Goal: Task Accomplishment & Management: Use online tool/utility

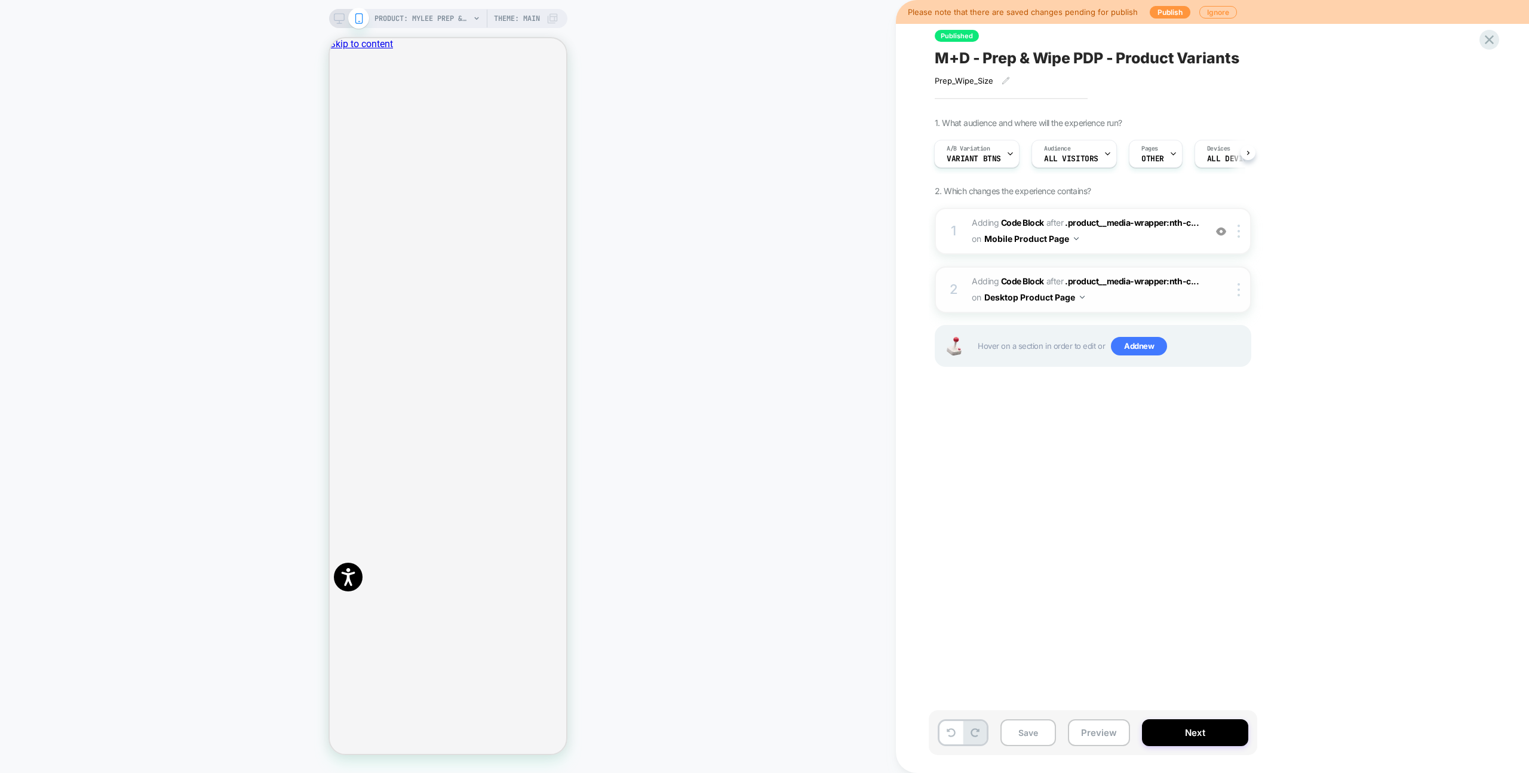
scroll to position [0, 1]
click at [1133, 245] on span "Adding Code Block AFTER .product__media-wrapper:nth-c... .product__media-wrappe…" at bounding box center [1084, 231] width 227 height 32
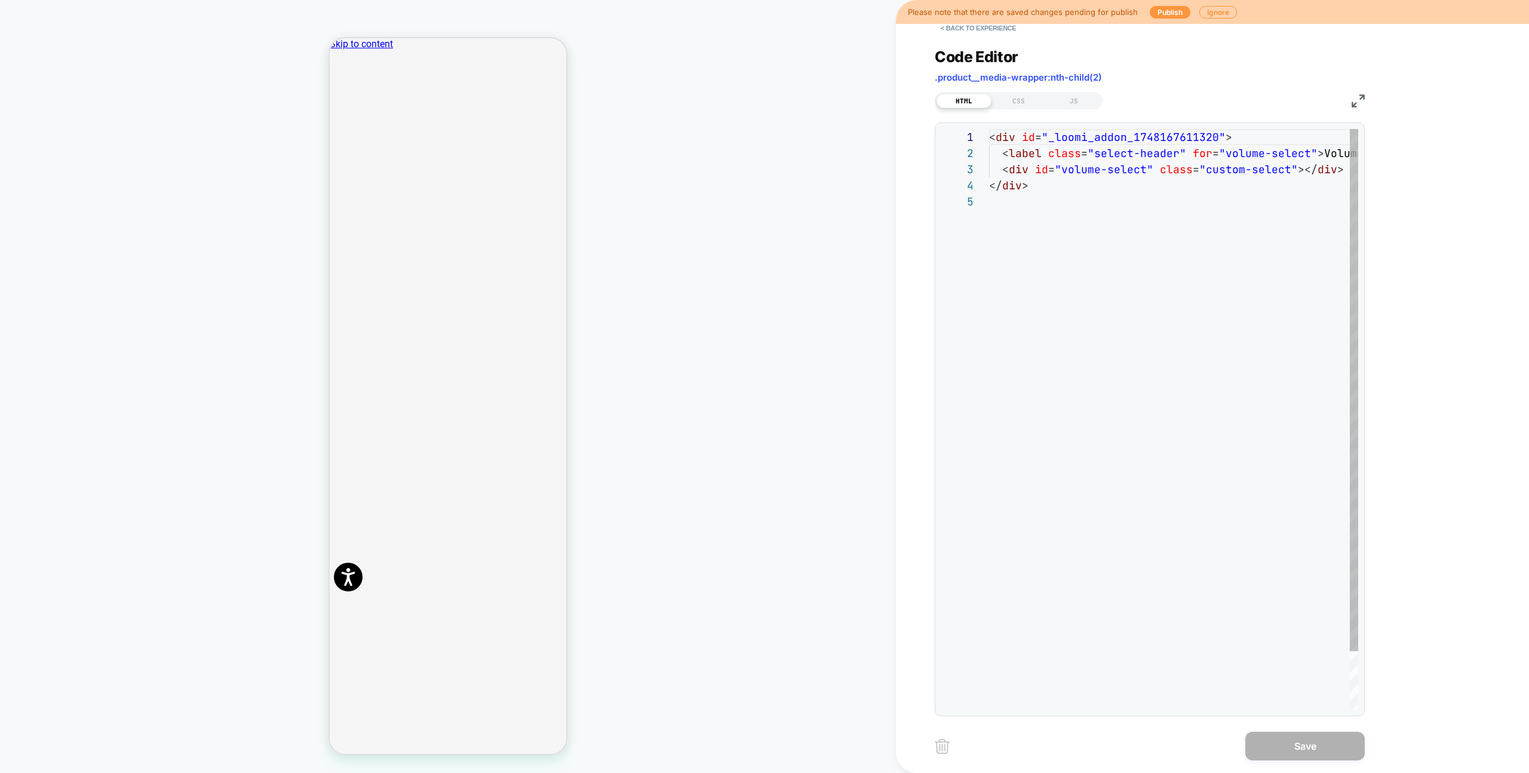
scroll to position [64, 0]
click at [1069, 102] on div "JS" at bounding box center [1073, 101] width 55 height 14
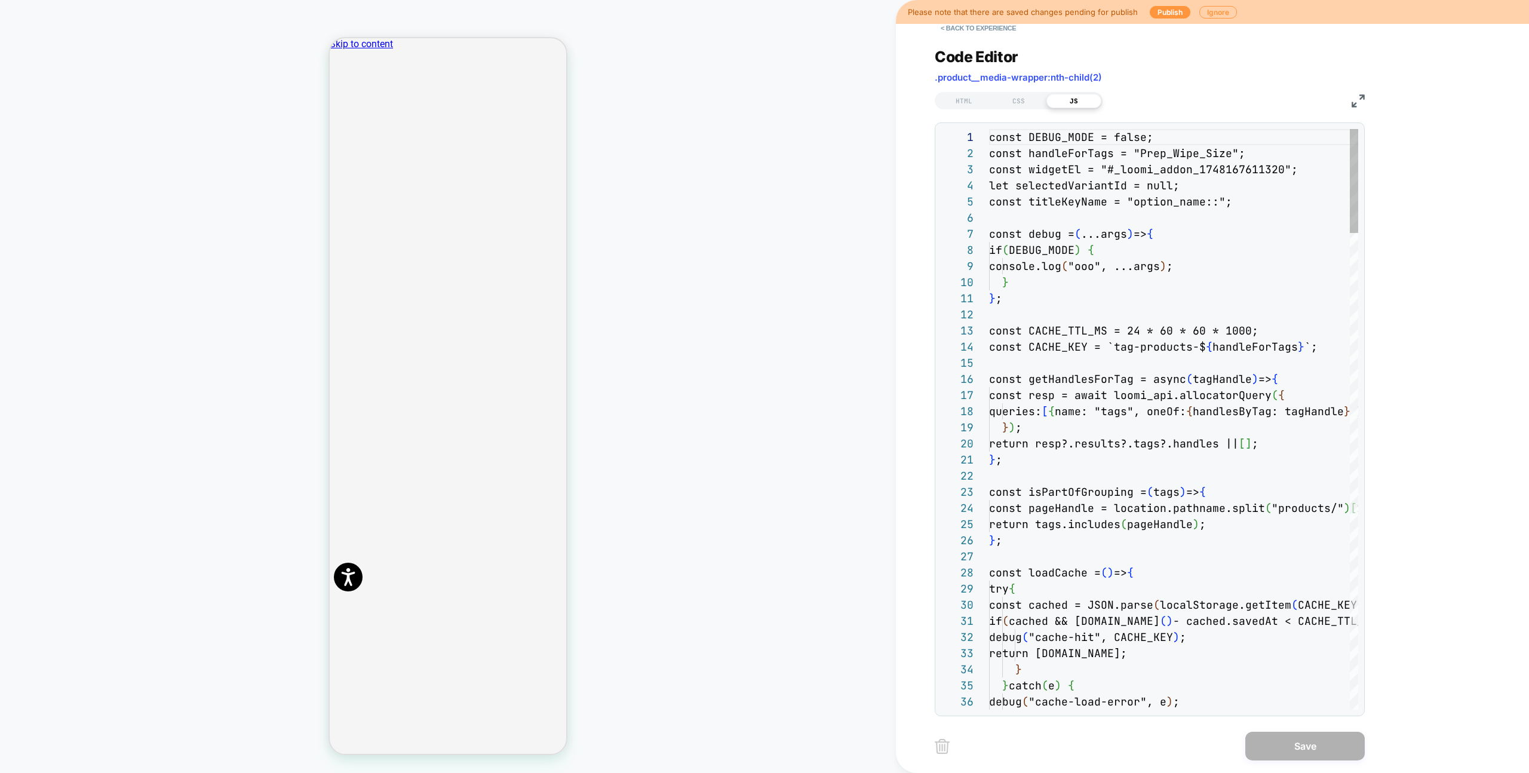
scroll to position [161, 0]
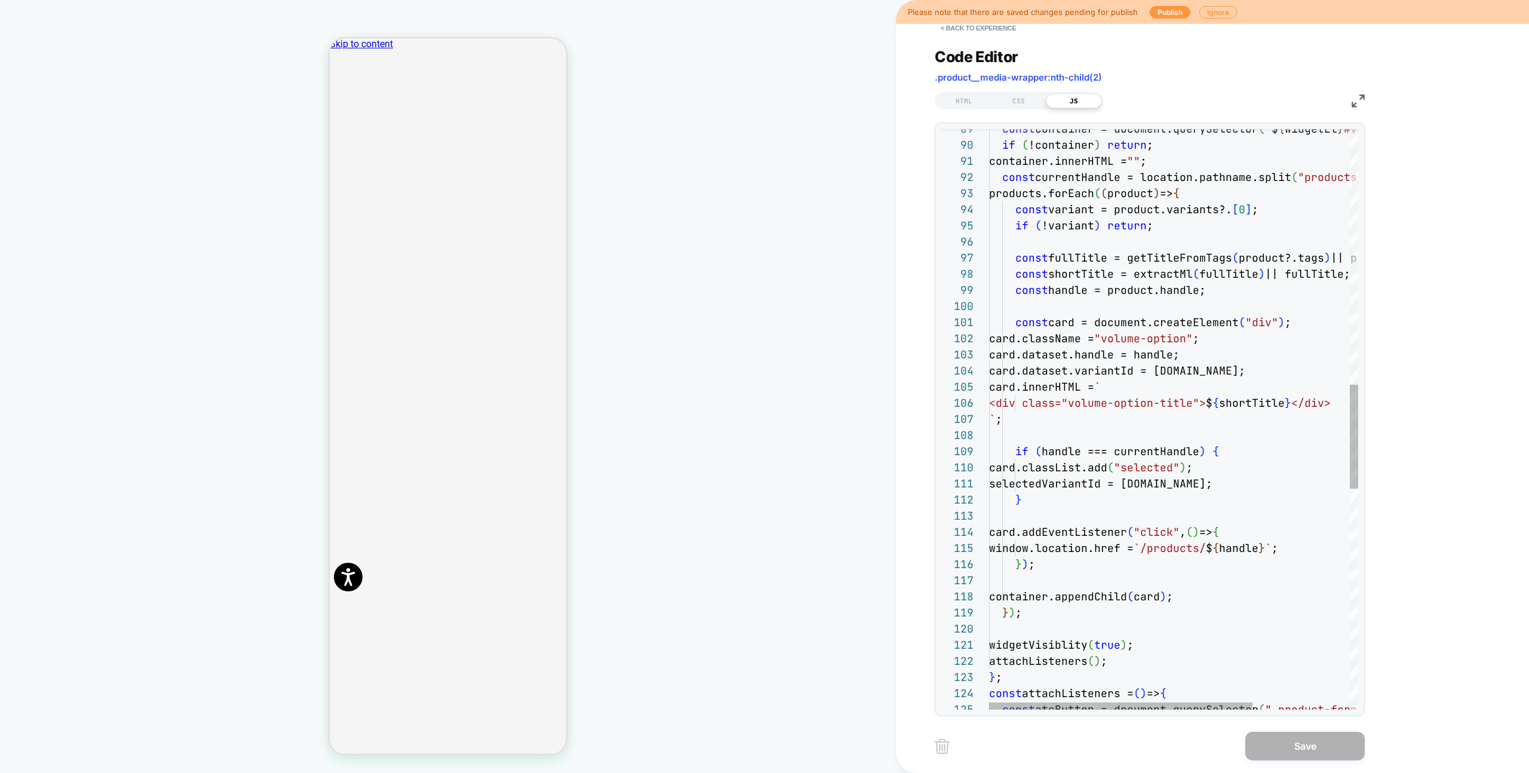
click at [1193, 299] on div "const atcButton = document.querySelector ( ".product-form__submit" ) ; const at…" at bounding box center [1241, 322] width 505 height 3240
type textarea "**********"
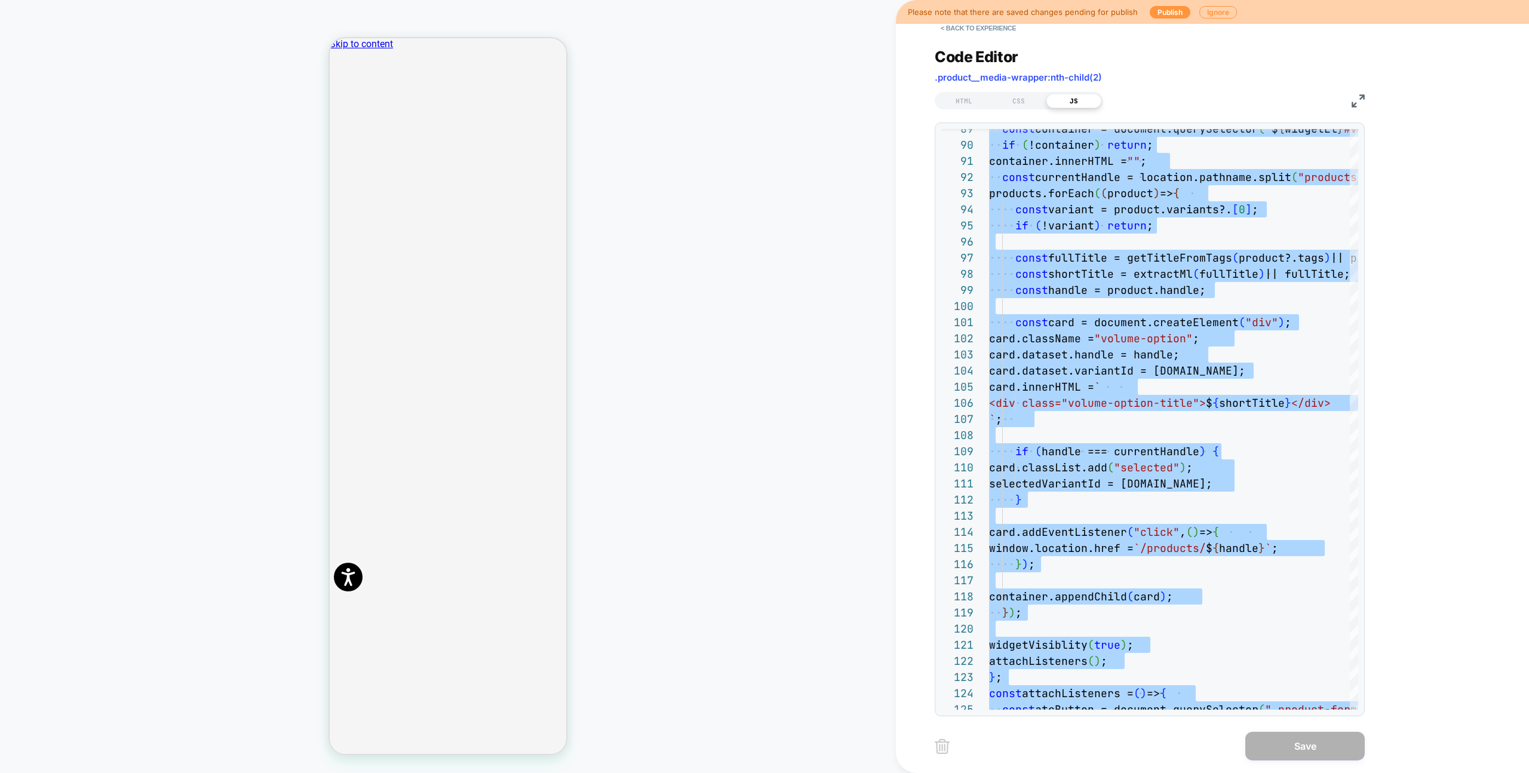
click at [983, 42] on div "Code Editor .product__media-wrapper:nth-child(2) HTML CSS JS 125 124 123 122 12…" at bounding box center [1149, 374] width 430 height 683
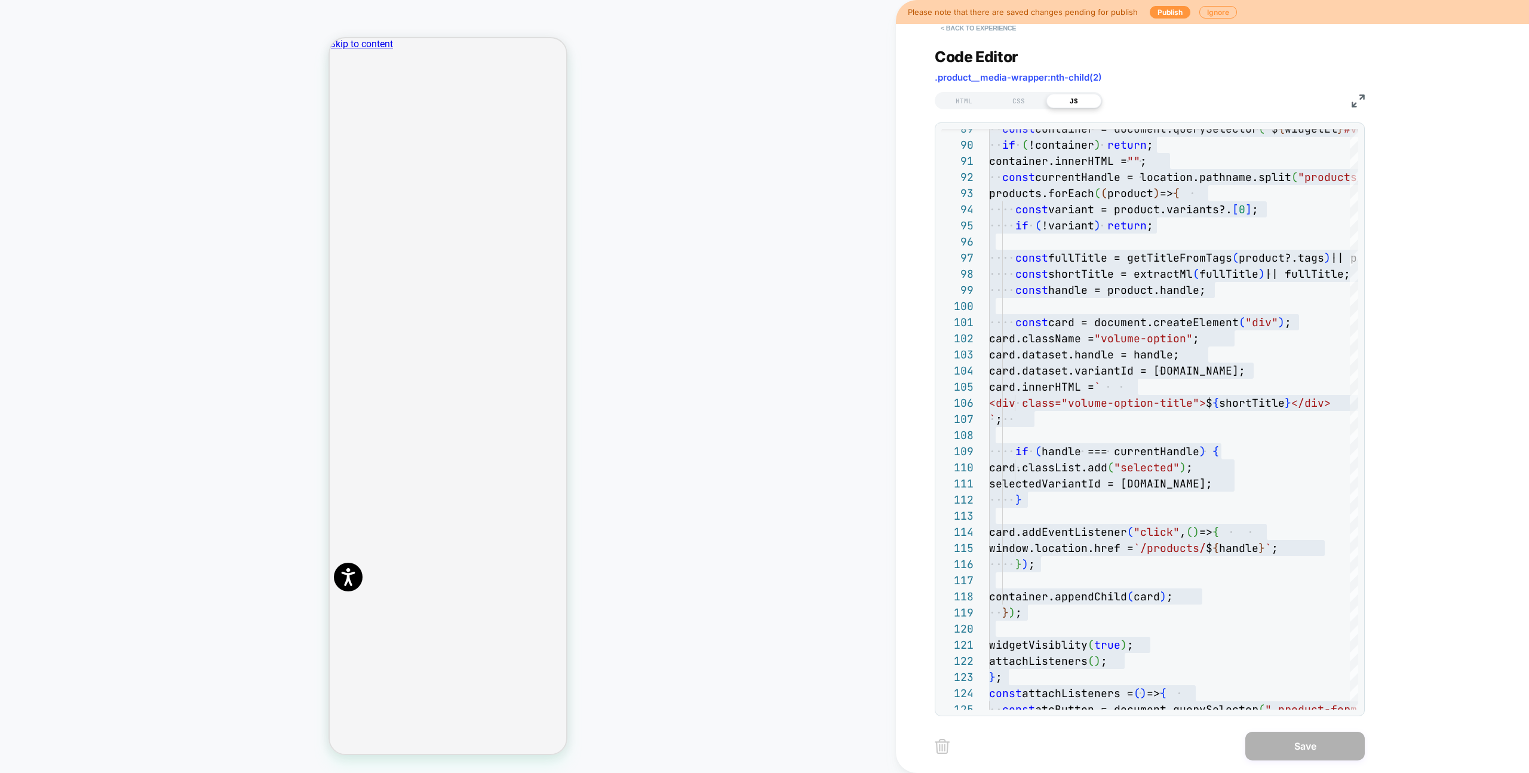
click at [982, 24] on button "< Back to experience" at bounding box center [977, 28] width 87 height 19
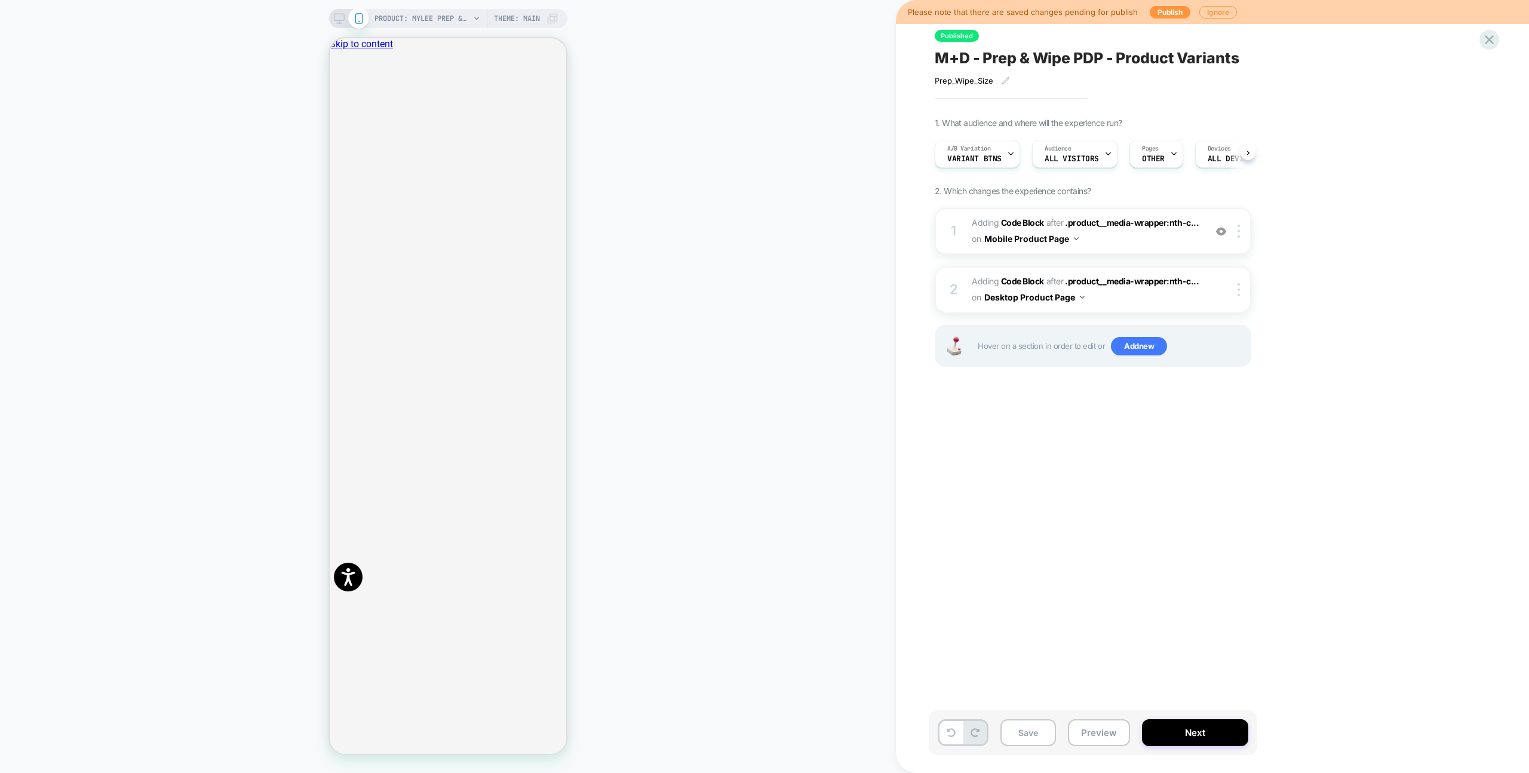
scroll to position [0, 1]
click at [342, 18] on icon at bounding box center [339, 18] width 11 height 11
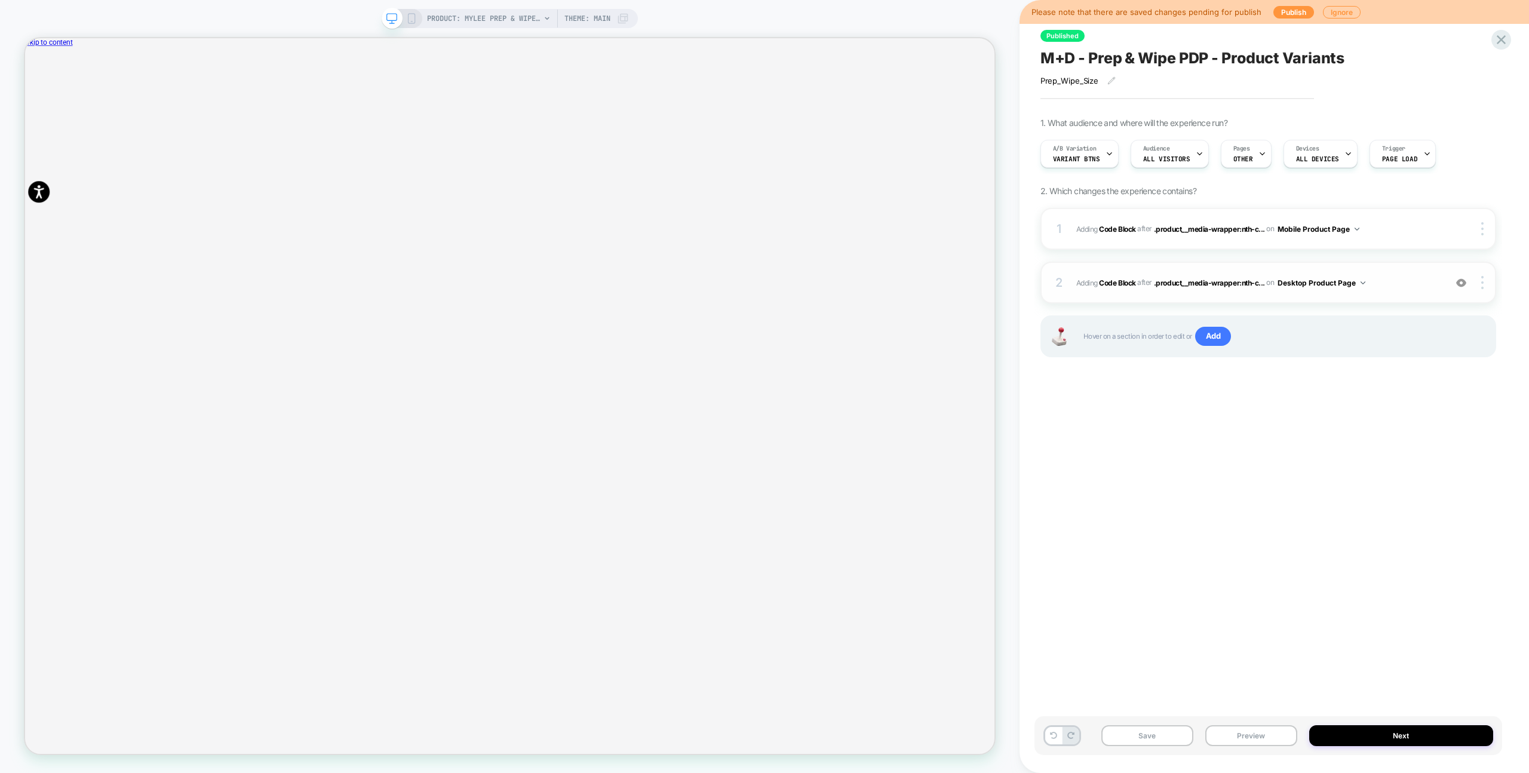
click at [1397, 272] on div "2 Adding Code Block AFTER .product__media-wrapper:nth-c... .product__media-wrap…" at bounding box center [1268, 283] width 456 height 42
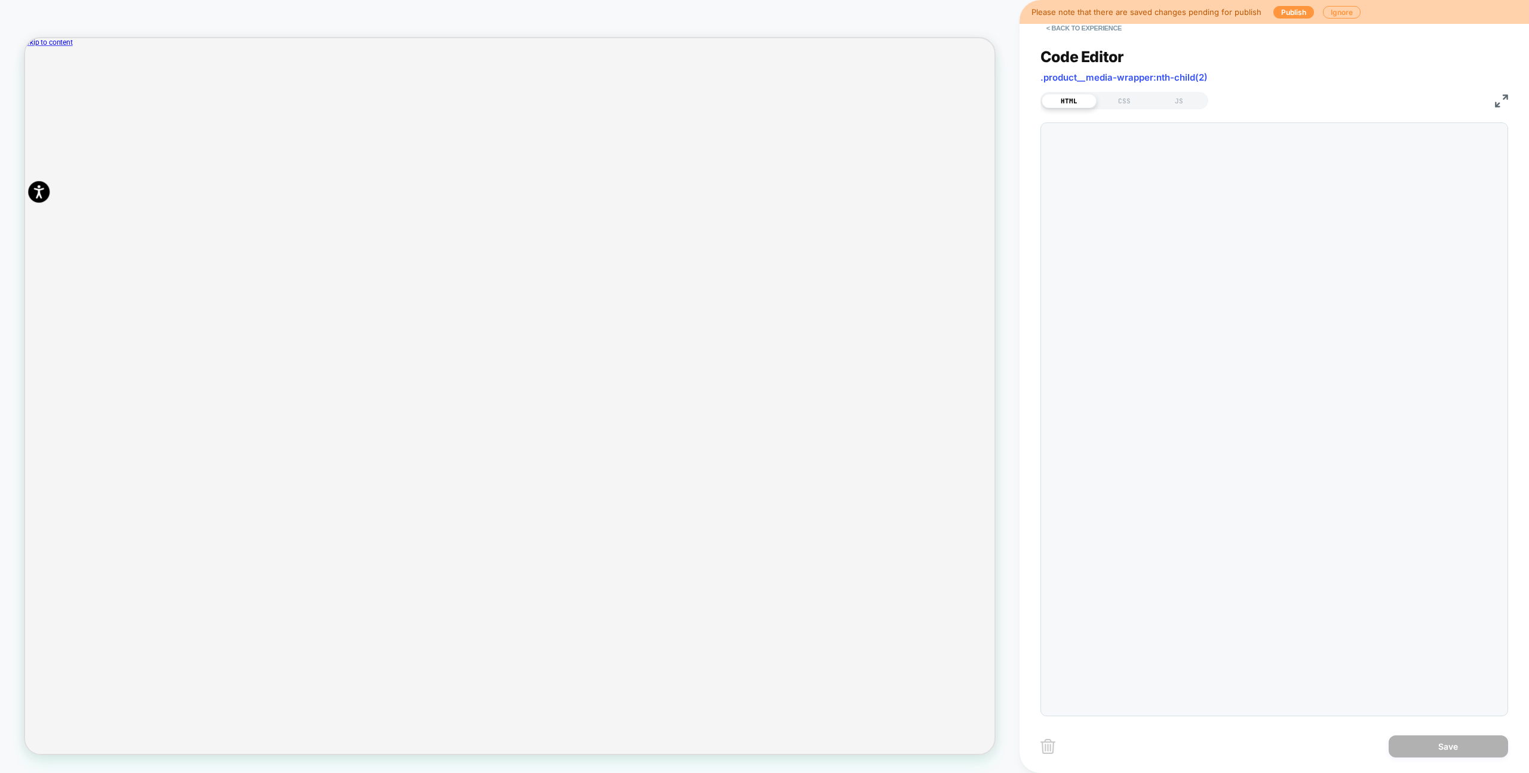
scroll to position [64, 0]
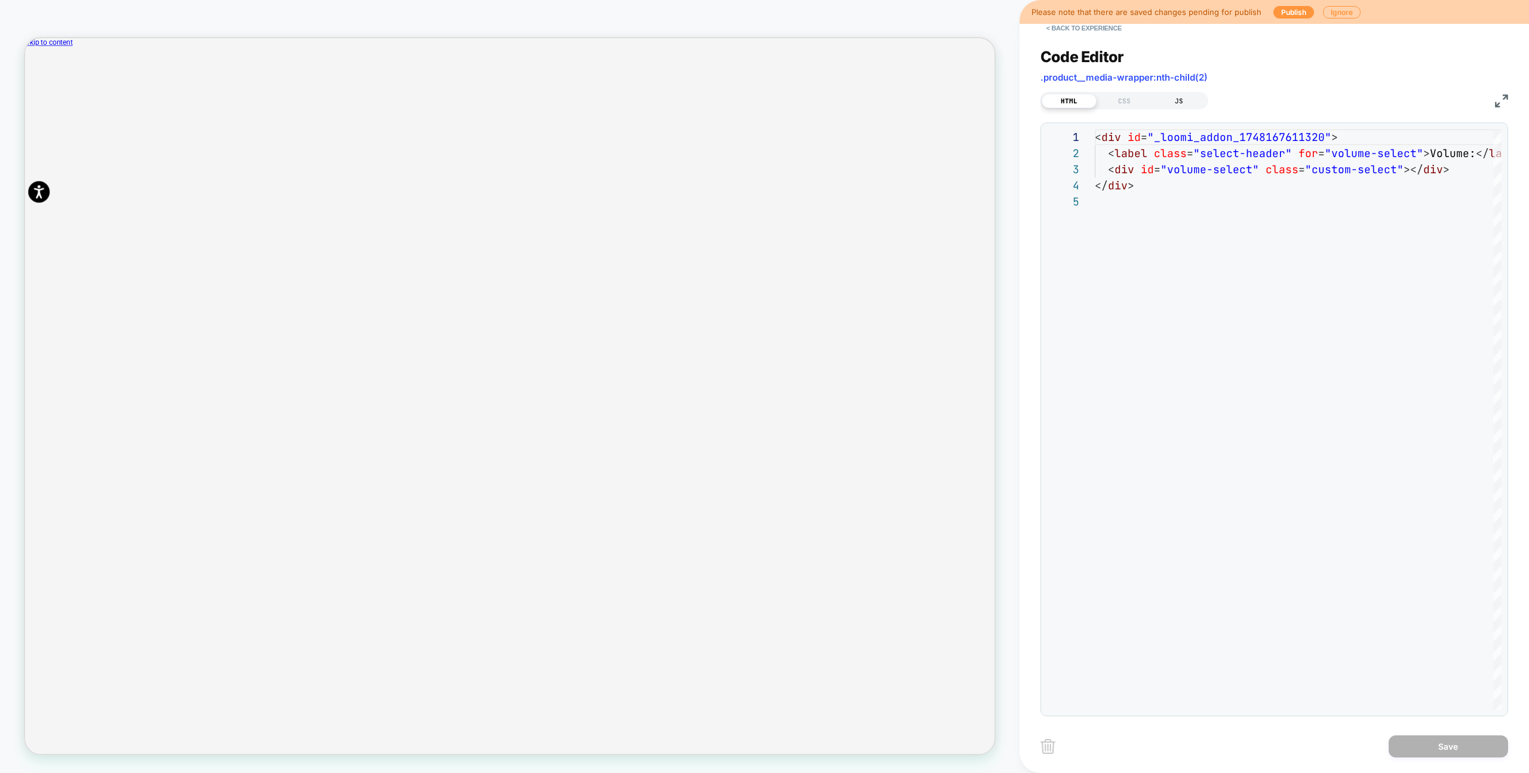
drag, startPoint x: 1171, startPoint y: 99, endPoint x: 1182, endPoint y: 102, distance: 10.4
click at [1171, 99] on div "JS" at bounding box center [1178, 101] width 55 height 14
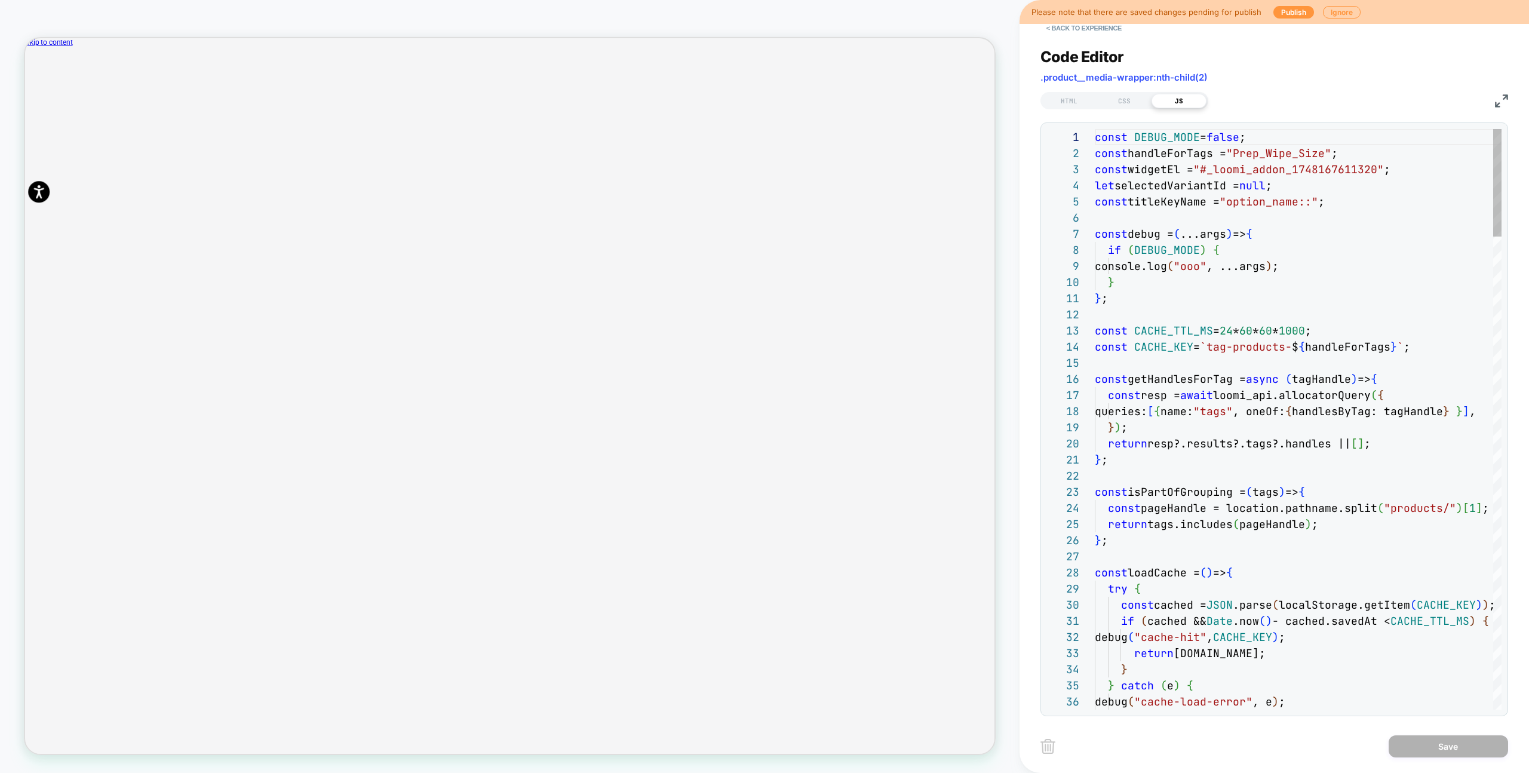
scroll to position [161, 0]
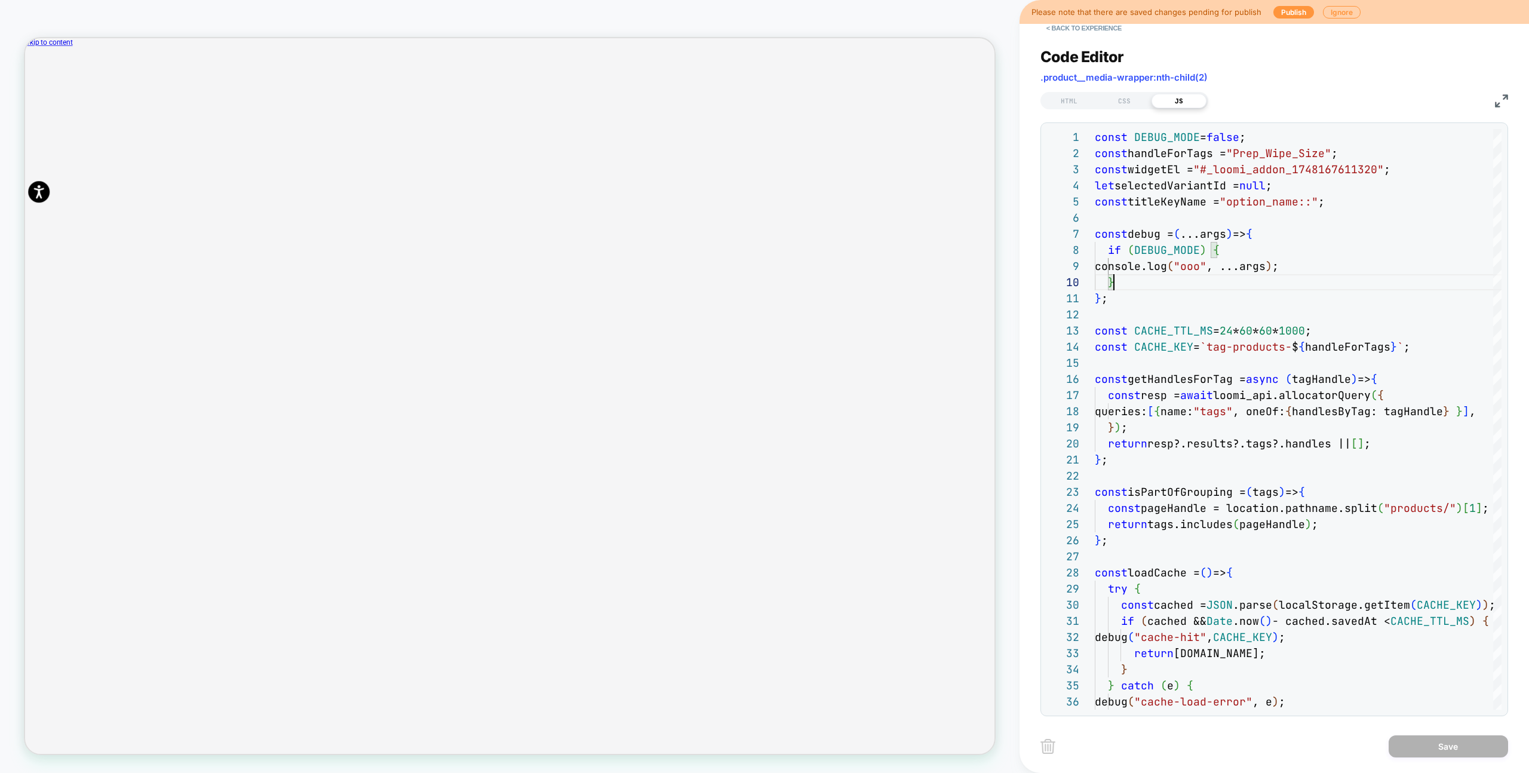
type textarea "**********"
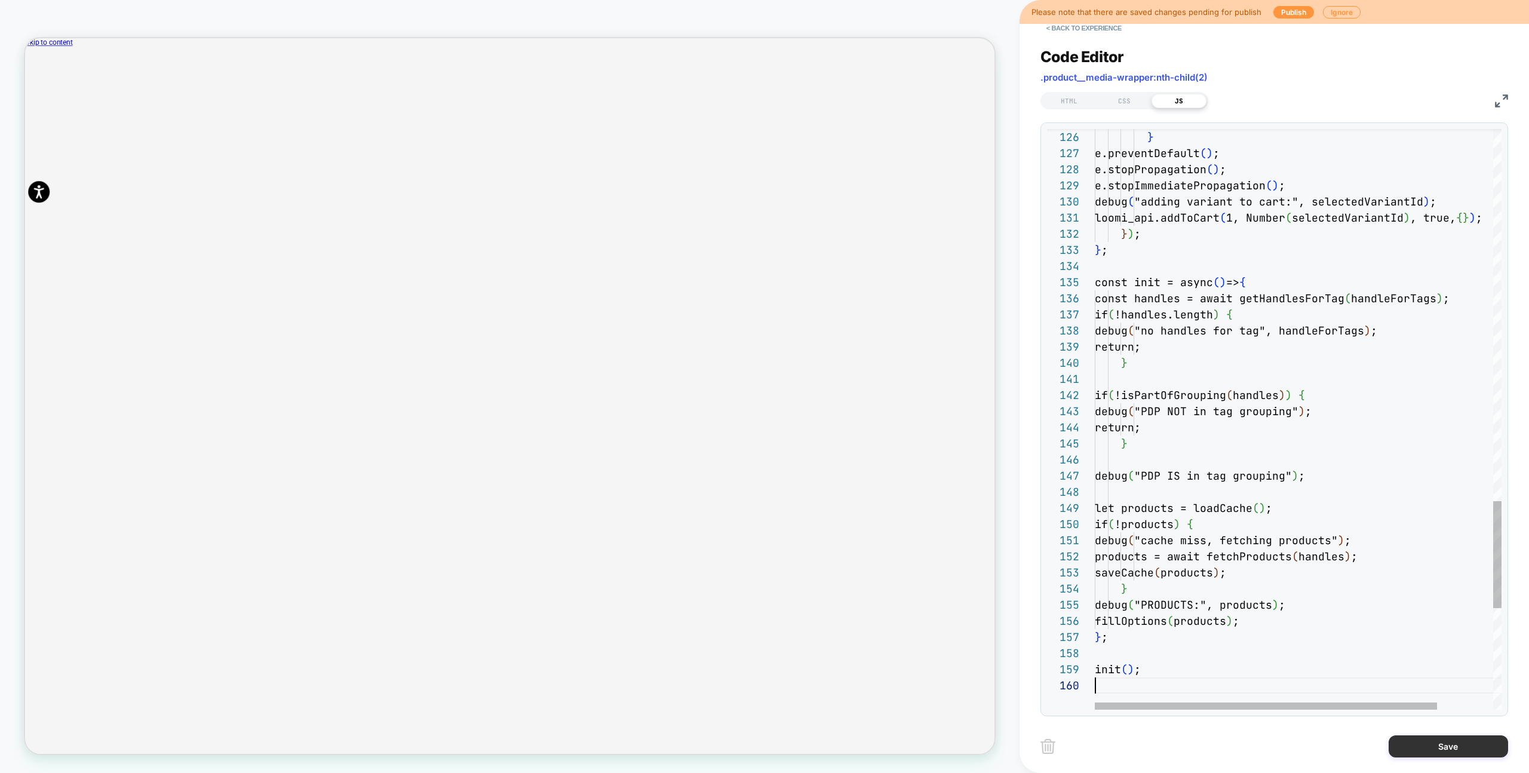
scroll to position [145, 0]
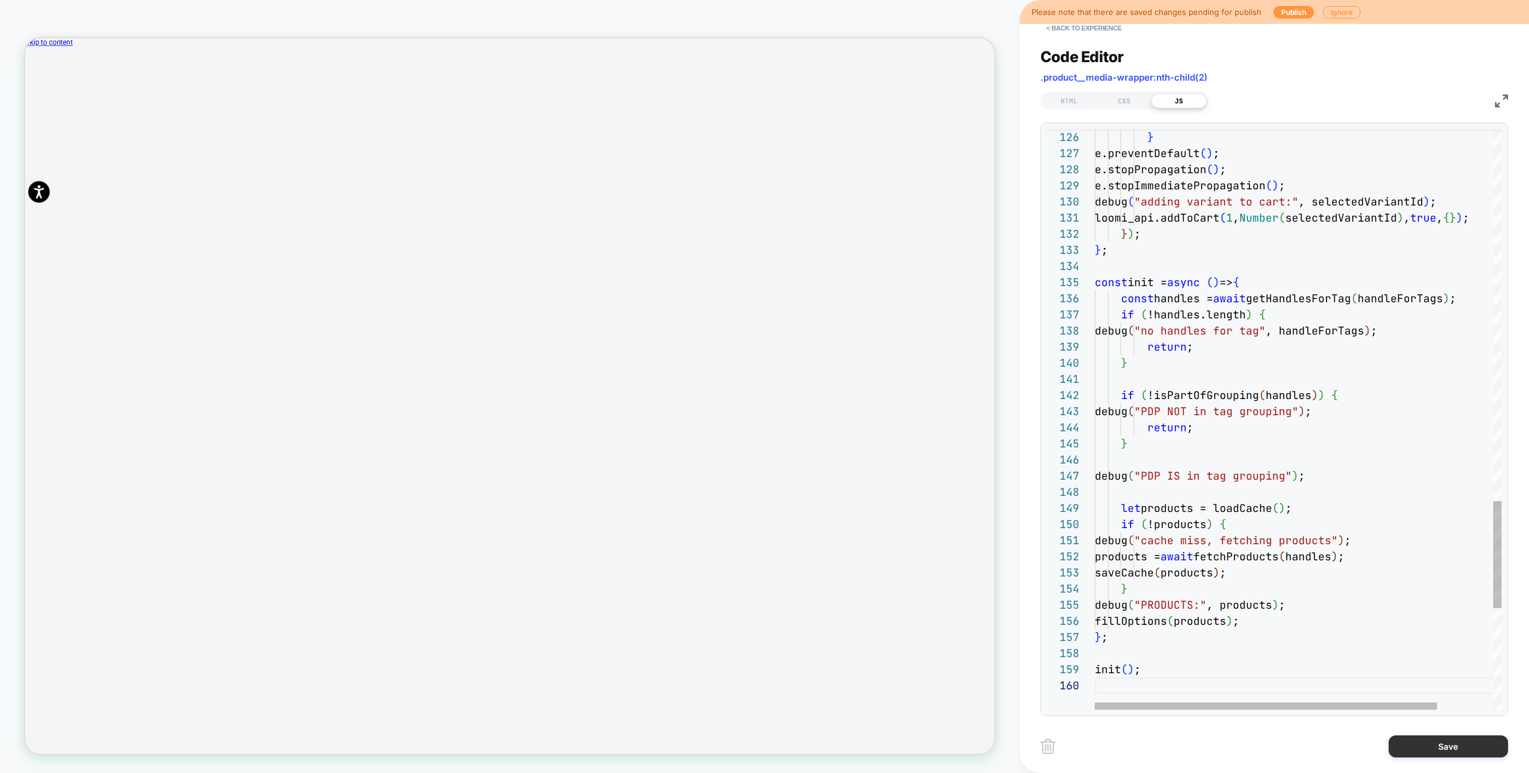
click at [1397, 754] on button "Save" at bounding box center [1447, 746] width 119 height 22
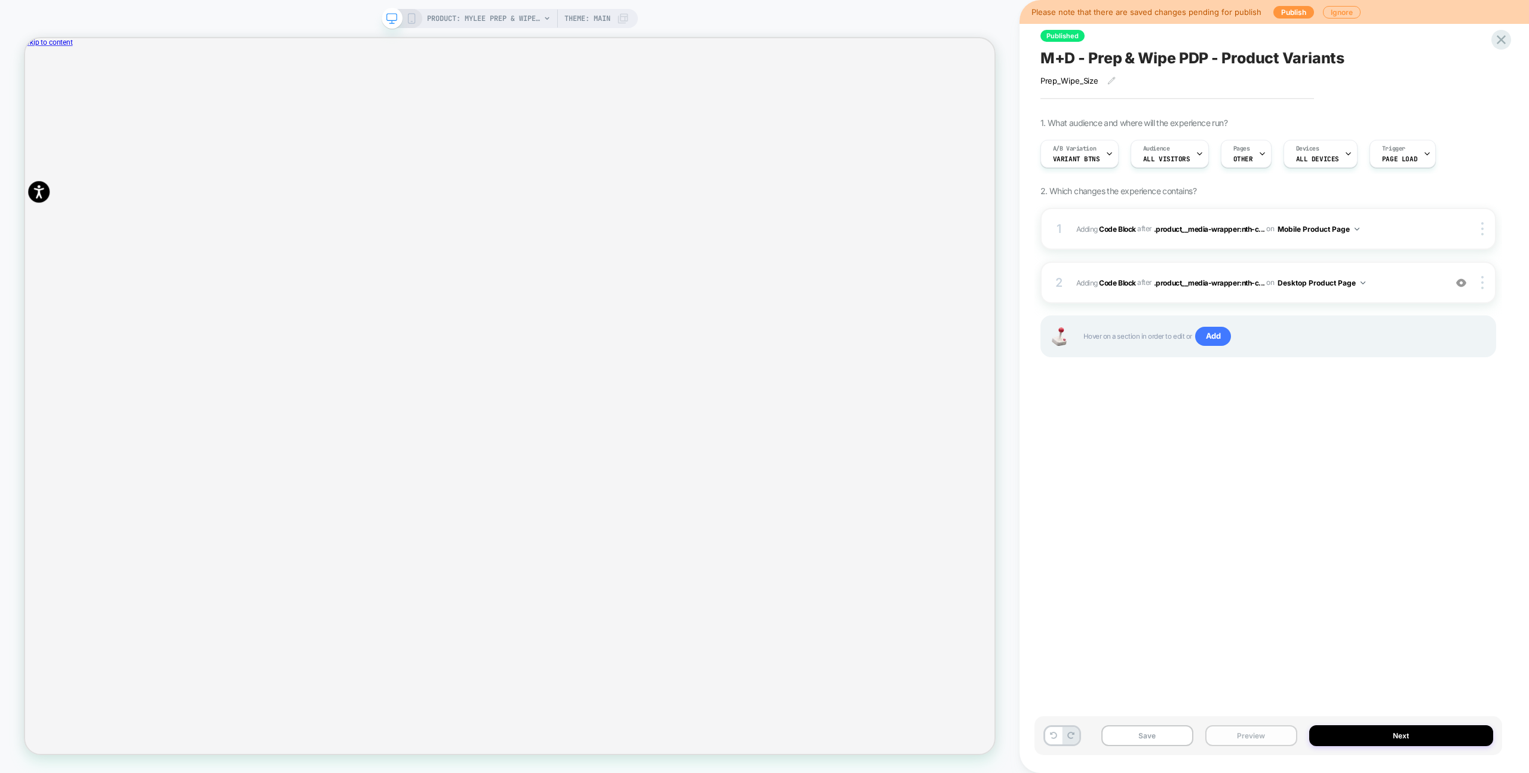
click at [1225, 734] on button "Preview" at bounding box center [1251, 735] width 92 height 21
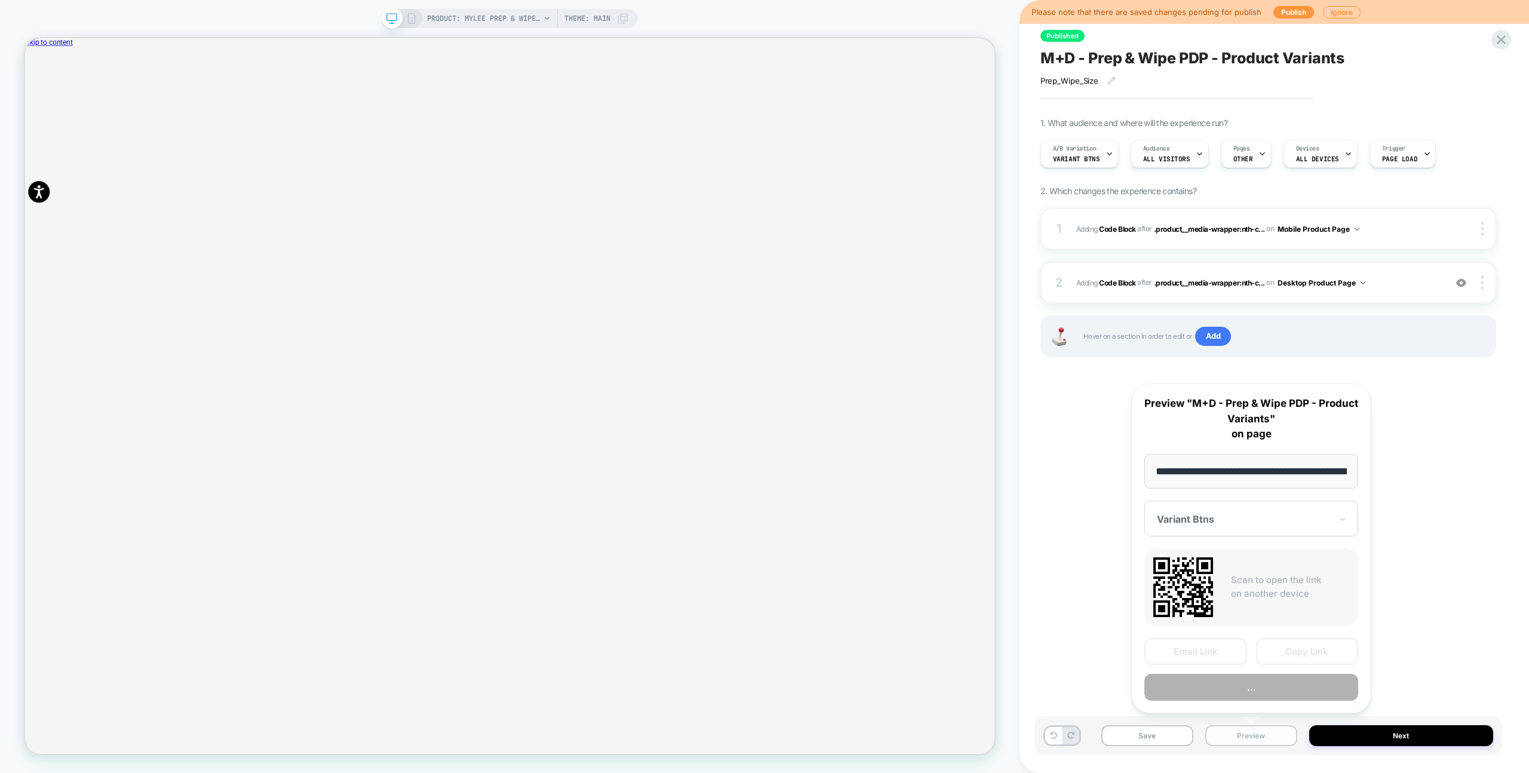
scroll to position [0, 210]
click at [1252, 688] on button "Preview" at bounding box center [1251, 687] width 214 height 27
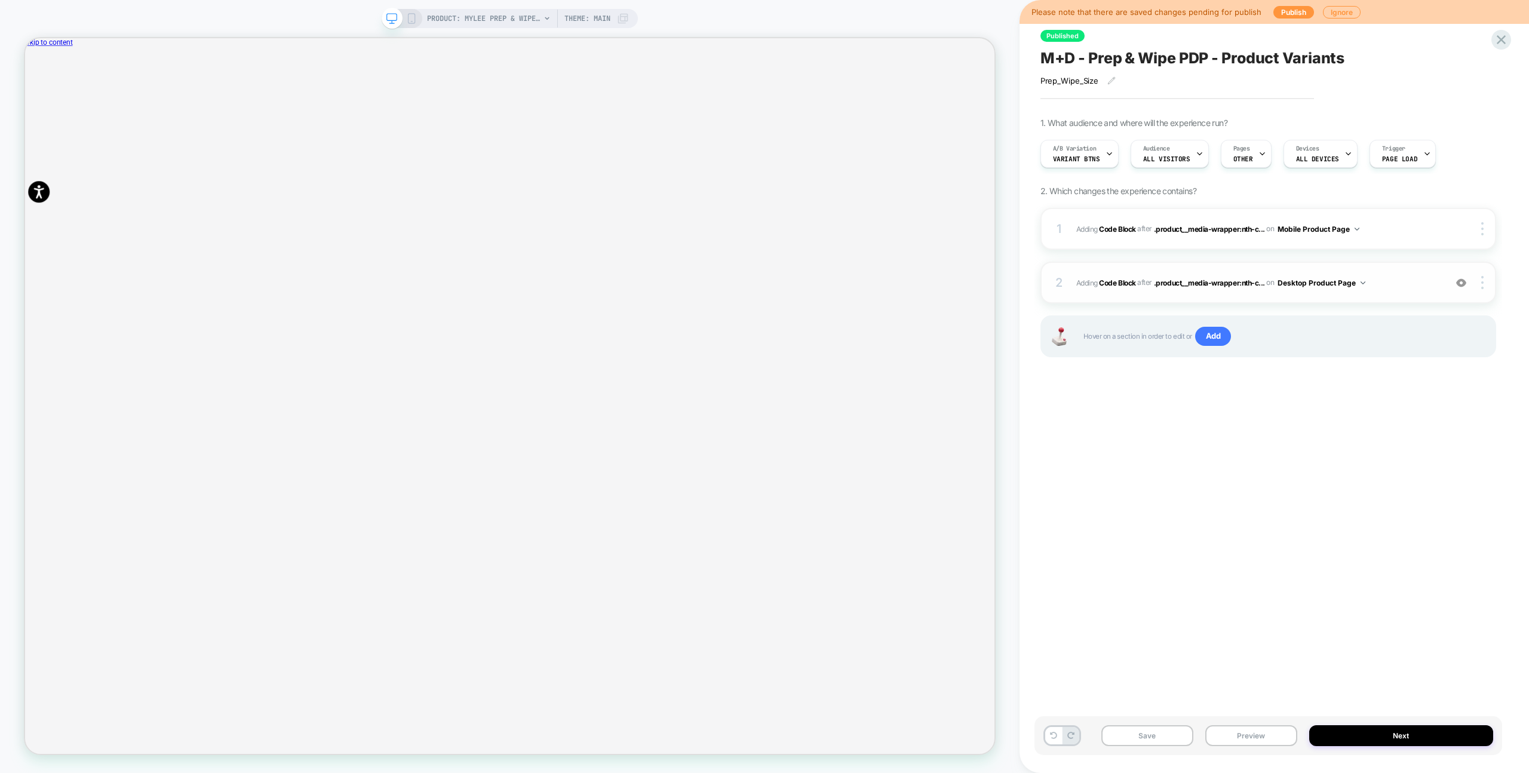
click at [1380, 268] on div "2 Adding Code Block AFTER .product__media-wrapper:nth-c... .product__media-wrap…" at bounding box center [1268, 283] width 456 height 42
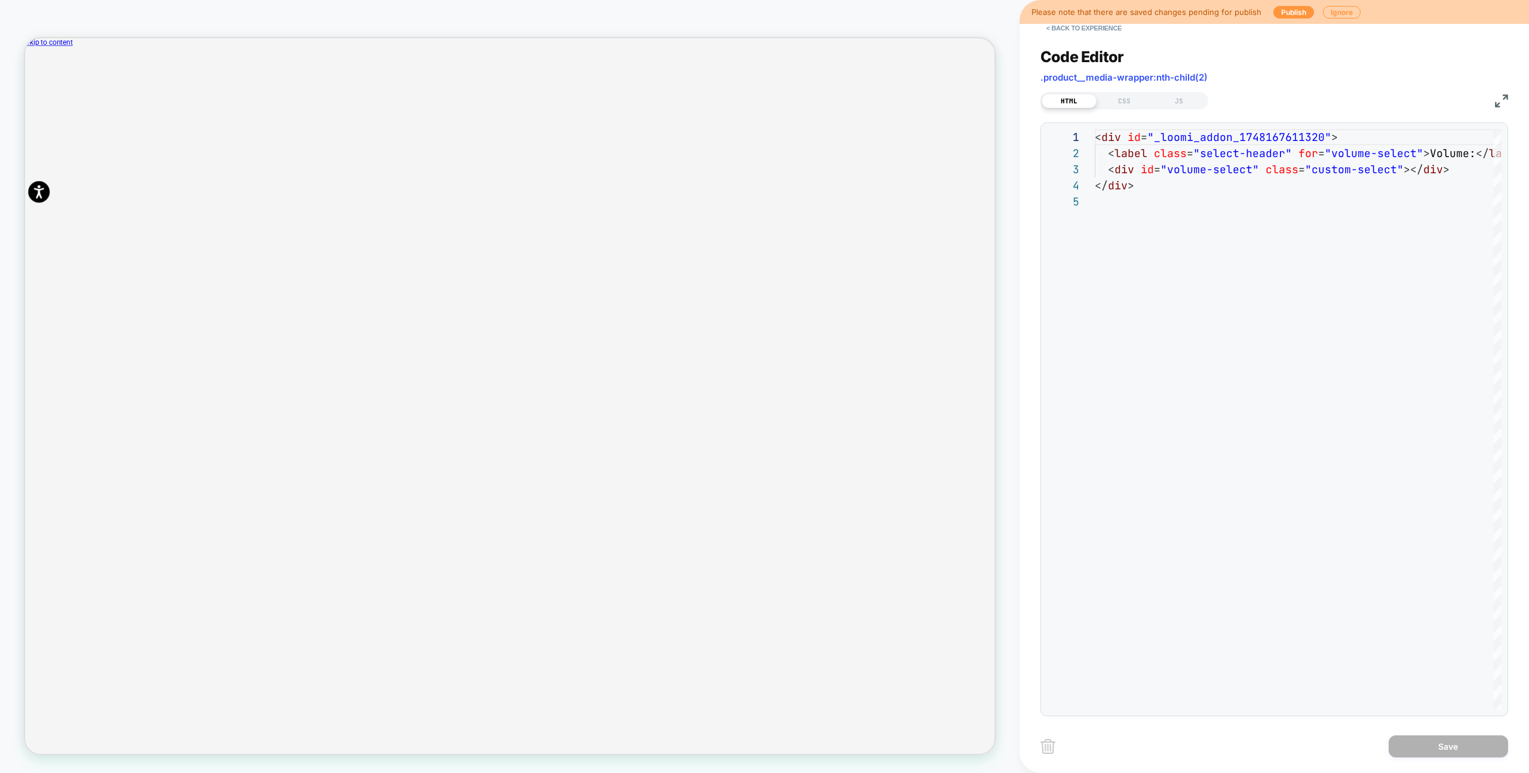
scroll to position [64, 0]
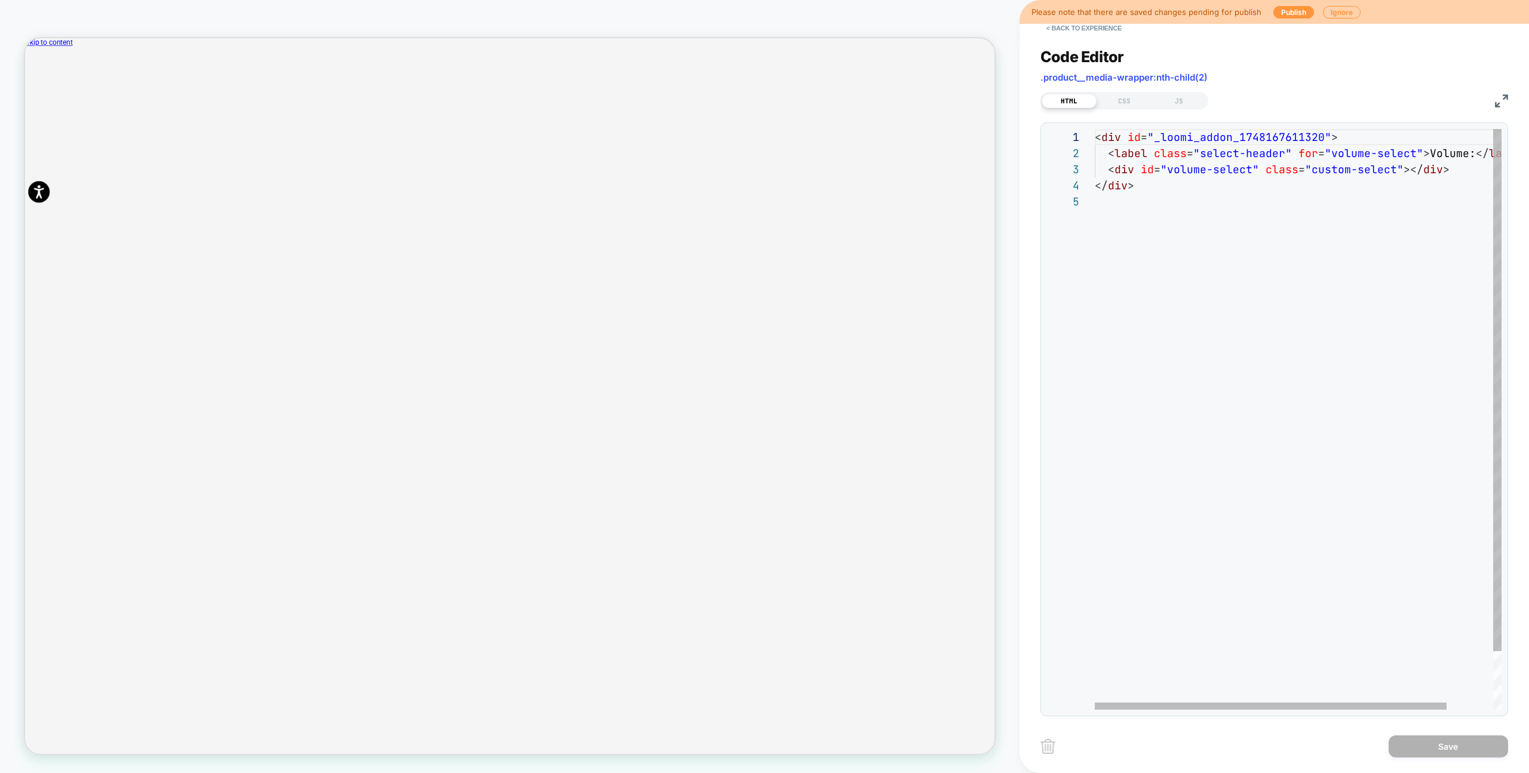
drag, startPoint x: 1194, startPoint y: 117, endPoint x: 1188, endPoint y: 109, distance: 9.9
click at [1193, 116] on div "**********" at bounding box center [1274, 374] width 468 height 683
click at [1185, 105] on div "JS" at bounding box center [1178, 101] width 55 height 14
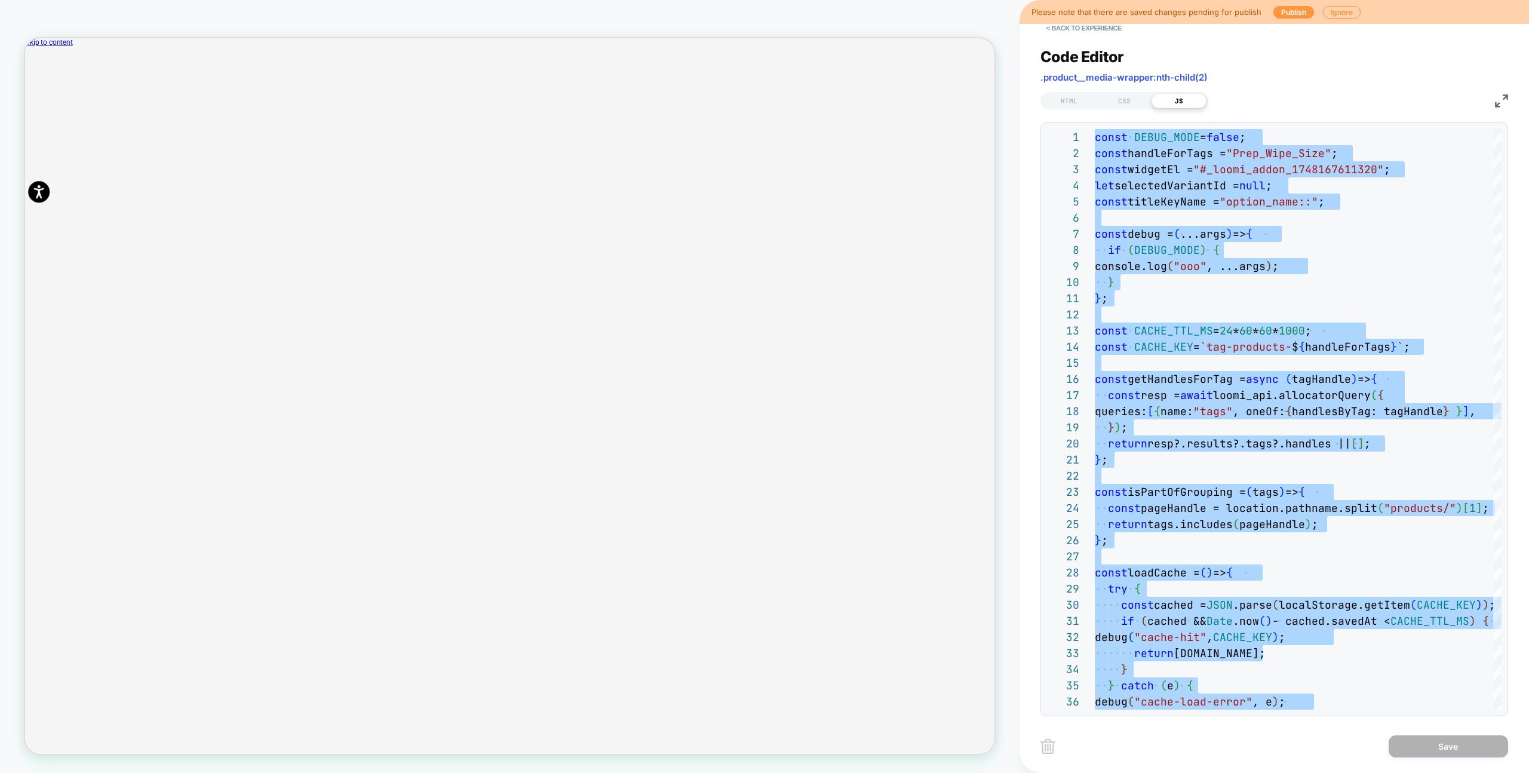
type textarea "**********"
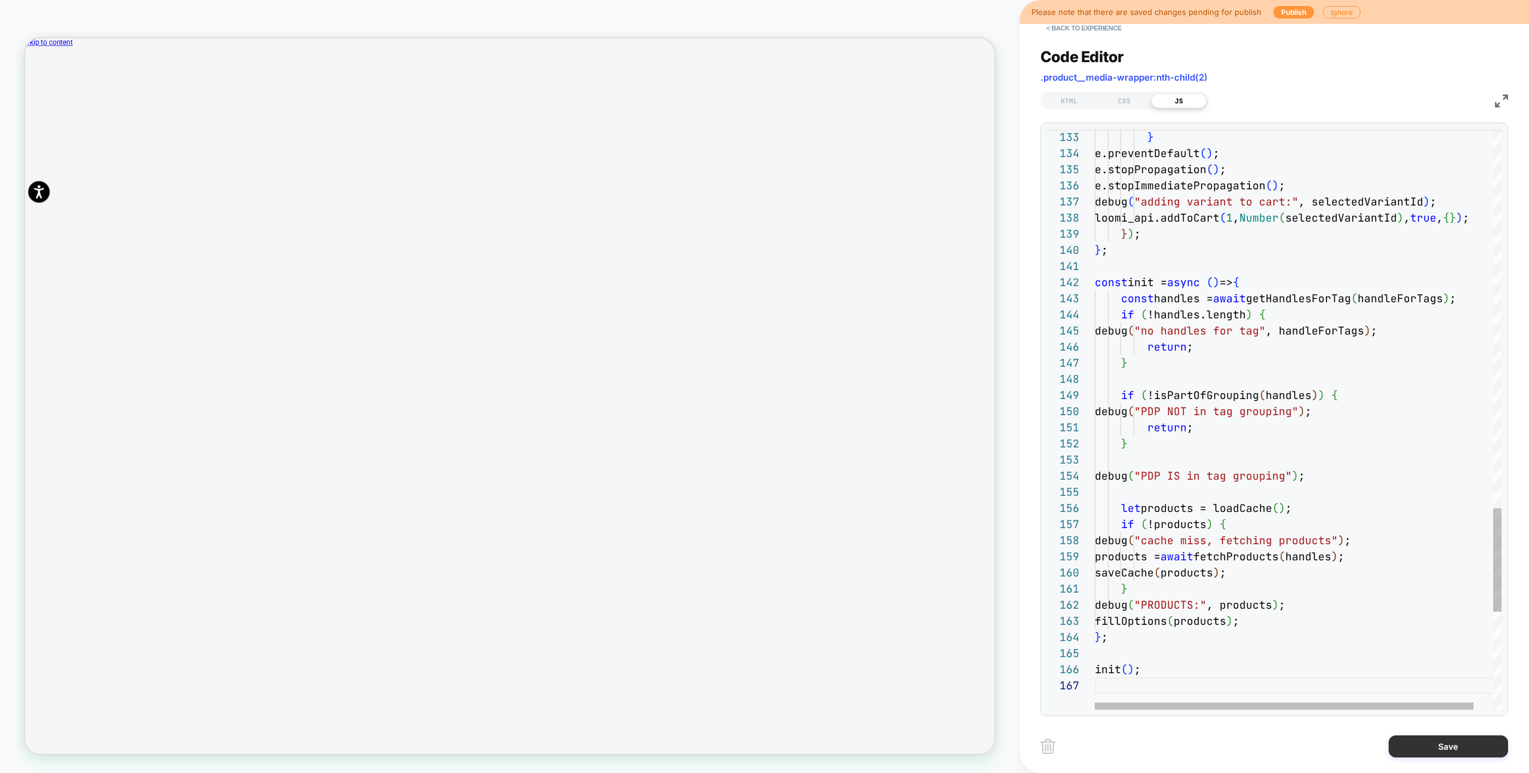
drag, startPoint x: 1456, startPoint y: 748, endPoint x: 1425, endPoint y: 748, distance: 30.5
click at [1456, 748] on button "Save" at bounding box center [1447, 746] width 119 height 22
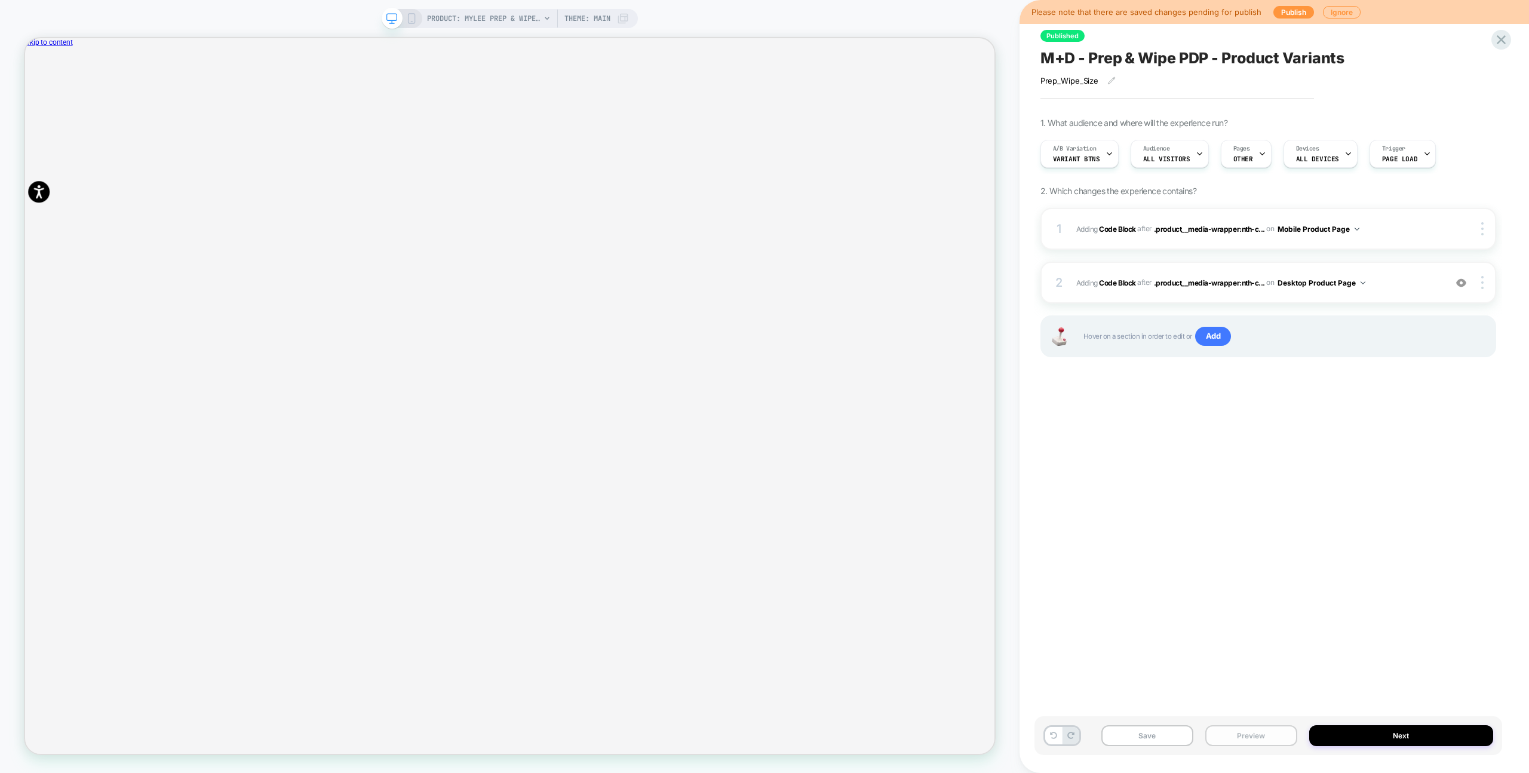
click at [1281, 742] on button "Preview" at bounding box center [1251, 735] width 92 height 21
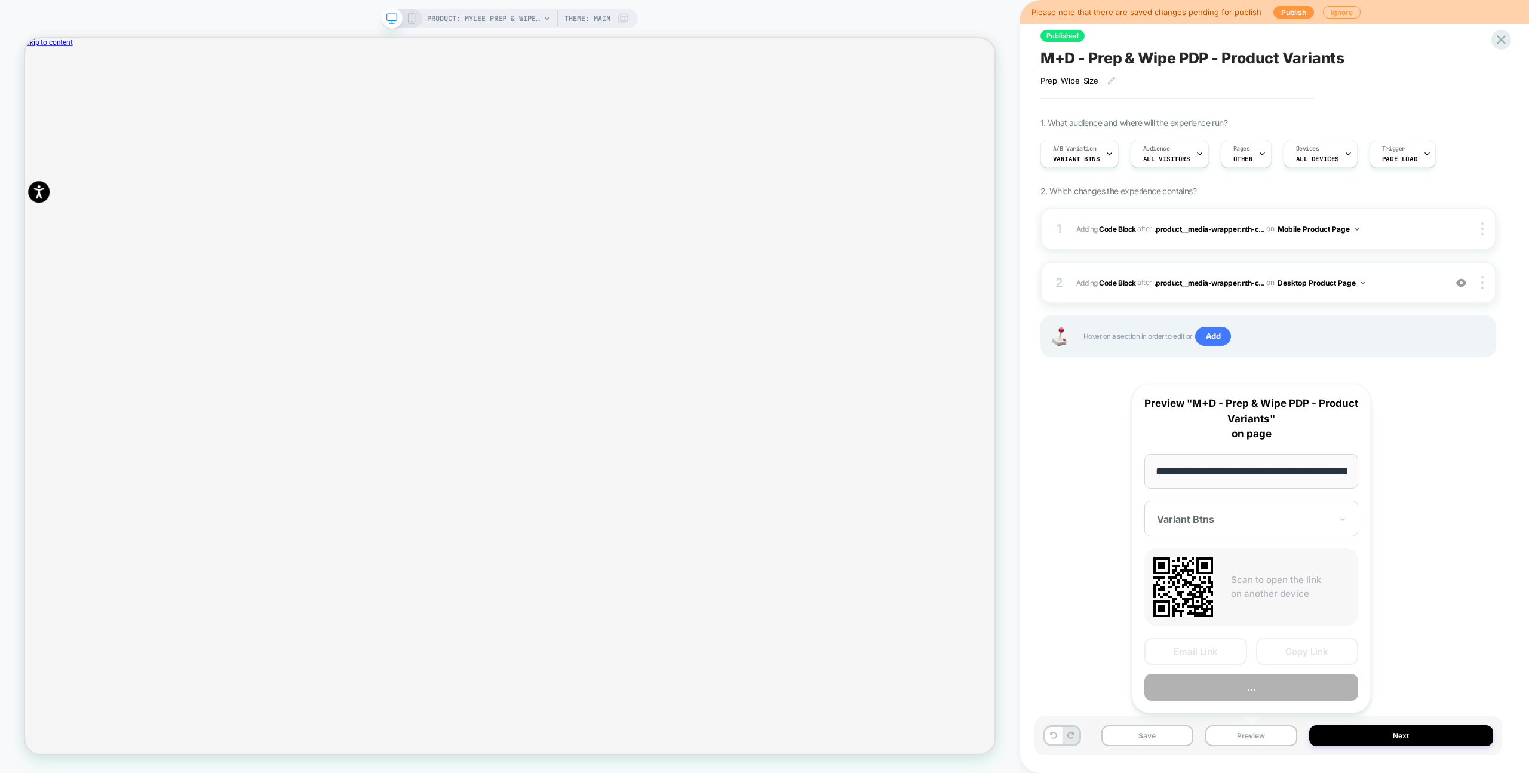
scroll to position [0, 210]
click at [1280, 697] on button "Preview" at bounding box center [1251, 687] width 214 height 27
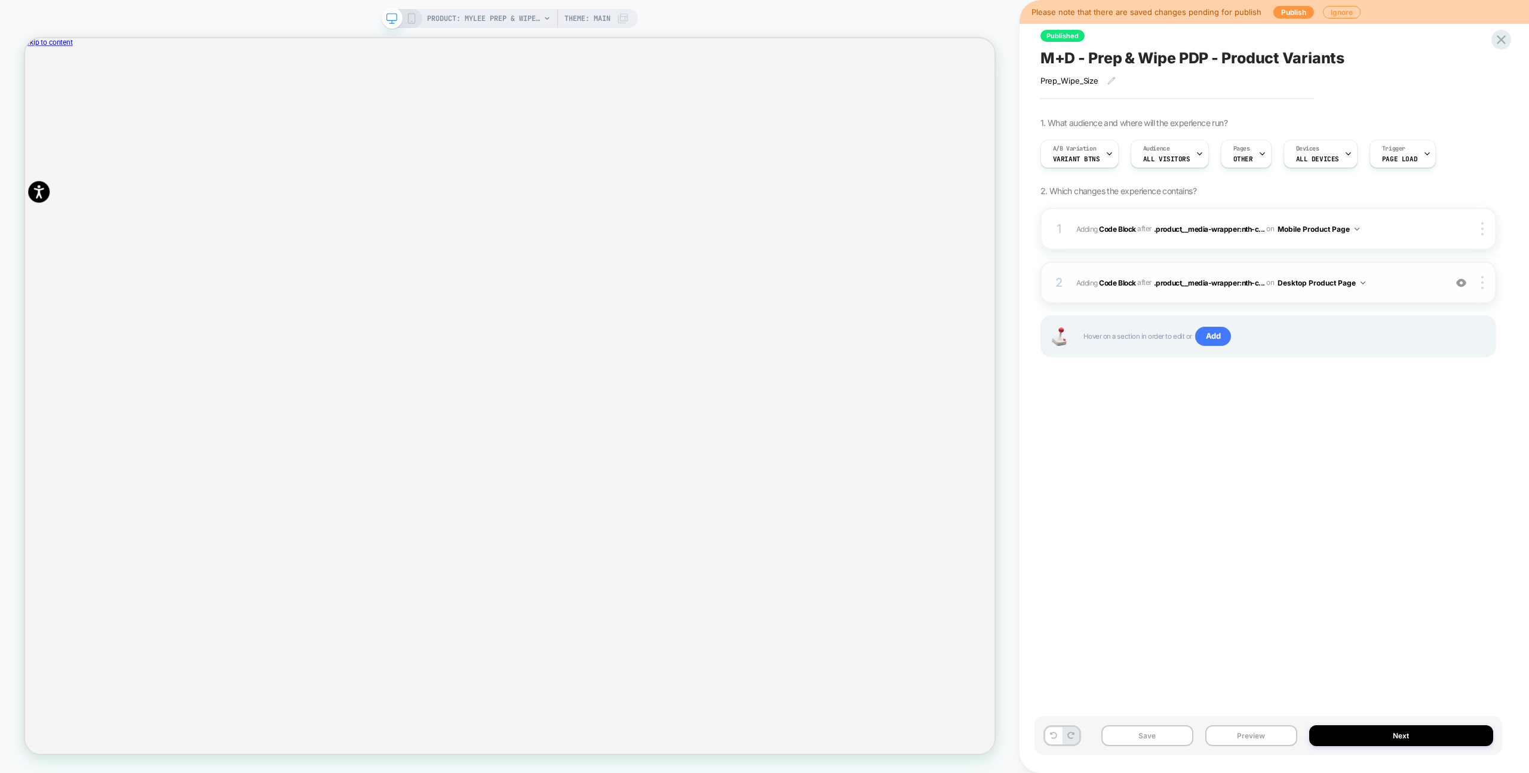
click at [1391, 280] on span "Adding Code Block AFTER .product__media-wrapper:nth-c... .product__media-wrappe…" at bounding box center [1257, 282] width 363 height 15
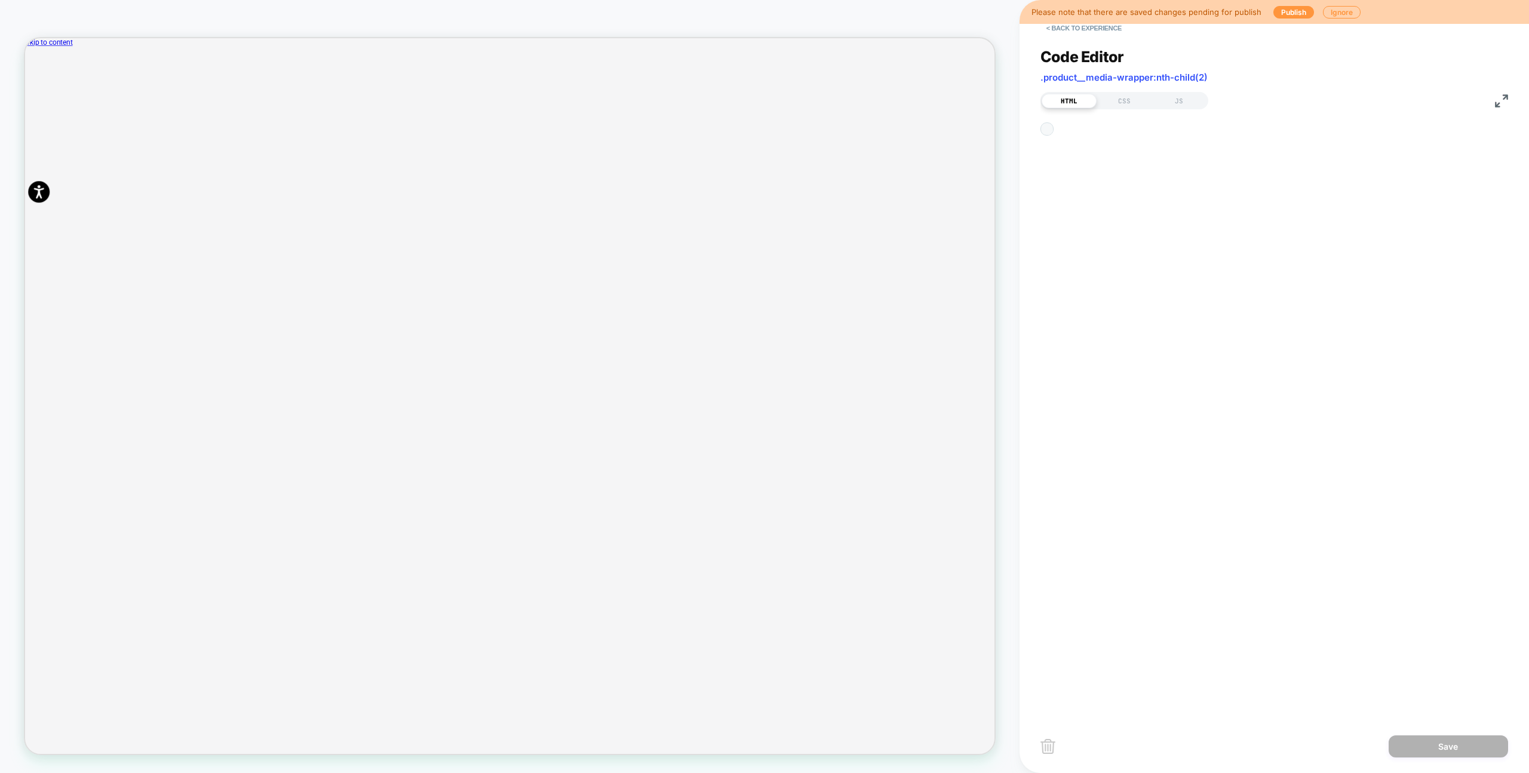
scroll to position [64, 0]
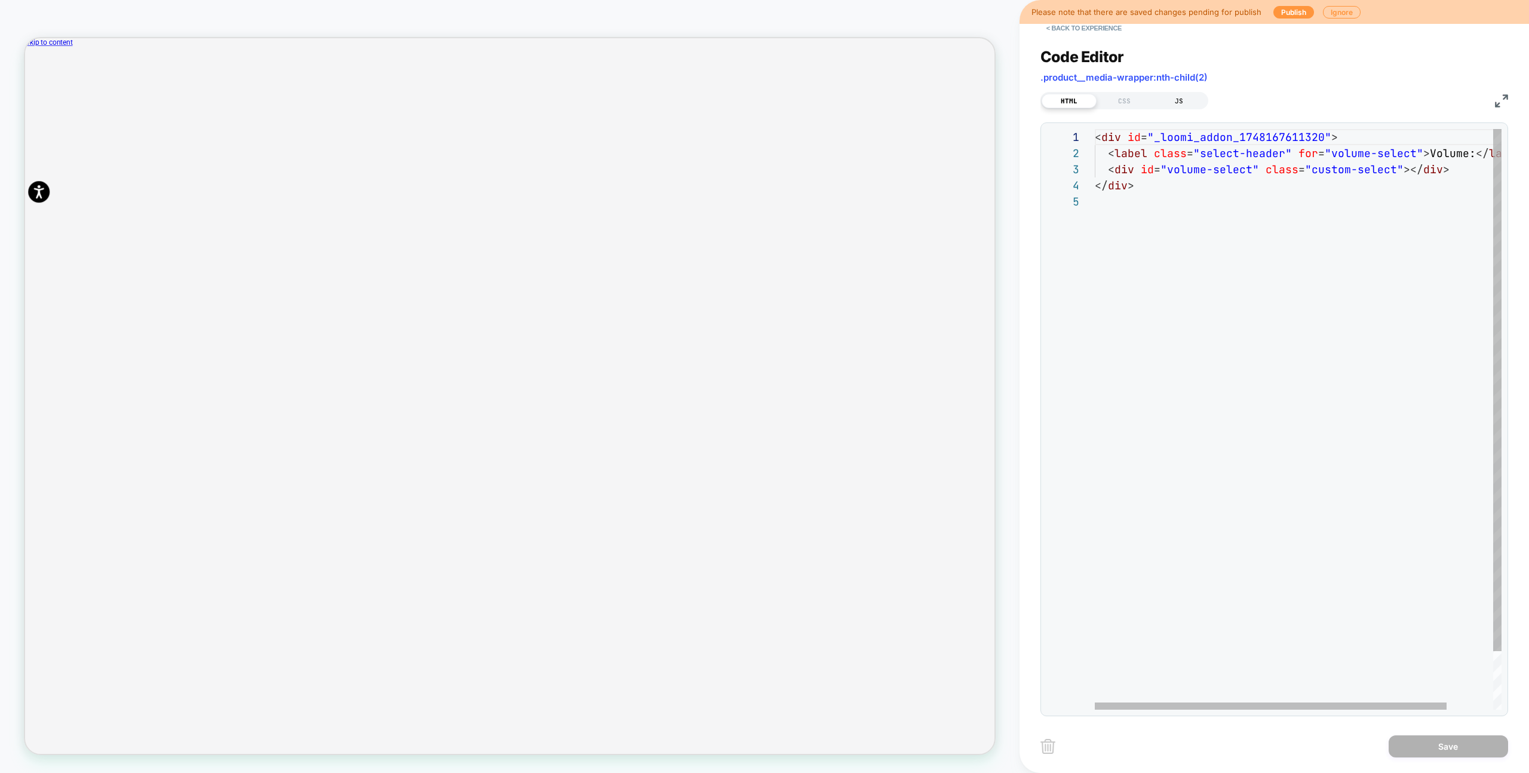
click at [1174, 96] on div "JS" at bounding box center [1178, 101] width 55 height 14
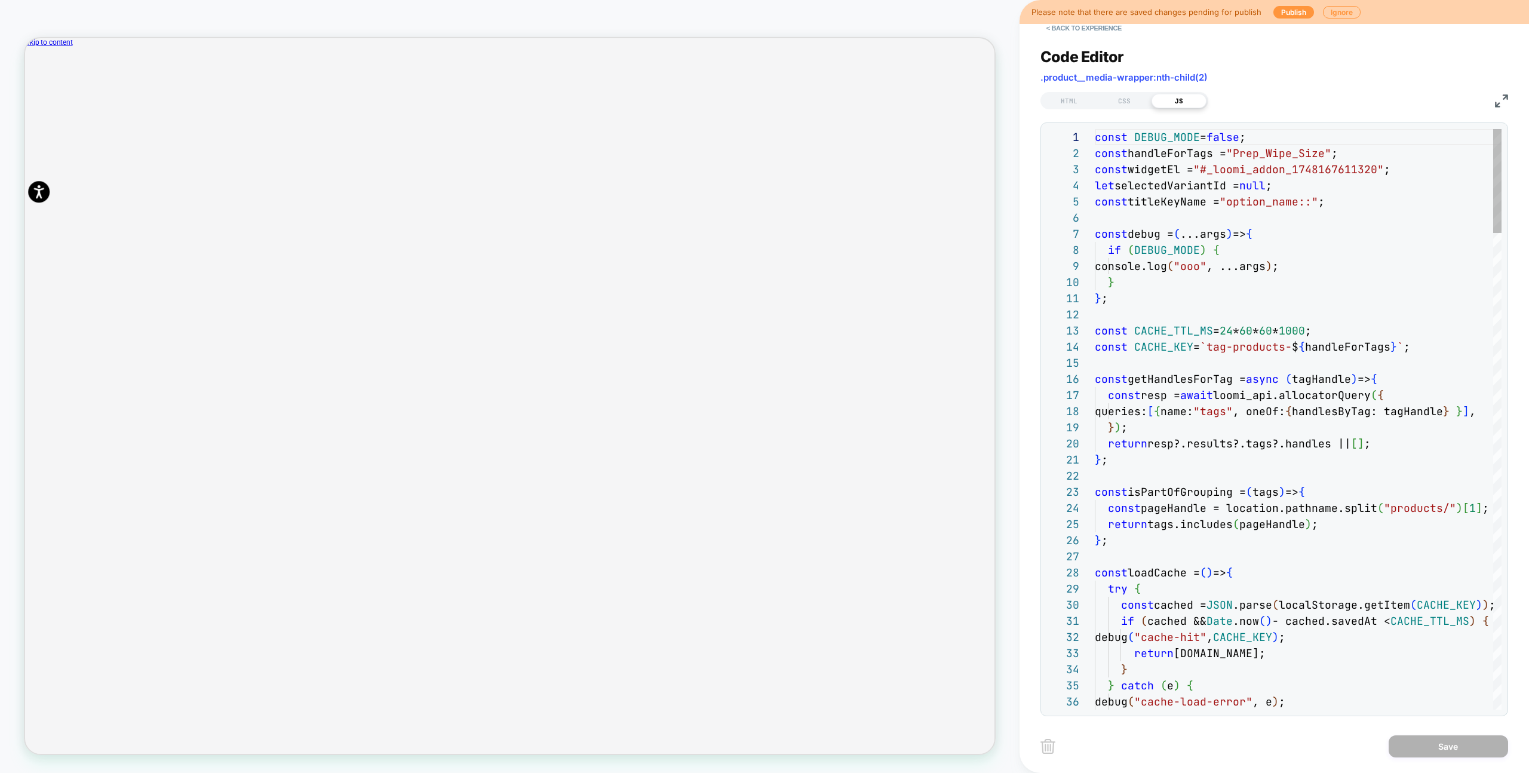
scroll to position [97, 180]
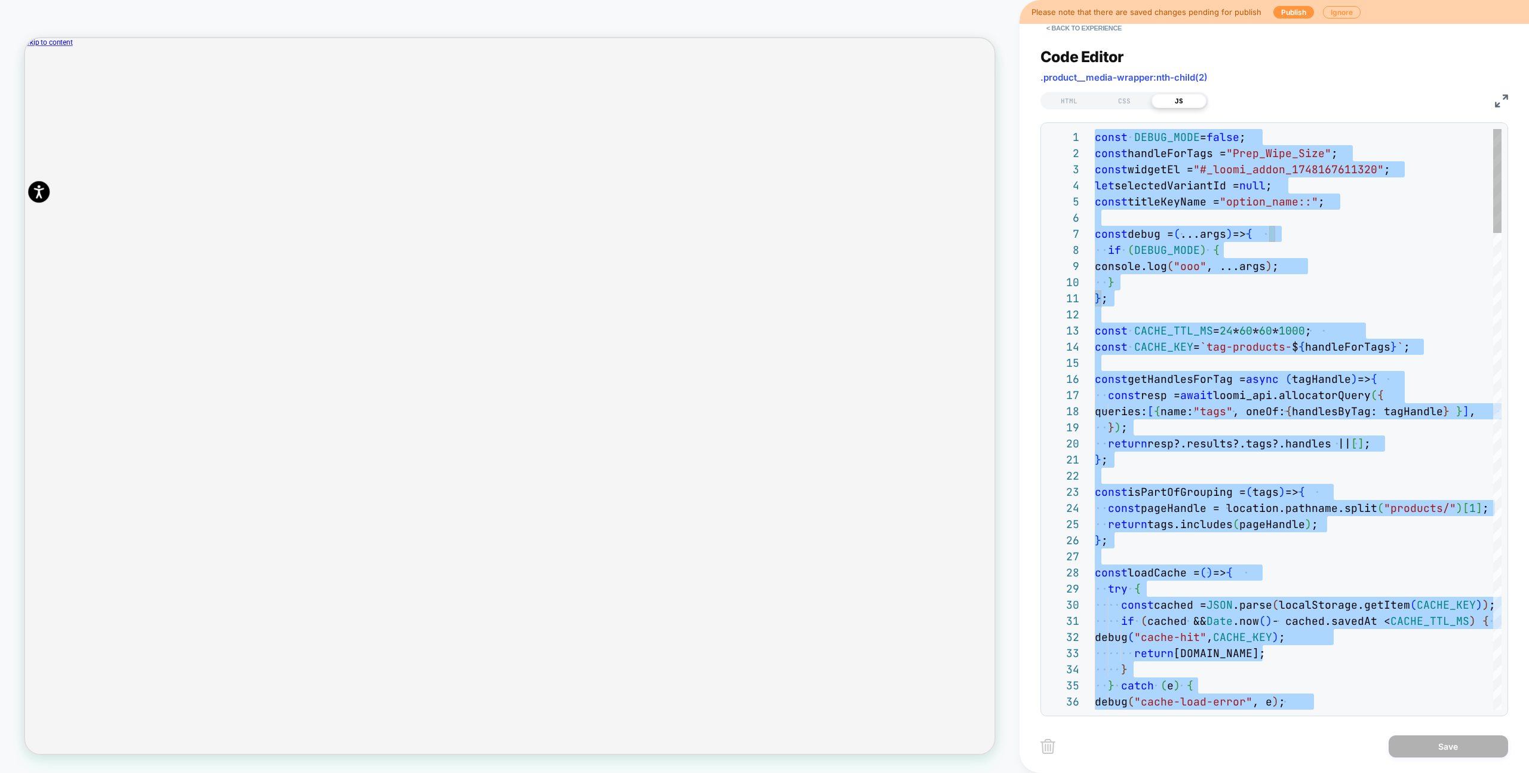
type textarea "**********"
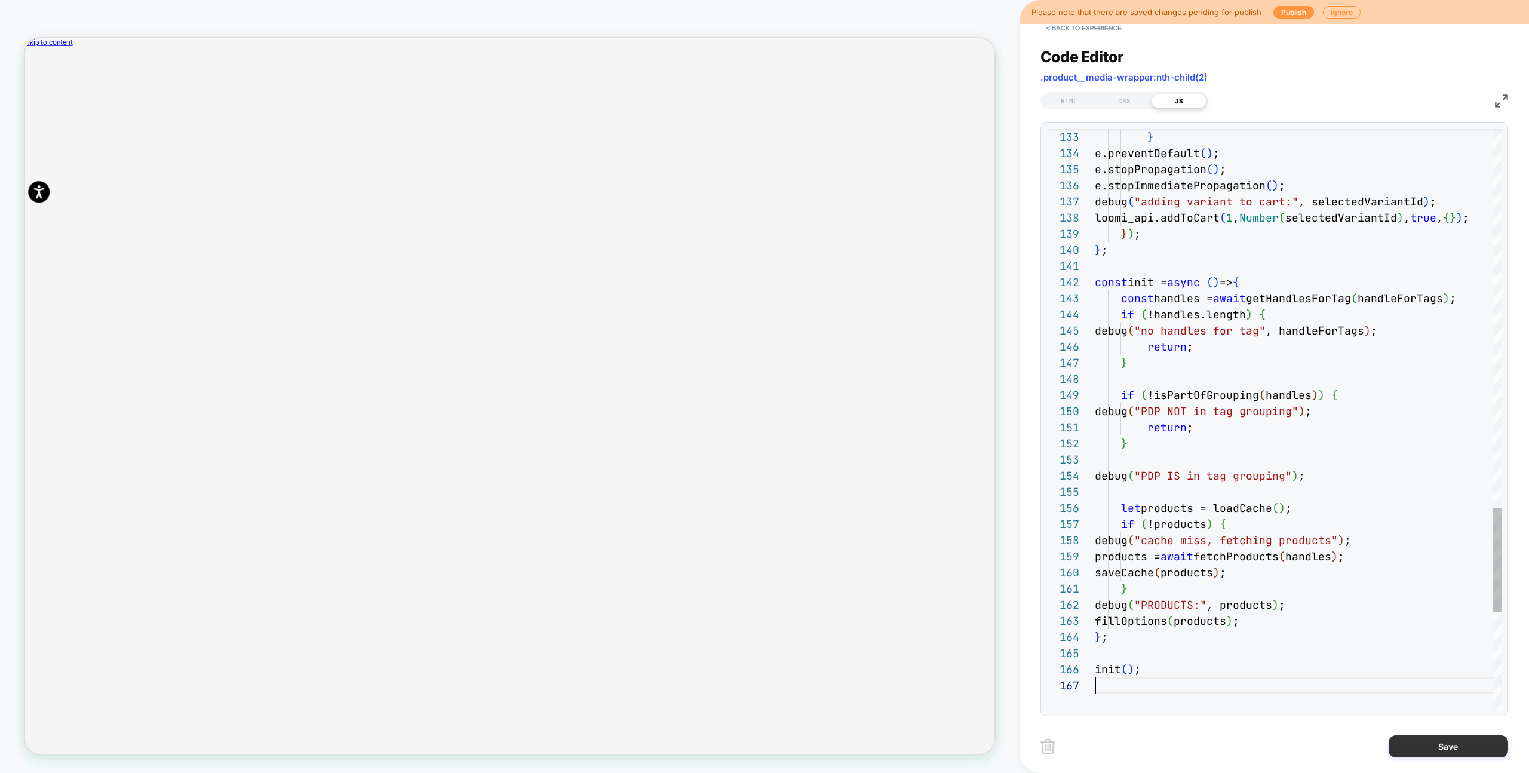
scroll to position [97, 0]
click at [1452, 753] on button "Save" at bounding box center [1447, 746] width 119 height 22
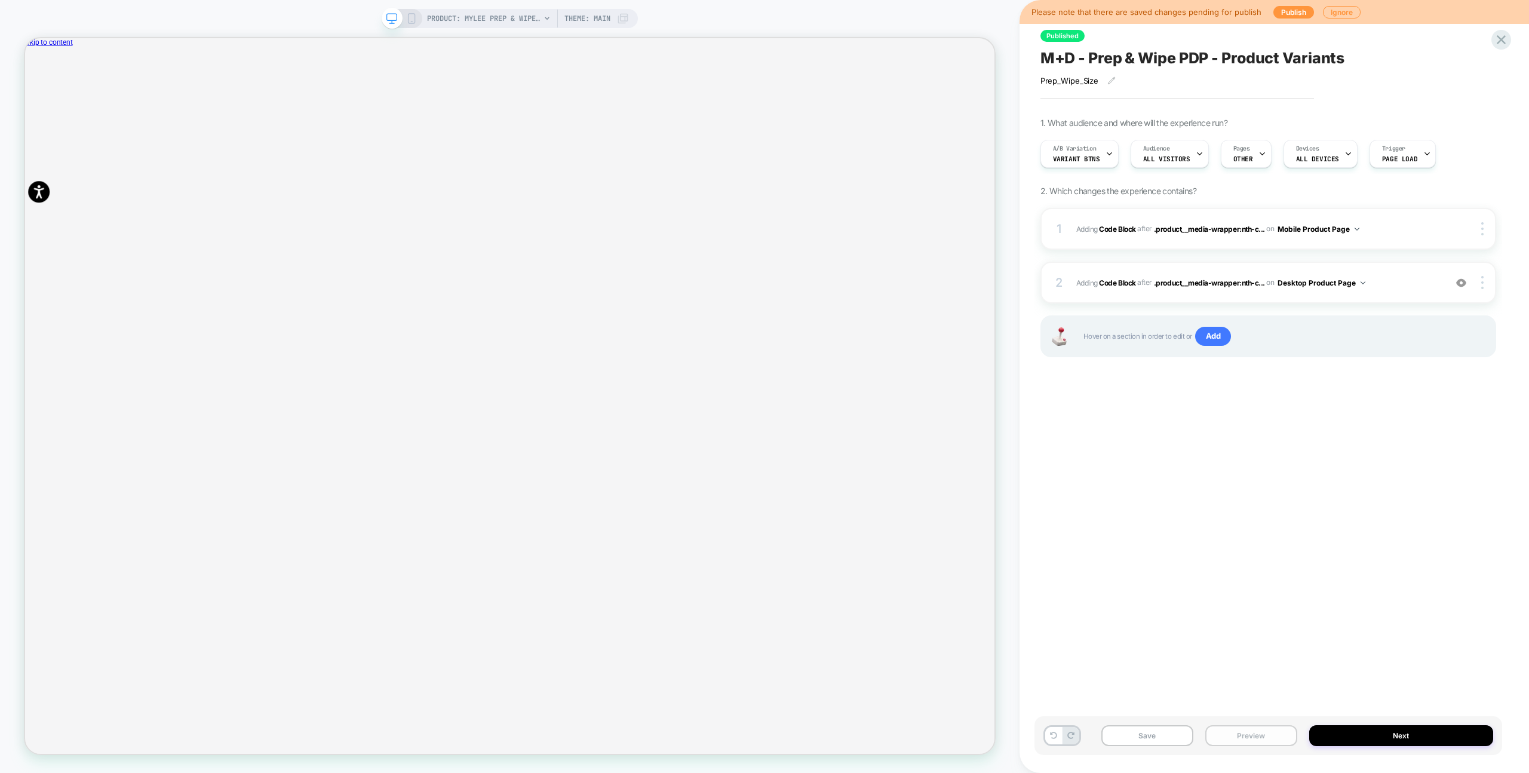
click at [1237, 743] on button "Preview" at bounding box center [1251, 735] width 92 height 21
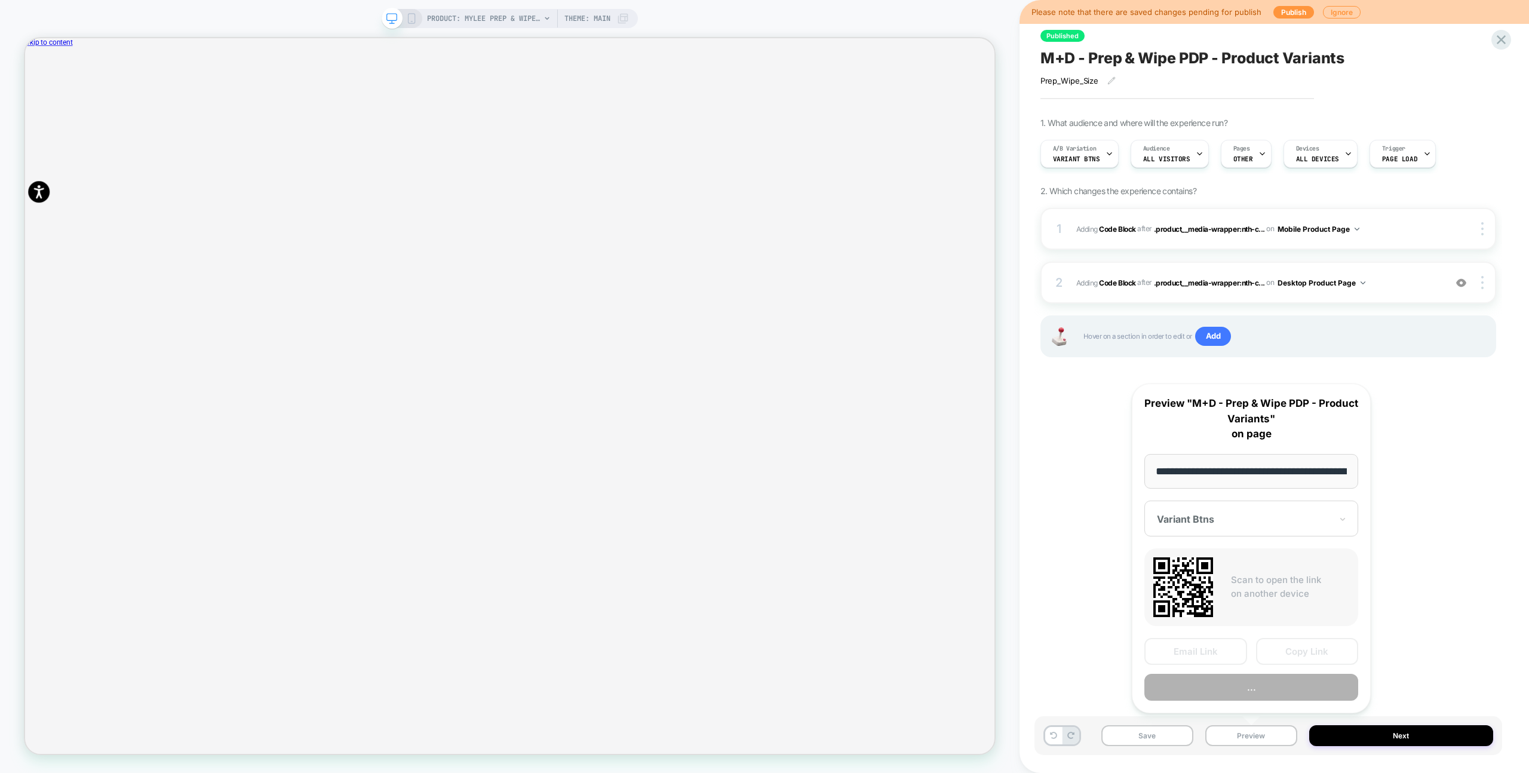
scroll to position [0, 210]
click at [1256, 690] on button "Preview" at bounding box center [1251, 687] width 214 height 27
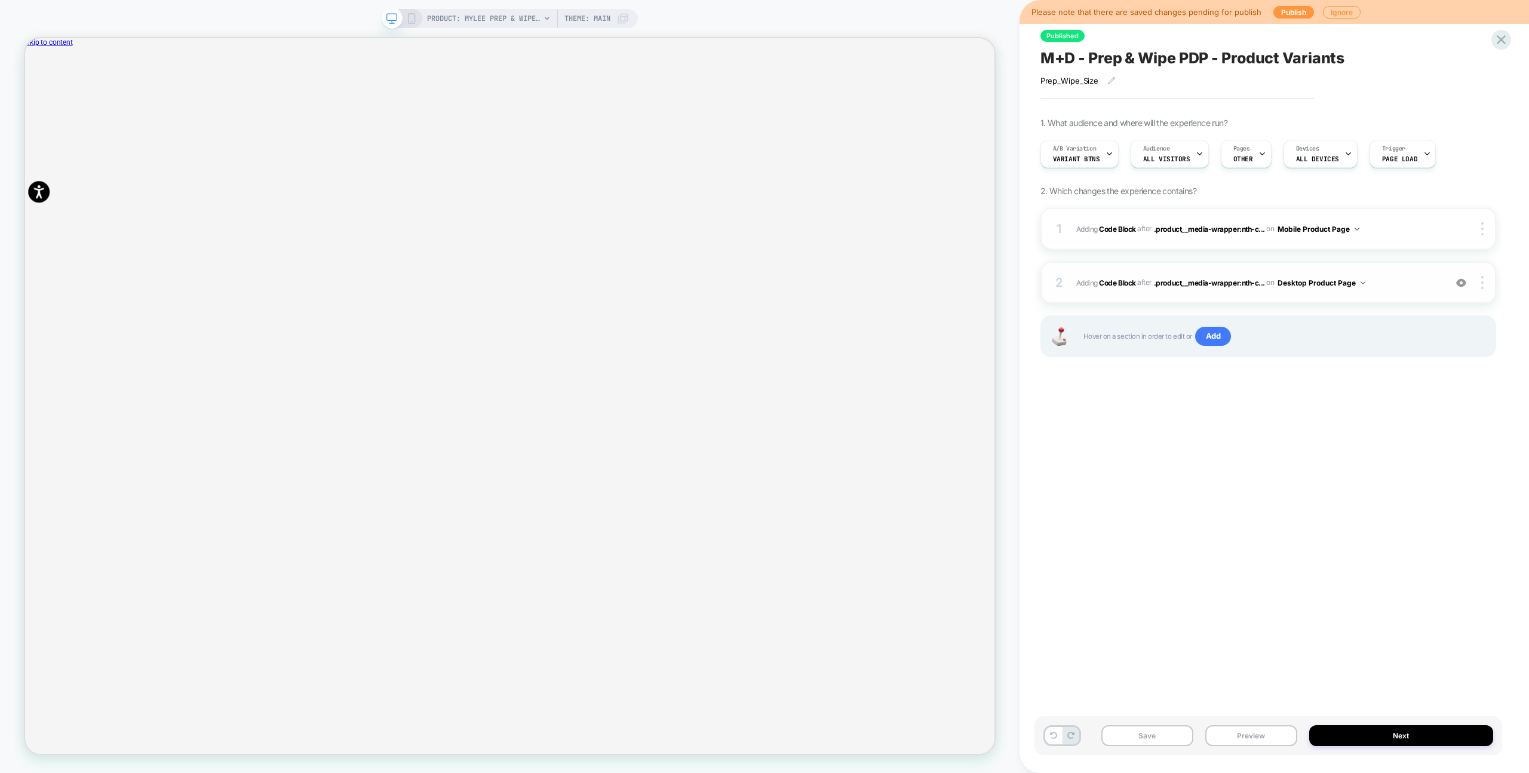
click at [1410, 296] on div "2 Adding Code Block AFTER .product__media-wrapper:nth-c... .product__media-wrap…" at bounding box center [1268, 283] width 456 height 42
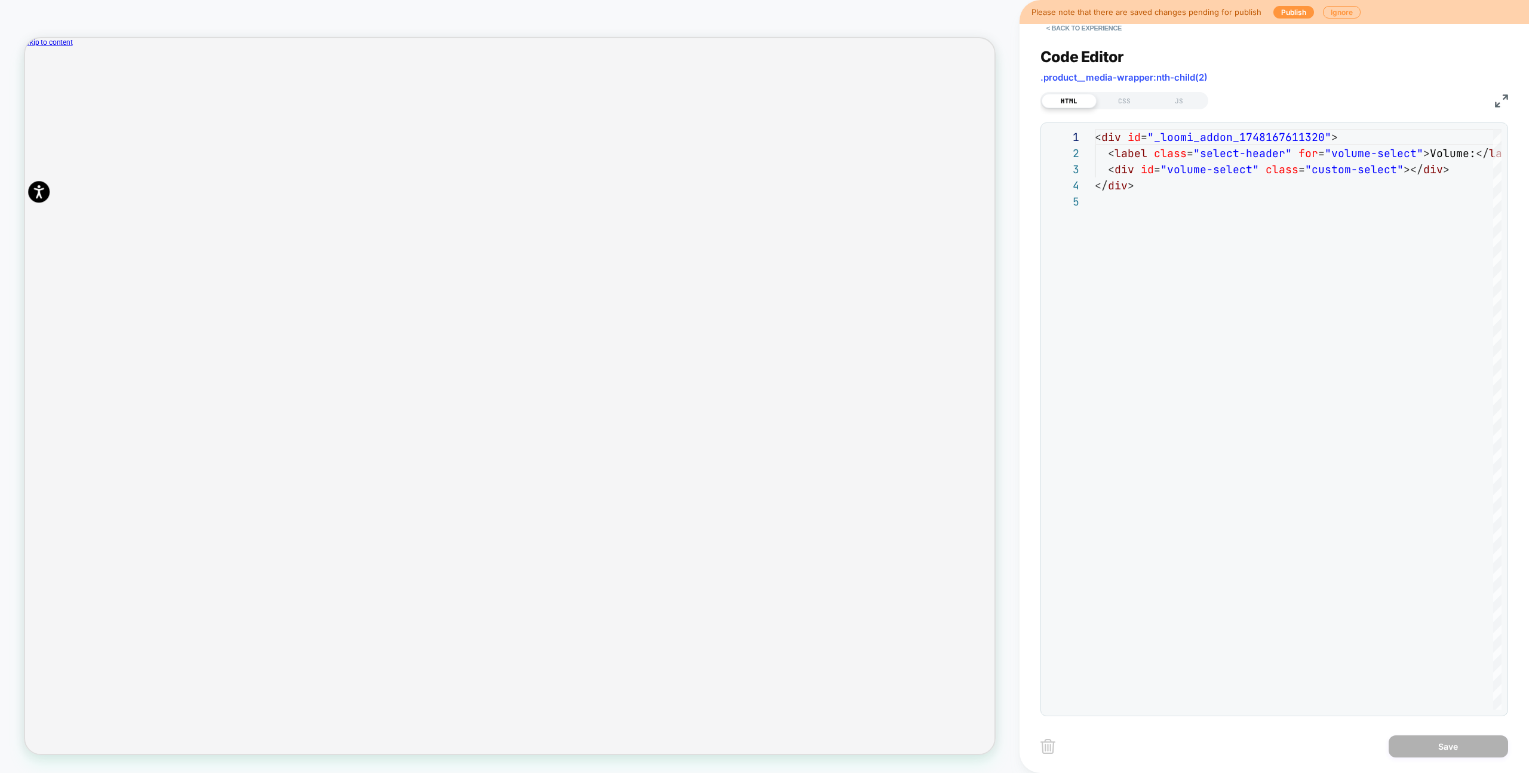
scroll to position [64, 0]
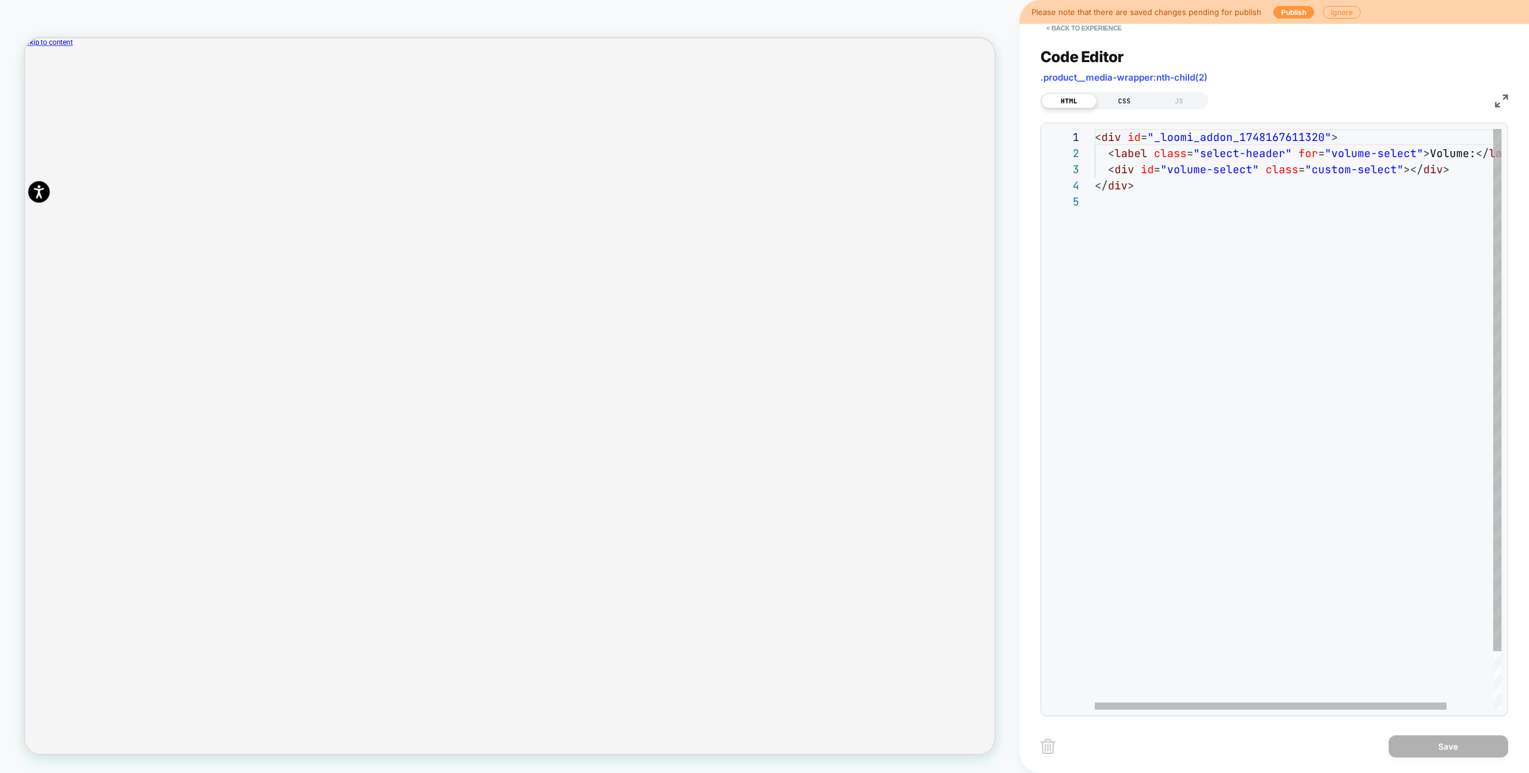
click at [1112, 99] on div "CSS" at bounding box center [1123, 101] width 55 height 14
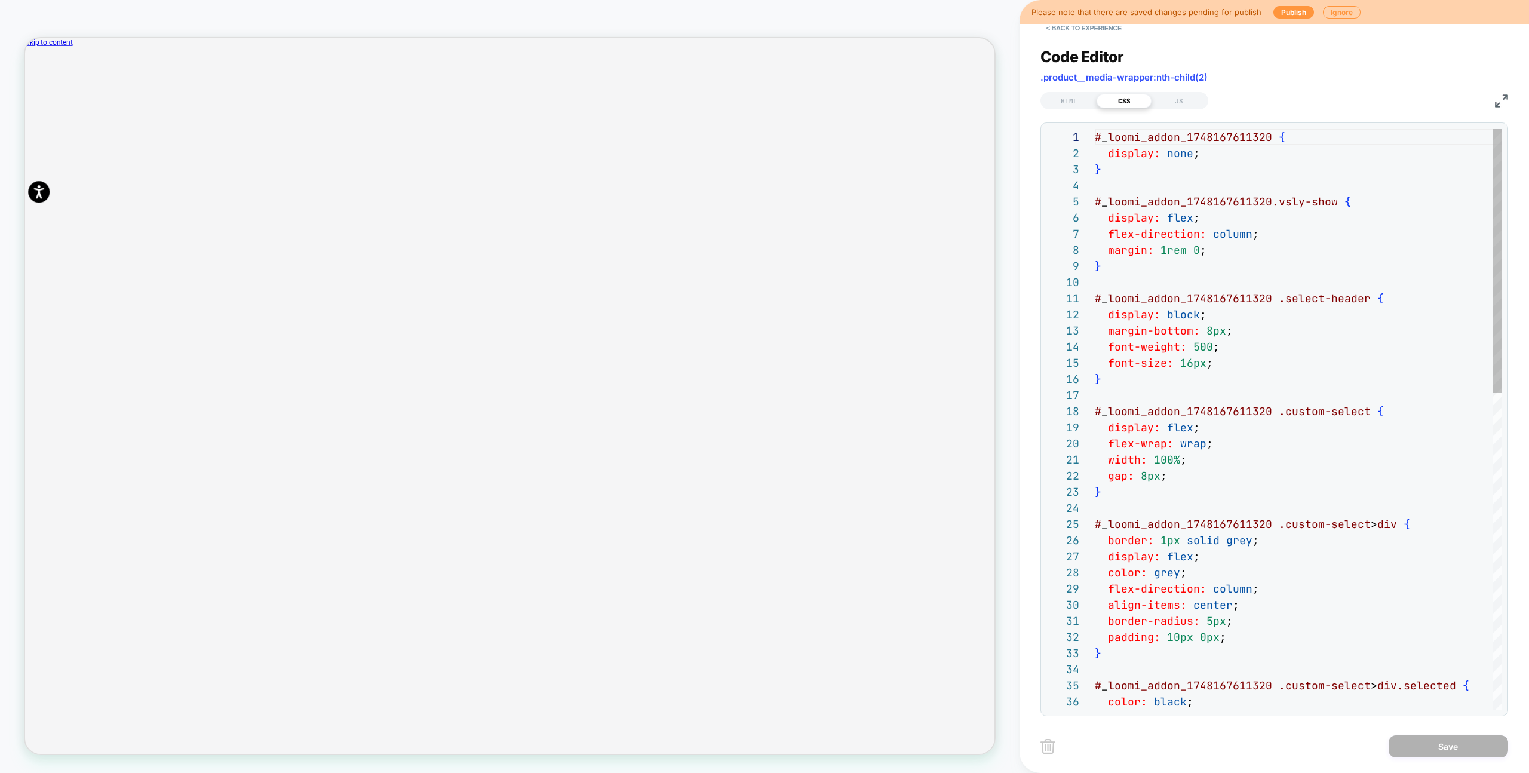
scroll to position [161, 0]
click at [1281, 253] on div "# _ loomi_addon_1748167611320 { display: none ; } # _ loomi_addon_1748167611320…" at bounding box center [1301, 766] width 414 height 1274
type textarea "**********"
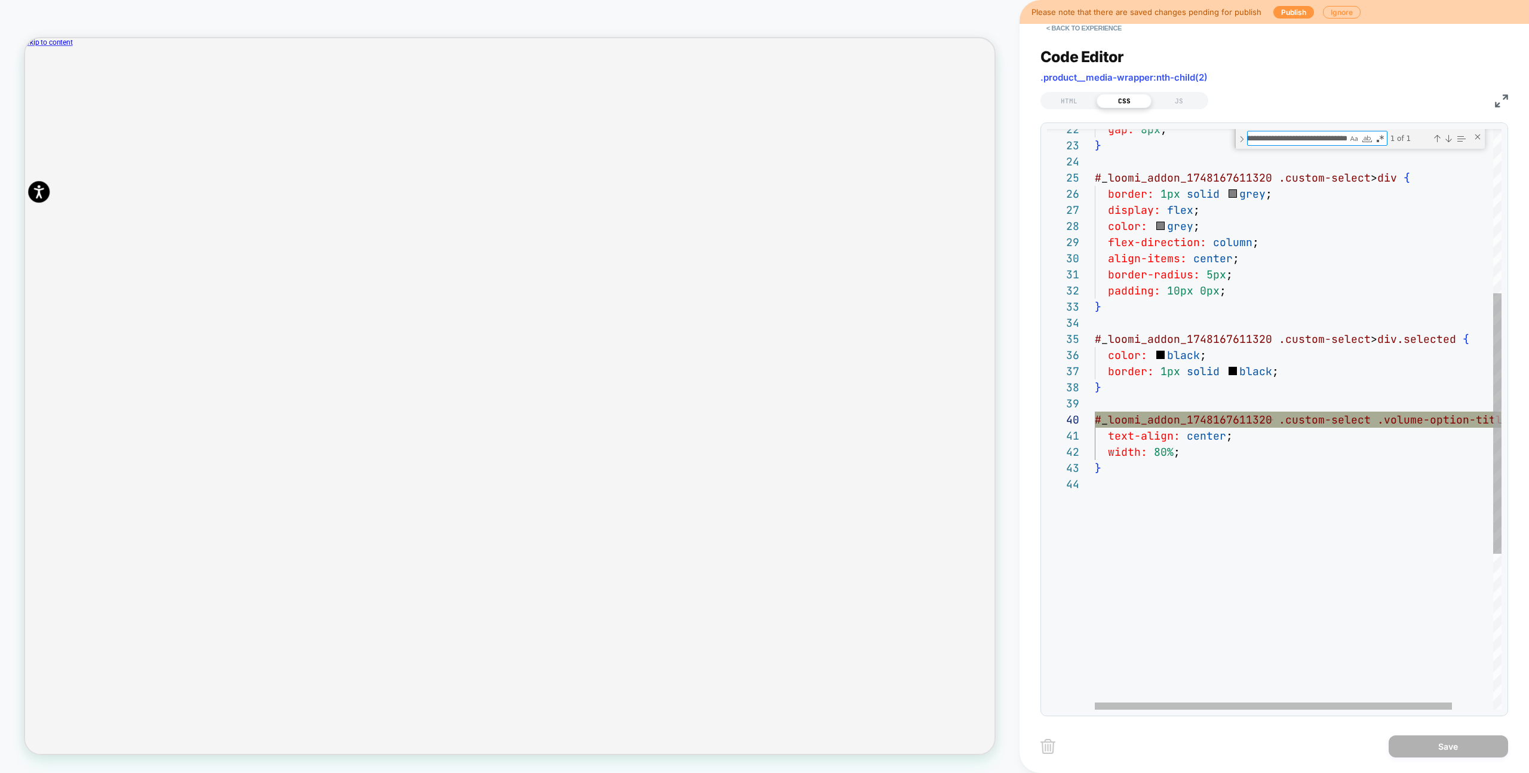
type textarea "**********"
click at [1207, 453] on div "gap: 8px ; } # _ loomi_addon_1748167611320 .custom-select > div { border: 1px s…" at bounding box center [1320, 409] width 453 height 1293
drag, startPoint x: 1157, startPoint y: 466, endPoint x: 1192, endPoint y: 450, distance: 38.7
click at [1157, 466] on div "gap: 8px ; } # _ loomi_addon_1748167611320 .custom-select > div { border: 1px s…" at bounding box center [1320, 409] width 453 height 1293
click at [1198, 448] on div "gap: 8px ; } # _ loomi_addon_1748167611320 .custom-select > div { border: 1px s…" at bounding box center [1320, 409] width 453 height 1293
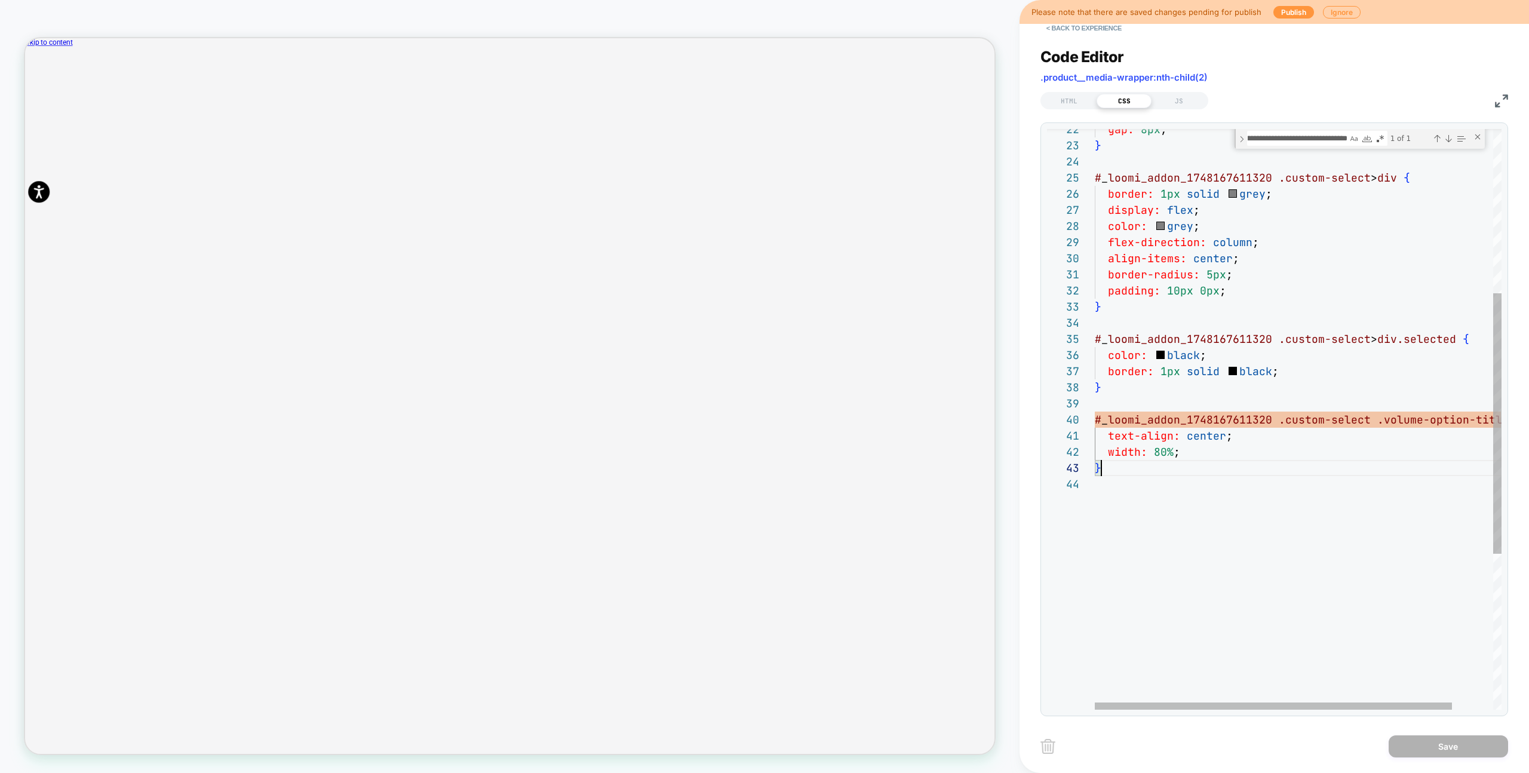
scroll to position [16, 84]
type textarea "**********"
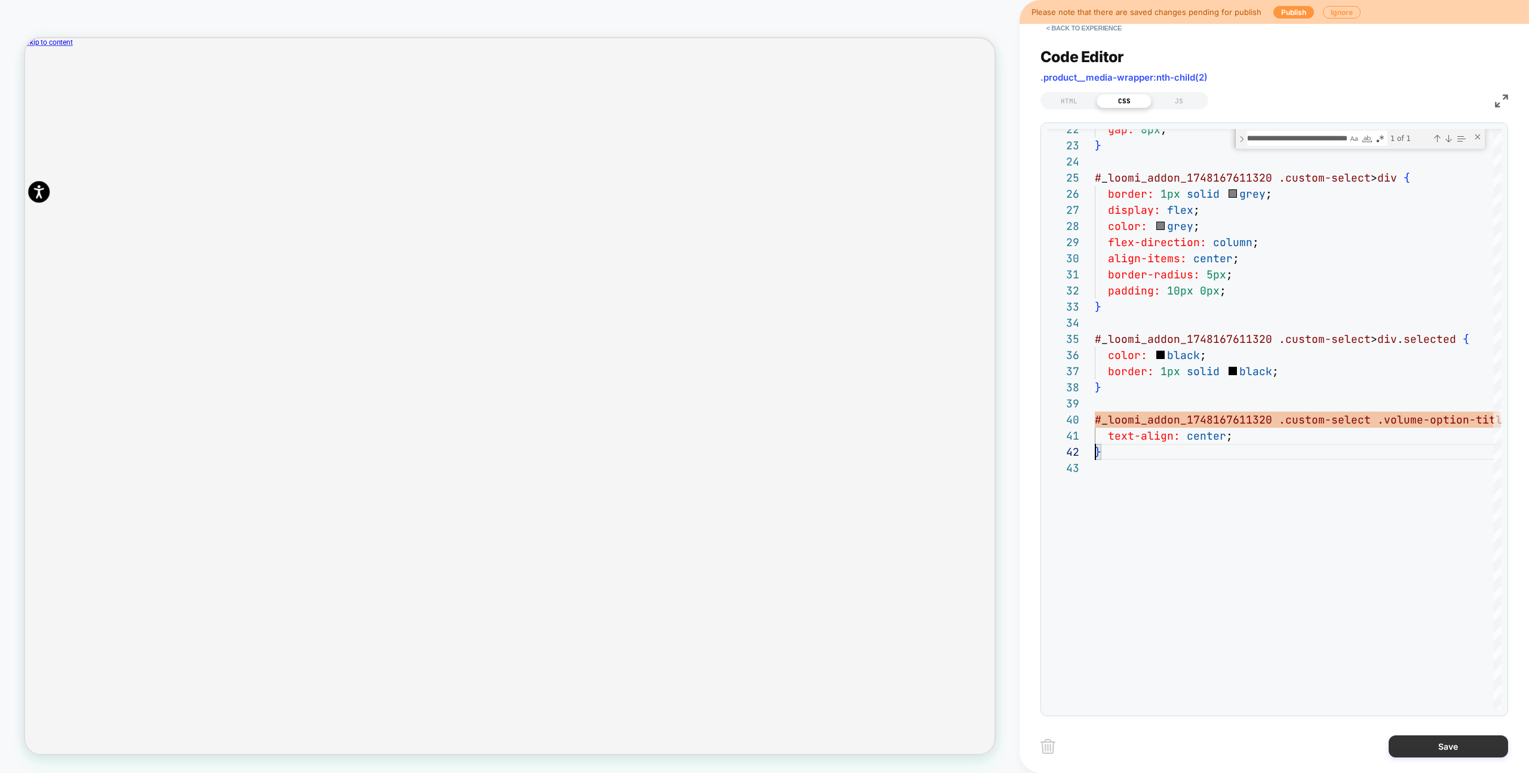
drag, startPoint x: 1423, startPoint y: 754, endPoint x: 1412, endPoint y: 753, distance: 10.8
click at [1423, 754] on button "Save" at bounding box center [1447, 746] width 119 height 22
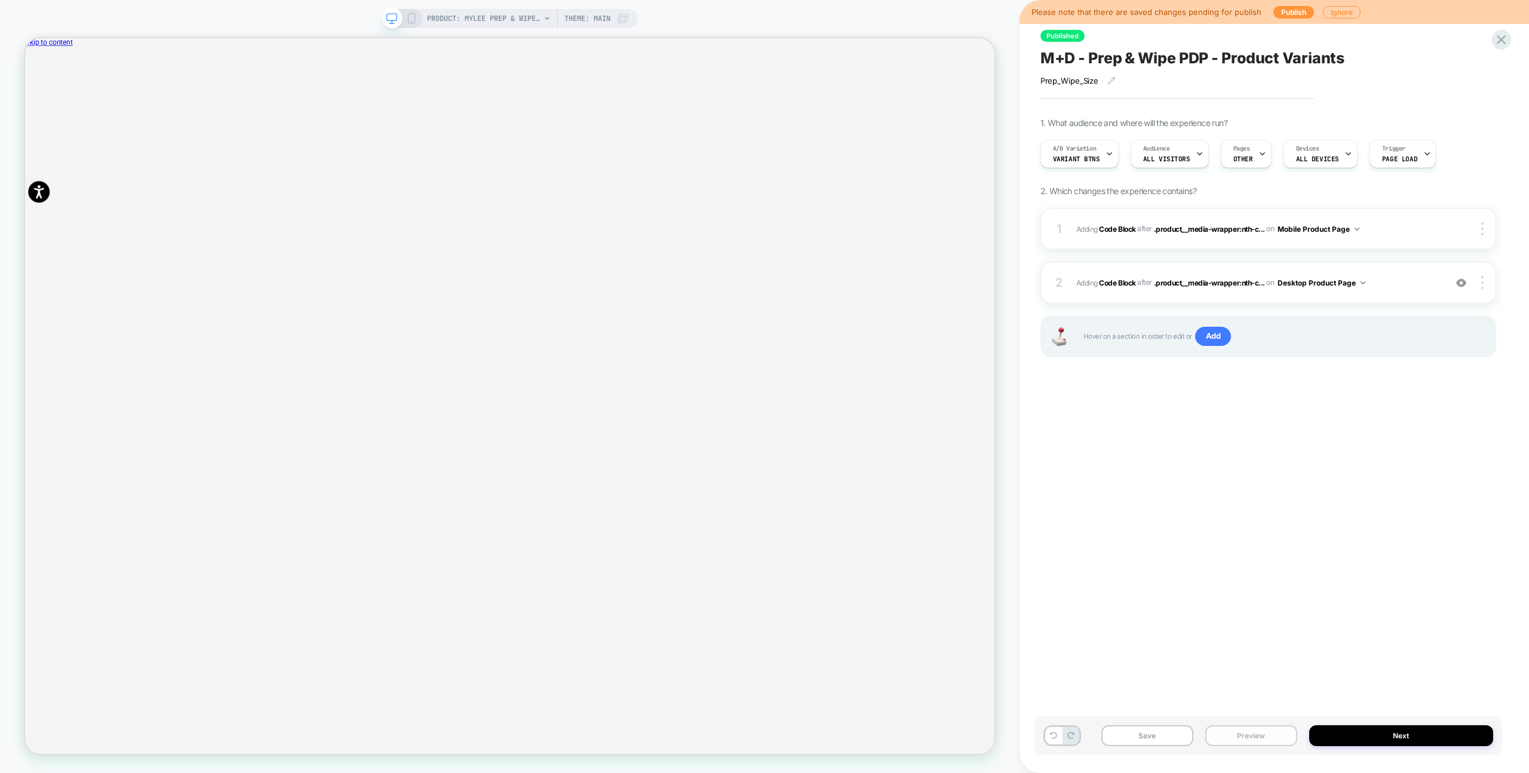
click at [1252, 740] on button "Preview" at bounding box center [1251, 735] width 92 height 21
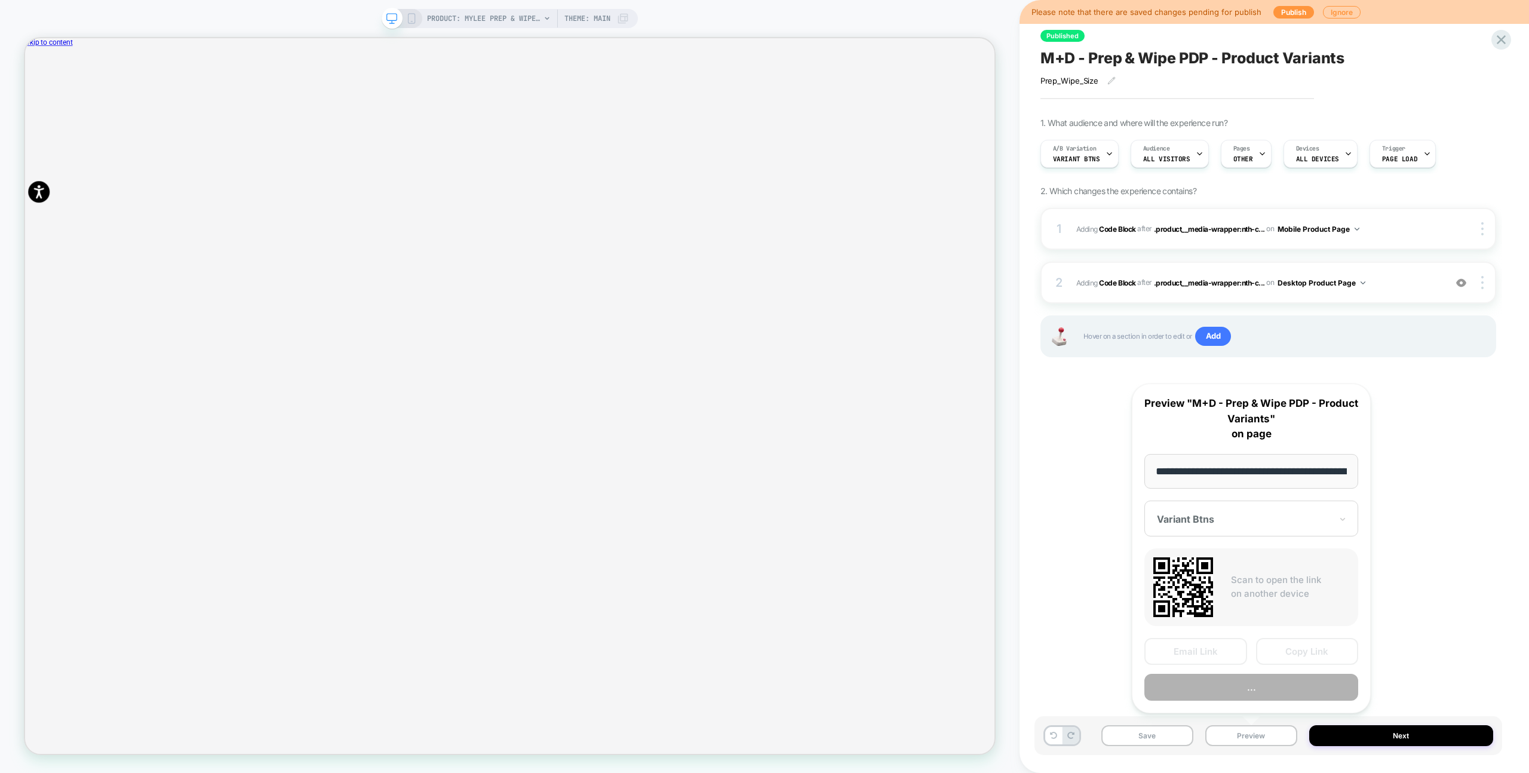
scroll to position [0, 210]
click at [1245, 678] on button "Preview" at bounding box center [1251, 687] width 214 height 27
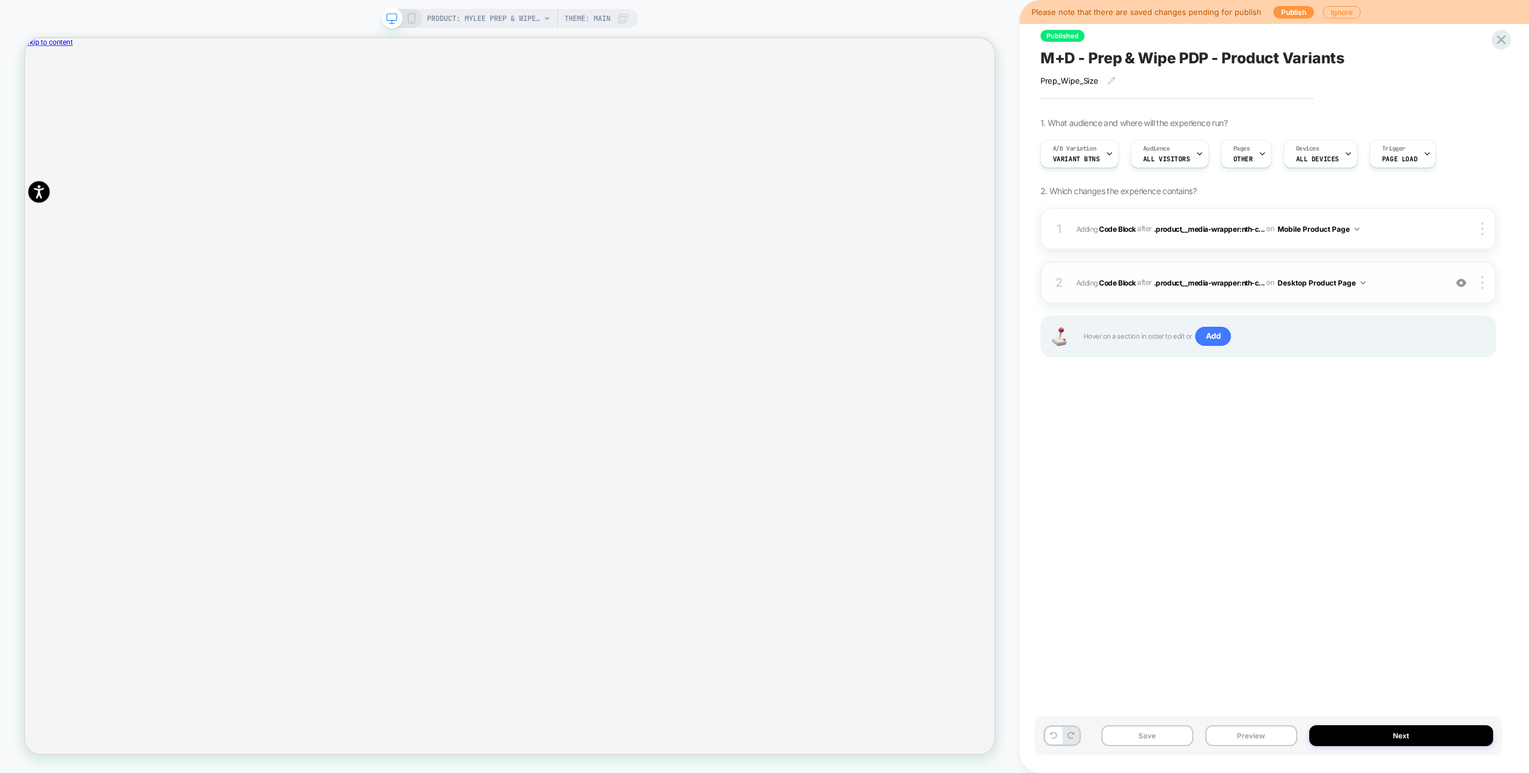
click at [1395, 286] on span "Adding Code Block AFTER .product__media-wrapper:nth-c... .product__media-wrappe…" at bounding box center [1257, 282] width 363 height 15
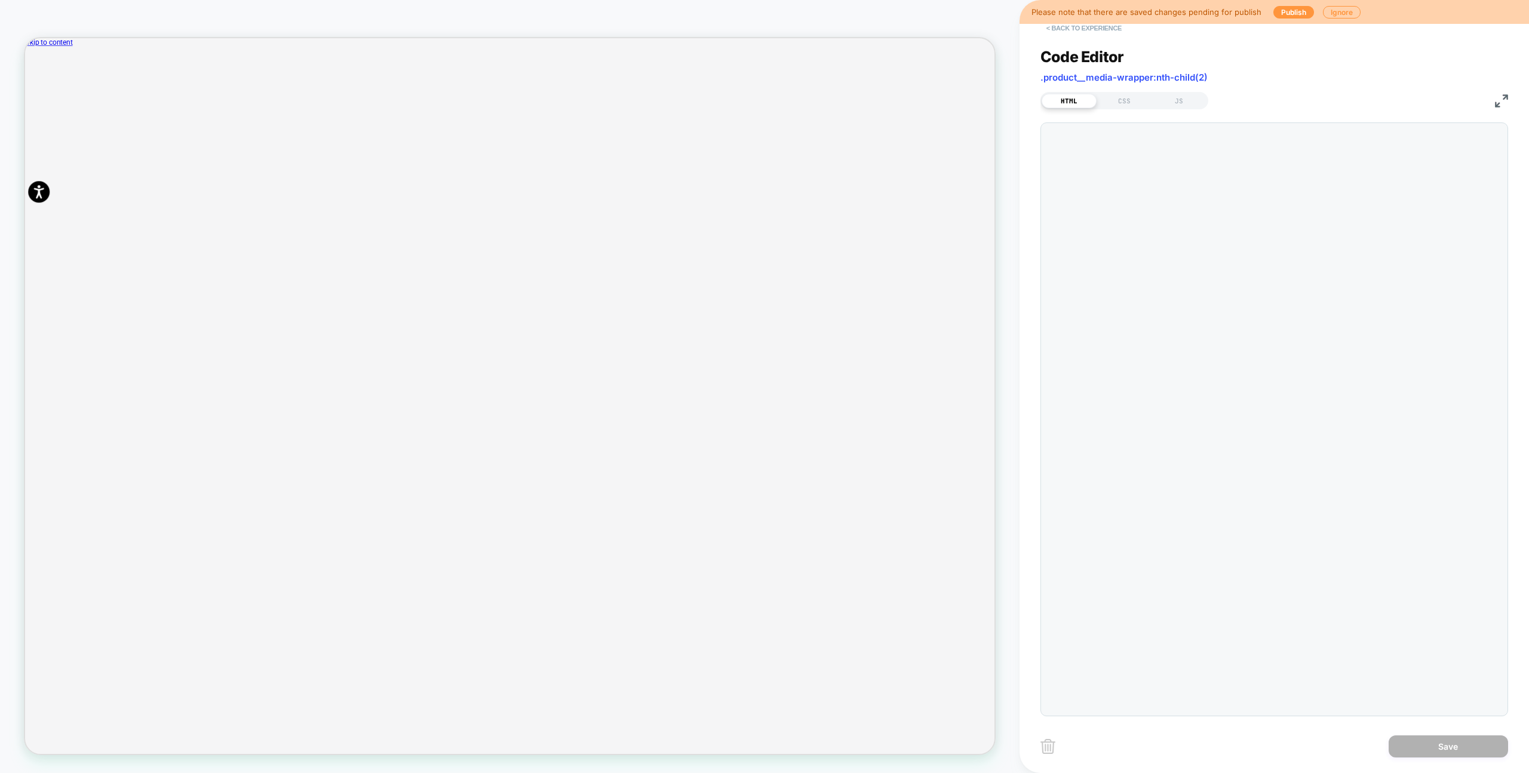
scroll to position [64, 0]
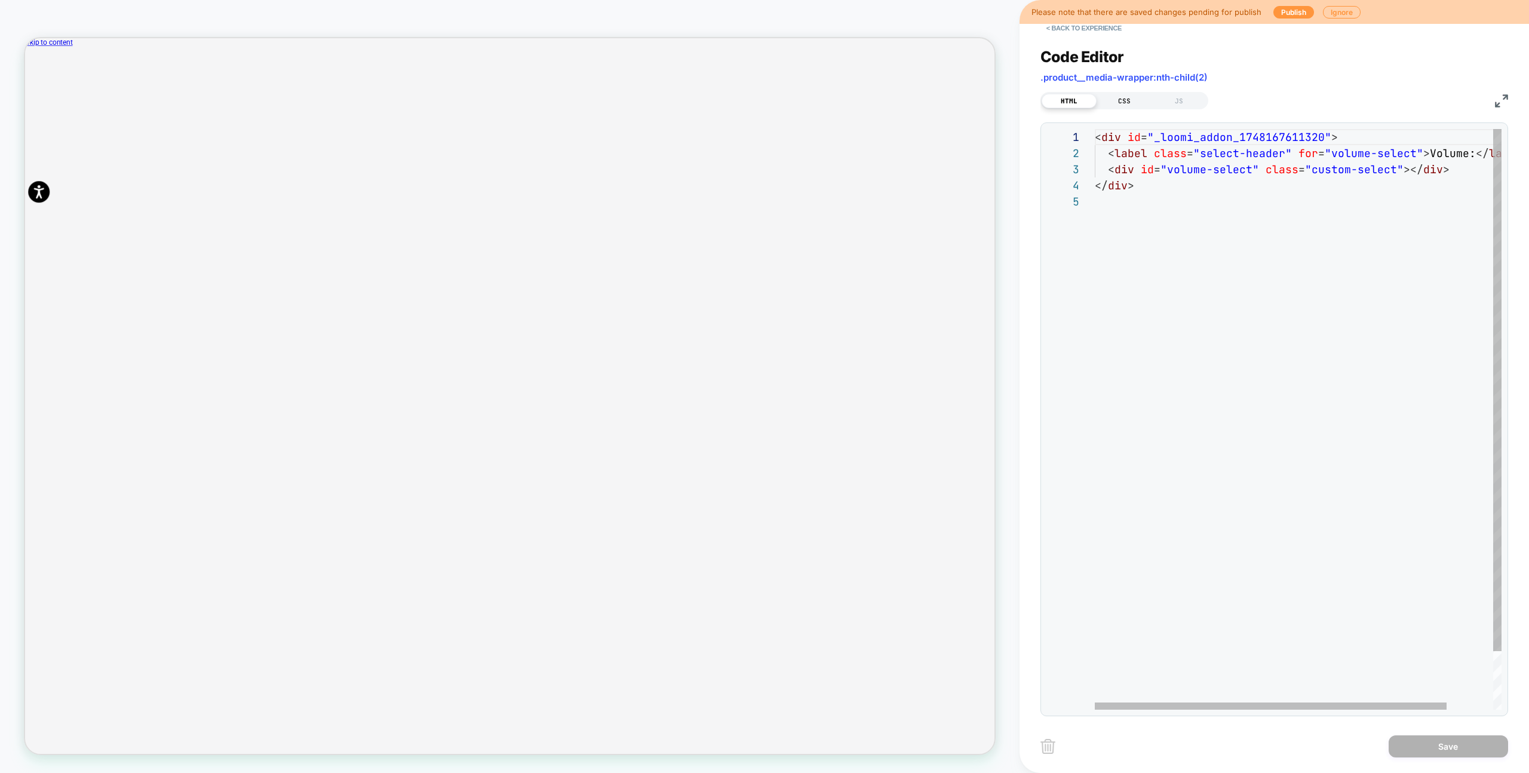
click at [1123, 103] on div "CSS" at bounding box center [1123, 101] width 55 height 14
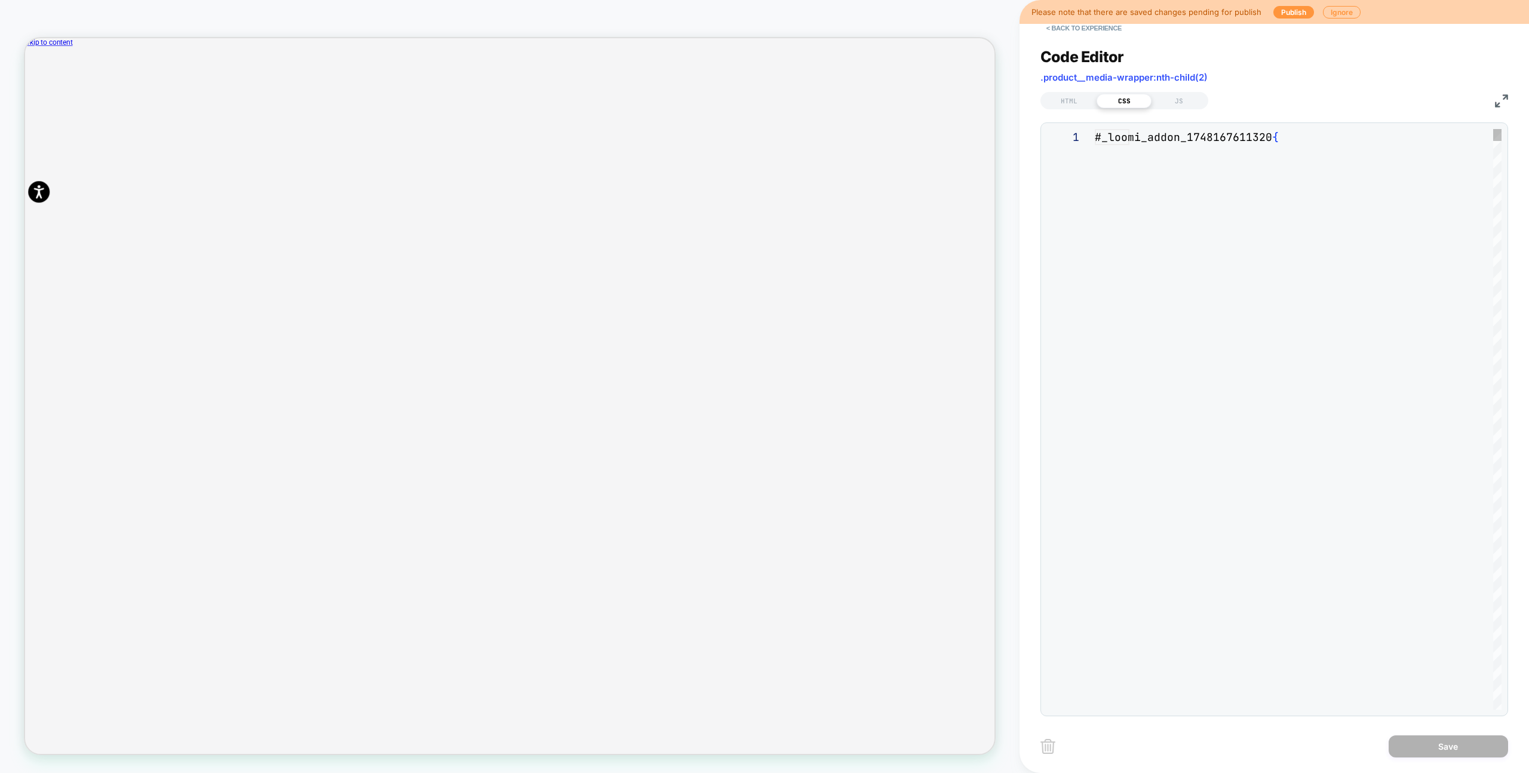
scroll to position [161, 0]
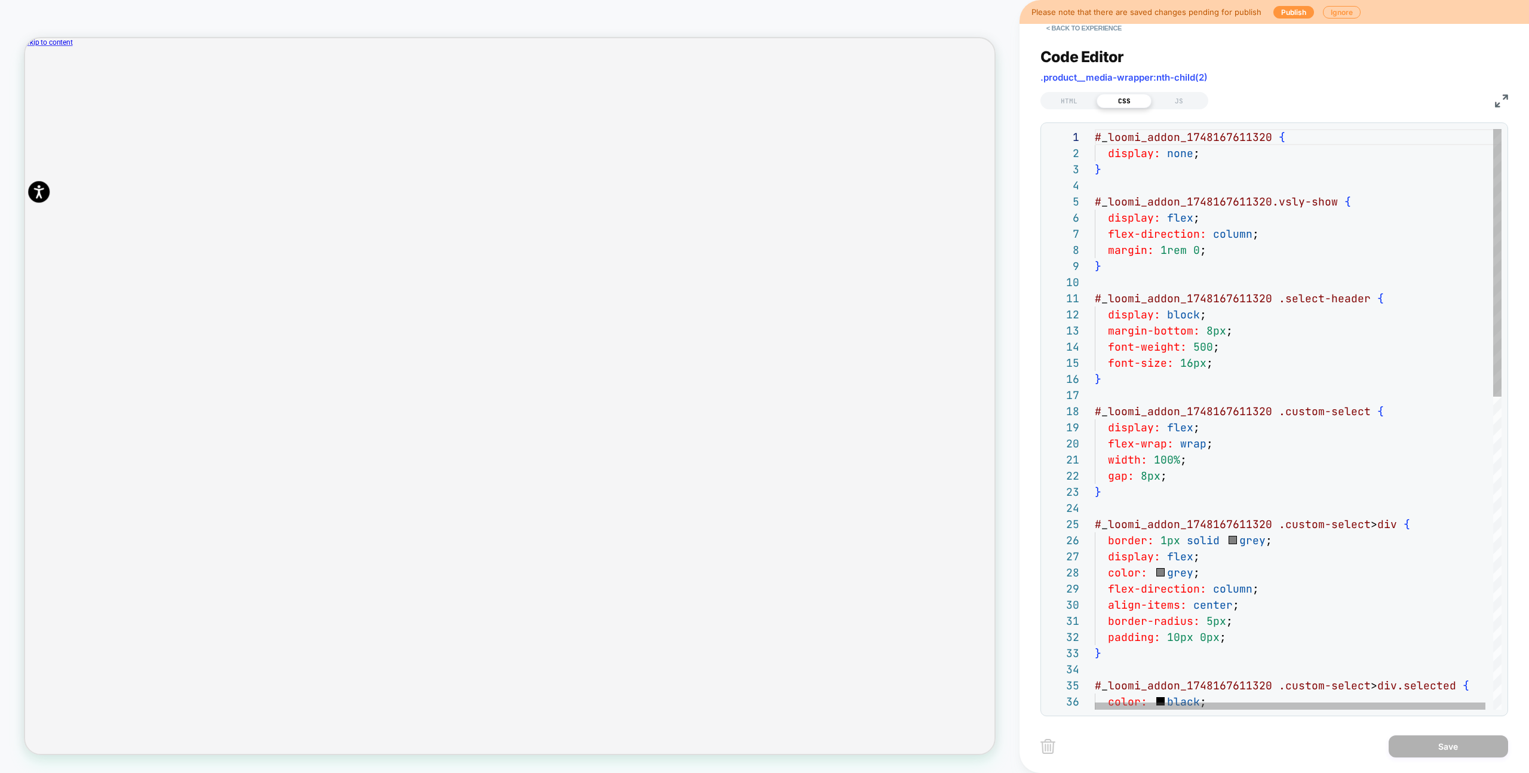
click at [1302, 266] on div "}" at bounding box center [1301, 266] width 414 height 16
type textarea "**********"
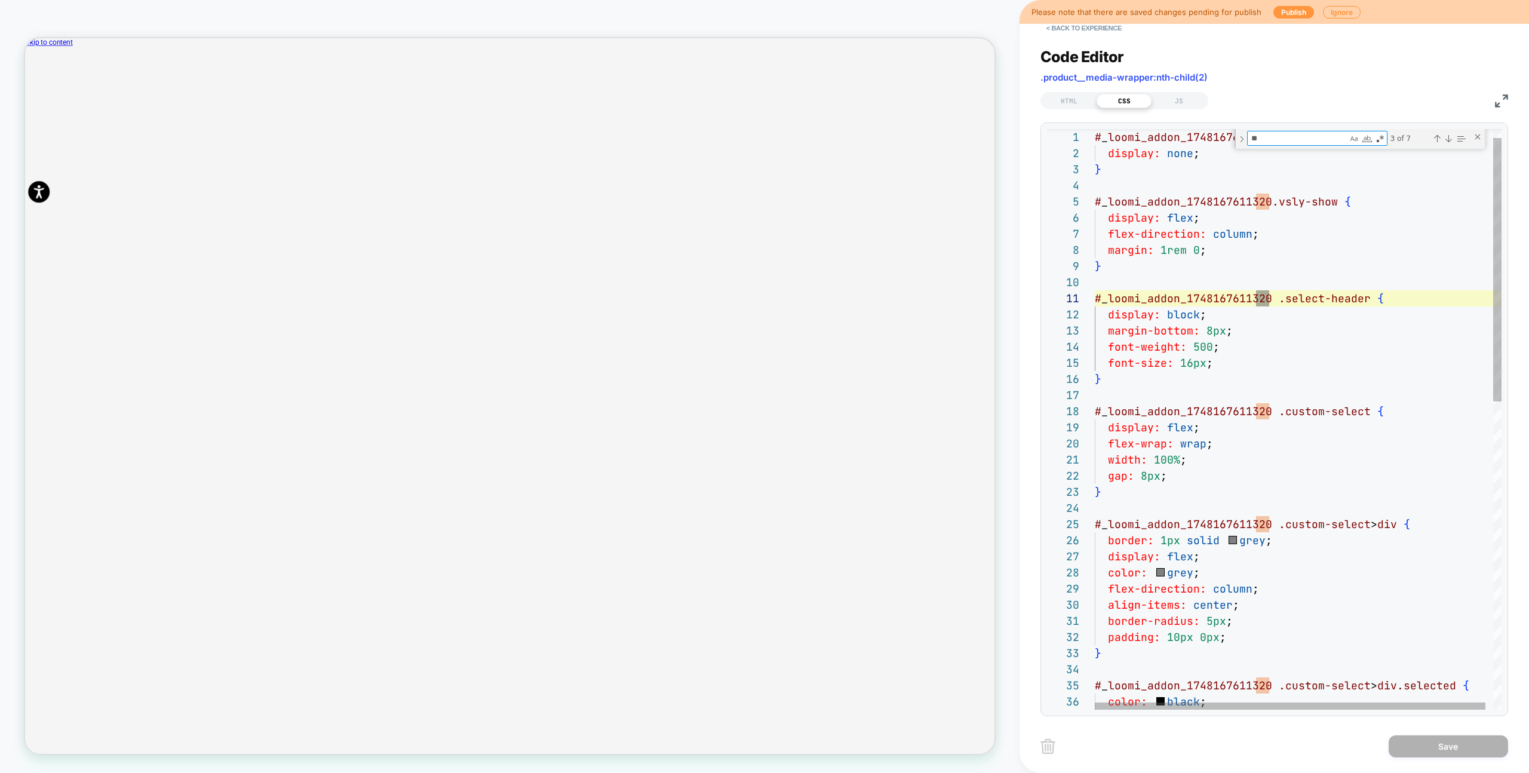
type textarea "*"
type textarea "**********"
type textarea "**"
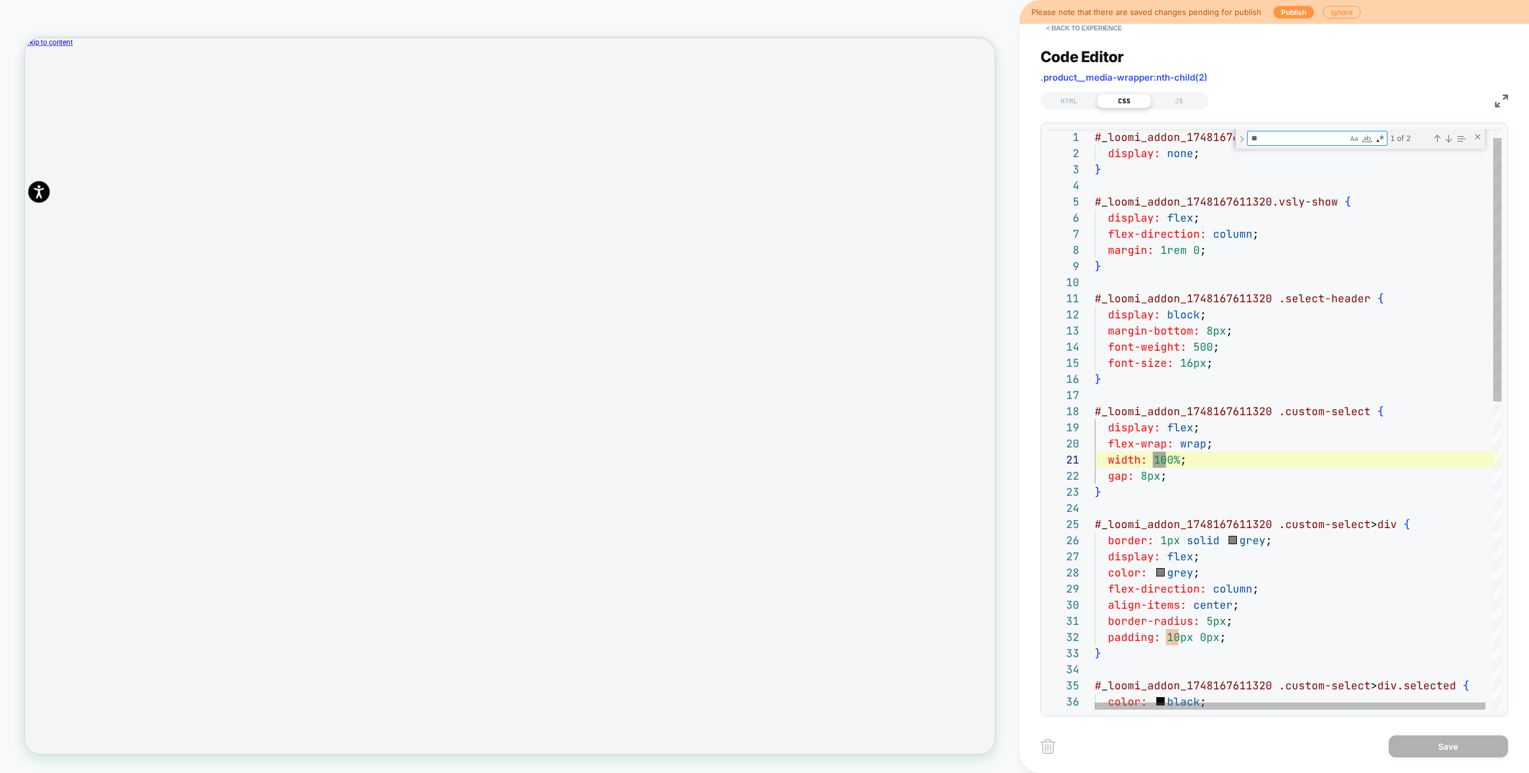
type textarea "**********"
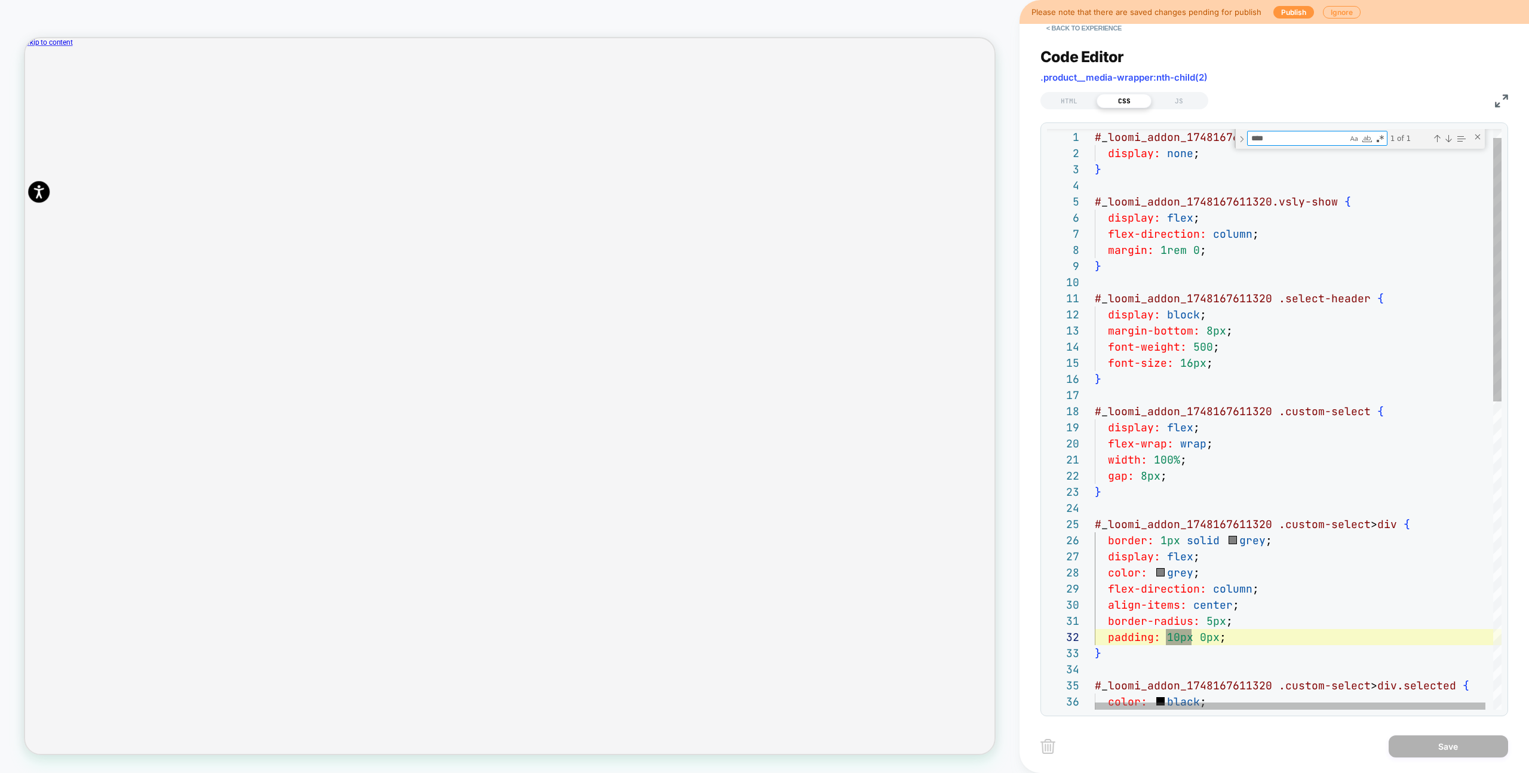
scroll to position [161, 97]
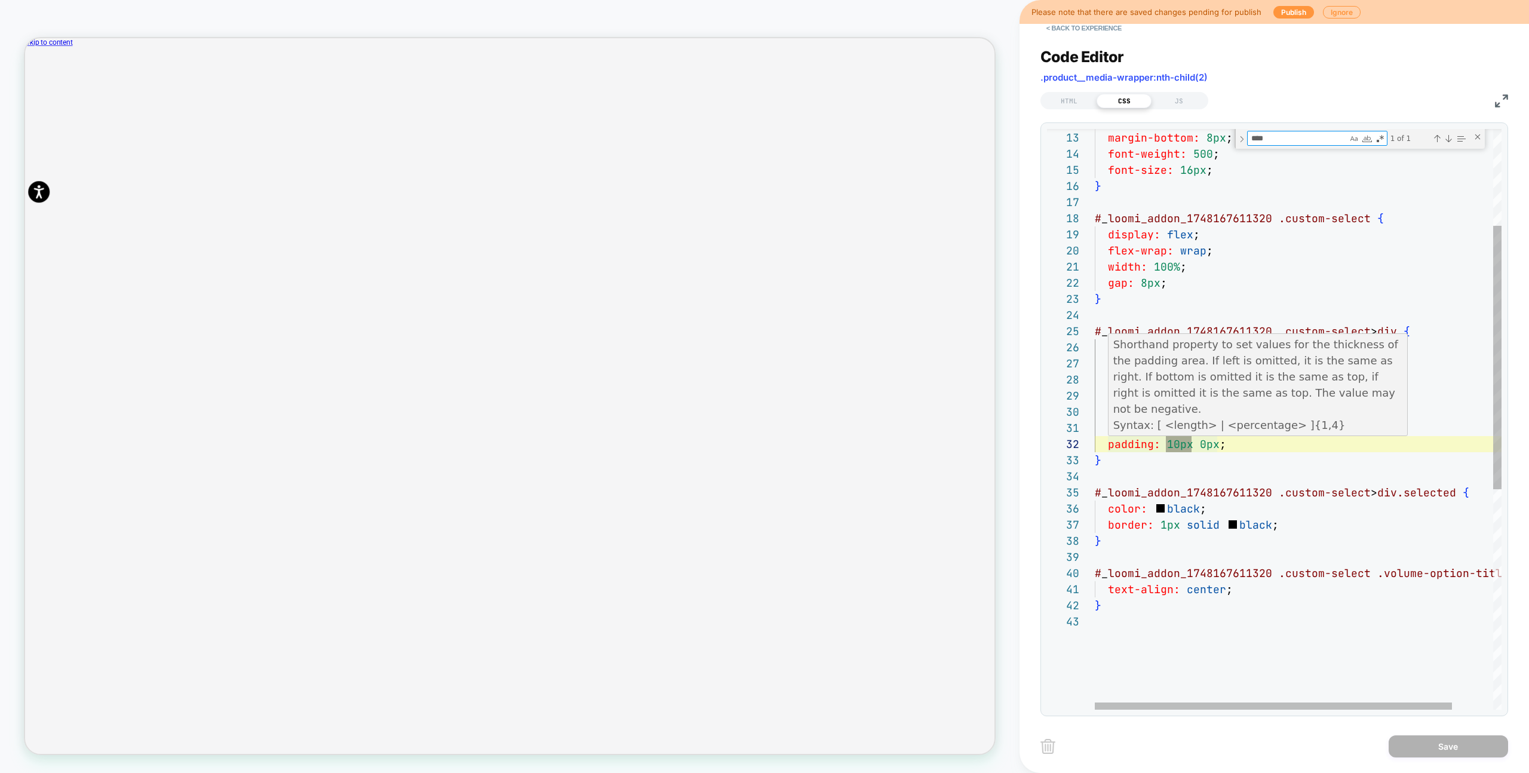
type textarea "****"
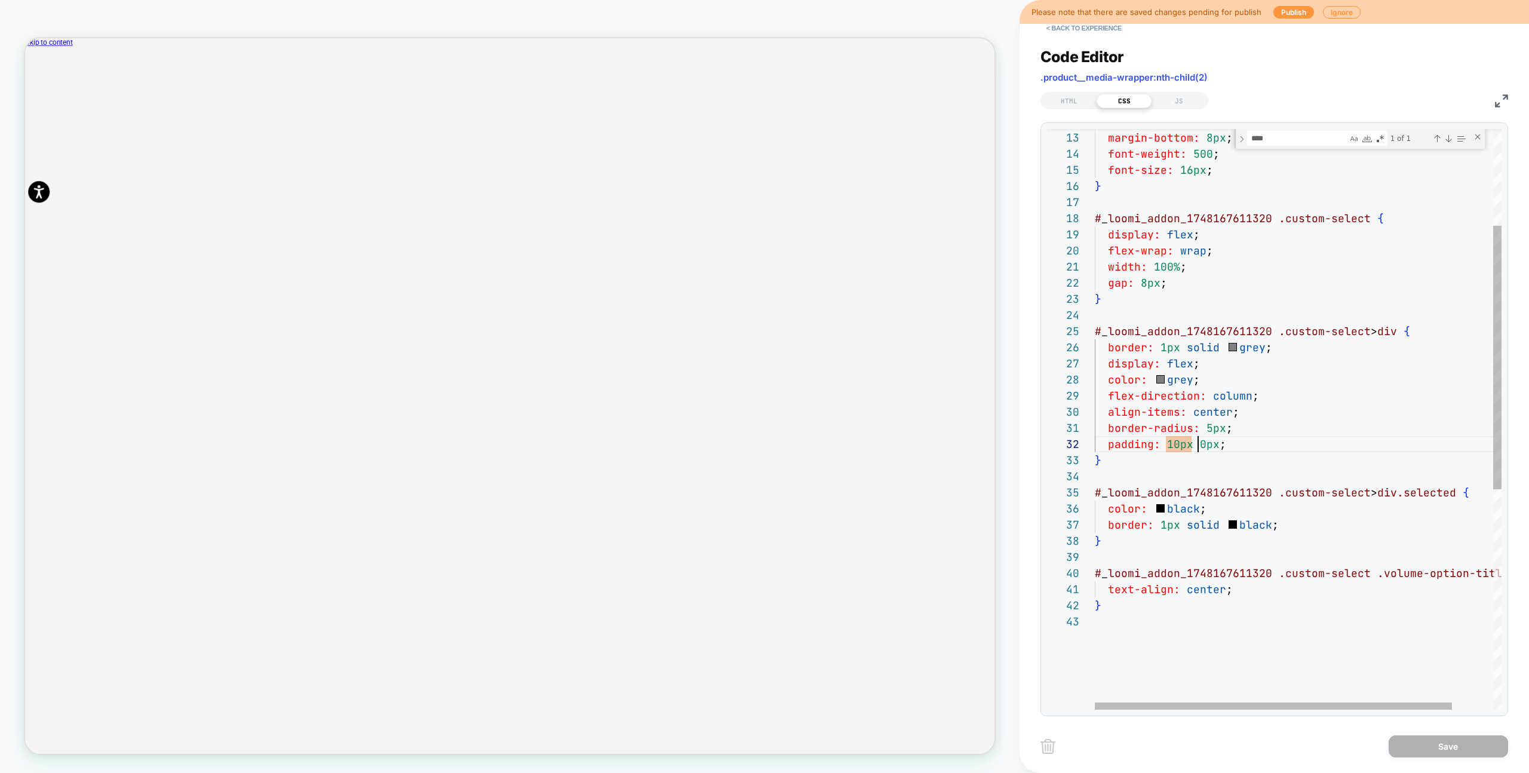
drag, startPoint x: 1199, startPoint y: 442, endPoint x: 1231, endPoint y: 440, distance: 31.7
click at [1199, 442] on div "display: block ; margin-bottom: 8px ; font-weight: 500 ; font-size: 16px ; } # …" at bounding box center [1320, 554] width 453 height 1277
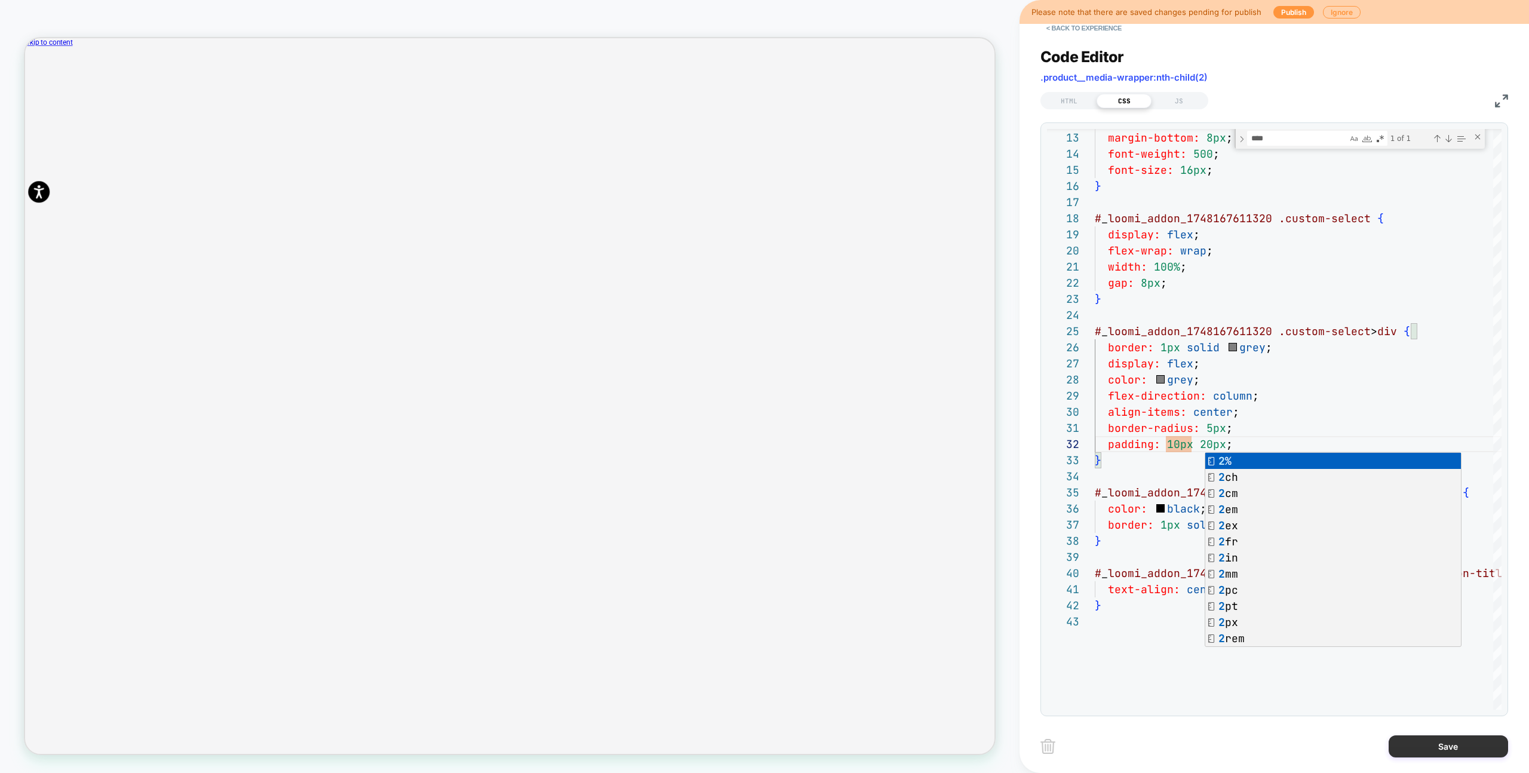
type textarea "**********"
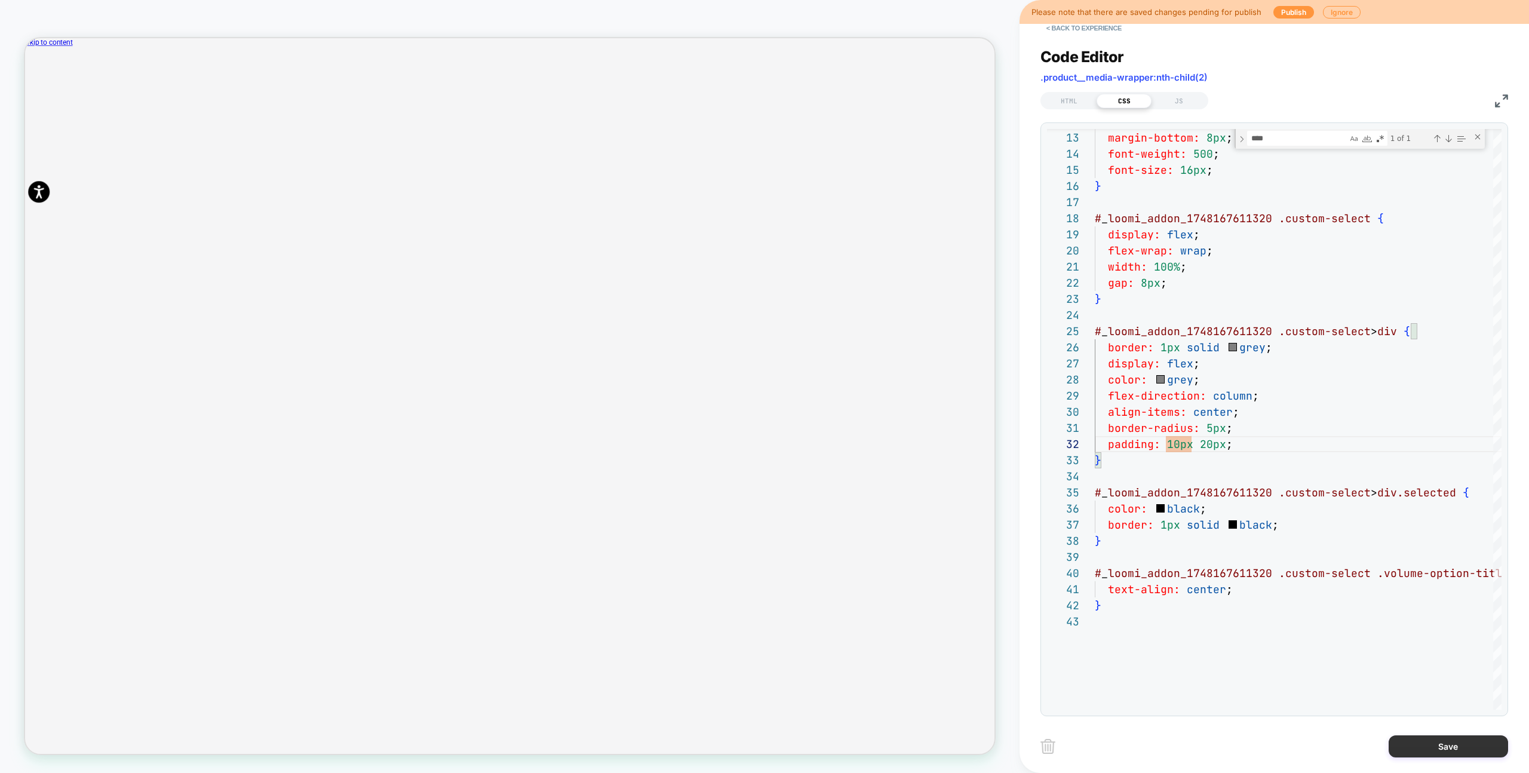
drag, startPoint x: 1413, startPoint y: 747, endPoint x: 1395, endPoint y: 745, distance: 18.1
click at [1413, 747] on button "Save" at bounding box center [1447, 746] width 119 height 22
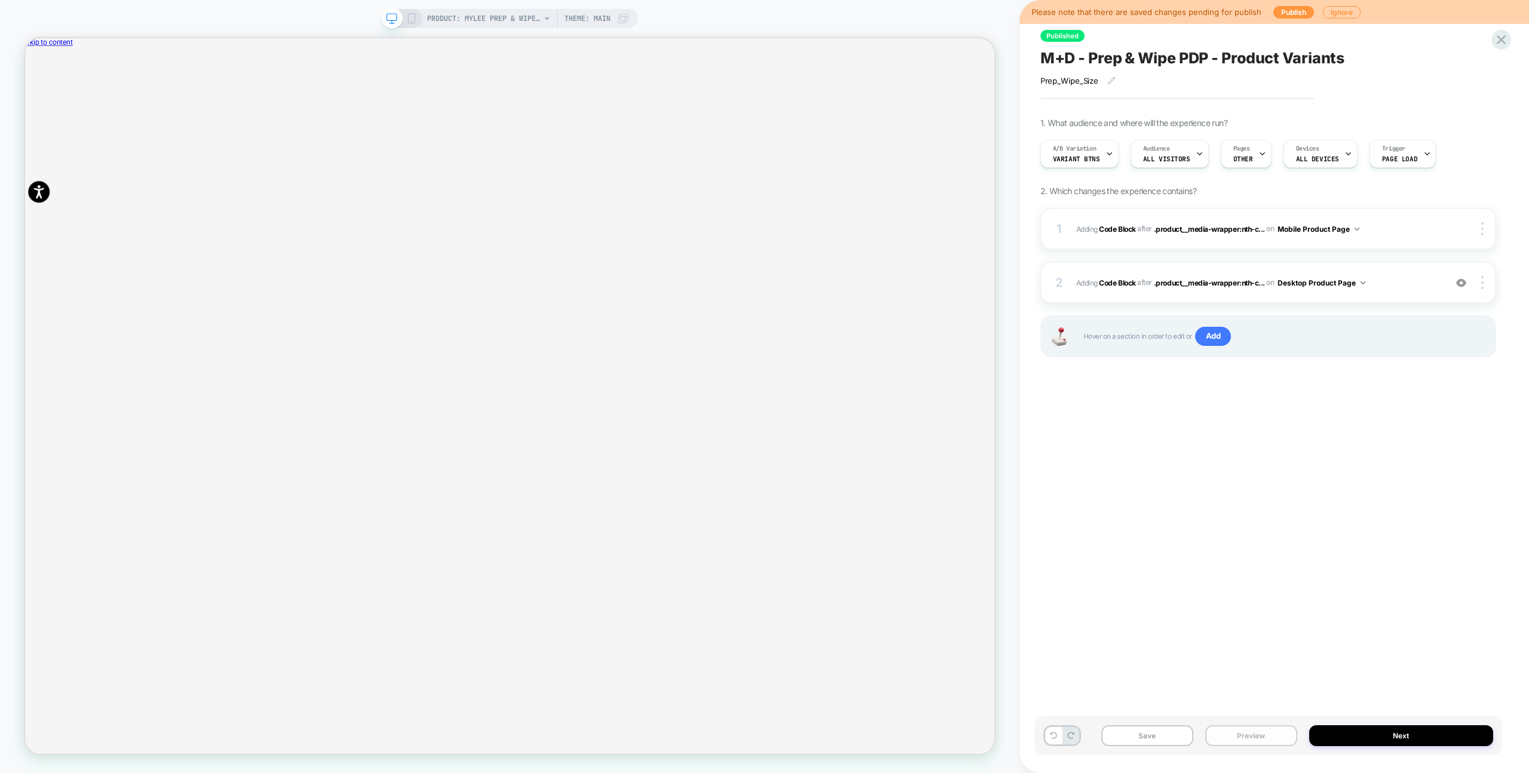
click at [1260, 732] on button "Preview" at bounding box center [1251, 735] width 92 height 21
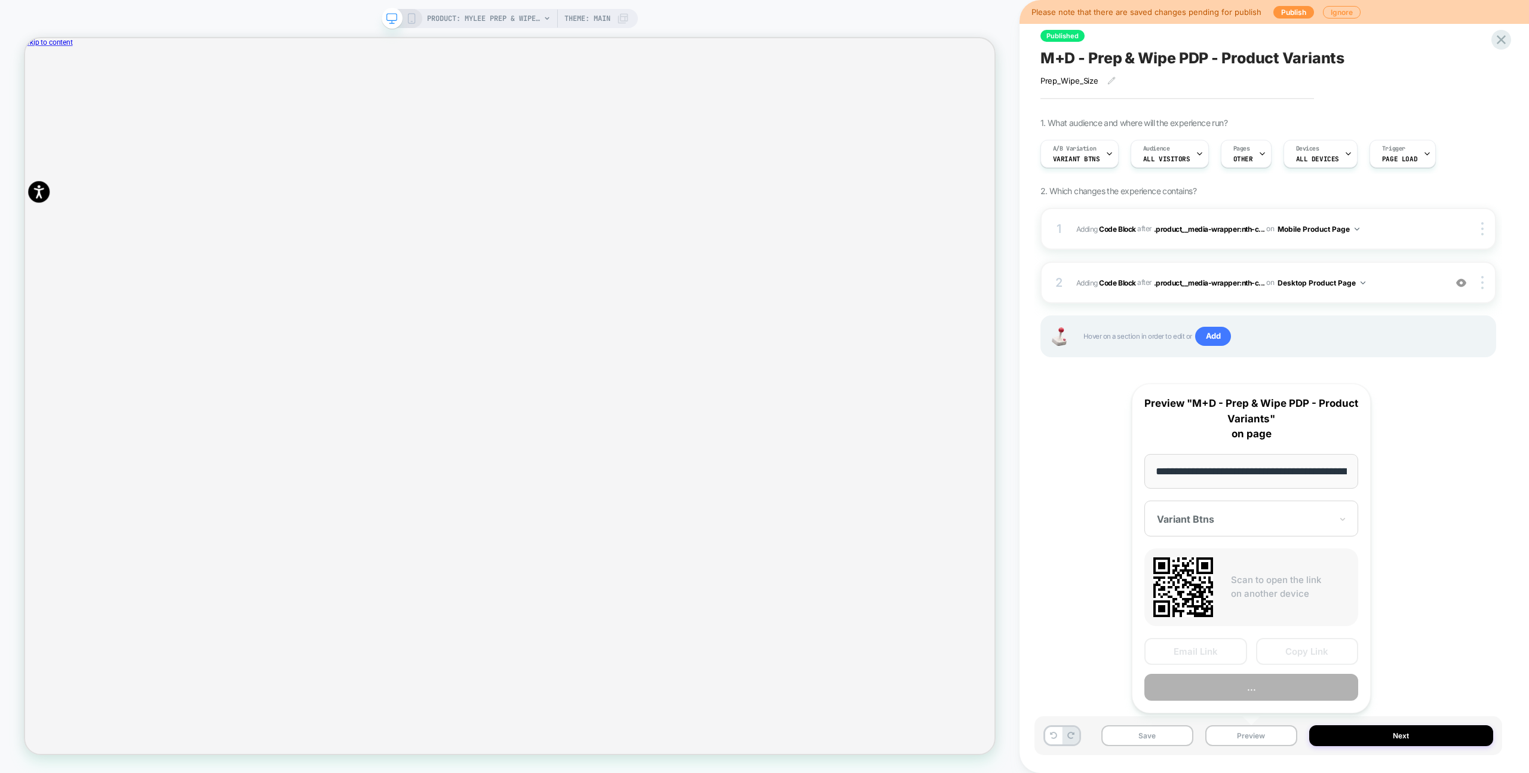
scroll to position [0, 0]
click at [1264, 679] on button "..." at bounding box center [1251, 687] width 214 height 27
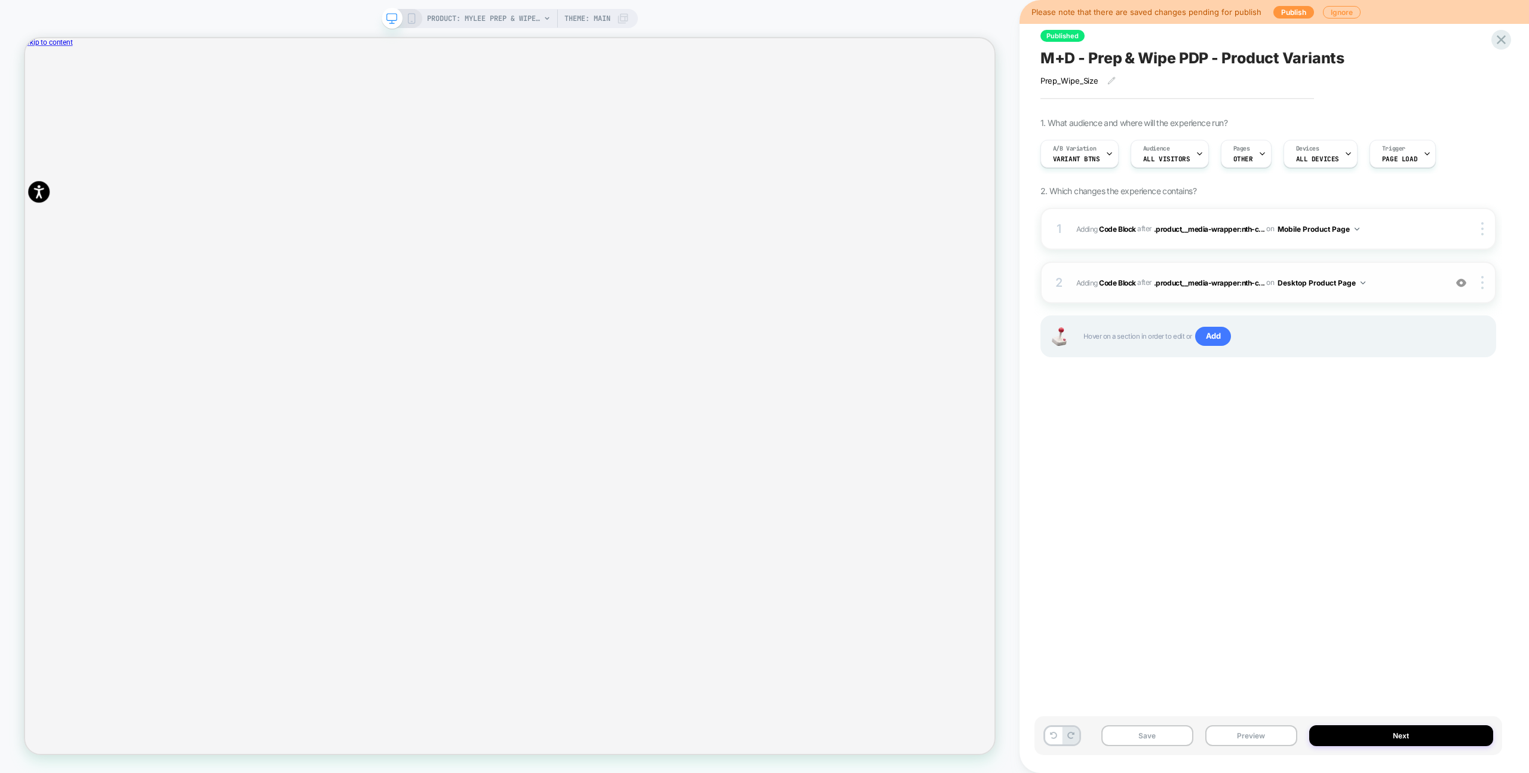
click at [1394, 283] on span "Adding Code Block AFTER .product__media-wrapper:nth-c... .product__media-wrappe…" at bounding box center [1257, 282] width 363 height 15
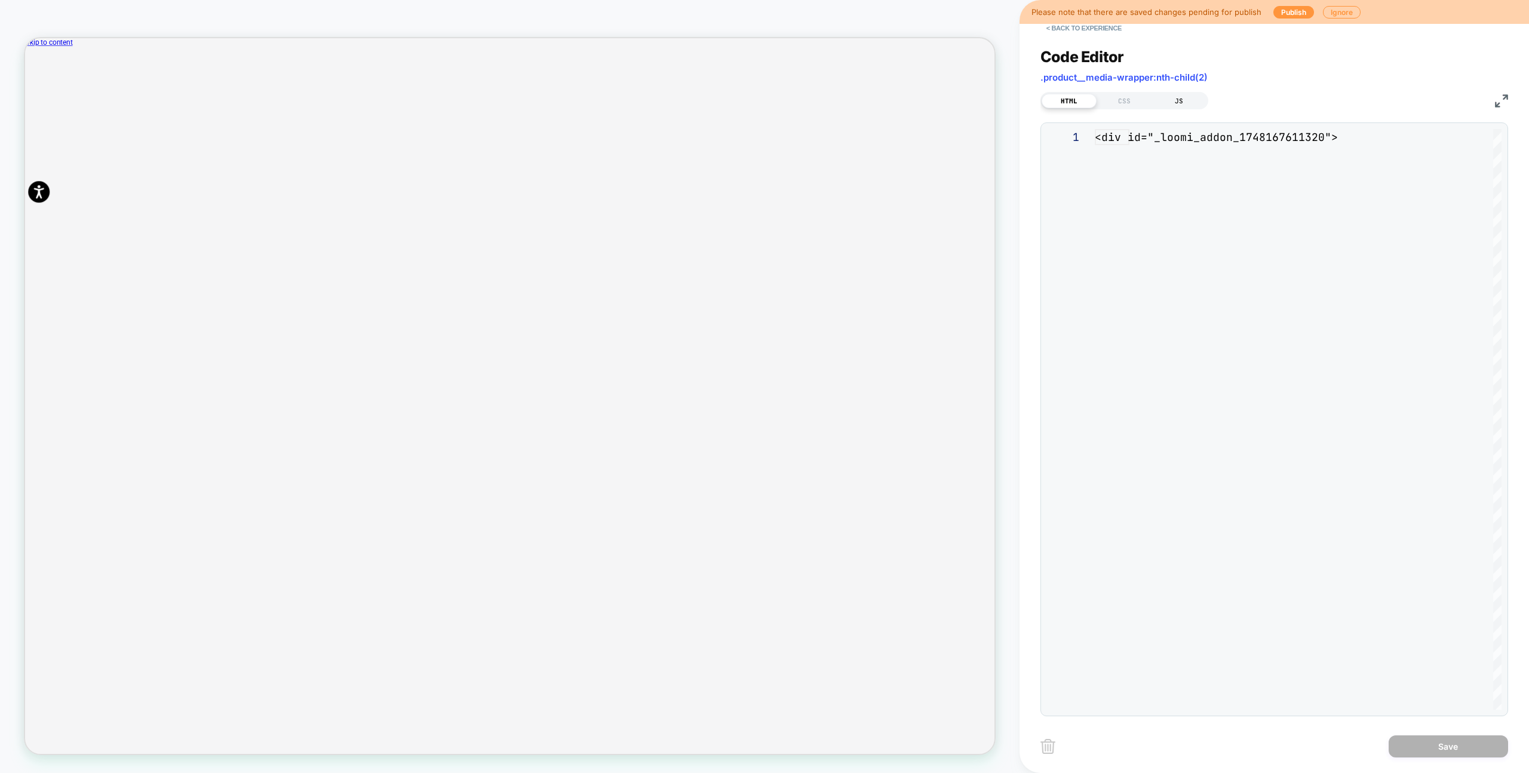
scroll to position [64, 0]
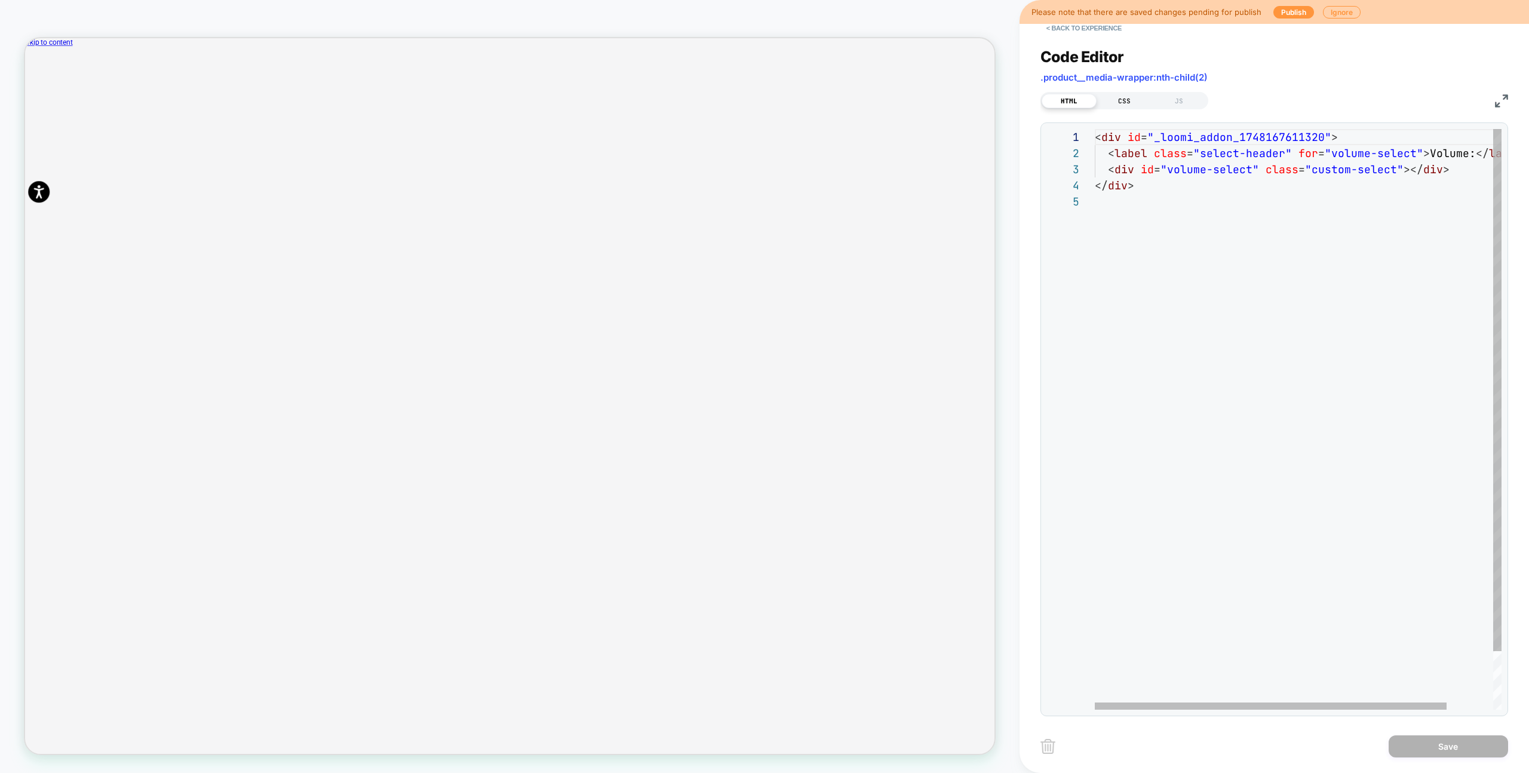
click at [1139, 99] on div "CSS" at bounding box center [1123, 101] width 55 height 14
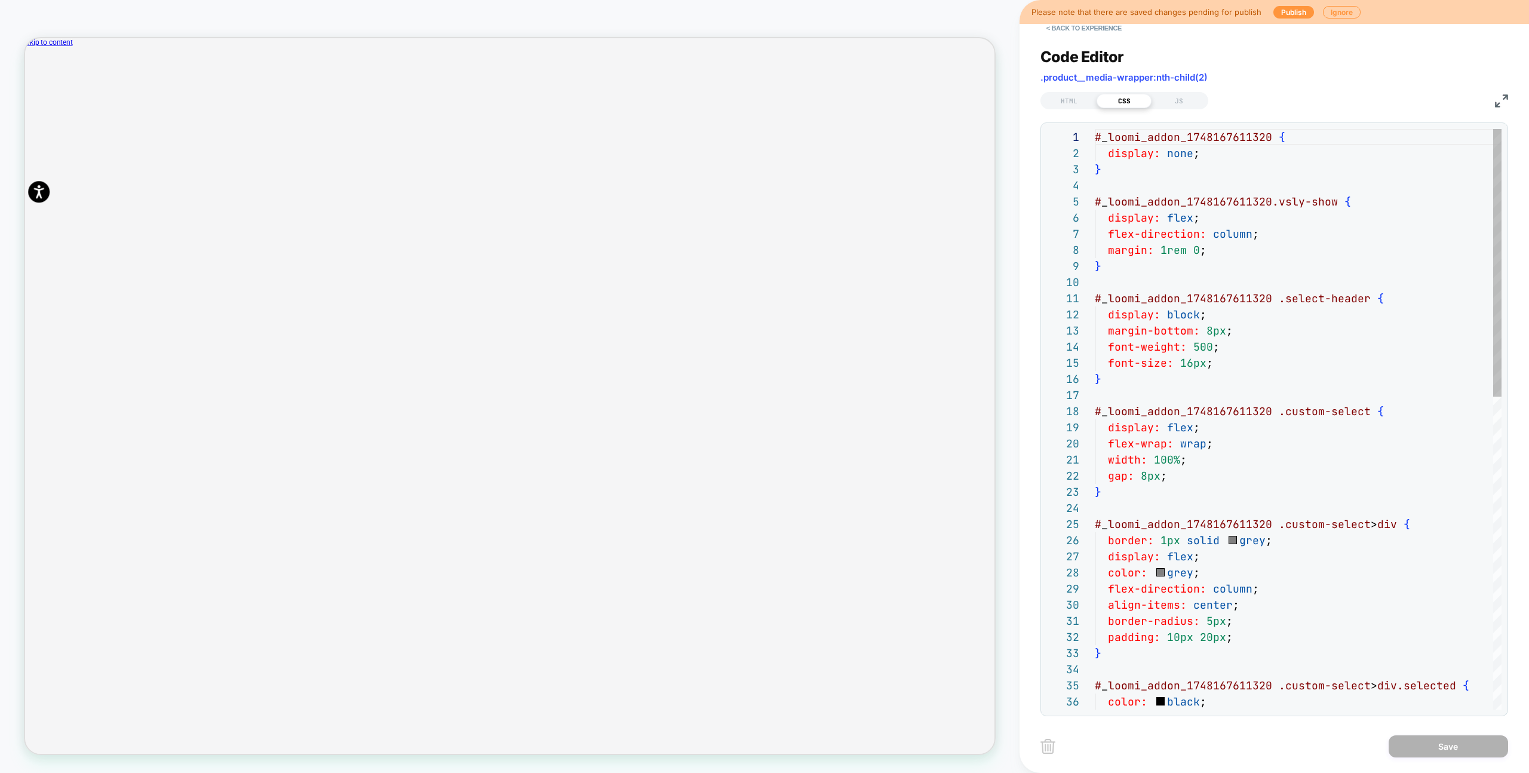
scroll to position [161, 0]
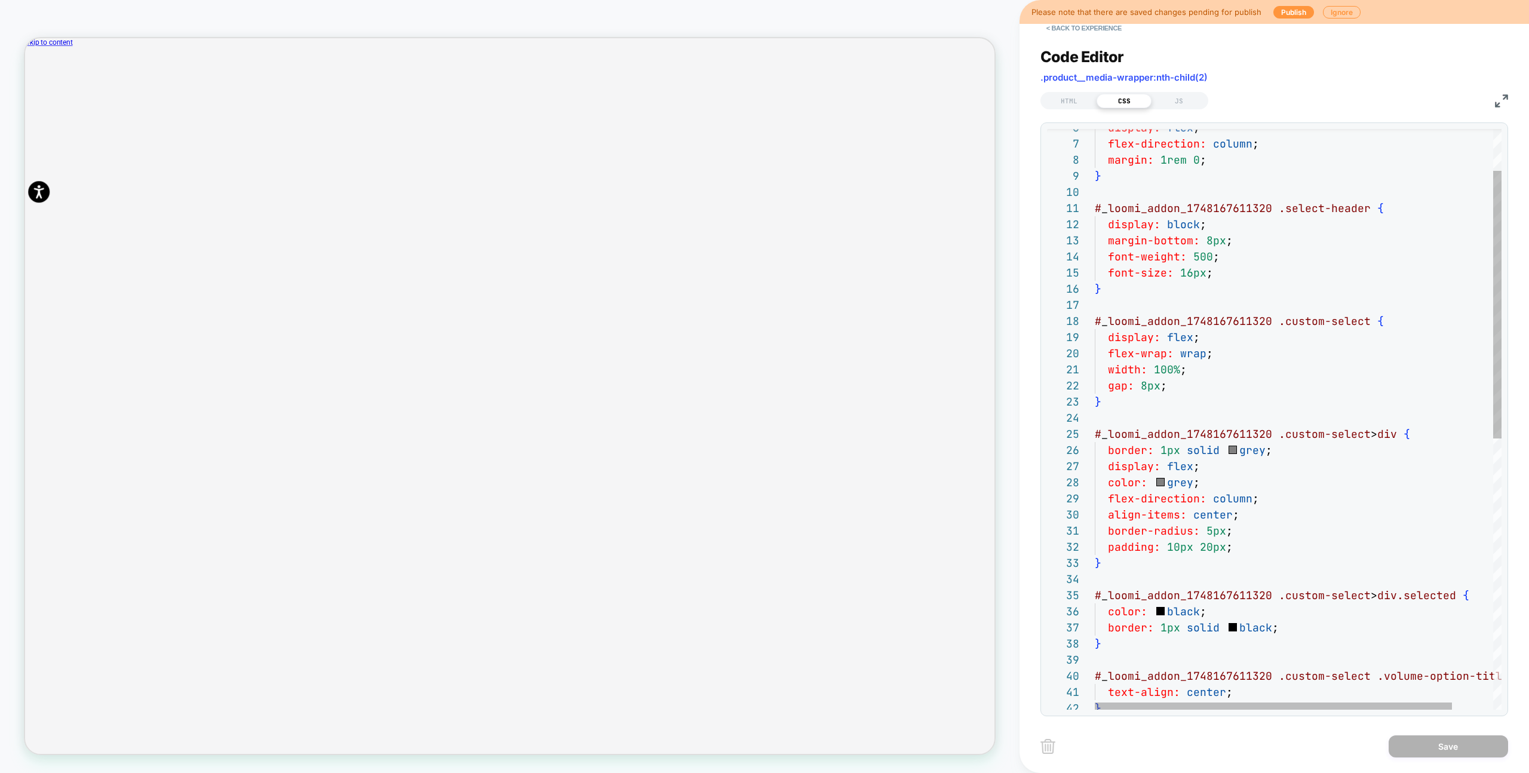
click at [1268, 560] on div "} # _ loomi_addon_1748167611320 .custom-select > div { border: 1px solid grey ;…" at bounding box center [1320, 667] width 453 height 1257
click at [1267, 545] on div "} # _ loomi_addon_1748167611320 .custom-select > div { border: 1px solid grey ;…" at bounding box center [1320, 667] width 453 height 1257
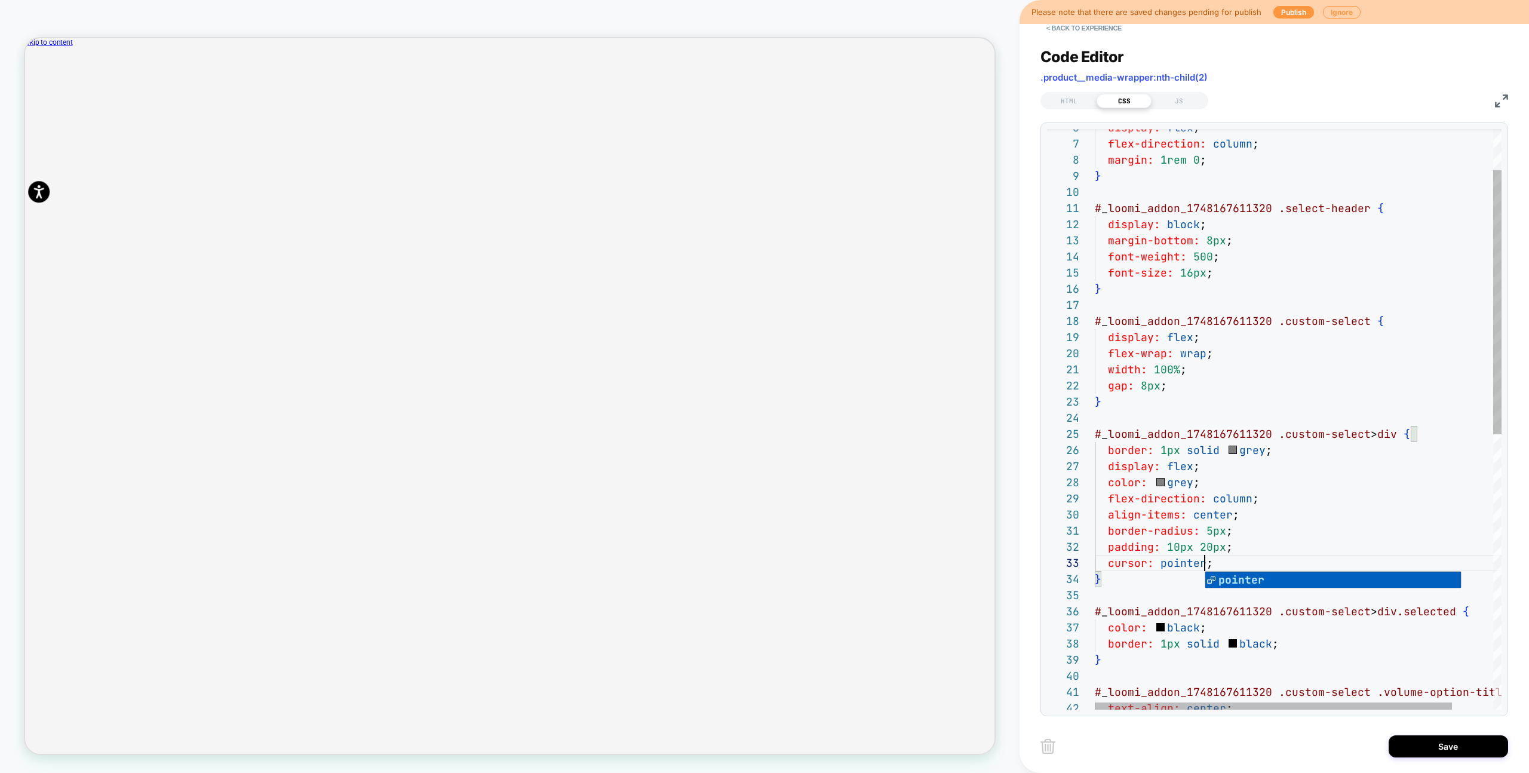
scroll to position [32, 110]
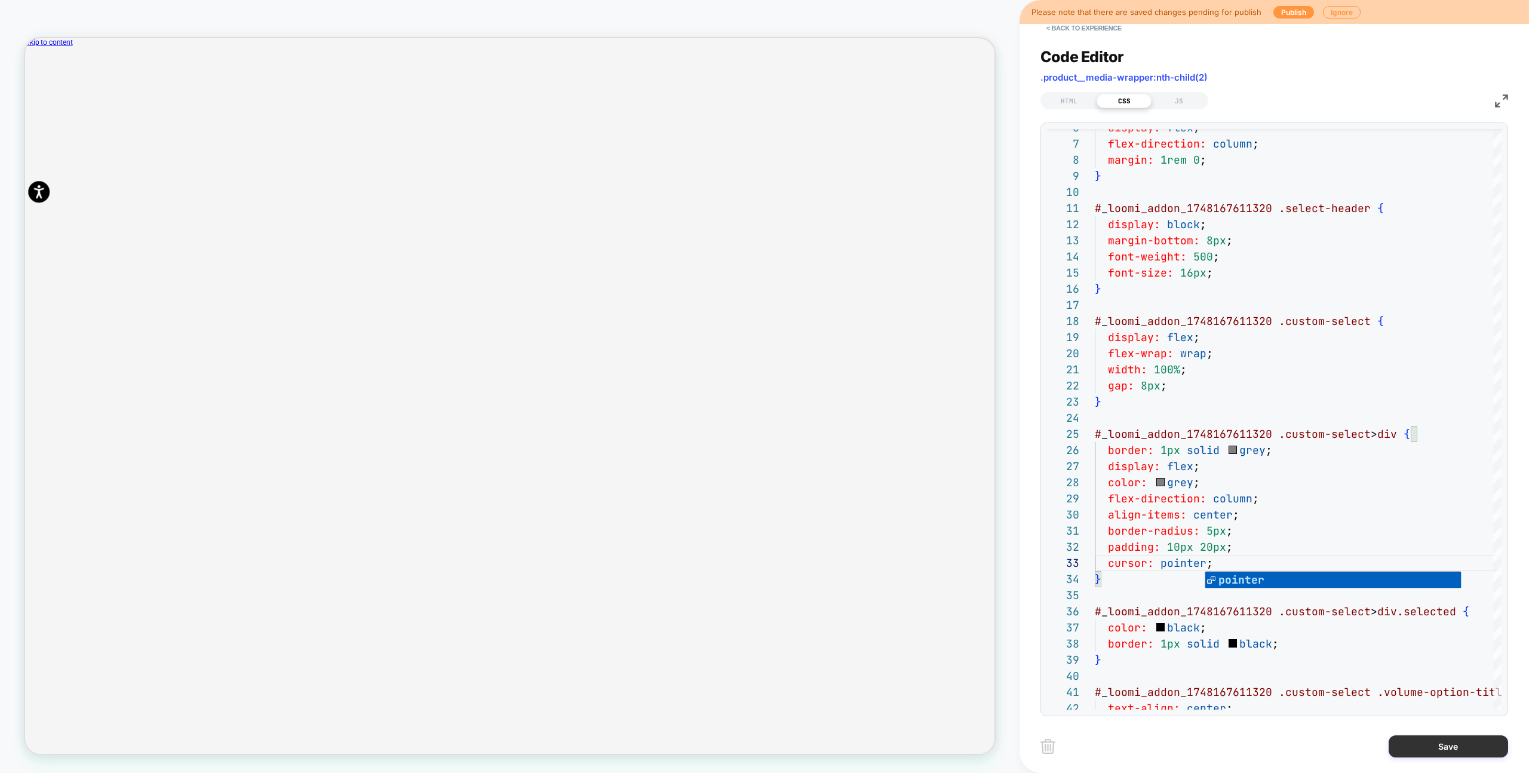
type textarea "**********"
click at [1416, 754] on button "Save" at bounding box center [1447, 746] width 119 height 22
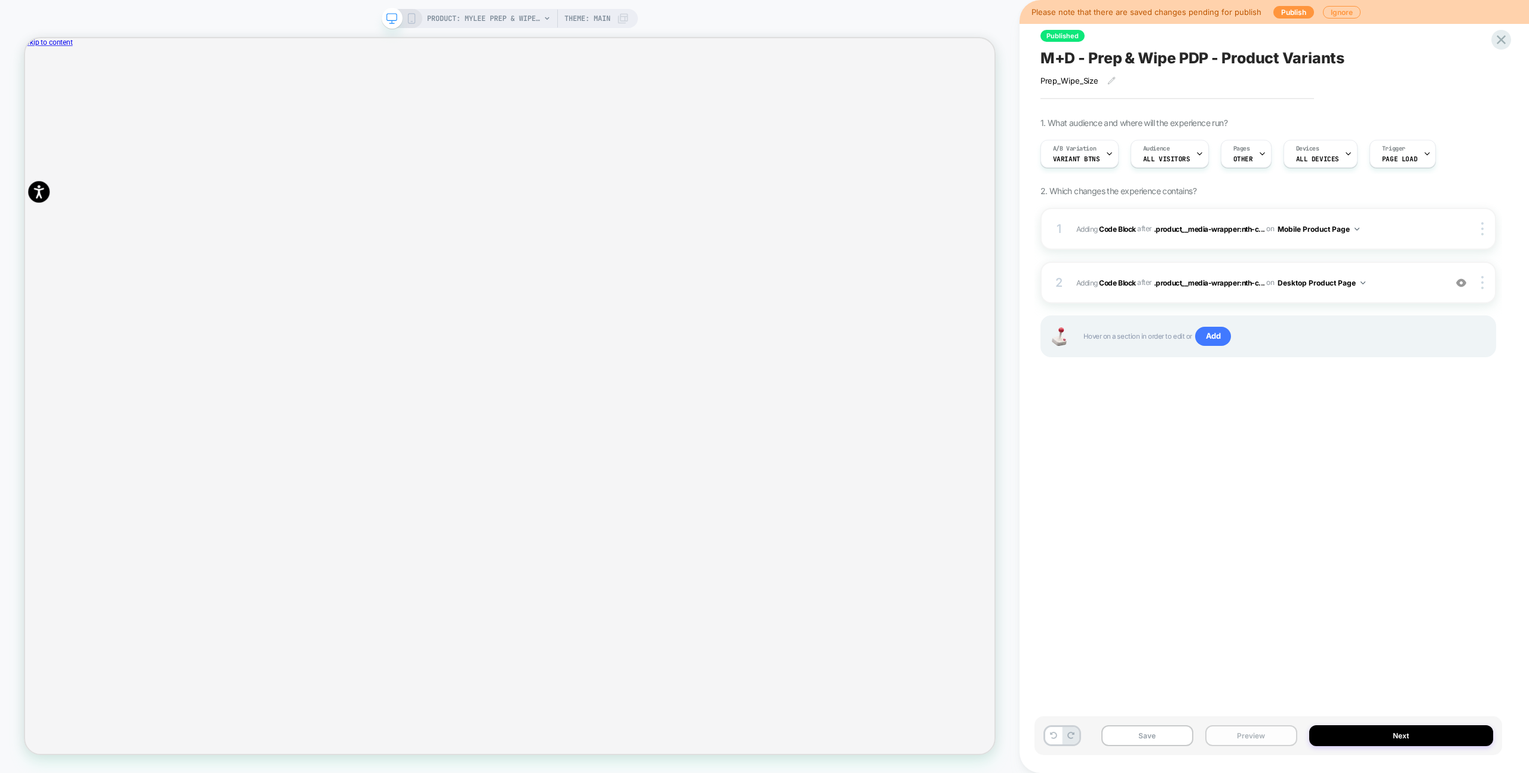
click at [1234, 737] on button "Preview" at bounding box center [1251, 735] width 92 height 21
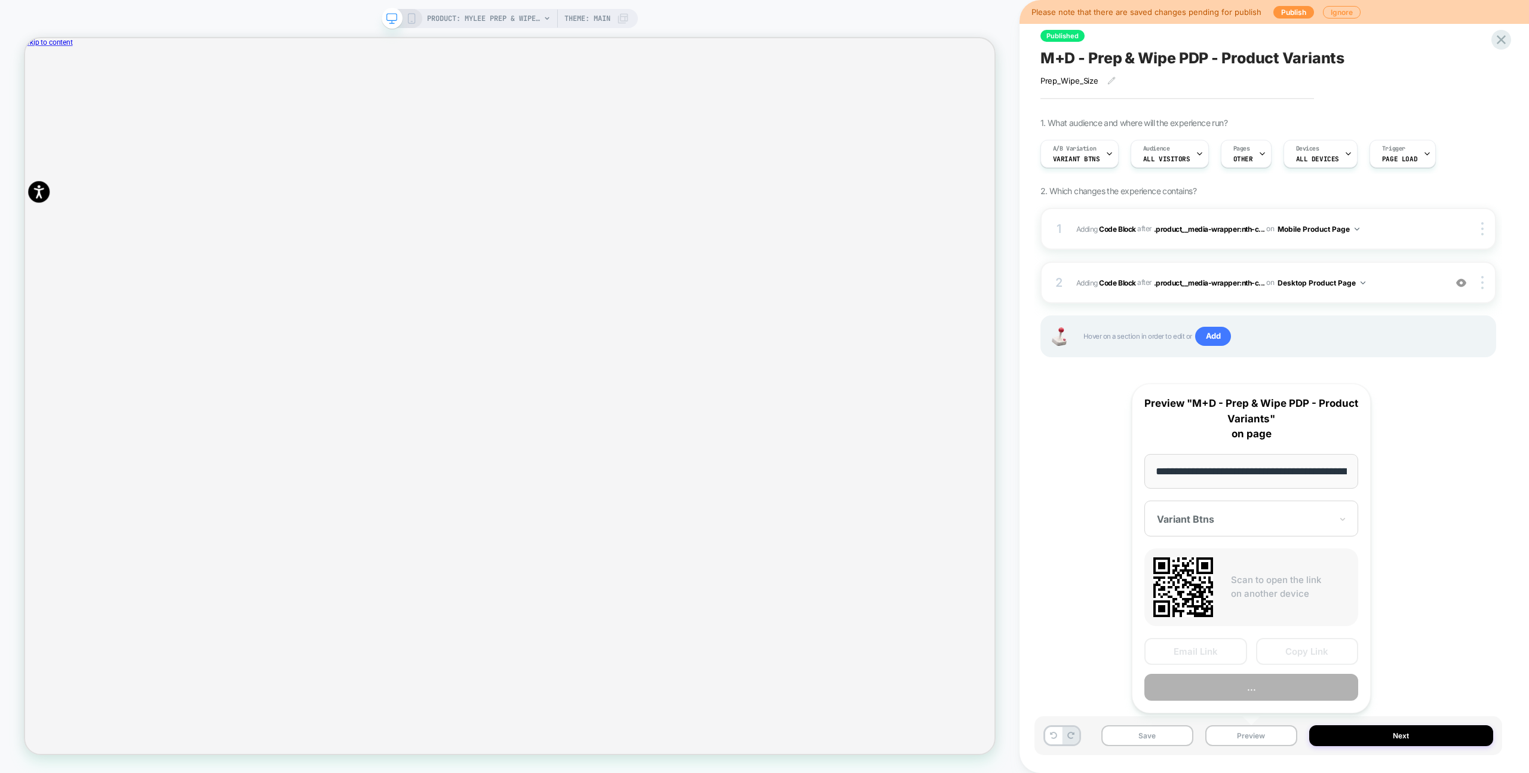
scroll to position [0, 210]
click at [1243, 687] on button "Preview" at bounding box center [1251, 687] width 214 height 27
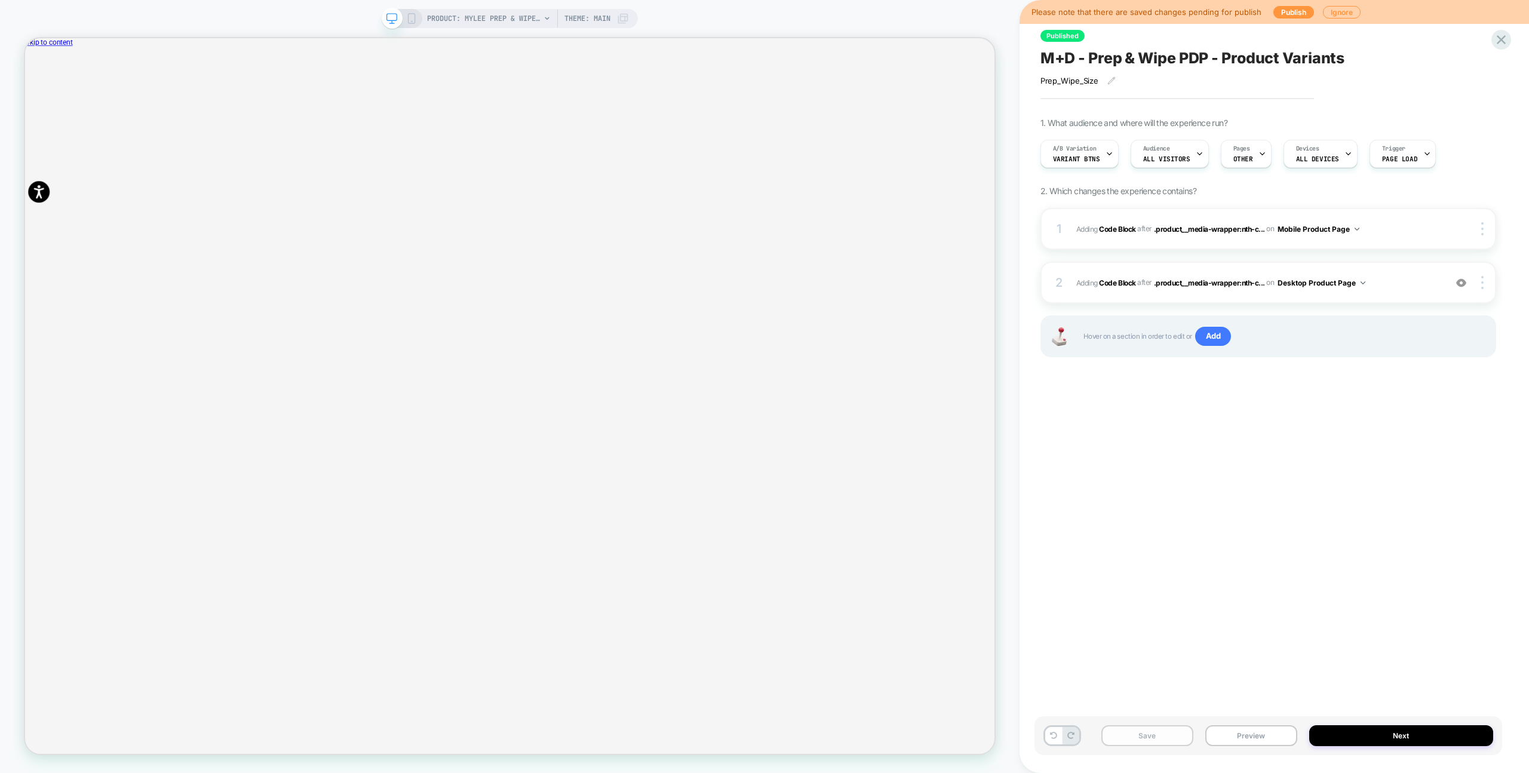
click at [1144, 736] on button "Save" at bounding box center [1147, 735] width 92 height 21
click at [1501, 42] on icon at bounding box center [1501, 40] width 16 height 16
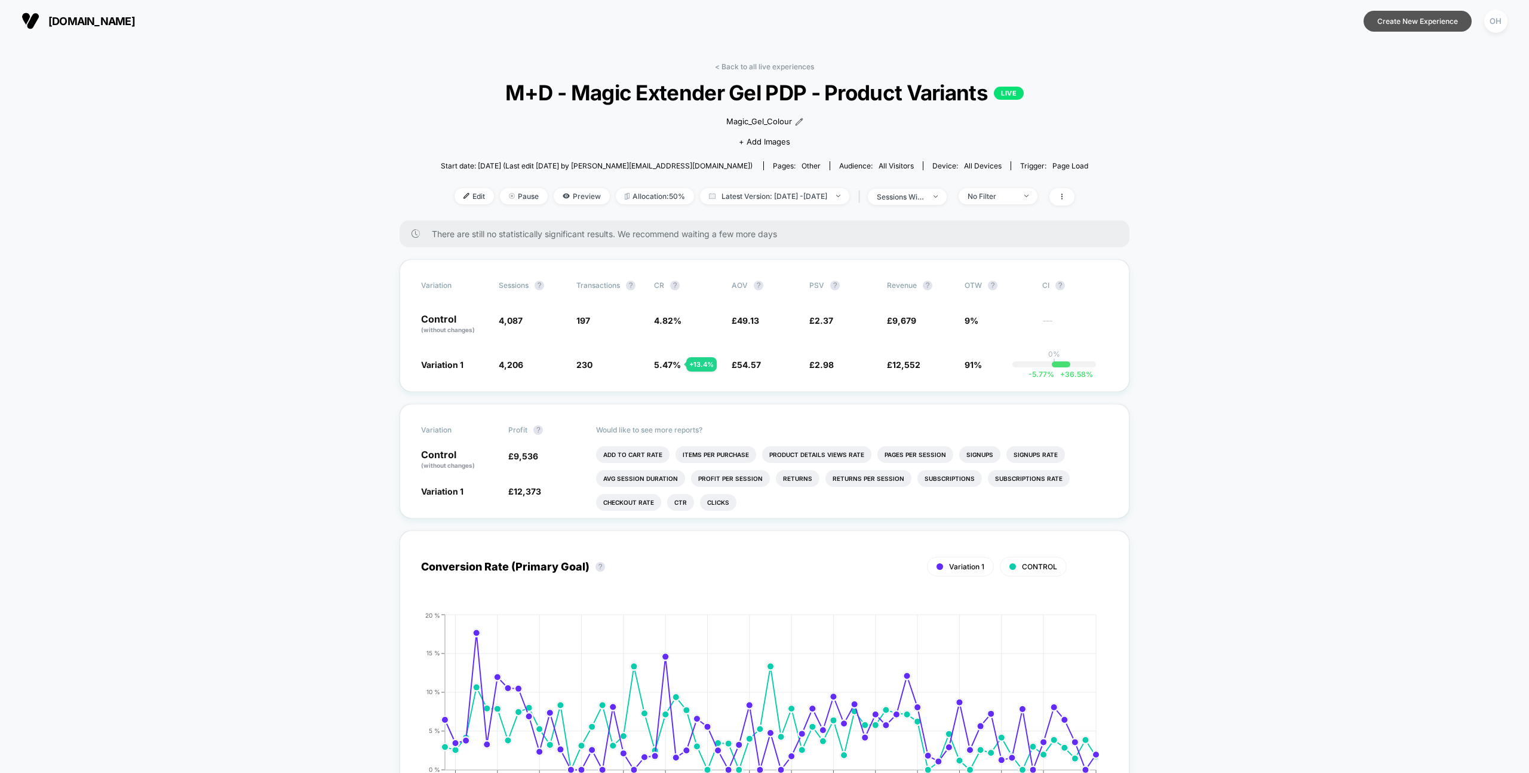
click at [1440, 16] on button "Create New Experience" at bounding box center [1417, 21] width 108 height 21
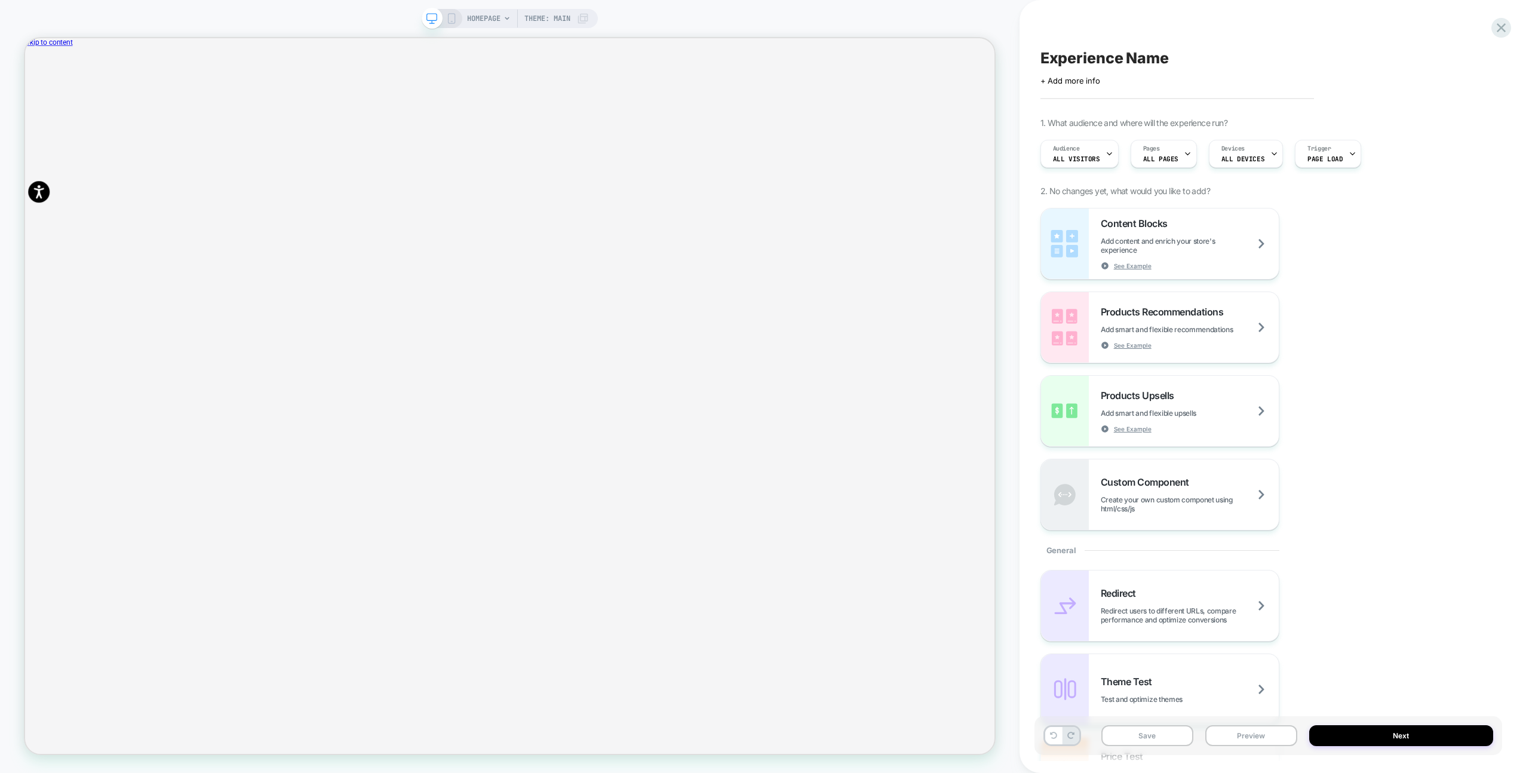
click at [1133, 71] on div "Click to edit experience details + Add more info" at bounding box center [1268, 76] width 456 height 19
click at [1126, 64] on span "Experience Name" at bounding box center [1104, 58] width 128 height 18
paste textarea "**********"
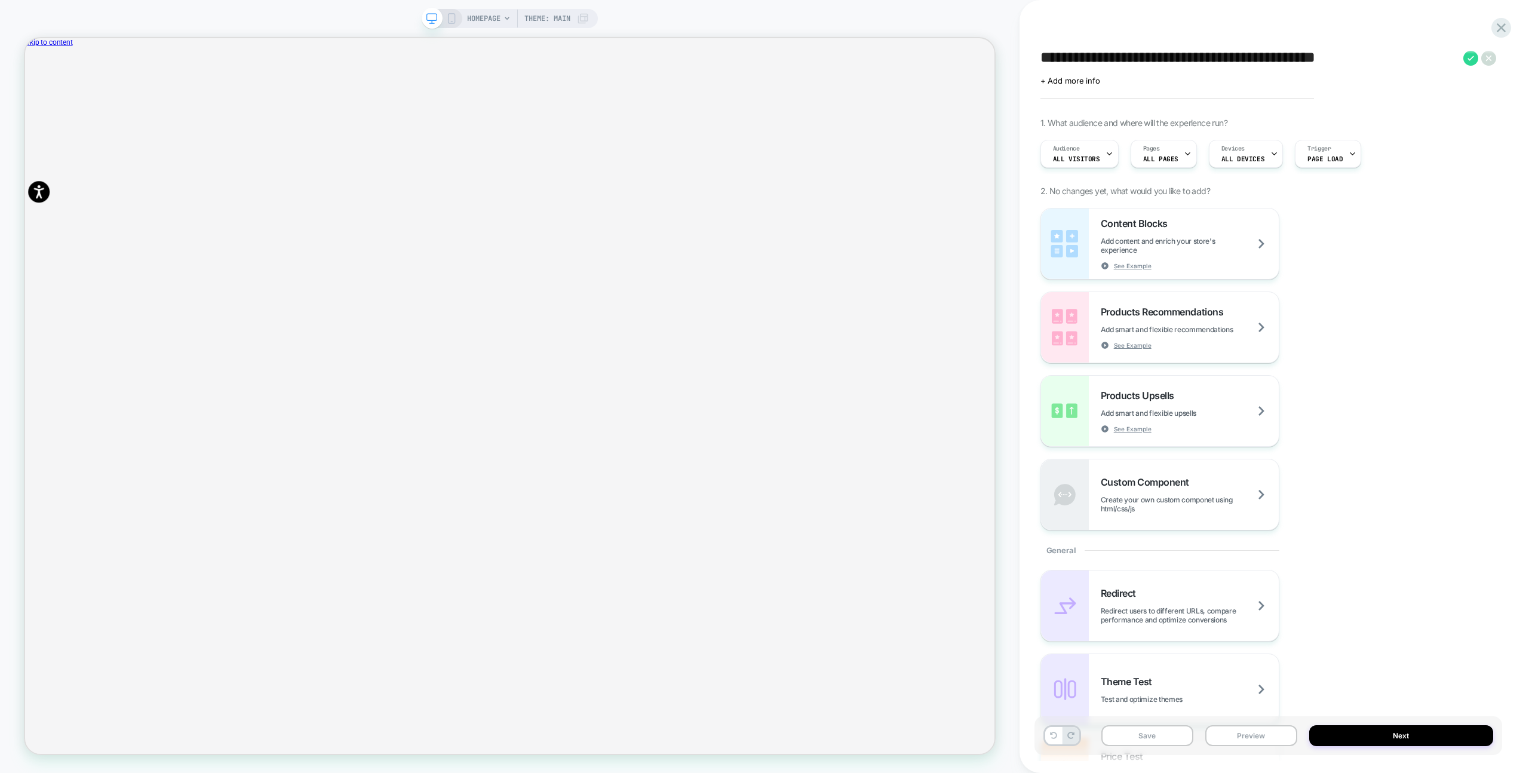
paste textarea
type textarea "**********"
click at [1468, 57] on icon at bounding box center [1470, 58] width 15 height 15
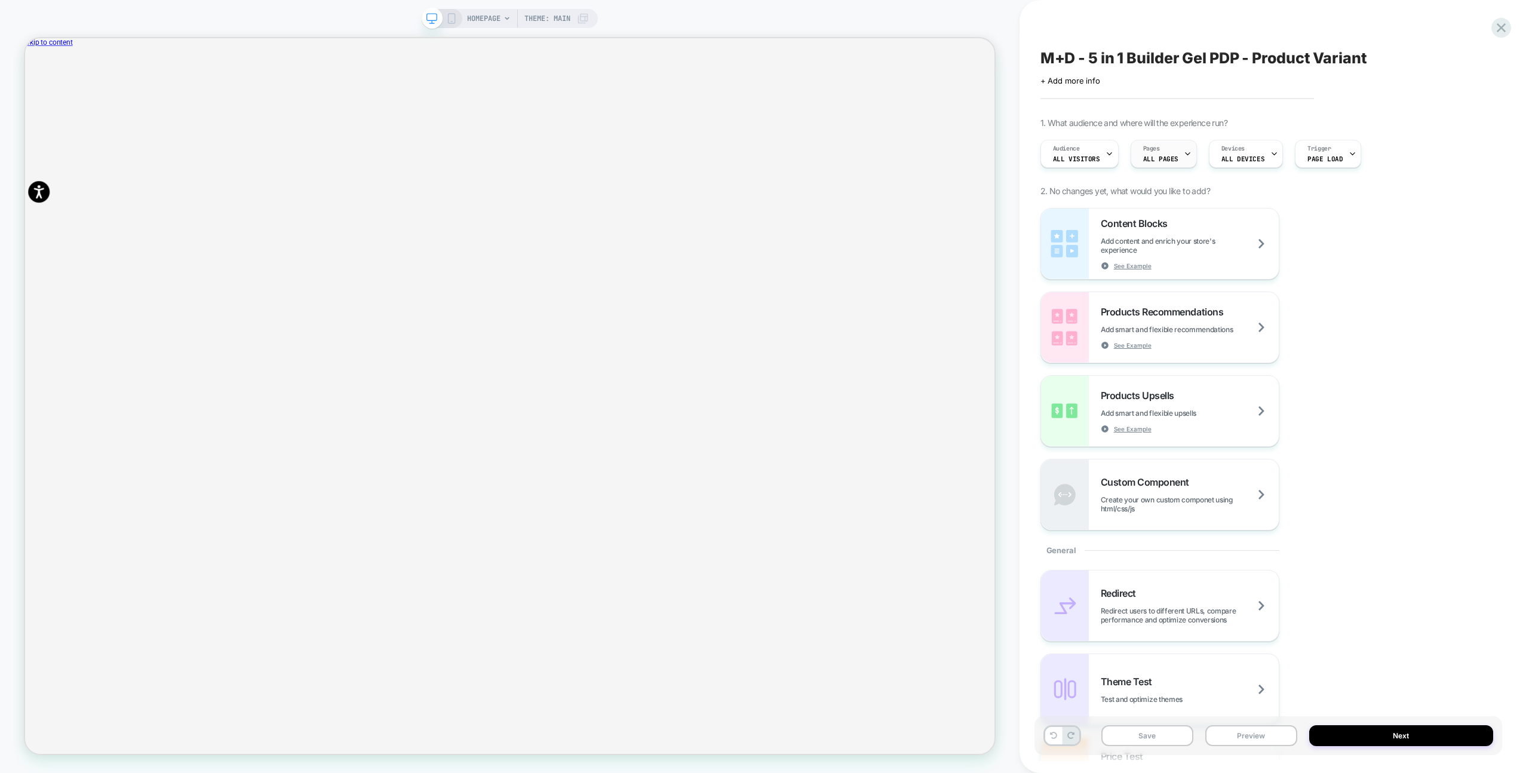
click at [1135, 153] on div "Pages ALL PAGES" at bounding box center [1160, 153] width 59 height 27
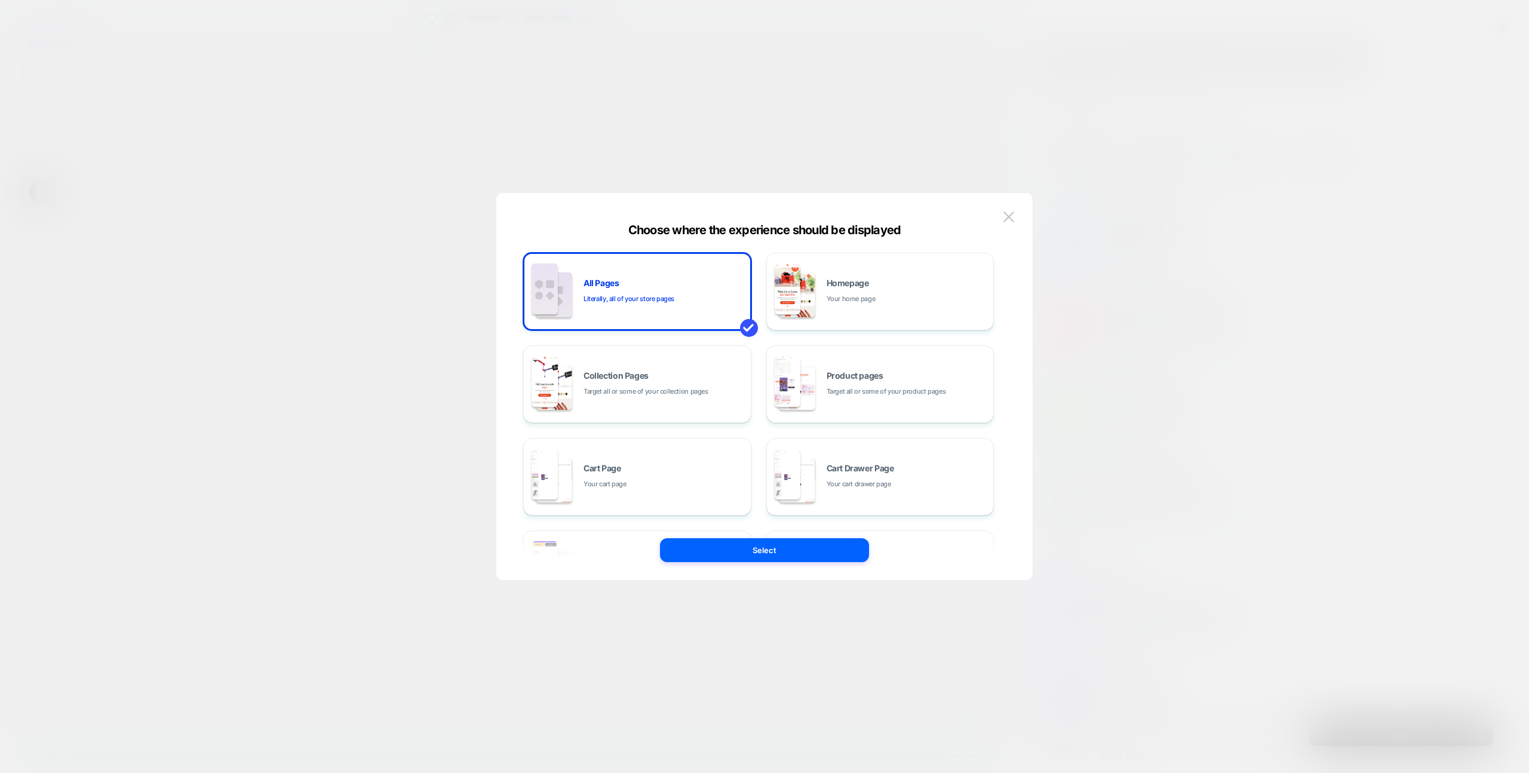
scroll to position [180, 0]
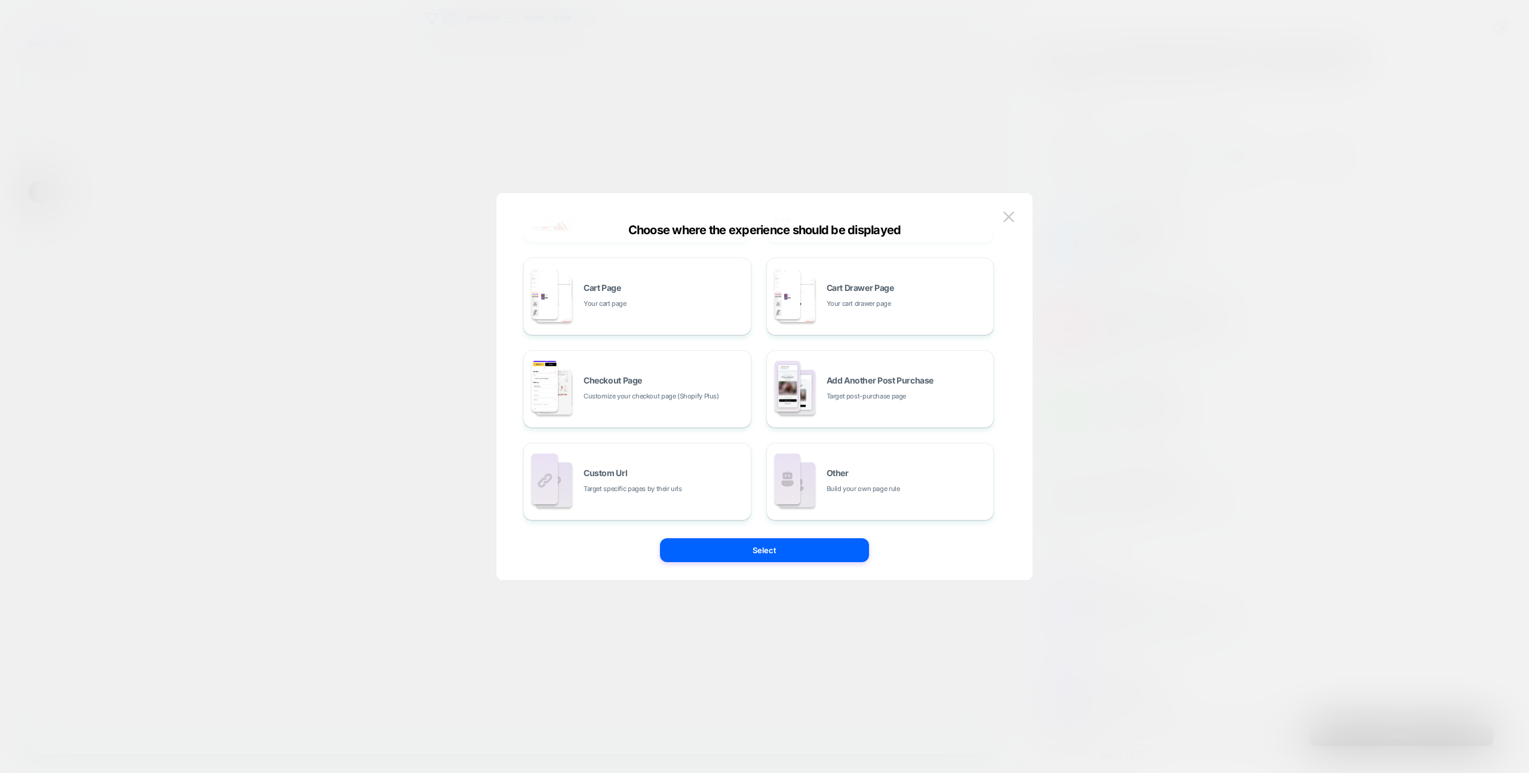
click at [885, 490] on span "Build your own page rule" at bounding box center [862, 488] width 73 height 11
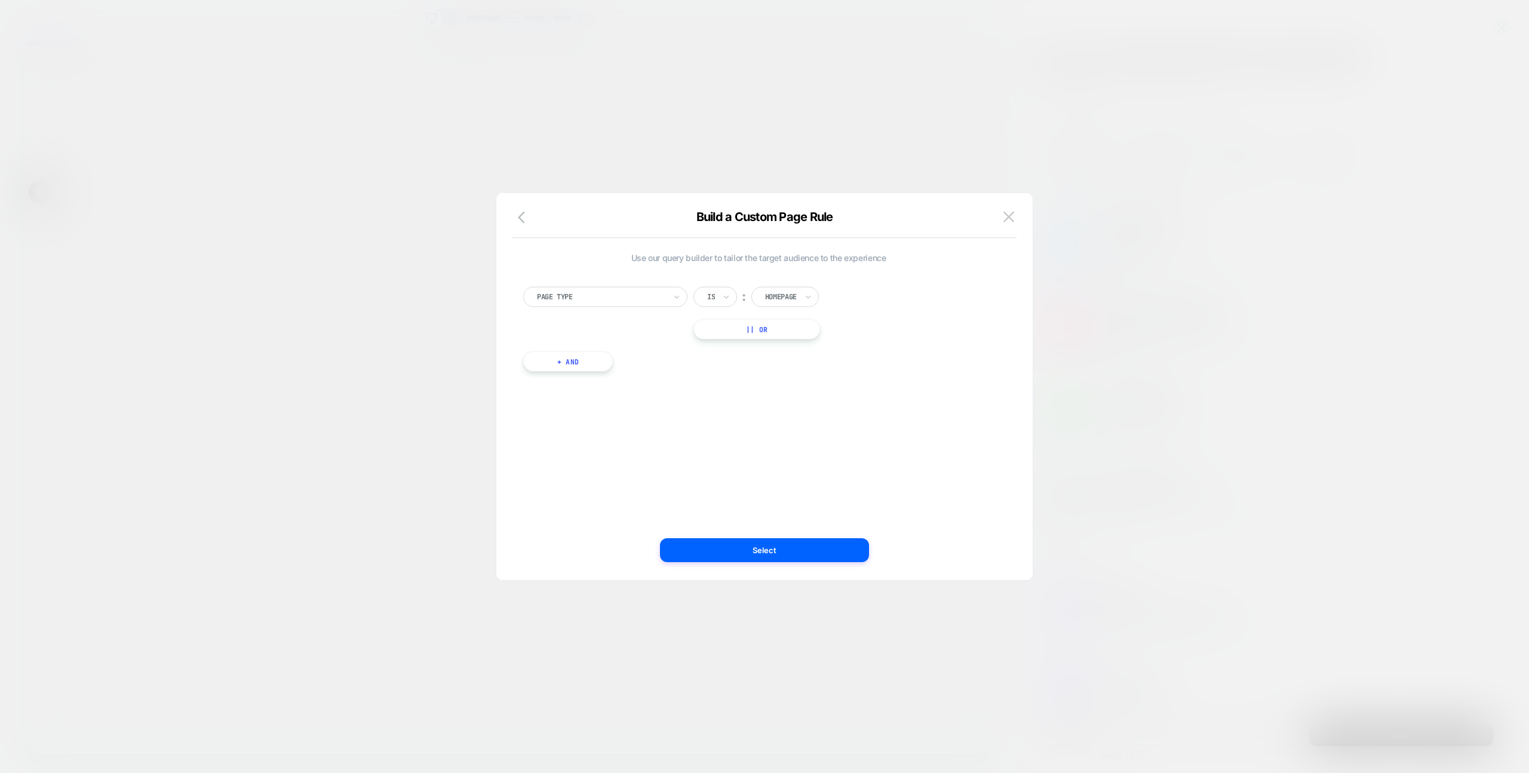
scroll to position [0, 0]
click at [780, 296] on div at bounding box center [781, 296] width 32 height 11
click at [796, 399] on div "Product" at bounding box center [802, 405] width 78 height 19
click at [589, 361] on button "+ And" at bounding box center [568, 361] width 90 height 20
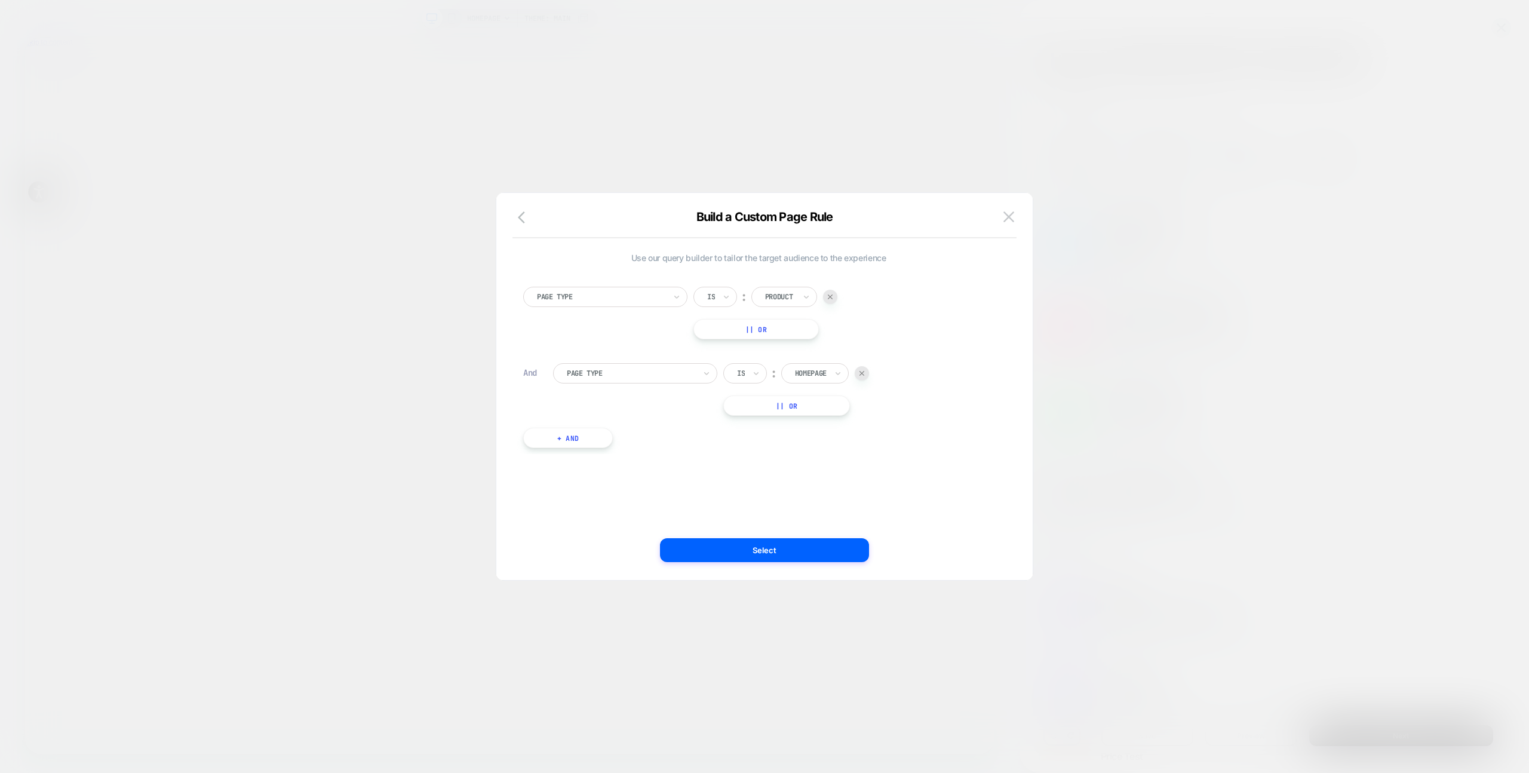
click at [603, 377] on div at bounding box center [631, 373] width 128 height 11
click at [635, 481] on div "Product Page" at bounding box center [641, 482] width 152 height 19
click at [829, 374] on div at bounding box center [860, 373] width 131 height 11
type input "*"
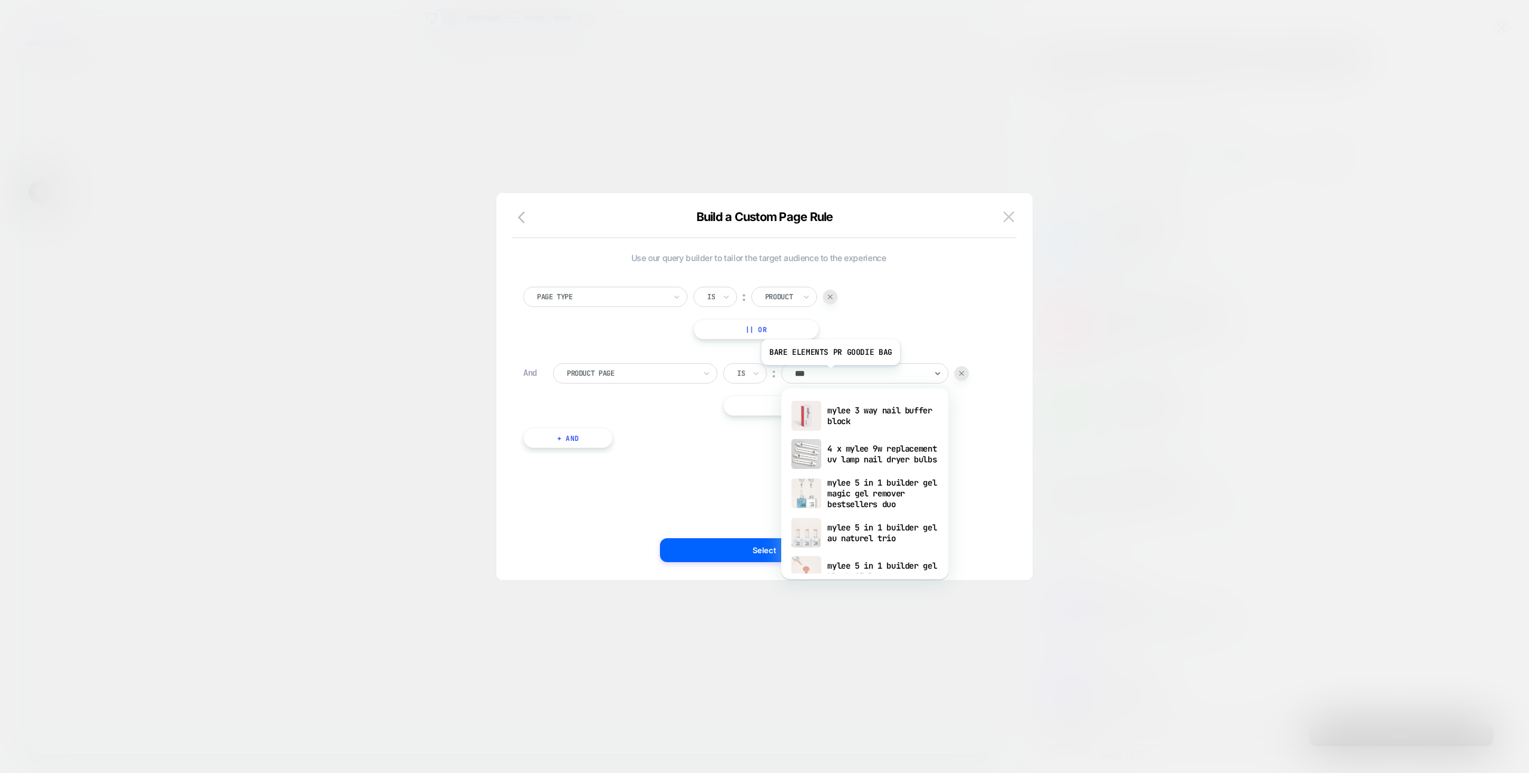
scroll to position [0, 0]
type input "**********"
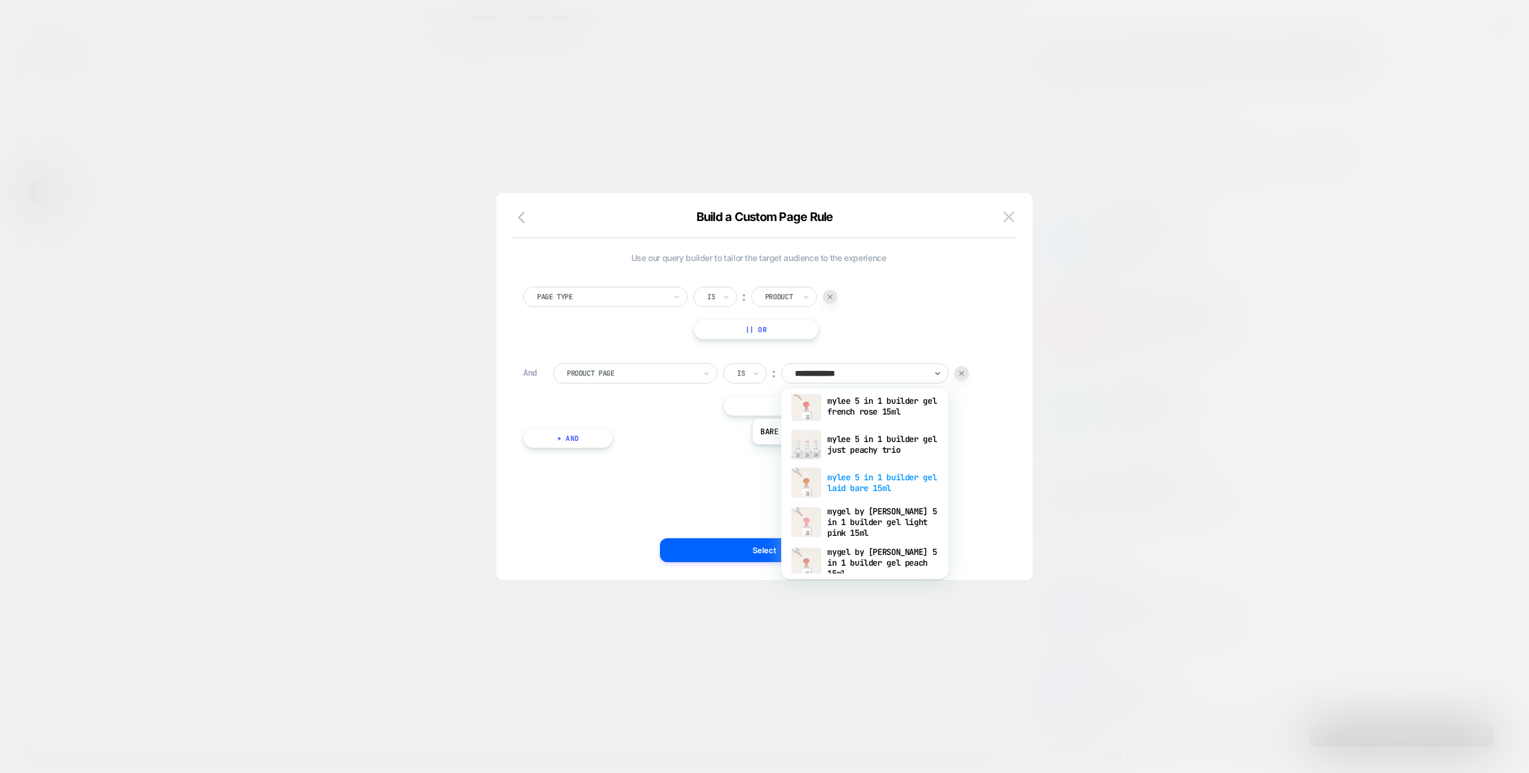
scroll to position [294, 0]
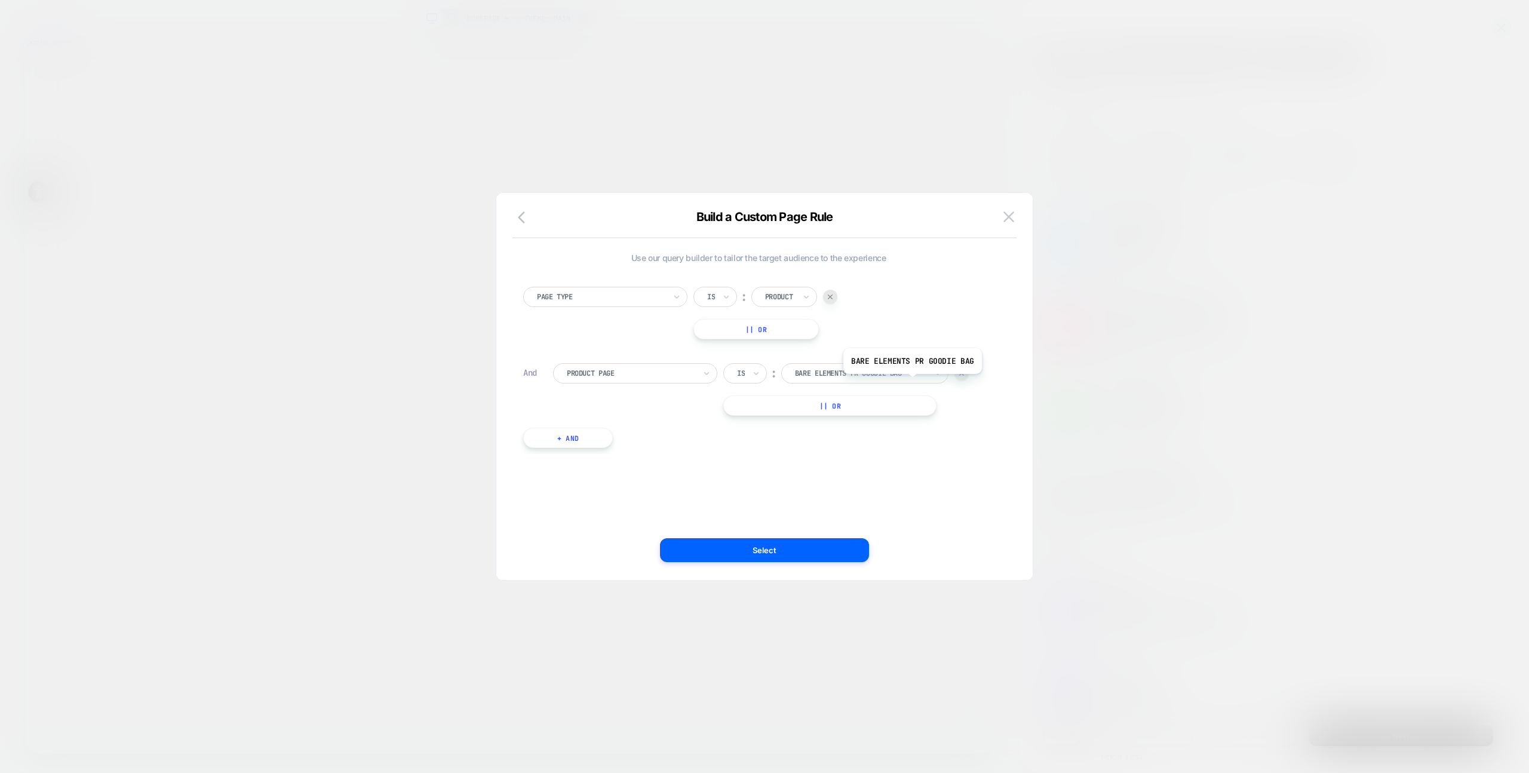
click at [909, 382] on div "bare elements pr goodie bag" at bounding box center [864, 373] width 167 height 20
type input "**********"
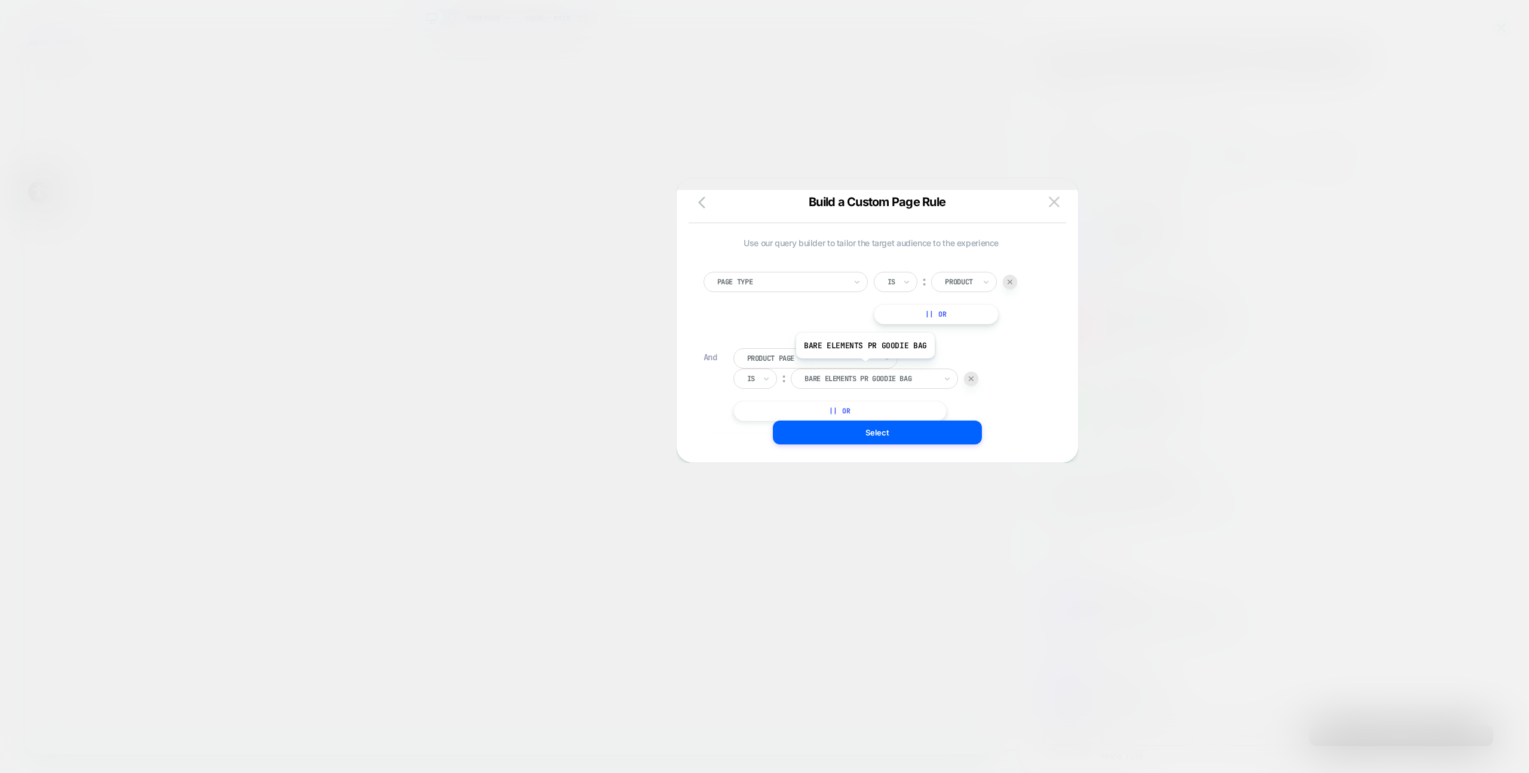
click at [863, 367] on div "Product Page Is ︰ bare elements pr goodie bag BARE ELEMENTS PR GOODIE BAG || Or" at bounding box center [886, 384] width 306 height 73
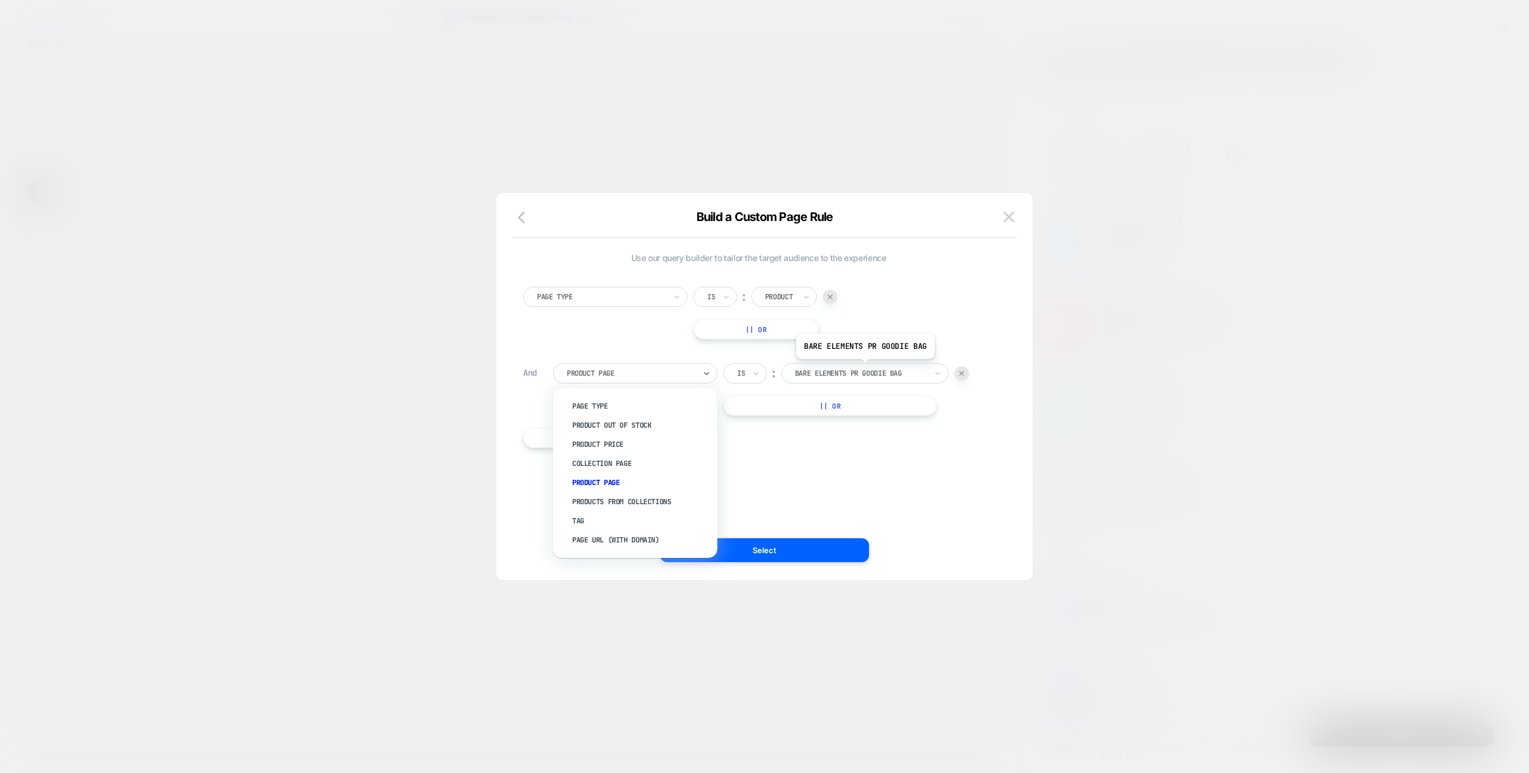
click at [863, 368] on div at bounding box center [860, 373] width 131 height 11
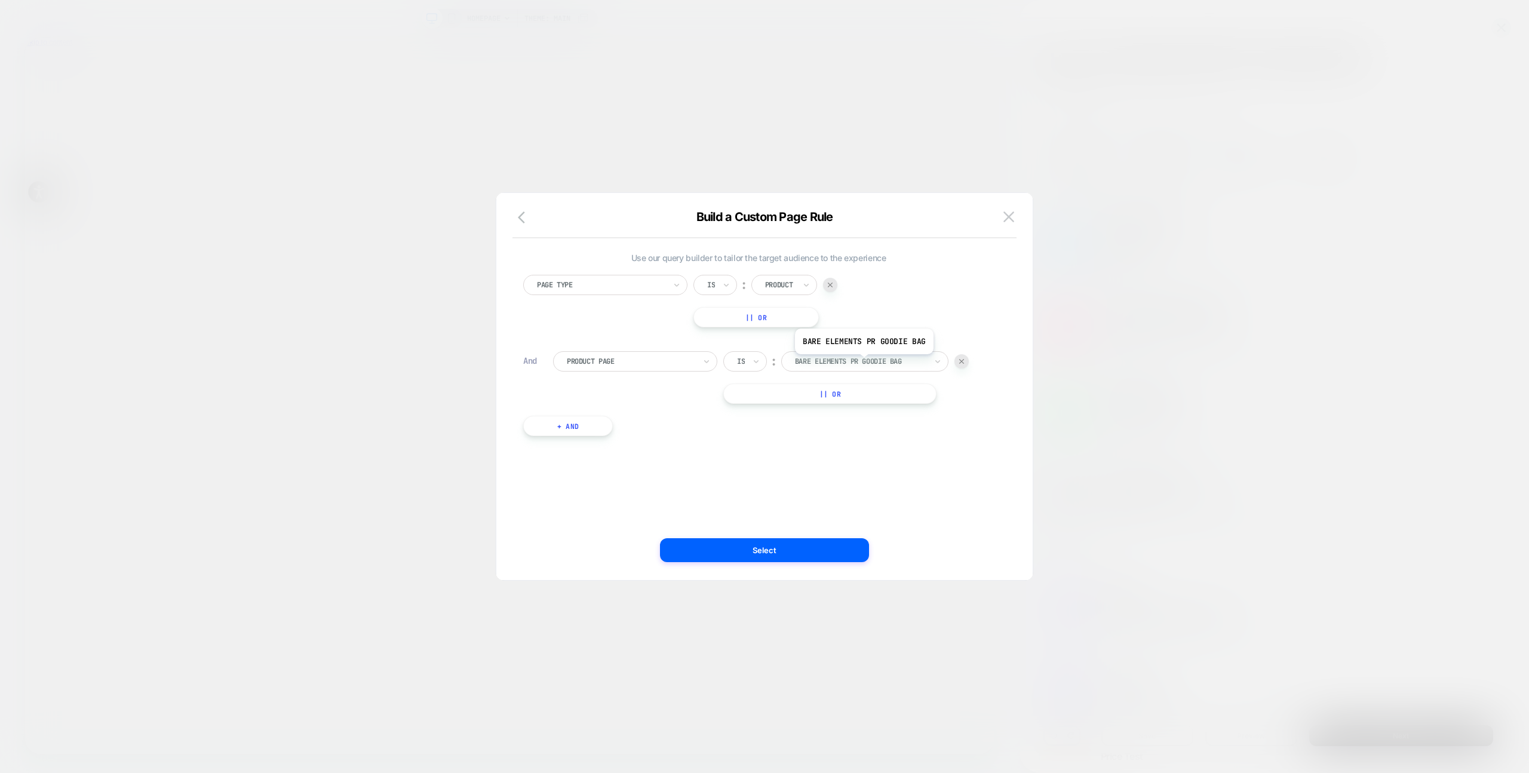
click at [862, 363] on div at bounding box center [860, 361] width 131 height 11
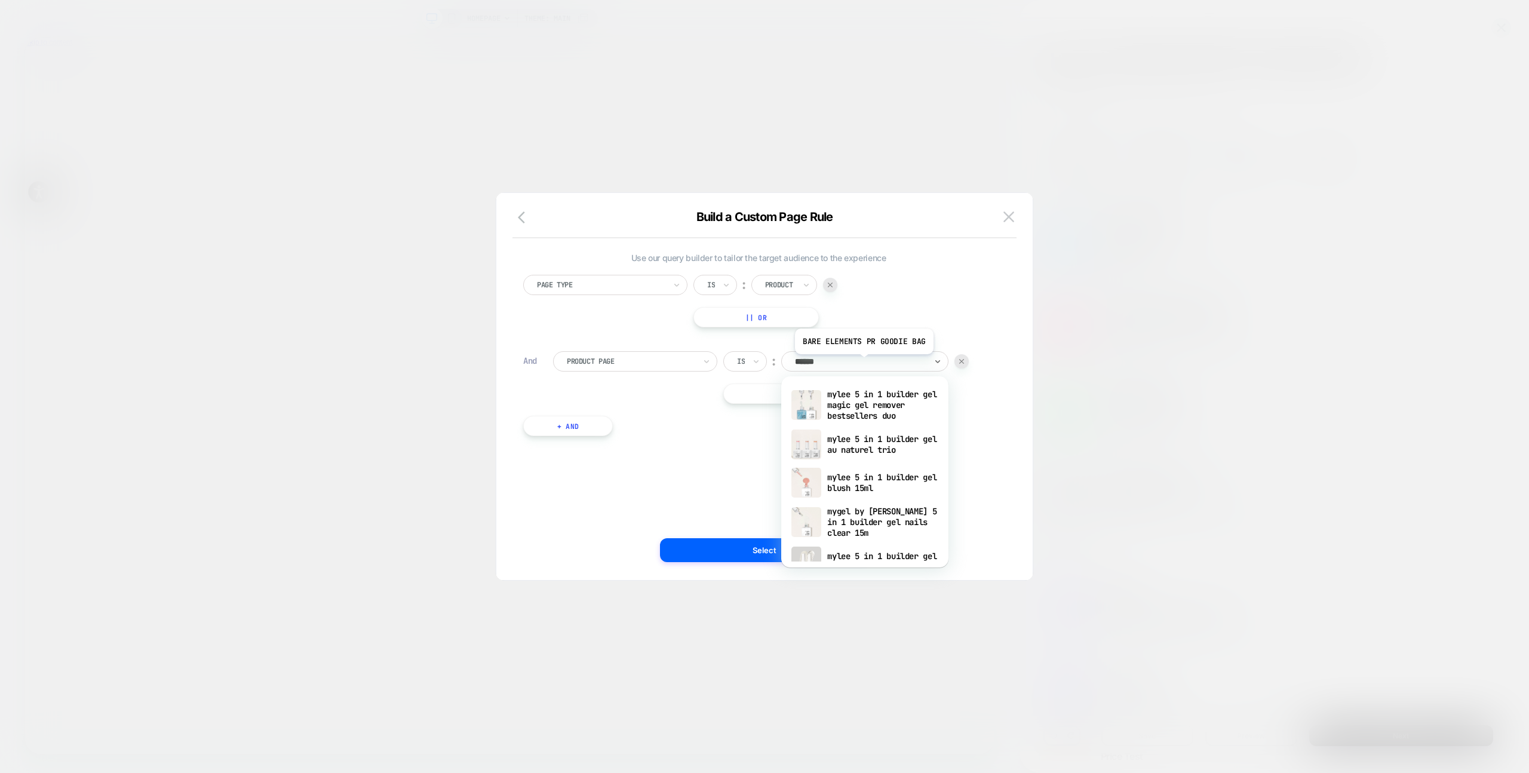
scroll to position [0, 2585]
type input "**********"
click at [927, 442] on div "mygel by mylee 5 in 1 builder gel nails clear 15m" at bounding box center [864, 444] width 155 height 41
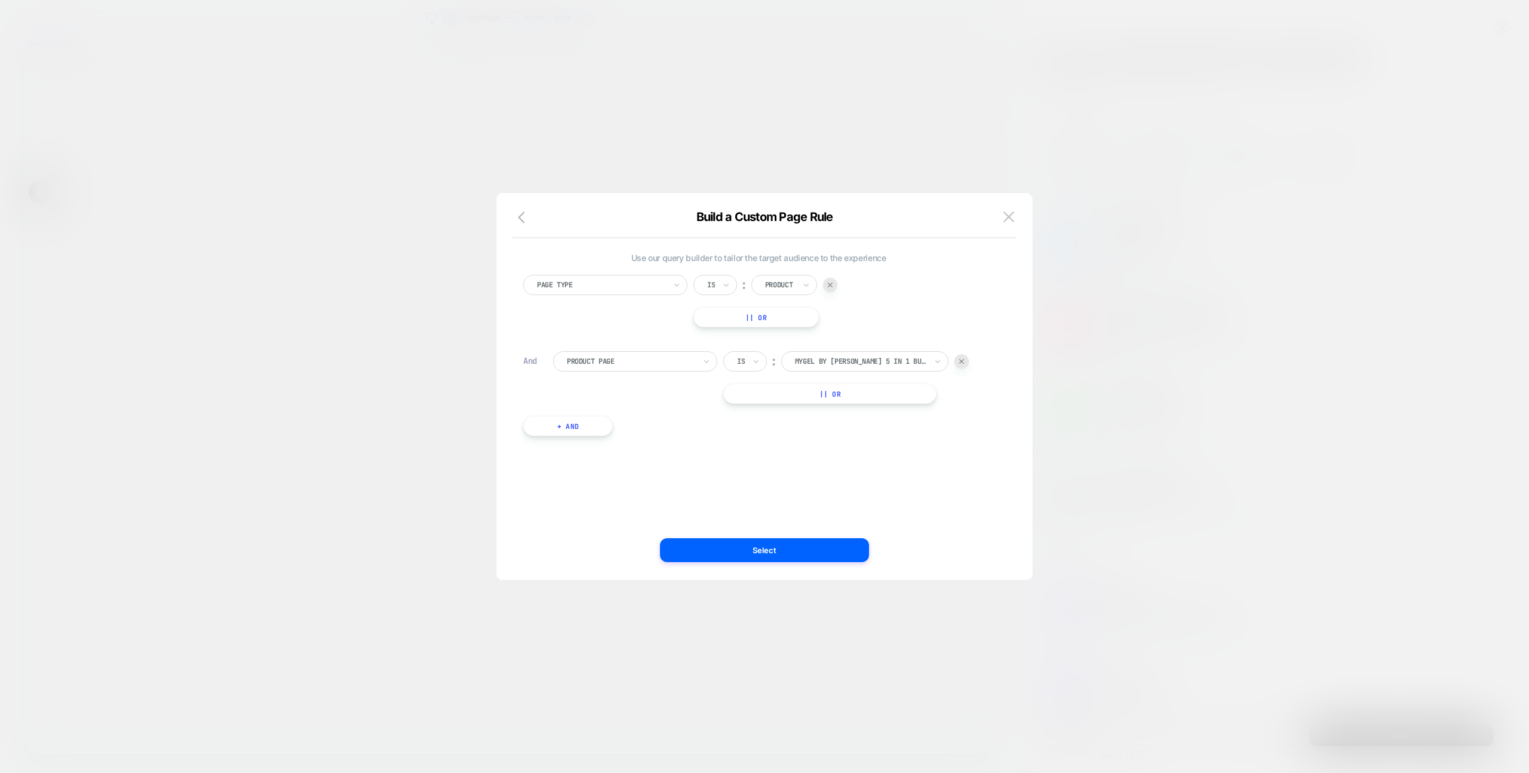
click at [891, 407] on div "Page Type Is ︰ Product || Or And Product Page Is ︰ mygel by mylee 5 in 1 builde…" at bounding box center [758, 361] width 482 height 185
click at [890, 401] on button "|| Or" at bounding box center [829, 393] width 213 height 20
click at [885, 395] on div at bounding box center [860, 393] width 131 height 11
type input "**********"
click at [911, 425] on div "mygel by mylee 5 in 1 builder gel peach 15ml" at bounding box center [864, 437] width 155 height 41
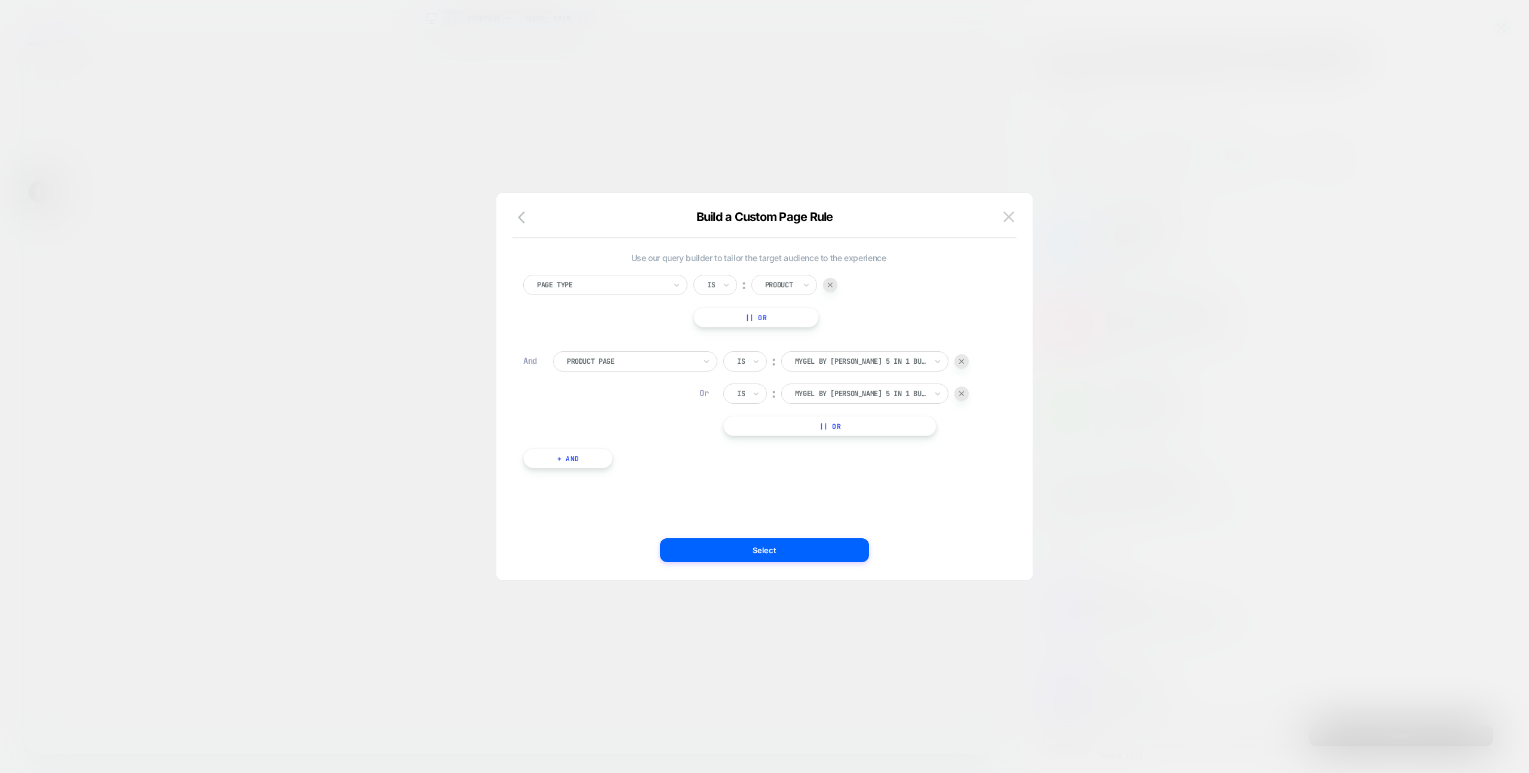
click at [875, 430] on button "|| Or" at bounding box center [829, 426] width 213 height 20
click at [874, 417] on div "bare elements pr goodie bag" at bounding box center [864, 426] width 167 height 20
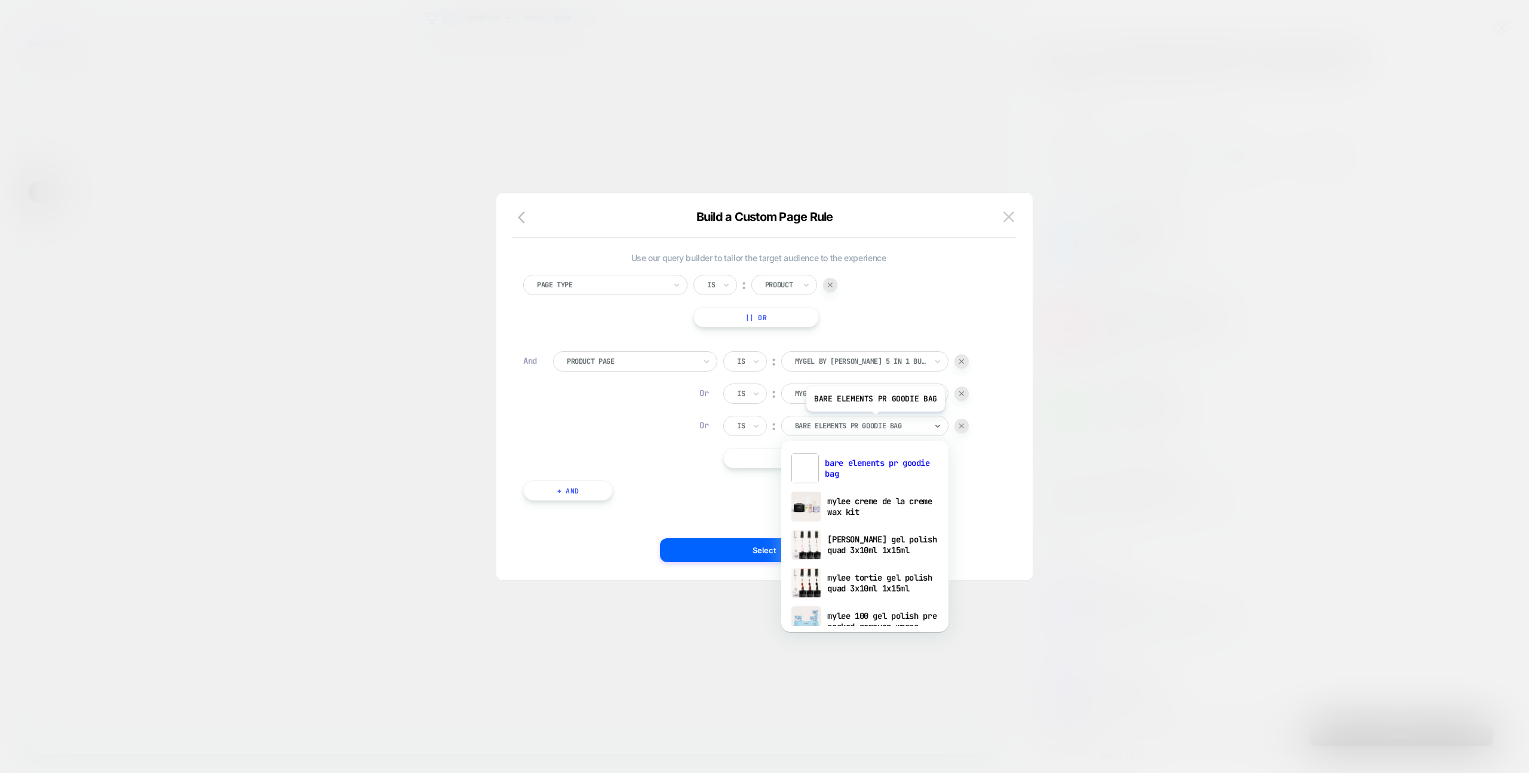
paste input "**********"
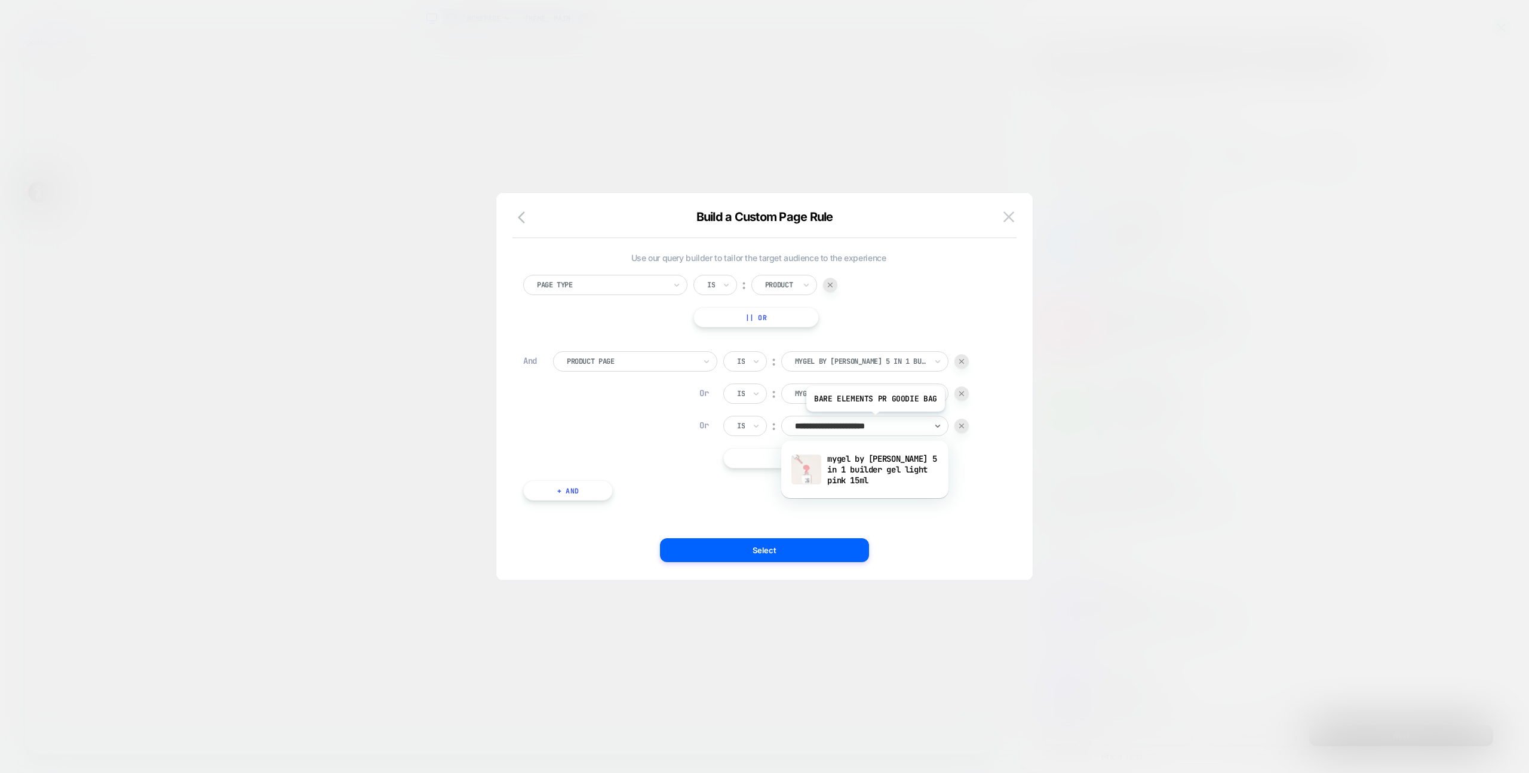
type input "**********"
drag, startPoint x: 859, startPoint y: 465, endPoint x: 866, endPoint y: 462, distance: 8.0
click at [859, 465] on div "mygel by mylee 5 in 1 builder gel light pink 15ml" at bounding box center [864, 469] width 155 height 41
click at [876, 458] on button "|| Or" at bounding box center [829, 458] width 213 height 20
click at [881, 457] on div at bounding box center [860, 458] width 131 height 11
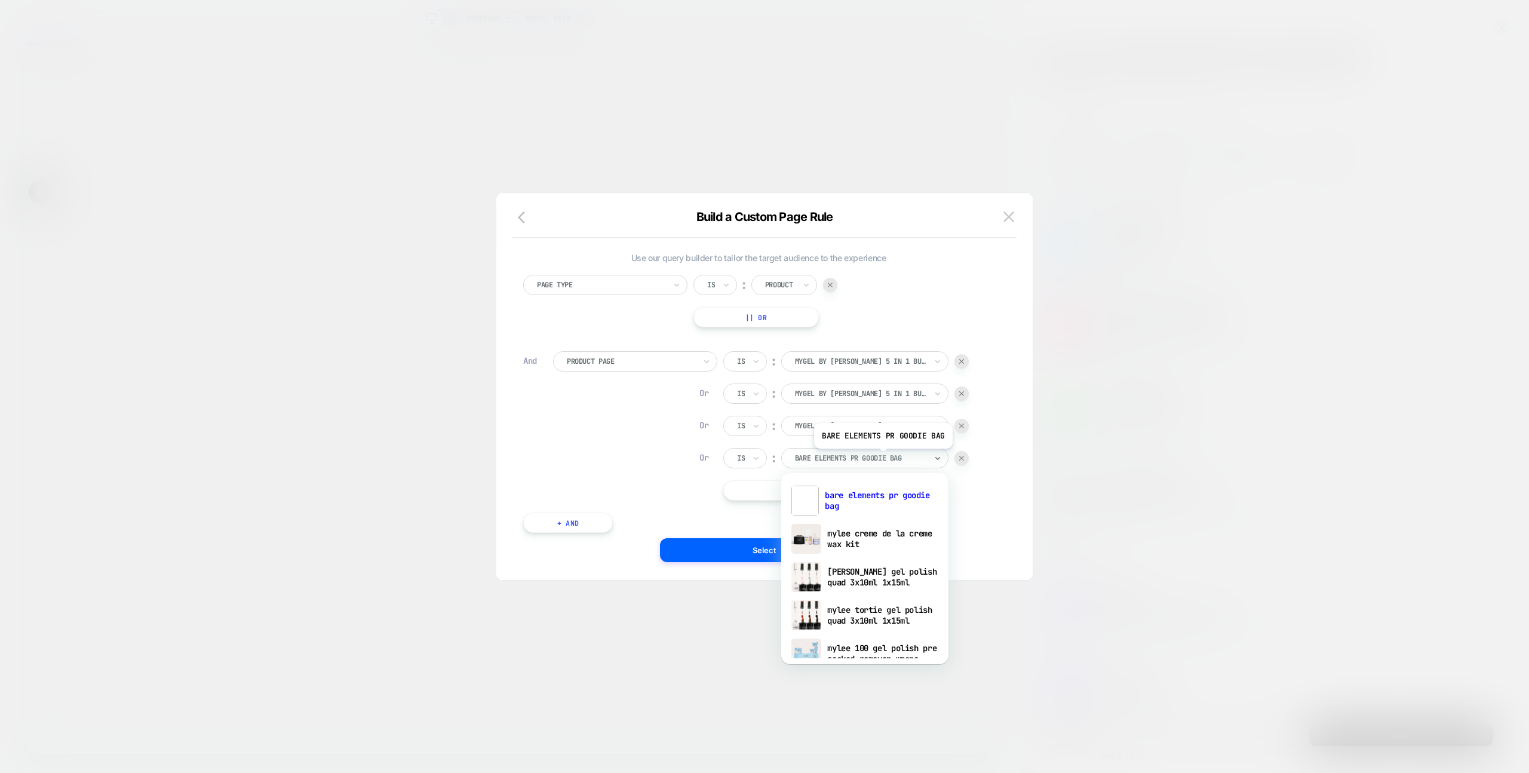
paste input "**********"
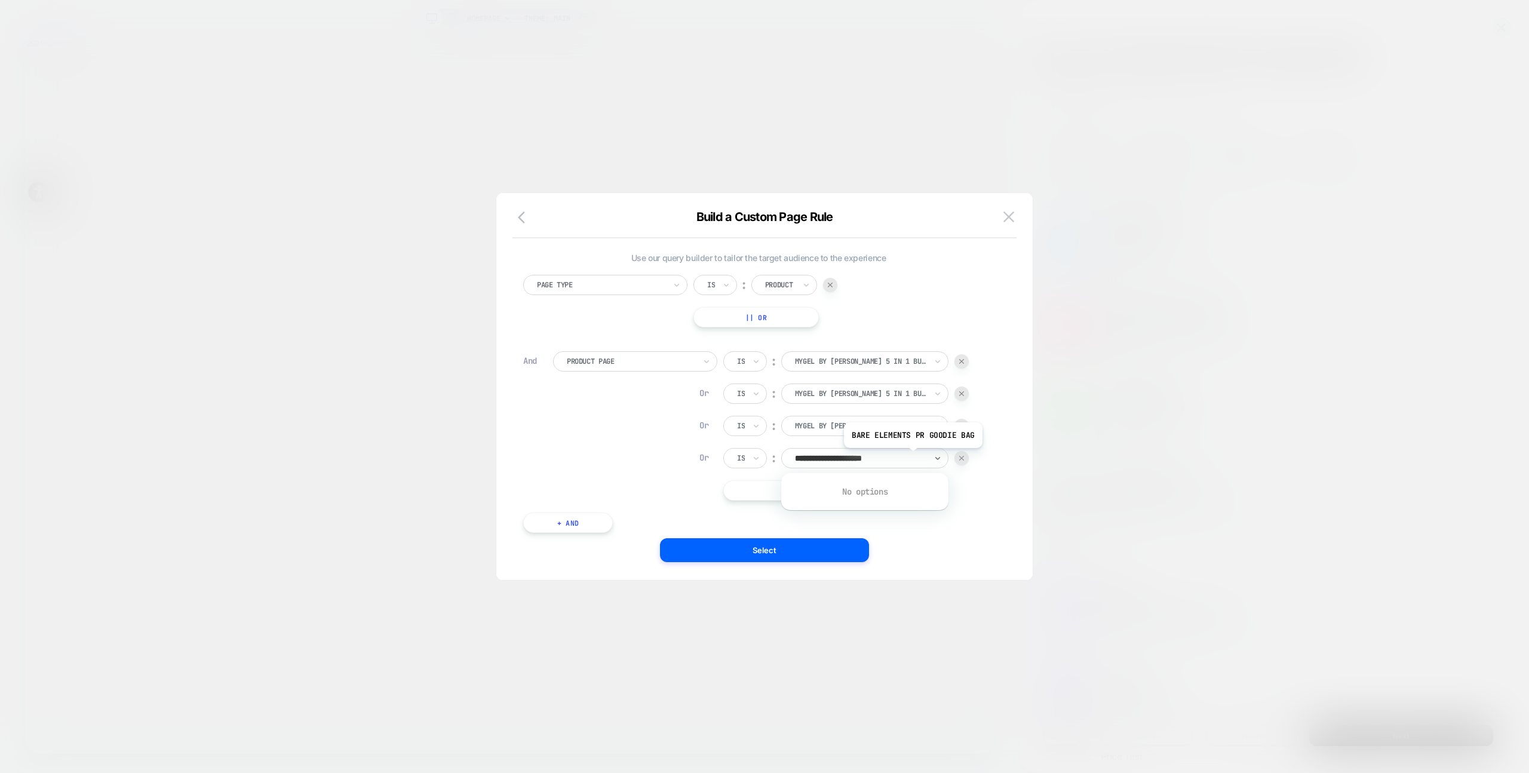
type input "**********"
click at [890, 502] on div "mylee 5 in 1 builder gel blush 15ml" at bounding box center [864, 500] width 155 height 38
click at [877, 495] on button "|| Or" at bounding box center [829, 490] width 213 height 20
click at [875, 494] on div at bounding box center [860, 490] width 131 height 11
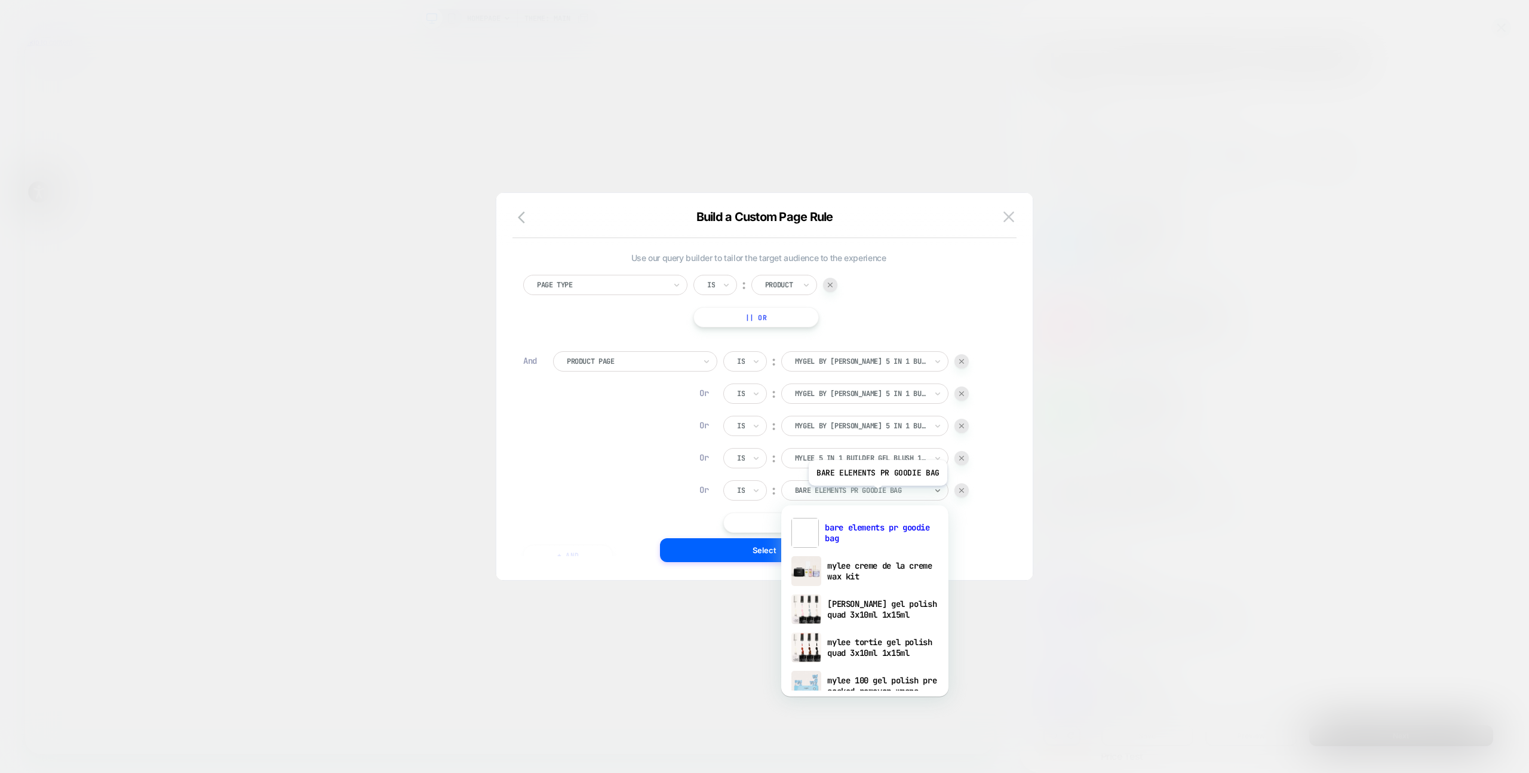
paste input "**********"
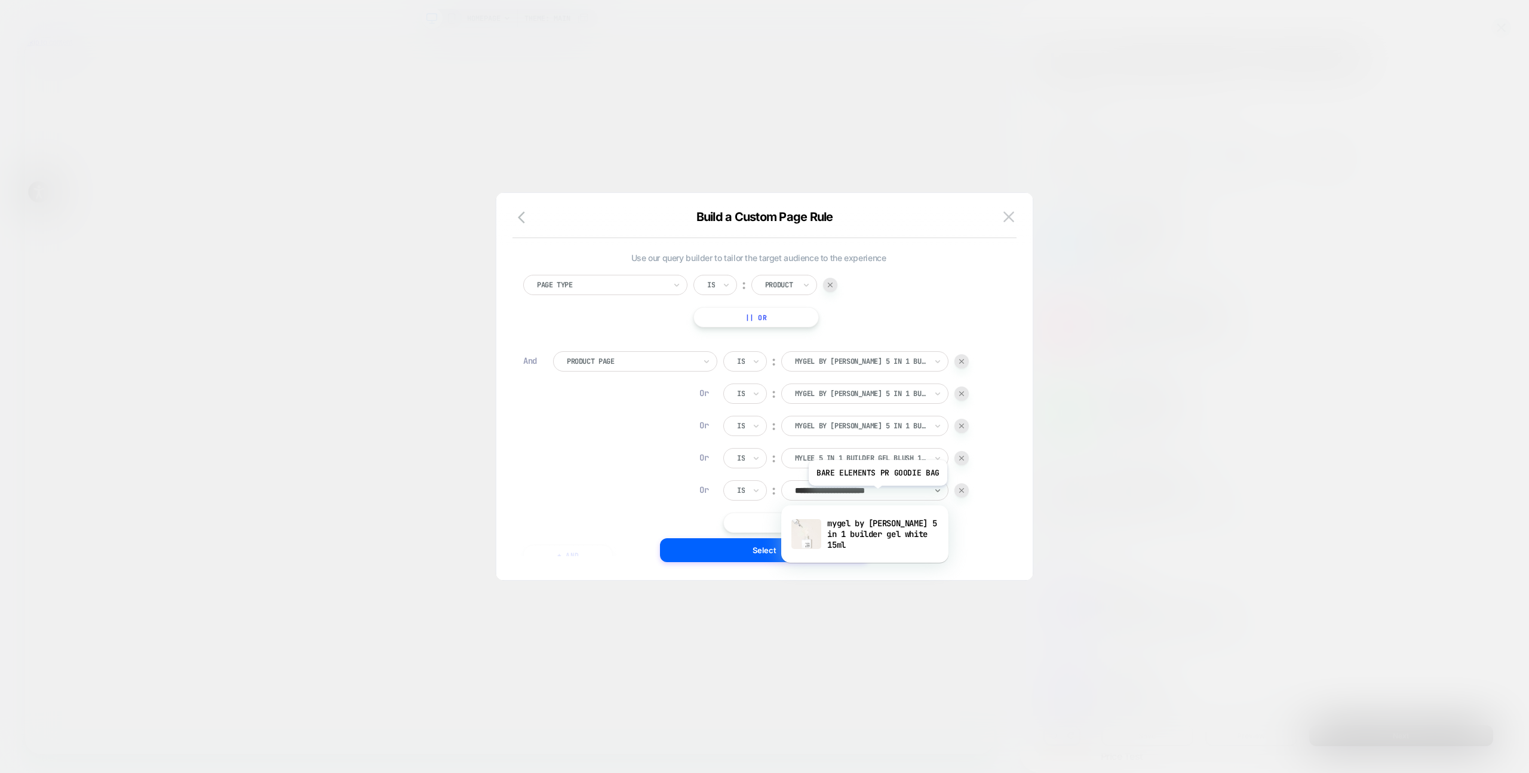
type input "**********"
click at [872, 525] on div "mygel by mylee 5 in 1 builder gel white 15ml" at bounding box center [864, 533] width 155 height 41
click at [920, 525] on button "|| Or" at bounding box center [829, 522] width 213 height 20
click at [894, 512] on div "bare elements pr goodie bag" at bounding box center [864, 522] width 167 height 20
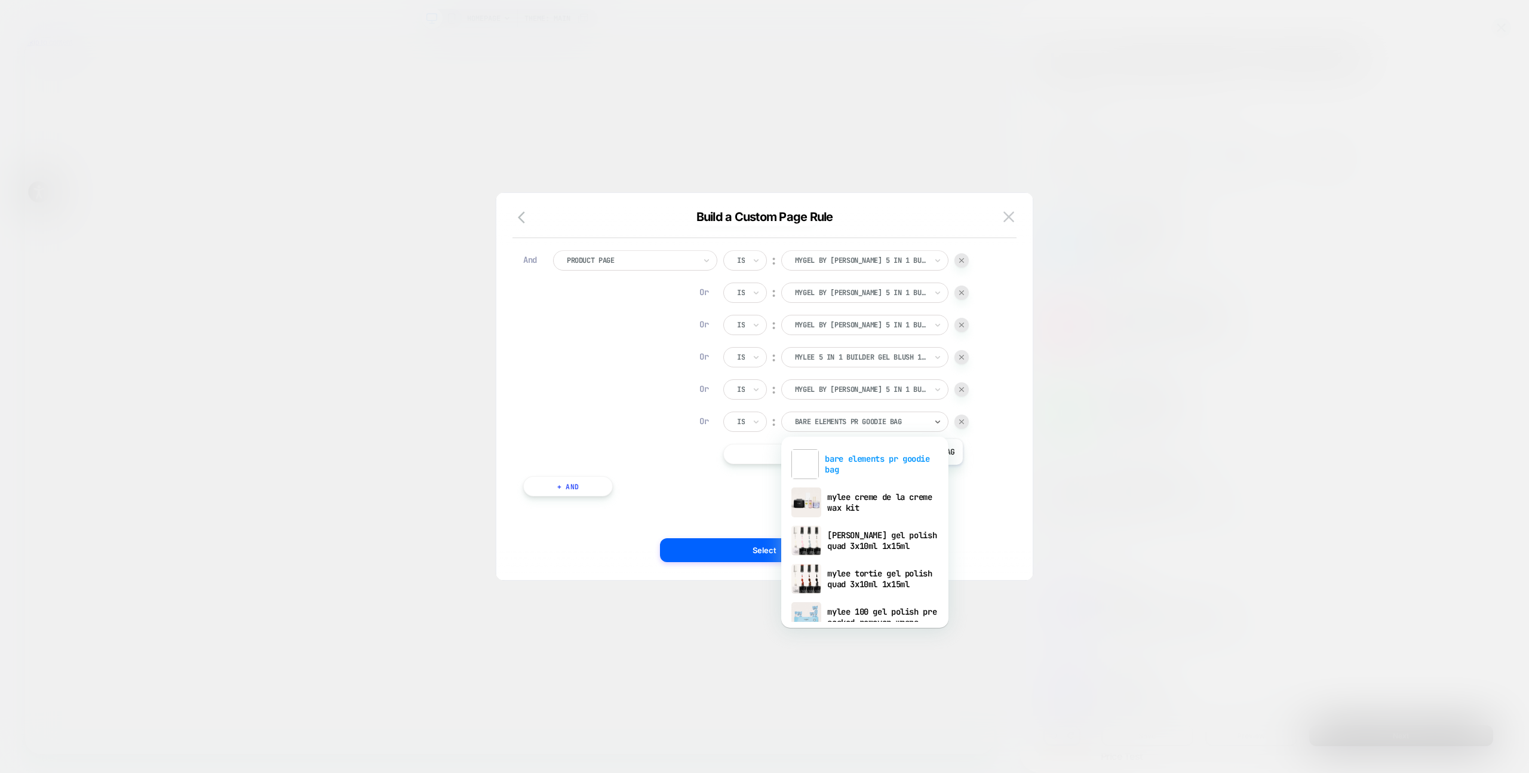
paste input "**********"
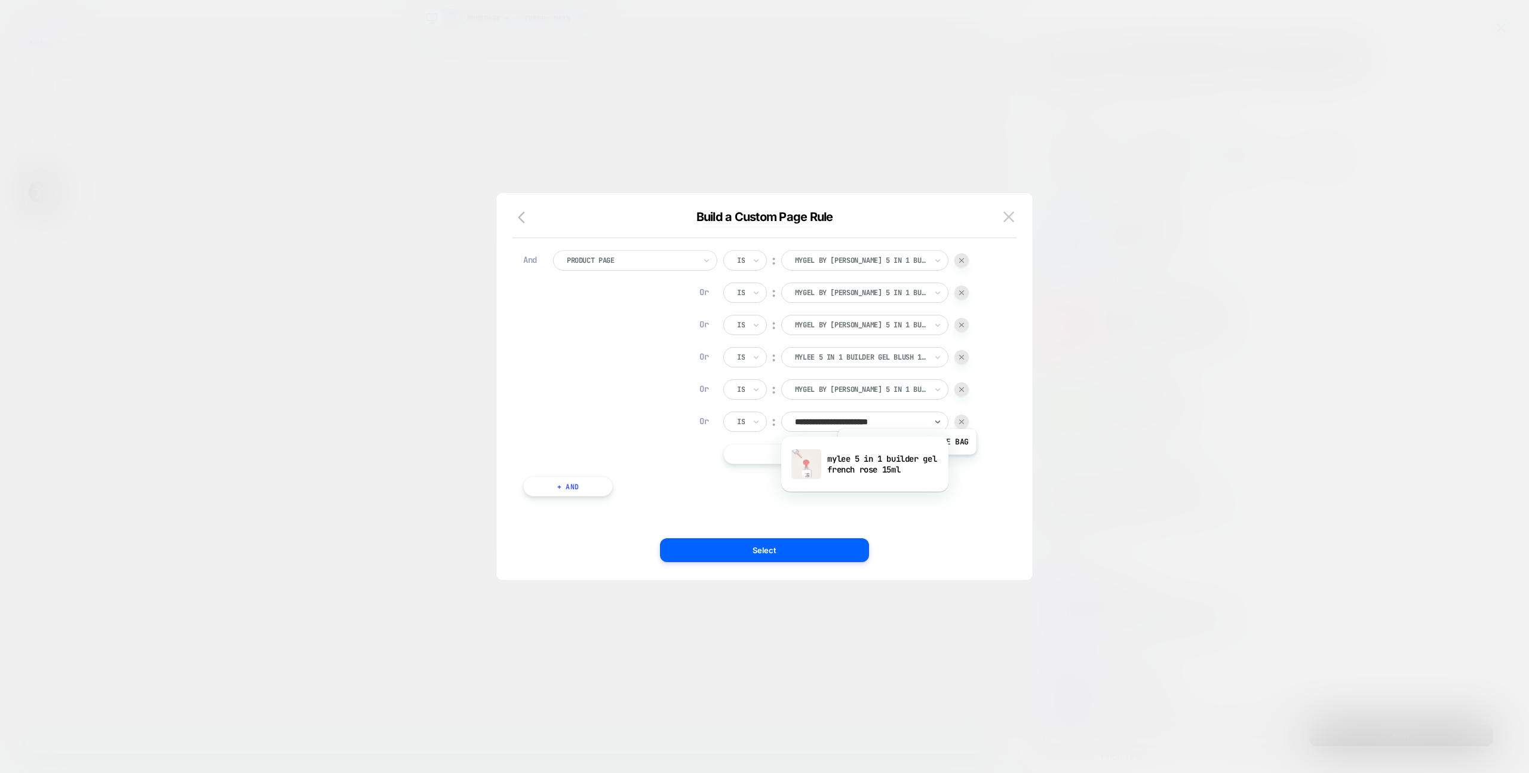
type input "**********"
click at [902, 468] on div "mylee 5 in 1 builder gel french rose 15ml" at bounding box center [864, 464] width 155 height 38
click at [877, 457] on button "|| Or" at bounding box center [829, 454] width 213 height 20
click at [871, 456] on div at bounding box center [860, 453] width 131 height 11
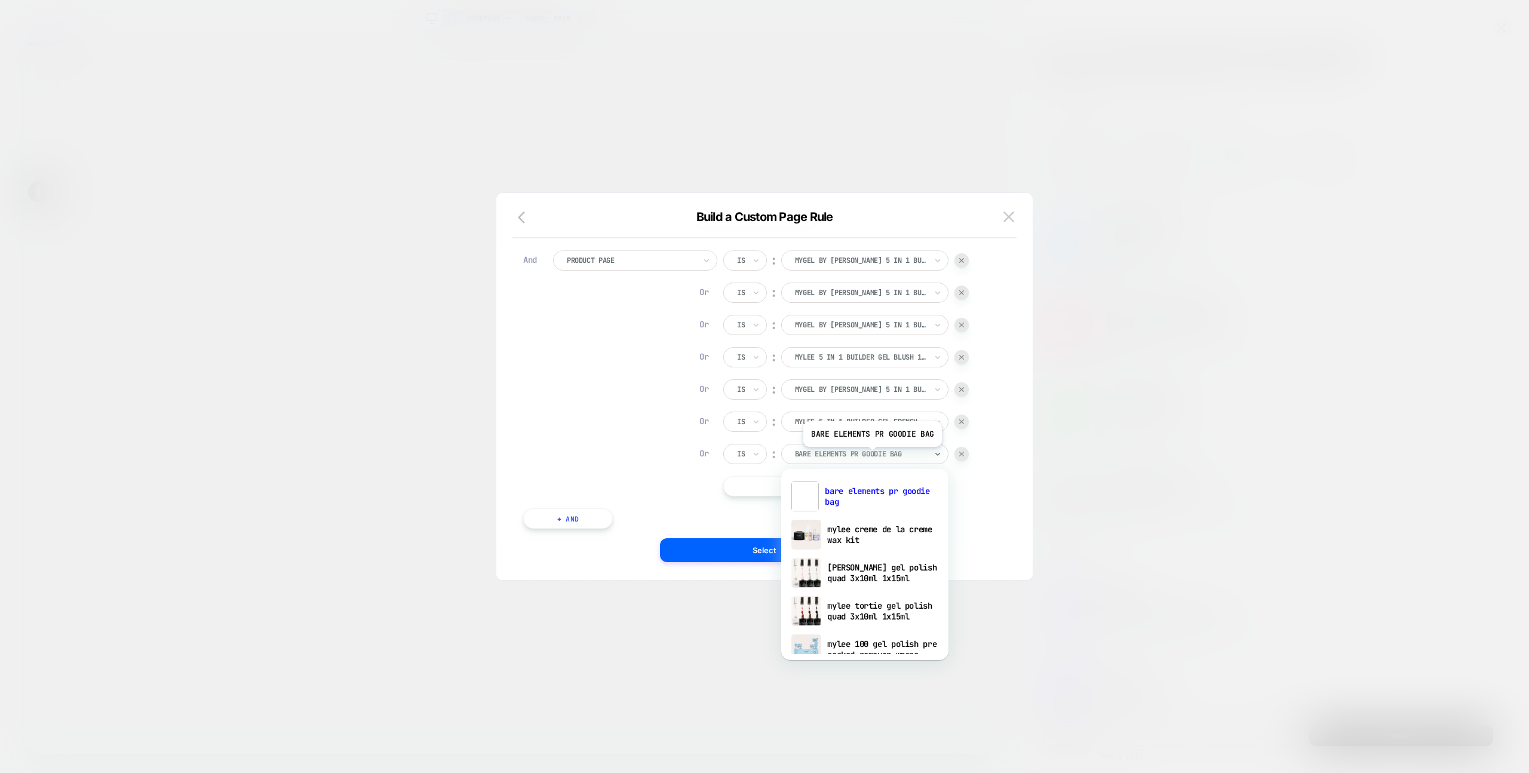
paste input "**********"
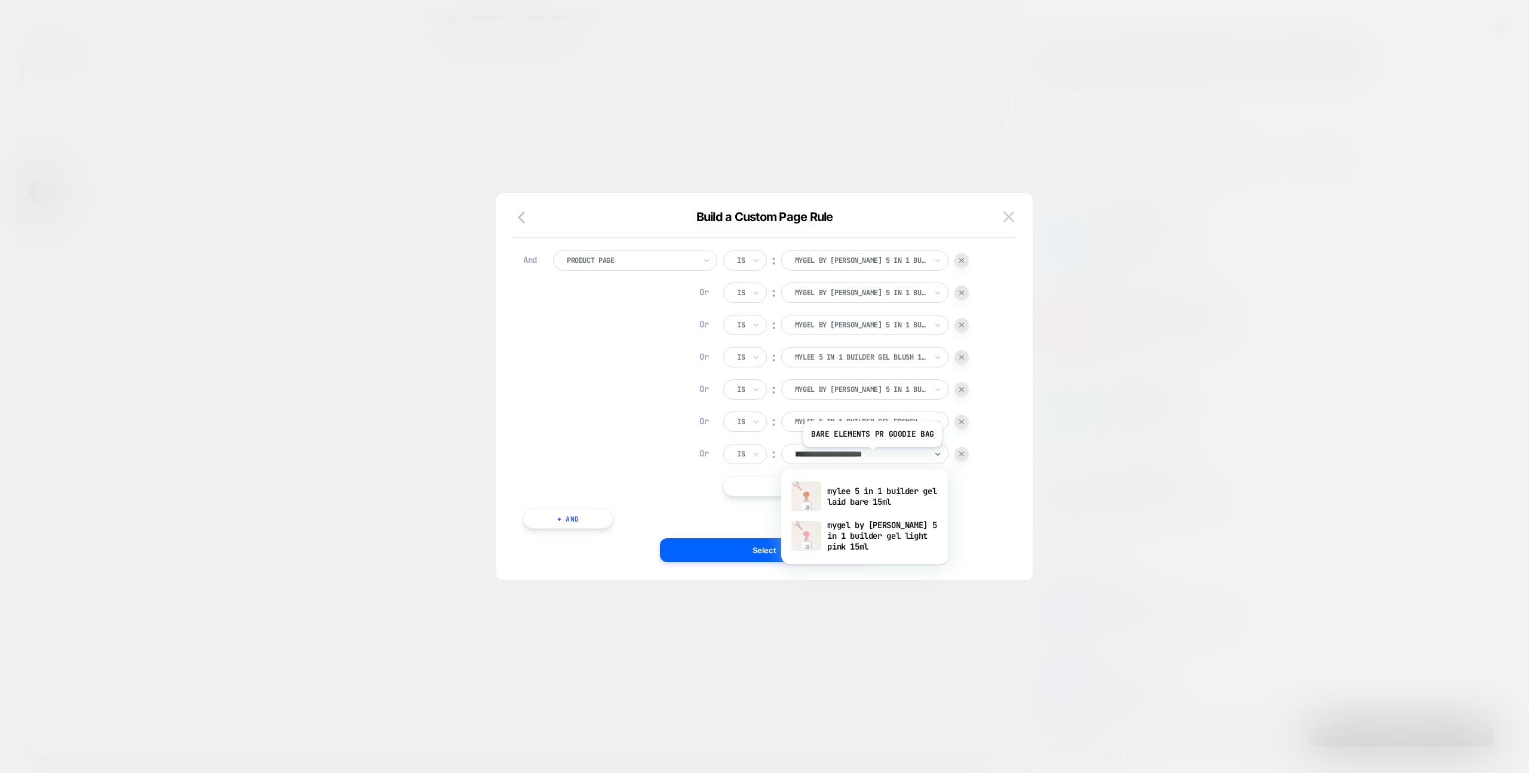
type input "**********"
drag, startPoint x: 862, startPoint y: 489, endPoint x: 842, endPoint y: 534, distance: 49.5
click at [862, 489] on div "mylee 5 in 1 builder gel laid bare 15ml" at bounding box center [864, 496] width 155 height 38
click at [837, 541] on button "Select" at bounding box center [764, 550] width 209 height 24
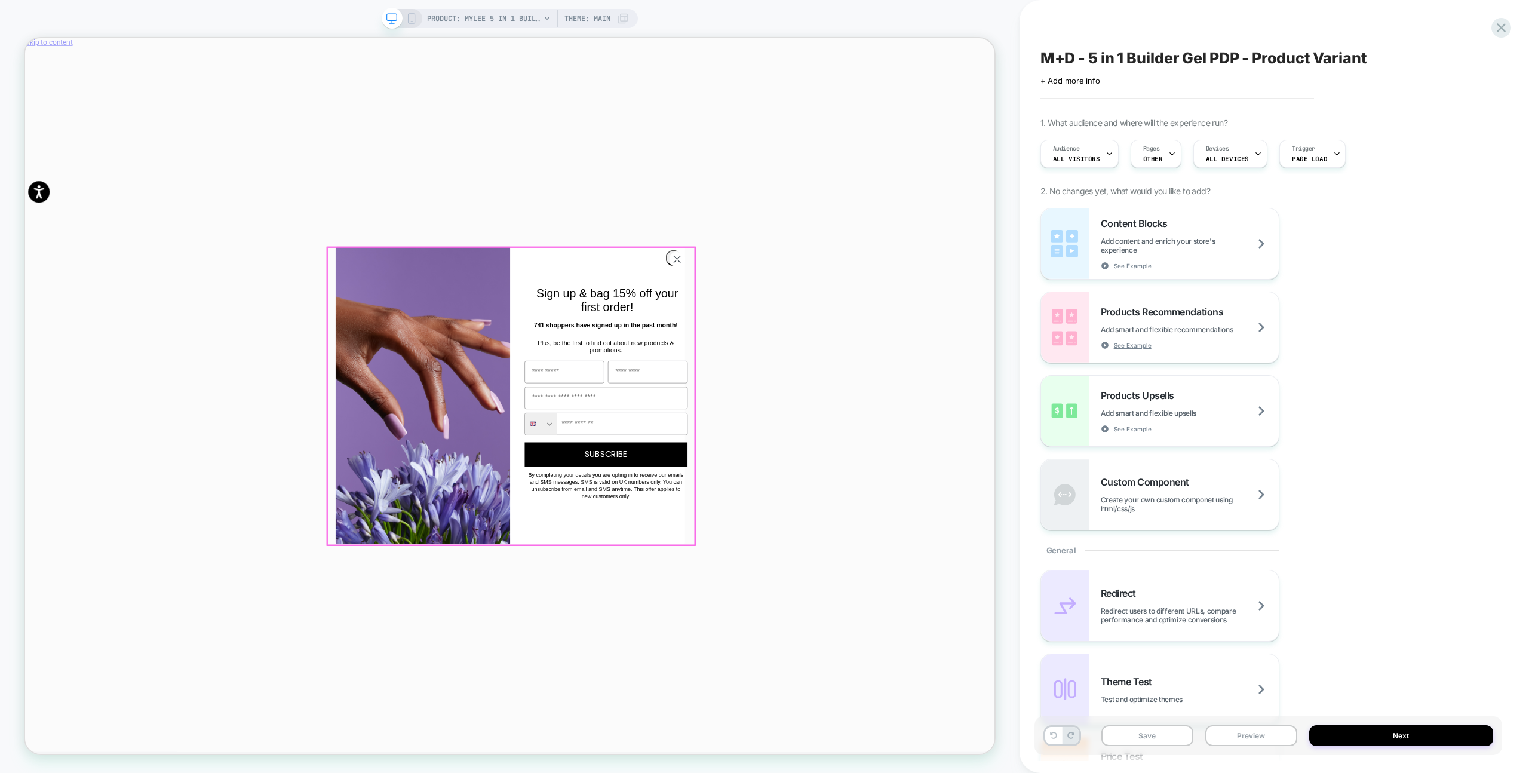
click at [897, 331] on circle "Close dialog" at bounding box center [894, 332] width 20 height 20
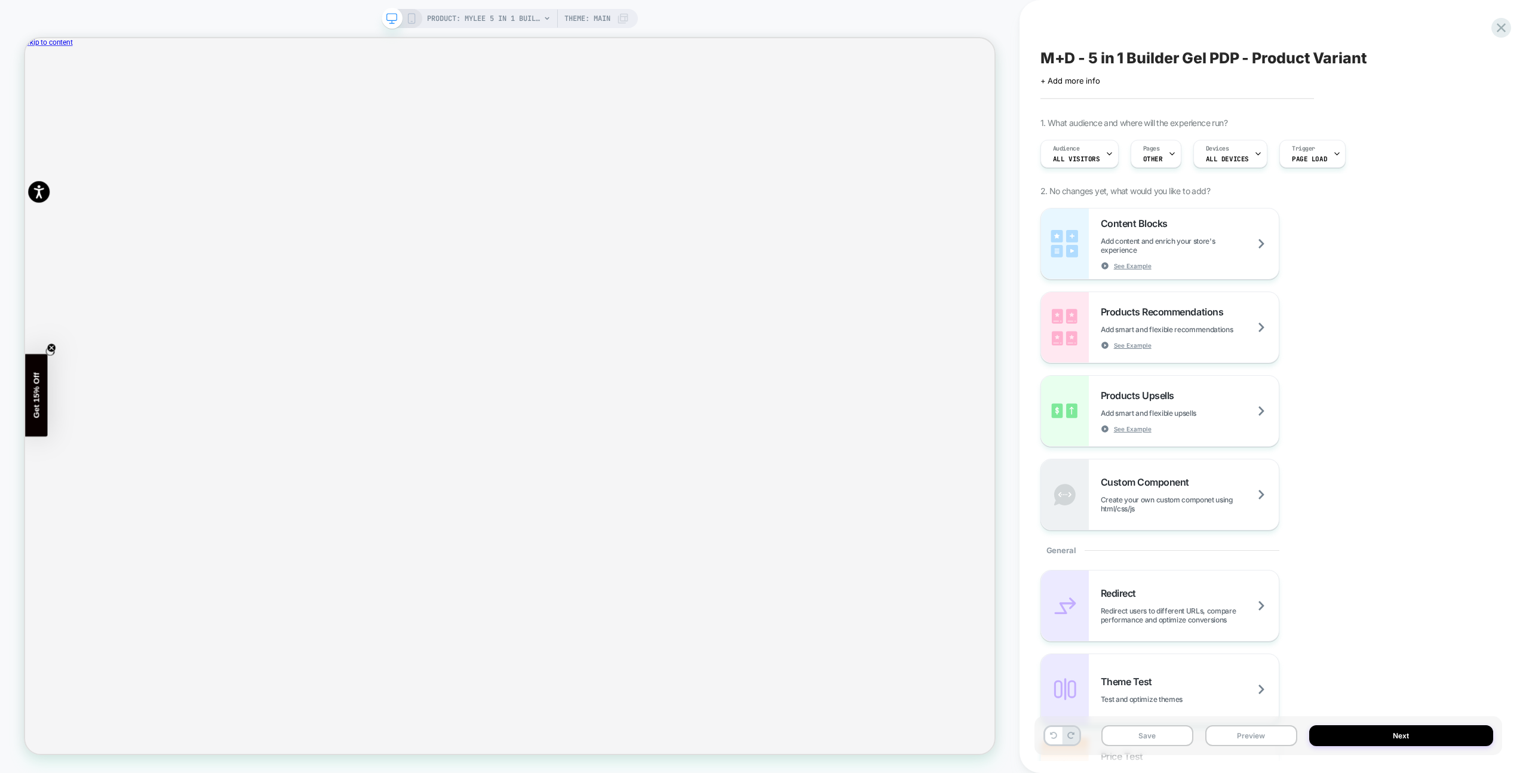
drag, startPoint x: 412, startPoint y: 19, endPoint x: 515, endPoint y: 21, distance: 102.7
click at [412, 19] on icon at bounding box center [411, 18] width 11 height 11
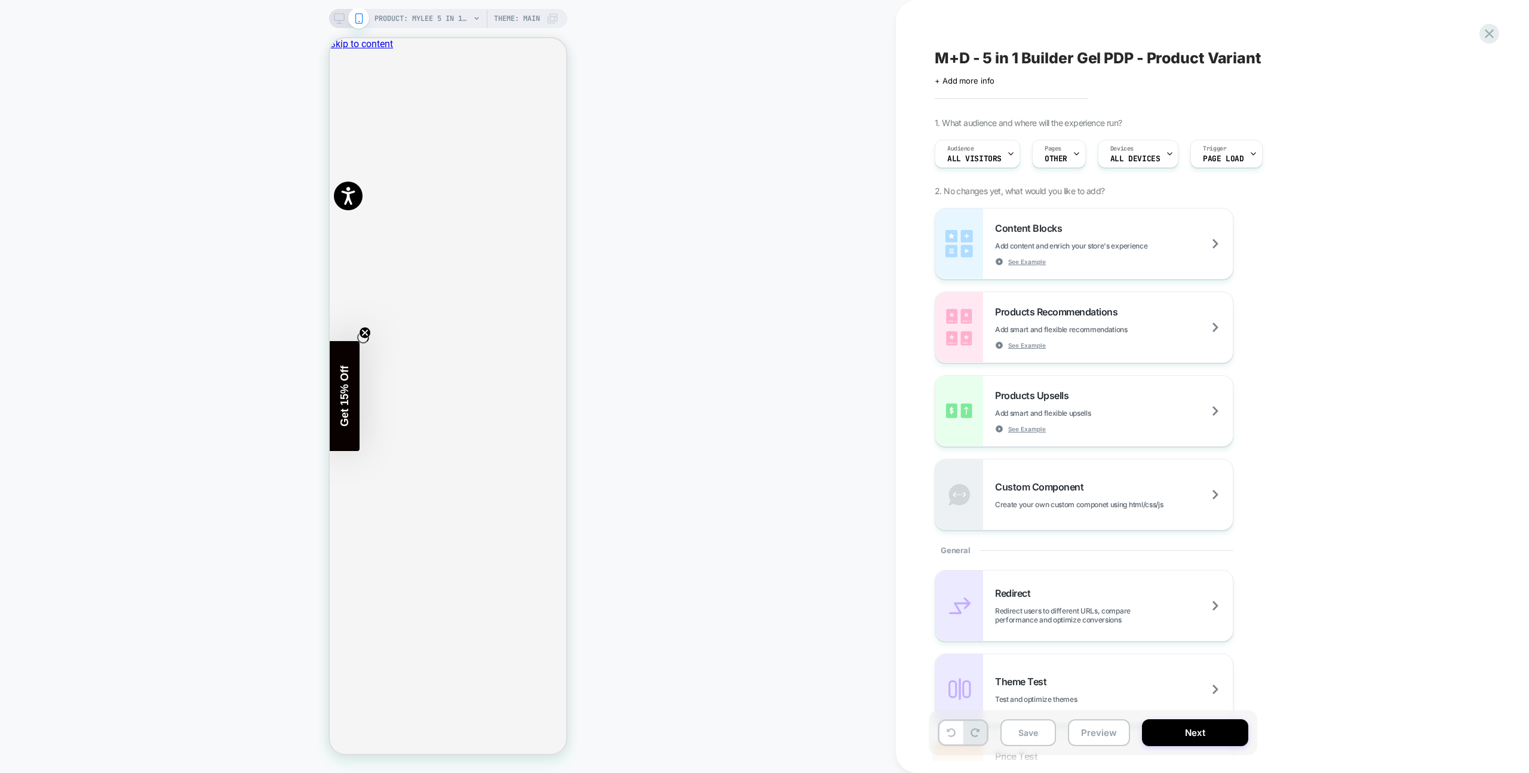
scroll to position [0, 1]
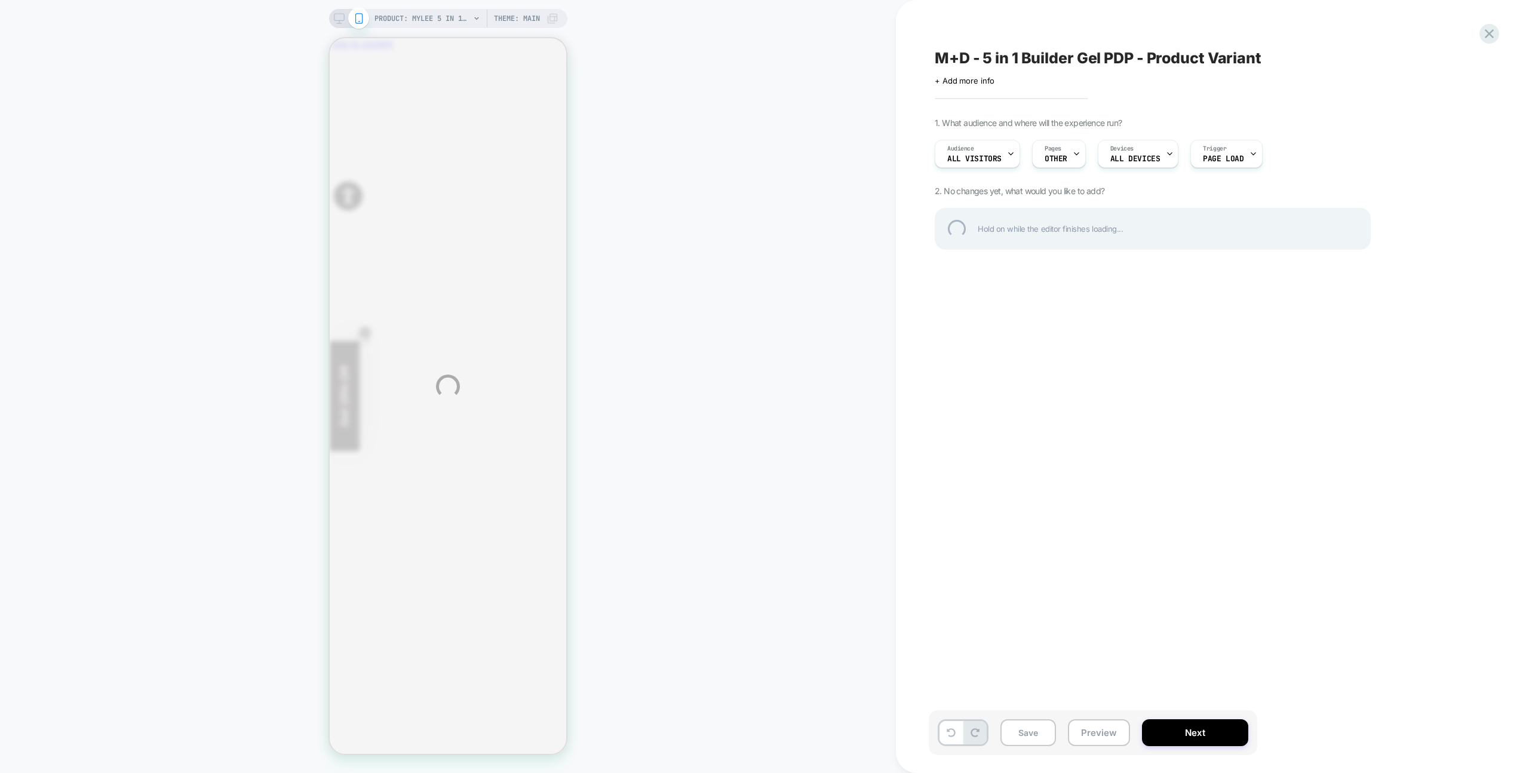
click at [817, 32] on div "PRODUCT: Mylee 5 in 1 Builder Gel Laid Bare 15ml PRODUCT: Mylee 5 in 1 Builder …" at bounding box center [764, 386] width 1529 height 773
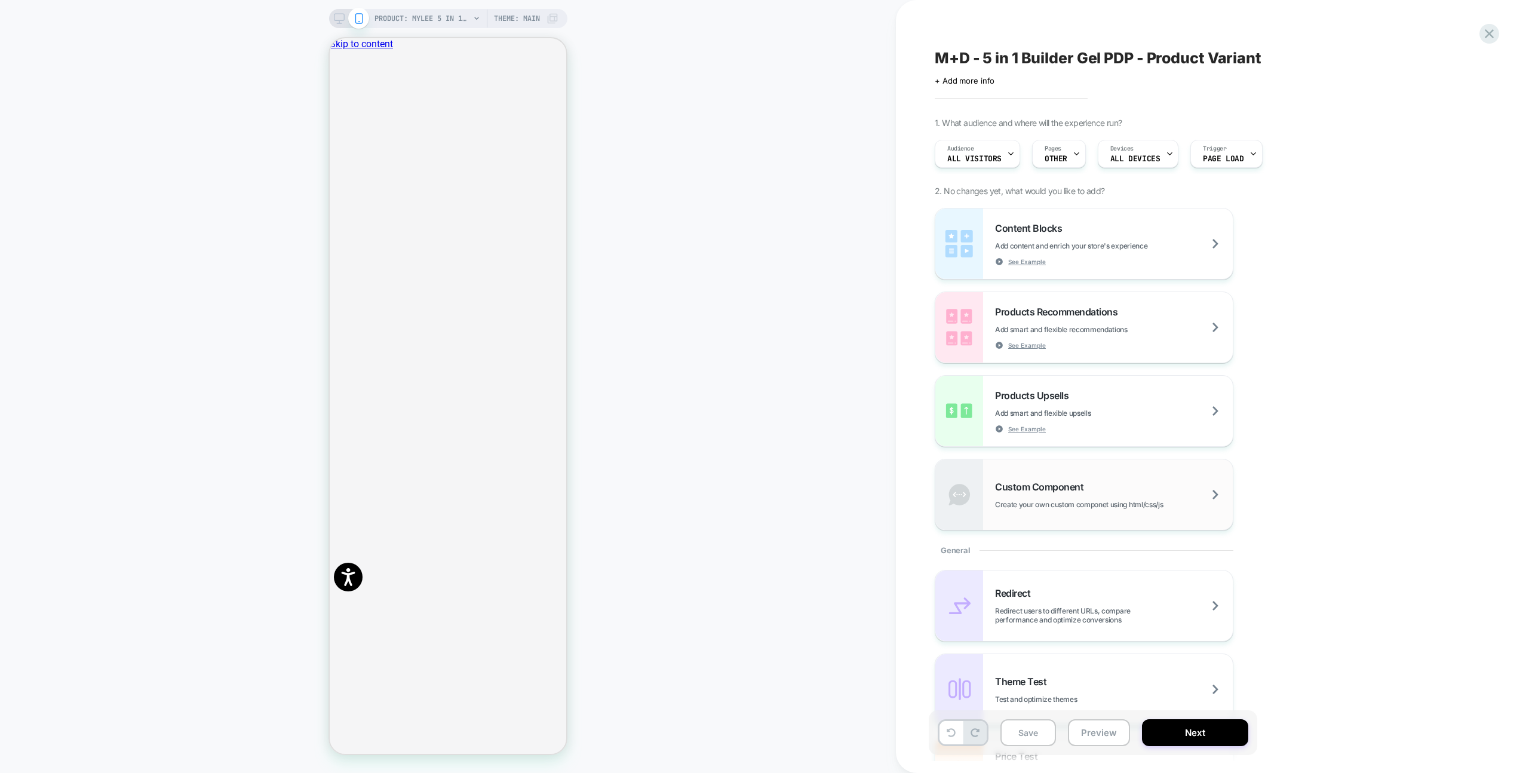
click at [1124, 479] on div "Custom Component Create your own custom componet using html/css/js" at bounding box center [1083, 494] width 297 height 70
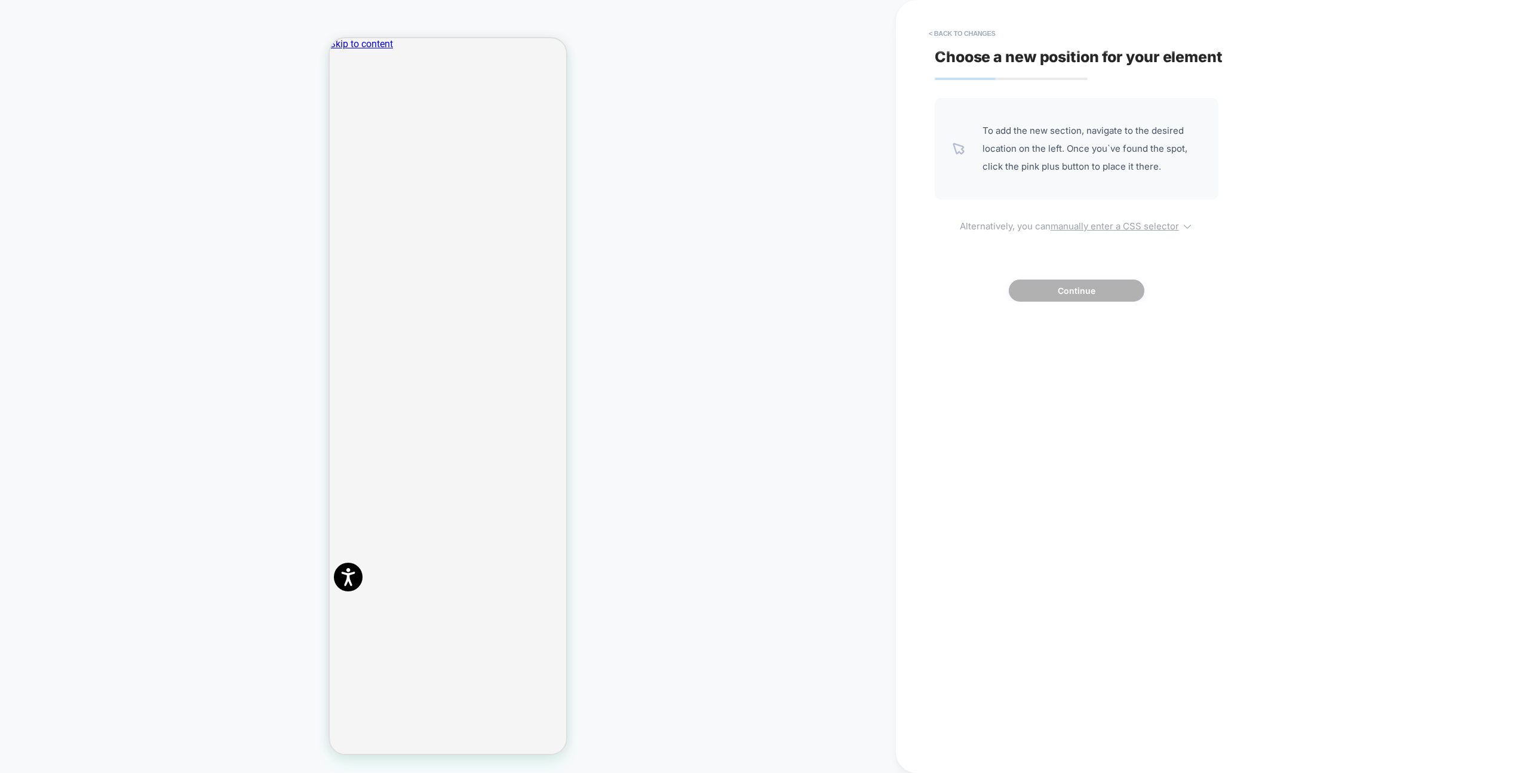
click at [1100, 217] on span "Alternatively, you can manually enter a CSS selector" at bounding box center [1076, 224] width 284 height 14
select select "*******"
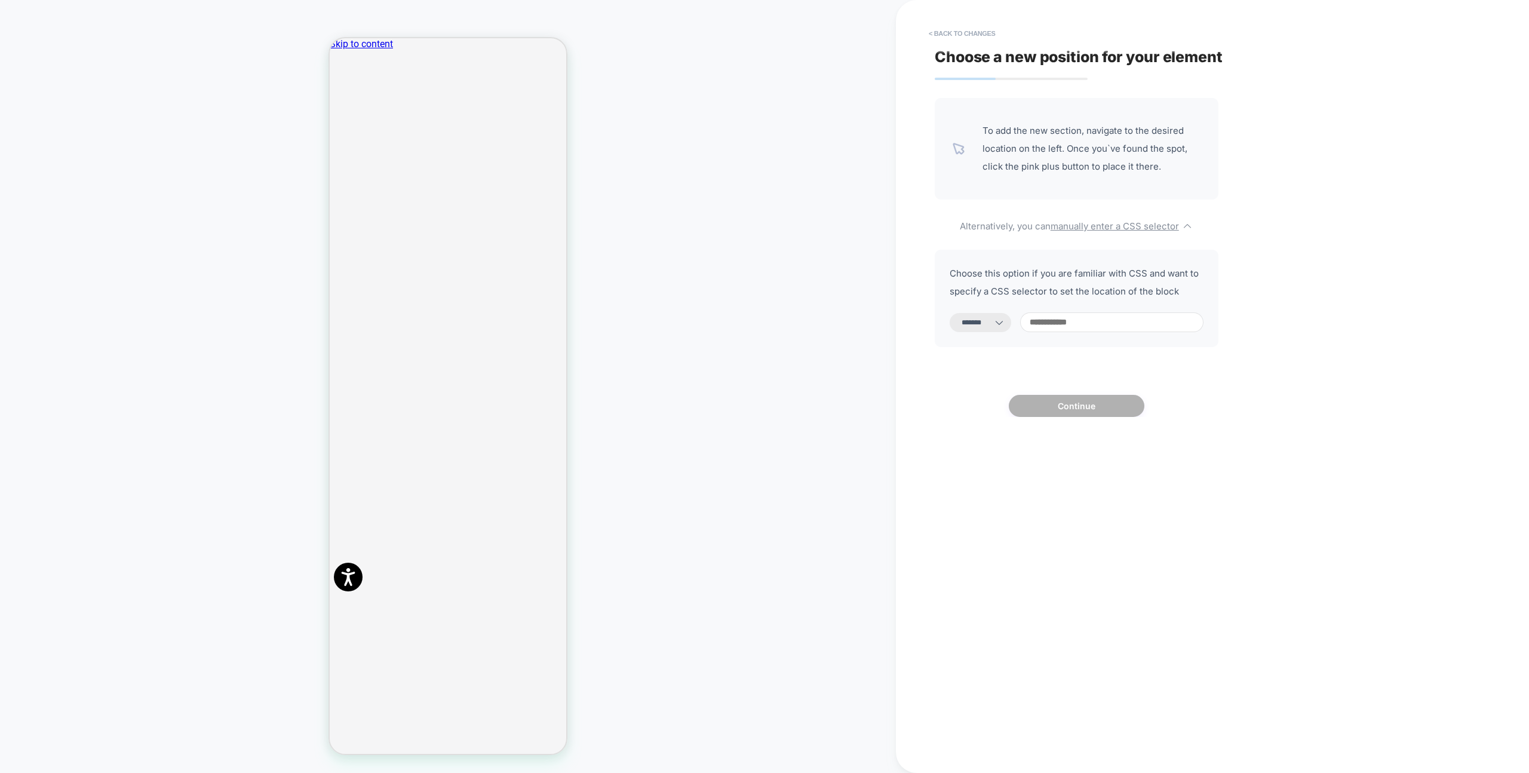
click at [1070, 316] on div "**********" at bounding box center [1076, 298] width 284 height 97
click at [1070, 316] on input at bounding box center [1111, 322] width 183 height 20
paste input "**********"
type input "**********"
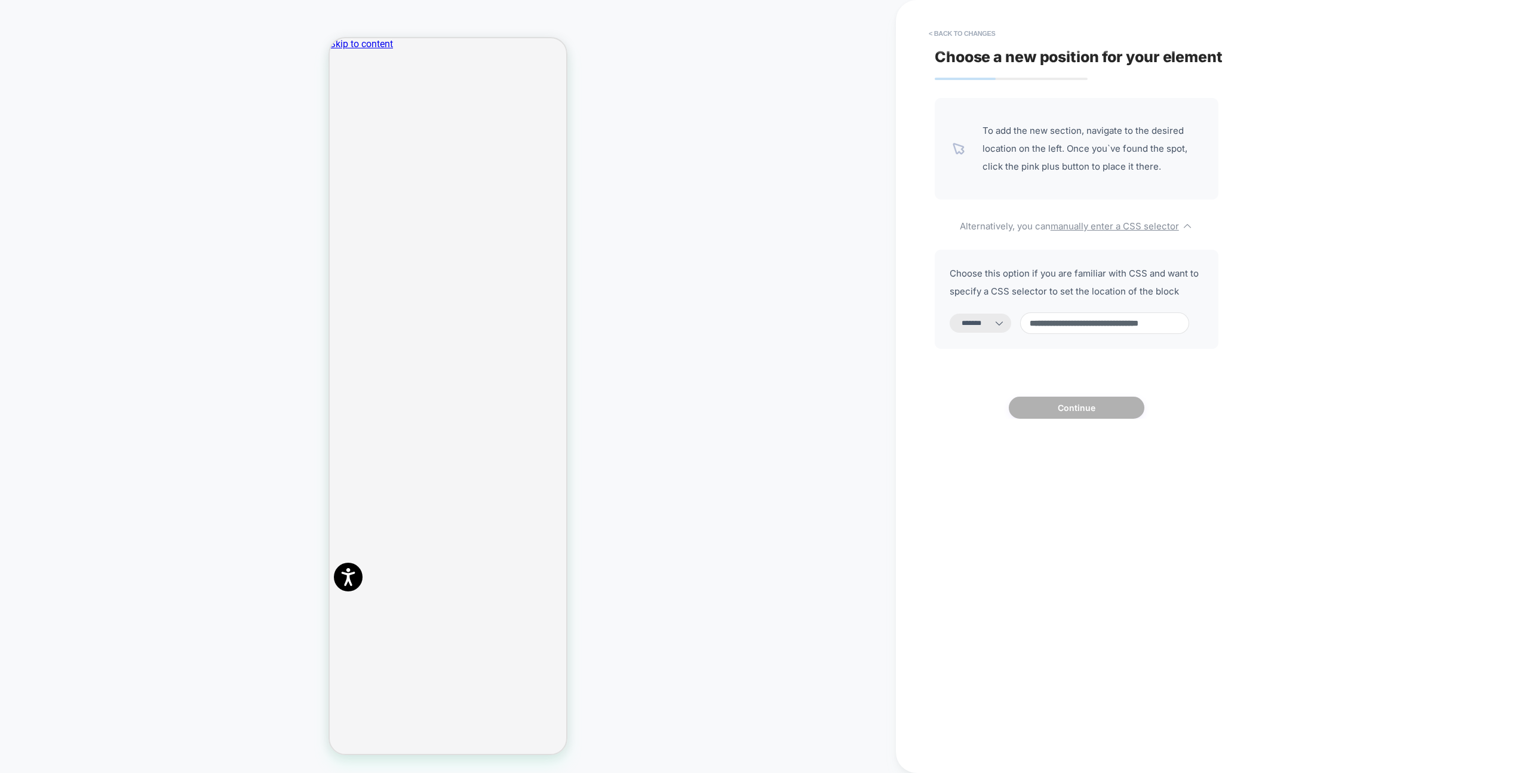
select select "*********"
type input "**********"
click at [1068, 406] on button "Continue" at bounding box center [1076, 405] width 136 height 22
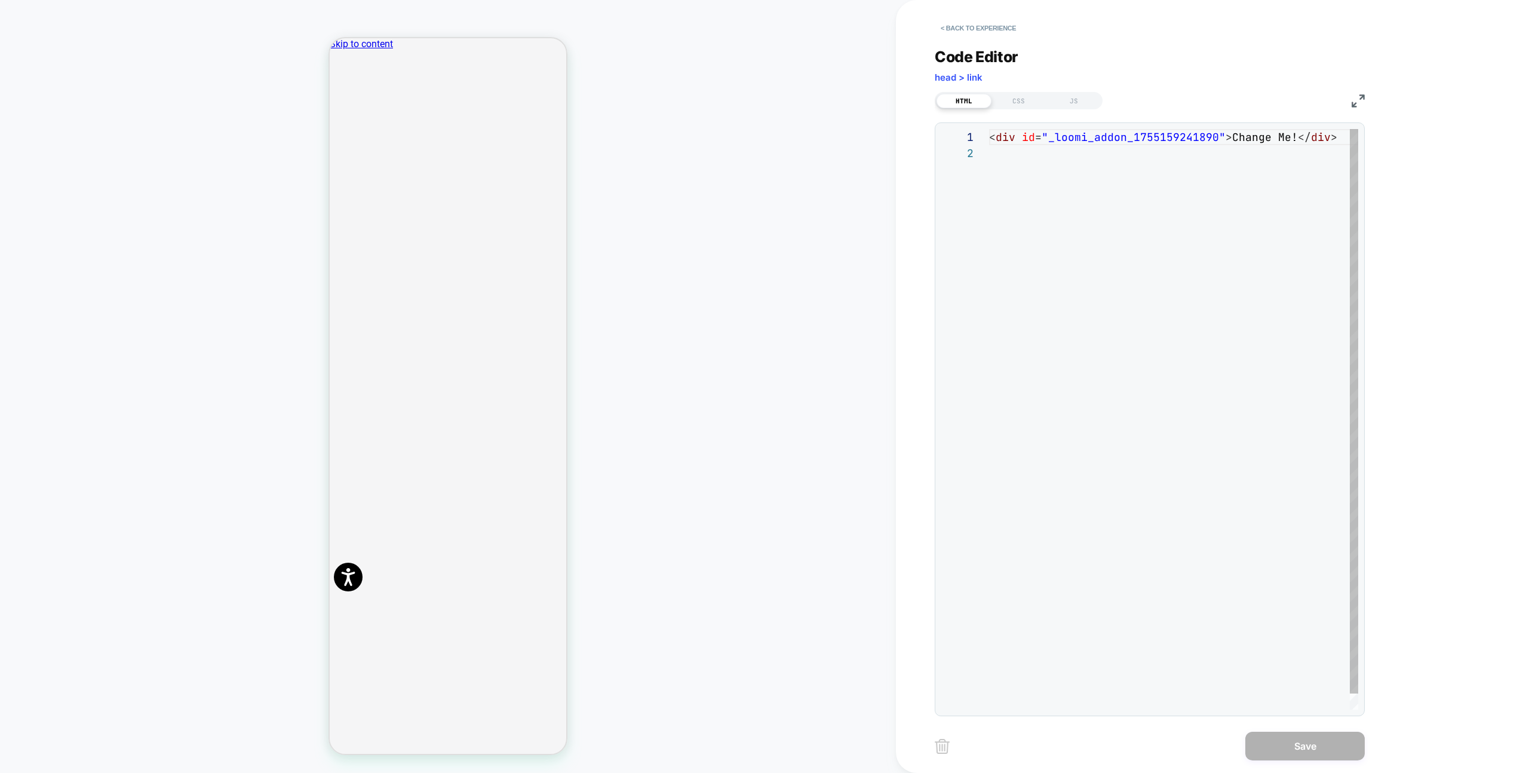
scroll to position [16, 0]
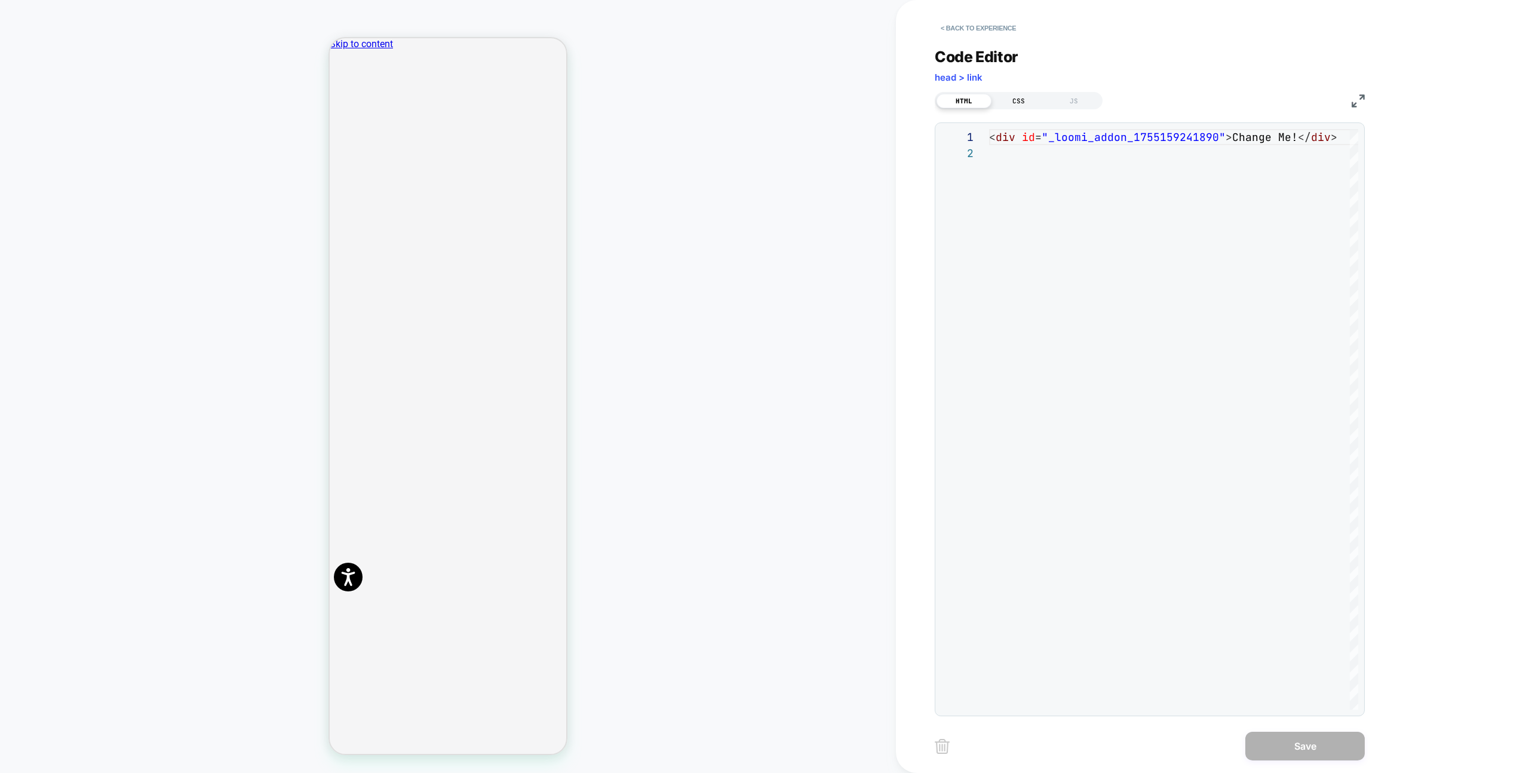
click at [1026, 103] on div "CSS" at bounding box center [1018, 101] width 55 height 14
drag, startPoint x: 971, startPoint y: 101, endPoint x: 977, endPoint y: 102, distance: 6.0
click at [971, 101] on div "HTML" at bounding box center [963, 101] width 55 height 14
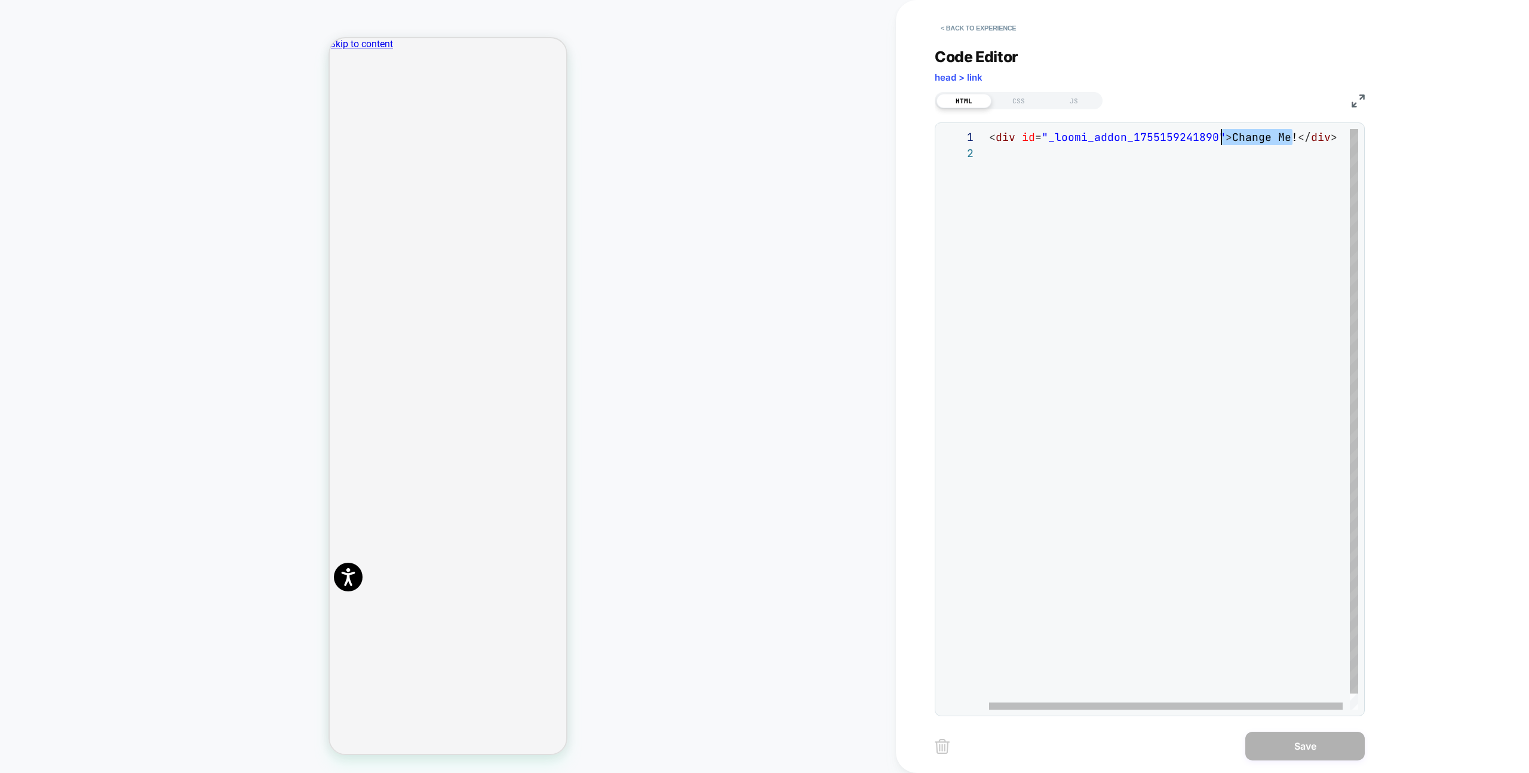
scroll to position [0, 239]
drag, startPoint x: 1289, startPoint y: 139, endPoint x: 1229, endPoint y: 142, distance: 59.8
click at [1229, 142] on div "< div id = "_loomi_addon_1755159241890" > Change Me! </ div >" at bounding box center [1177, 427] width 376 height 596
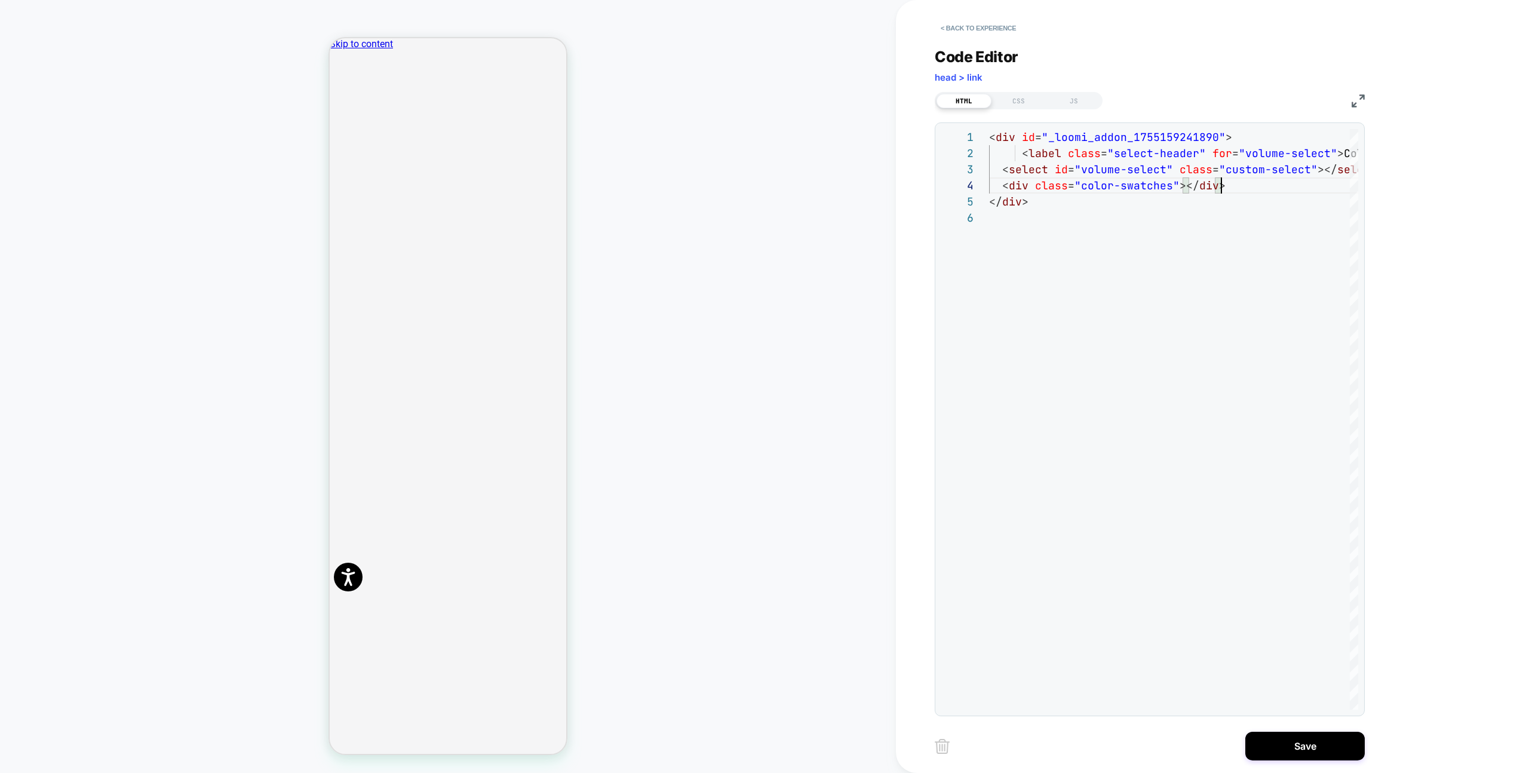
type textarea "**********"
click at [1007, 103] on div "CSS" at bounding box center [1018, 101] width 55 height 14
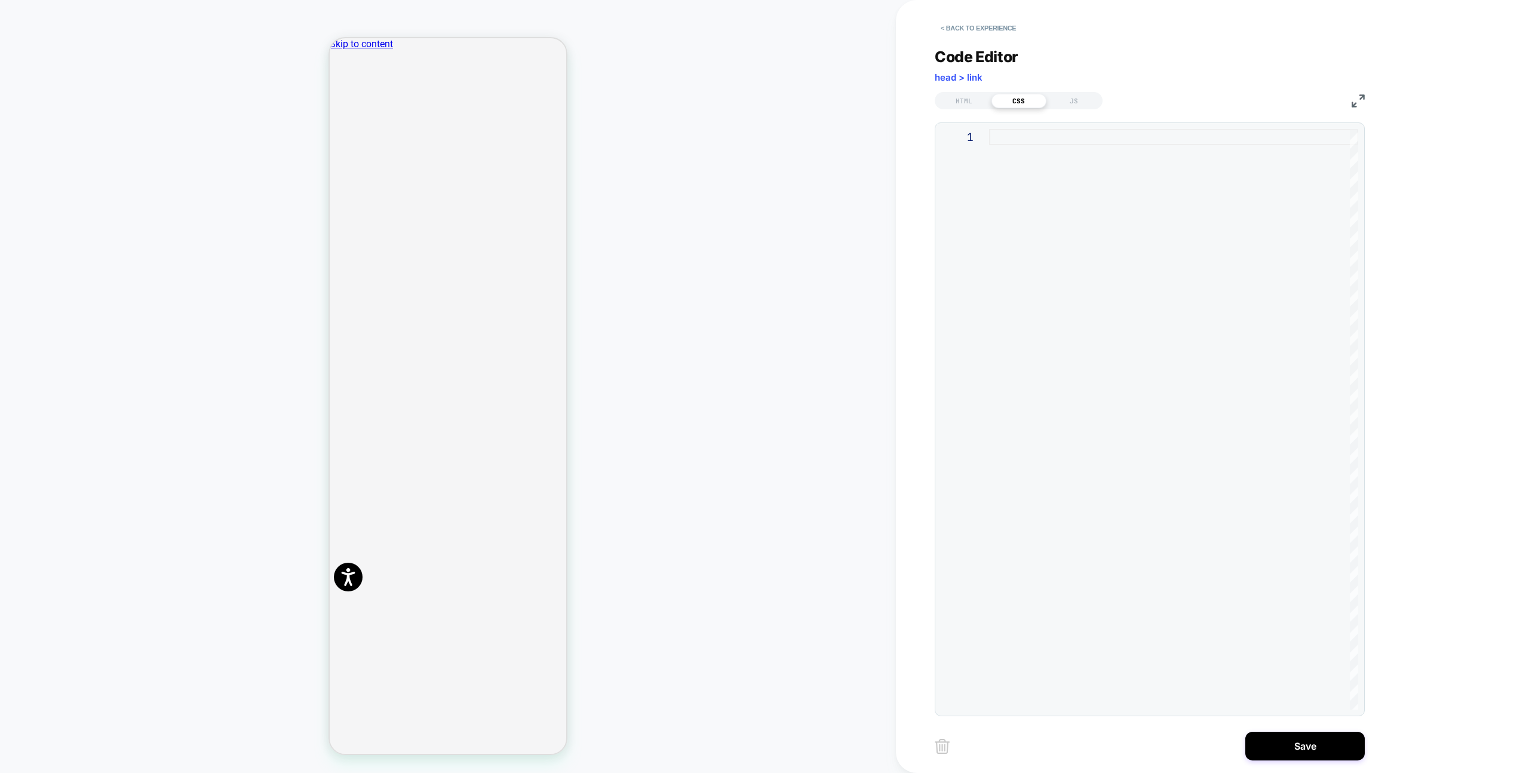
click at [1130, 179] on div at bounding box center [1173, 419] width 369 height 580
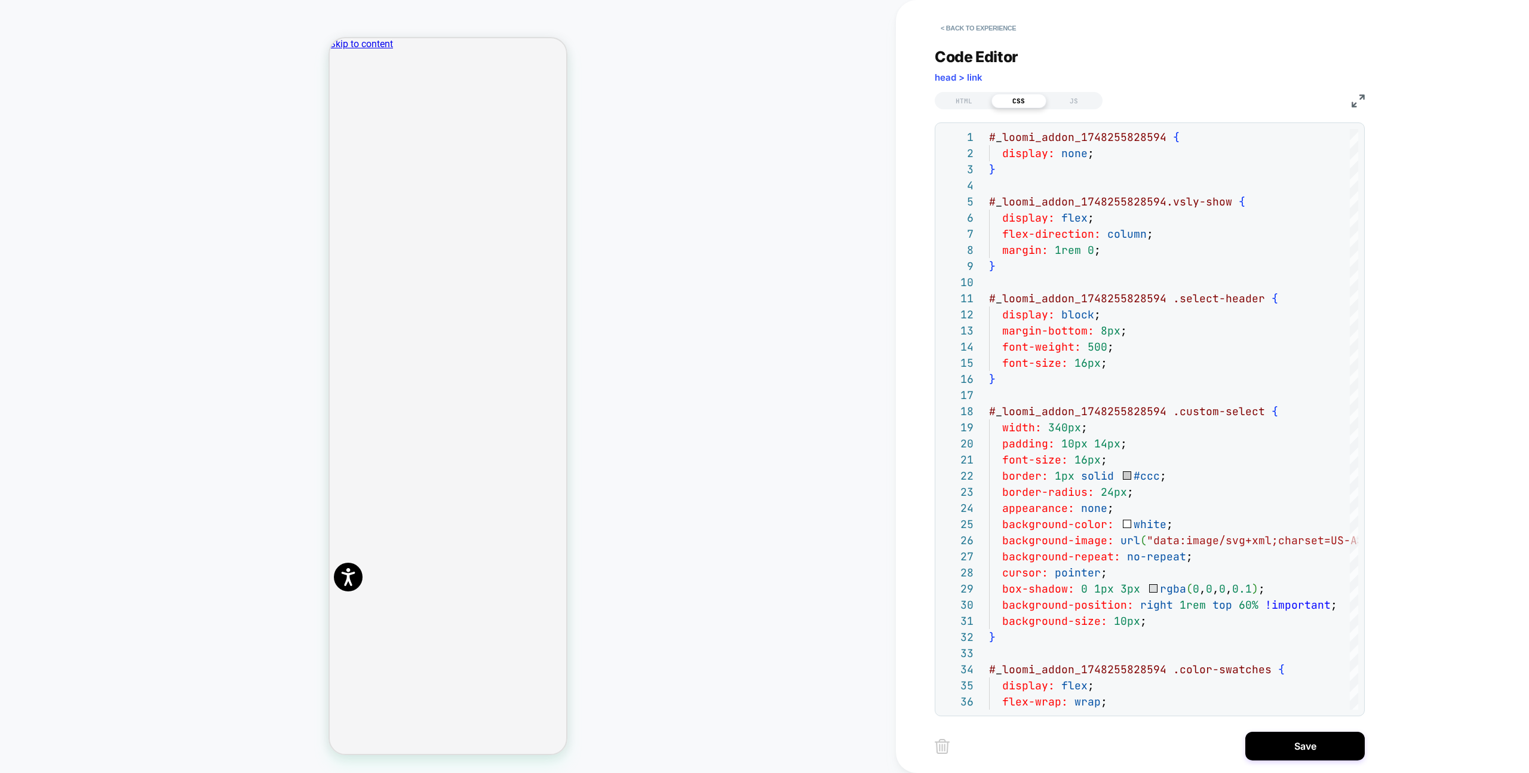
type textarea "**********"
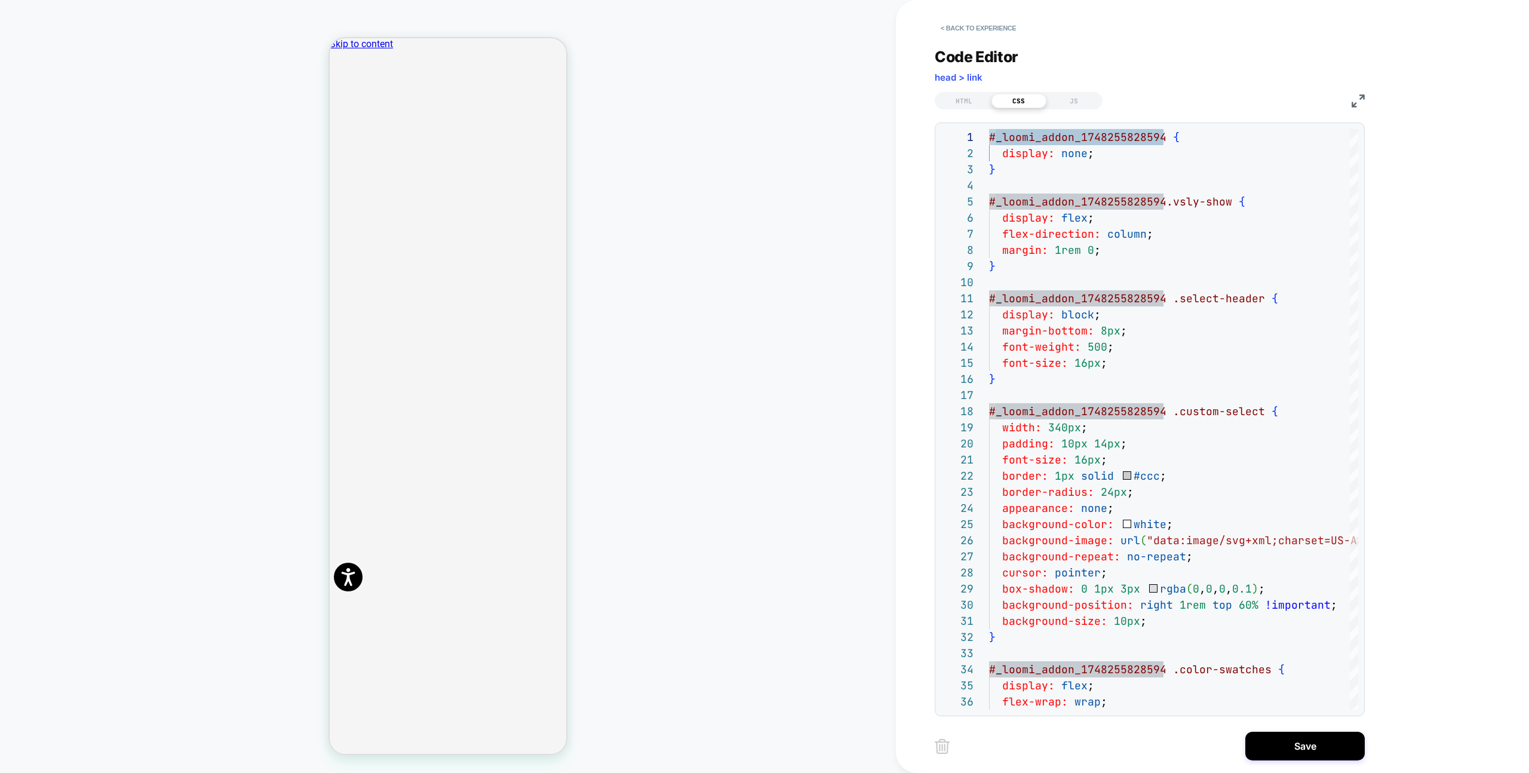
click at [957, 89] on div "HTML CSS JS" at bounding box center [1149, 99] width 430 height 20
drag, startPoint x: 971, startPoint y: 97, endPoint x: 1048, endPoint y: 116, distance: 78.6
click at [971, 97] on div "HTML" at bounding box center [963, 101] width 55 height 14
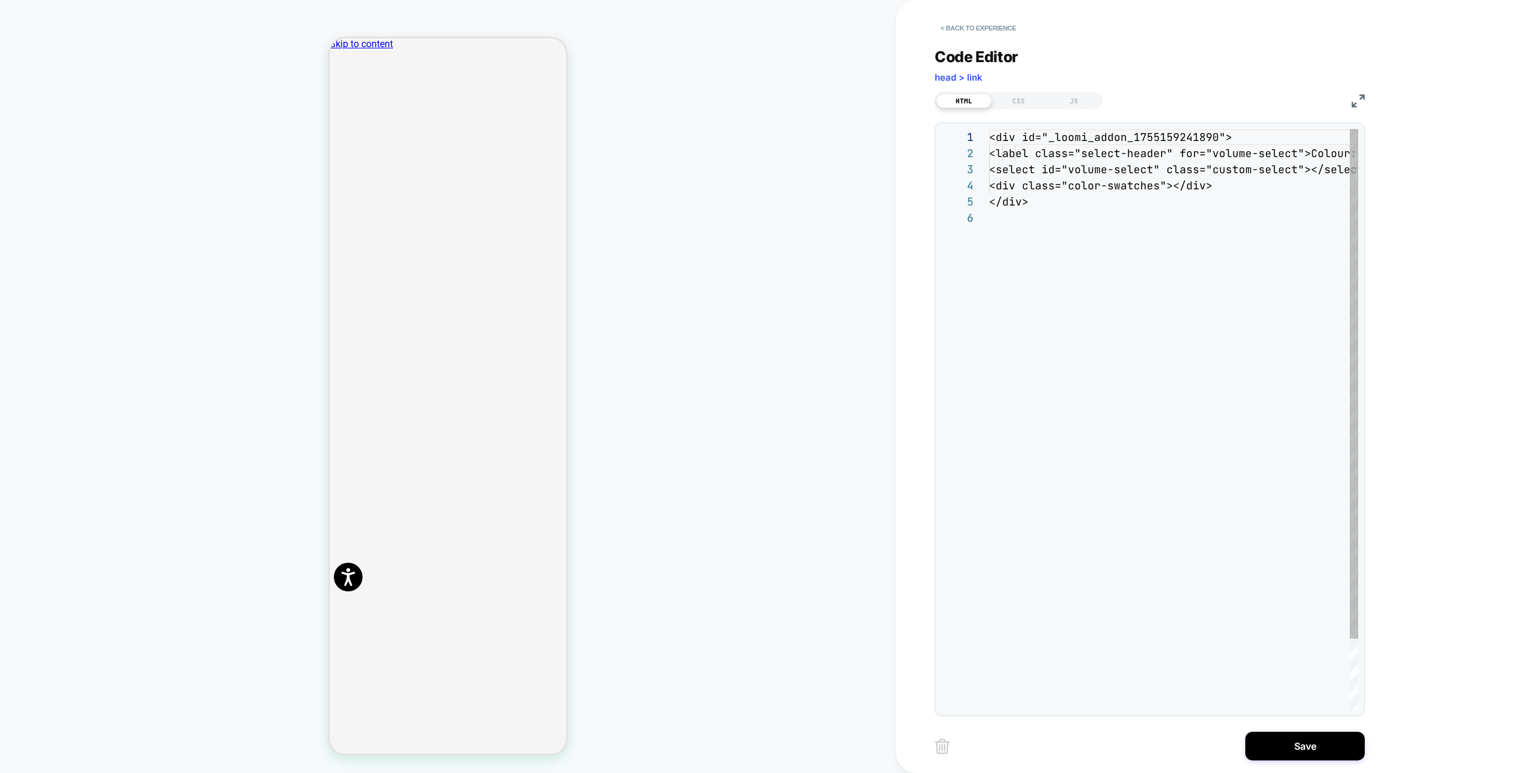
scroll to position [81, 0]
click at [1140, 142] on div "<div id="_loomi_addon_1755159241890"> <label class="select-header" for="volume-…" at bounding box center [1173, 459] width 369 height 661
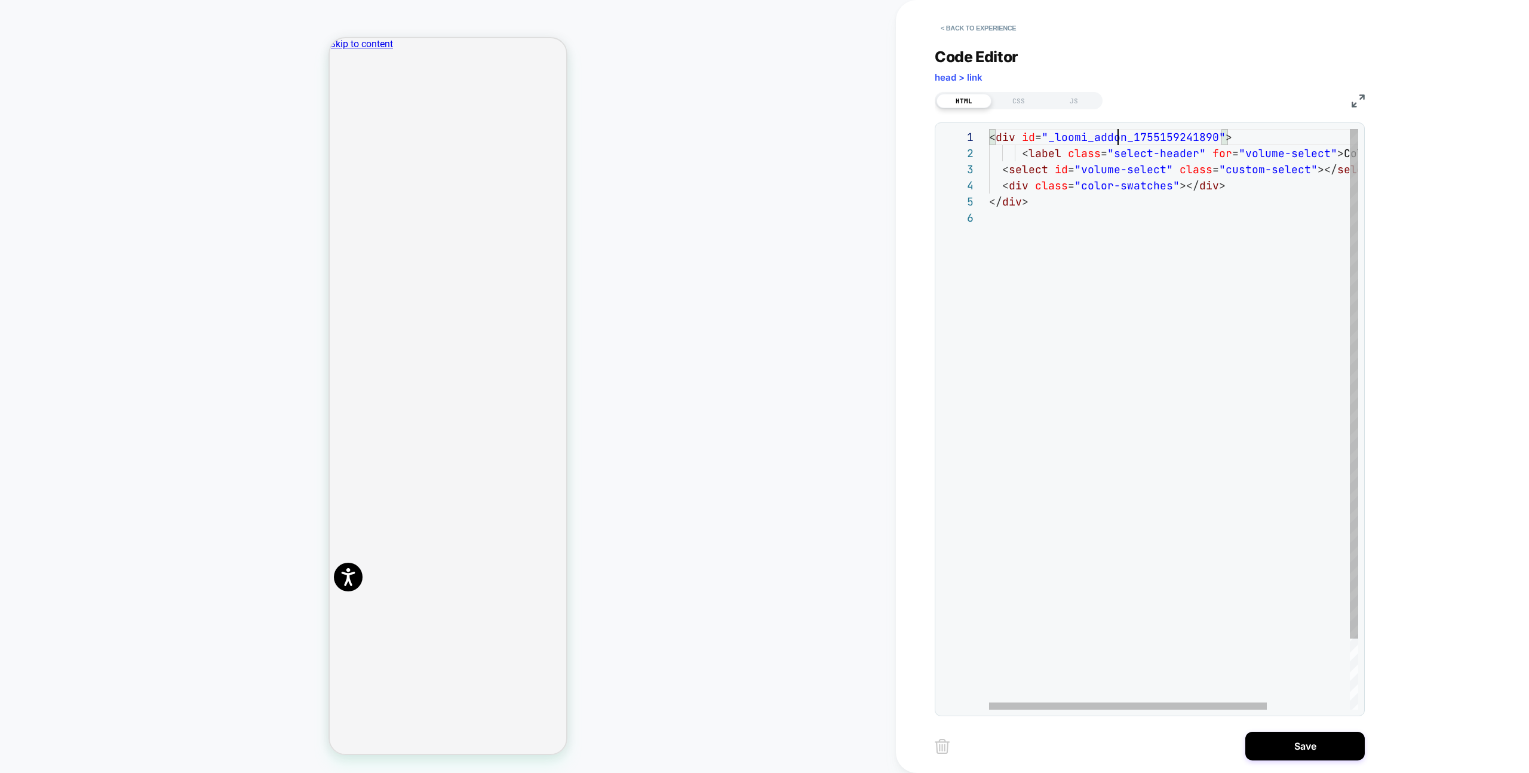
click at [1120, 131] on div "< div id = "_loomi_addon_1755159241890" > < label class = "select-header" for =…" at bounding box center [1228, 459] width 479 height 661
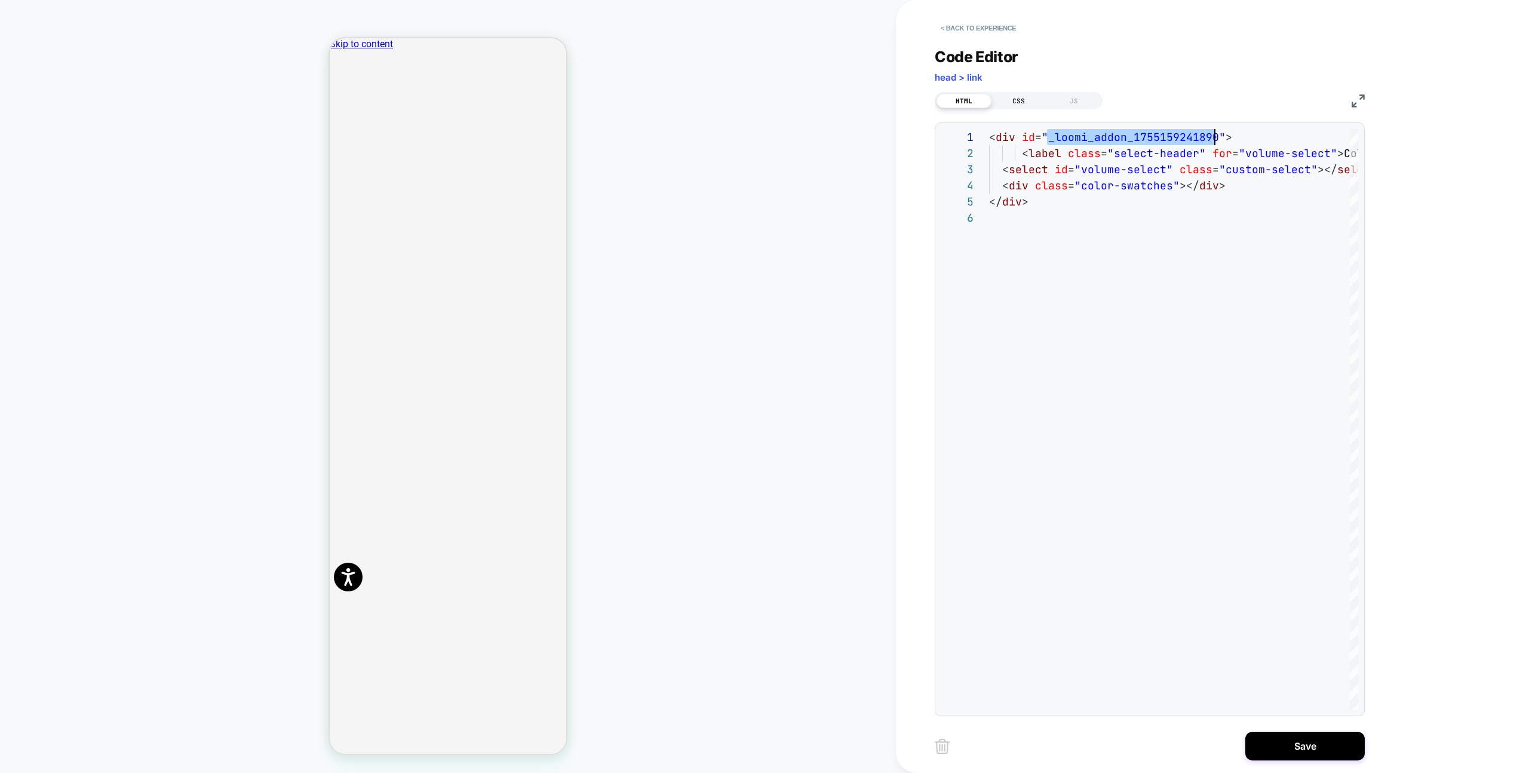
click at [1017, 106] on div "CSS" at bounding box center [1018, 101] width 55 height 14
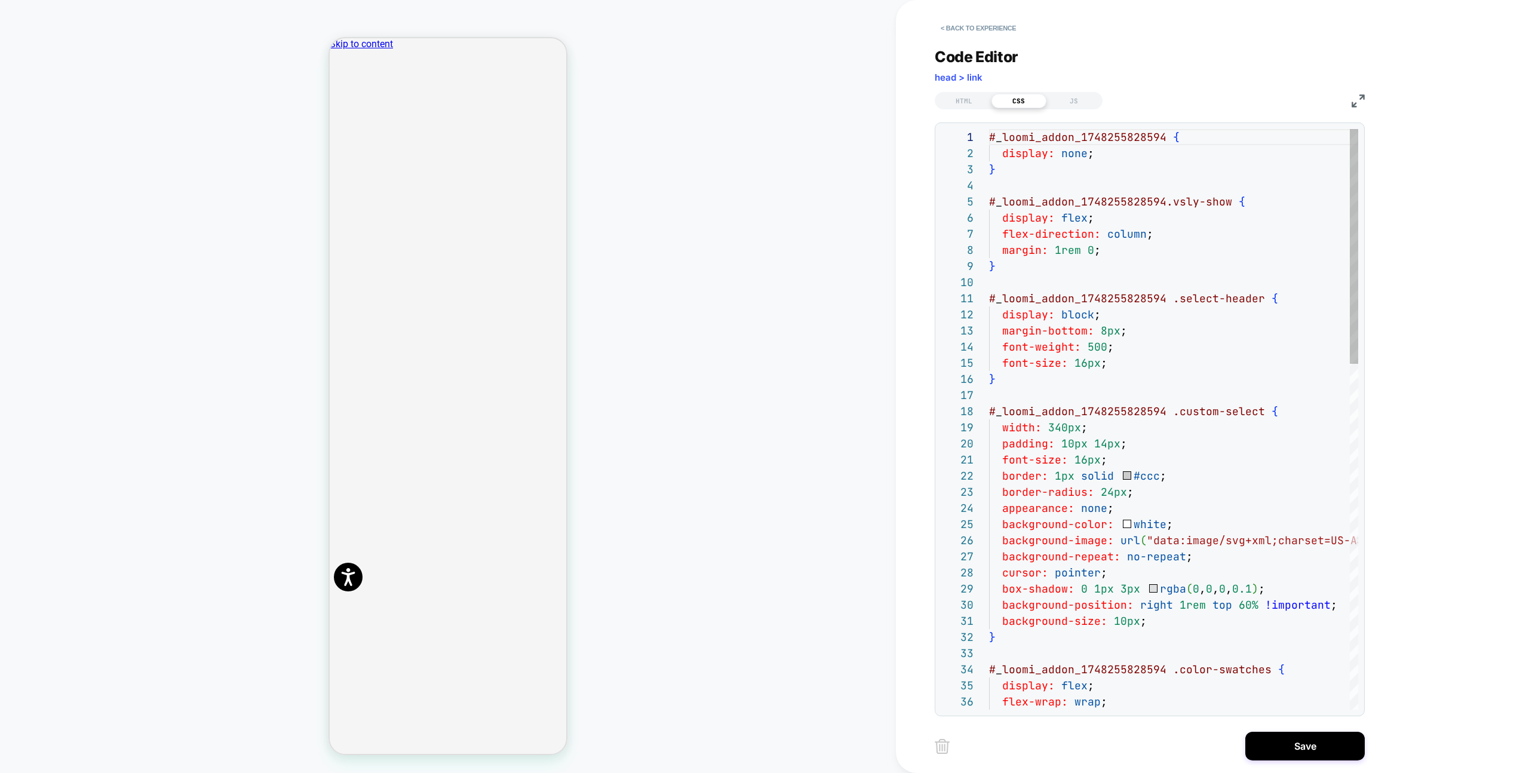
scroll to position [161, 0]
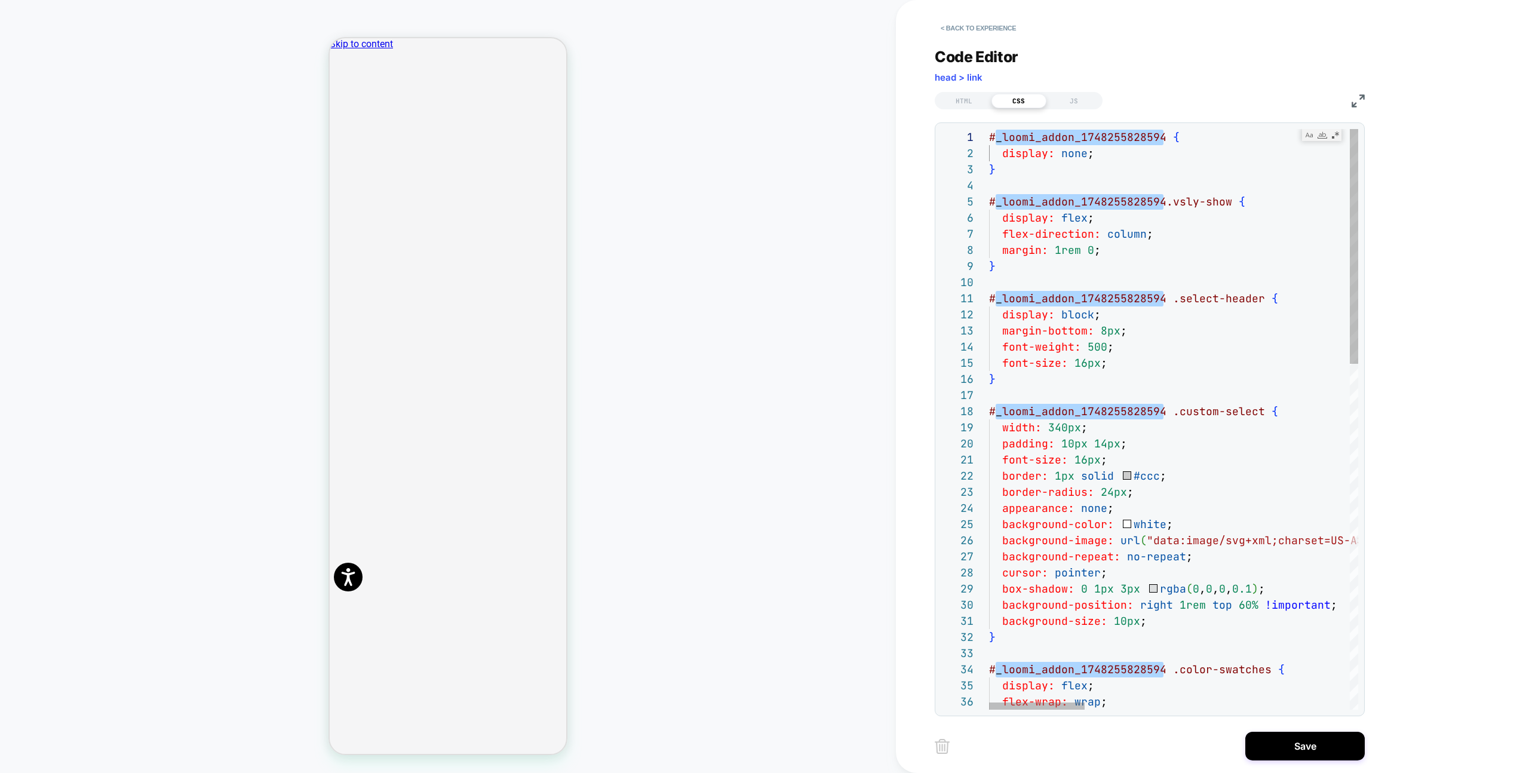
type textarea "**********"
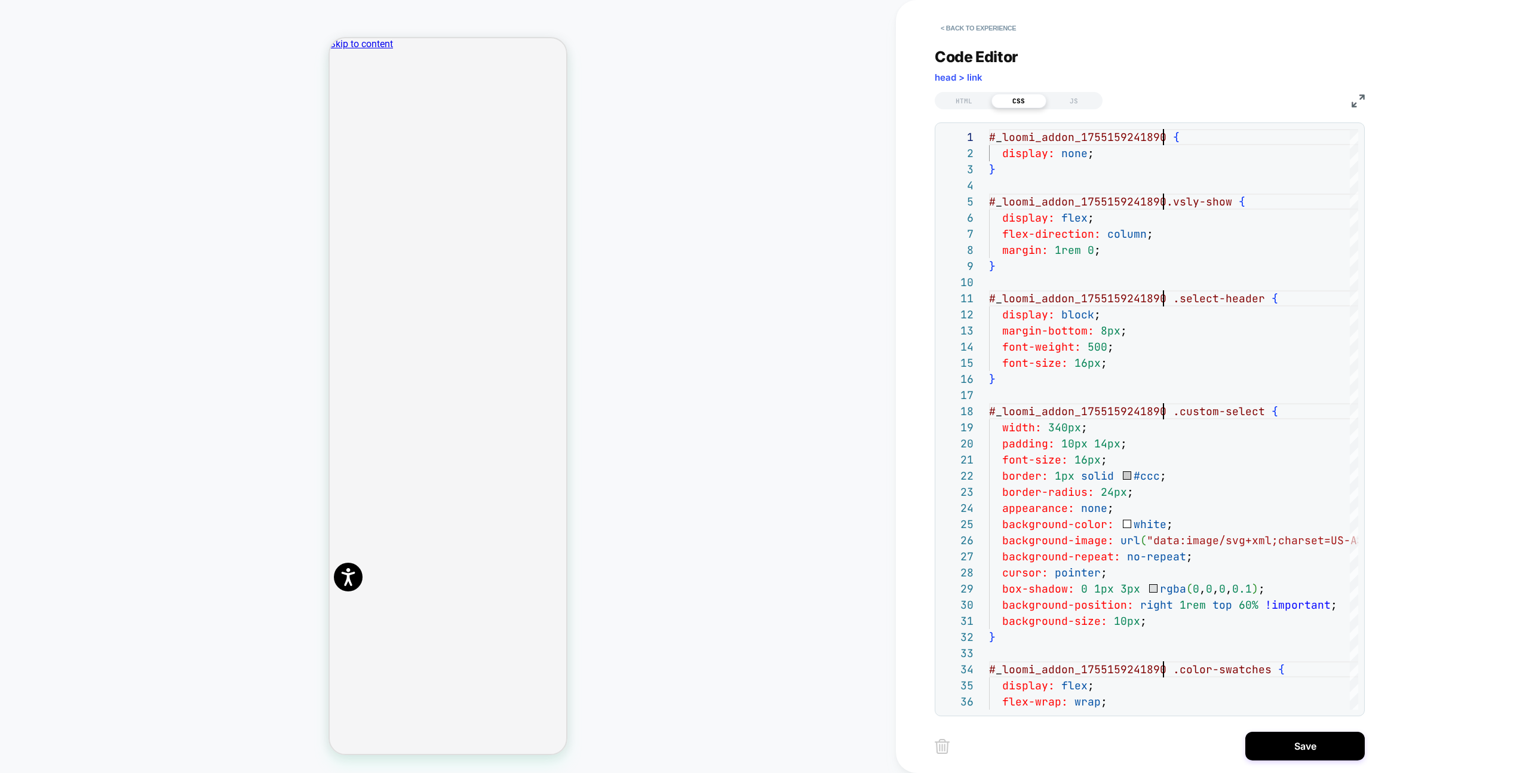
drag, startPoint x: 1078, startPoint y: 97, endPoint x: 1105, endPoint y: 111, distance: 30.5
click at [1078, 97] on div "JS" at bounding box center [1073, 101] width 55 height 14
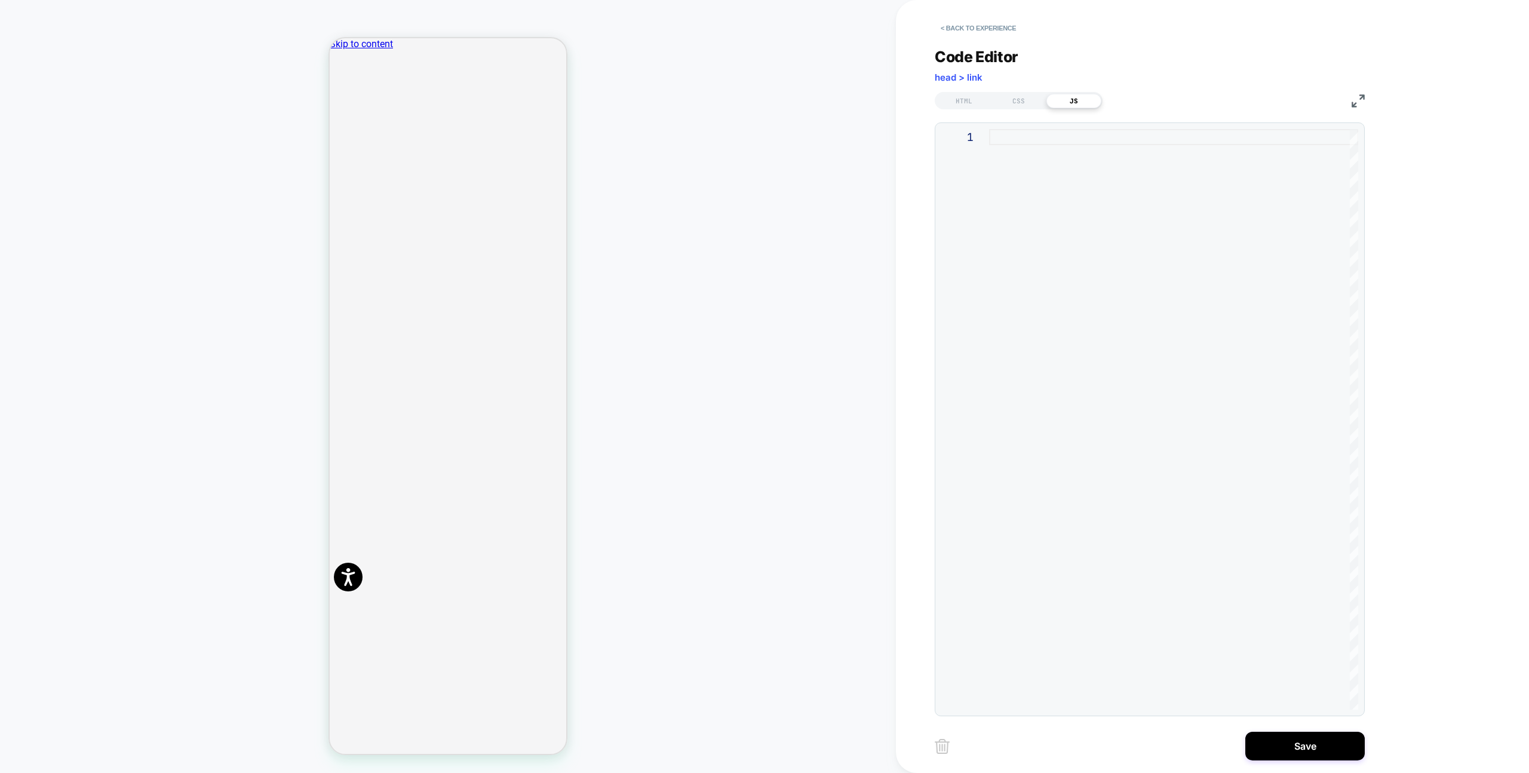
click at [1215, 210] on div at bounding box center [1173, 419] width 369 height 580
type textarea "**********"
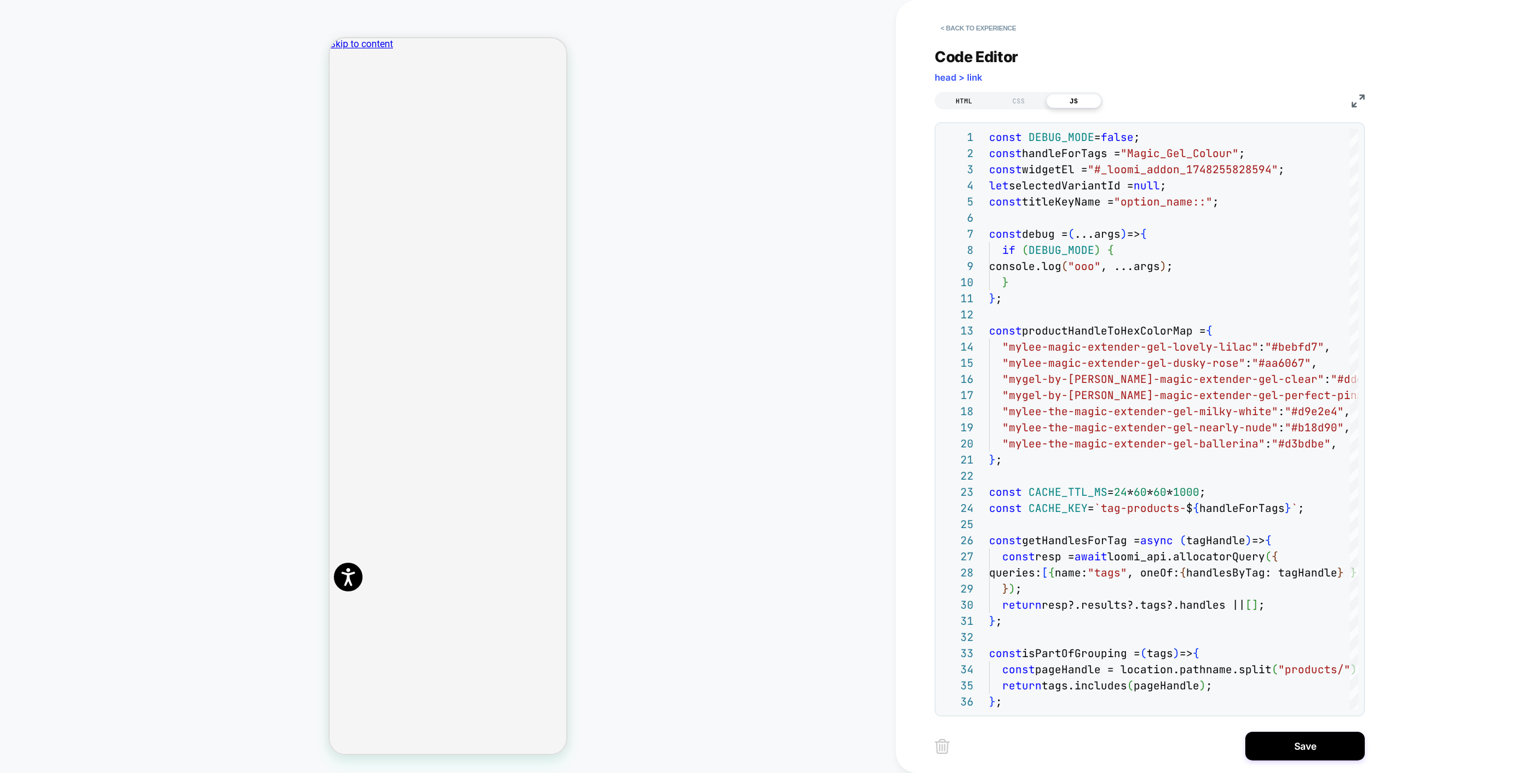
click at [972, 106] on div "HTML" at bounding box center [963, 101] width 55 height 14
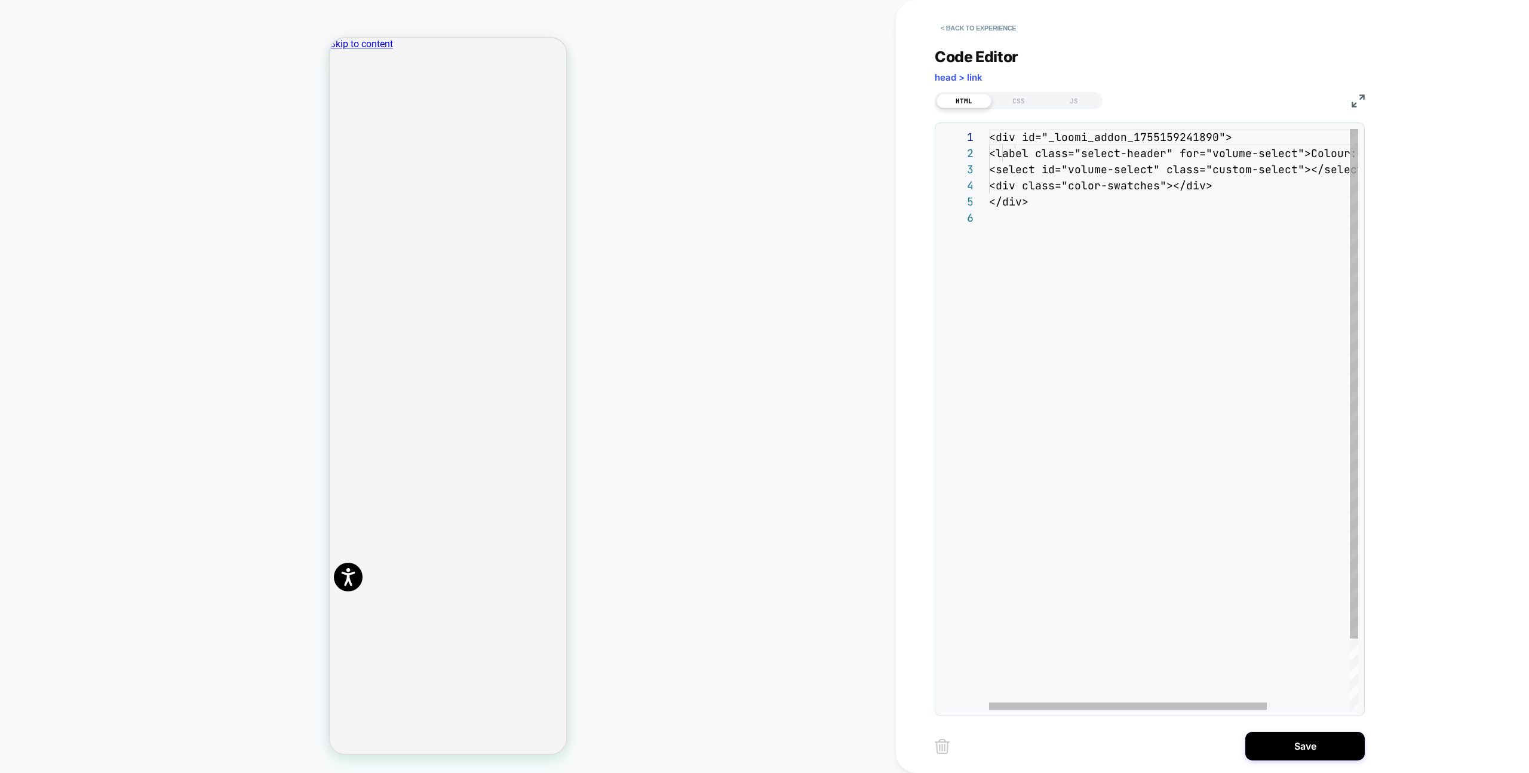
scroll to position [81, 0]
click at [1121, 146] on span "<label class="select-header" for="volume-sele" at bounding box center [1137, 153] width 296 height 14
click at [1121, 146] on div "<div id="_loomi_addon_1755159241890"> <label class="select-header" for="volume-…" at bounding box center [1228, 459] width 479 height 661
click at [1112, 138] on div "<div id="_loomi_addon_1755159241890"> <label class="select-header" for="volume-…" at bounding box center [1228, 459] width 479 height 661
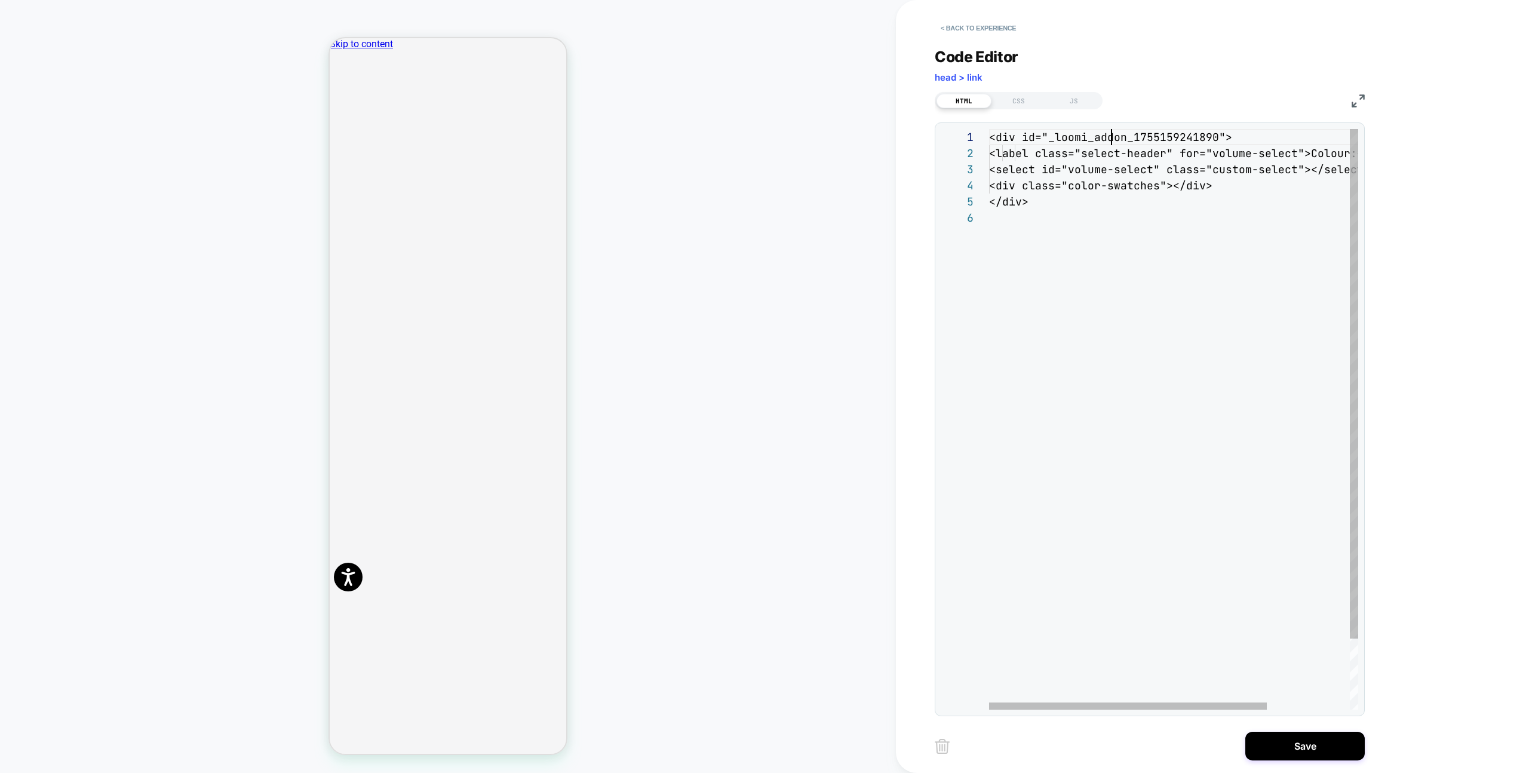
scroll to position [0, 226]
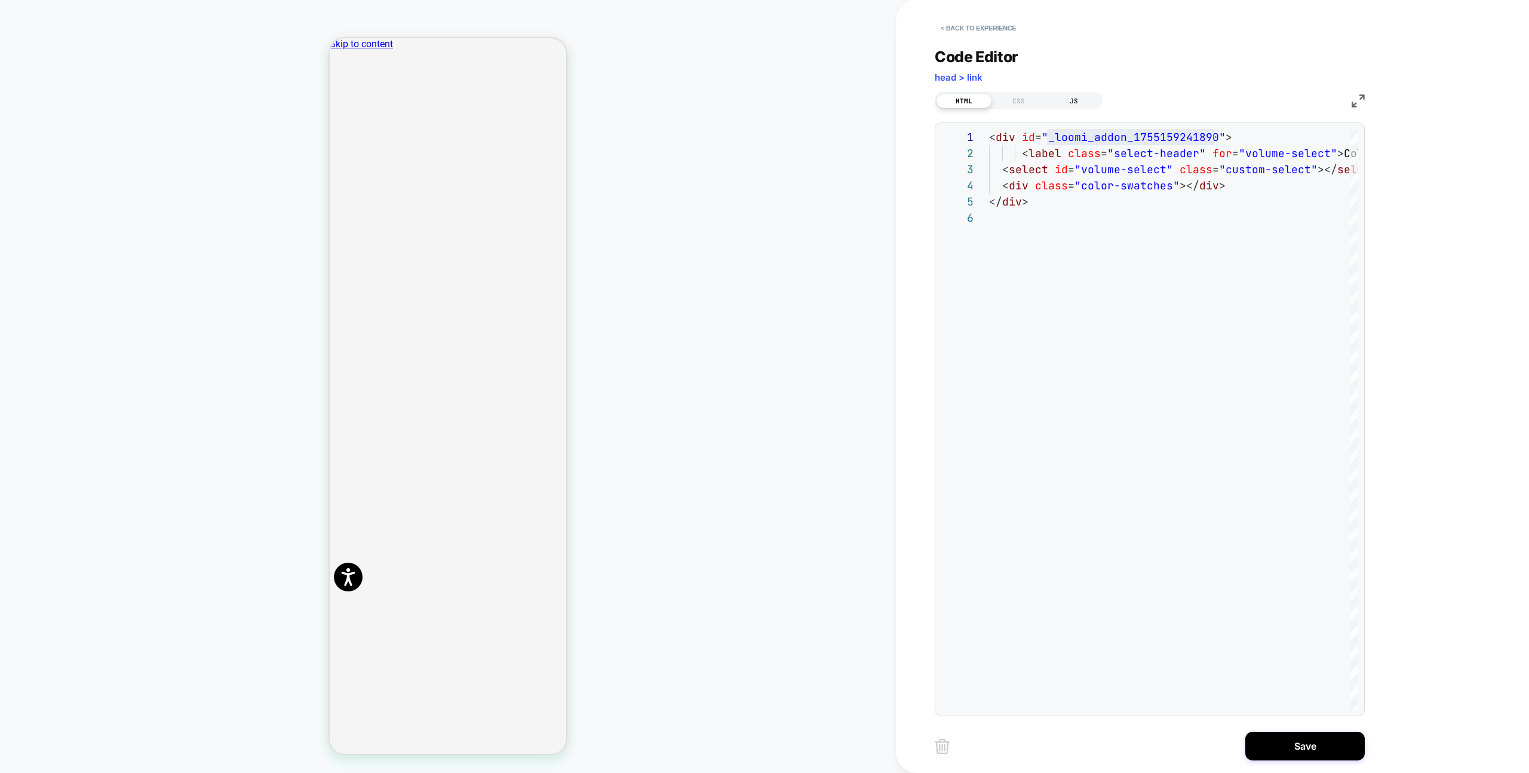
click at [1076, 110] on div "**********" at bounding box center [1149, 374] width 430 height 683
click at [1074, 105] on div "JS" at bounding box center [1073, 101] width 55 height 14
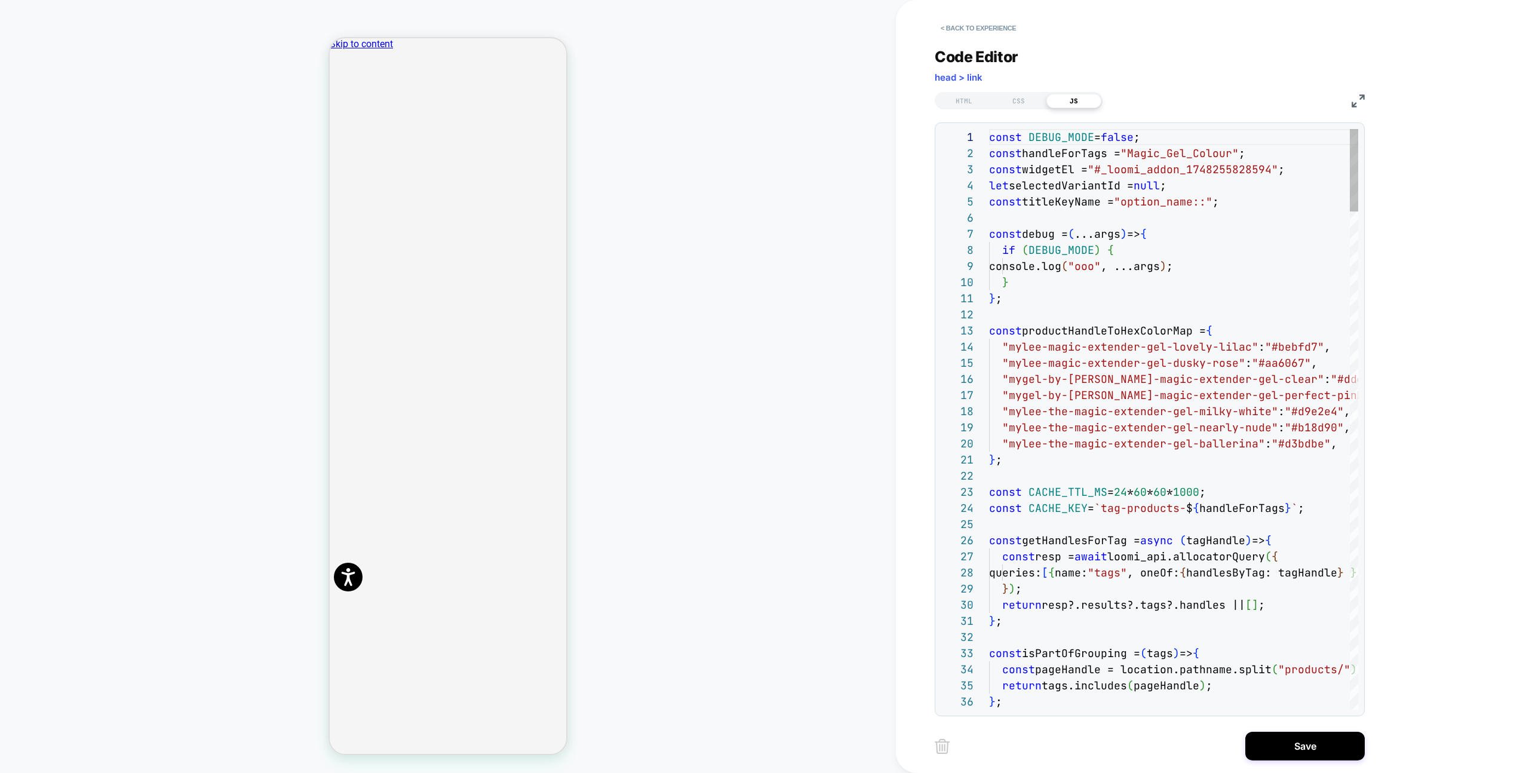
scroll to position [161, 0]
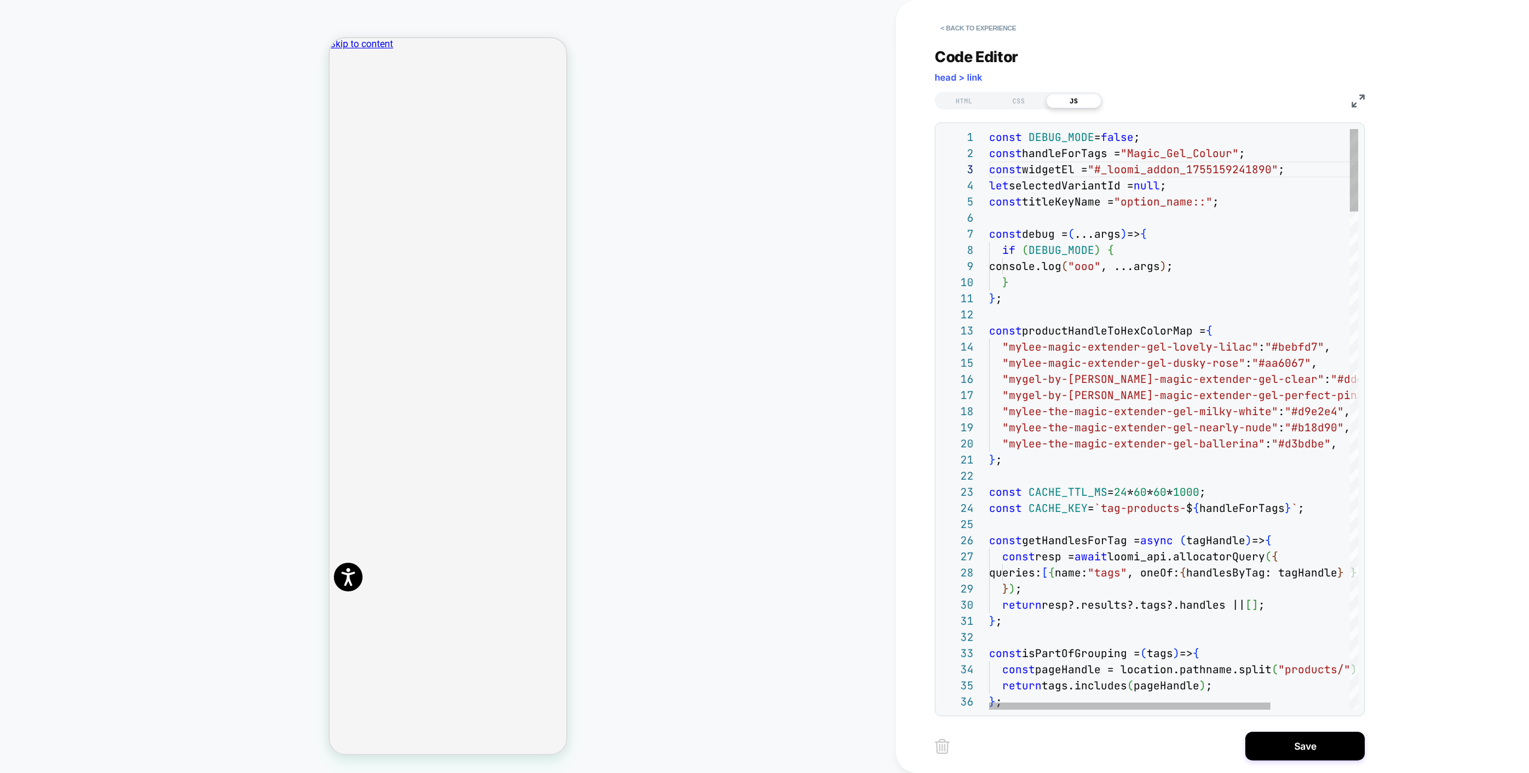
click at [1198, 151] on span ""Magic_Gel_Colour"" at bounding box center [1179, 153] width 118 height 14
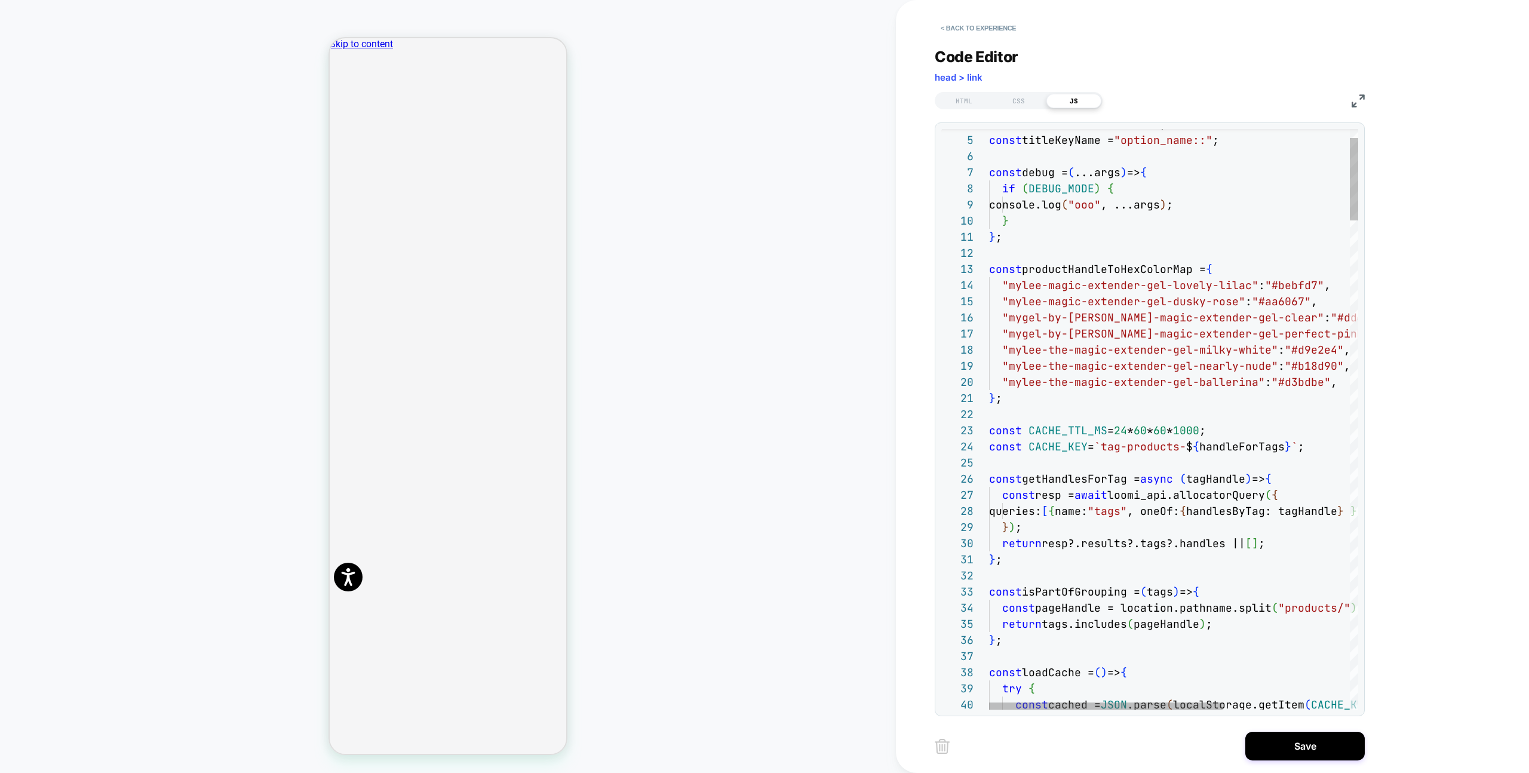
type textarea "**********"
click at [1173, 267] on span "productHandleToHexColorMap =" at bounding box center [1114, 269] width 184 height 14
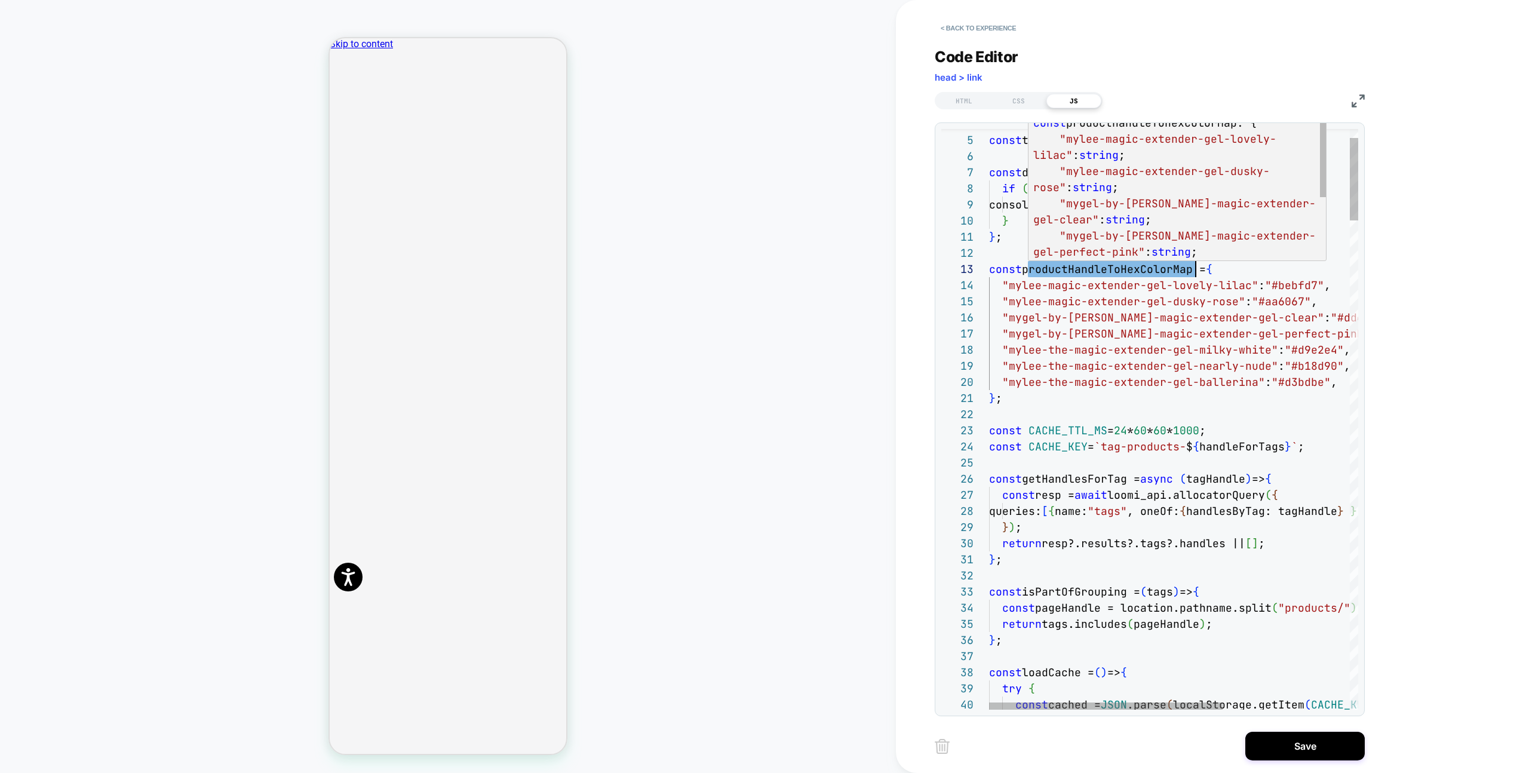
type textarea "**********"
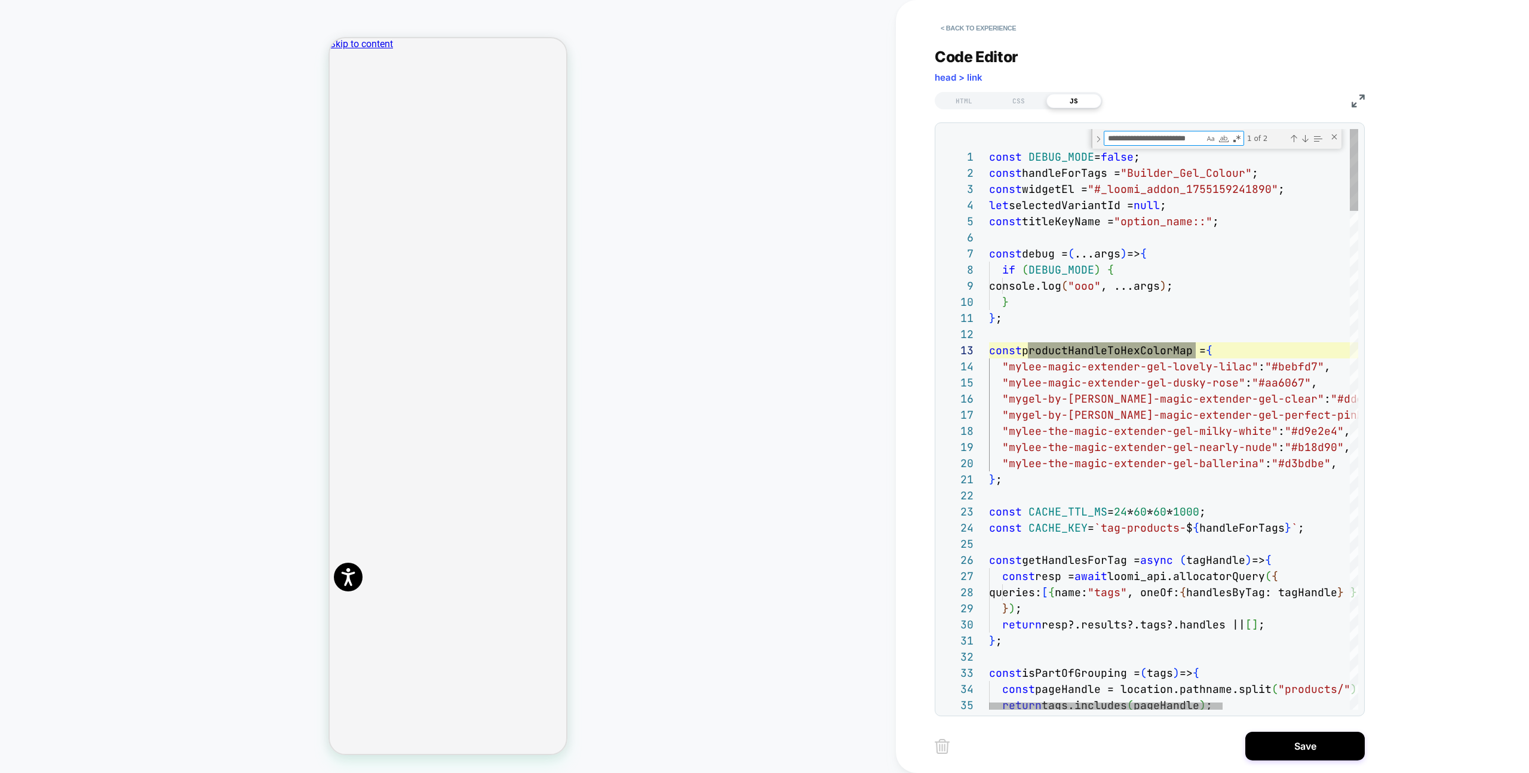
scroll to position [161, 284]
type textarea "**********"
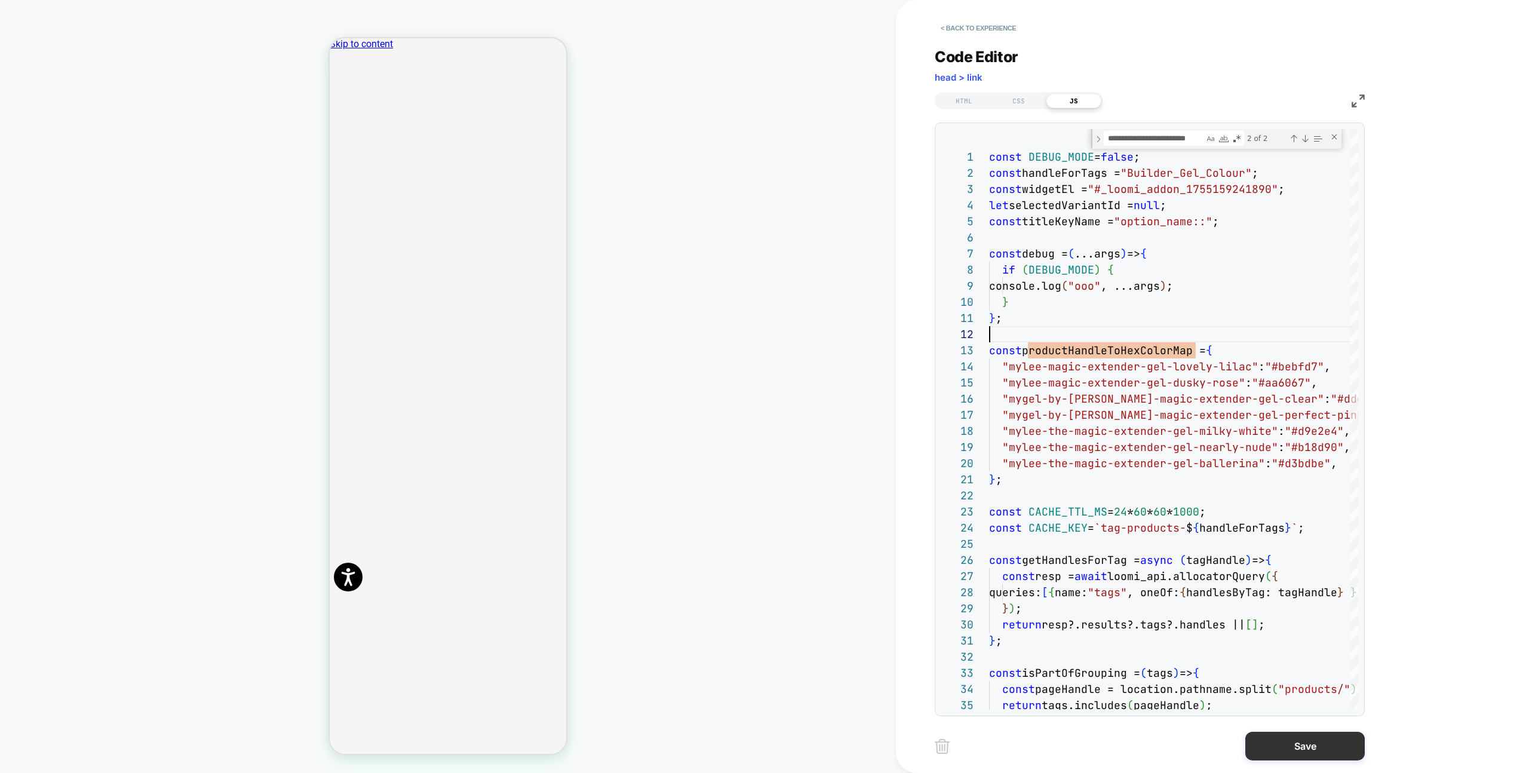
click at [1310, 743] on button "Save" at bounding box center [1304, 745] width 119 height 29
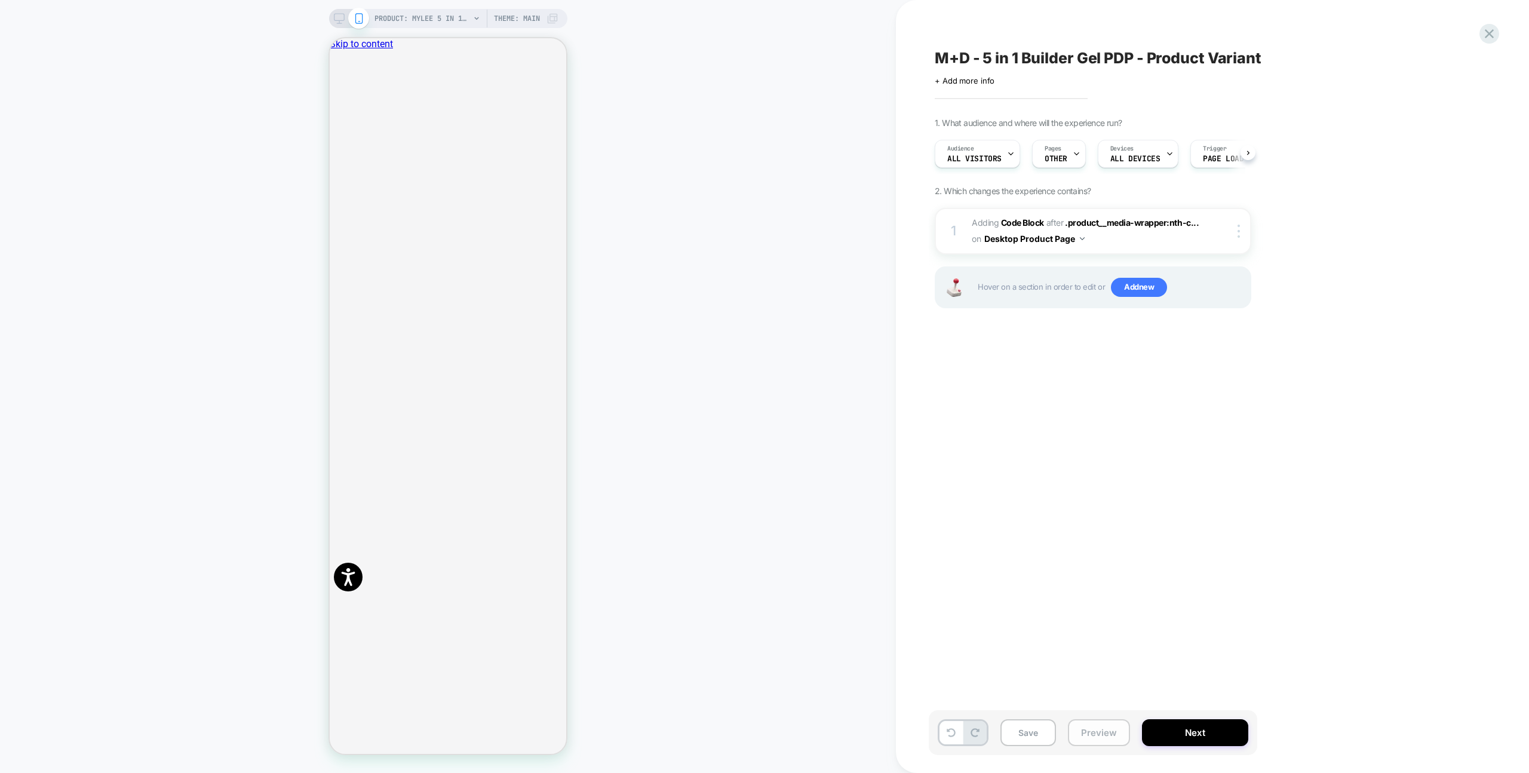
click at [1096, 740] on button "Preview" at bounding box center [1099, 732] width 62 height 27
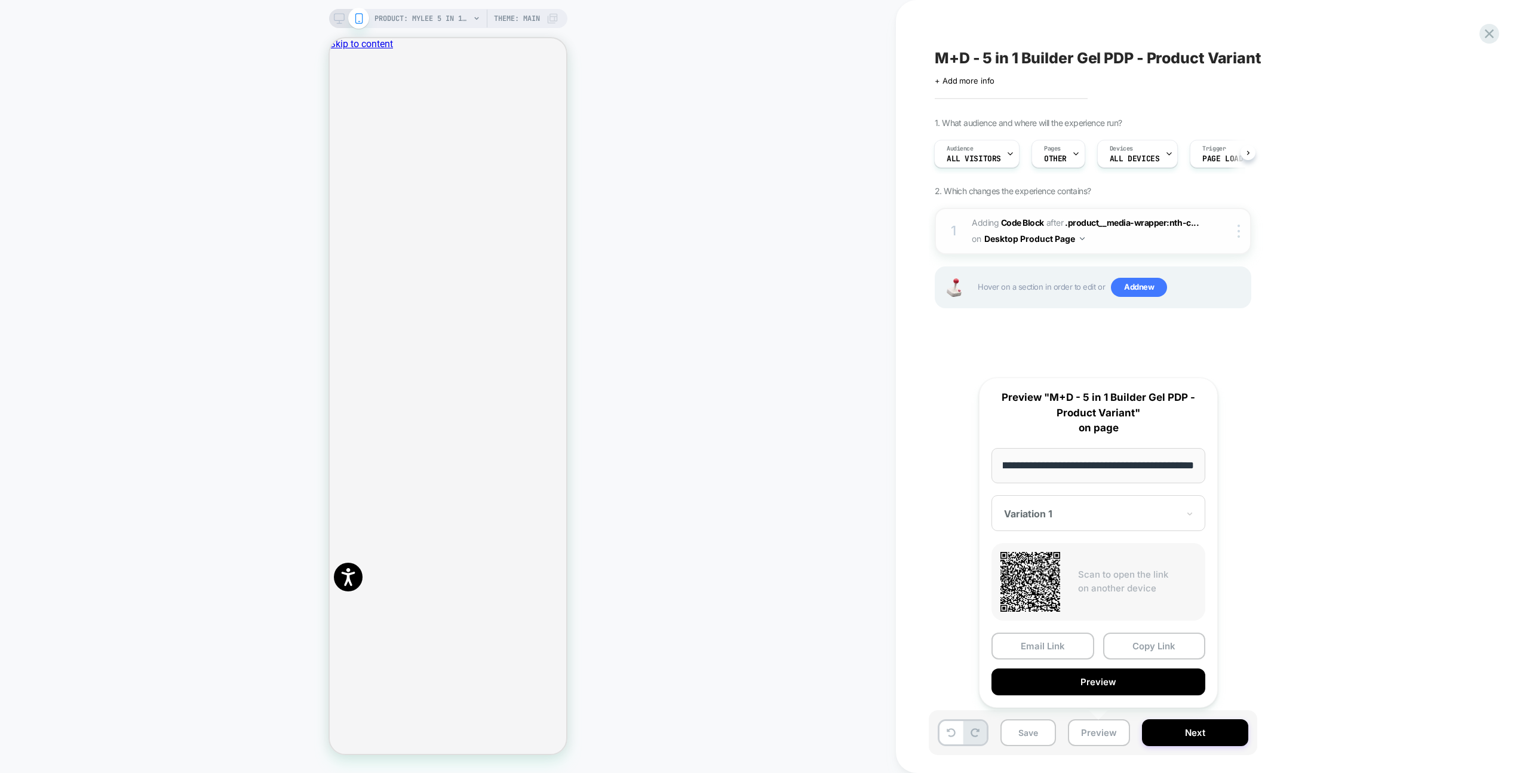
scroll to position [0, 0]
click at [1007, 239] on button "Desktop Product Page" at bounding box center [1034, 238] width 100 height 17
click at [1240, 234] on div at bounding box center [1241, 231] width 20 height 13
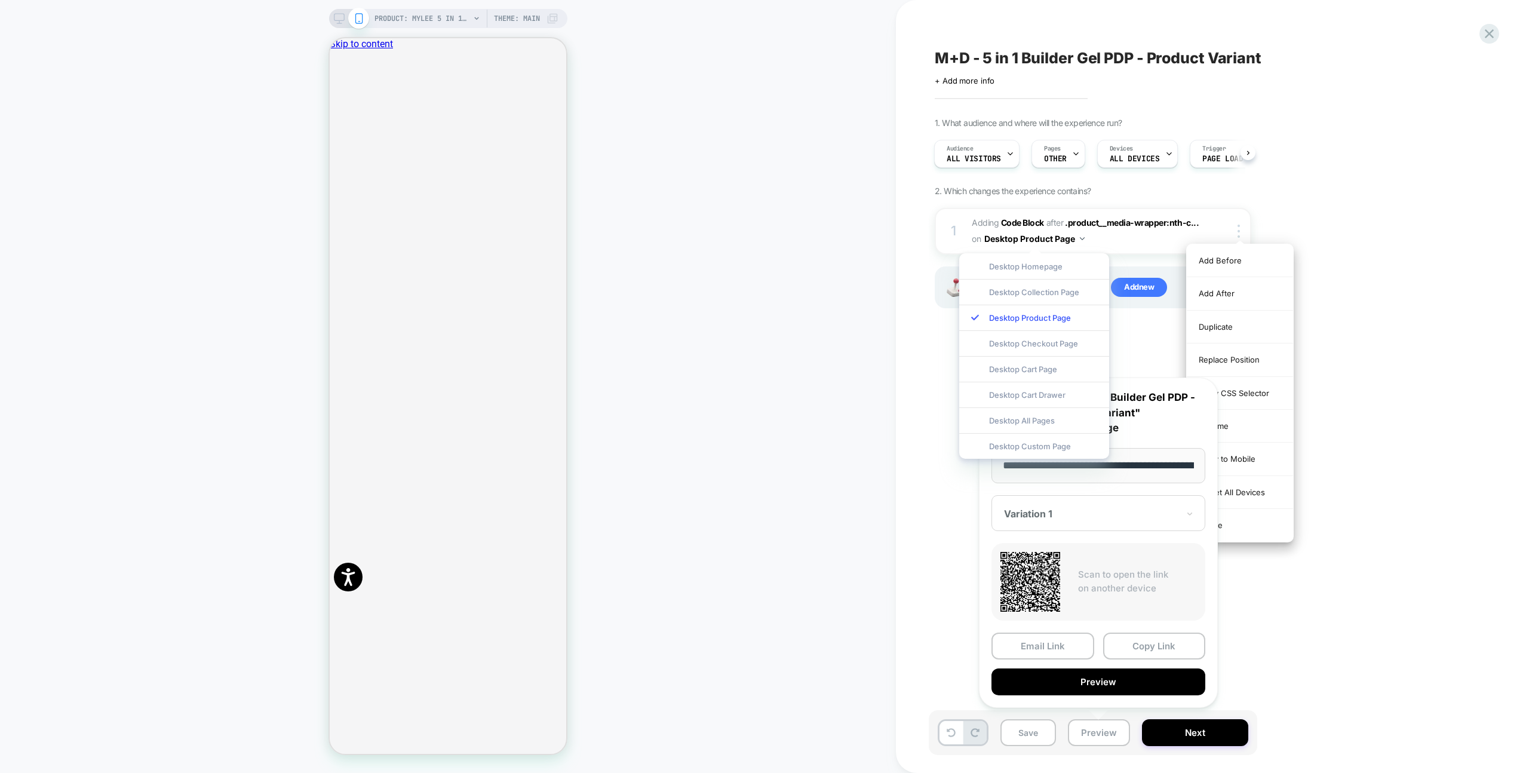
drag, startPoint x: 1268, startPoint y: 453, endPoint x: 1219, endPoint y: 389, distance: 80.0
click at [1268, 453] on div "Copy to Mobile" at bounding box center [1239, 458] width 106 height 33
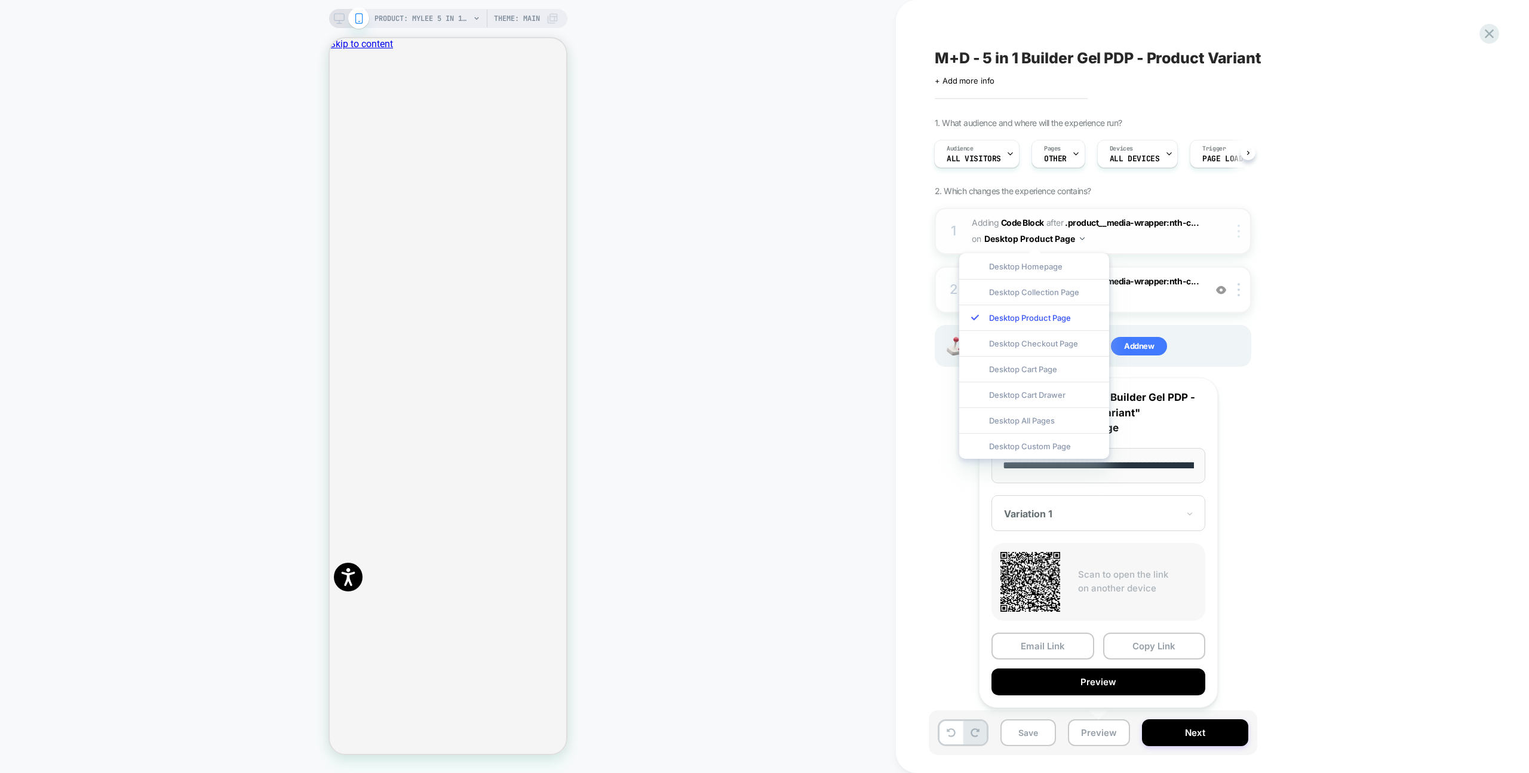
click at [1238, 236] on img at bounding box center [1238, 231] width 2 height 13
click at [1262, 490] on div "Target All Devices" at bounding box center [1239, 492] width 106 height 33
click at [1235, 230] on div at bounding box center [1241, 231] width 20 height 13
click at [1256, 488] on div "Delete" at bounding box center [1239, 492] width 106 height 32
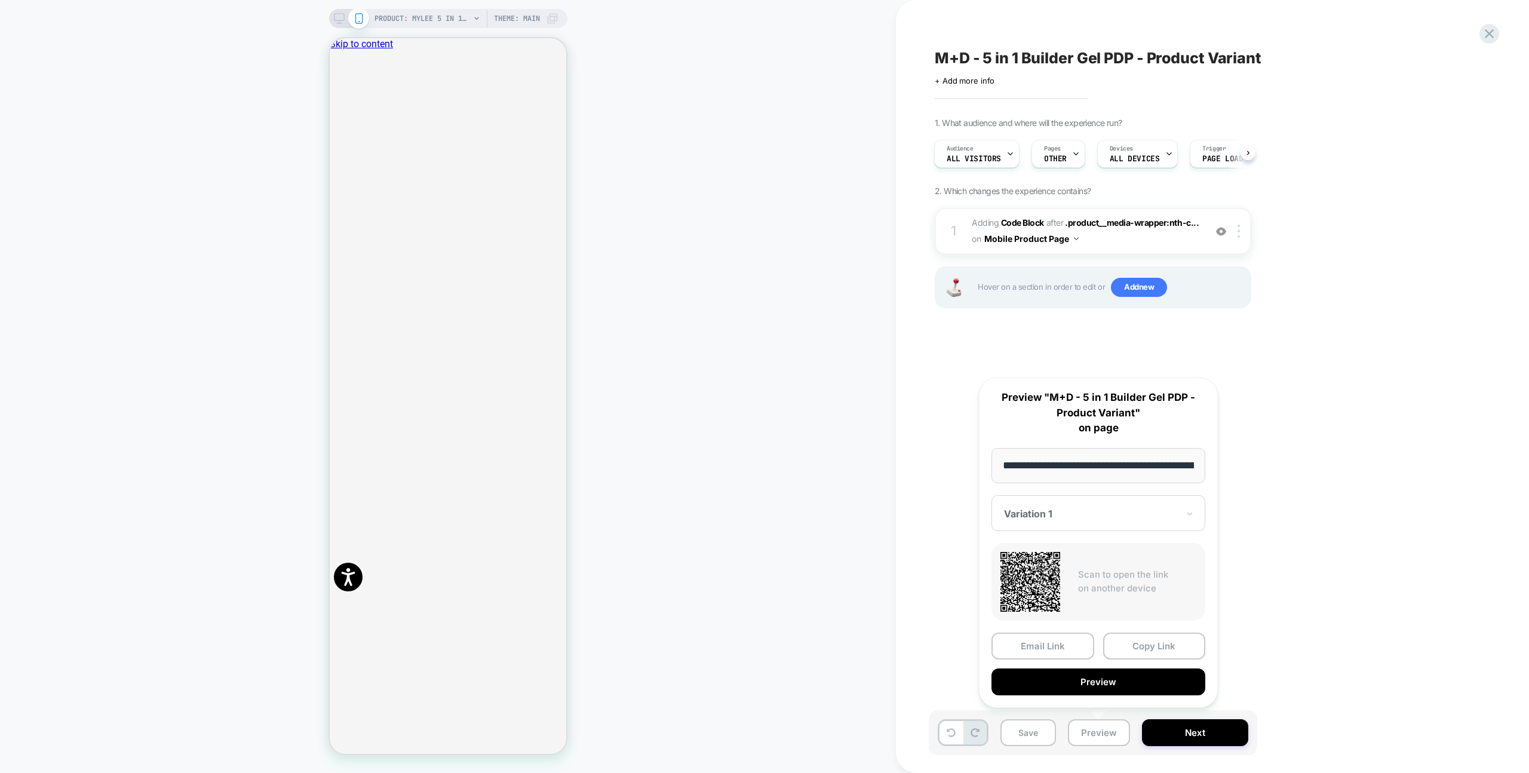
drag, startPoint x: 1320, startPoint y: 290, endPoint x: 1265, endPoint y: 274, distance: 57.1
click at [1320, 290] on div "1. What audience and where will the experience run? Audience All Visitors Pages…" at bounding box center [1152, 228] width 436 height 220
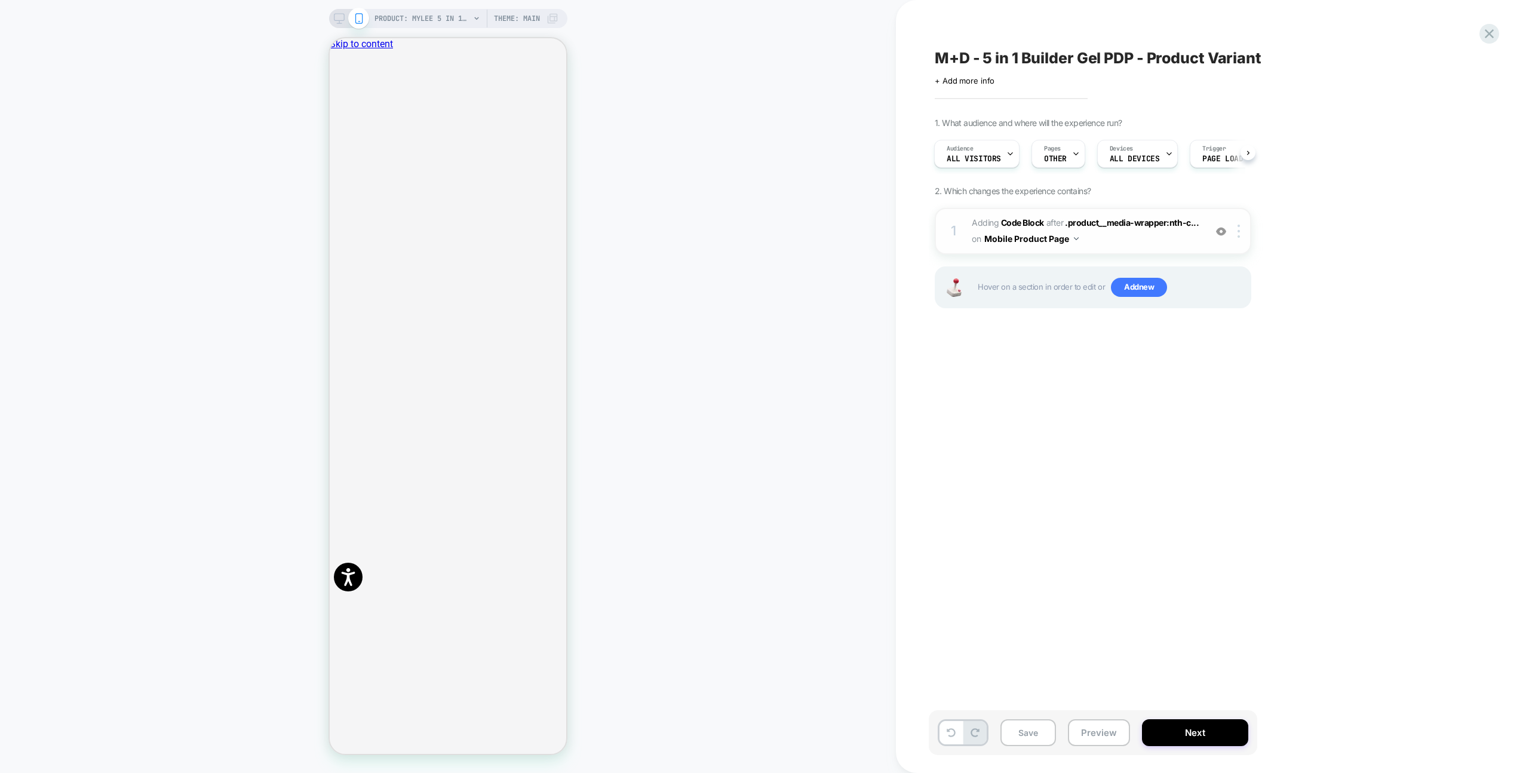
click at [1182, 242] on span "Adding Code Block AFTER .product__media-wrapper:nth-c... .product__media-wrappe…" at bounding box center [1084, 231] width 227 height 32
click at [1170, 238] on span "Adding Code Block AFTER .product__media-wrapper:nth-c... .product__media-wrappe…" at bounding box center [1084, 231] width 227 height 32
click at [1217, 232] on img at bounding box center [1221, 231] width 10 height 10
click at [1172, 235] on span "Adding Code Block AFTER .product__media-wrapper:nth-c... .product__media-wrappe…" at bounding box center [1084, 231] width 227 height 32
drag, startPoint x: 1172, startPoint y: 235, endPoint x: 1292, endPoint y: 256, distance: 121.7
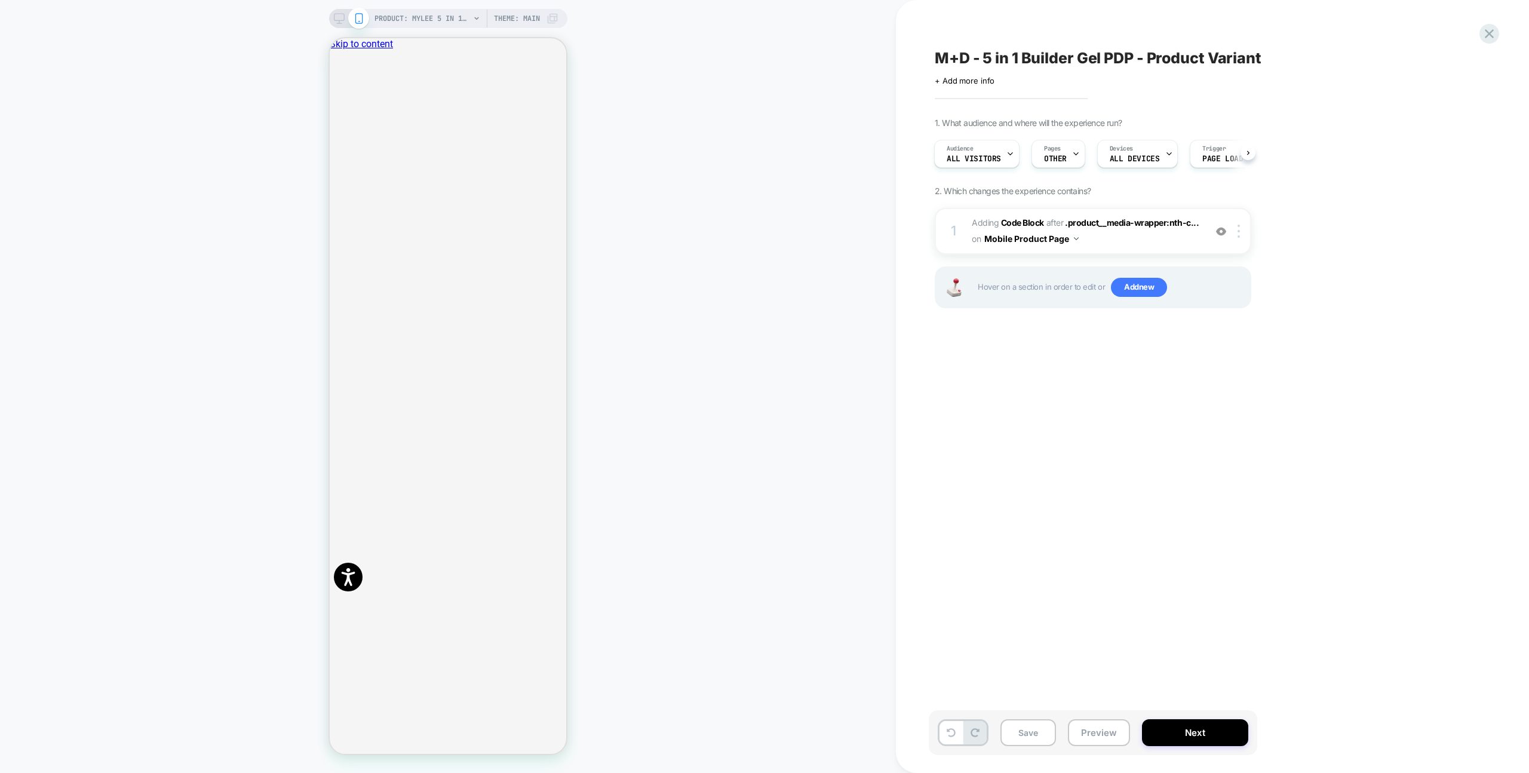
click at [1172, 235] on span "Adding Code Block AFTER .product__media-wrapper:nth-c... .product__media-wrappe…" at bounding box center [1084, 231] width 227 height 32
click at [1371, 264] on div "M+D - 5 in 1 Builder Gel PDP - Product Variant Click to edit experience details…" at bounding box center [1152, 386] width 448 height 749
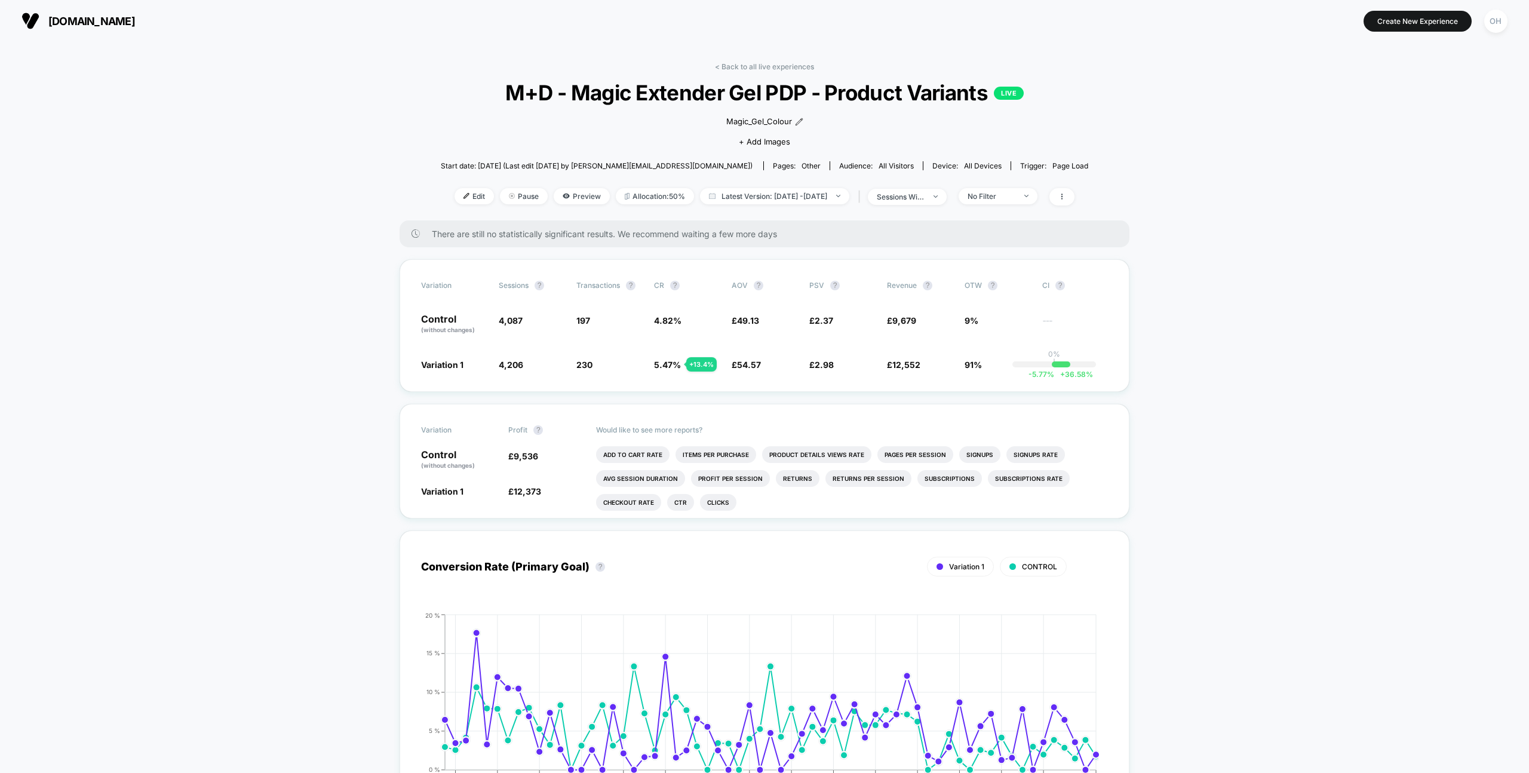
drag, startPoint x: 529, startPoint y: 87, endPoint x: 499, endPoint y: 90, distance: 30.1
click at [528, 87] on span "M+D - Magic Extender Gel PDP - Product Variants LIVE" at bounding box center [764, 92] width 582 height 25
drag, startPoint x: 531, startPoint y: 92, endPoint x: 963, endPoint y: 79, distance: 431.3
click at [983, 81] on span "M+D - Magic Extender Gel PDP - Product Variants LIVE" at bounding box center [764, 92] width 582 height 25
copy span "M+D - Magic Extender Gel PDP - Product Variants"
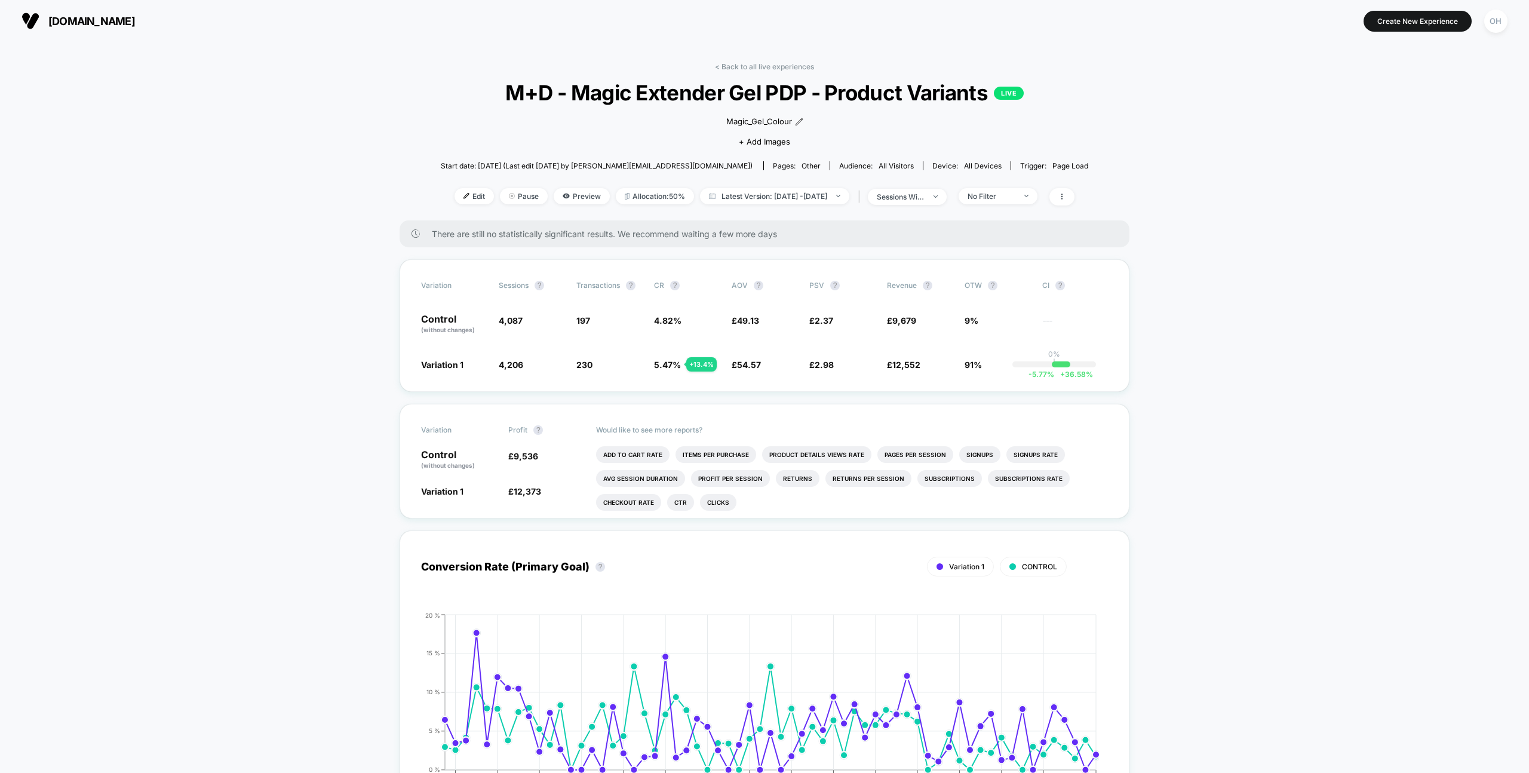
click at [454, 189] on span "Edit" at bounding box center [473, 196] width 39 height 16
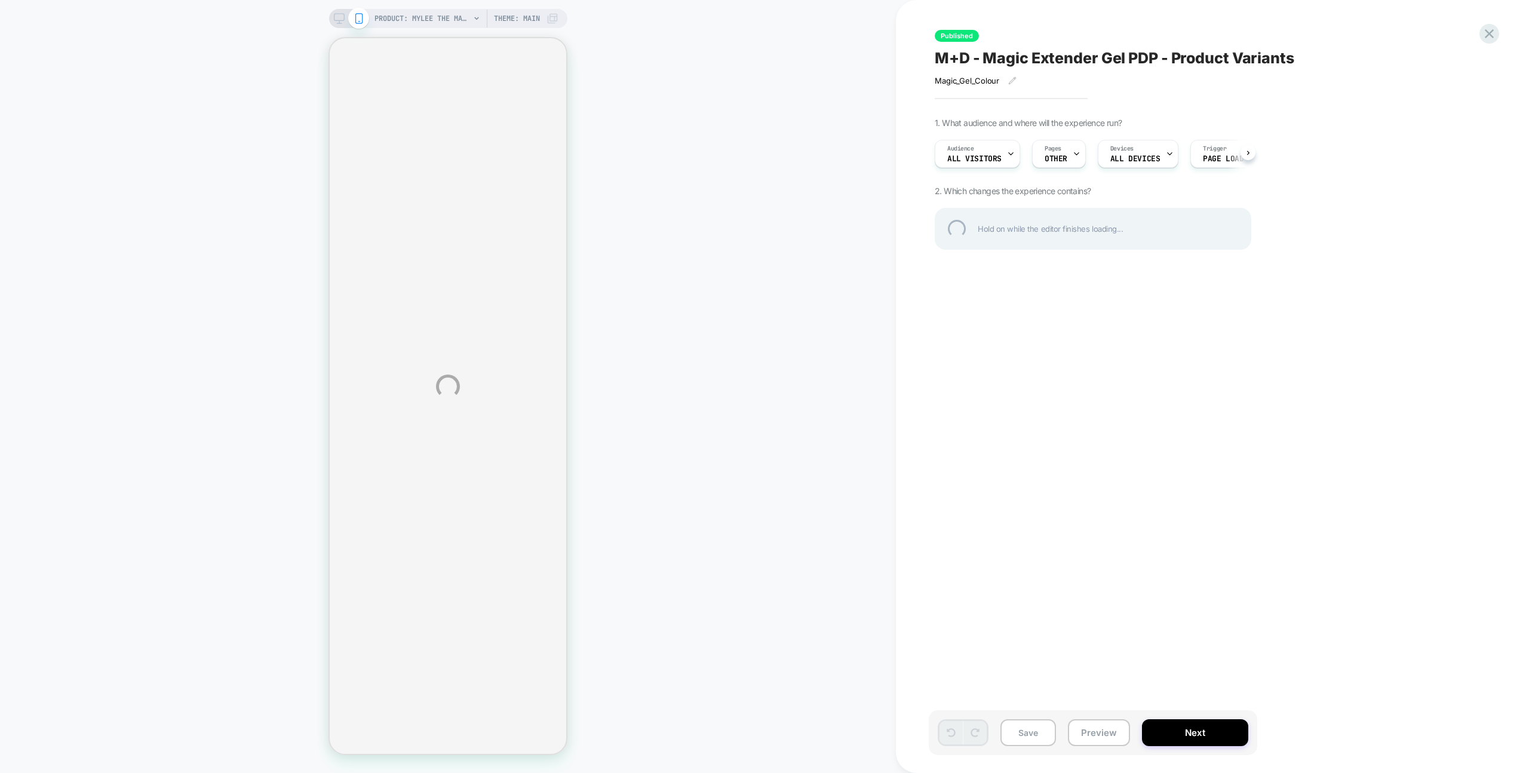
click at [1062, 149] on div "PRODUCT: Mylee The Magic Extender Gel - Nearly Nude PRODUCT: Mylee The Magic Ex…" at bounding box center [764, 386] width 1529 height 773
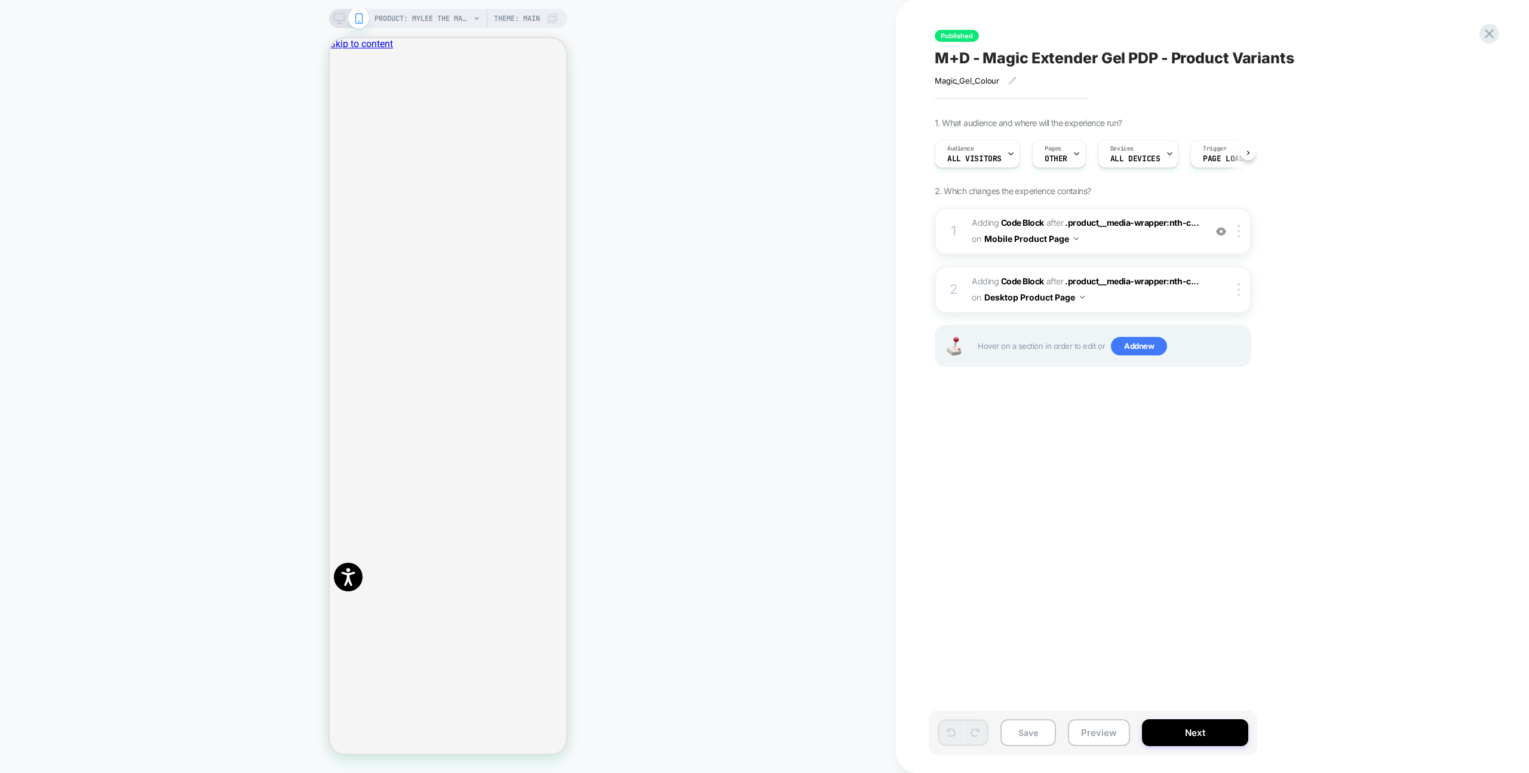
click at [1062, 149] on div "Pages OTHER" at bounding box center [1055, 153] width 47 height 27
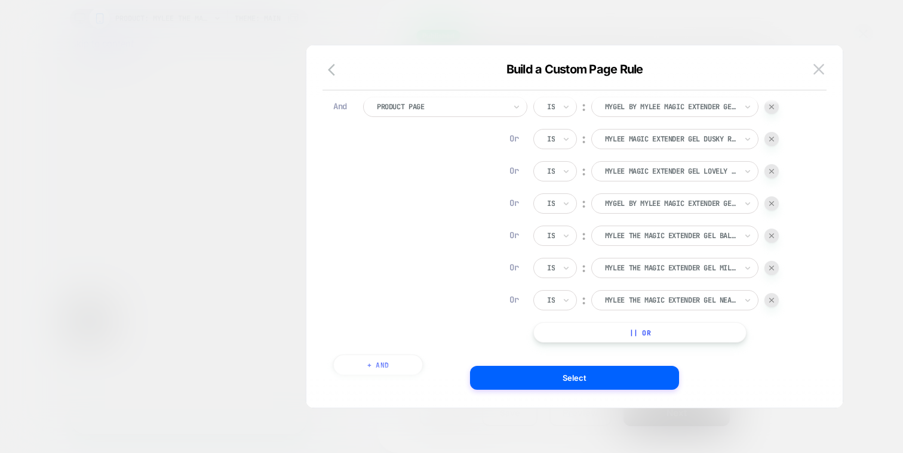
scroll to position [0, 0]
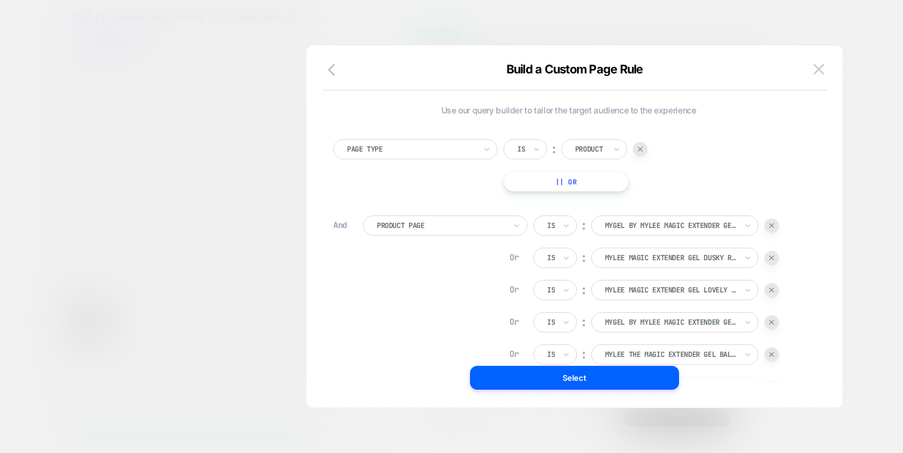
click at [817, 66] on img at bounding box center [818, 69] width 11 height 10
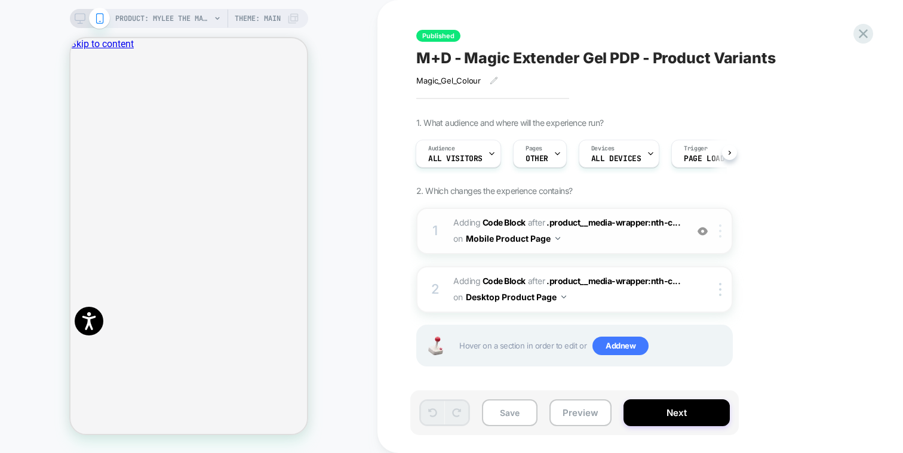
click at [721, 228] on img at bounding box center [720, 231] width 2 height 13
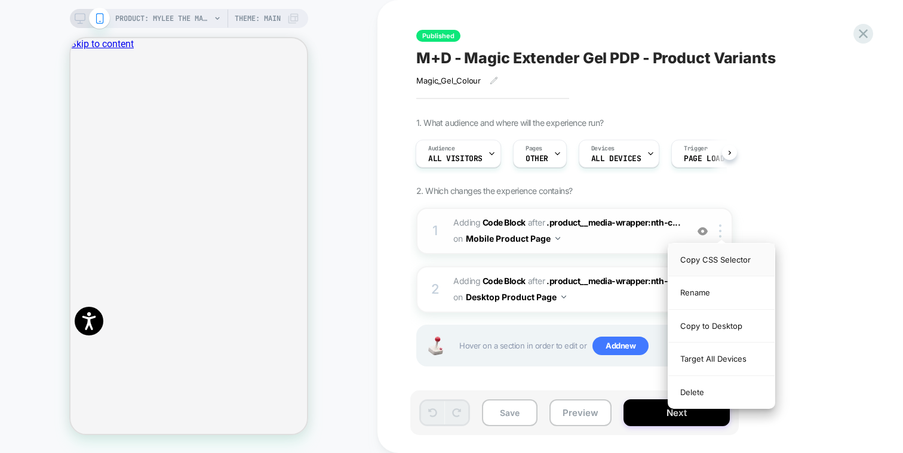
click at [746, 267] on div "Copy CSS Selector" at bounding box center [721, 260] width 106 height 33
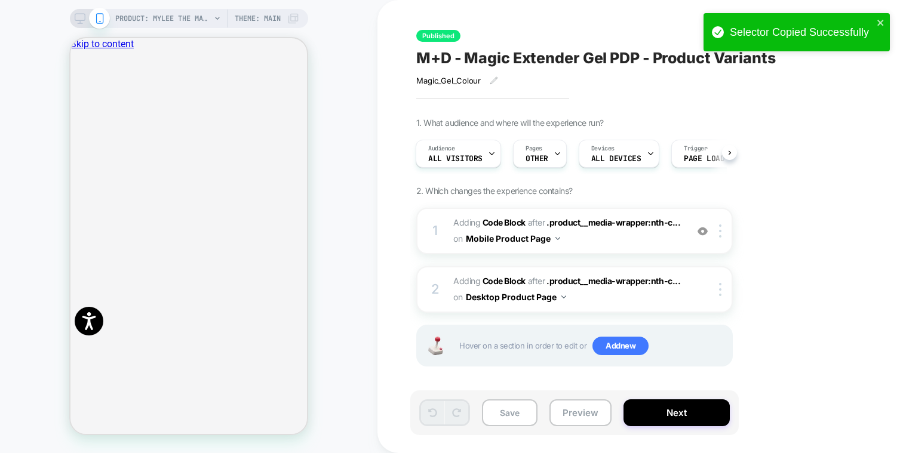
drag, startPoint x: 628, startPoint y: 239, endPoint x: 629, endPoint y: 173, distance: 66.3
click at [628, 239] on span "Adding Code Block AFTER .product__media-wrapper:nth-c... .product__media-wrappe…" at bounding box center [566, 231] width 227 height 32
click at [615, 247] on div "1 Adding Code Block AFTER .product__media-wrapper:nth-c... .product__media-wrap…" at bounding box center [574, 231] width 316 height 47
click at [607, 242] on span "Adding Code Block AFTER .product__media-wrapper:nth-c... .product__media-wrappe…" at bounding box center [566, 231] width 227 height 32
click at [704, 232] on img at bounding box center [702, 231] width 10 height 10
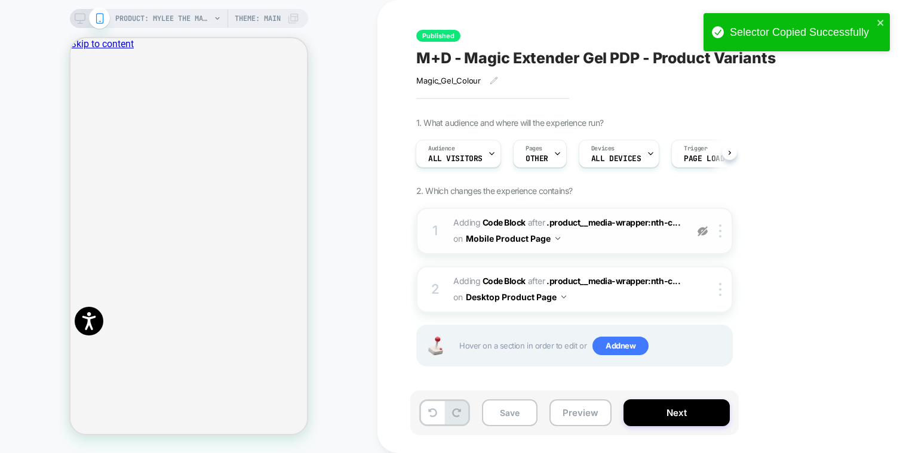
click at [702, 230] on img at bounding box center [702, 231] width 10 height 10
click at [638, 243] on span "Adding Code Block AFTER .product__media-wrapper:nth-c... .product__media-wrappe…" at bounding box center [566, 231] width 227 height 32
click at [637, 239] on span "Adding Code Block AFTER .product__media-wrapper:nth-c... .product__media-wrappe…" at bounding box center [566, 231] width 227 height 32
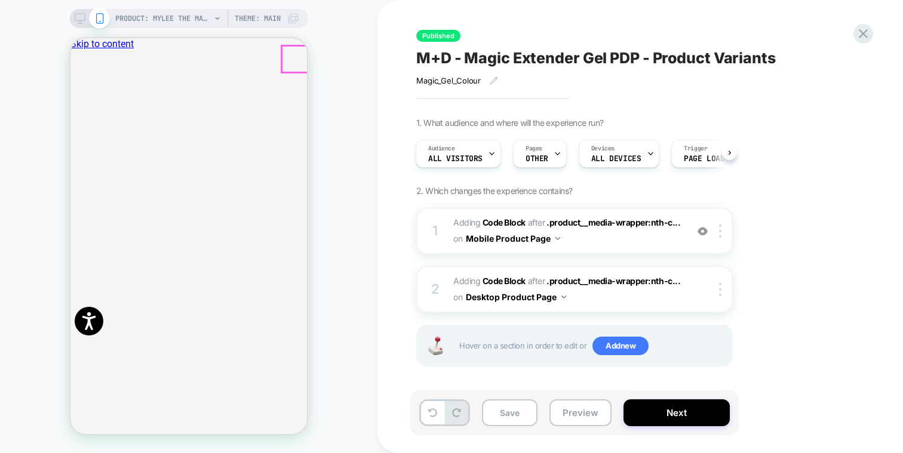
click at [80, 90] on button "Close" at bounding box center [75, 96] width 10 height 13
click at [623, 150] on div "Devices ALL DEVICES" at bounding box center [615, 153] width 73 height 27
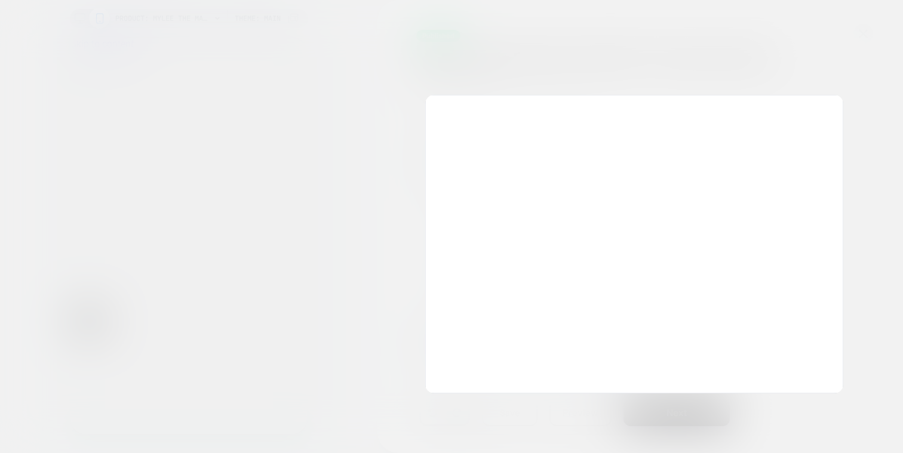
click at [625, 44] on div at bounding box center [451, 226] width 903 height 453
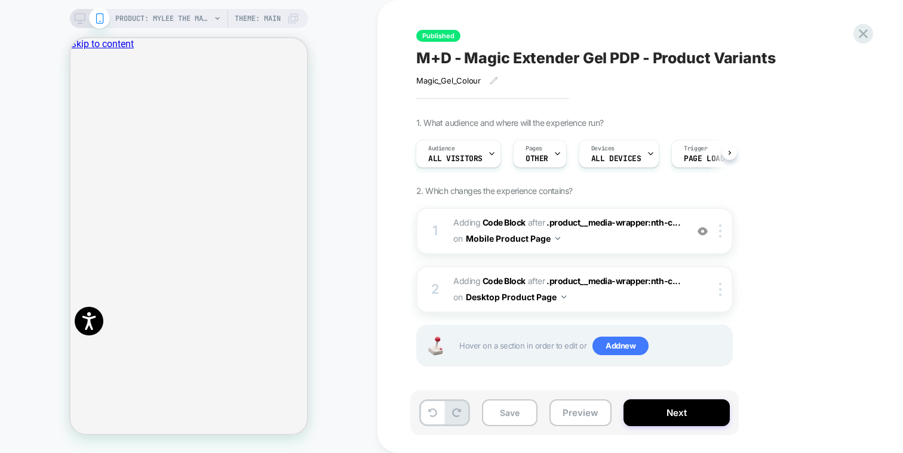
click at [807, 109] on div "Published M+D - Magic Extender Gel PDP - Product Variants Magic_Gel_Colour Clic…" at bounding box center [634, 226] width 448 height 429
click at [635, 238] on span "Adding Code Block AFTER .product__media-wrapper:nth-c... .product__media-wrappe…" at bounding box center [566, 231] width 227 height 32
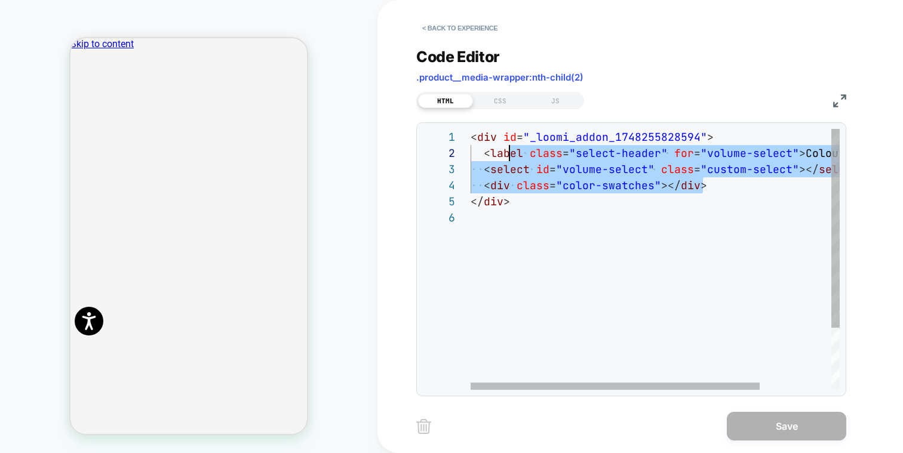
scroll to position [16, 7]
drag, startPoint x: 687, startPoint y: 187, endPoint x: 476, endPoint y: 155, distance: 213.8
click at [476, 155] on div "< div id = "_loomi_addon_1748255828594" > < label class = "select-header" for =…" at bounding box center [701, 300] width 460 height 342
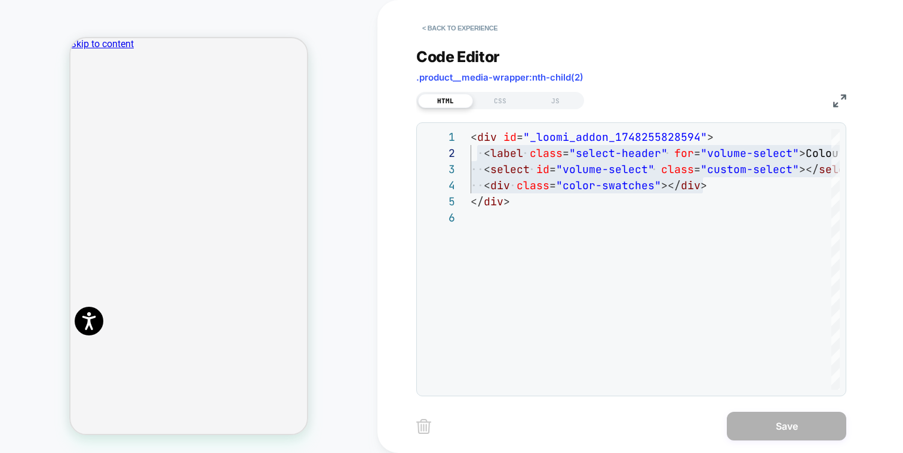
drag, startPoint x: 500, startPoint y: 102, endPoint x: 522, endPoint y: 113, distance: 25.1
click at [500, 102] on div "CSS" at bounding box center [500, 101] width 55 height 14
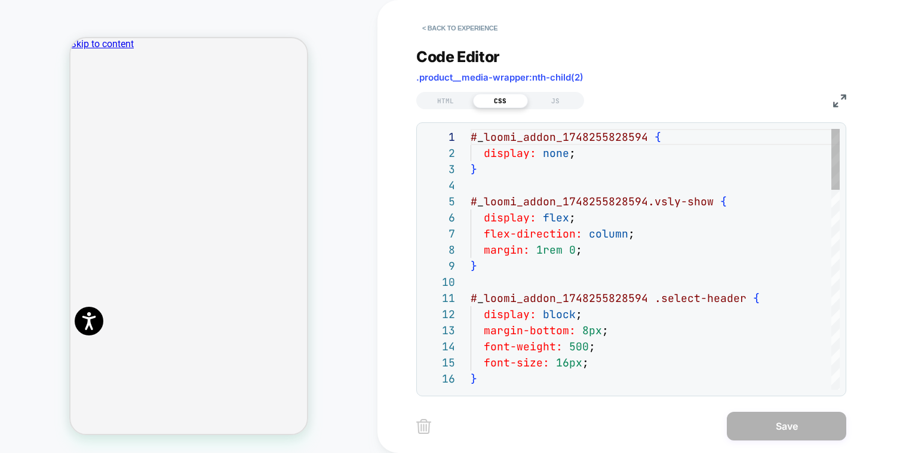
type textarea "**********"
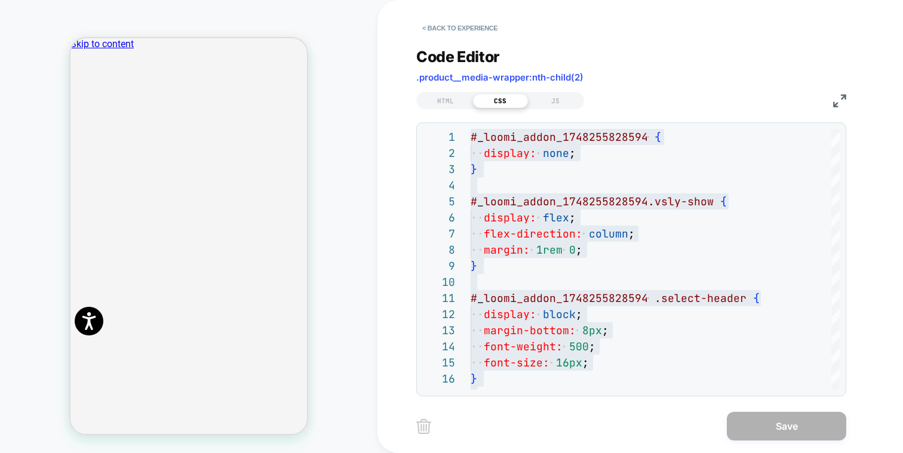
drag, startPoint x: 440, startPoint y: 96, endPoint x: 511, endPoint y: 109, distance: 71.7
click at [440, 96] on div "HTML" at bounding box center [445, 101] width 55 height 14
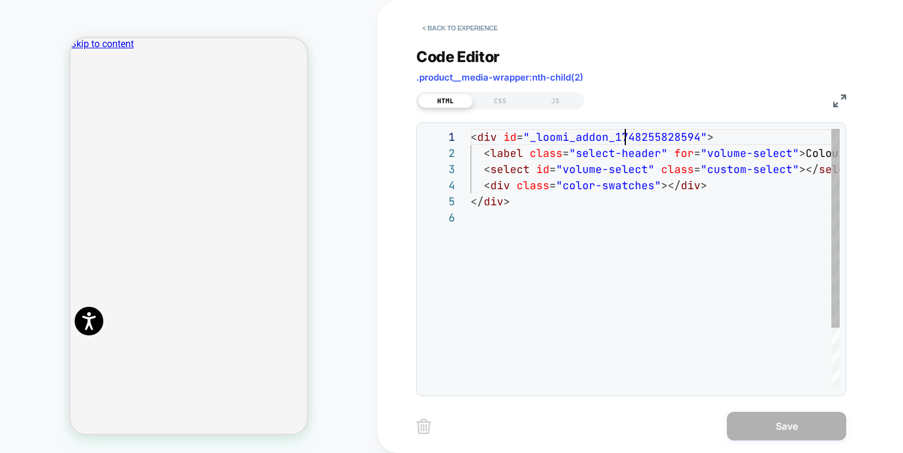
scroll to position [0, 226]
click at [626, 137] on div "< div id = "_loomi_addon_1748255828594" > < label class = "select-header" for =…" at bounding box center [655, 300] width 369 height 342
click at [551, 102] on div "JS" at bounding box center [555, 101] width 55 height 14
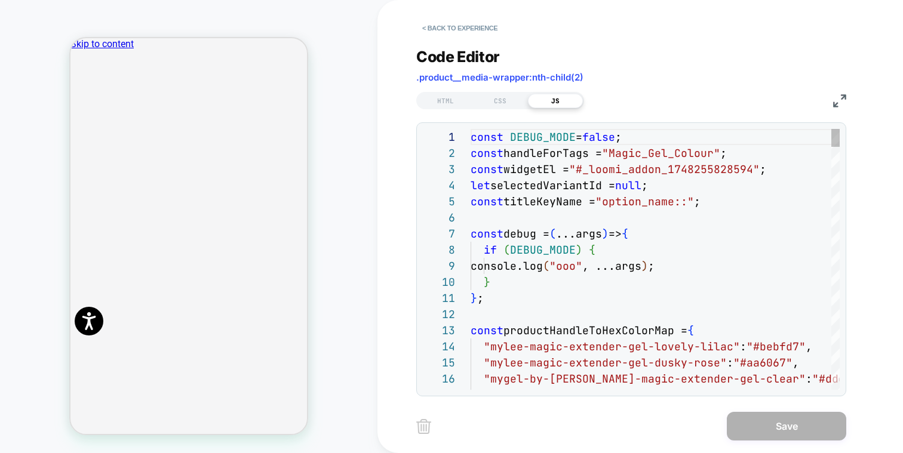
scroll to position [81, 0]
type textarea "**********"
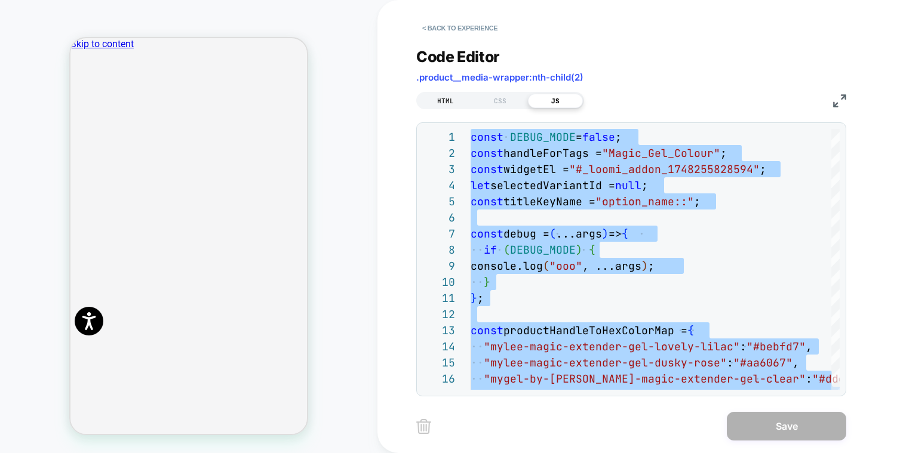
click at [442, 94] on div "HTML" at bounding box center [445, 101] width 55 height 14
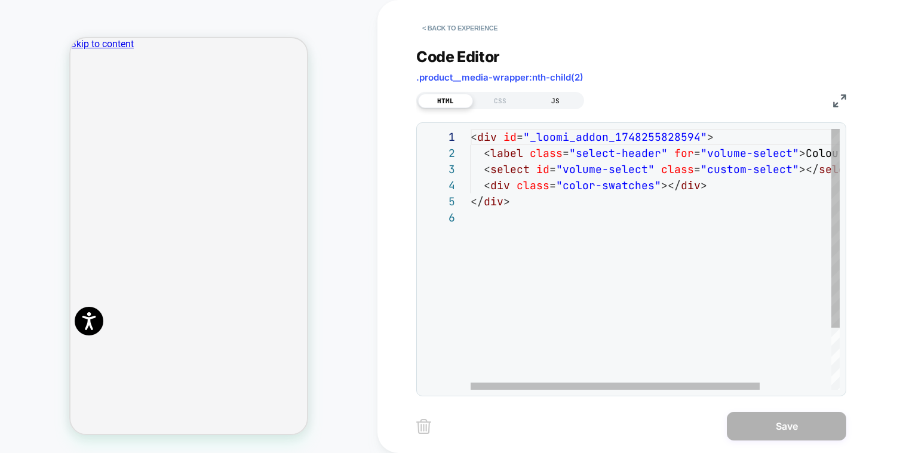
click at [581, 97] on div "JS" at bounding box center [555, 101] width 55 height 14
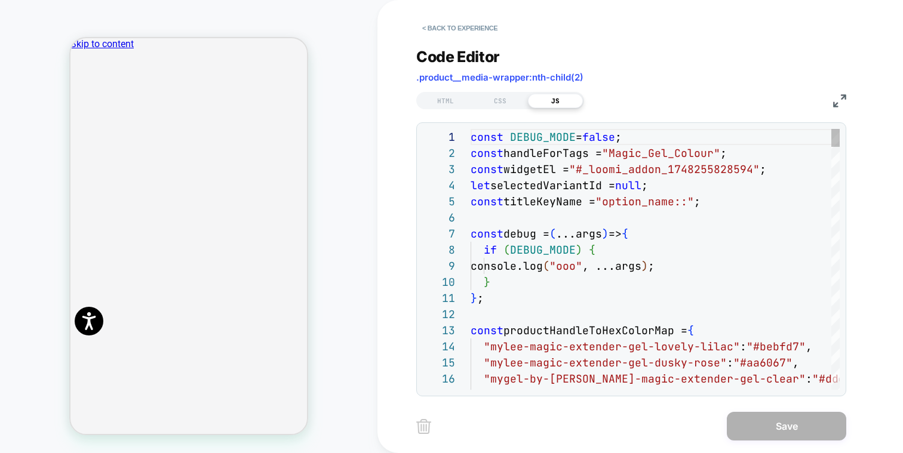
scroll to position [161, 0]
click at [466, 25] on button "< Back to experience" at bounding box center [459, 28] width 87 height 19
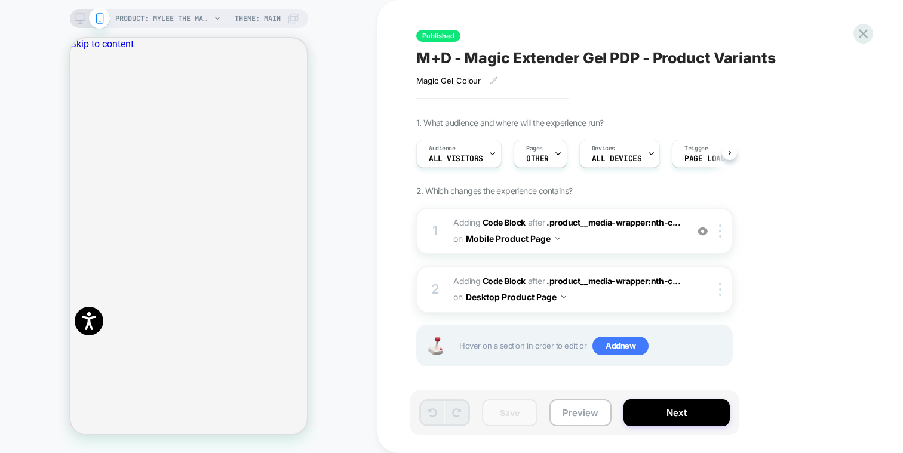
scroll to position [0, 1]
click at [81, 18] on icon at bounding box center [80, 18] width 11 height 11
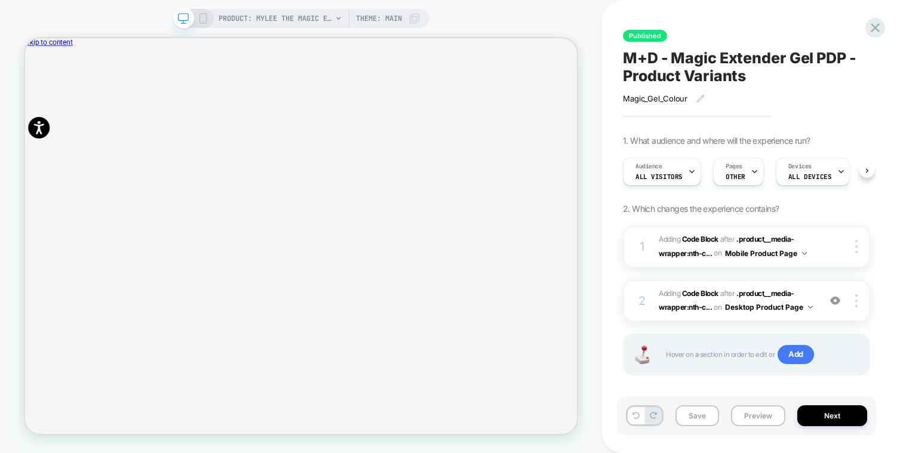
scroll to position [0, 1]
click at [808, 288] on span "Adding Code Block AFTER .product__media-wrapper:nth-c... .product__media-wrappe…" at bounding box center [736, 301] width 155 height 28
click at [817, 294] on div "2 Adding Code Block AFTER .product__media-wrapper:nth-c... .product__media-wrap…" at bounding box center [746, 301] width 247 height 42
click at [791, 309] on button "Desktop Product Page" at bounding box center [769, 307] width 88 height 15
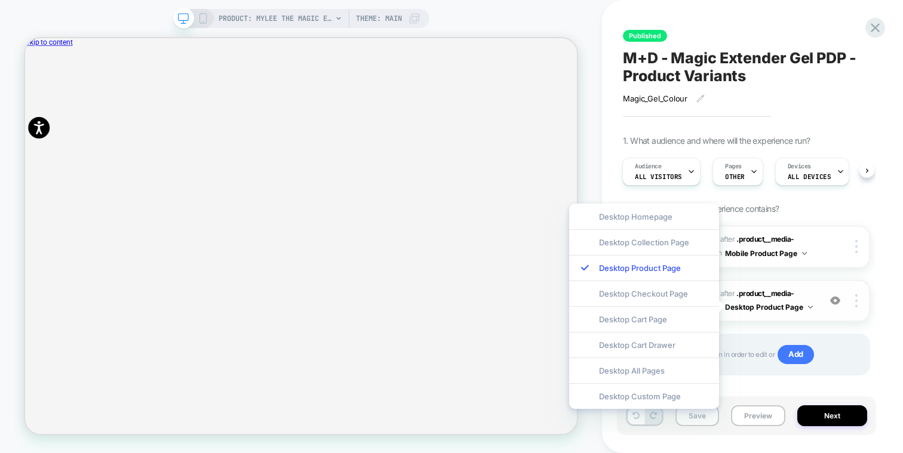
click at [791, 309] on button "Desktop Product Page" at bounding box center [769, 307] width 88 height 15
click at [783, 211] on div "1. What audience and where will the experience run? Audience All Visitors Pages…" at bounding box center [746, 271] width 247 height 270
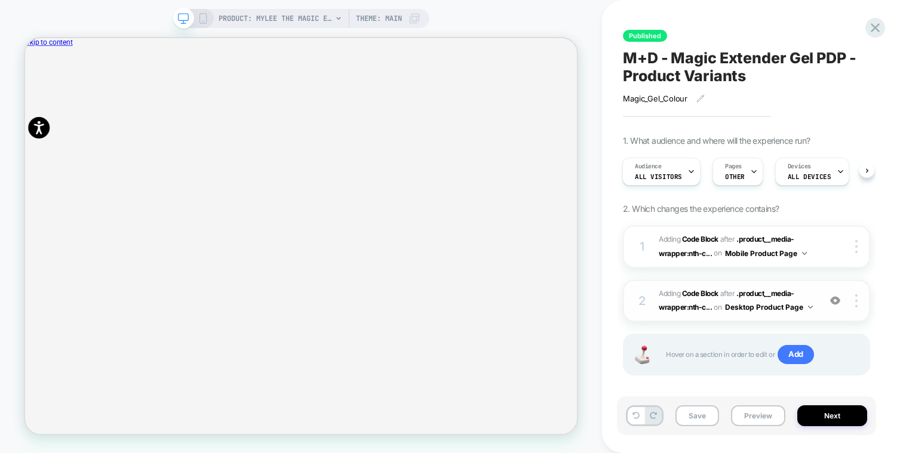
click at [812, 293] on span "Adding Code Block AFTER .product__media-wrapper:nth-c... .product__media-wrappe…" at bounding box center [736, 301] width 155 height 28
click at [820, 284] on div "2 Adding Code Block AFTER .product__media-wrapper:nth-c... .product__media-wrap…" at bounding box center [746, 301] width 247 height 42
click at [816, 294] on div "2 Adding Code Block AFTER .product__media-wrapper:nth-c... .product__media-wrap…" at bounding box center [746, 301] width 247 height 42
click at [832, 297] on img at bounding box center [835, 301] width 10 height 10
click at [801, 289] on span "Adding Code Block AFTER .product__media-wrapper:nth-c... .product__media-wrappe…" at bounding box center [736, 301] width 155 height 28
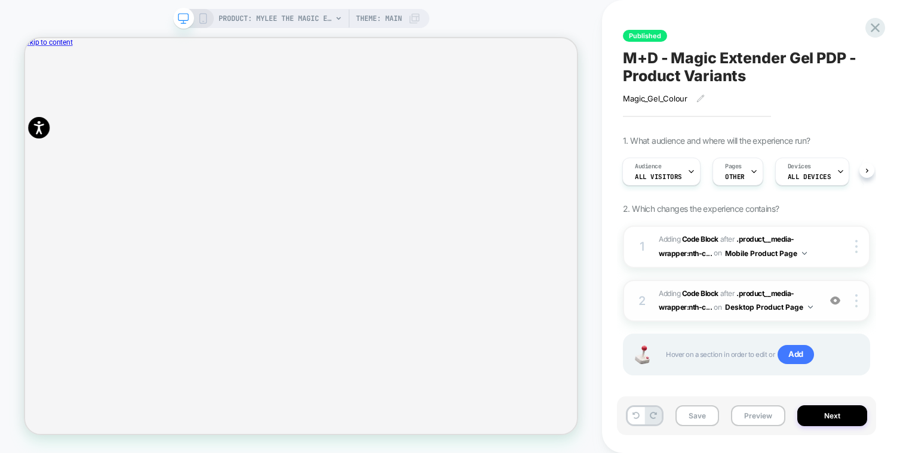
click at [798, 306] on button "Desktop Product Page" at bounding box center [769, 307] width 88 height 15
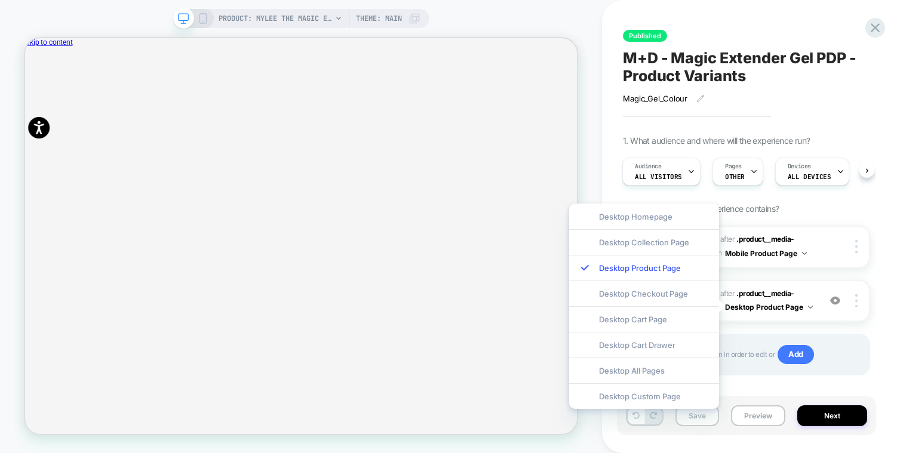
click at [656, 376] on div "Desktop All Pages" at bounding box center [644, 371] width 150 height 26
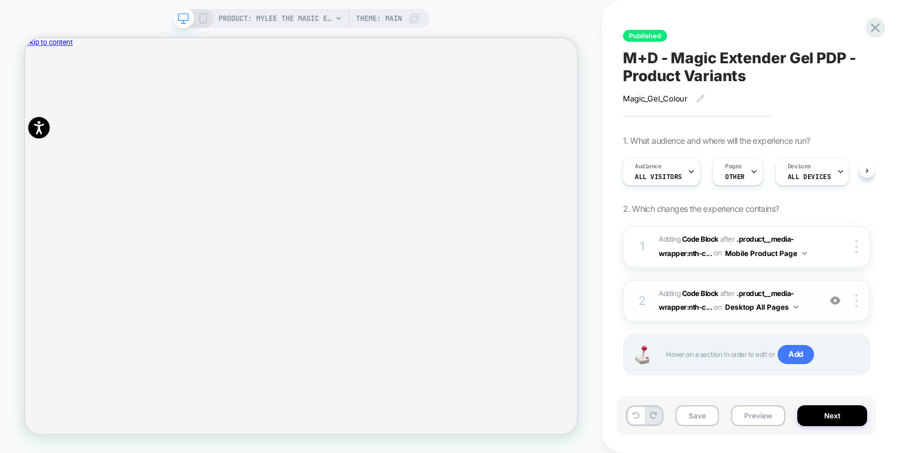
click at [815, 290] on div "2 Adding Code Block AFTER .product__media-wrapper:nth-c... .product__media-wrap…" at bounding box center [746, 301] width 247 height 42
drag, startPoint x: 815, startPoint y: 290, endPoint x: 805, endPoint y: 299, distance: 13.1
click at [814, 290] on div "2 Adding Code Block AFTER .product__media-wrapper:nth-c... .product__media-wrap…" at bounding box center [746, 301] width 247 height 42
click at [794, 306] on img at bounding box center [796, 307] width 5 height 3
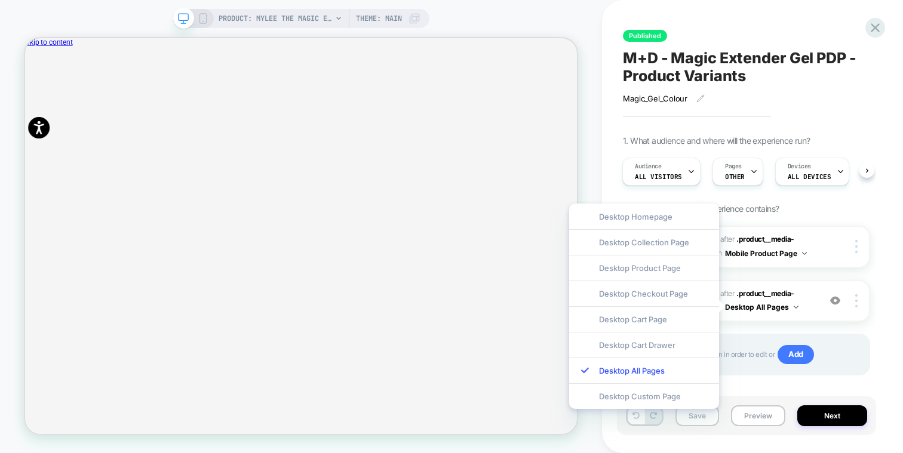
drag, startPoint x: 711, startPoint y: 273, endPoint x: 691, endPoint y: 270, distance: 19.8
click at [711, 273] on div "Desktop Product Page" at bounding box center [644, 268] width 150 height 26
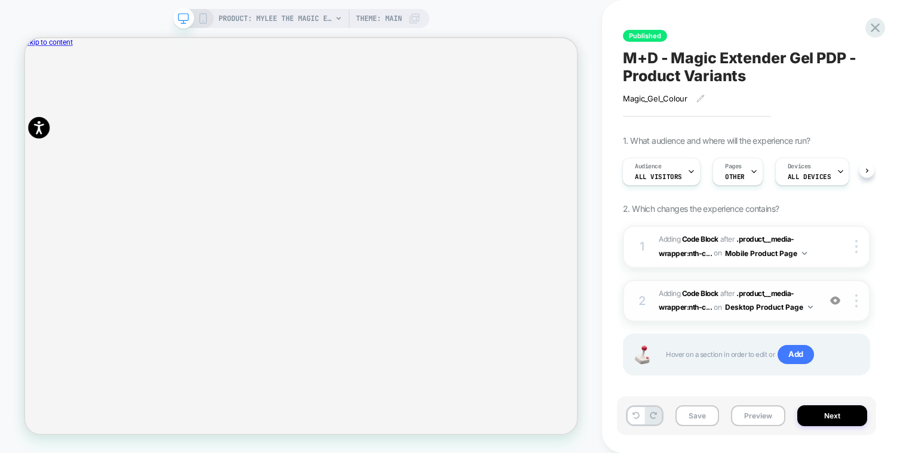
click at [812, 280] on div "2 Adding Code Block AFTER .product__media-wrapper:nth-c... .product__media-wrap…" at bounding box center [746, 301] width 247 height 42
click at [816, 290] on div "2 Adding Code Block AFTER .product__media-wrapper:nth-c... .product__media-wrap…" at bounding box center [746, 300] width 247 height 42
drag, startPoint x: 816, startPoint y: 290, endPoint x: 808, endPoint y: 290, distance: 7.2
click at [815, 290] on div "2 Adding Code Block AFTER .product__media-wrapper:nth-c... .product__media-wrap…" at bounding box center [746, 300] width 247 height 42
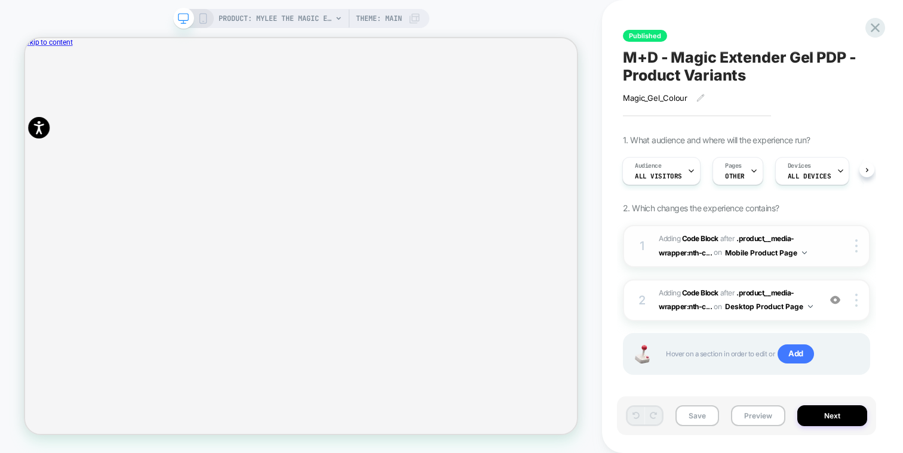
click at [805, 240] on span "Adding Code Block AFTER .product__media-wrapper:nth-c... .product__media-wrappe…" at bounding box center [736, 246] width 155 height 28
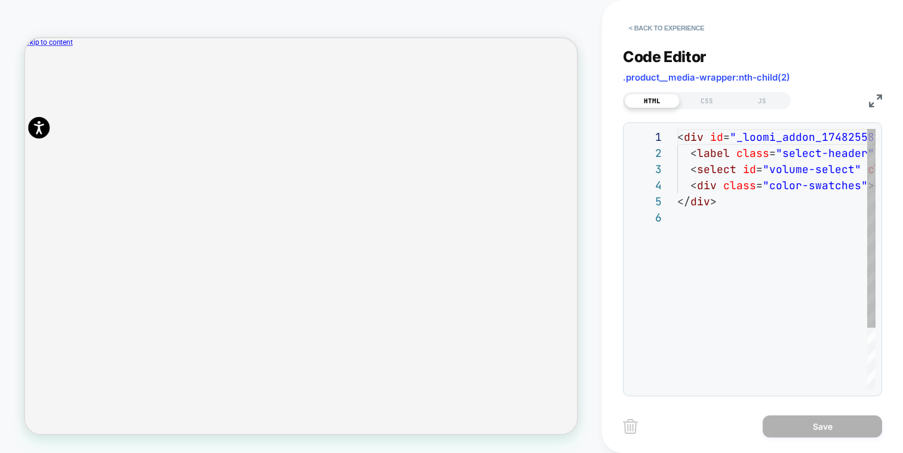
scroll to position [81, 0]
click at [678, 30] on button "< Back to experience" at bounding box center [666, 28] width 87 height 19
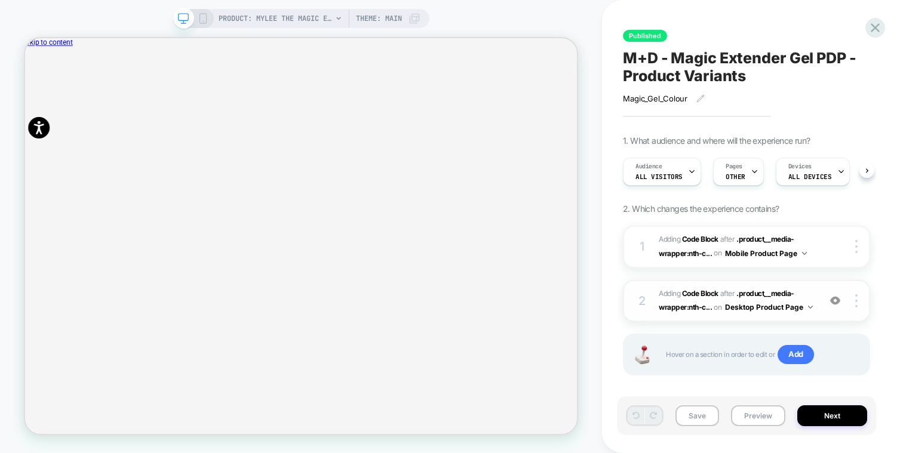
scroll to position [0, 1]
click at [802, 289] on span "Adding Code Block AFTER .product__media-wrapper:nth-c... .product__media-wrappe…" at bounding box center [736, 301] width 155 height 28
click at [877, 24] on icon at bounding box center [875, 27] width 9 height 9
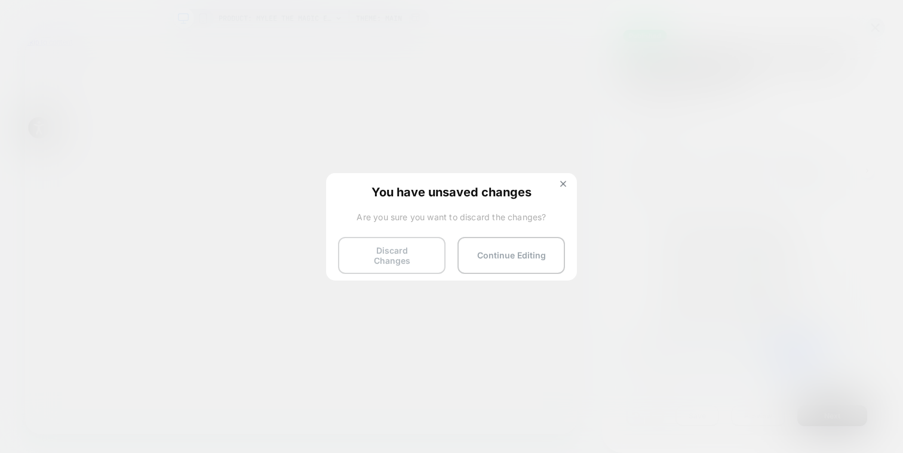
click at [398, 253] on button "Discard Changes" at bounding box center [391, 255] width 107 height 37
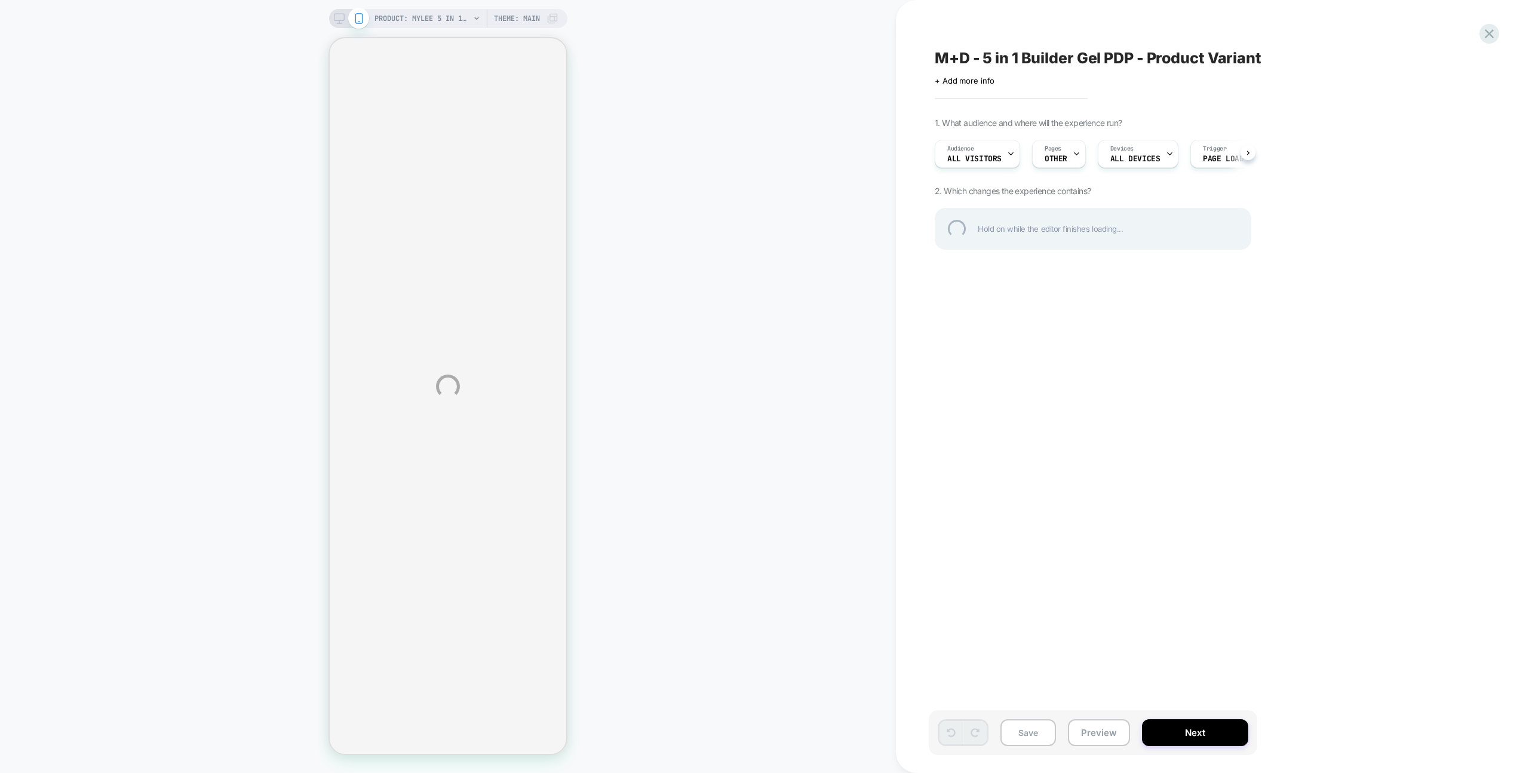
click at [1366, 264] on div "PRODUCT: Mylee 5 in 1 Builder Gel Laid Bare 15ml PRODUCT: Mylee 5 in 1 Builder …" at bounding box center [764, 386] width 1529 height 773
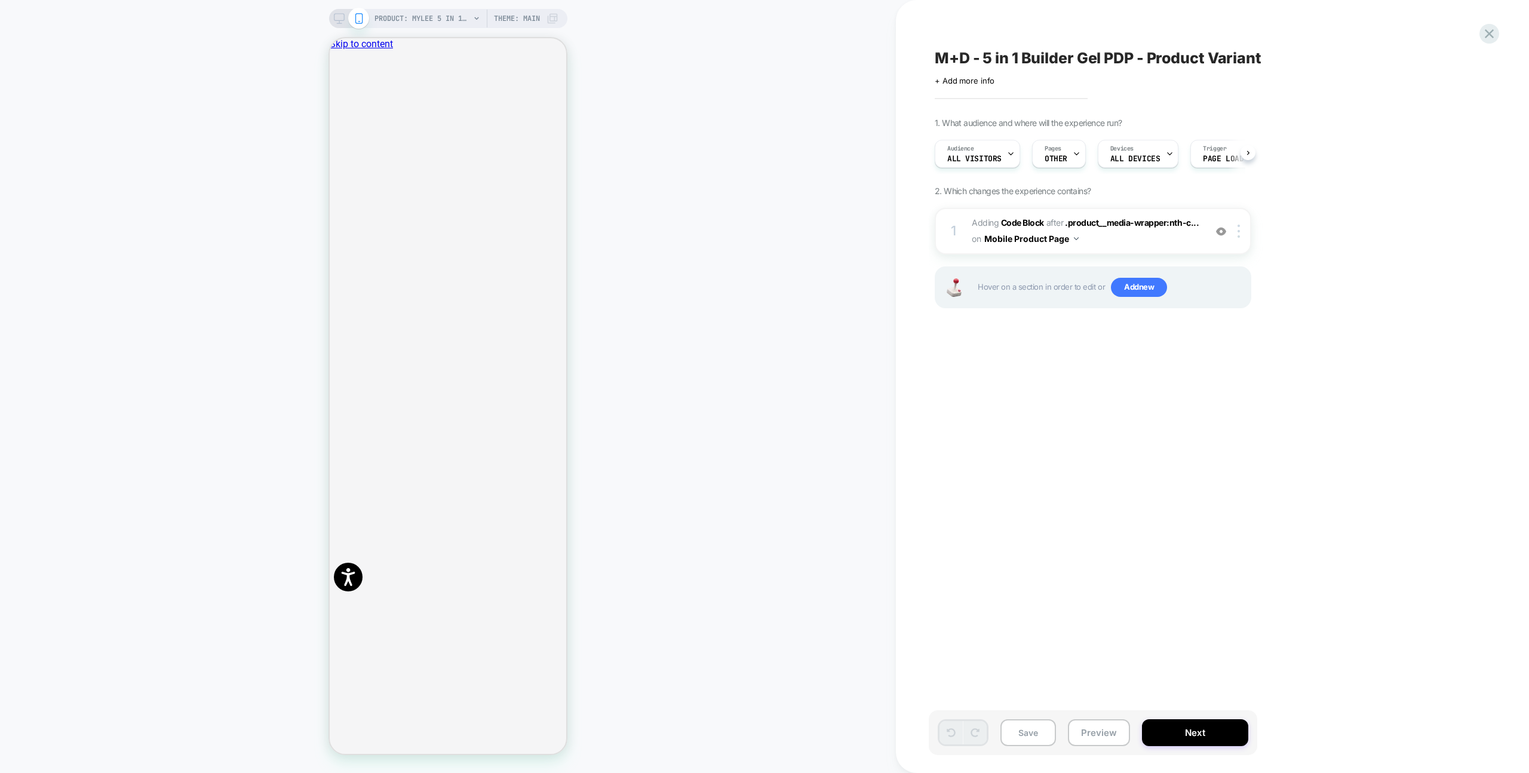
scroll to position [0, 1]
click at [1099, 731] on button "Preview" at bounding box center [1099, 732] width 62 height 27
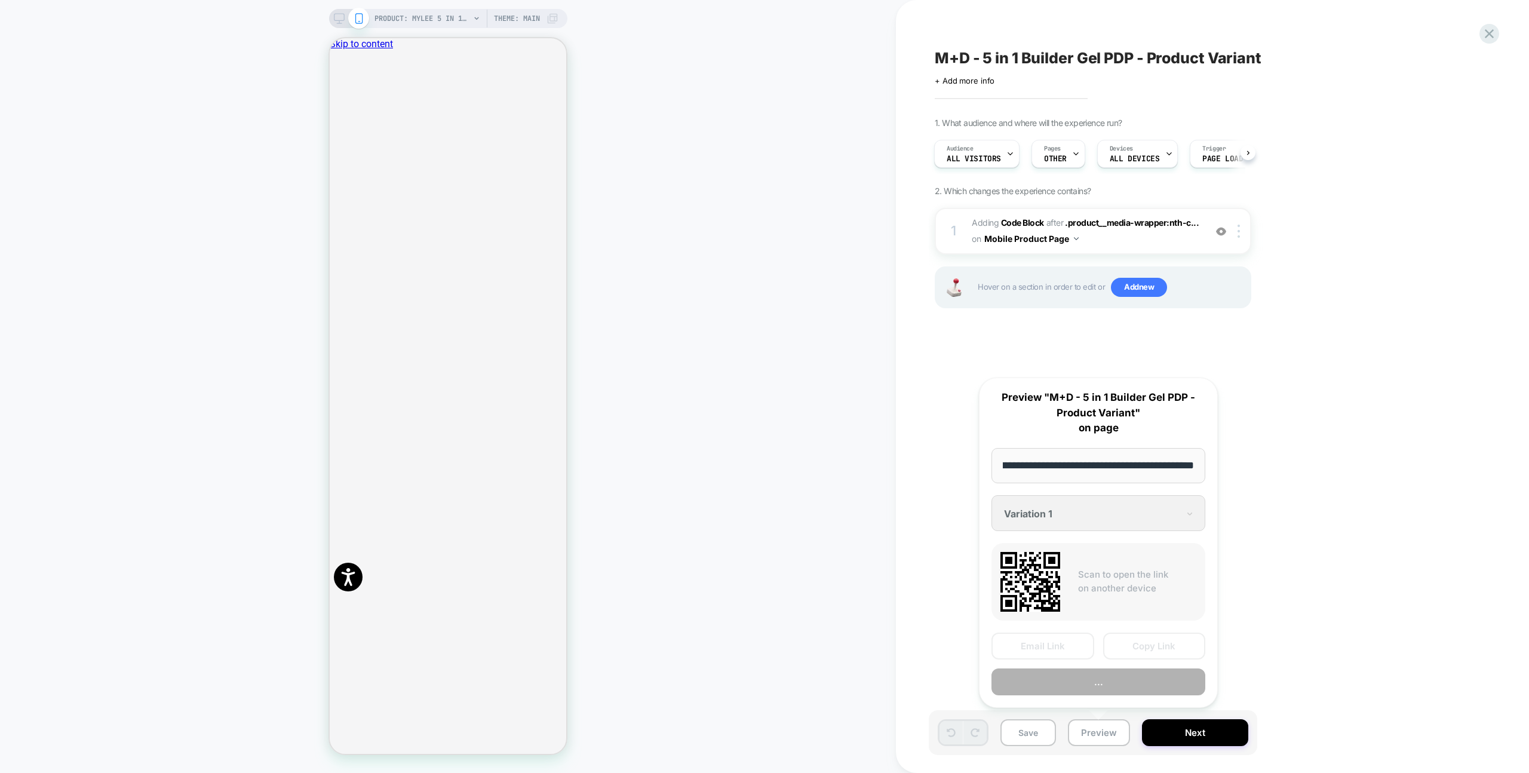
scroll to position [0, 0]
click at [1112, 688] on button "Preview" at bounding box center [1098, 681] width 214 height 27
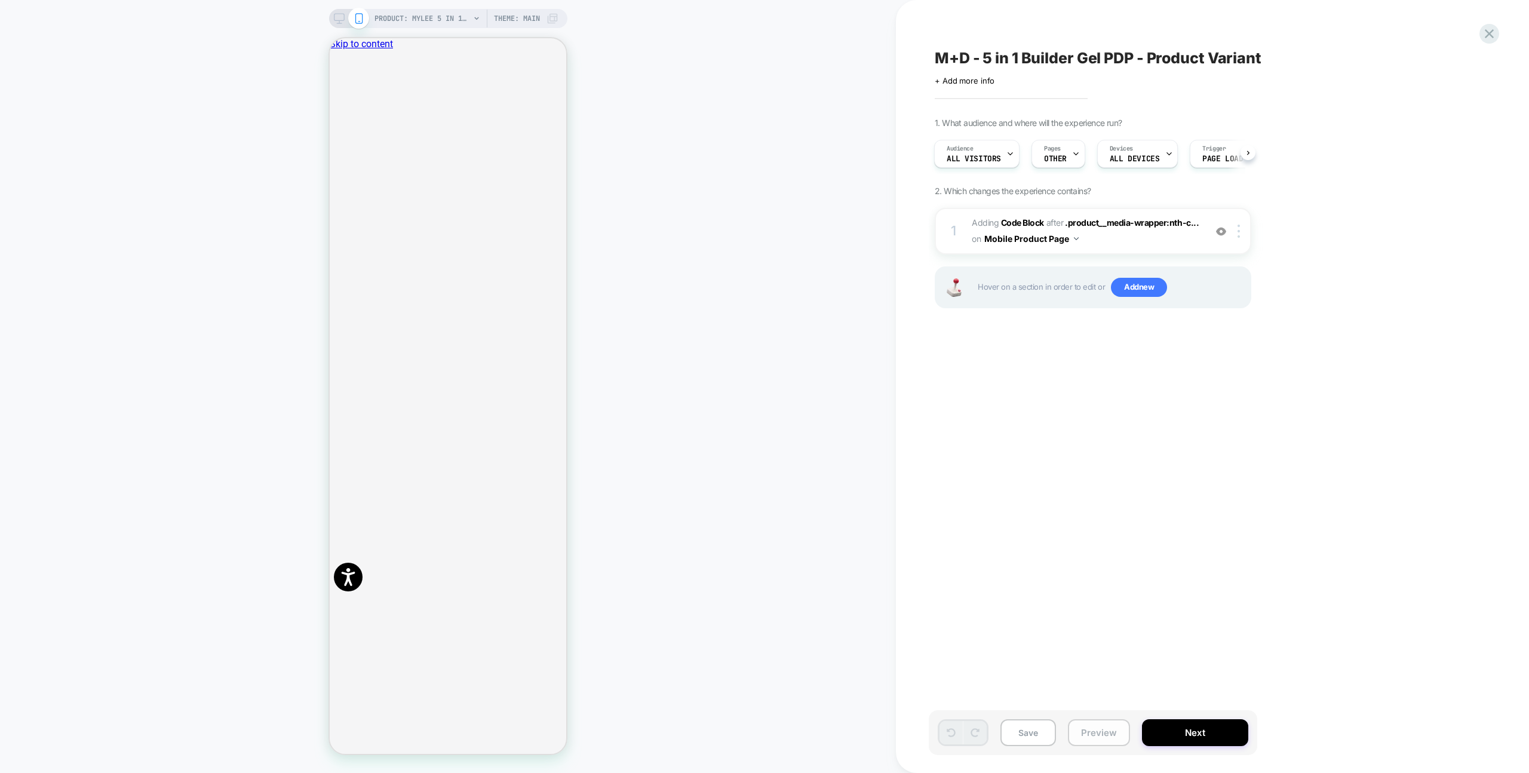
drag, startPoint x: 1120, startPoint y: 736, endPoint x: 1120, endPoint y: 726, distance: 10.2
click at [1120, 736] on button "Preview" at bounding box center [1099, 732] width 62 height 27
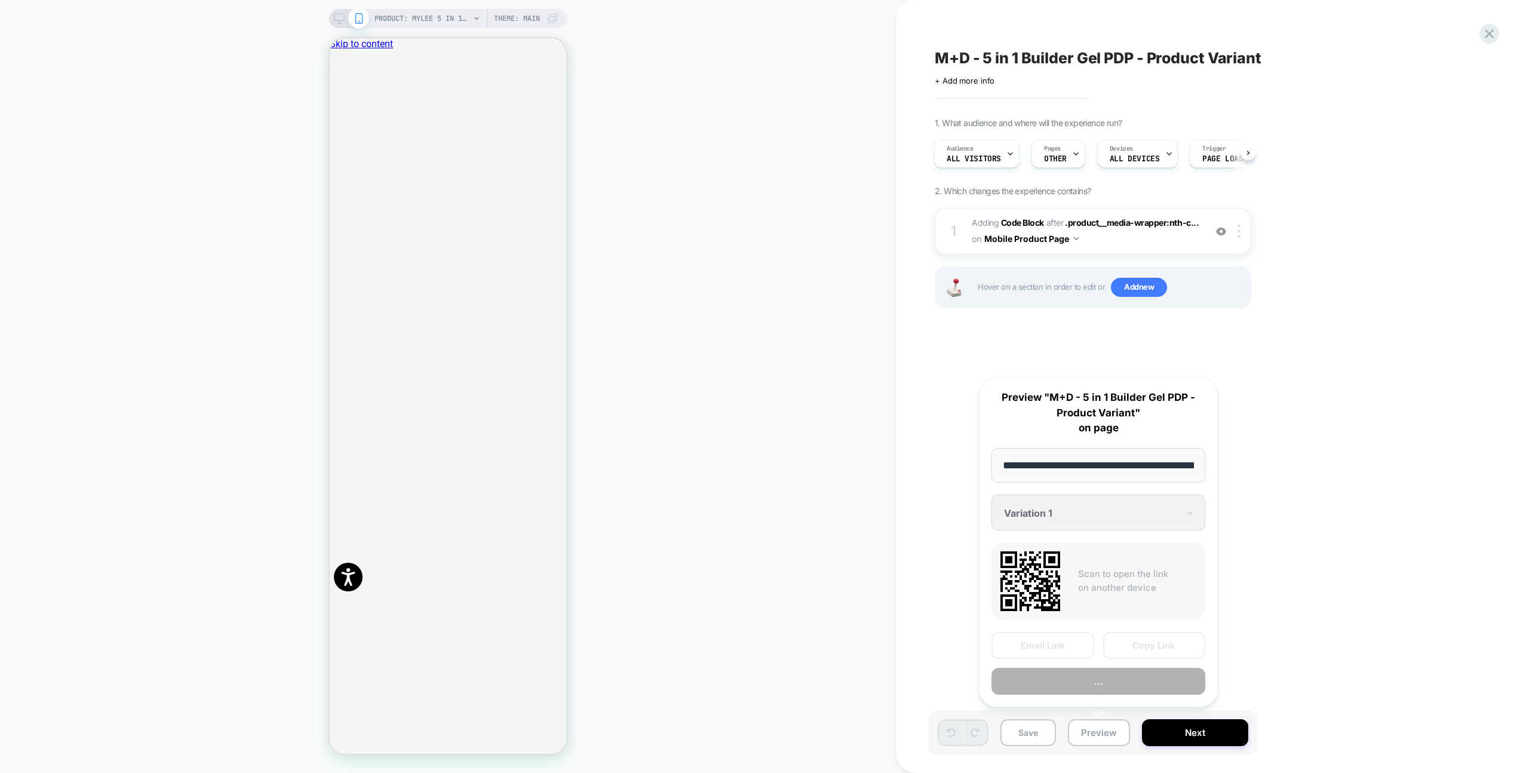
scroll to position [0, 231]
click at [1122, 681] on button "Preview" at bounding box center [1098, 681] width 214 height 27
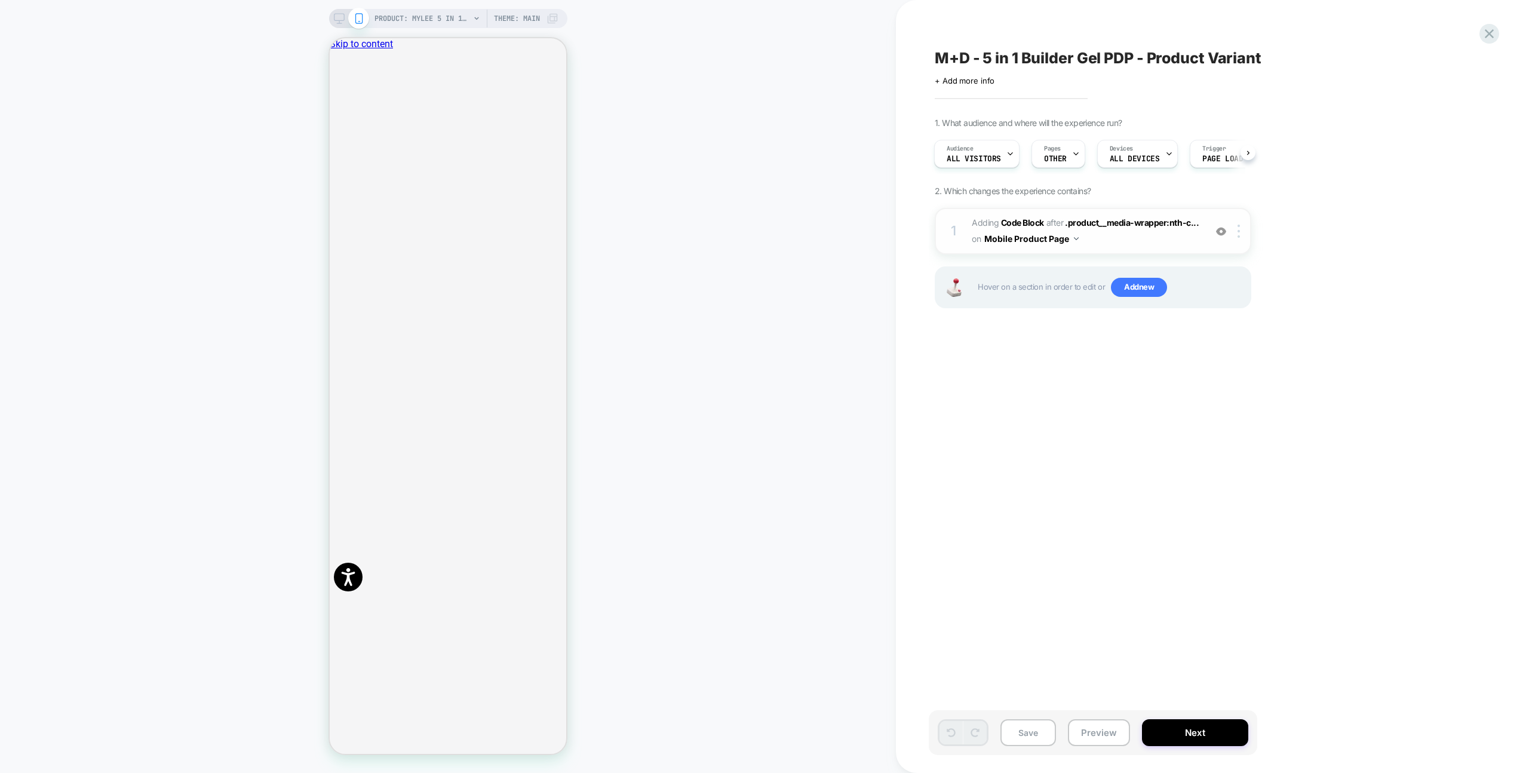
click at [1170, 248] on div "1 Adding Code Block AFTER .product__media-wrapper:nth-c... .product__media-wrap…" at bounding box center [1092, 231] width 316 height 47
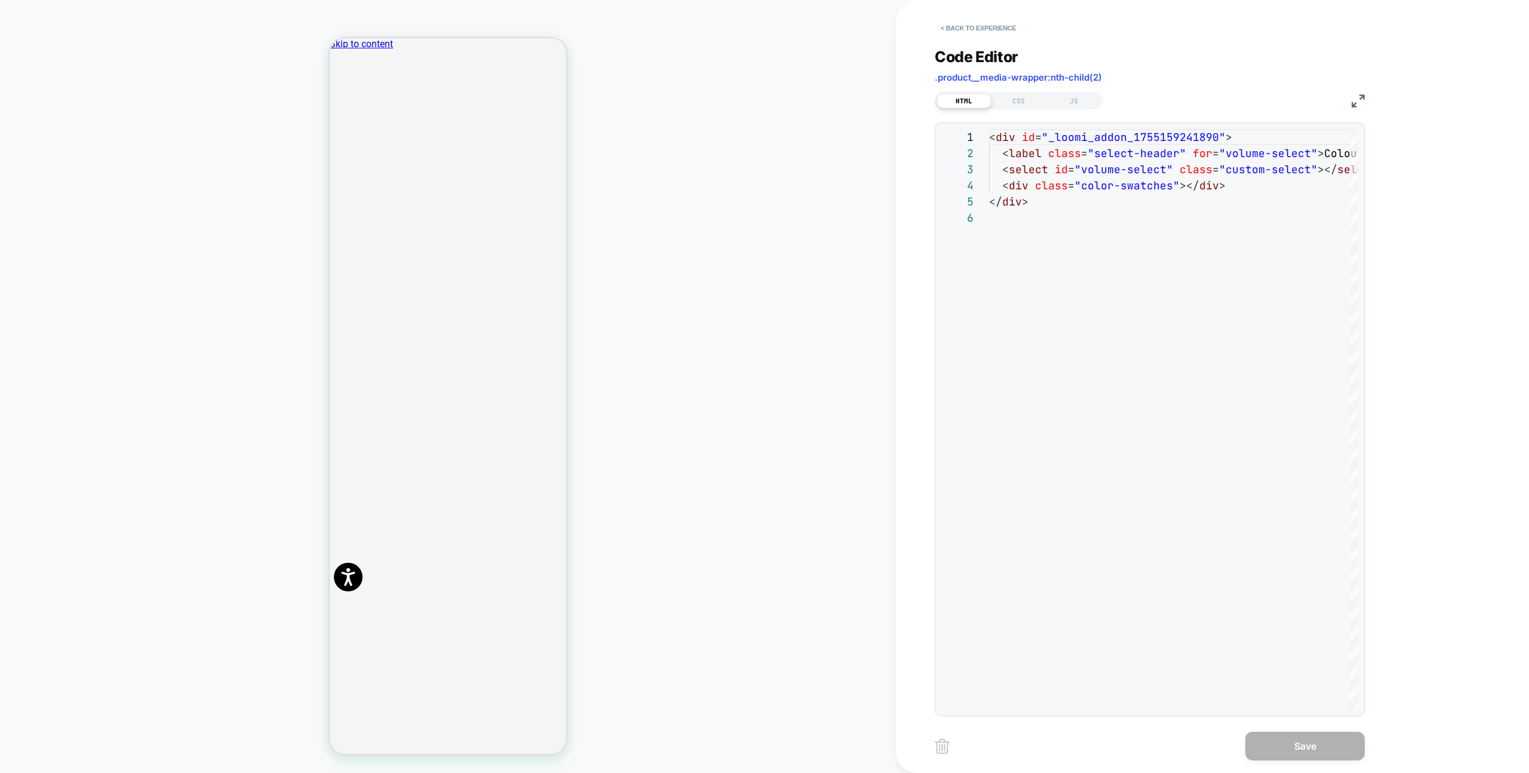
scroll to position [81, 0]
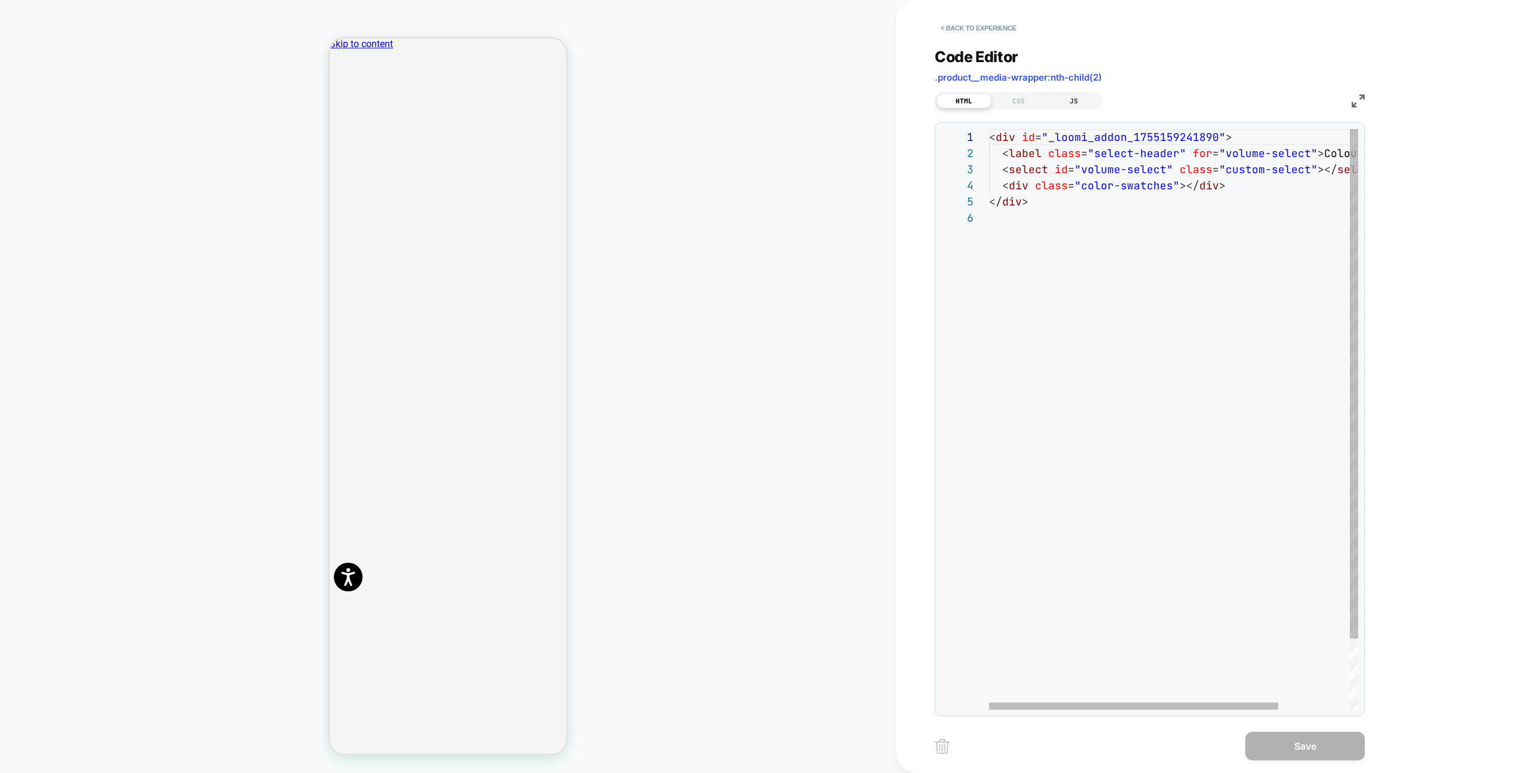
click at [1077, 109] on div "**********" at bounding box center [1149, 374] width 430 height 683
click at [1077, 104] on div "JS" at bounding box center [1073, 101] width 55 height 14
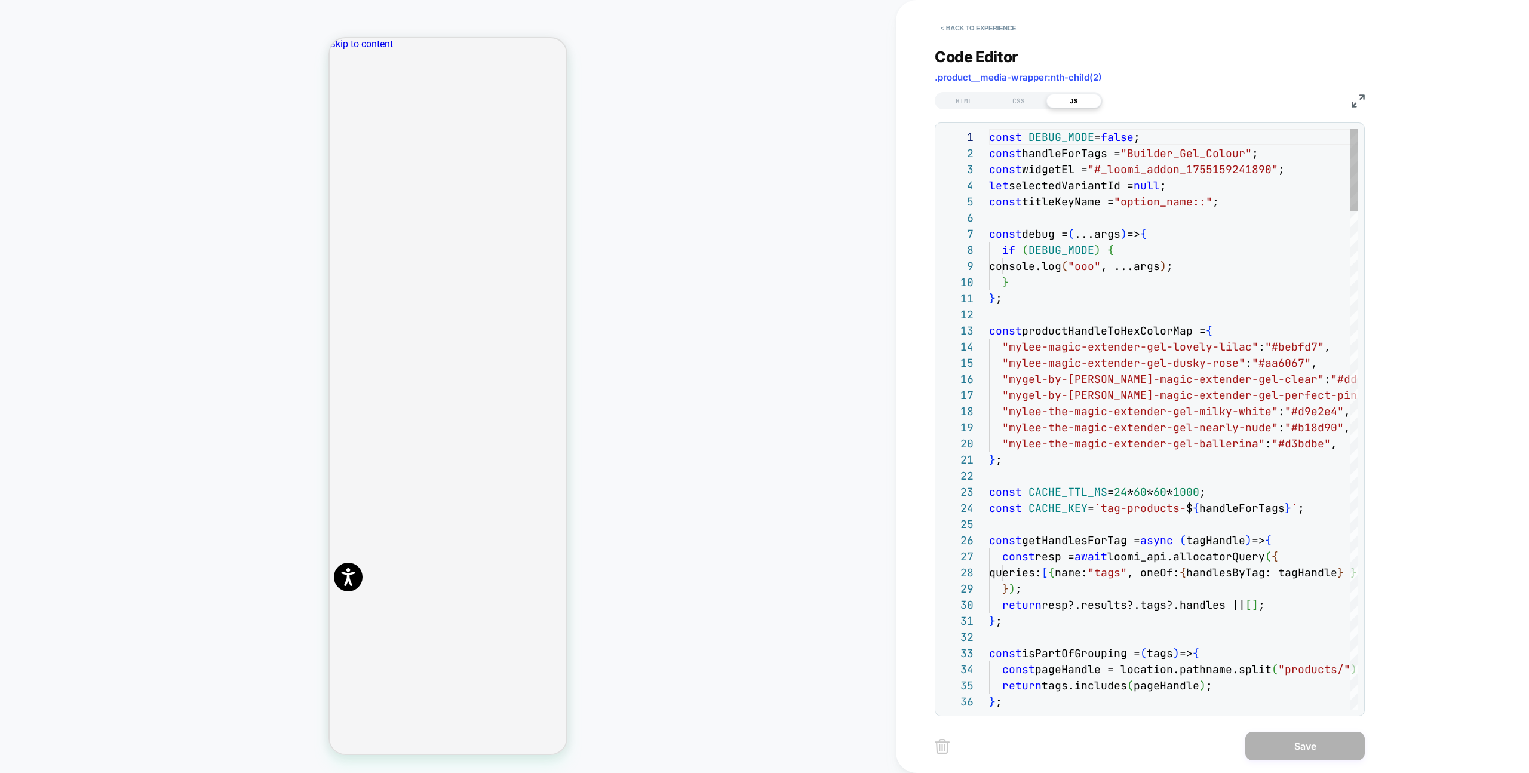
type textarea "**********"
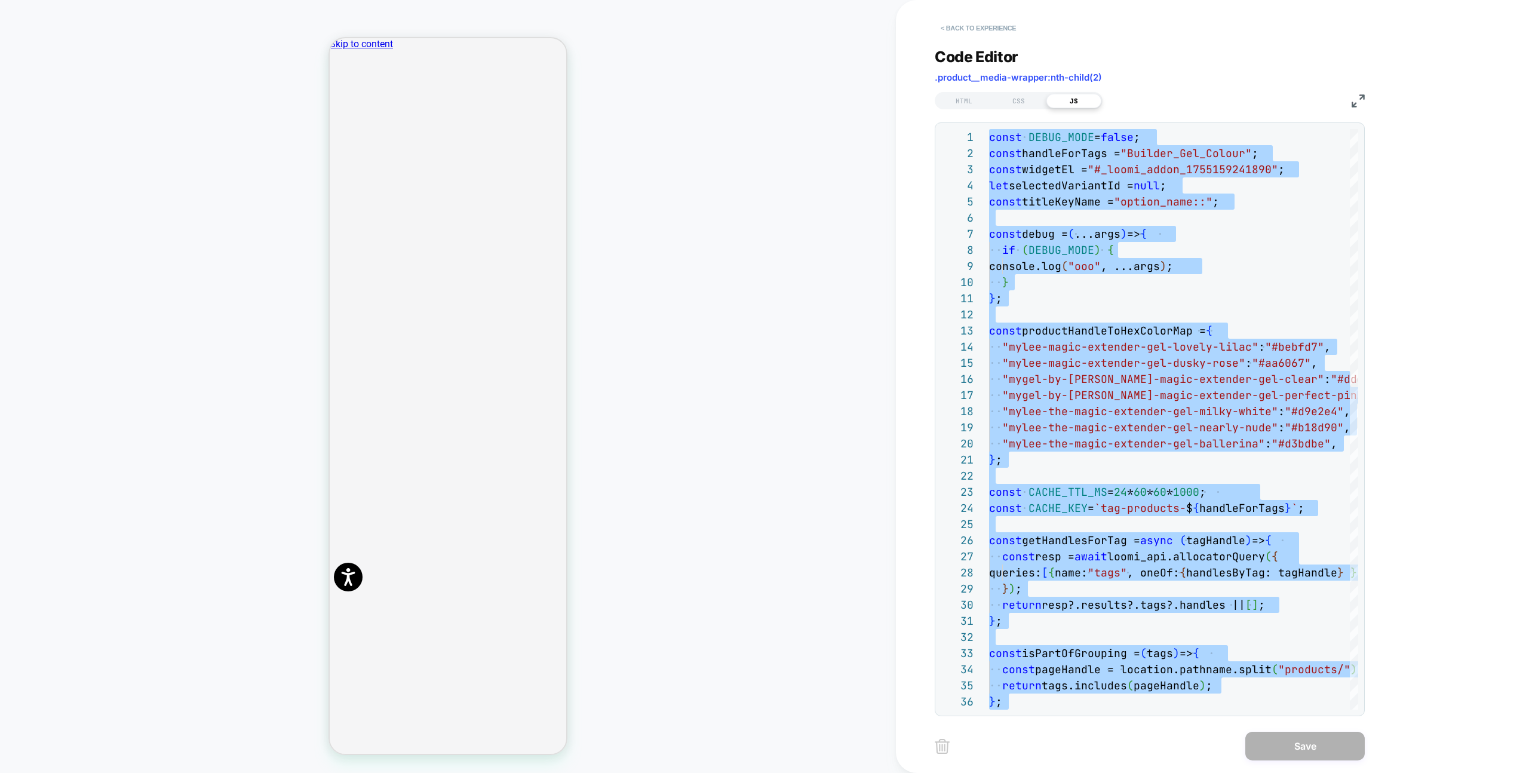
click at [991, 24] on button "< Back to experience" at bounding box center [977, 28] width 87 height 19
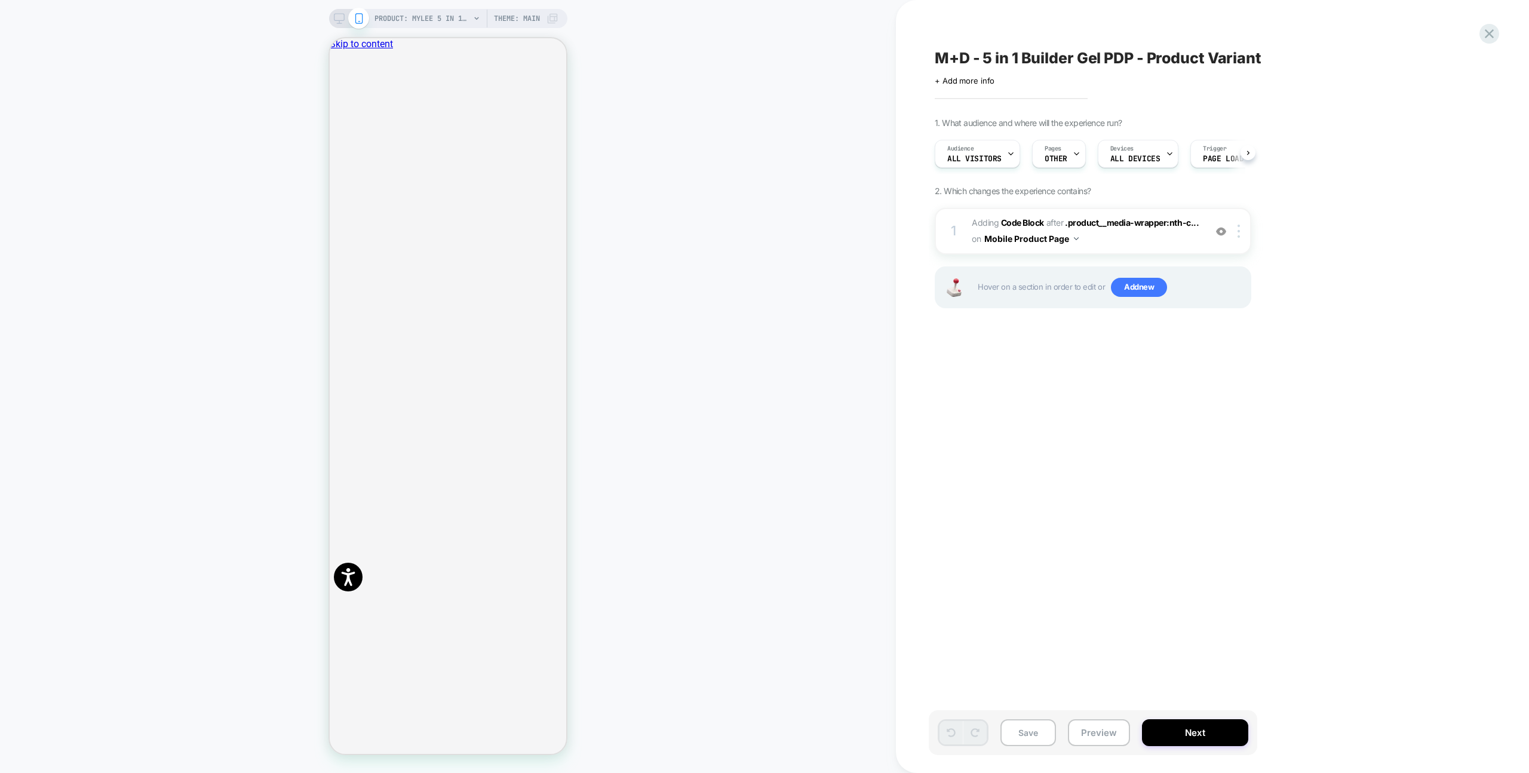
scroll to position [0, 1]
click at [1121, 247] on span "Adding Code Block AFTER .product__media-wrapper:nth-c... .product__media-wrappe…" at bounding box center [1084, 231] width 227 height 32
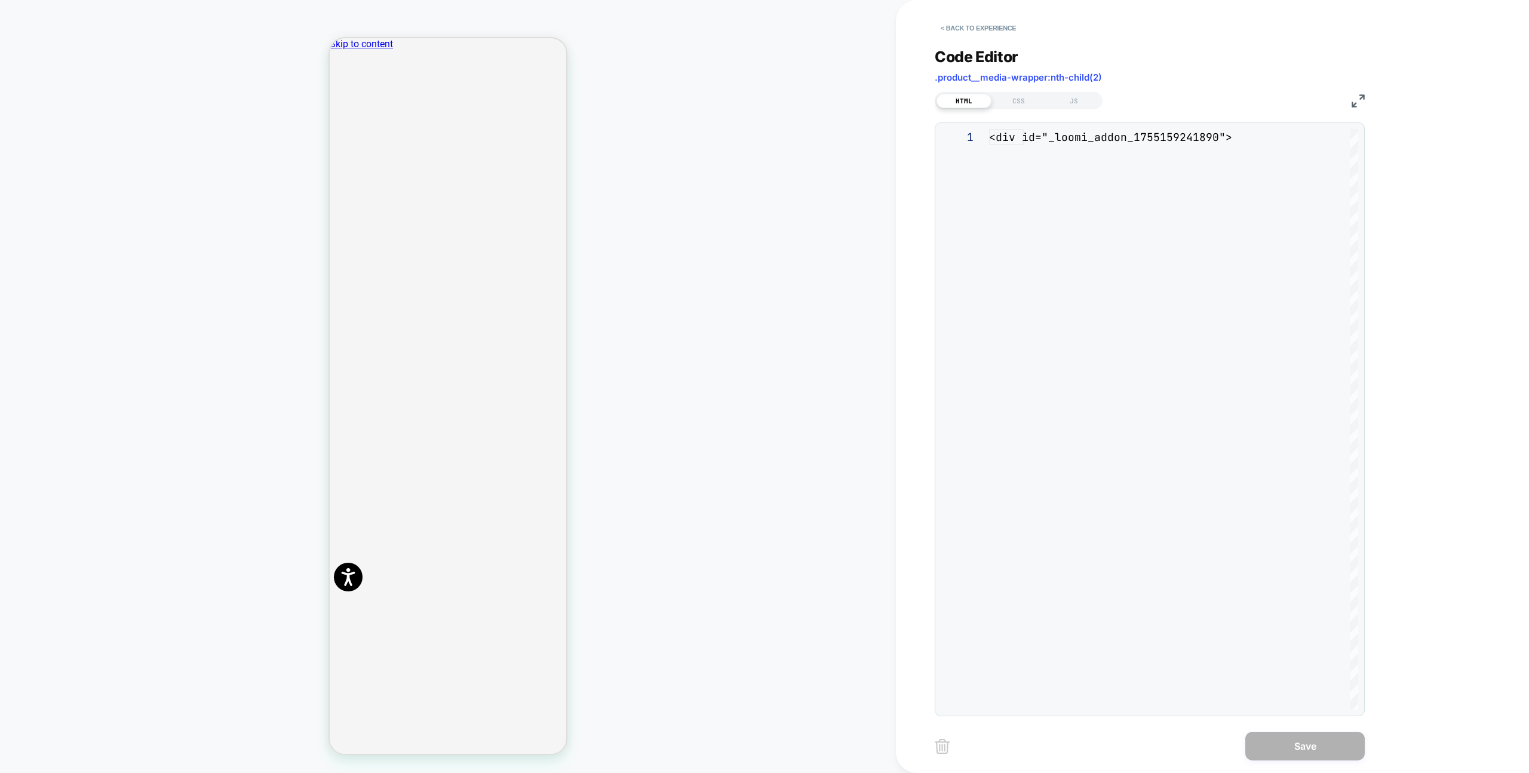
scroll to position [81, 0]
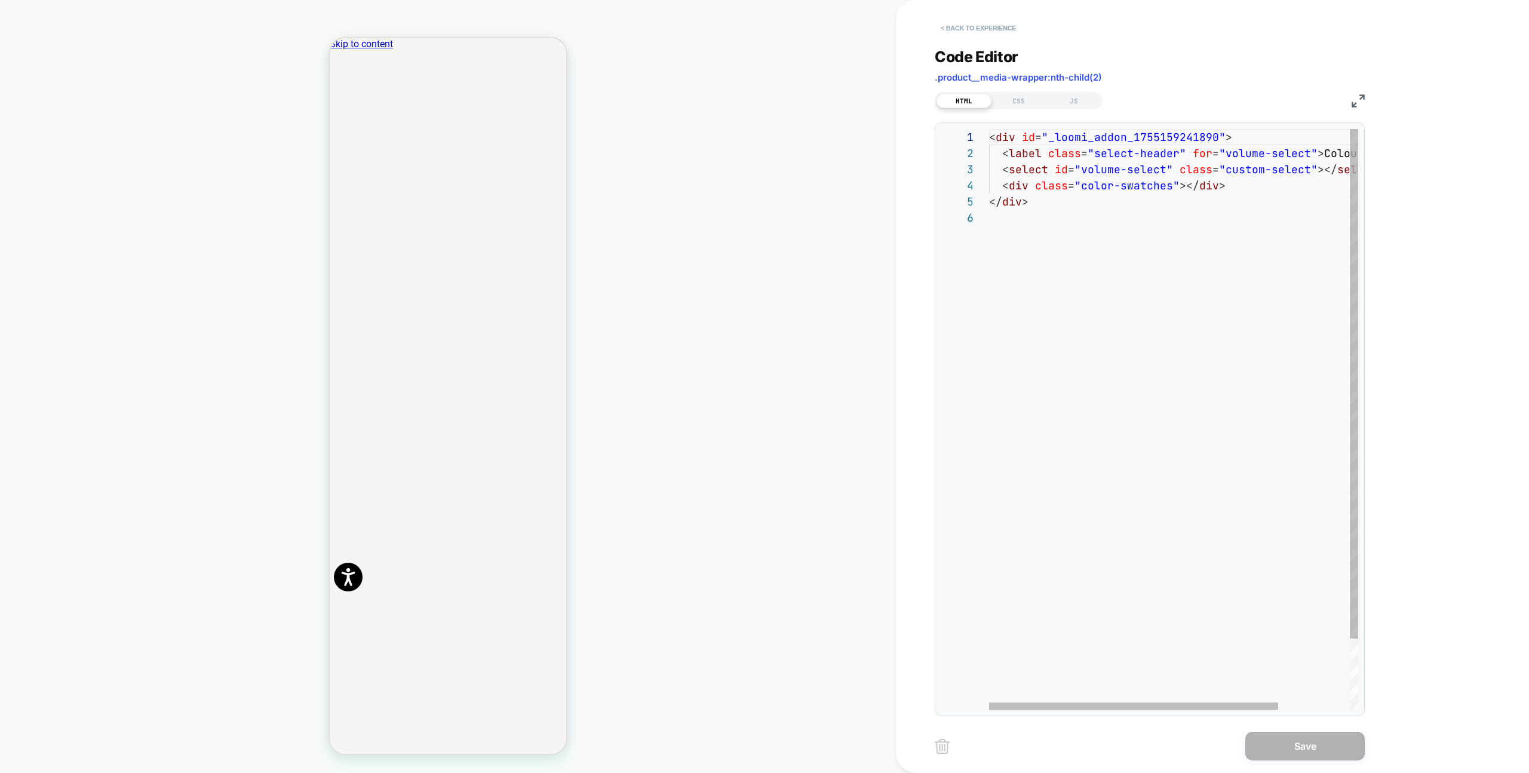
click at [953, 26] on button "< Back to experience" at bounding box center [977, 28] width 87 height 19
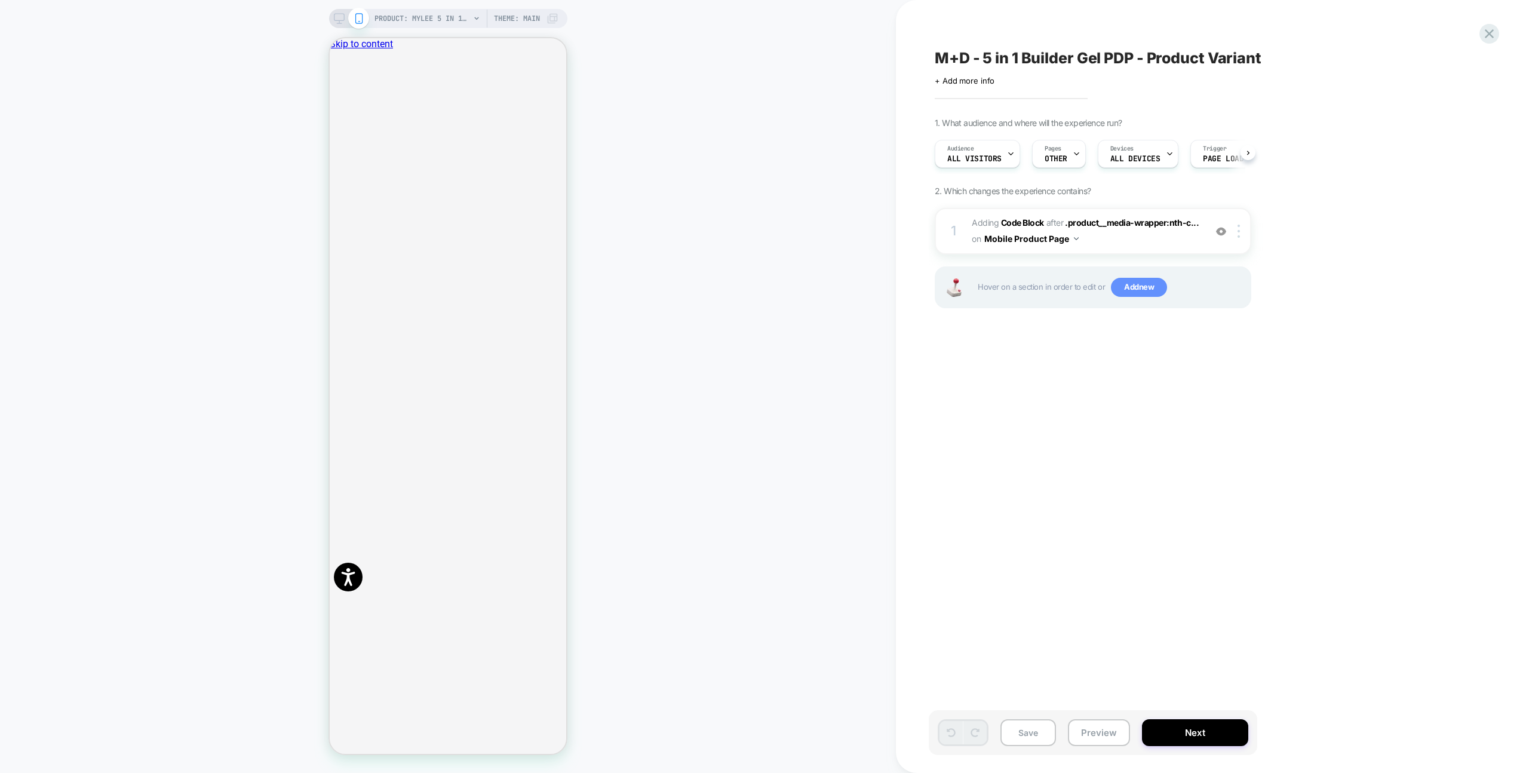
scroll to position [0, 1]
click at [342, 18] on icon at bounding box center [339, 18] width 11 height 11
click at [339, 20] on rect at bounding box center [339, 17] width 10 height 7
click at [337, 19] on icon at bounding box center [339, 18] width 11 height 11
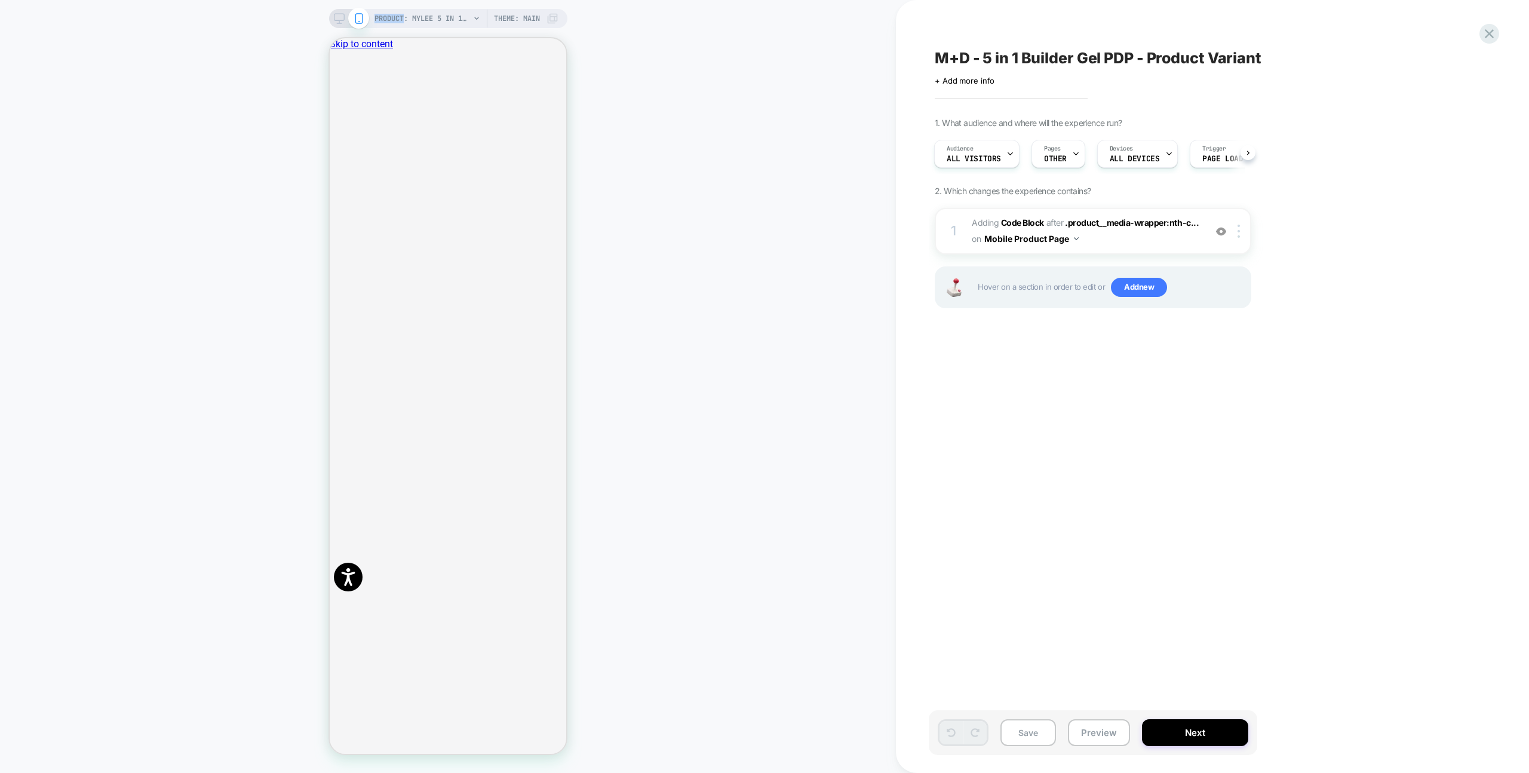
click at [337, 19] on icon at bounding box center [339, 18] width 11 height 11
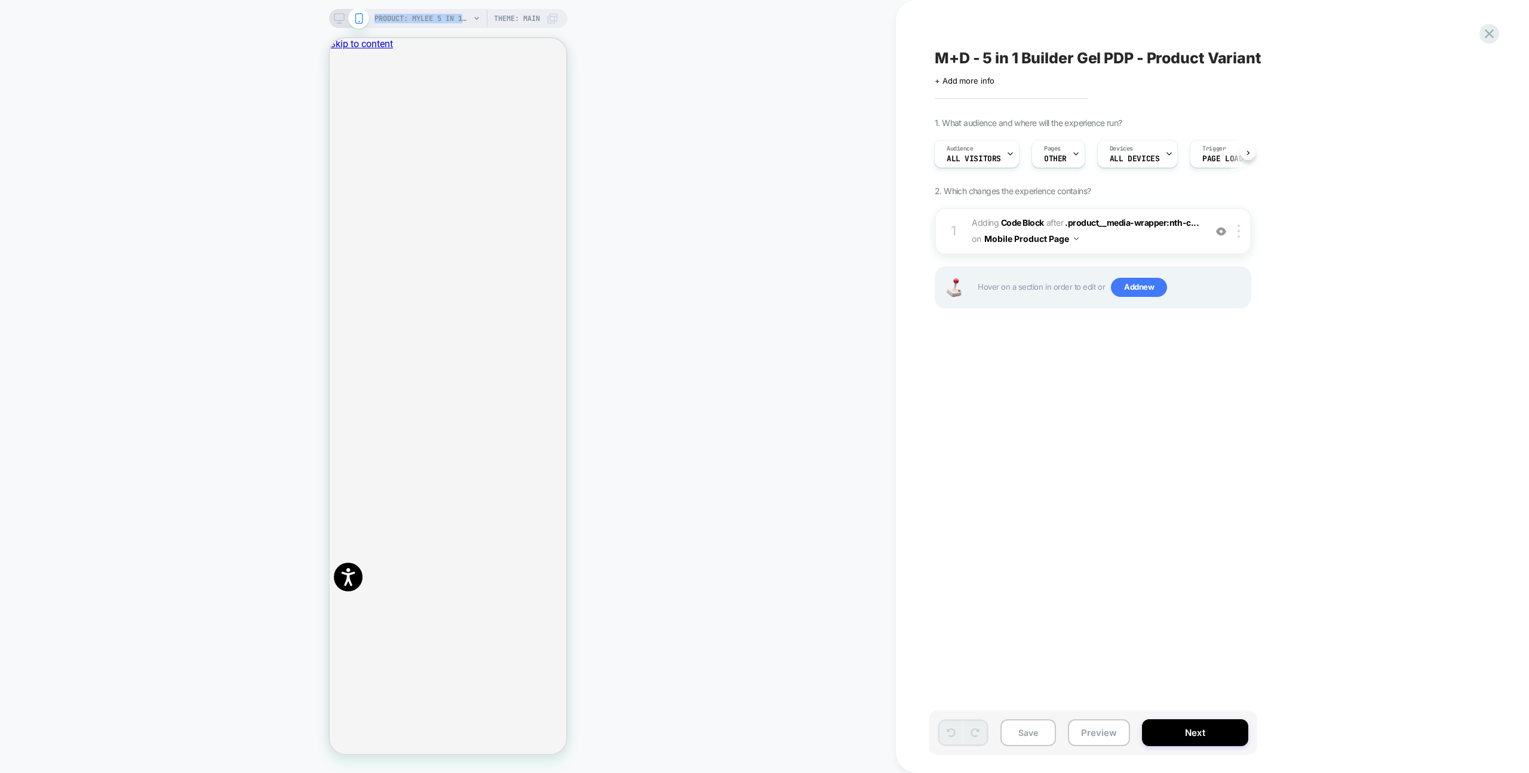
click at [337, 18] on icon at bounding box center [339, 18] width 11 height 11
click at [337, 17] on icon at bounding box center [339, 18] width 11 height 11
click at [337, 15] on icon at bounding box center [339, 18] width 11 height 11
click at [339, 13] on icon at bounding box center [339, 18] width 11 height 11
click at [340, 12] on div "PRODUCT: Mylee 5 in 1 Builder Gel Laid Bare 15ml Theme: MAIN" at bounding box center [448, 18] width 238 height 19
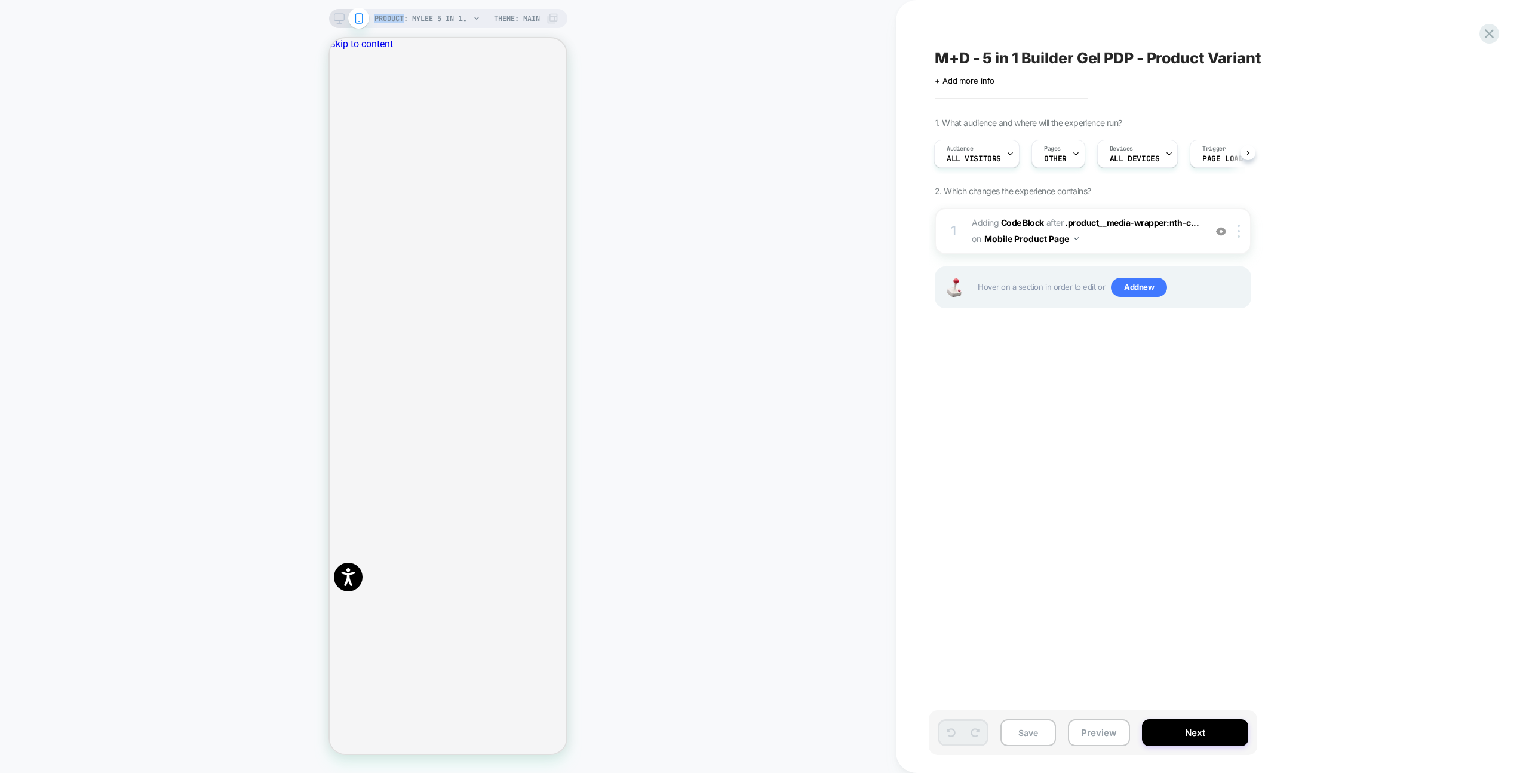
drag, startPoint x: 340, startPoint y: 12, endPoint x: 339, endPoint y: 20, distance: 8.4
click at [340, 12] on div "PRODUCT: Mylee 5 in 1 Builder Gel Laid Bare 15ml Theme: MAIN" at bounding box center [448, 18] width 238 height 19
click at [339, 20] on icon at bounding box center [339, 18] width 11 height 11
click at [340, 20] on icon at bounding box center [339, 18] width 11 height 11
click at [648, 33] on div "PRODUCT: Mylee 5 in 1 Builder Gel Laid Bare 15ml PRODUCT: Mylee 5 in 1 Builder …" at bounding box center [448, 386] width 896 height 749
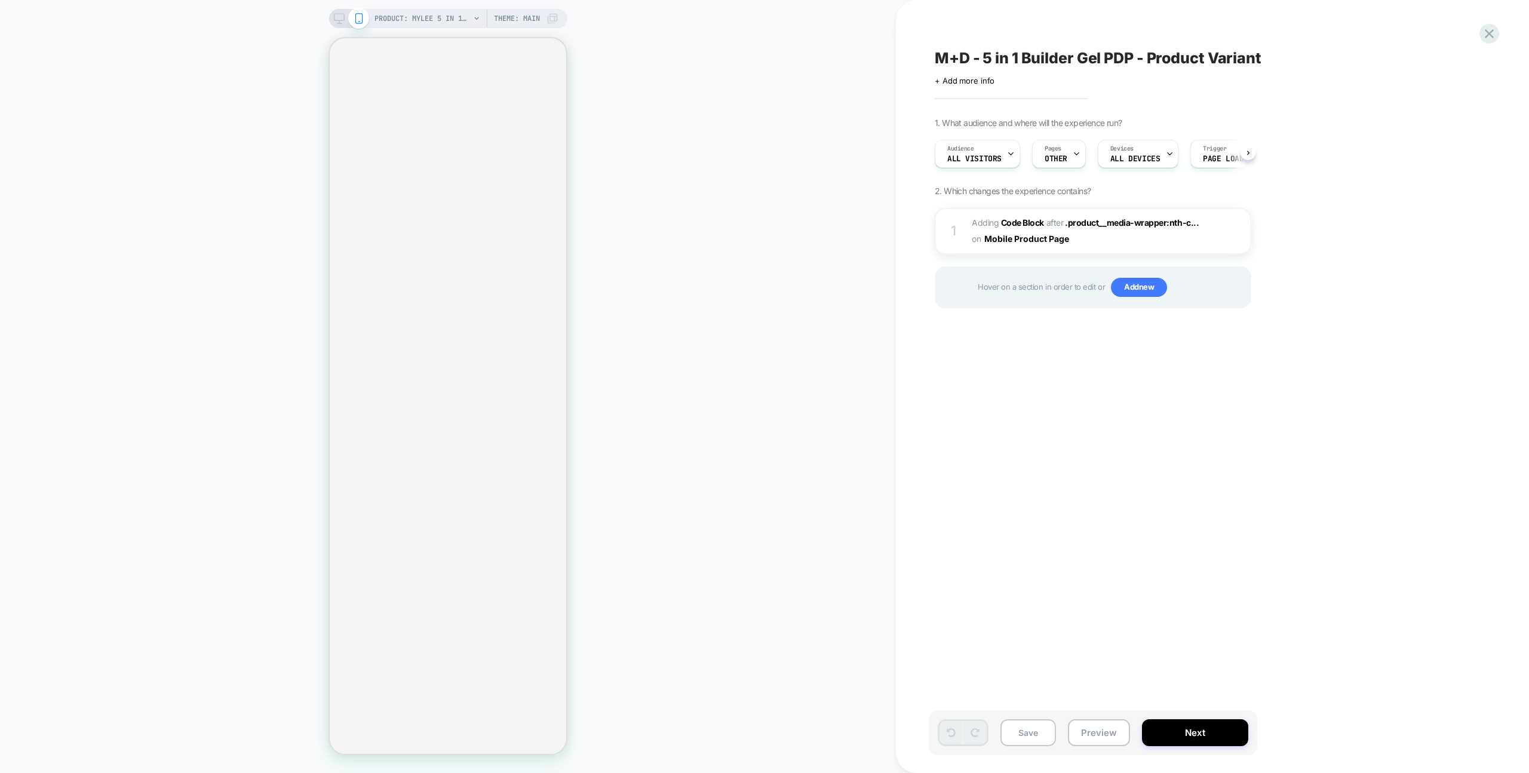
scroll to position [0, 1]
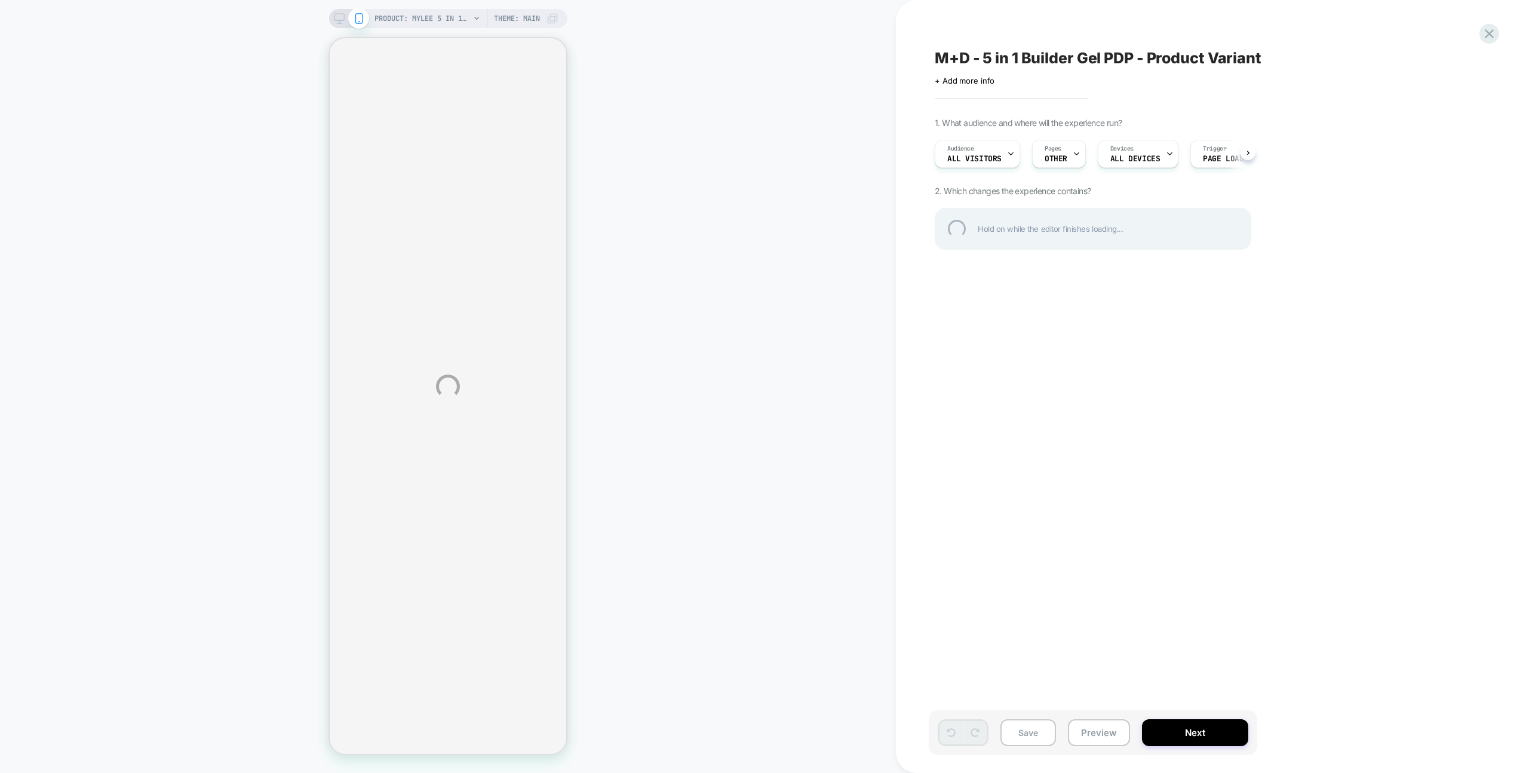
click at [338, 19] on div "PRODUCT: Mylee 5 in 1 Builder Gel Laid Bare 15ml PRODUCT: Mylee 5 in 1 Builder …" at bounding box center [764, 386] width 1529 height 773
click at [339, 19] on div "PRODUCT: Mylee 5 in 1 Builder Gel Laid Bare 15ml PRODUCT: Mylee 5 in 1 Builder …" at bounding box center [764, 386] width 1529 height 773
click at [340, 18] on div "PRODUCT: Mylee 5 in 1 Builder Gel Laid Bare 15ml PRODUCT: Mylee 5 in 1 Builder …" at bounding box center [764, 386] width 1529 height 773
click at [341, 17] on div "PRODUCT: Mylee 5 in 1 Builder Gel Laid Bare 15ml PRODUCT: Mylee 5 in 1 Builder …" at bounding box center [764, 386] width 1529 height 773
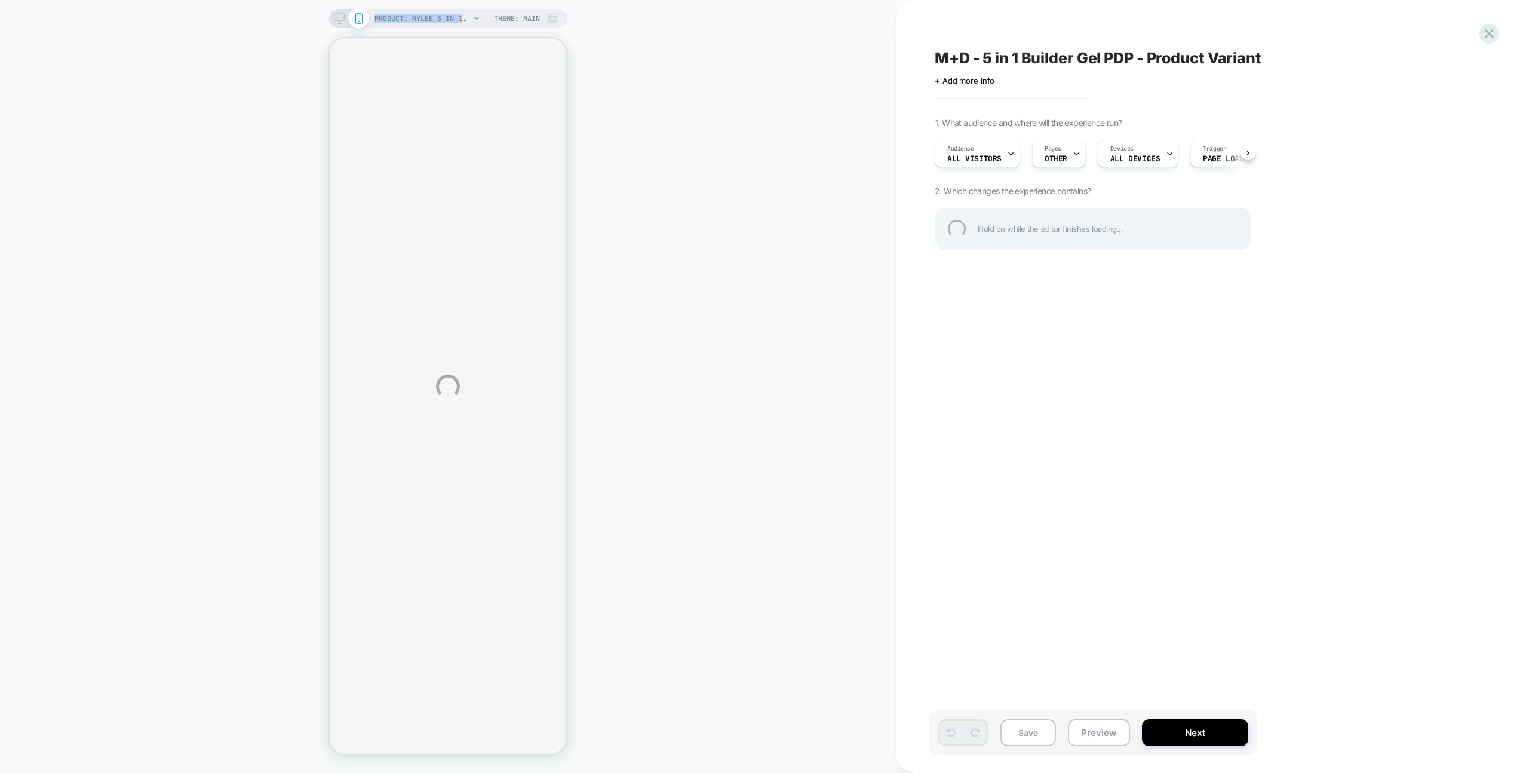
click at [341, 17] on div "PRODUCT: Mylee 5 in 1 Builder Gel Laid Bare 15ml PRODUCT: Mylee 5 in 1 Builder …" at bounding box center [764, 386] width 1529 height 773
click at [333, 16] on div "PRODUCT: Mylee 5 in 1 Builder Gel Laid Bare 15ml PRODUCT: Mylee 5 in 1 Builder …" at bounding box center [764, 386] width 1529 height 773
click at [336, 16] on div "PRODUCT: Mylee 5 in 1 Builder Gel Laid Bare 15ml PRODUCT: Mylee 5 in 1 Builder …" at bounding box center [764, 386] width 1529 height 773
click at [339, 17] on div "PRODUCT: Mylee 5 in 1 Builder Gel Laid Bare 15ml PRODUCT: Mylee 5 in 1 Builder …" at bounding box center [764, 386] width 1529 height 773
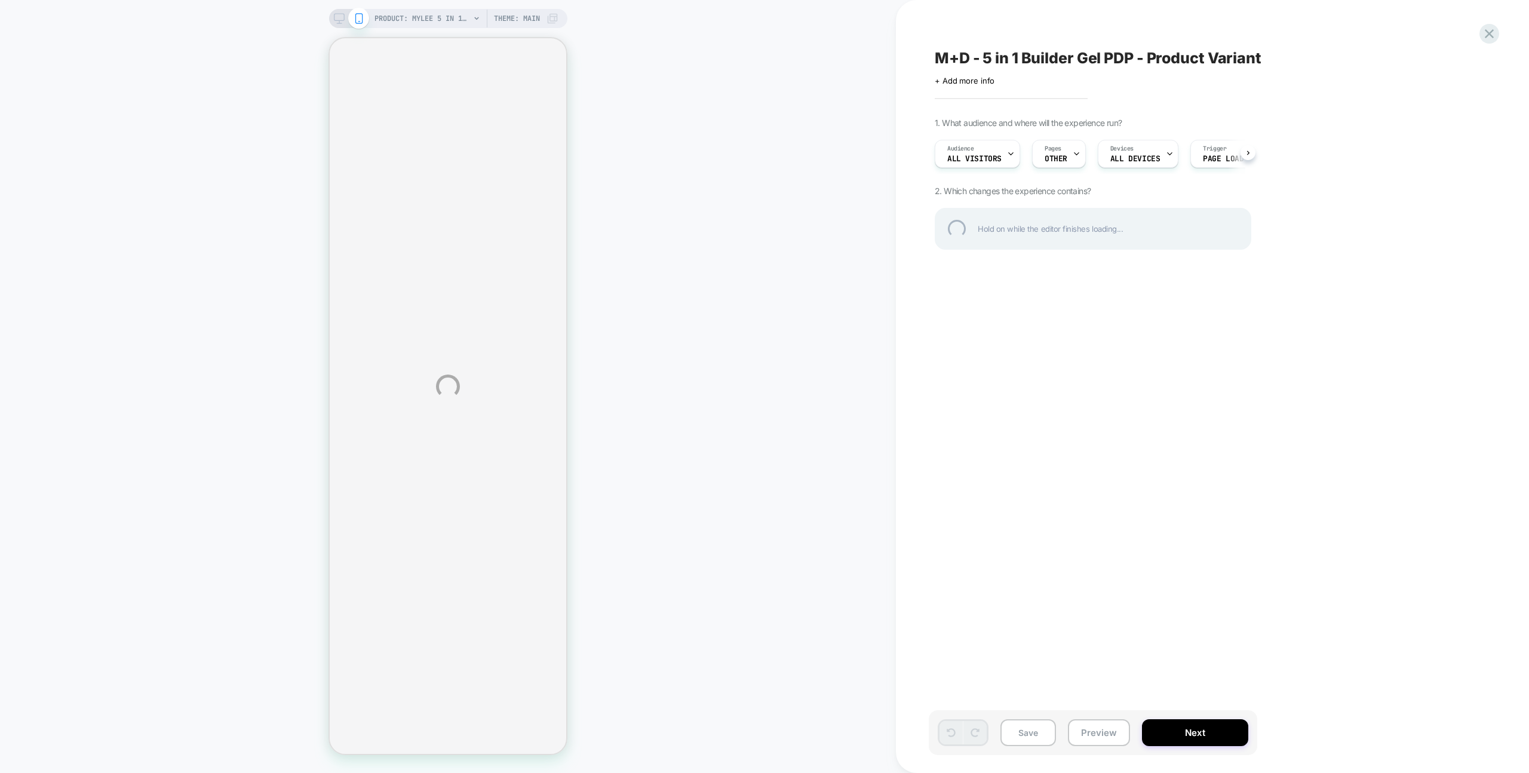
click at [335, 17] on div "PRODUCT: Mylee 5 in 1 Builder Gel Laid Bare 15ml PRODUCT: Mylee 5 in 1 Builder …" at bounding box center [764, 386] width 1529 height 773
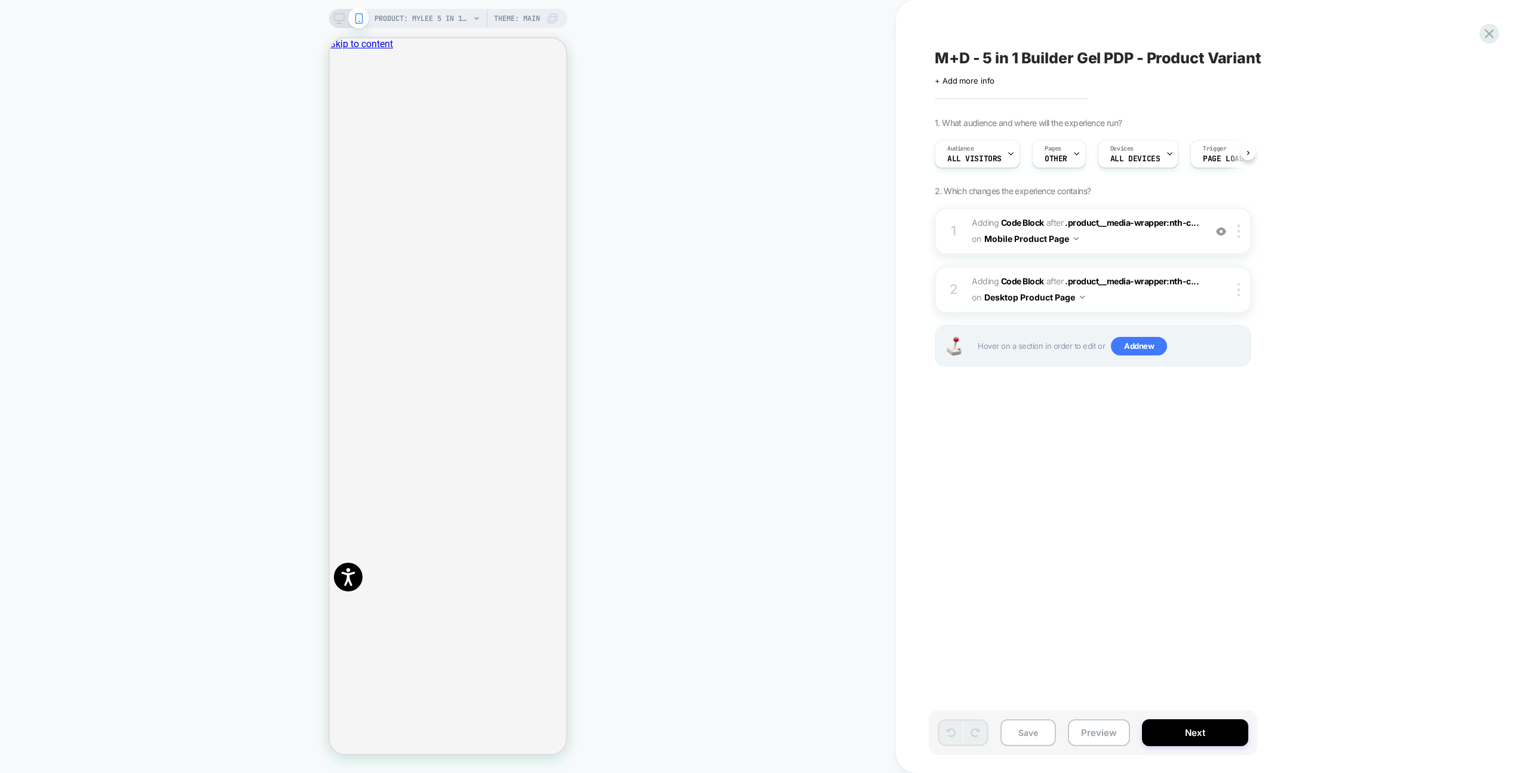
scroll to position [0, 1]
click at [1155, 236] on span "Adding Code Block AFTER .product__media-wrapper:nth-c... .product__media-wrappe…" at bounding box center [1084, 231] width 227 height 32
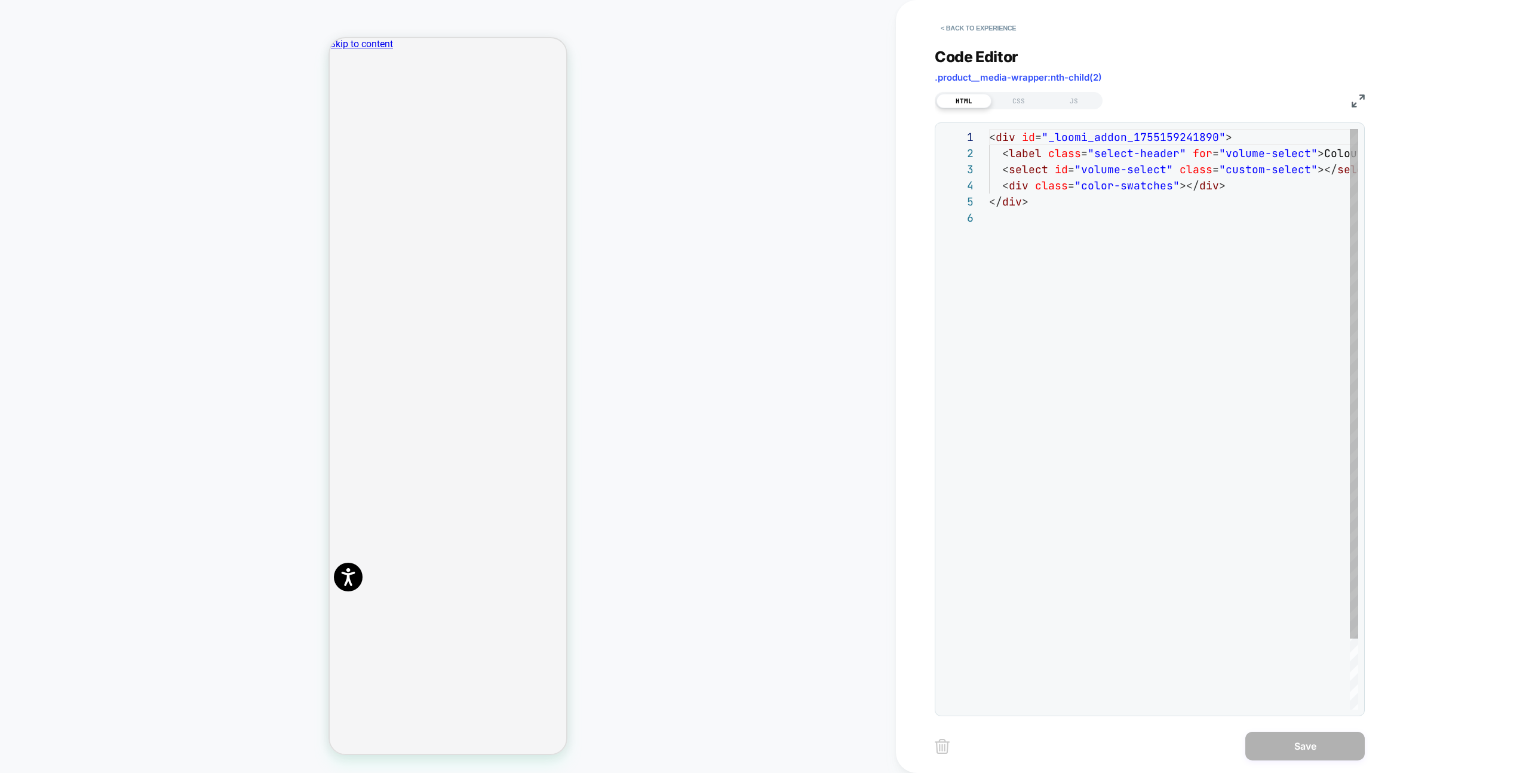
scroll to position [81, 0]
click at [994, 35] on button "< Back to experience" at bounding box center [977, 28] width 87 height 19
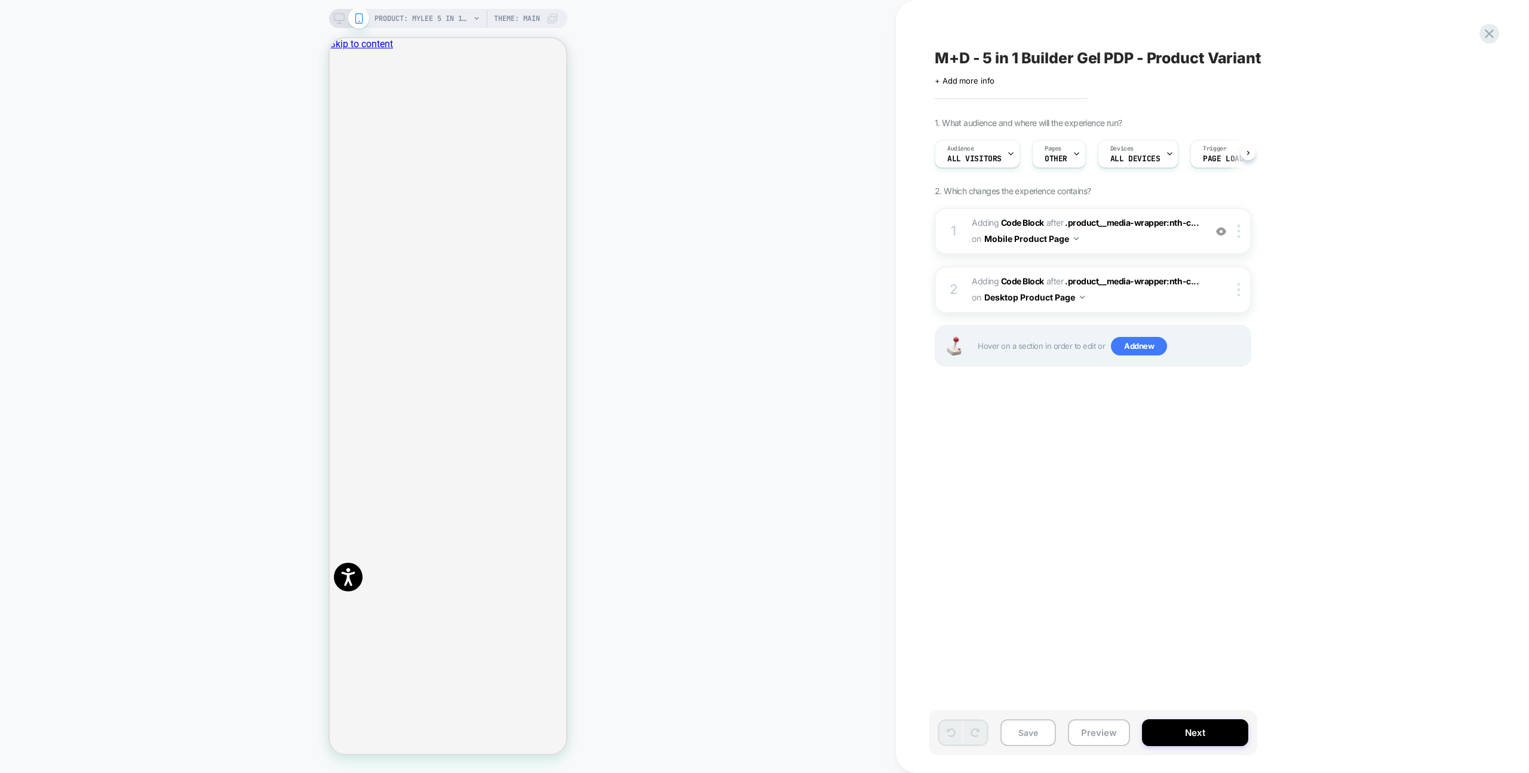
scroll to position [0, 1]
click at [334, 19] on icon at bounding box center [339, 18] width 11 height 11
click at [338, 19] on icon at bounding box center [339, 18] width 11 height 11
click at [341, 19] on icon at bounding box center [339, 18] width 11 height 11
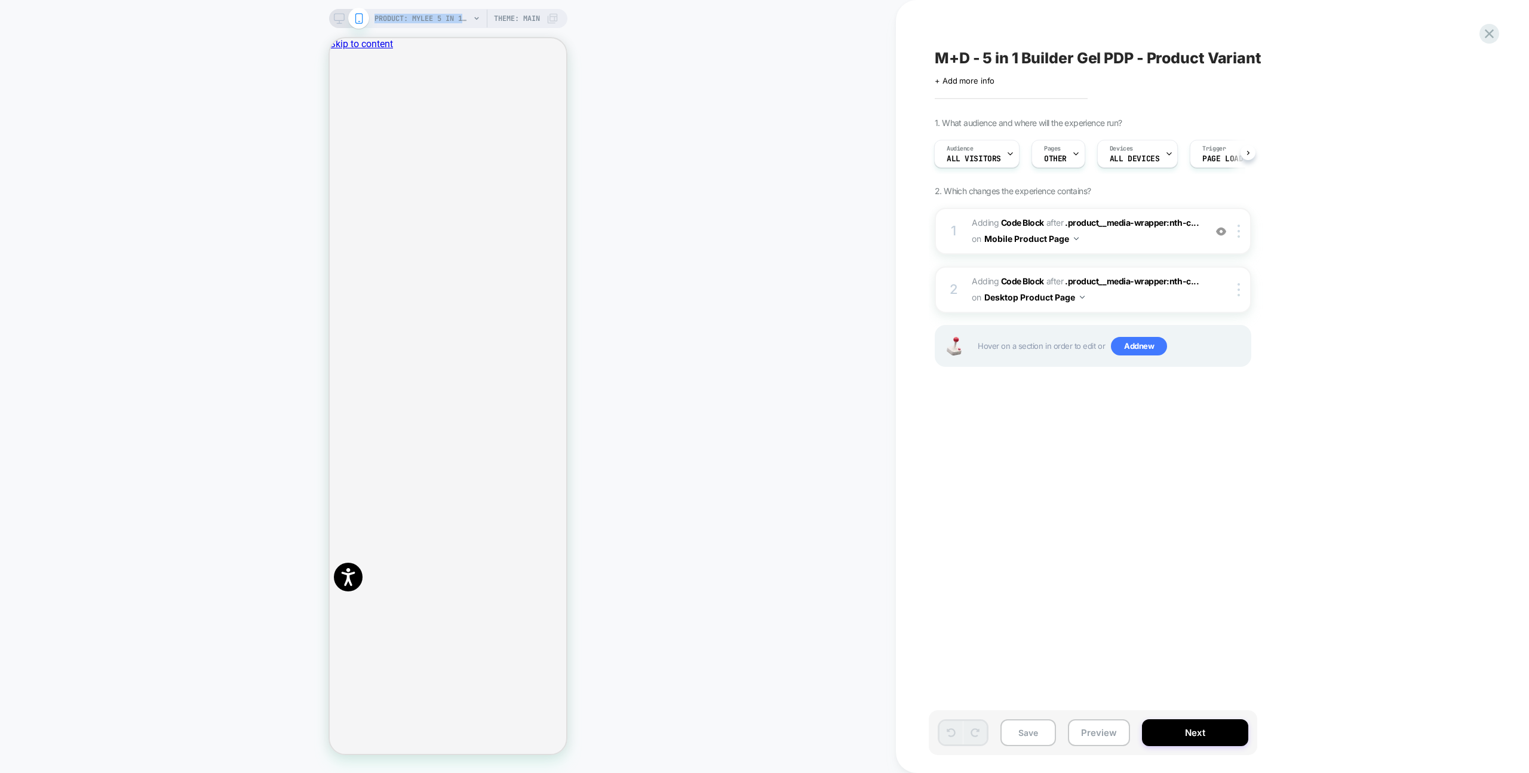
click at [341, 19] on icon at bounding box center [339, 18] width 11 height 11
click at [672, 61] on div "PRODUCT: Mylee 5 in 1 Builder Gel Laid Bare 15ml PRODUCT: Mylee 5 in 1 Builder …" at bounding box center [448, 386] width 896 height 749
click at [1042, 734] on button "Save" at bounding box center [1028, 732] width 56 height 27
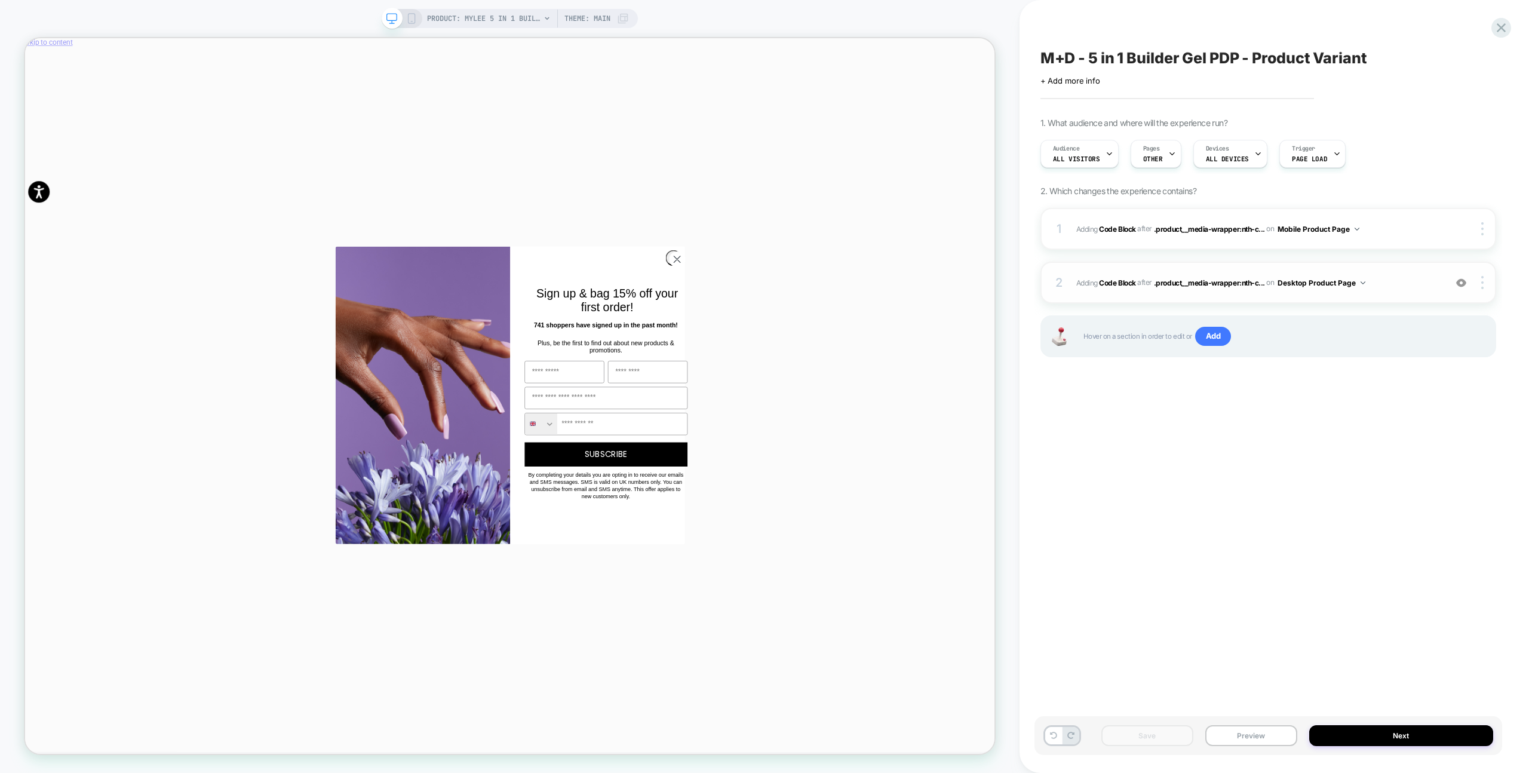
click at [1411, 282] on span "Adding Code Block AFTER .product__media-wrapper:nth-c... .product__media-wrappe…" at bounding box center [1257, 282] width 363 height 15
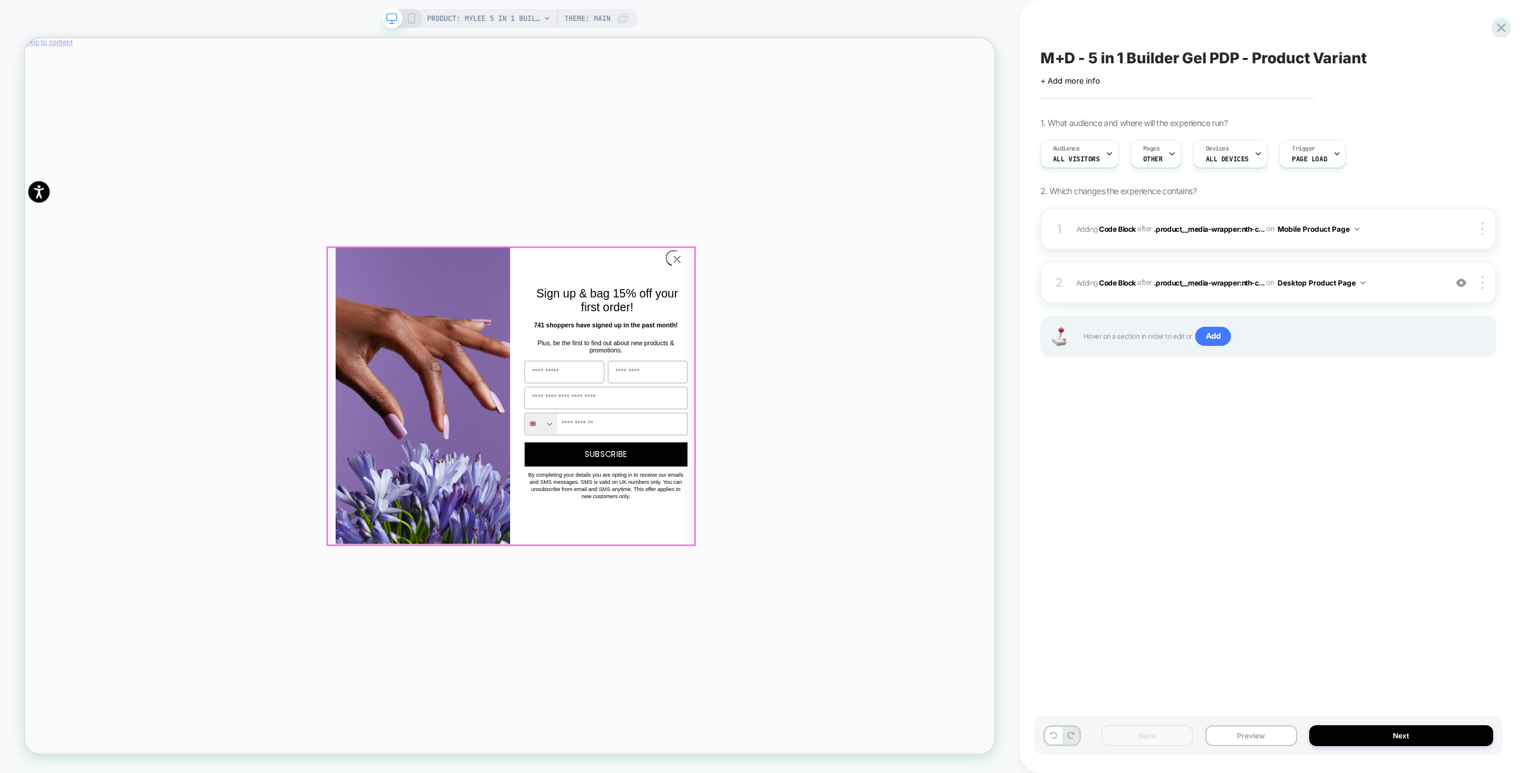
click at [884, 330] on circle "Close dialog" at bounding box center [894, 332] width 20 height 20
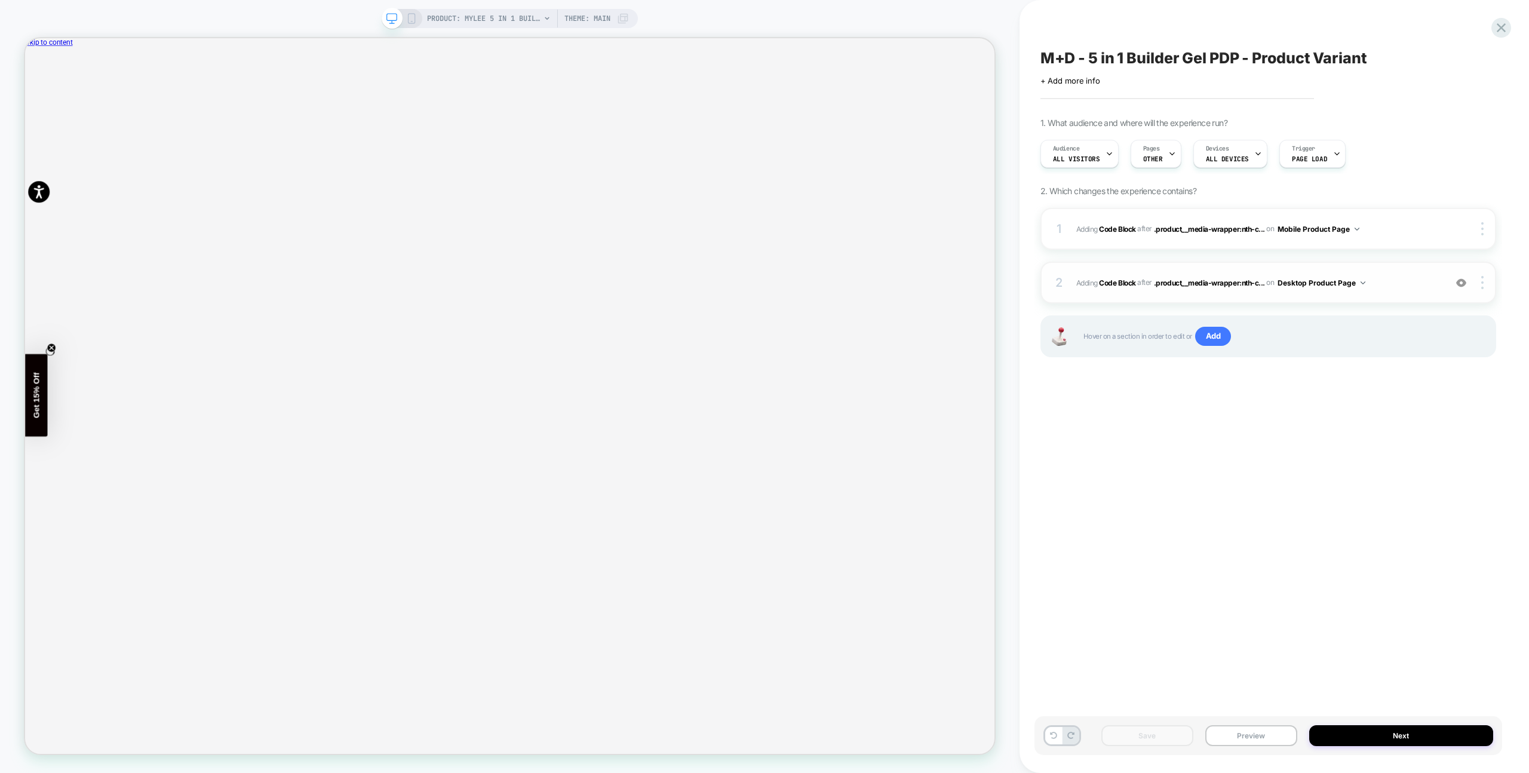
click at [1382, 273] on div "2 Adding Code Block AFTER .product__media-wrapper:nth-c... .product__media-wrap…" at bounding box center [1268, 283] width 456 height 42
click at [1385, 277] on span "Adding Code Block AFTER .product__media-wrapper:nth-c... .product__media-wrappe…" at bounding box center [1257, 282] width 363 height 15
drag, startPoint x: 1500, startPoint y: 30, endPoint x: 1490, endPoint y: 30, distance: 9.6
click at [1500, 30] on icon at bounding box center [1501, 28] width 16 height 16
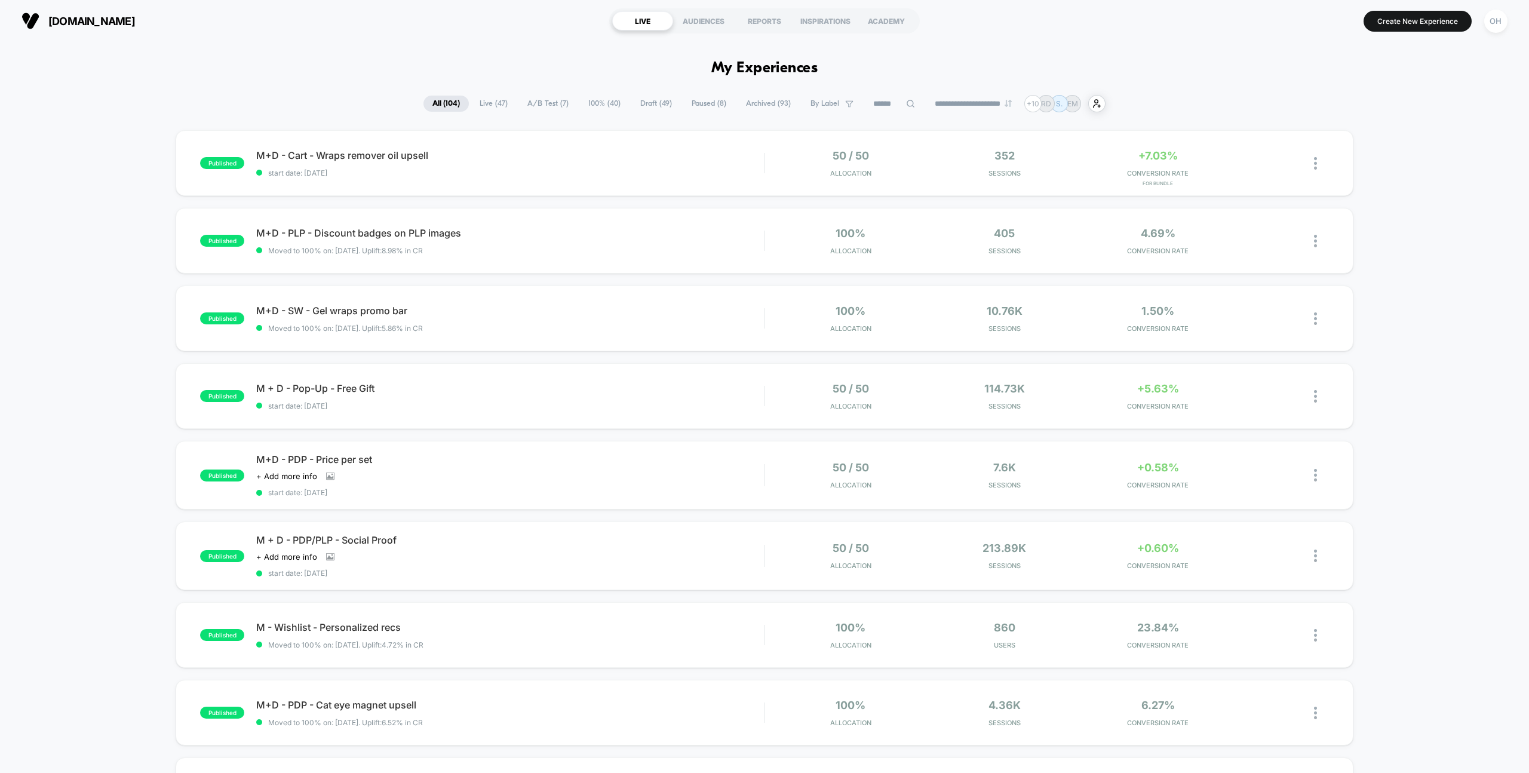
click at [644, 106] on span "Draft ( 49 )" at bounding box center [656, 104] width 50 height 16
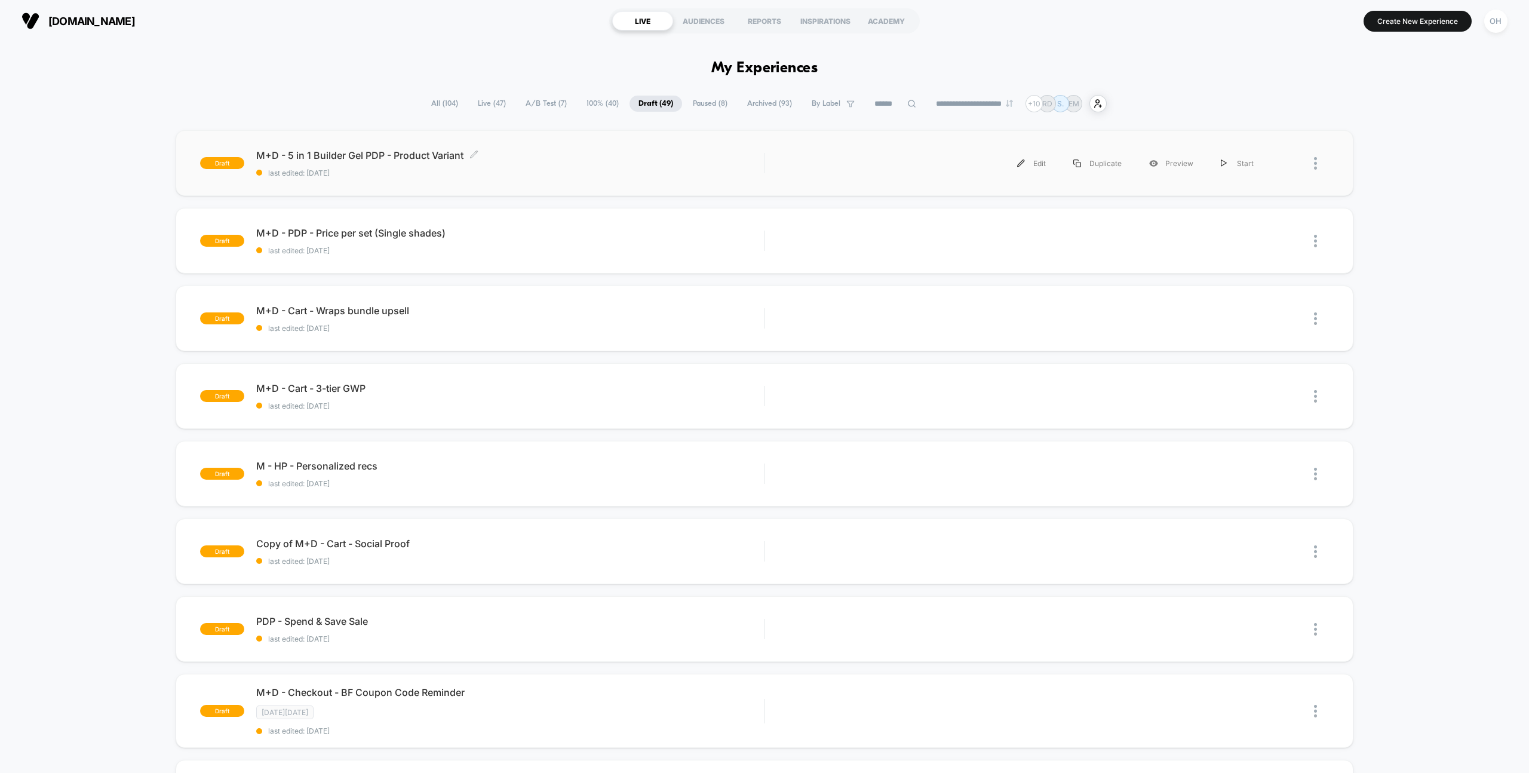
click at [604, 163] on div "M+D - 5 in 1 Builder Gel PDP - Product Variant Click to edit experience details…" at bounding box center [510, 163] width 508 height 28
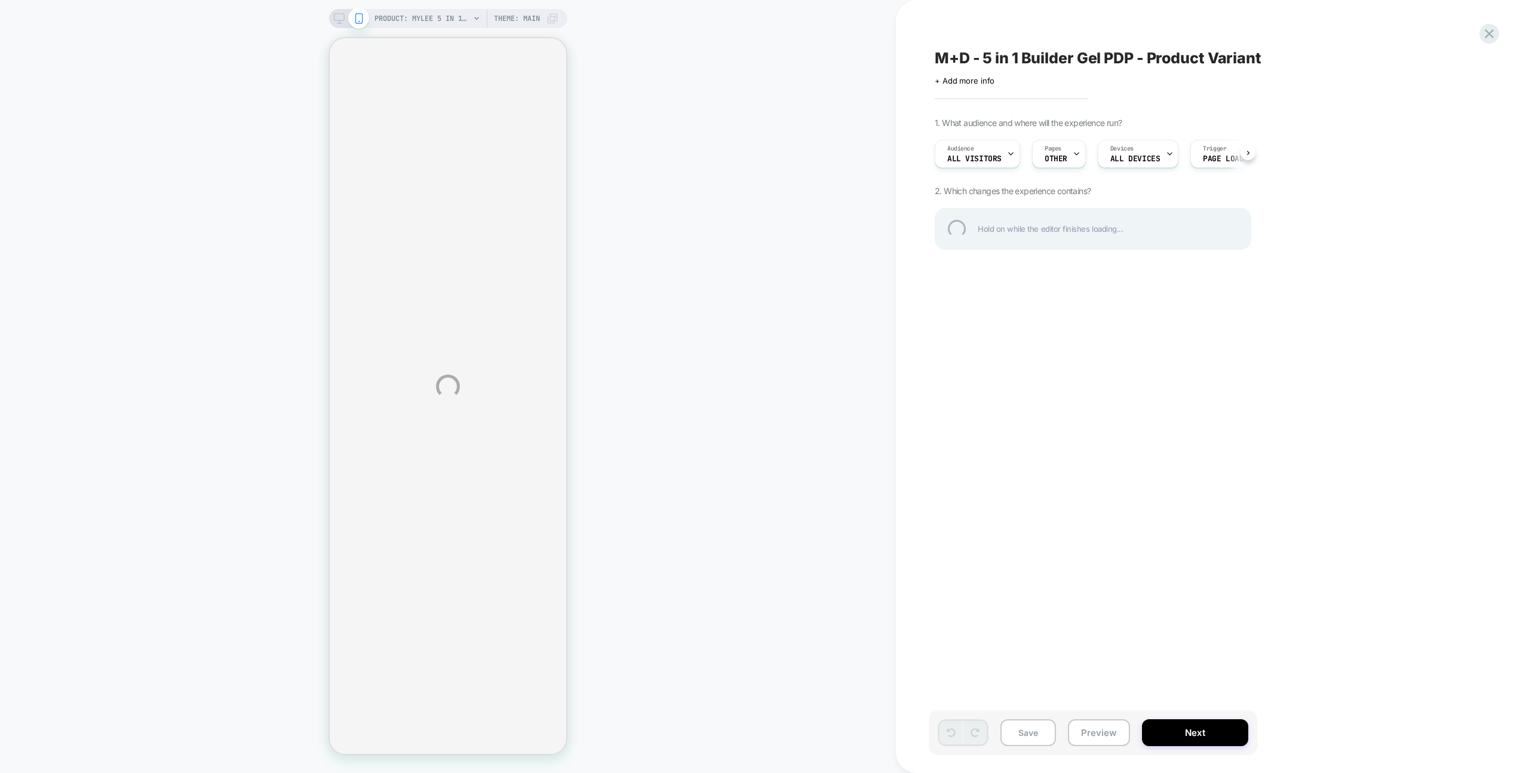
click at [770, 42] on div "PRODUCT: Mylee 5 in 1 Builder Gel Laid Bare 15ml PRODUCT: Mylee 5 in 1 Builder …" at bounding box center [764, 386] width 1529 height 773
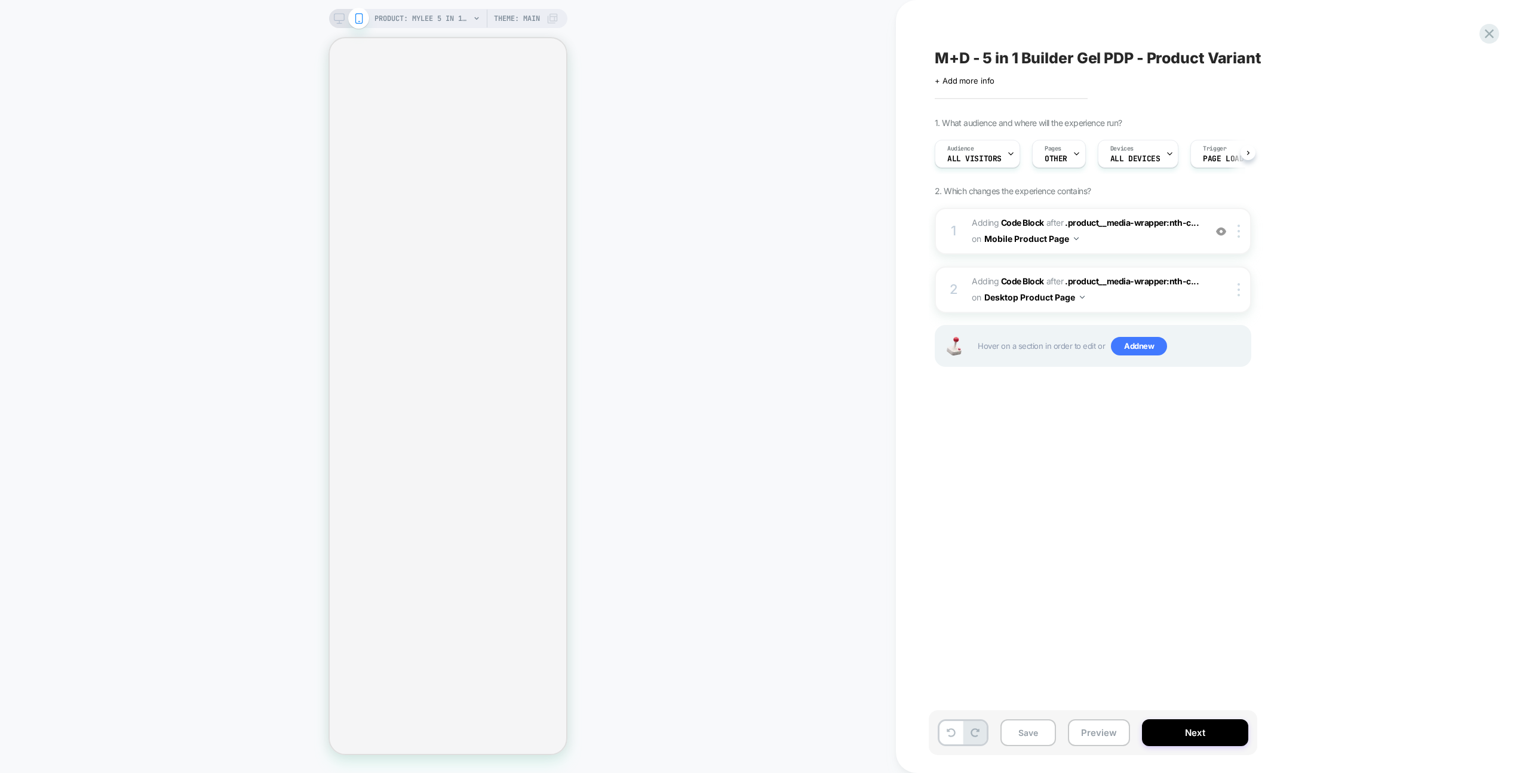
scroll to position [0, 1]
click at [340, 19] on icon at bounding box center [339, 18] width 11 height 11
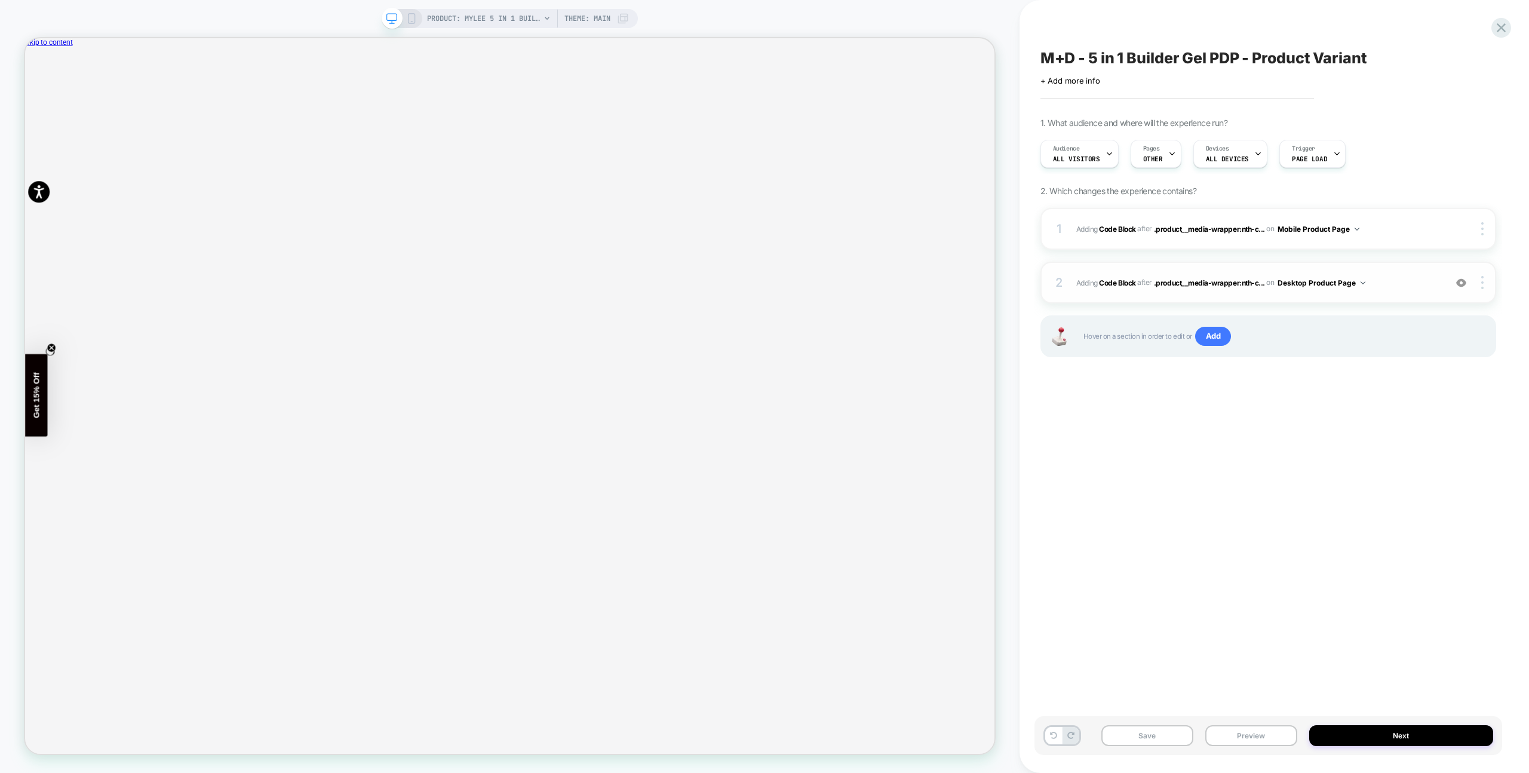
click at [1407, 277] on span "Adding Code Block AFTER .product__media-wrapper:nth-c... .product__media-wrappe…" at bounding box center [1257, 282] width 363 height 15
click at [1400, 284] on span "Adding Code Block AFTER .product__media-wrapper:nth-c... .product__media-wrappe…" at bounding box center [1257, 282] width 363 height 15
click at [1373, 284] on span "Adding Code Block AFTER .product__media-wrapper:nth-c... .product__media-wrappe…" at bounding box center [1257, 282] width 363 height 15
click at [1188, 285] on span ".product__media-wrapper:nth-c..." at bounding box center [1209, 282] width 111 height 9
click at [1288, 290] on div "2 Adding Code Block AFTER .product__media-wrapper:nth-c... .product__media-wrap…" at bounding box center [1268, 283] width 456 height 42
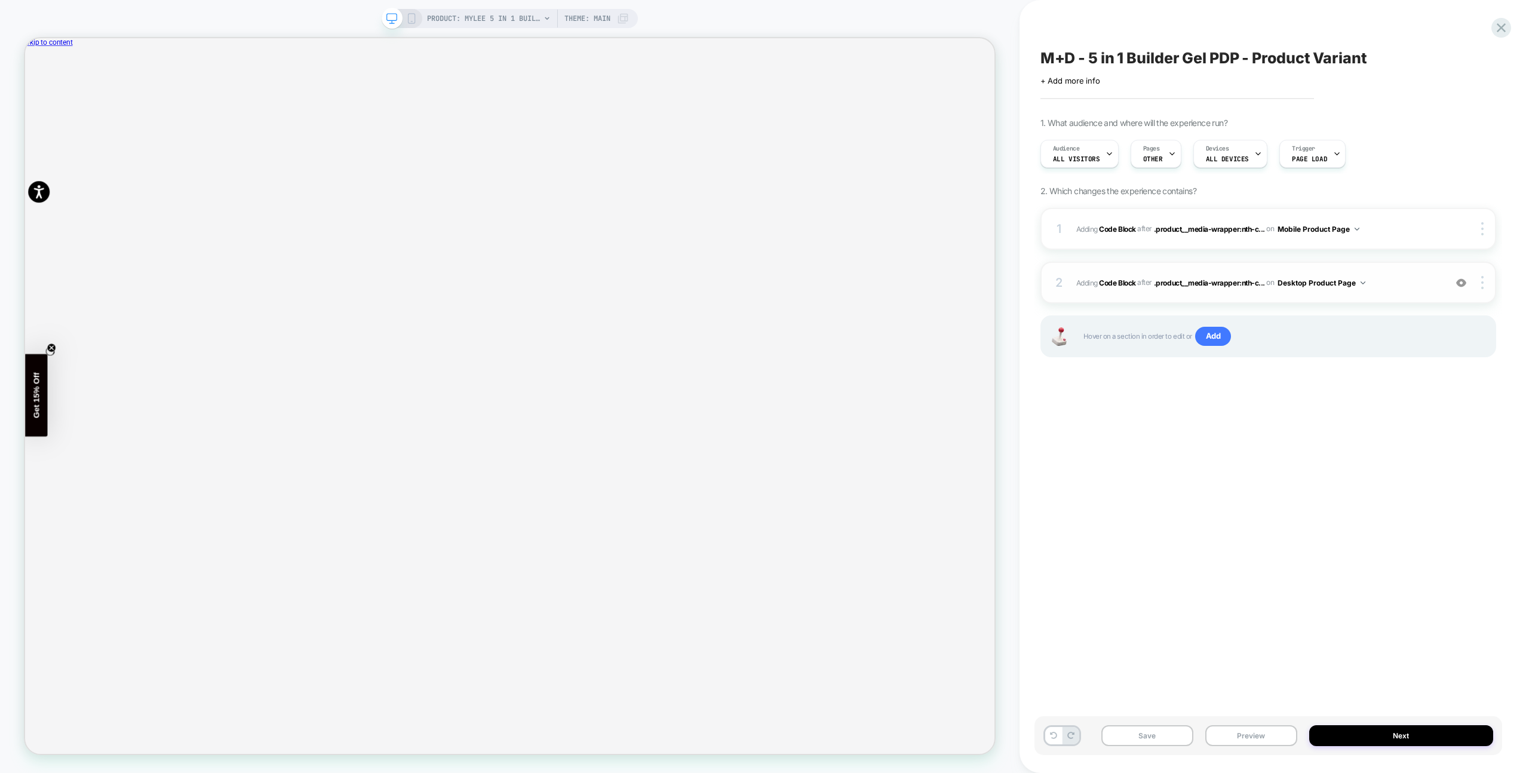
click at [1411, 279] on span "Adding Code Block AFTER .product__media-wrapper:nth-c... .product__media-wrappe…" at bounding box center [1257, 282] width 363 height 15
click at [1231, 751] on div "Save Preview Next" at bounding box center [1268, 735] width 468 height 39
click at [1238, 736] on button "Preview" at bounding box center [1251, 735] width 92 height 21
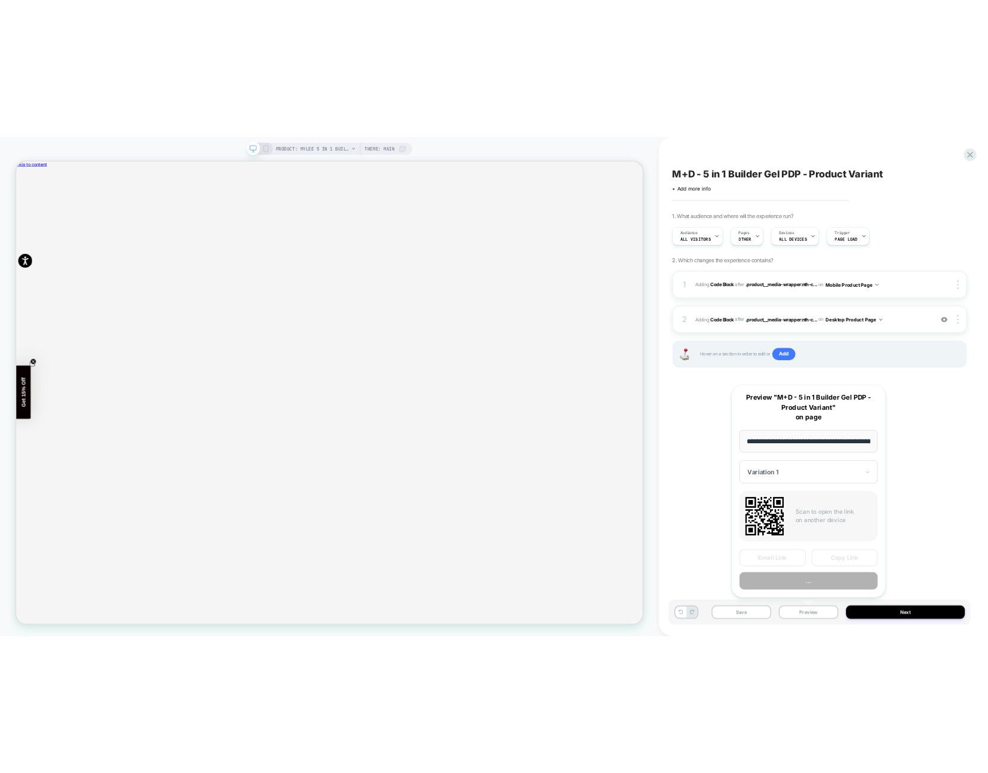
scroll to position [0, 231]
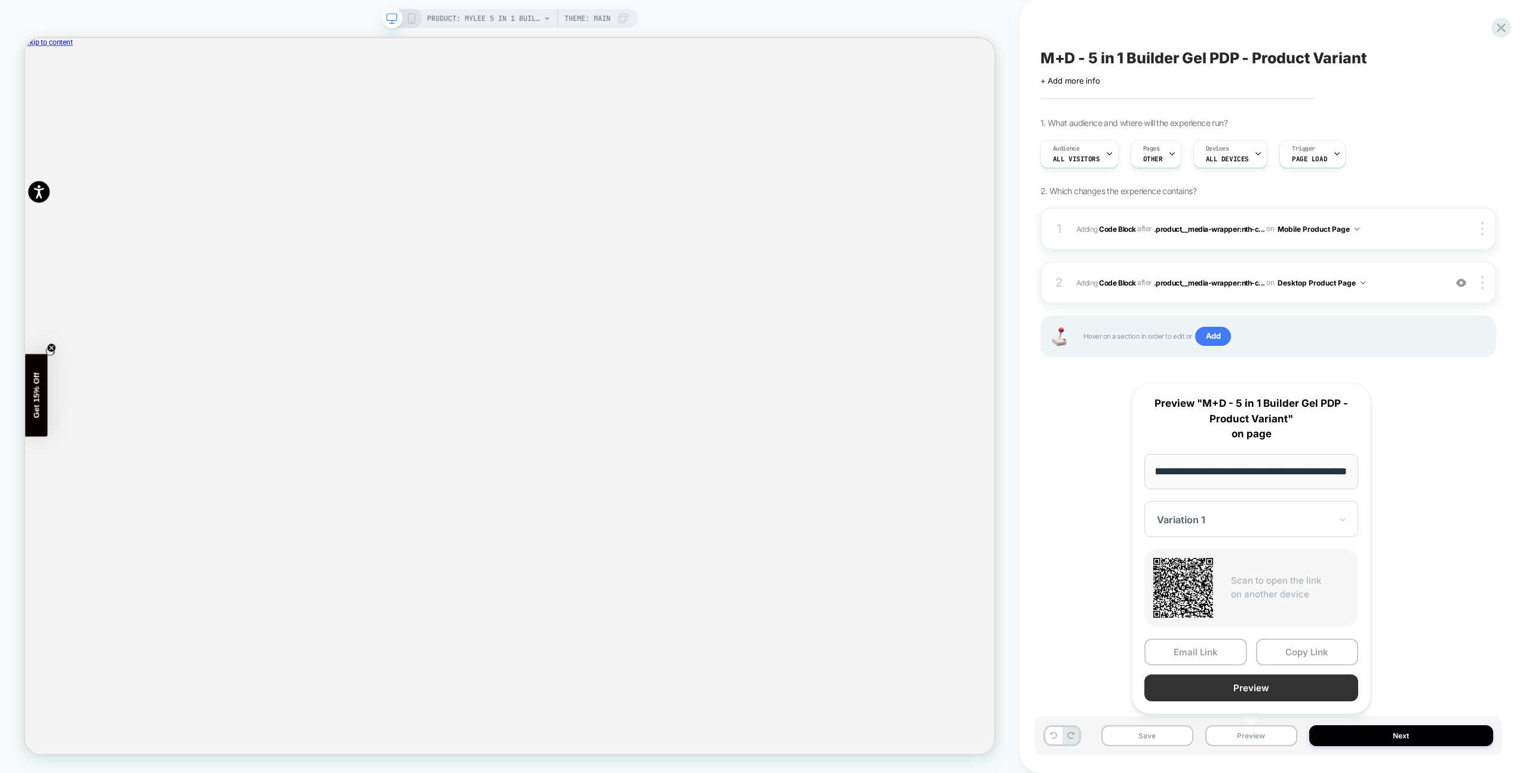
click at [1244, 694] on button "Preview" at bounding box center [1251, 687] width 214 height 27
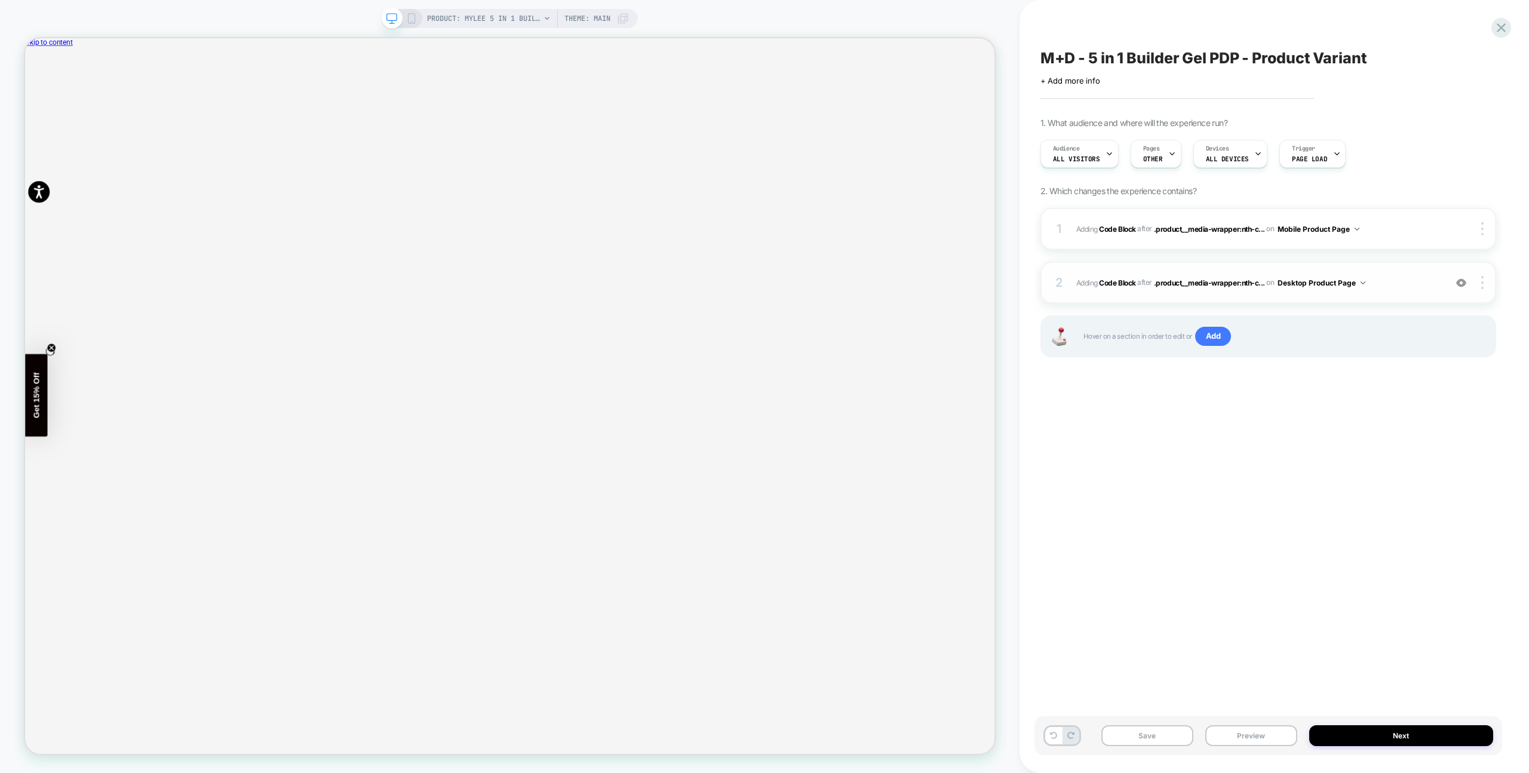
click at [1409, 293] on div "2 Adding Code Block AFTER .product__media-wrapper:nth-c... .product__media-wrap…" at bounding box center [1268, 283] width 456 height 42
click at [1031, 39] on div "M+D - 5 in 1 Builder Gel PDP - Product Variant Click to edit experience details…" at bounding box center [1273, 386] width 509 height 773
drag, startPoint x: 1373, startPoint y: 274, endPoint x: 1384, endPoint y: 274, distance: 11.3
click at [1376, 275] on span "Adding Code Block AFTER .product__media-wrapper:nth-c... .product__media-wrappe…" at bounding box center [1257, 282] width 363 height 15
click at [1389, 275] on span "Adding Code Block AFTER .product__media-wrapper:nth-c... .product__media-wrappe…" at bounding box center [1257, 282] width 363 height 15
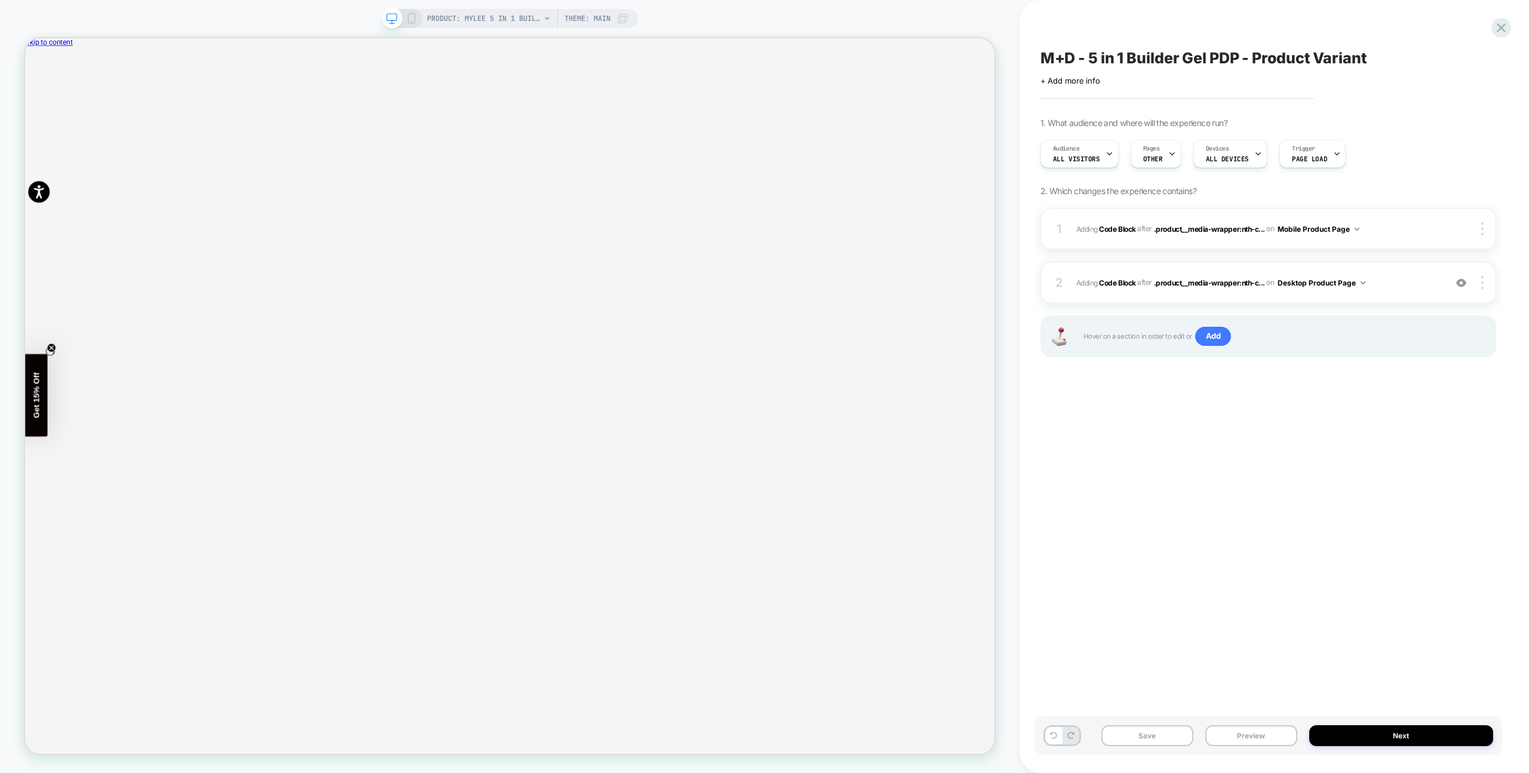
click at [412, 19] on icon at bounding box center [411, 18] width 11 height 11
click at [411, 16] on icon at bounding box center [411, 18] width 11 height 11
click at [670, 14] on div "PRODUCT: Mylee 5 in 1 Builder Gel Laid Bare 15ml PRODUCT: Mylee 5 in 1 Builder …" at bounding box center [509, 386] width 1019 height 749
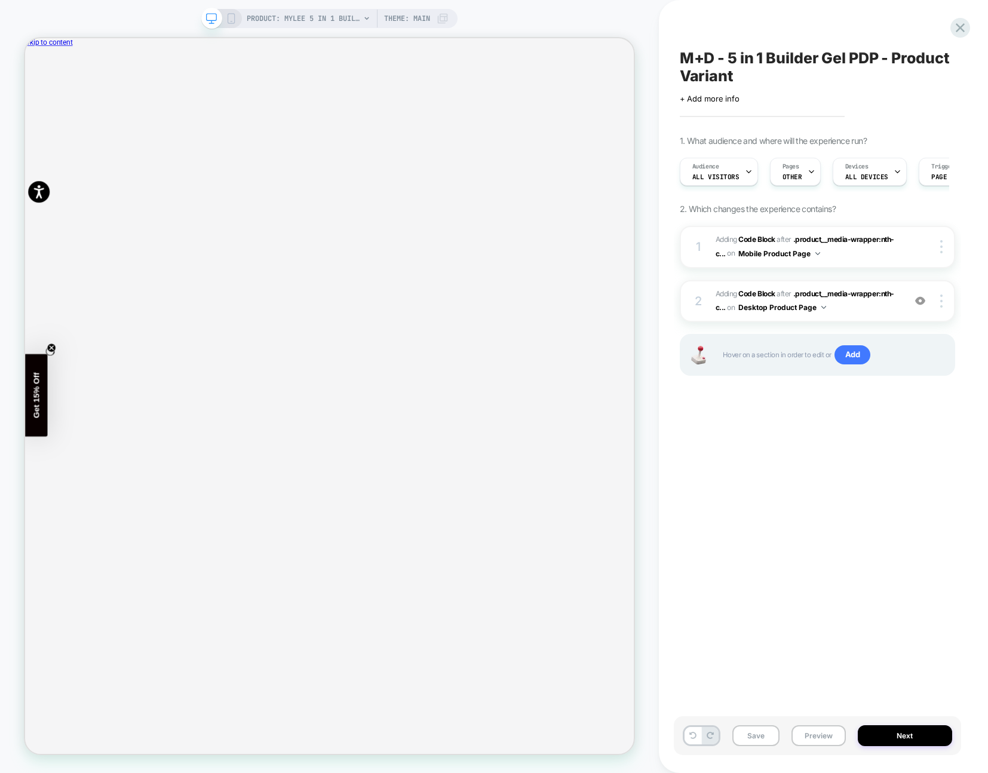
click at [233, 19] on icon at bounding box center [231, 18] width 11 height 11
click at [231, 19] on icon at bounding box center [231, 18] width 11 height 11
click at [576, 13] on div "PRODUCT: Mylee 5 in 1 Builder Gel Laid Bare 15ml PRODUCT: Mylee 5 in 1 Builder …" at bounding box center [329, 386] width 659 height 749
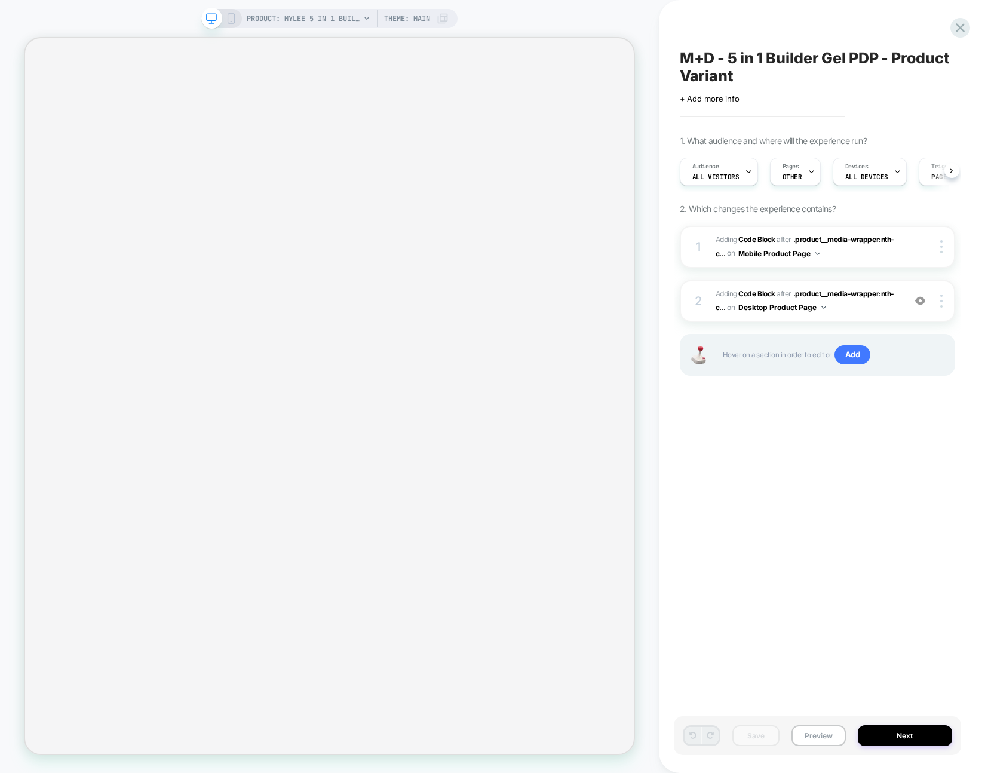
scroll to position [0, 1]
click at [875, 317] on div "2 Adding Code Block AFTER .product__media-wrapper:nth-c... .product__media-wrap…" at bounding box center [816, 301] width 275 height 42
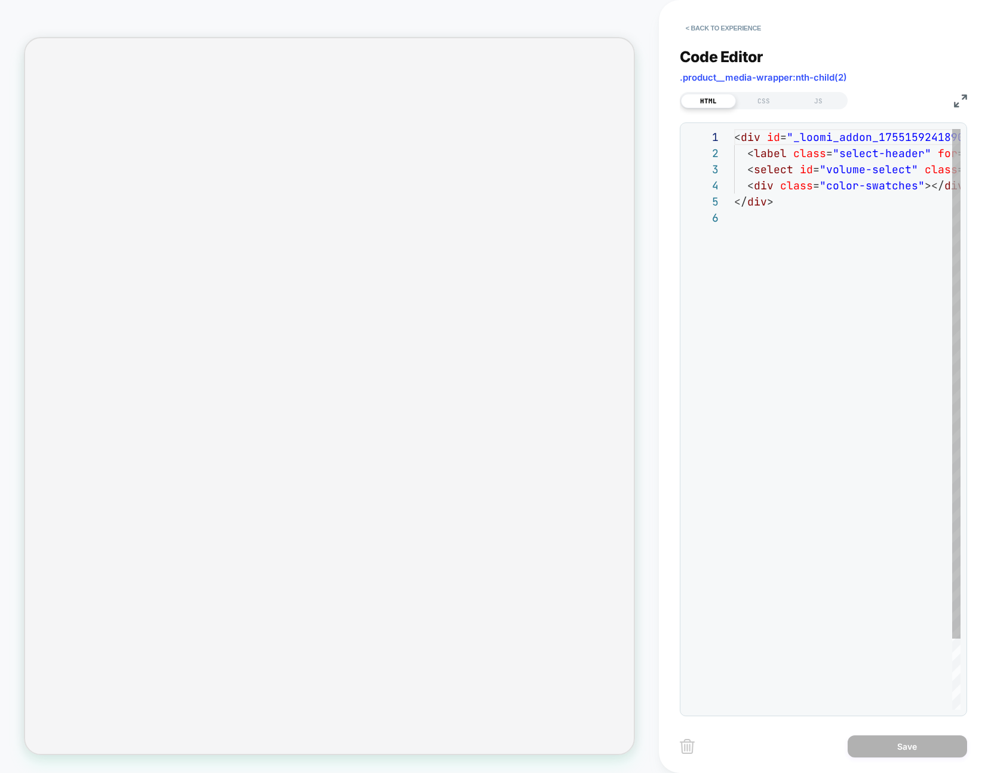
scroll to position [81, 0]
click at [831, 109] on div "**********" at bounding box center [822, 374] width 287 height 683
click at [830, 106] on div "JS" at bounding box center [818, 101] width 55 height 14
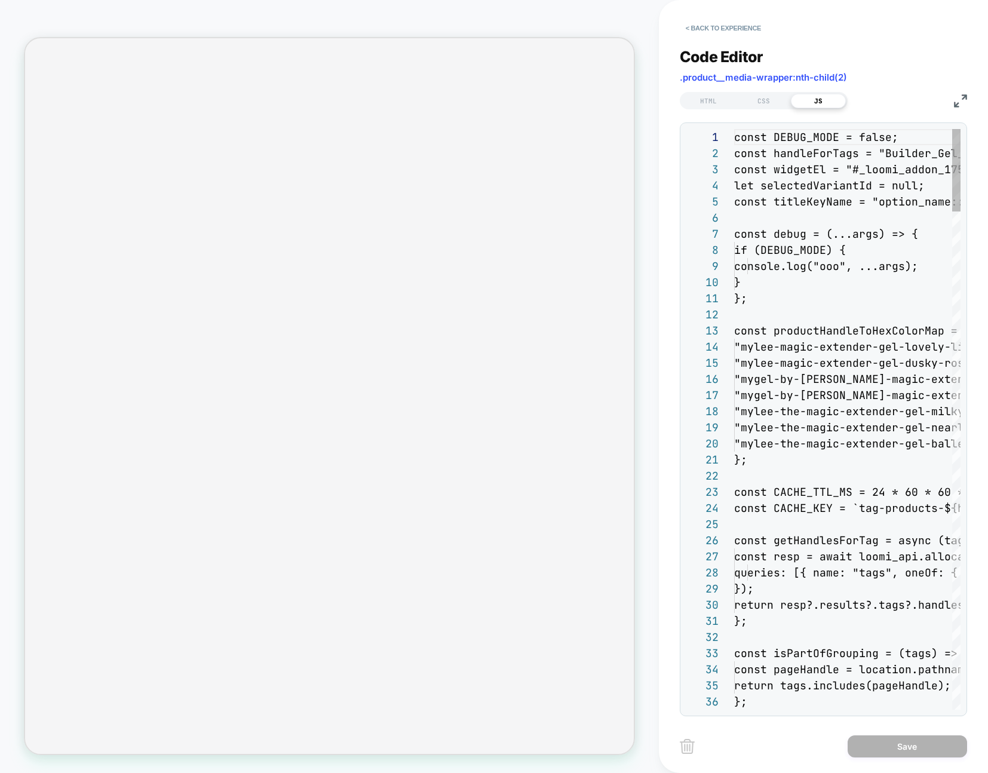
scroll to position [161, 0]
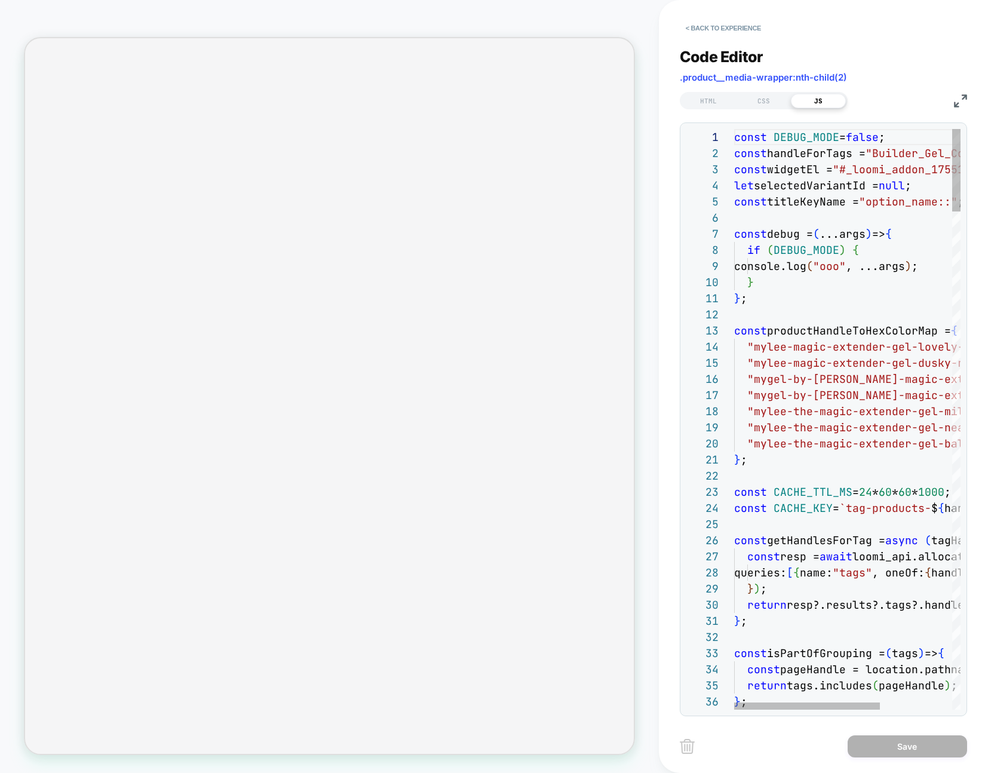
drag, startPoint x: 885, startPoint y: 216, endPoint x: 897, endPoint y: 261, distance: 46.5
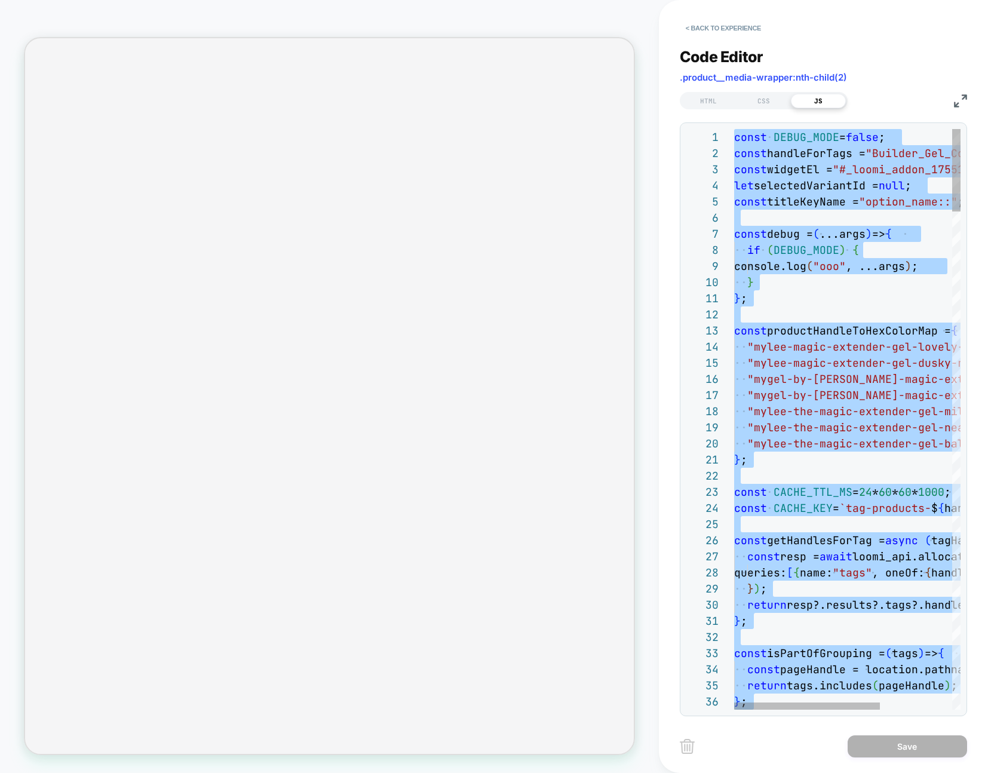
type textarea "**********"
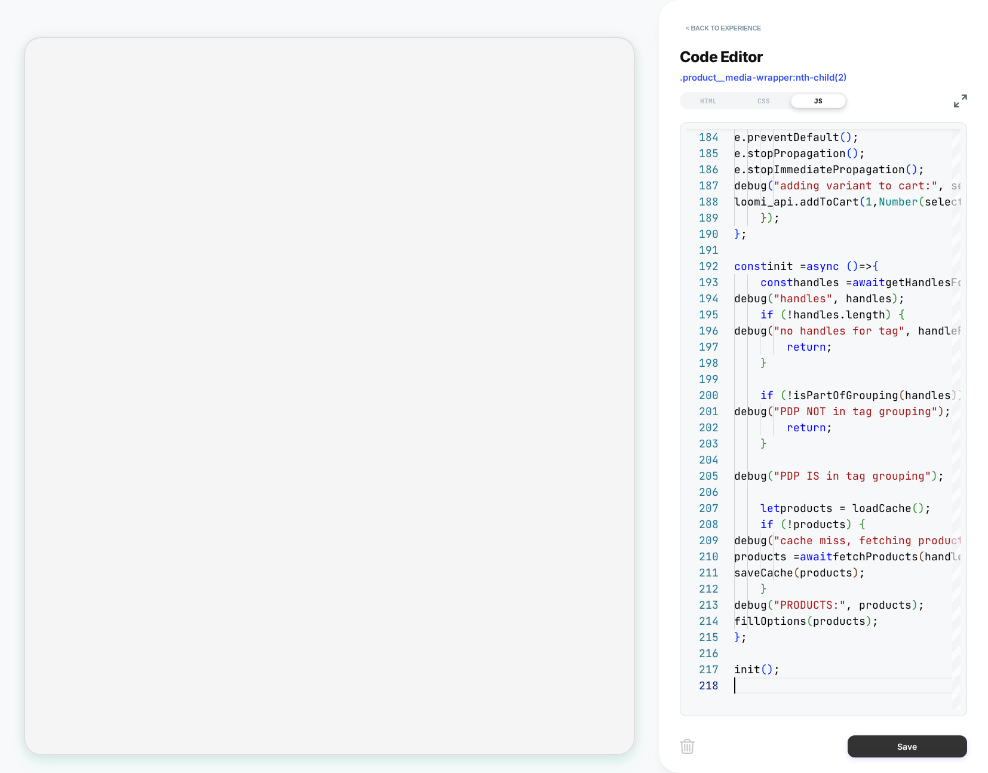
click at [911, 752] on button "Save" at bounding box center [906, 746] width 119 height 22
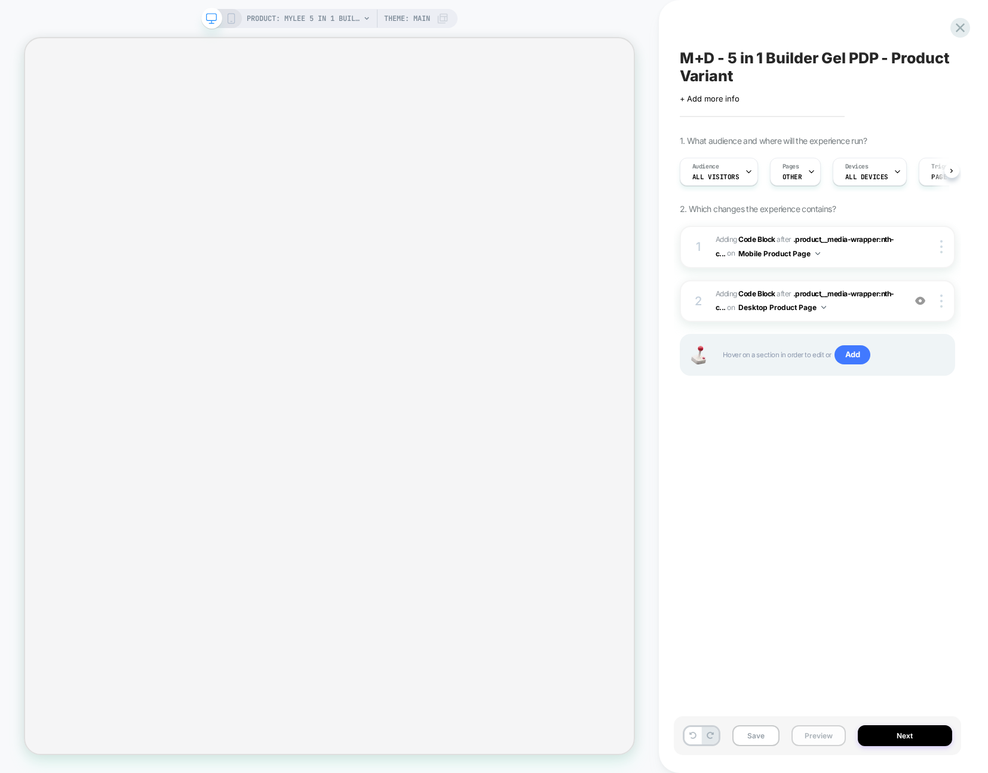
scroll to position [0, 1]
click at [831, 736] on button "Preview" at bounding box center [818, 735] width 54 height 21
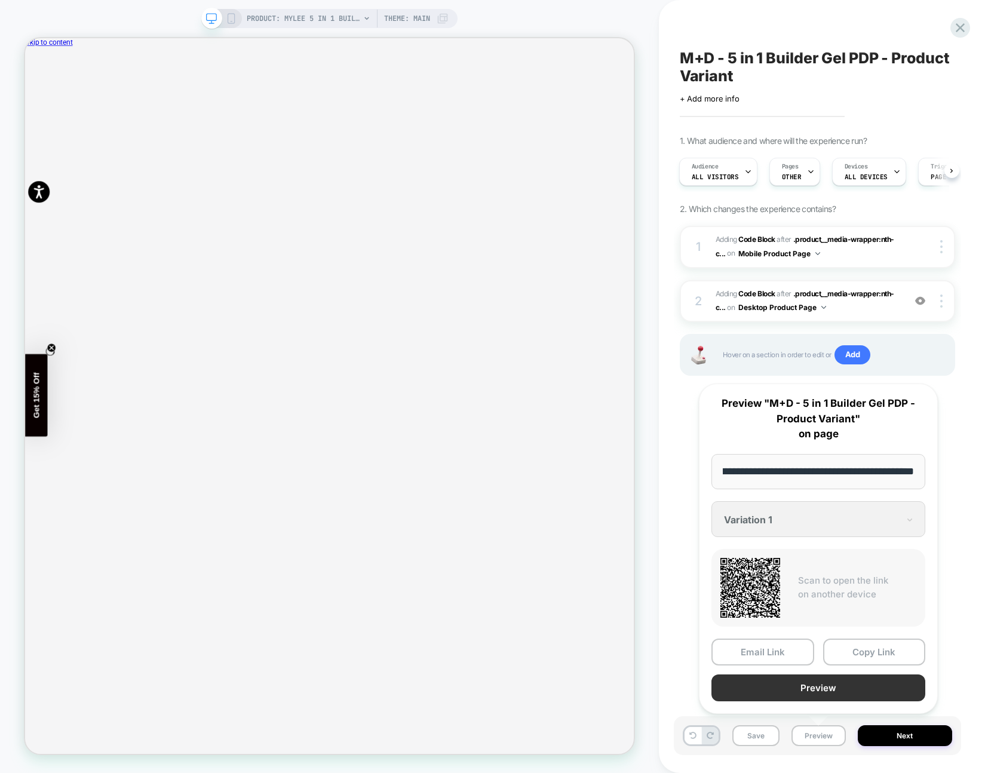
scroll to position [0, 0]
click at [838, 691] on button "Preview" at bounding box center [818, 687] width 214 height 27
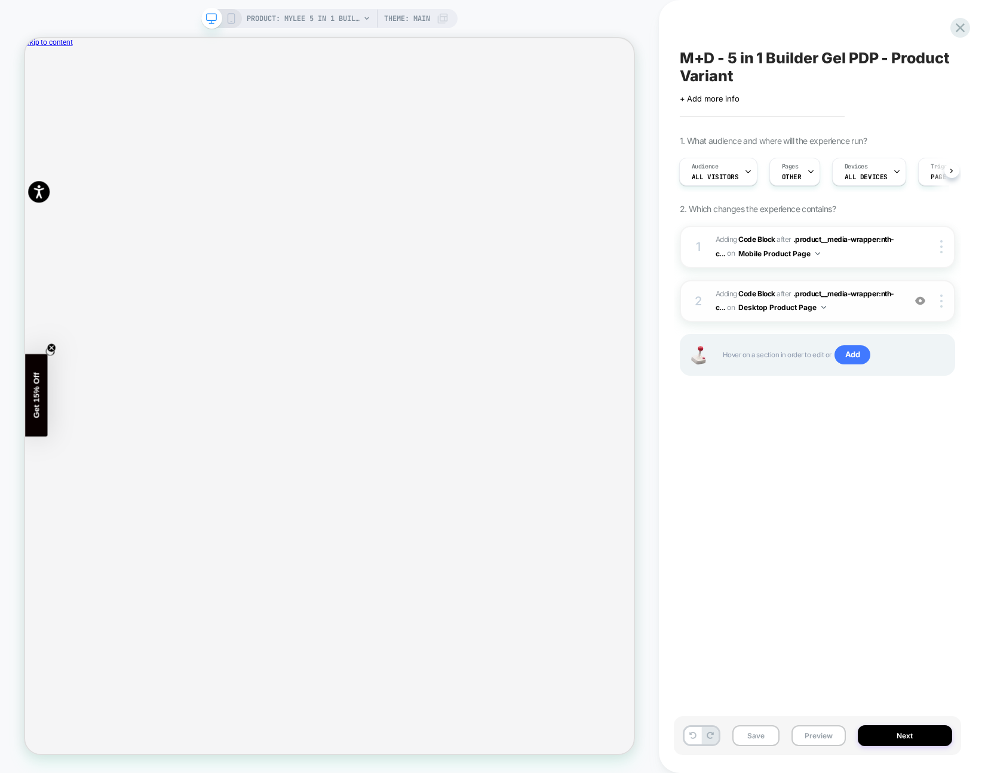
click at [848, 309] on span "Adding Code Block AFTER .product__media-wrapper:nth-c... .product__media-wrappe…" at bounding box center [806, 301] width 183 height 28
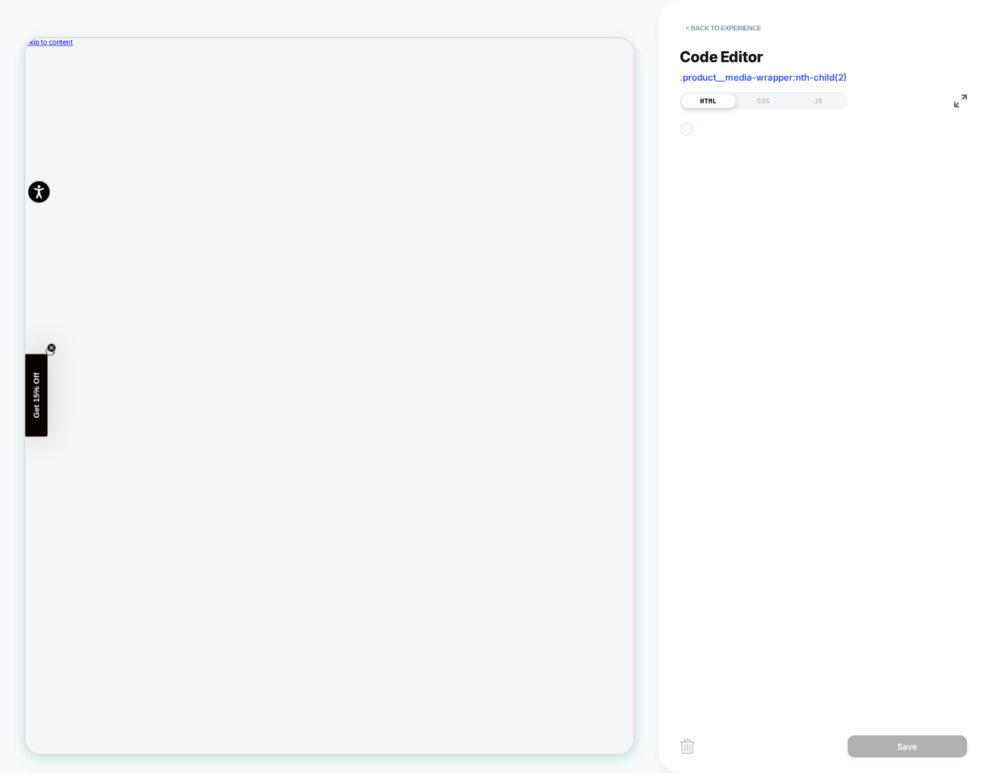
scroll to position [81, 0]
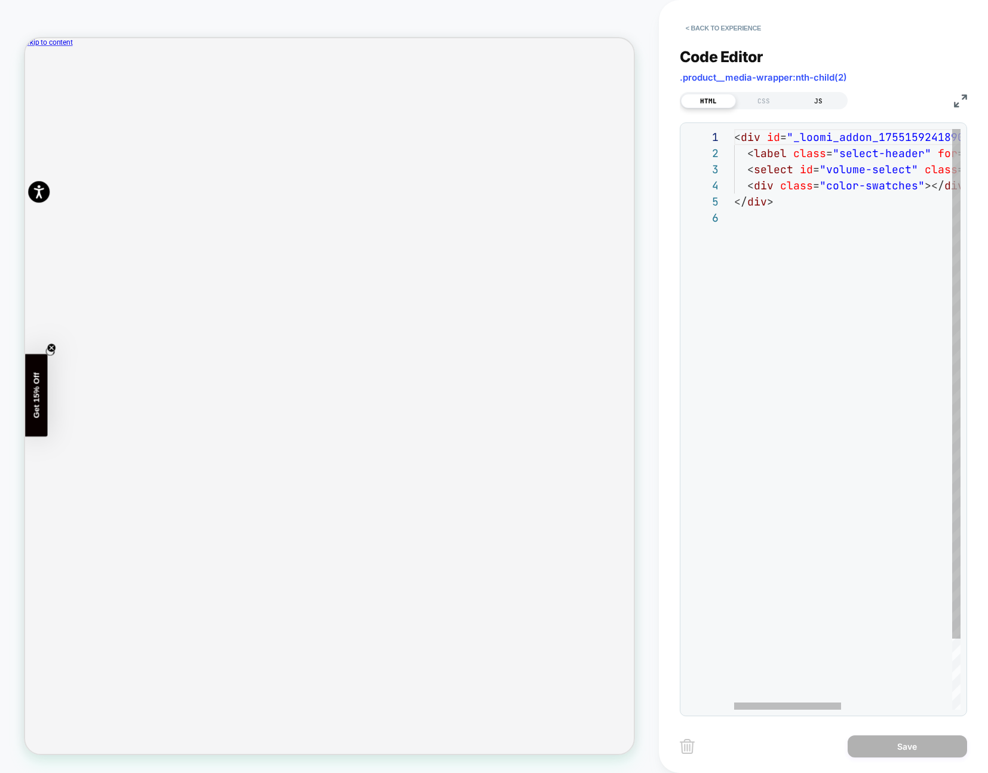
click at [817, 106] on div "JS" at bounding box center [818, 101] width 55 height 14
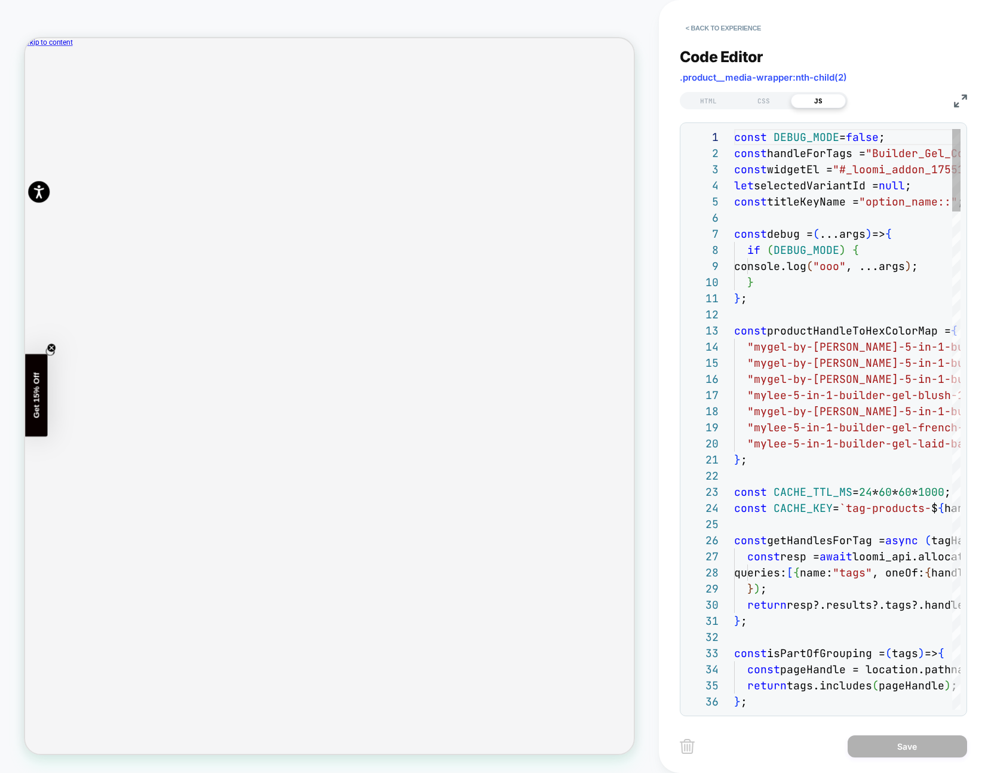
scroll to position [161, 0]
type textarea "**********"
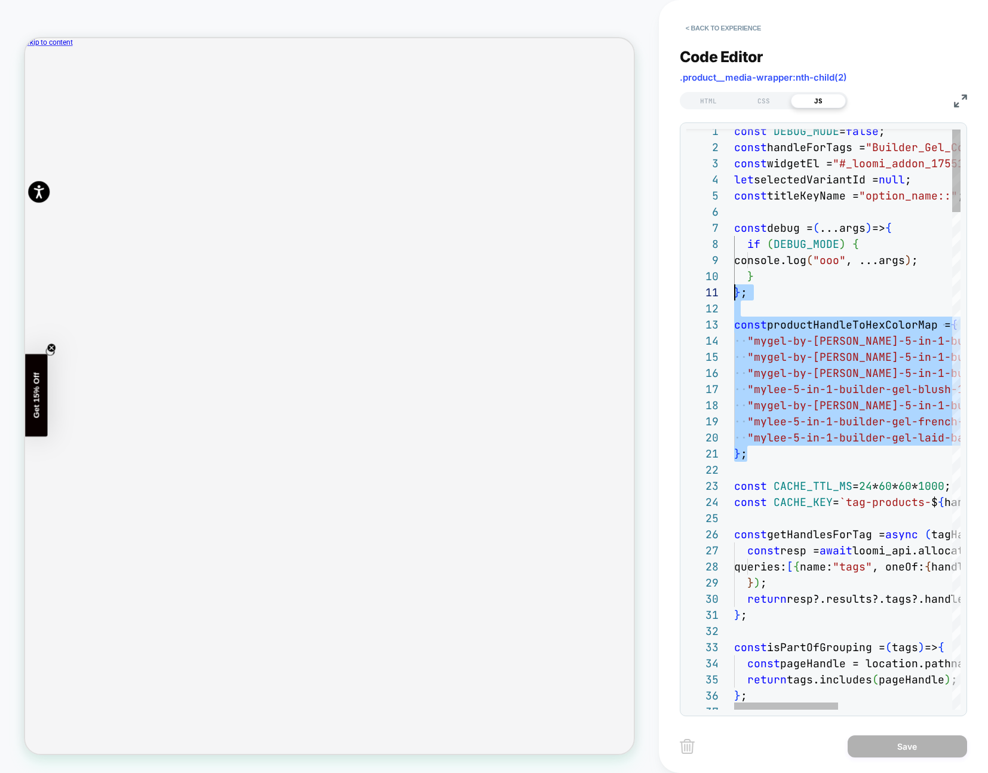
scroll to position [32, 0]
drag, startPoint x: 774, startPoint y: 459, endPoint x: 757, endPoint y: 51, distance: 407.6
click at [747, 29] on button "< Back to experience" at bounding box center [722, 28] width 87 height 19
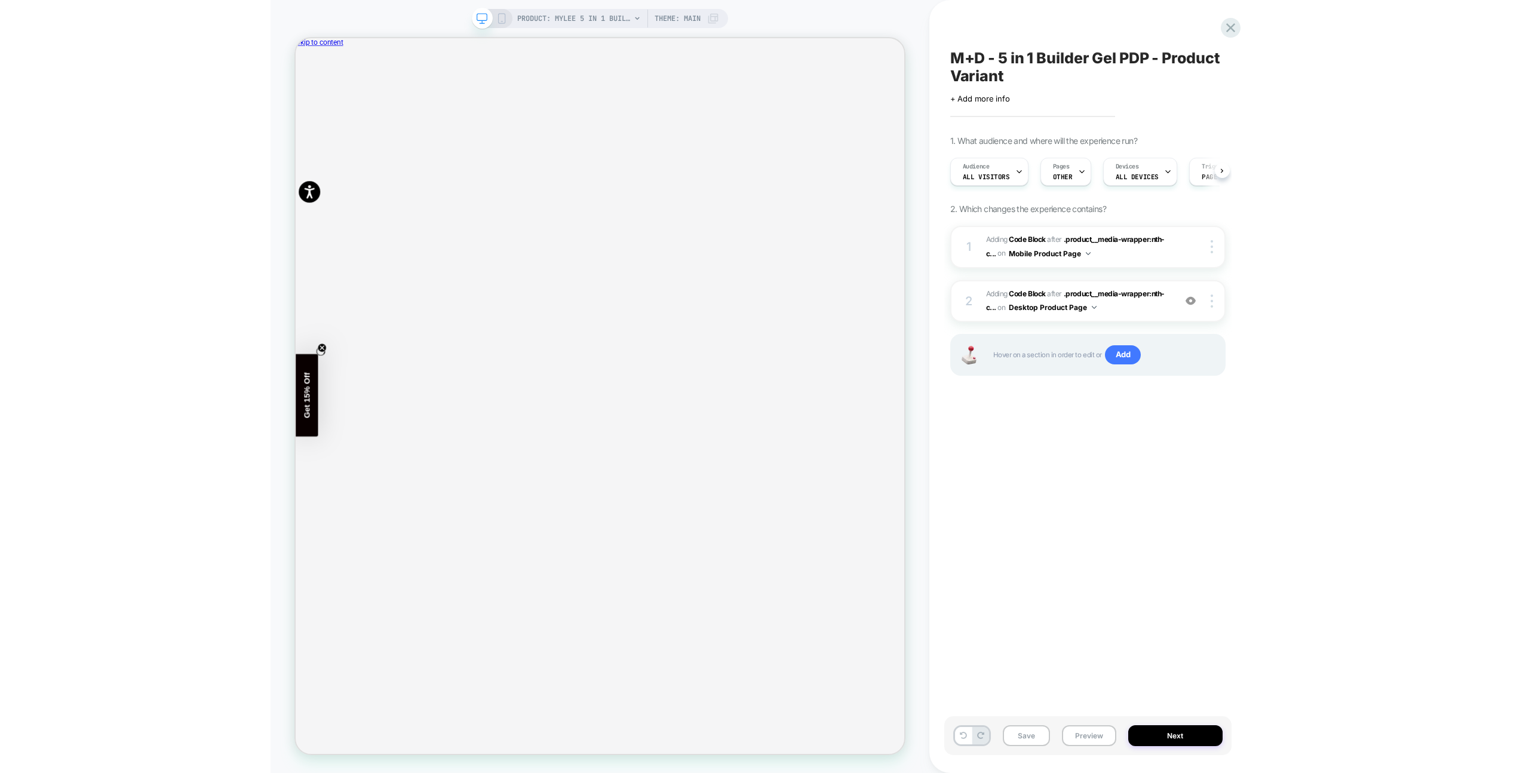
scroll to position [0, 1]
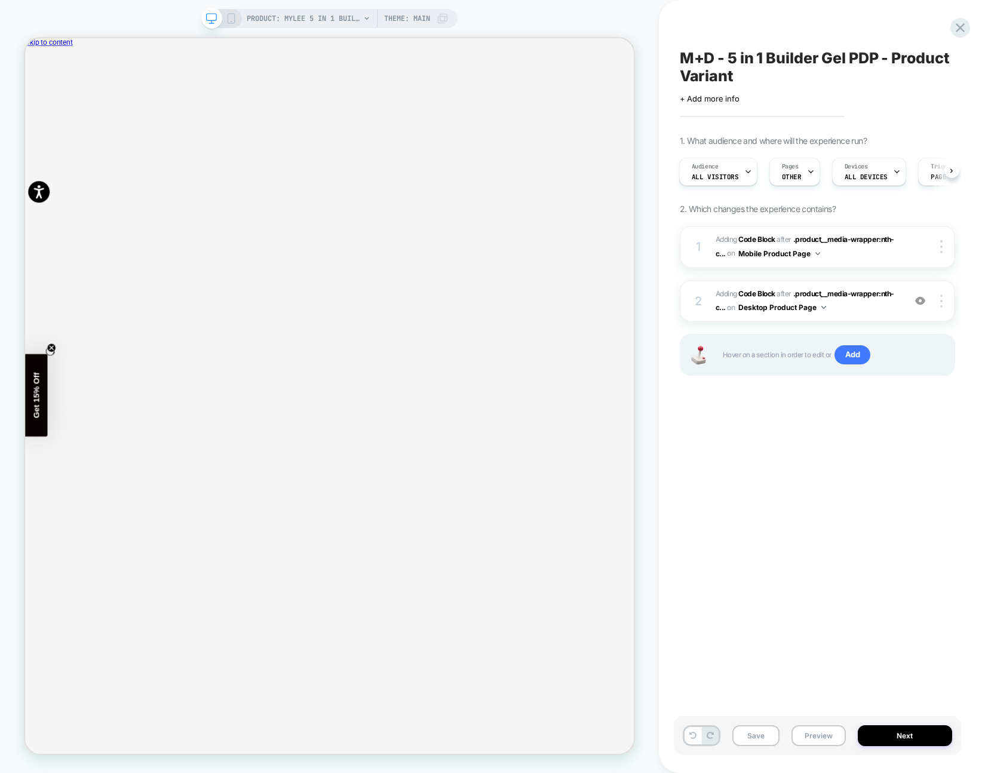
click at [231, 19] on icon at bounding box center [231, 18] width 11 height 11
click at [233, 16] on rect at bounding box center [230, 19] width 7 height 10
click at [662, 22] on div "M+D - 5 in 1 Builder Gel PDP - Product Variant Click to edit experience details…" at bounding box center [823, 386] width 329 height 773
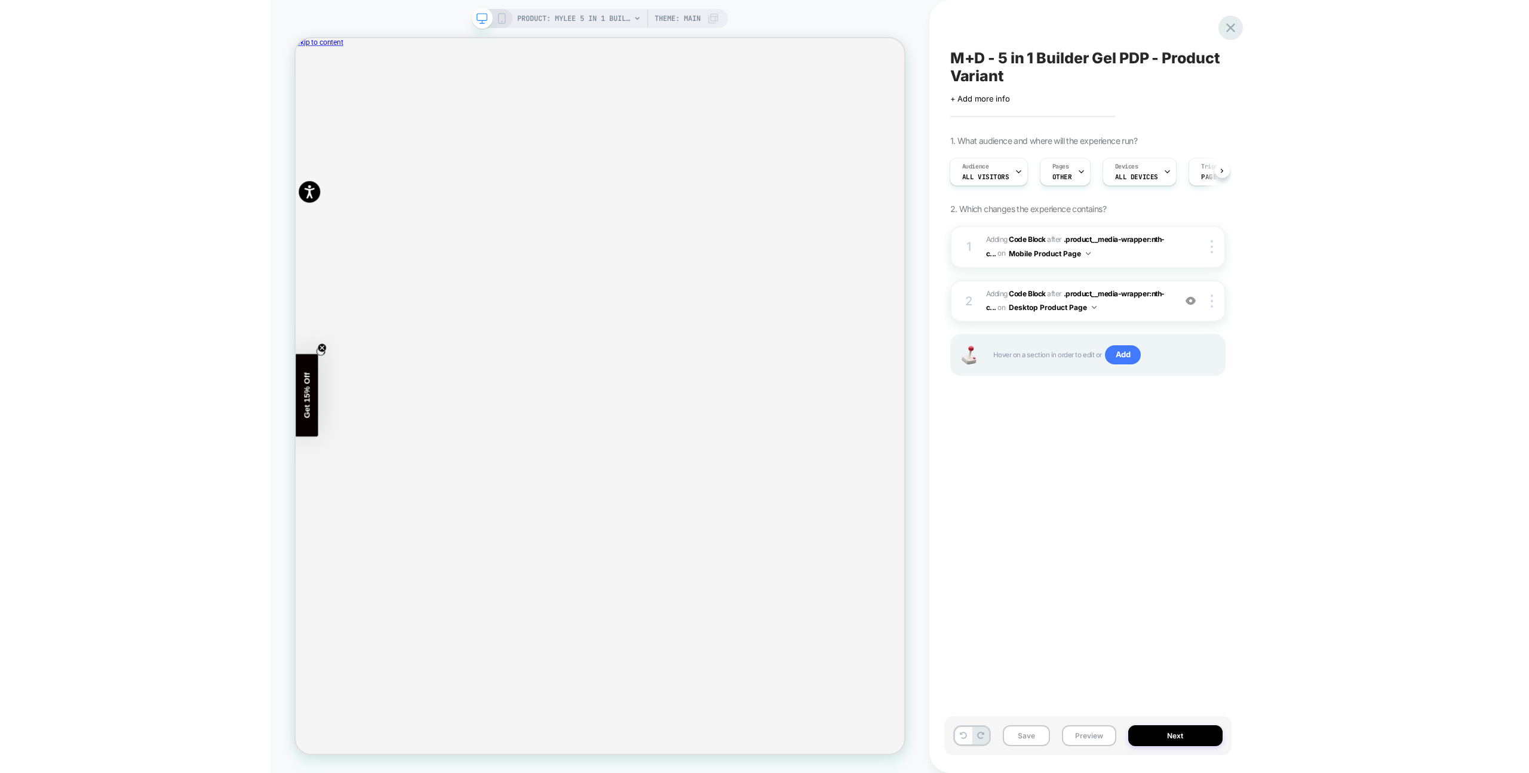
scroll to position [0, 0]
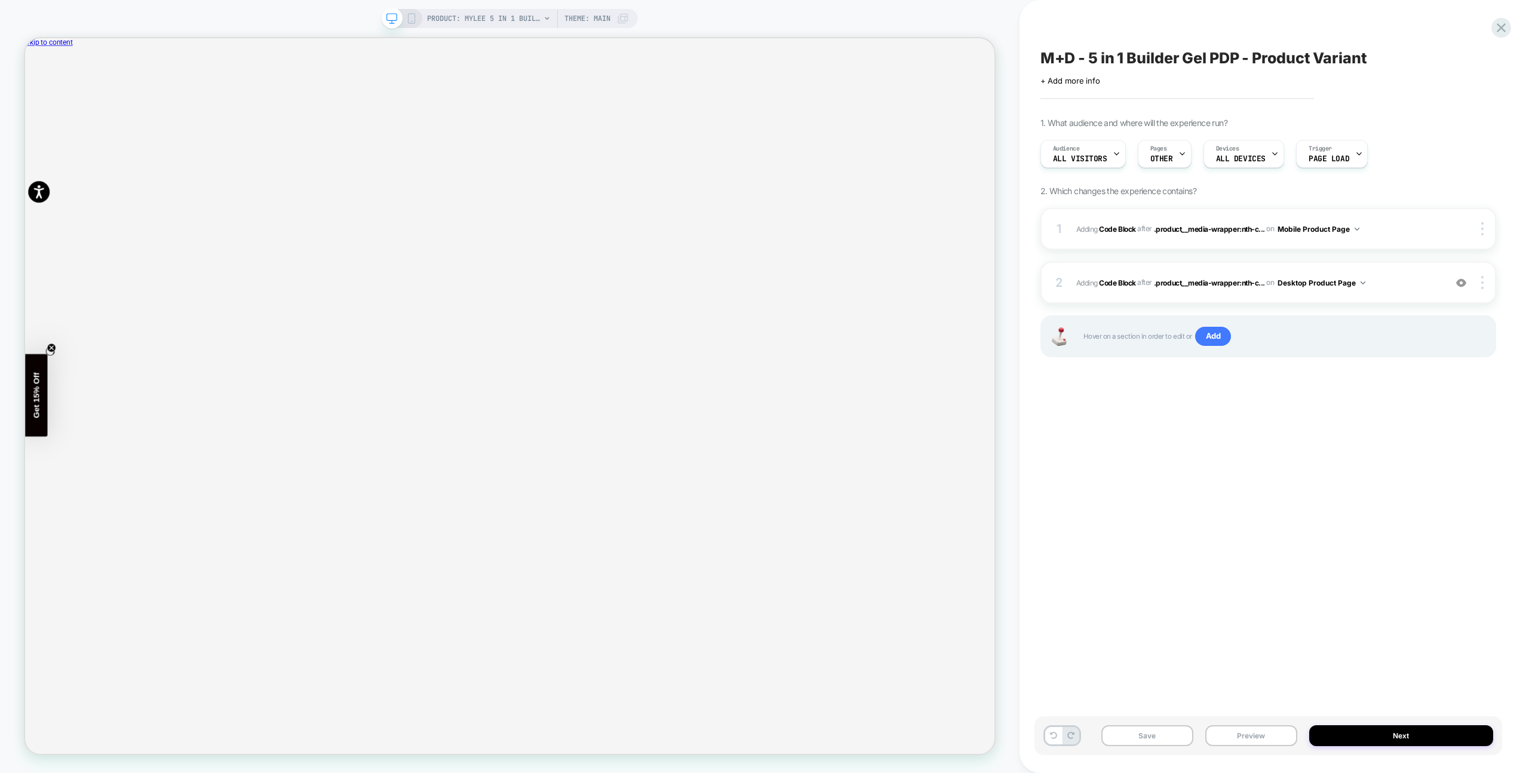
click at [987, 472] on div "M+D - 5 in 1 Builder Gel PDP - Product Variant Click to edit experience details…" at bounding box center [1268, 386] width 468 height 749
click at [408, 15] on icon at bounding box center [411, 18] width 11 height 11
click at [406, 14] on icon at bounding box center [411, 18] width 11 height 11
click at [413, 15] on rect at bounding box center [411, 19] width 7 height 10
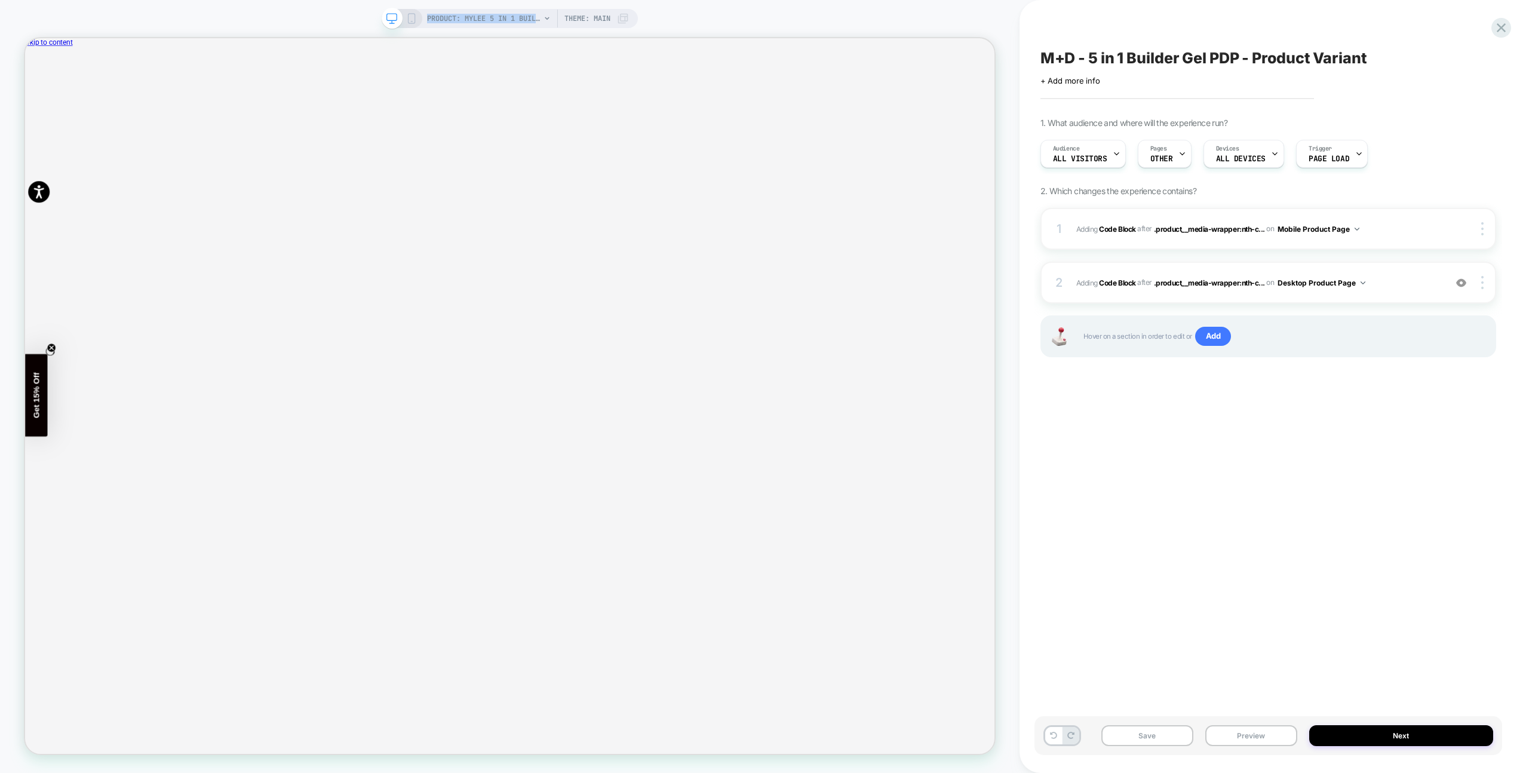
click at [413, 15] on rect at bounding box center [411, 19] width 7 height 10
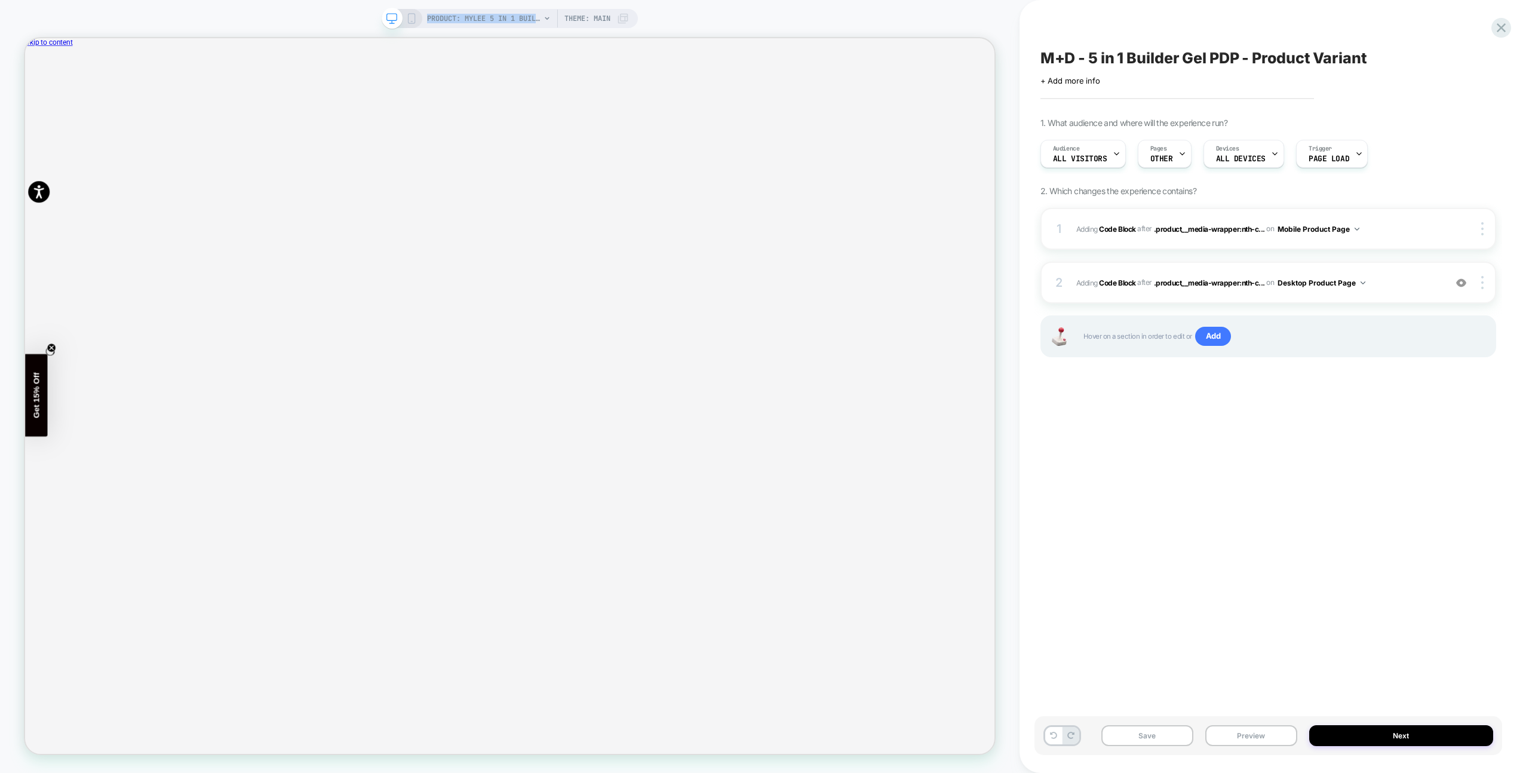
click at [413, 15] on rect at bounding box center [411, 19] width 7 height 10
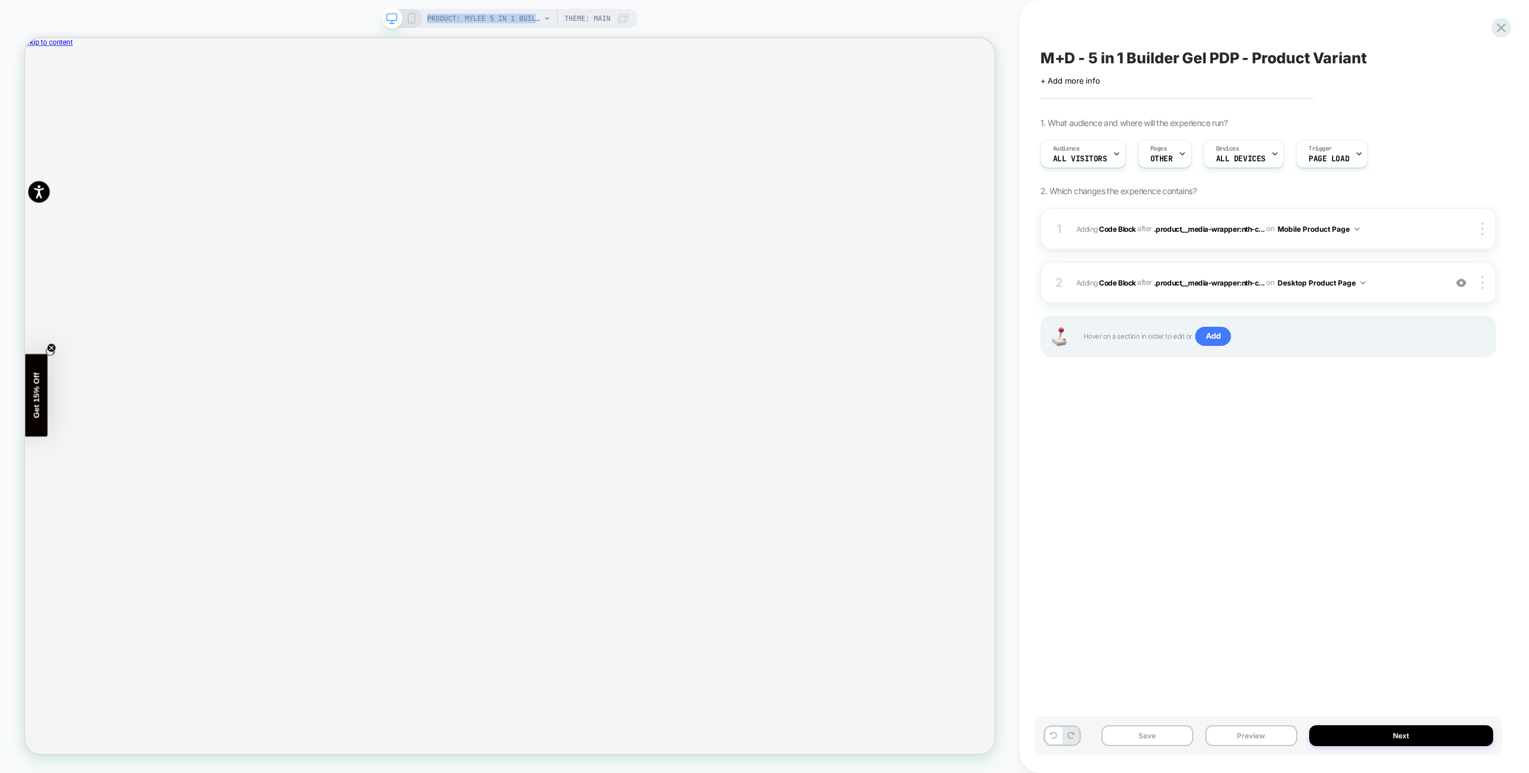
click at [413, 15] on rect at bounding box center [411, 19] width 7 height 10
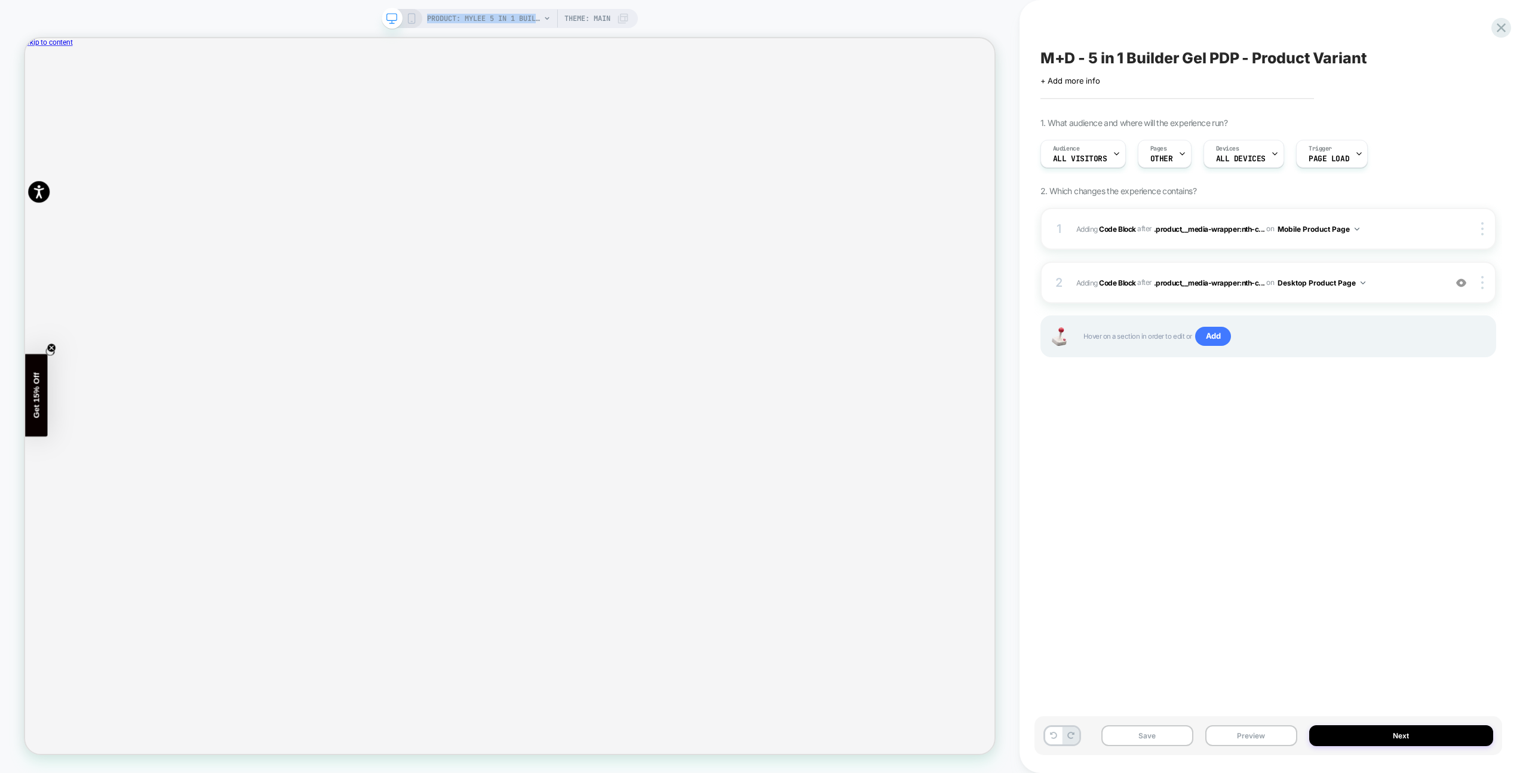
click at [413, 15] on rect at bounding box center [411, 19] width 7 height 10
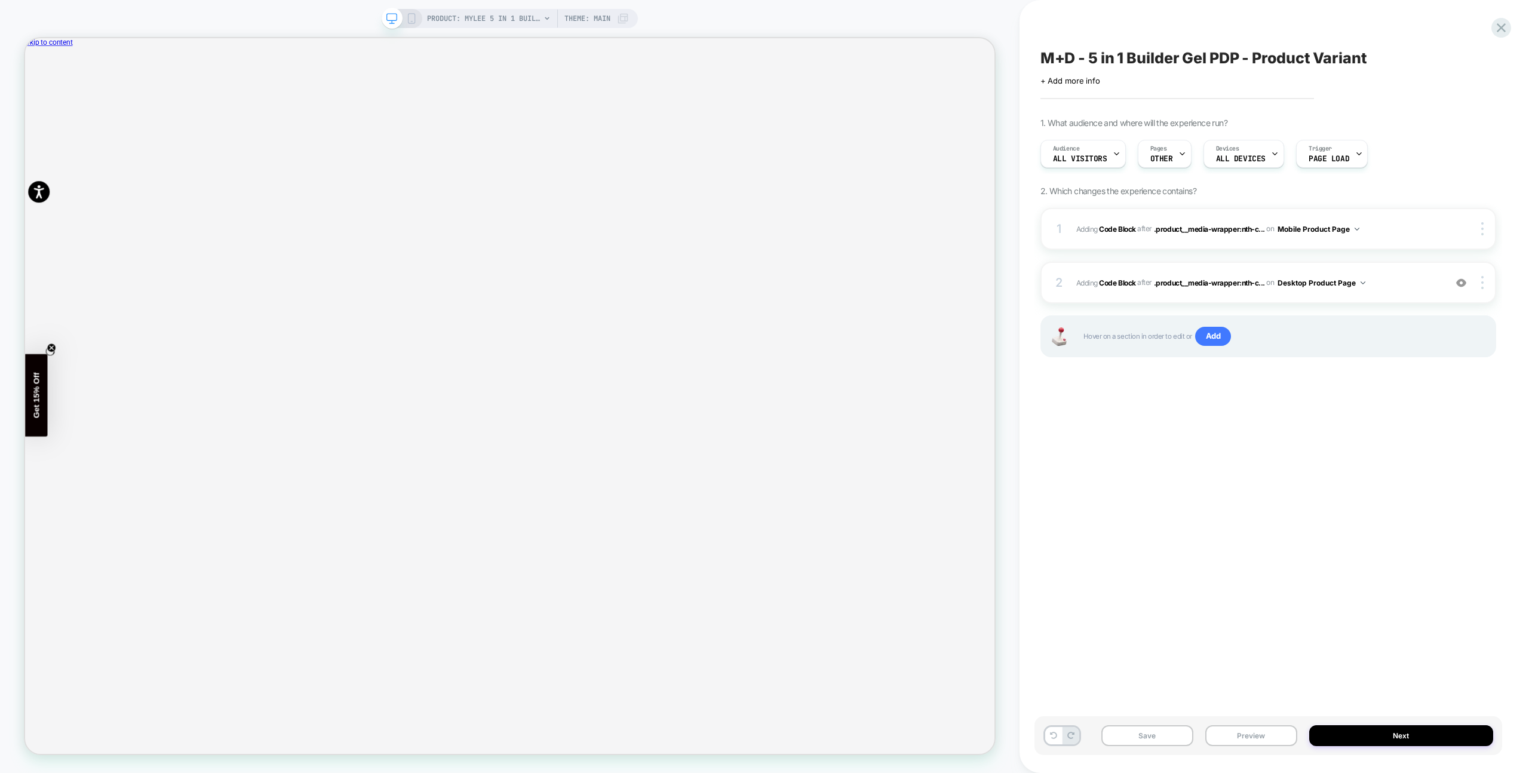
click at [351, 16] on div "PRODUCT: Mylee 5 in 1 Builder Gel Laid Bare 15ml PRODUCT: Mylee 5 in 1 Builder …" at bounding box center [509, 386] width 1019 height 749
click at [987, 13] on div "M+D - 5 in 1 Builder Gel PDP - Product Variant Click to edit experience details…" at bounding box center [1268, 386] width 468 height 749
click at [408, 14] on icon at bounding box center [411, 18] width 11 height 11
click at [799, 20] on div "PRODUCT: Mylee 5 in 1 Builder Gel Laid Bare 15ml PRODUCT: Mylee 5 in 1 Builder …" at bounding box center [509, 386] width 1019 height 749
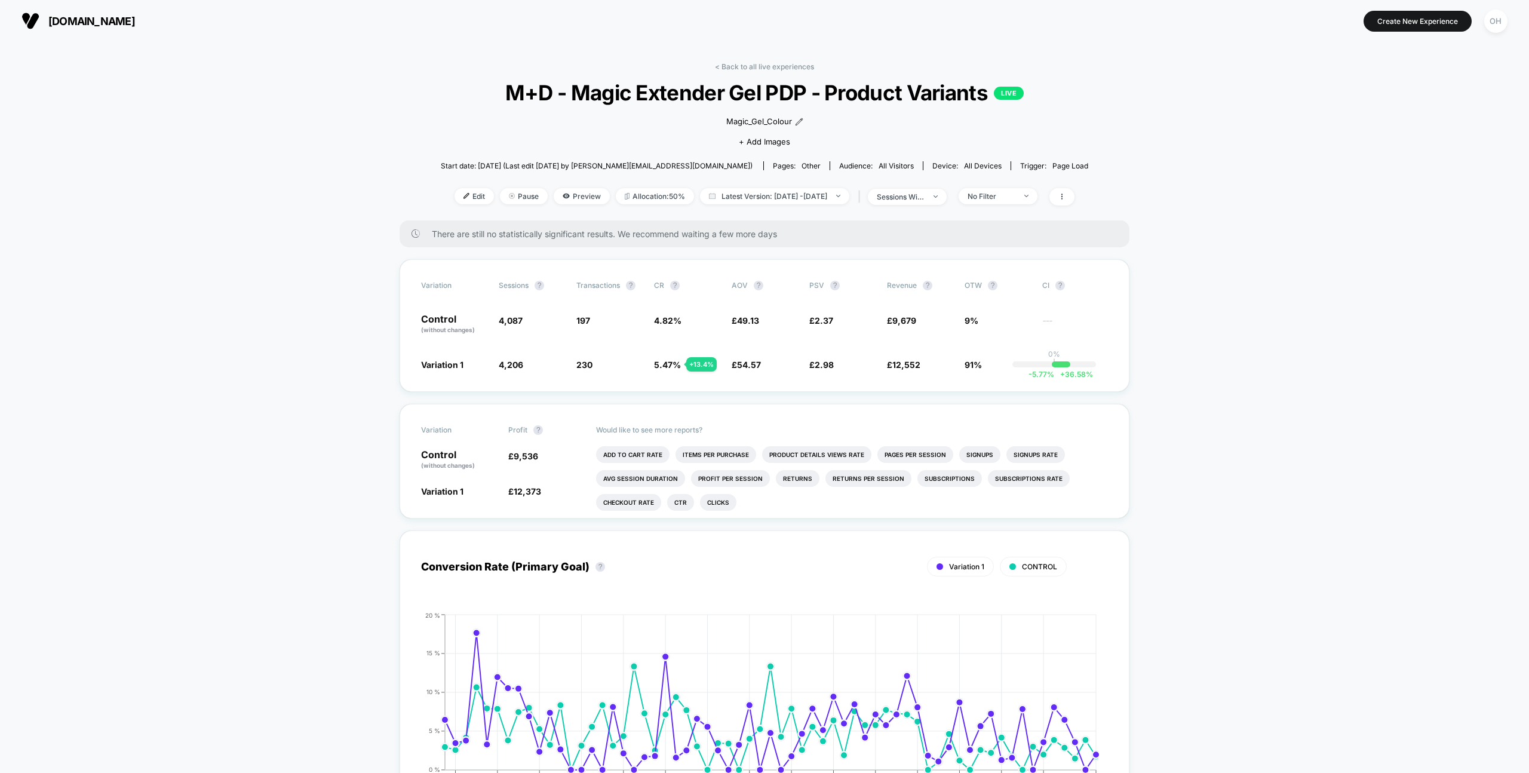
click at [463, 185] on div "< Back to all live experiences M+D - Magic Extender Gel PDP - Product Variants …" at bounding box center [764, 141] width 647 height 158
click at [461, 193] on span "Edit" at bounding box center [473, 196] width 39 height 16
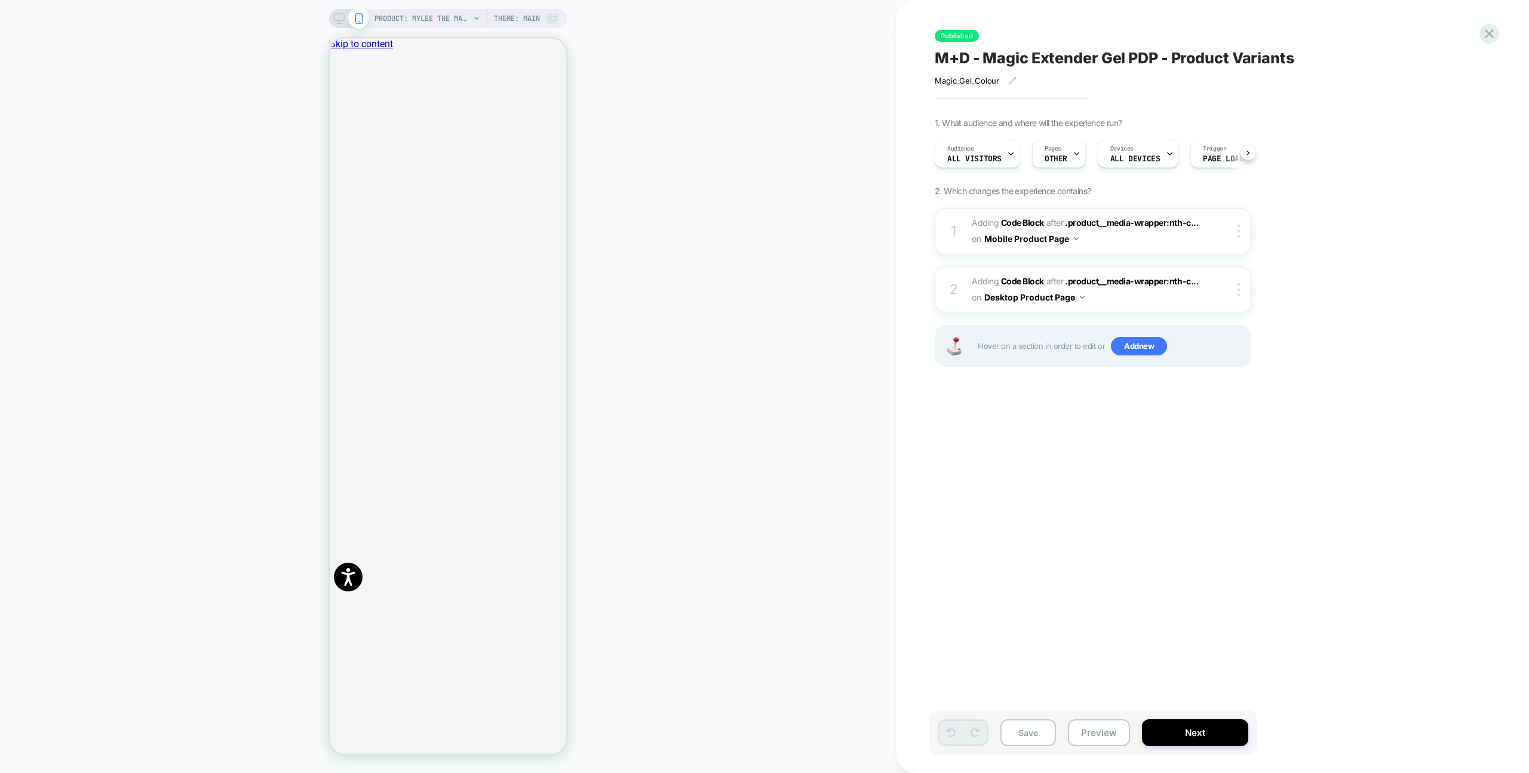
scroll to position [0, 1]
click at [1161, 242] on span "Adding Code Block AFTER .product__media-wrapper:nth-c... .product__media-wrappe…" at bounding box center [1084, 231] width 227 height 32
click at [1143, 236] on span "Adding Code Block AFTER .product__media-wrapper:nth-c... .product__media-wrappe…" at bounding box center [1084, 231] width 227 height 32
click at [334, 99] on icon "Close" at bounding box center [334, 99] width 0 height 0
click at [622, 62] on div "PRODUCT: Mylee The Magic Extender Gel - Nearly Nude PRODUCT: Mylee The Magic Ex…" at bounding box center [448, 386] width 896 height 749
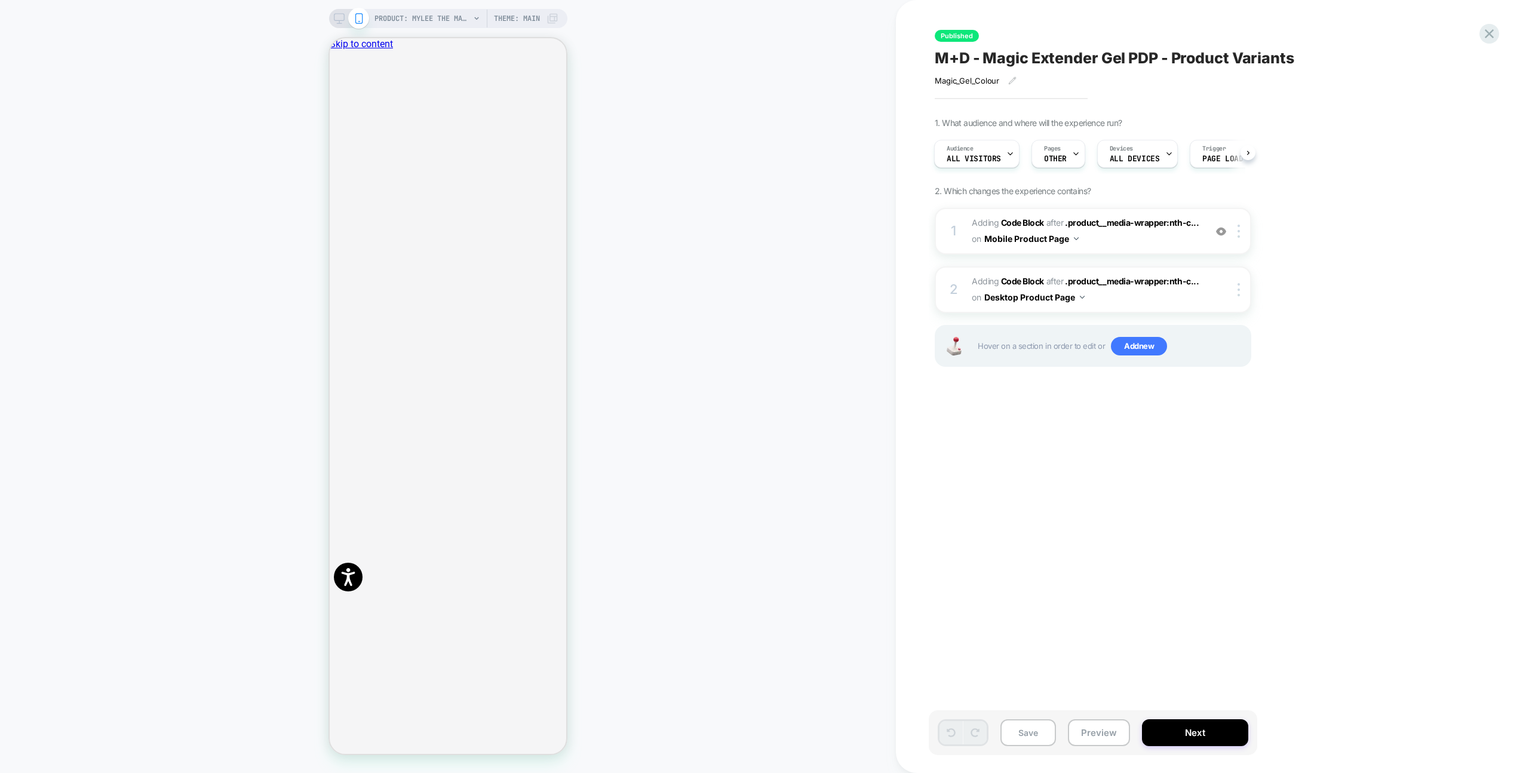
click at [836, 294] on div "PRODUCT: Mylee The Magic Extender Gel - Nearly Nude PRODUCT: Mylee The Magic Ex…" at bounding box center [448, 386] width 896 height 749
click at [1161, 243] on span "Adding Code Block AFTER .product__media-wrapper:nth-c... .product__media-wrappe…" at bounding box center [1084, 231] width 227 height 32
click at [1160, 239] on span "Adding Code Block AFTER .product__media-wrapper:nth-c... .product__media-wrappe…" at bounding box center [1084, 231] width 227 height 32
drag, startPoint x: 1160, startPoint y: 239, endPoint x: 1145, endPoint y: 240, distance: 15.0
click at [1160, 239] on span "Adding Code Block AFTER .product__media-wrapper:nth-c... .product__media-wrappe…" at bounding box center [1084, 231] width 227 height 32
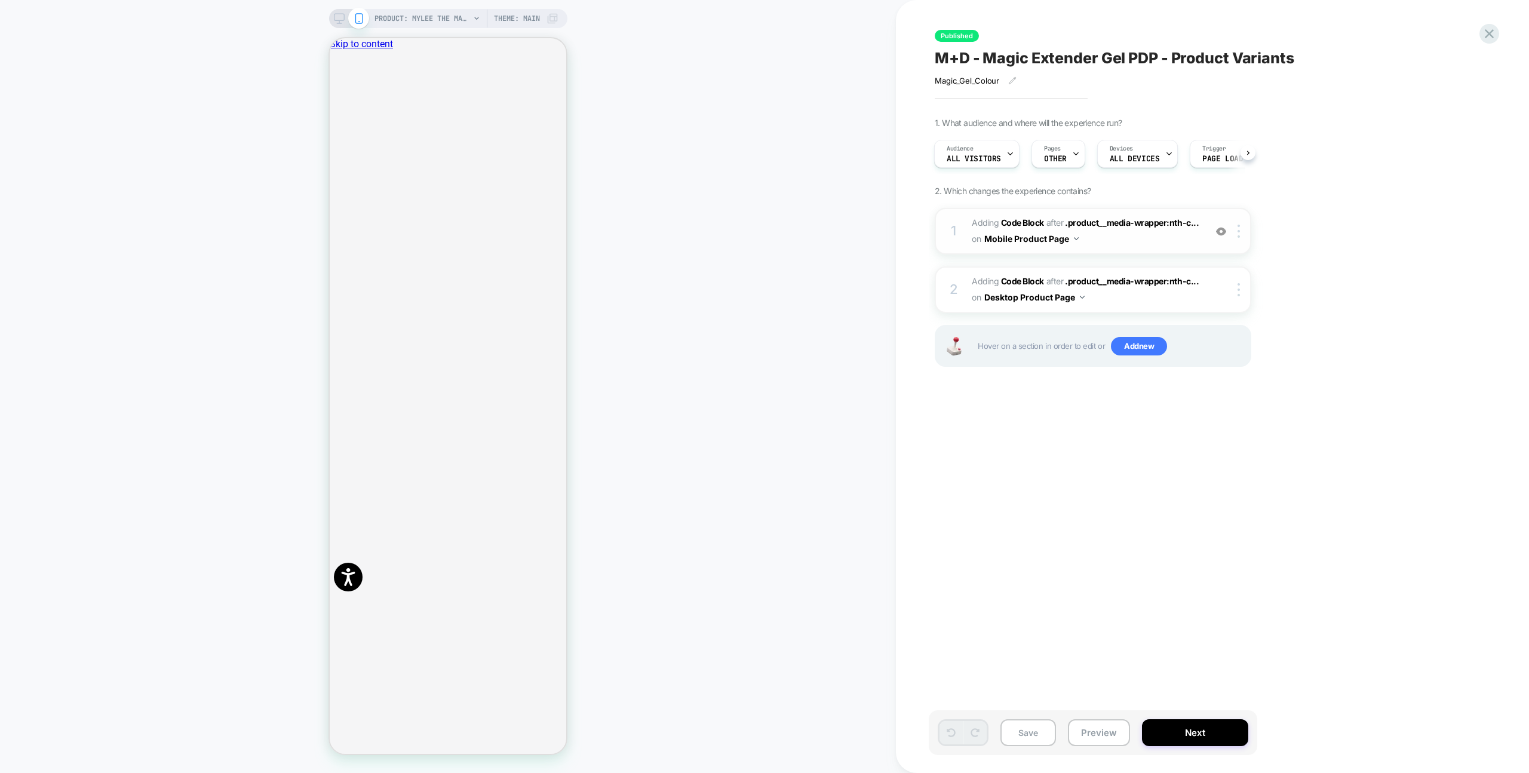
click at [1104, 243] on span "Adding Code Block AFTER .product__media-wrapper:nth-c... .product__media-wrappe…" at bounding box center [1084, 231] width 227 height 32
click at [1346, 177] on div "1. What audience and where will the experience run? Audience All Visitors Pages…" at bounding box center [1152, 257] width 436 height 279
click at [1174, 303] on span "Adding Code Block AFTER .product__media-wrapper:nth-c... .product__media-wrappe…" at bounding box center [1084, 289] width 227 height 32
click at [1163, 255] on div "1 Adding Code Block AFTER .product__media-wrapper:nth-c... .product__media-wrap…" at bounding box center [1092, 302] width 316 height 189
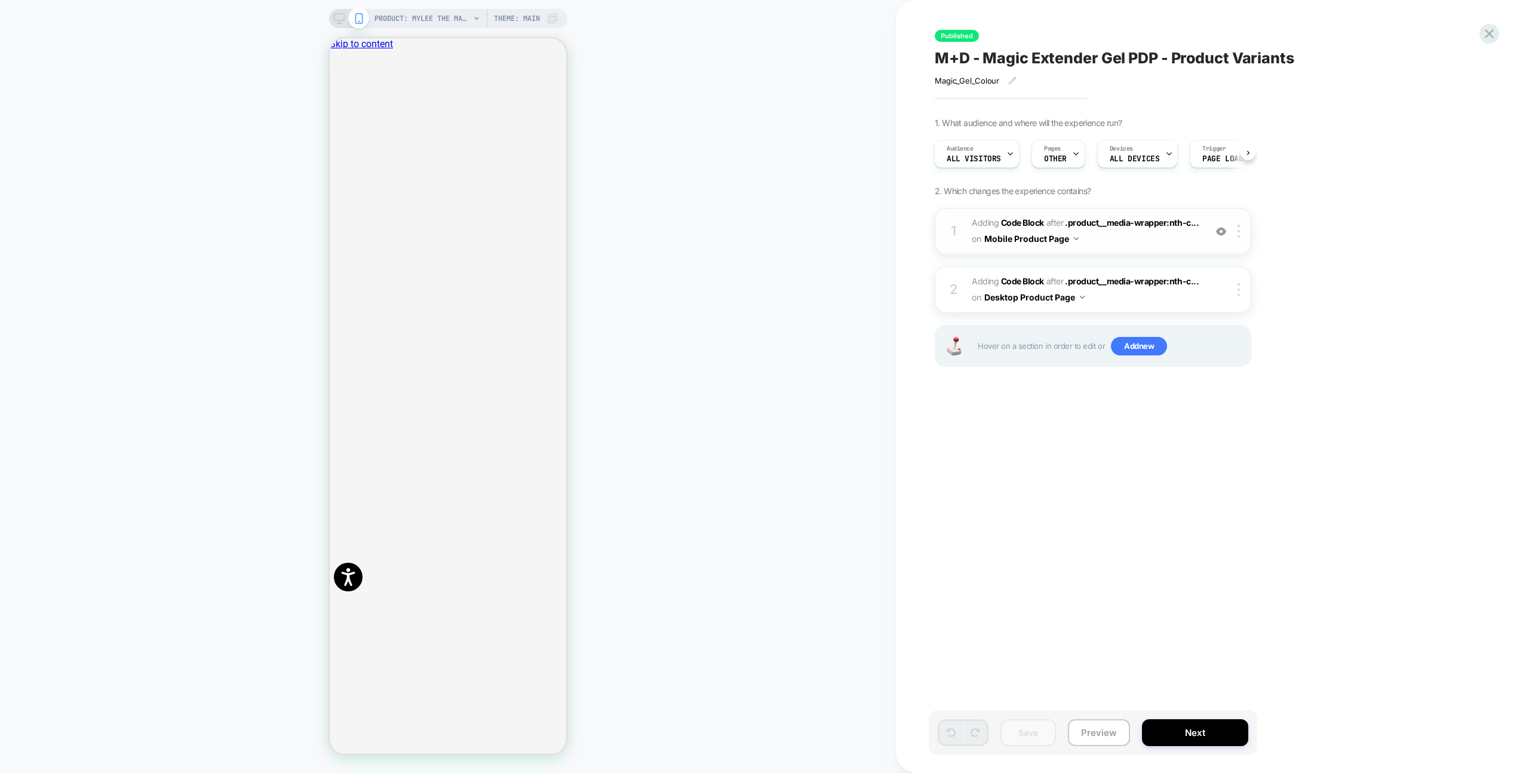
click at [1163, 242] on span "Adding Code Block AFTER .product__media-wrapper:nth-c... .product__media-wrappe…" at bounding box center [1084, 231] width 227 height 32
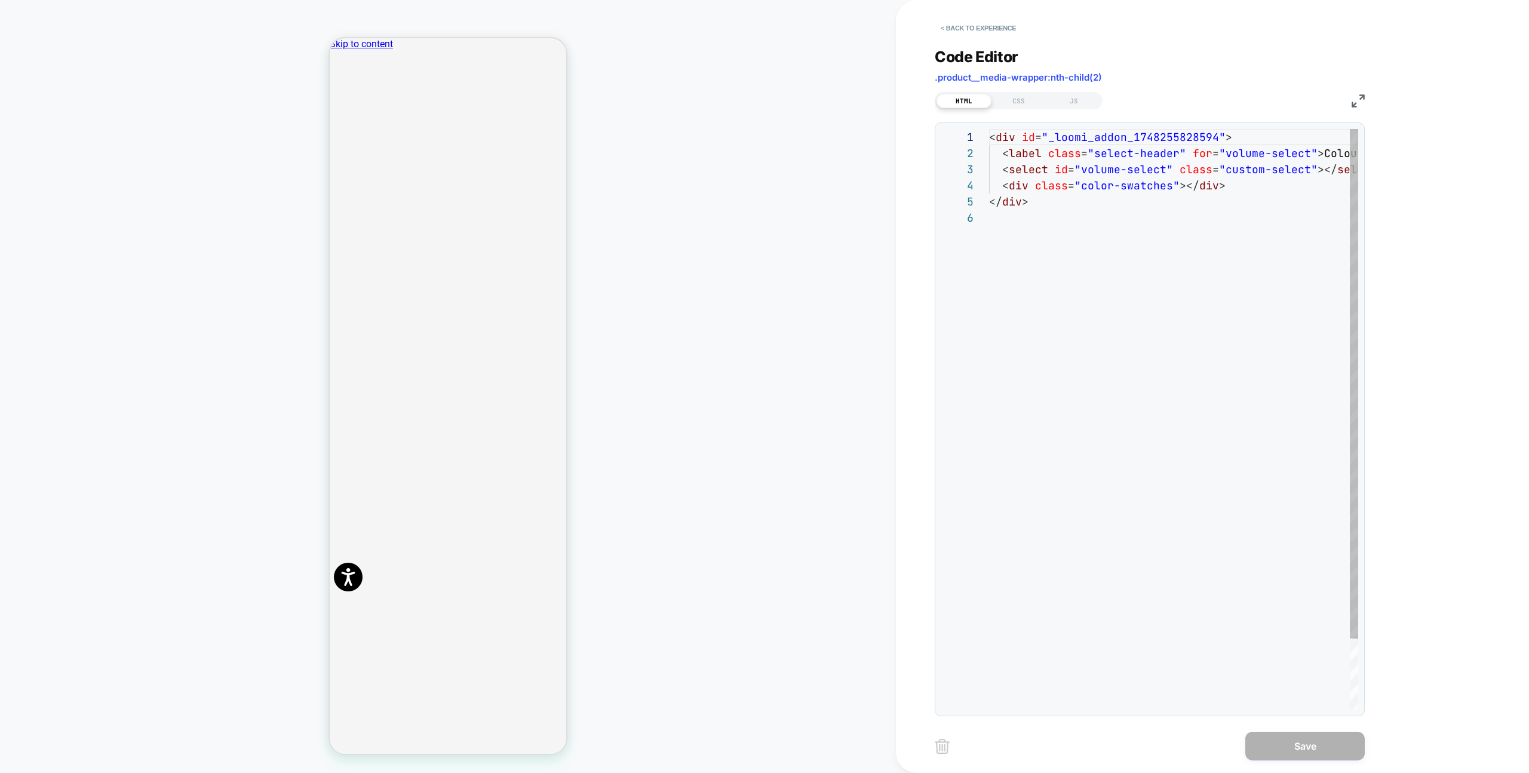
scroll to position [81, 0]
click at [1052, 101] on div "JS" at bounding box center [1073, 101] width 55 height 14
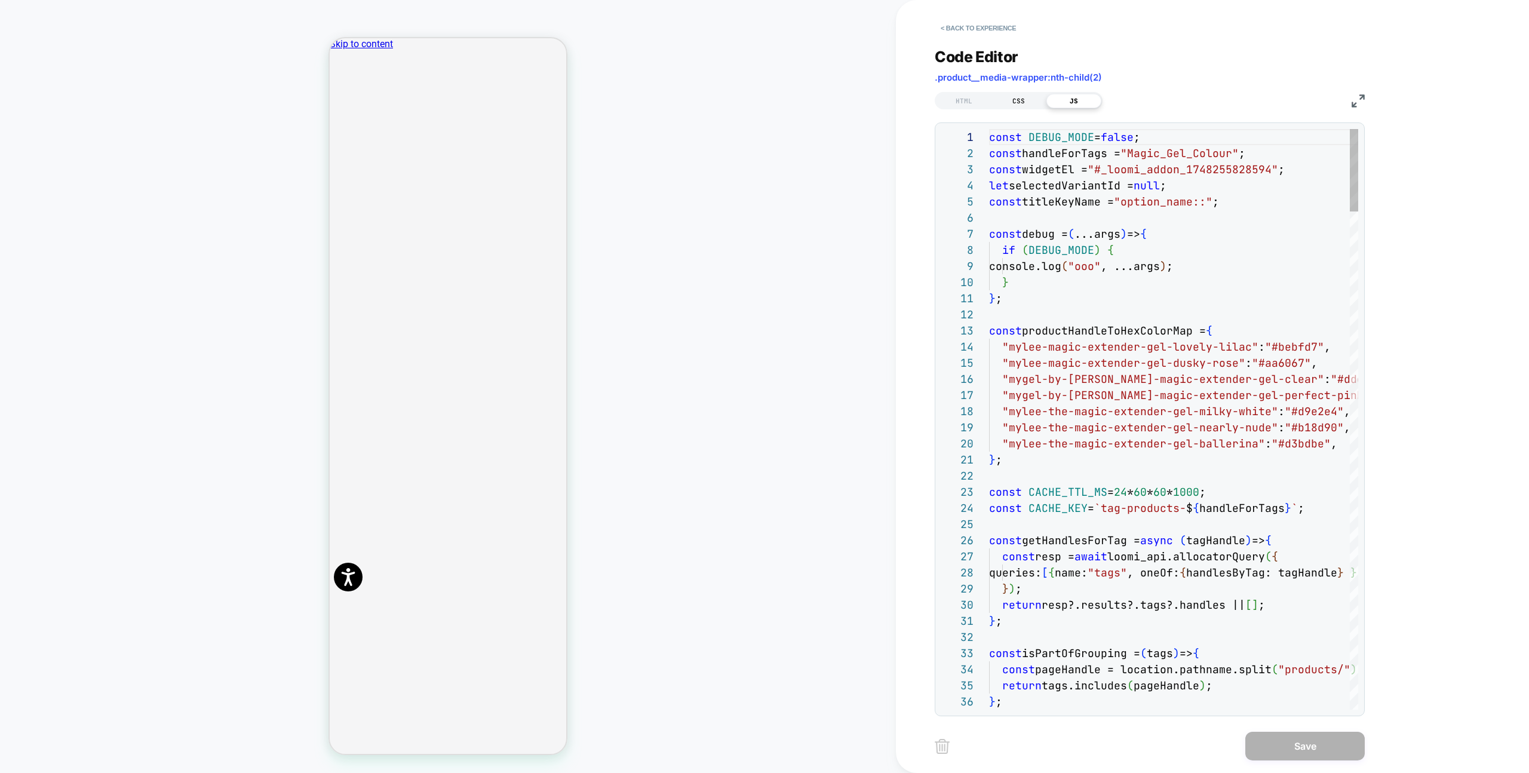
scroll to position [161, 0]
click at [1017, 100] on div "CSS" at bounding box center [1018, 101] width 55 height 14
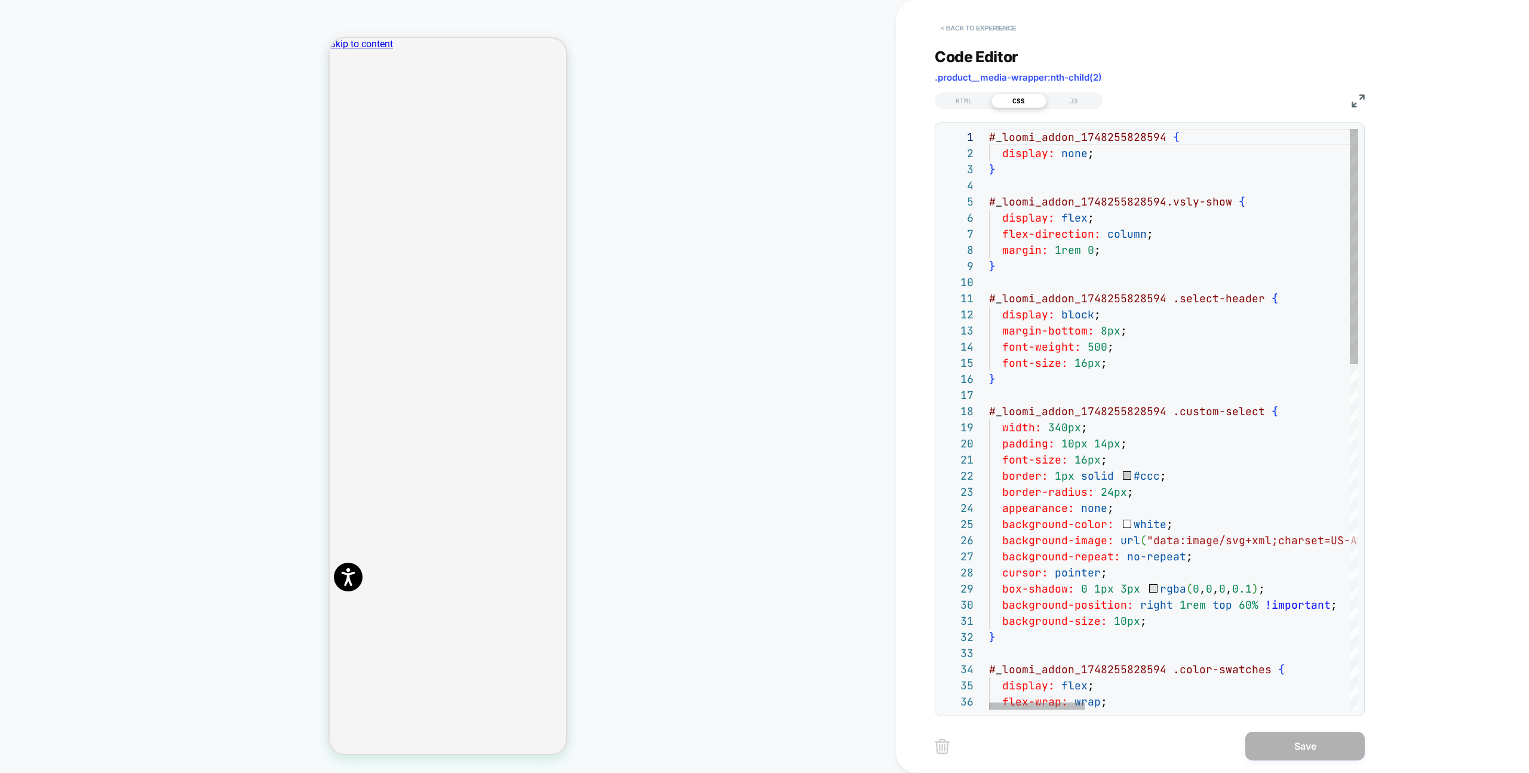
click at [979, 25] on button "< Back to experience" at bounding box center [977, 28] width 87 height 19
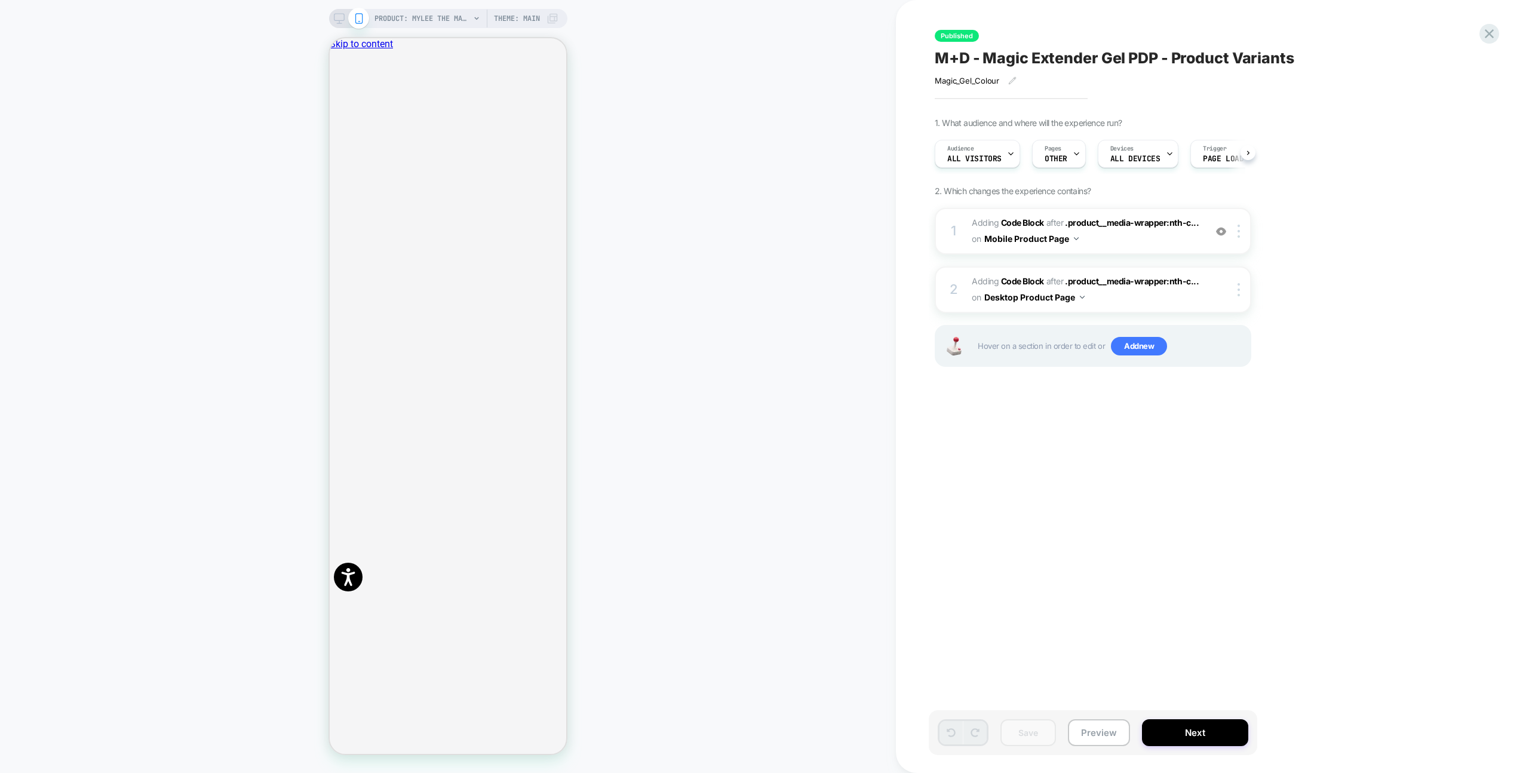
scroll to position [0, 1]
click at [337, 19] on icon at bounding box center [339, 18] width 11 height 11
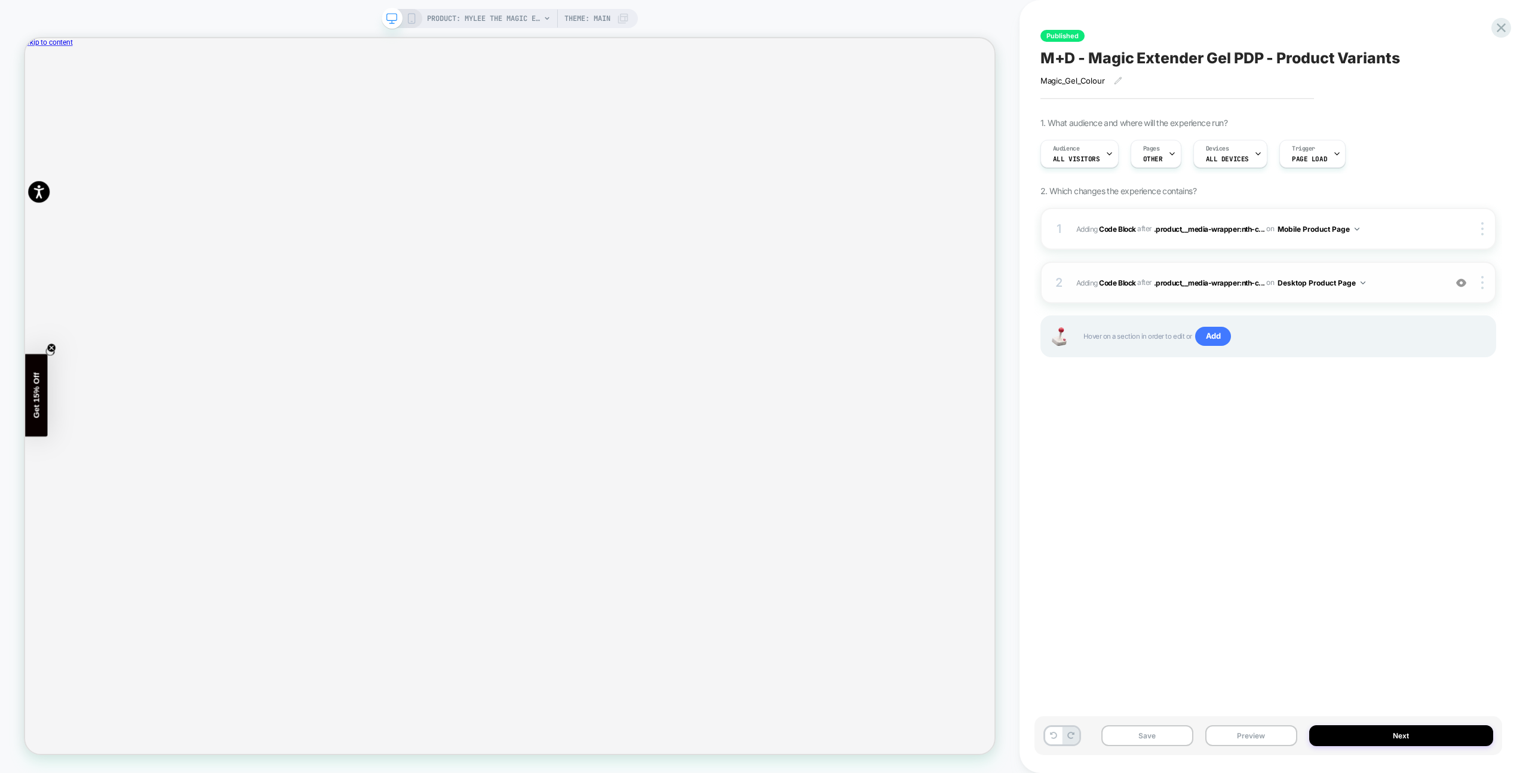
click at [1418, 270] on div "2 Adding Code Block AFTER .product__media-wrapper:nth-c... .product__media-wrap…" at bounding box center [1268, 283] width 456 height 42
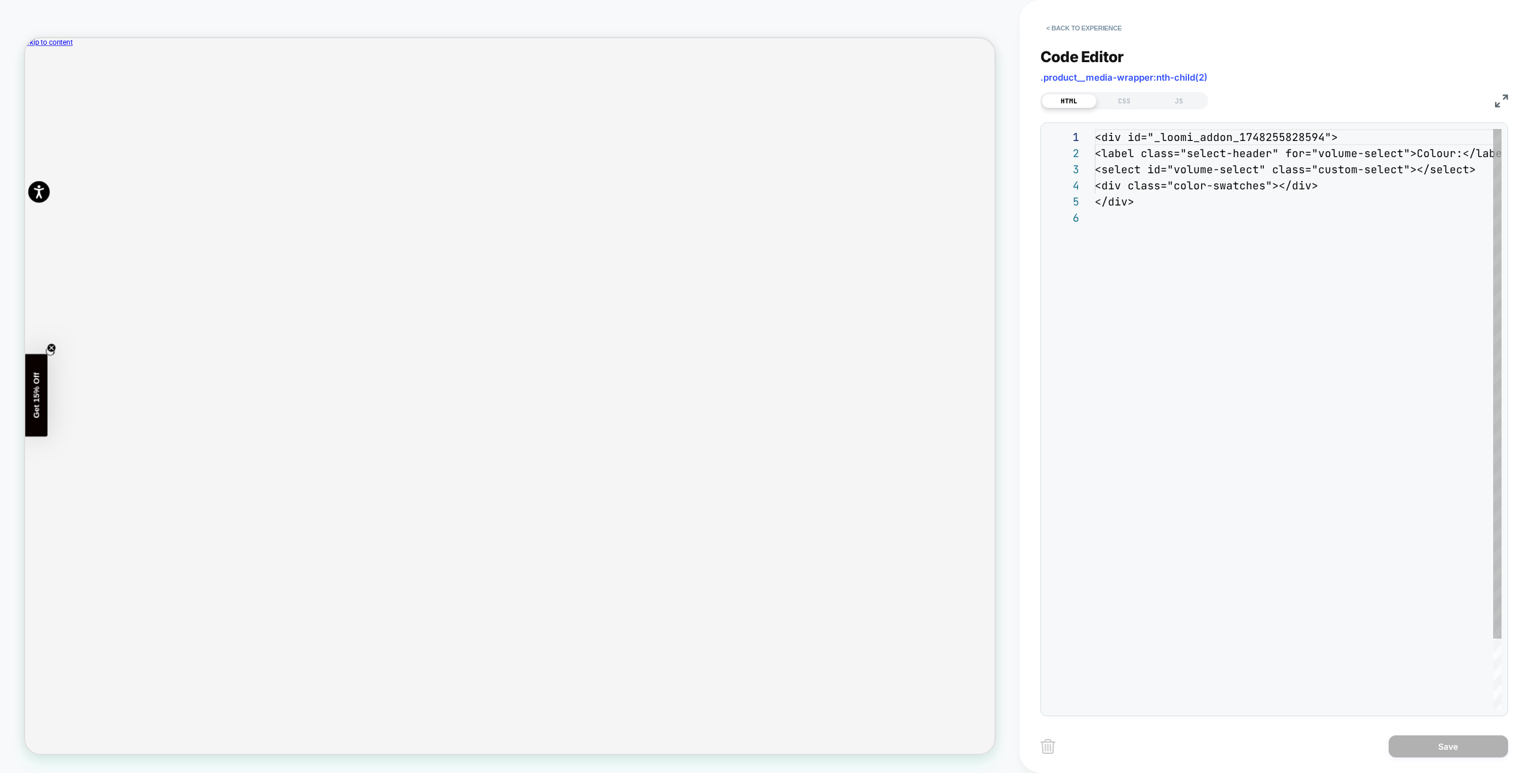
scroll to position [81, 0]
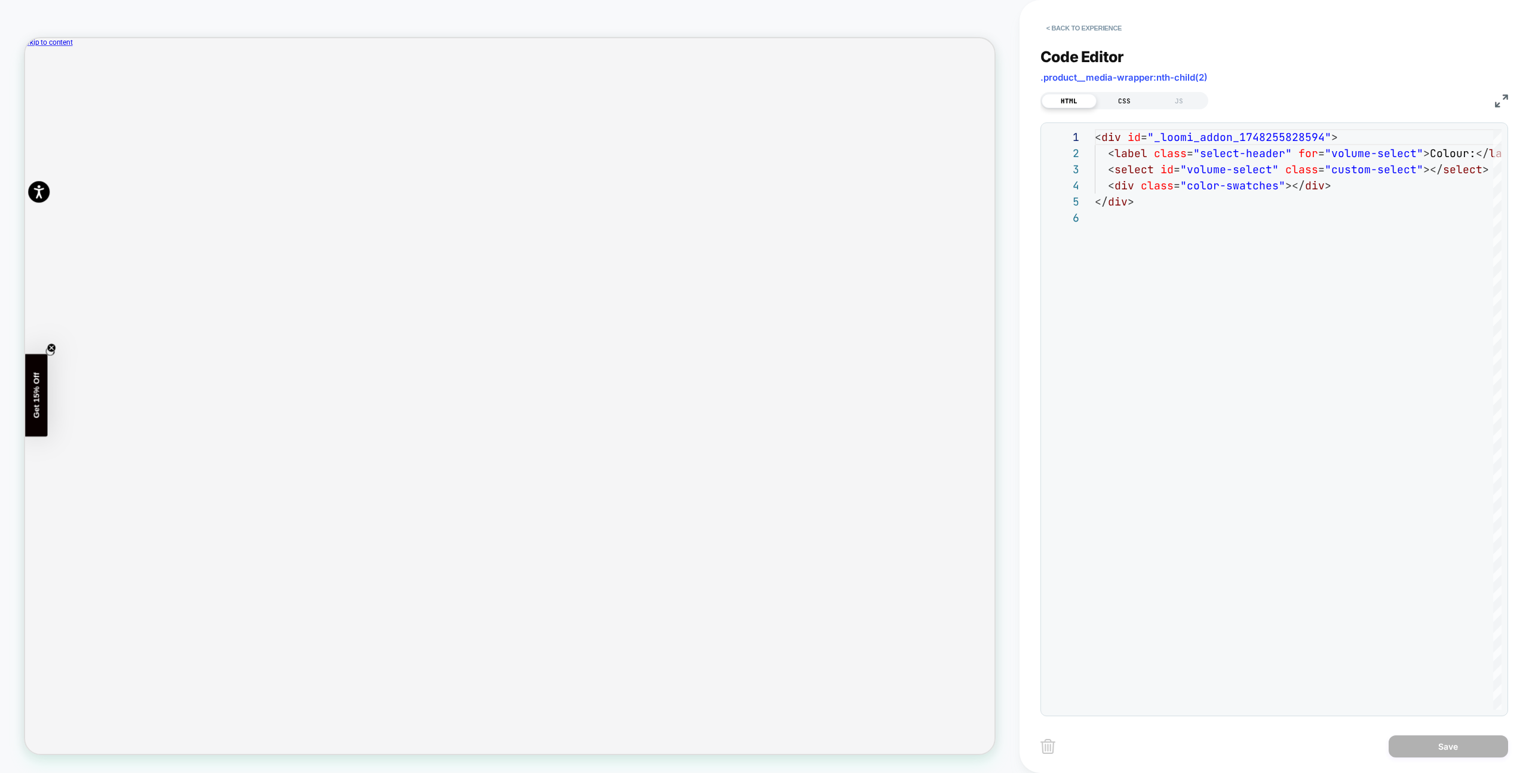
click at [1137, 99] on div "CSS" at bounding box center [1123, 101] width 55 height 14
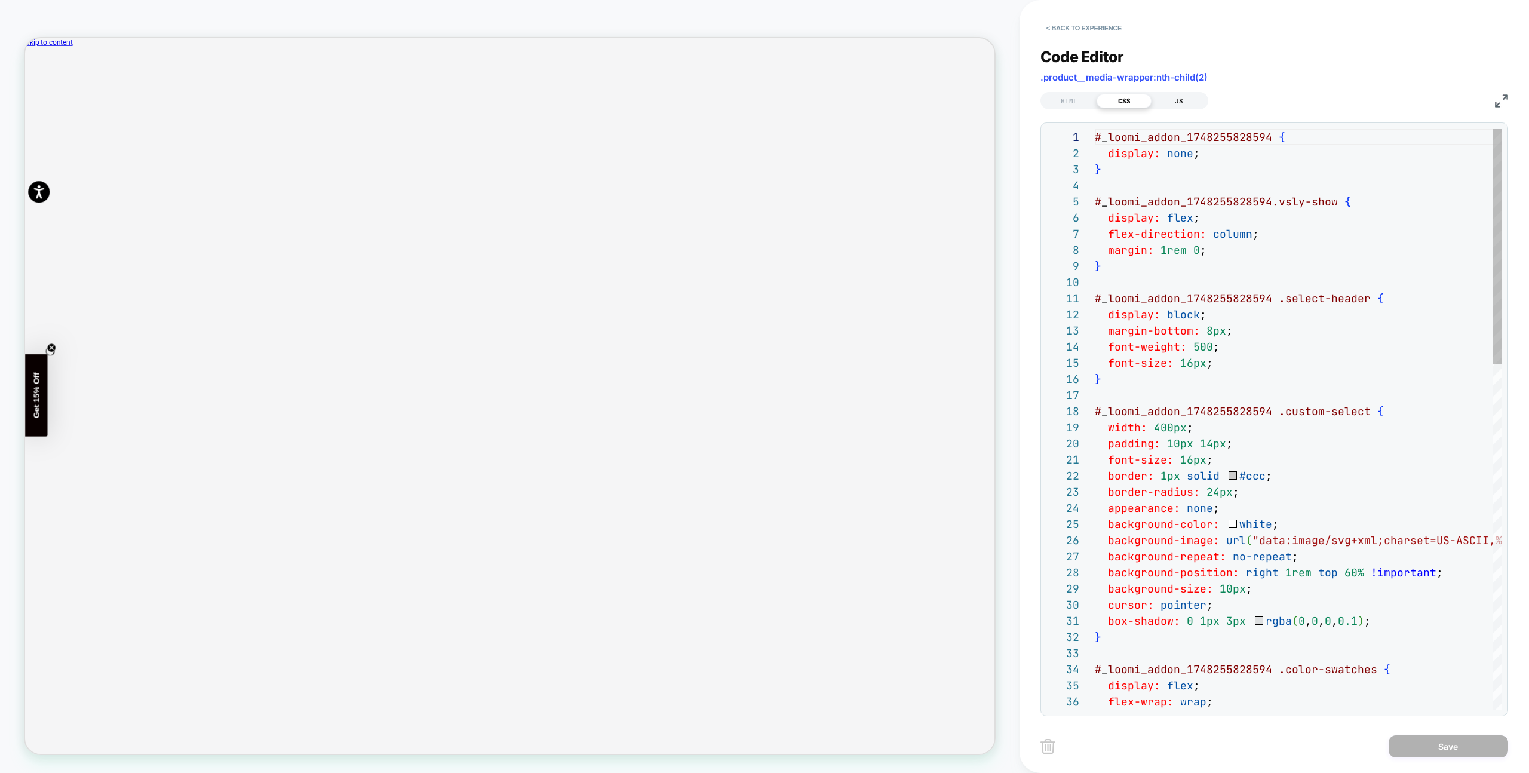
scroll to position [161, 0]
click at [1187, 101] on div "JS" at bounding box center [1178, 101] width 55 height 14
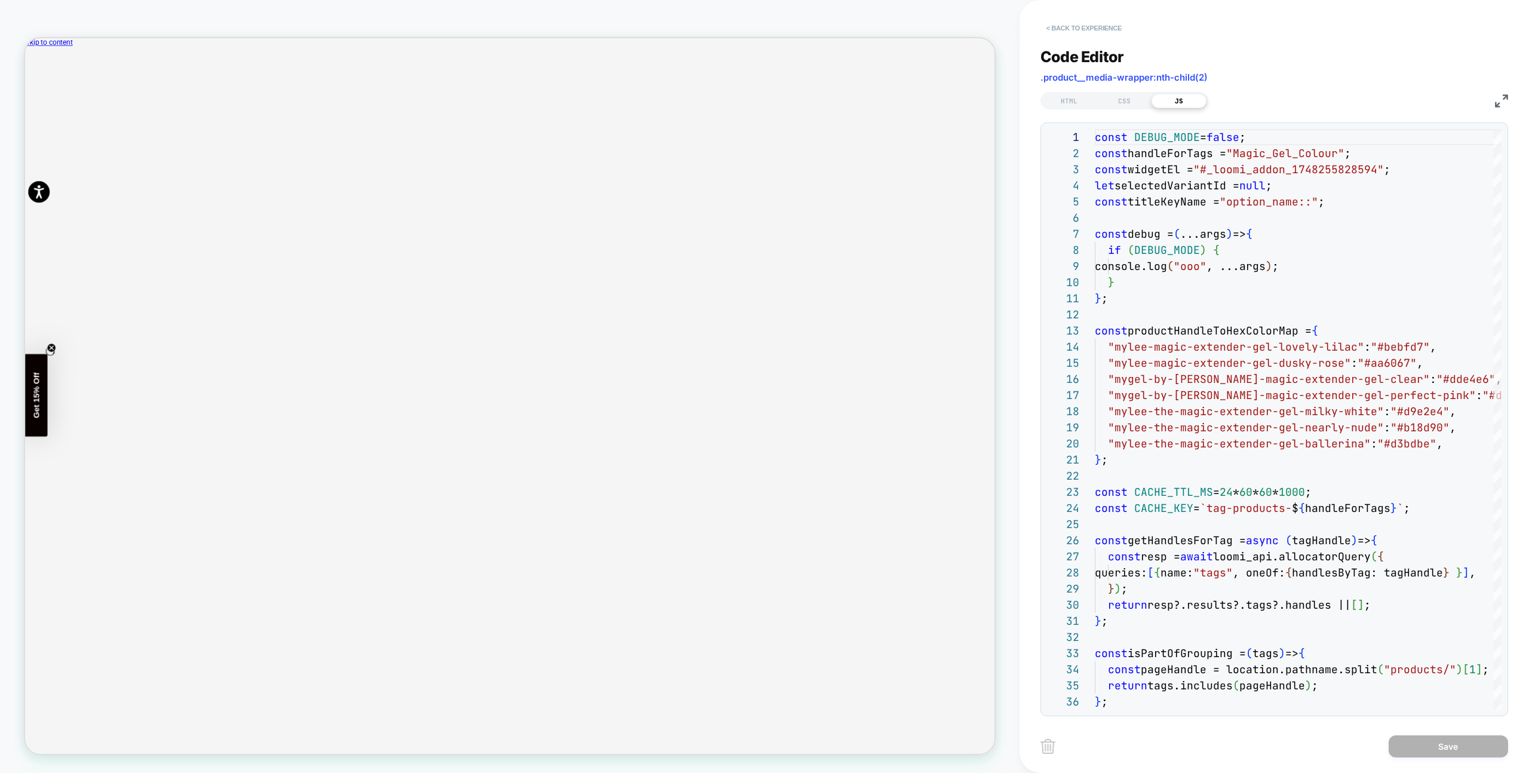
click at [1099, 17] on div "< Back to experience" at bounding box center [1294, 18] width 509 height 36
click at [1099, 23] on button "< Back to experience" at bounding box center [1083, 28] width 87 height 19
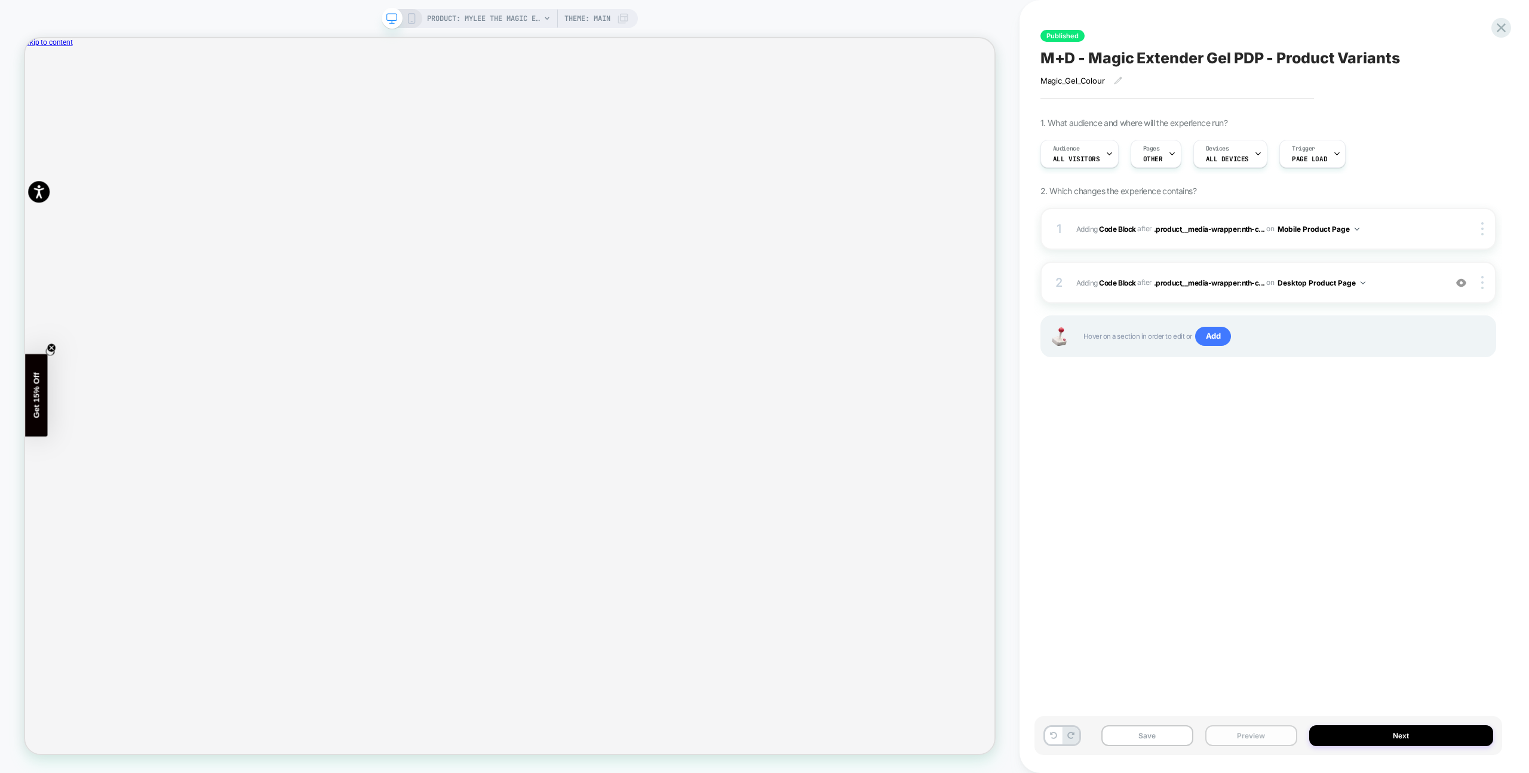
click at [1234, 730] on button "Preview" at bounding box center [1251, 735] width 92 height 21
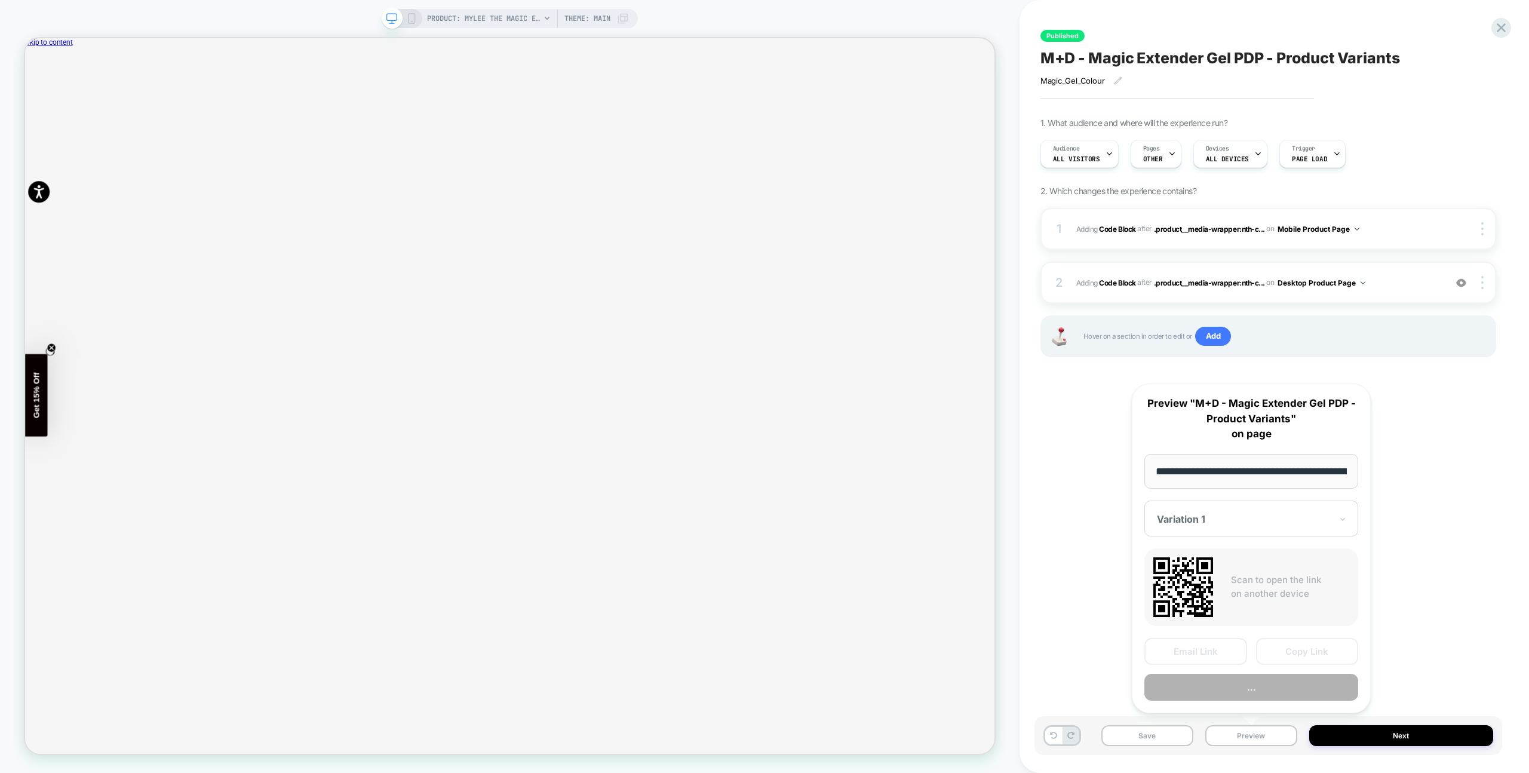
scroll to position [0, 248]
click at [1248, 696] on button "Preview" at bounding box center [1251, 687] width 214 height 27
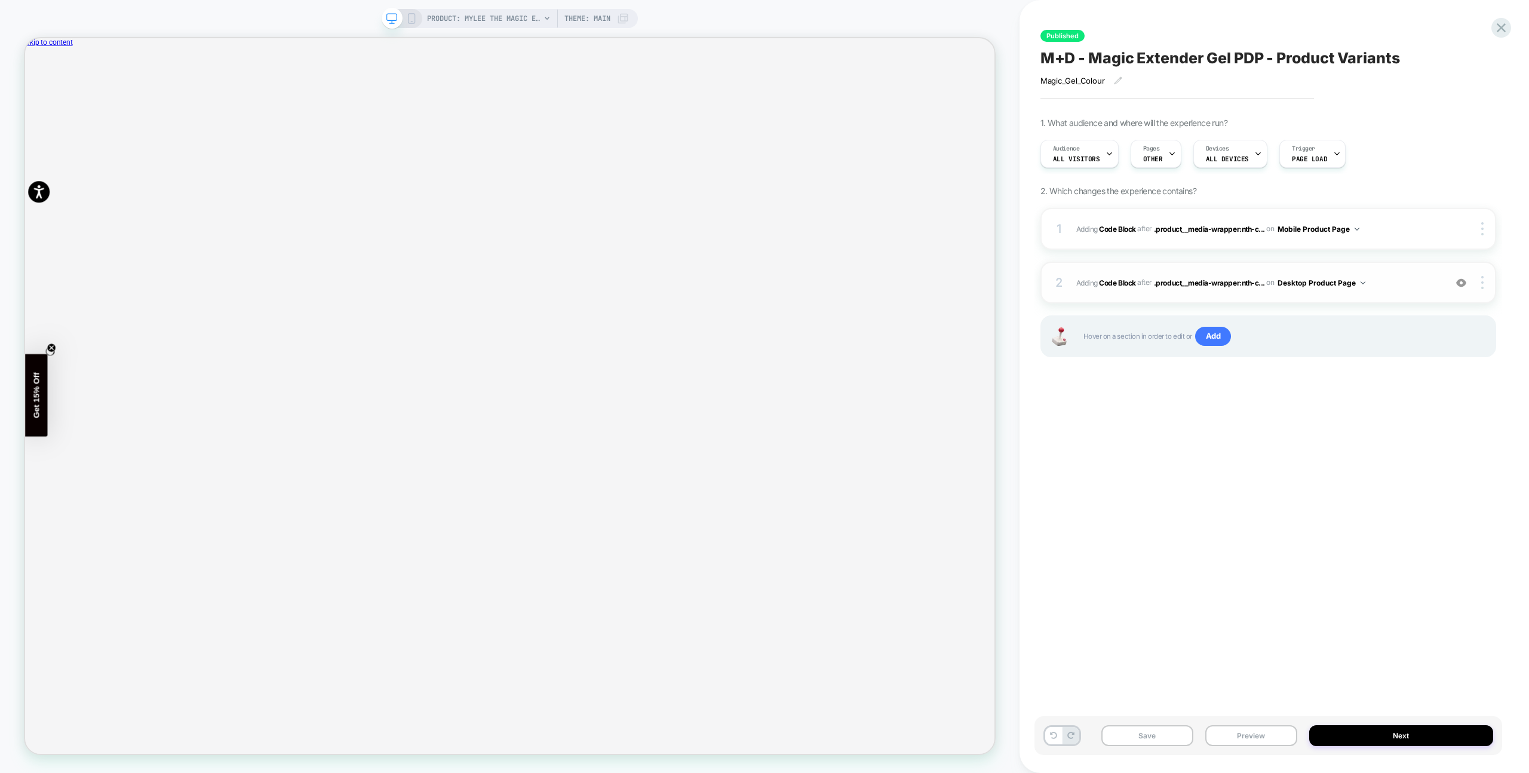
click at [1392, 270] on div "2 Adding Code Block AFTER .product__media-wrapper:nth-c... .product__media-wrap…" at bounding box center [1268, 283] width 456 height 42
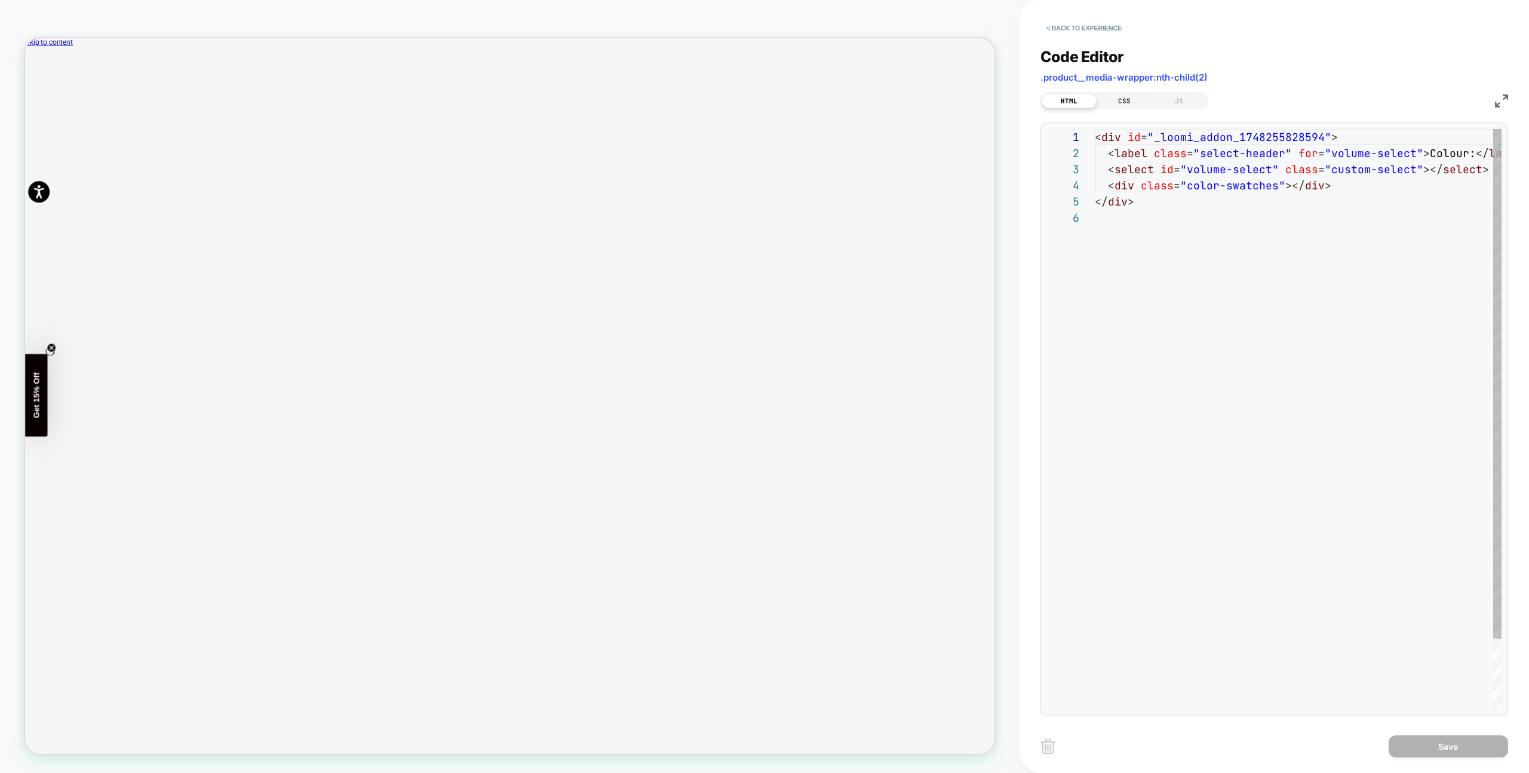
scroll to position [81, 0]
click at [1134, 97] on div "CSS" at bounding box center [1123, 101] width 55 height 14
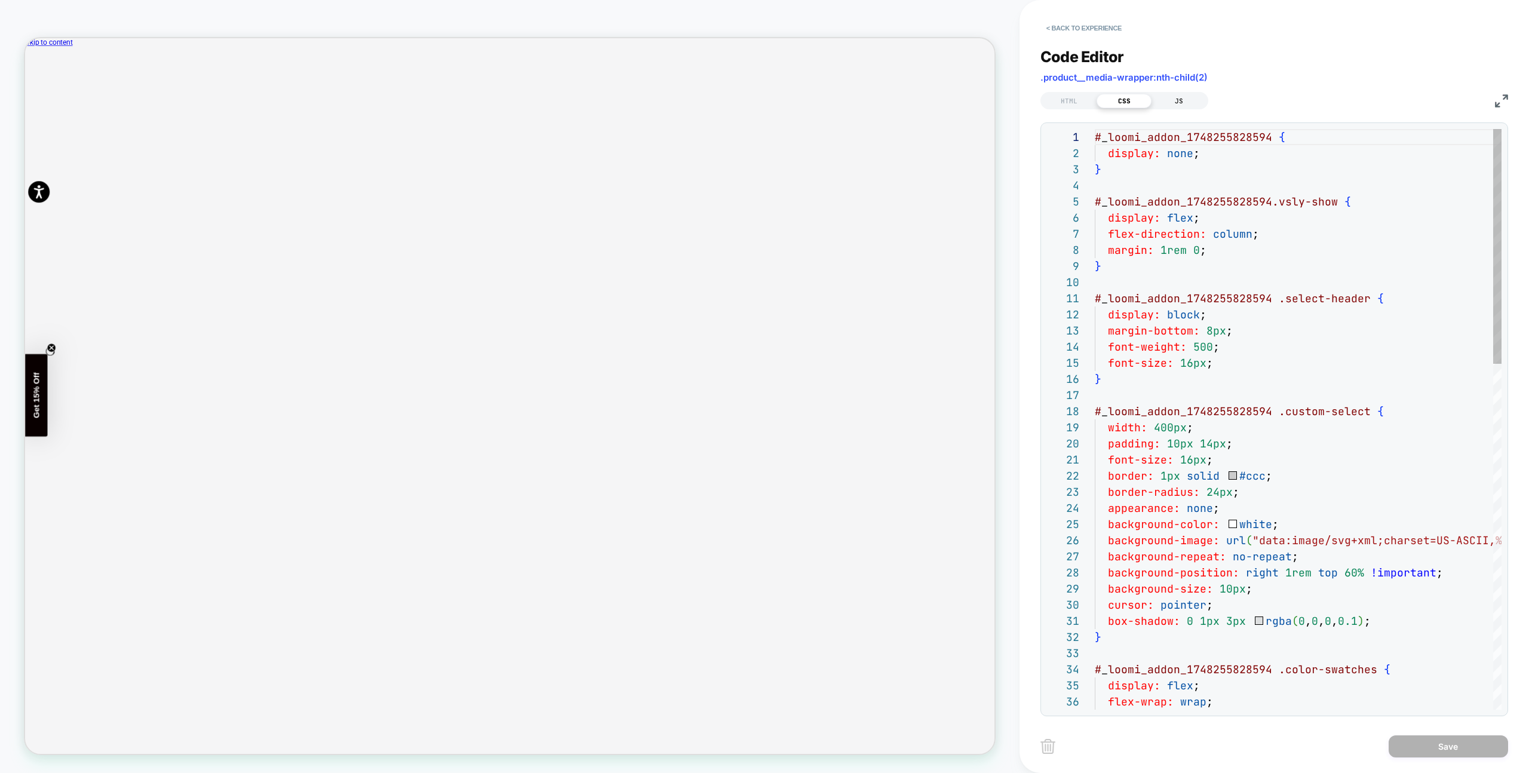
scroll to position [161, 0]
click at [1177, 107] on div "JS" at bounding box center [1178, 101] width 55 height 14
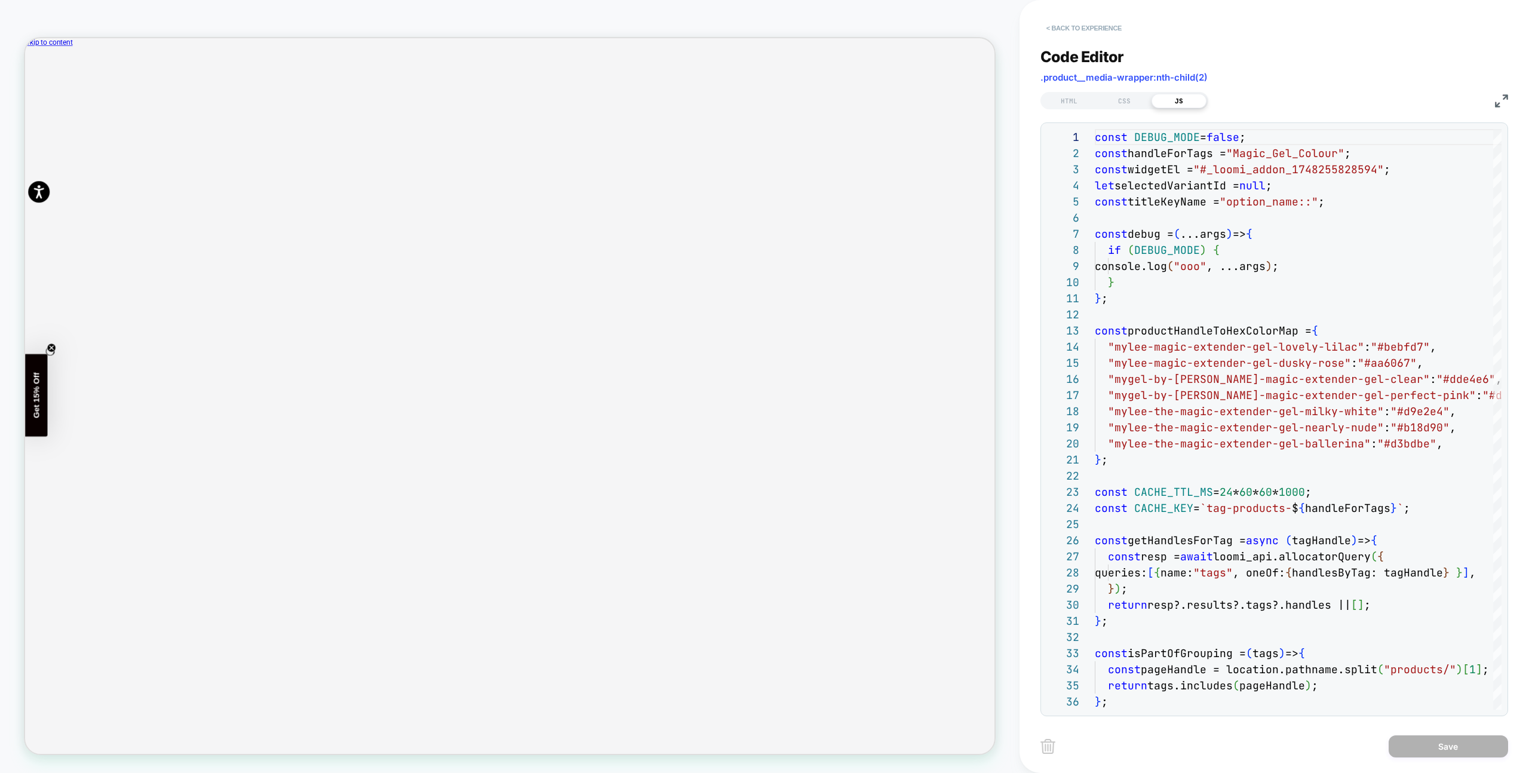
click at [1086, 24] on button "< Back to experience" at bounding box center [1083, 28] width 87 height 19
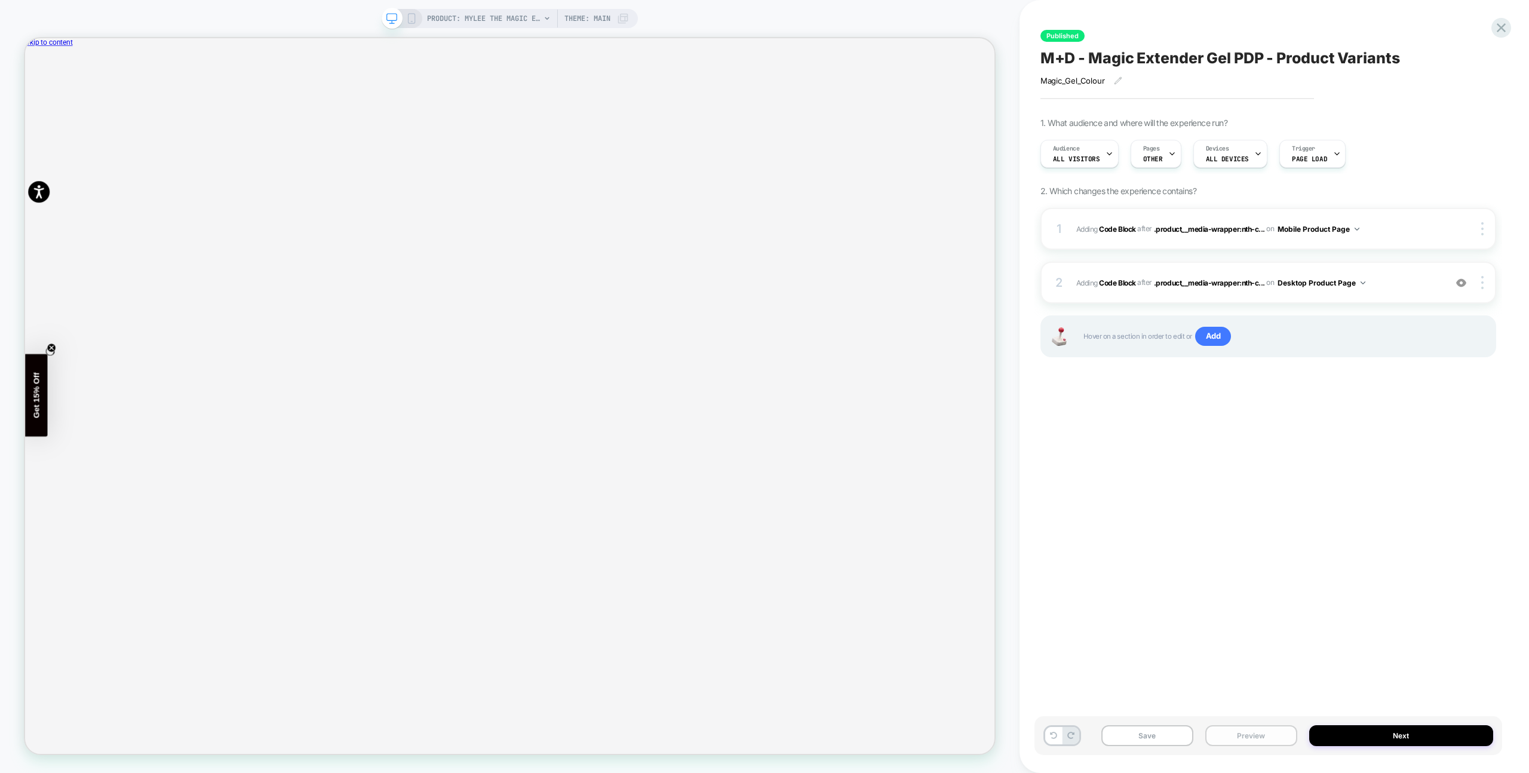
drag, startPoint x: 1262, startPoint y: 732, endPoint x: 1262, endPoint y: 724, distance: 7.8
click at [1262, 732] on button "Preview" at bounding box center [1251, 735] width 92 height 21
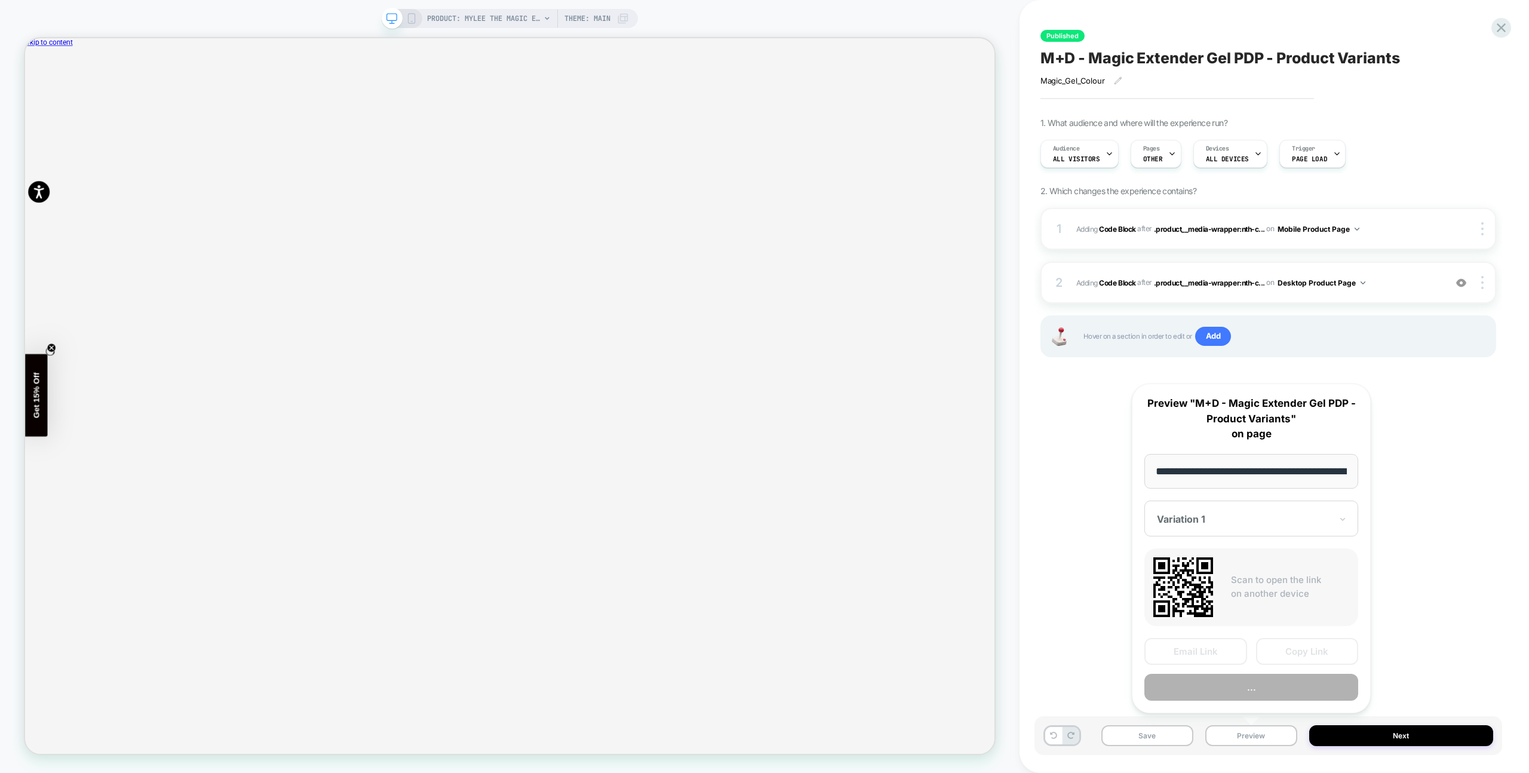
scroll to position [0, 0]
click at [1255, 691] on button "..." at bounding box center [1251, 687] width 214 height 27
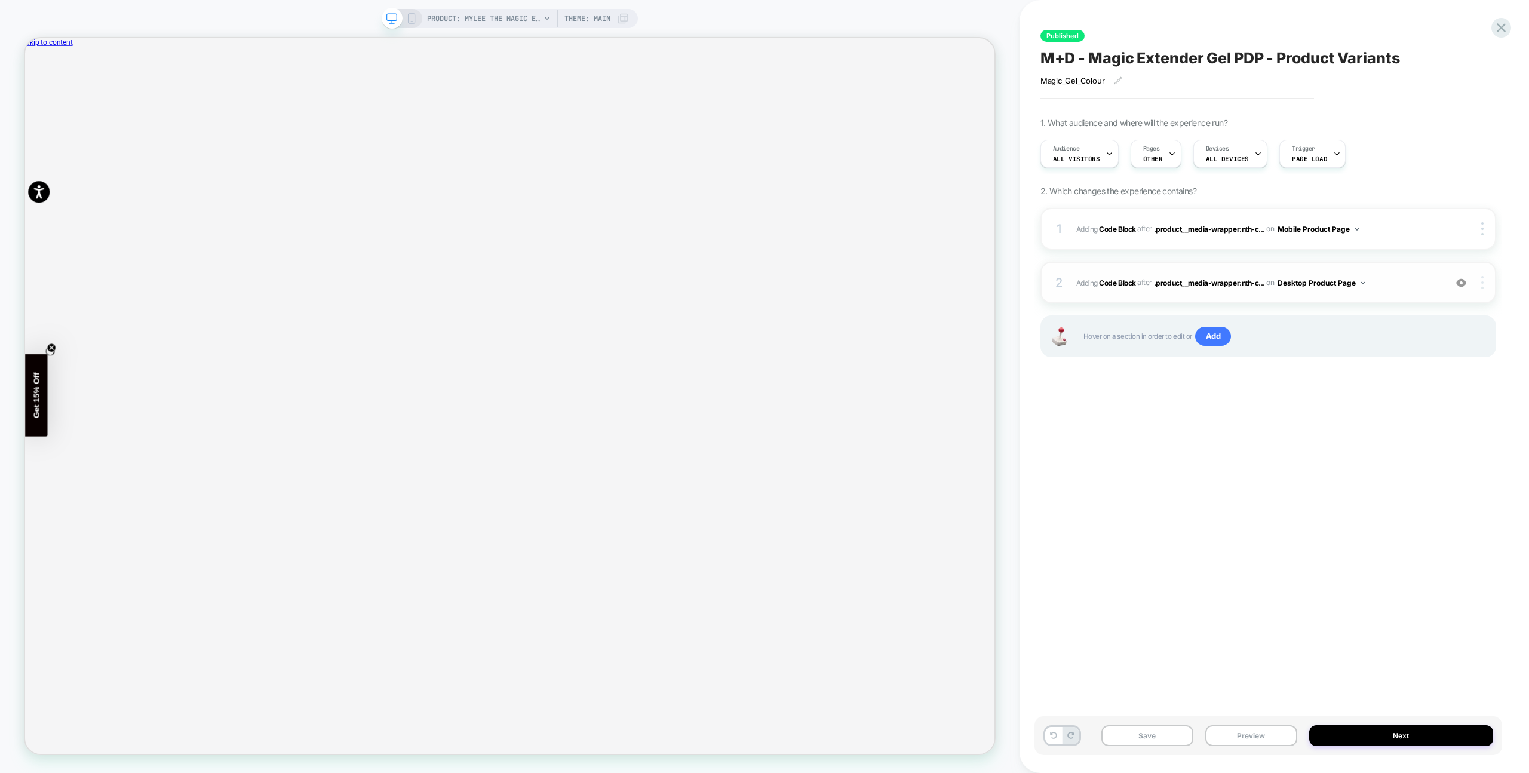
click at [1486, 281] on div at bounding box center [1483, 282] width 23 height 13
click at [1429, 273] on div "Copy CSS Selector" at bounding box center [1411, 282] width 106 height 33
click at [1407, 298] on div "2 Adding Code Block AFTER .product__media-wrapper:nth-c... .product__media-wrap…" at bounding box center [1268, 283] width 456 height 42
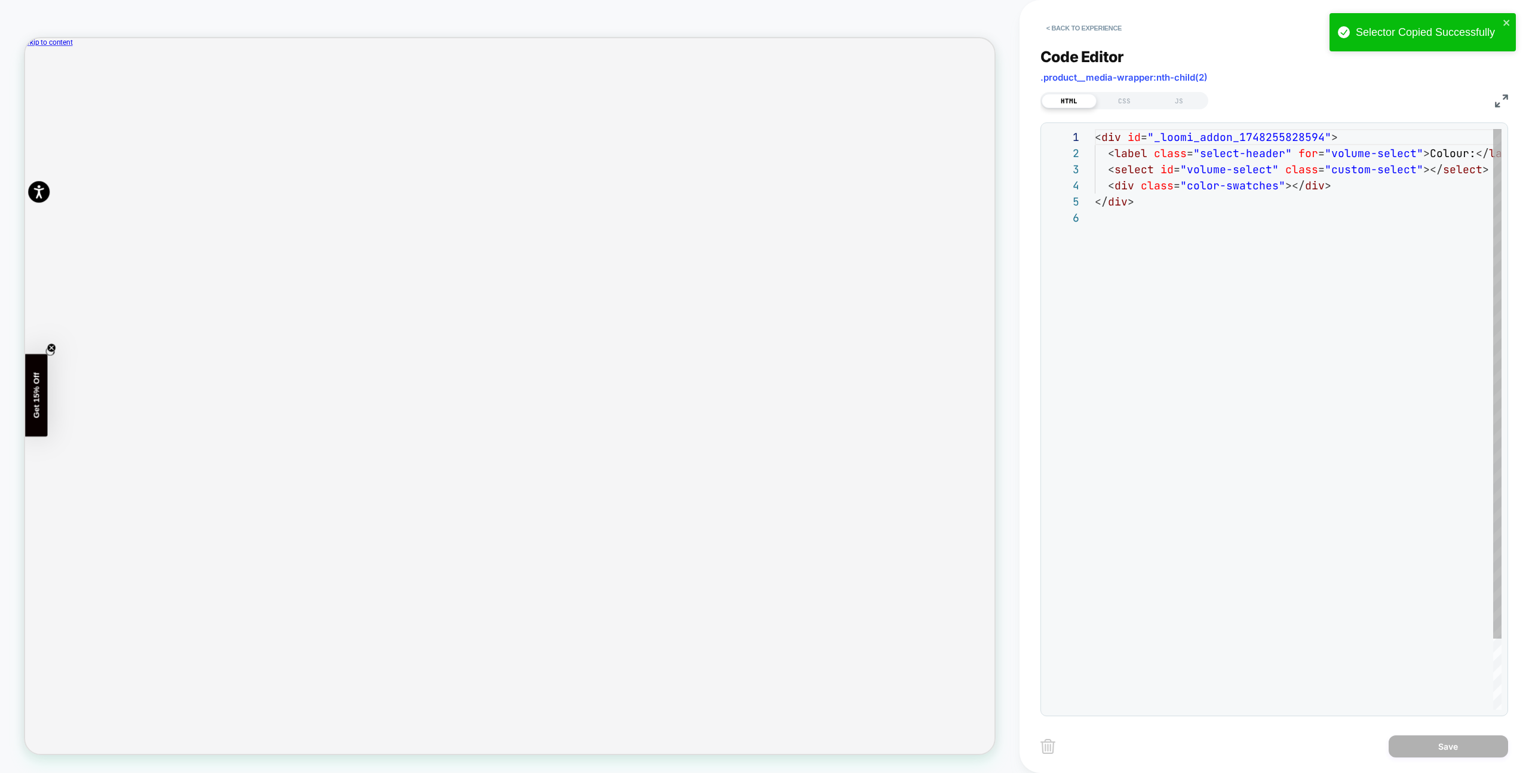
scroll to position [81, 0]
click at [1189, 91] on div "HTML CSS JS" at bounding box center [1274, 99] width 468 height 20
click at [1191, 96] on div "JS" at bounding box center [1178, 101] width 55 height 14
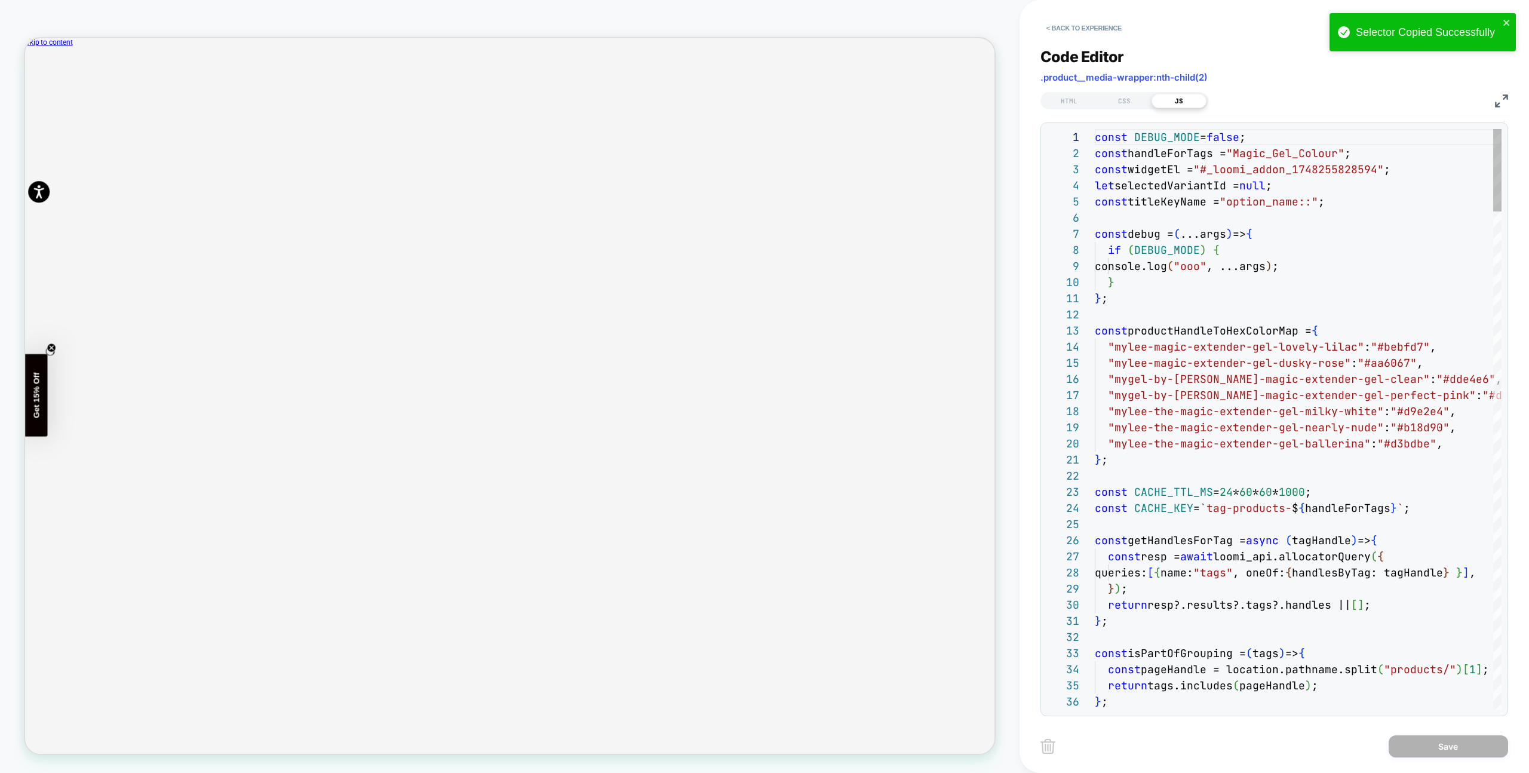
scroll to position [161, 0]
drag, startPoint x: 1301, startPoint y: 204, endPoint x: 1280, endPoint y: 191, distance: 24.4
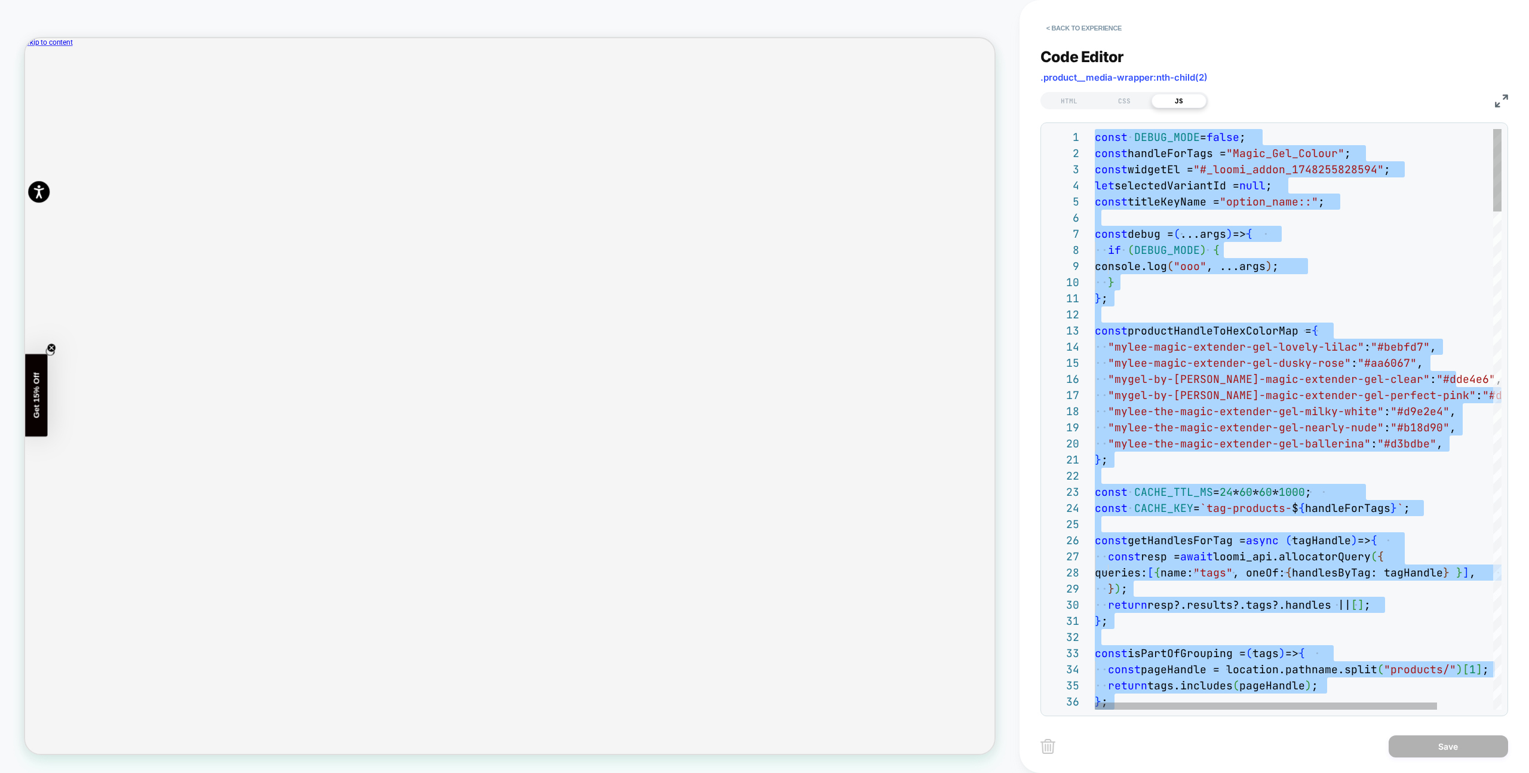
type textarea "**********"
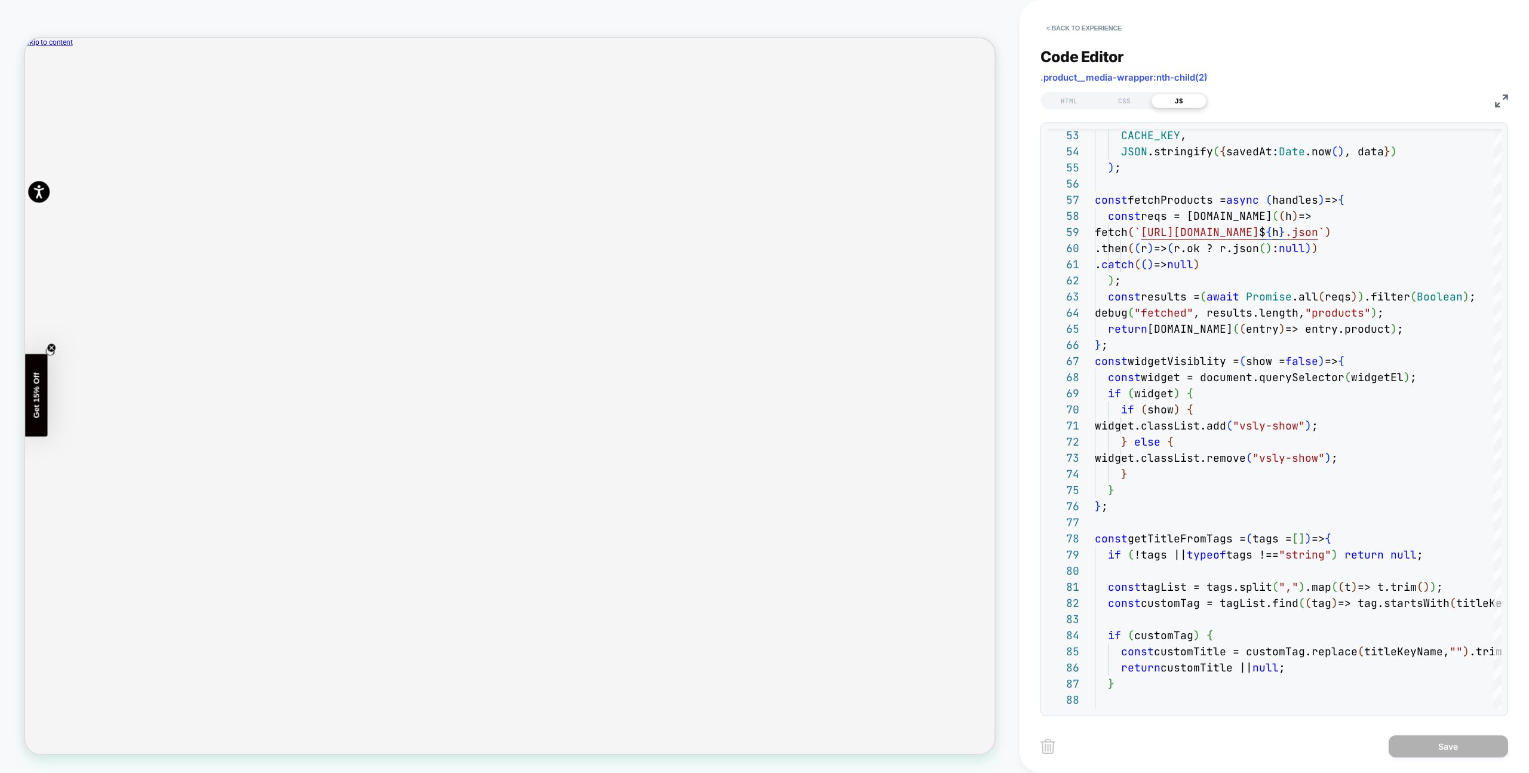
click at [1072, 13] on div "< Back to experience" at bounding box center [1294, 18] width 509 height 36
click at [1074, 19] on button "< Back to experience" at bounding box center [1083, 28] width 87 height 19
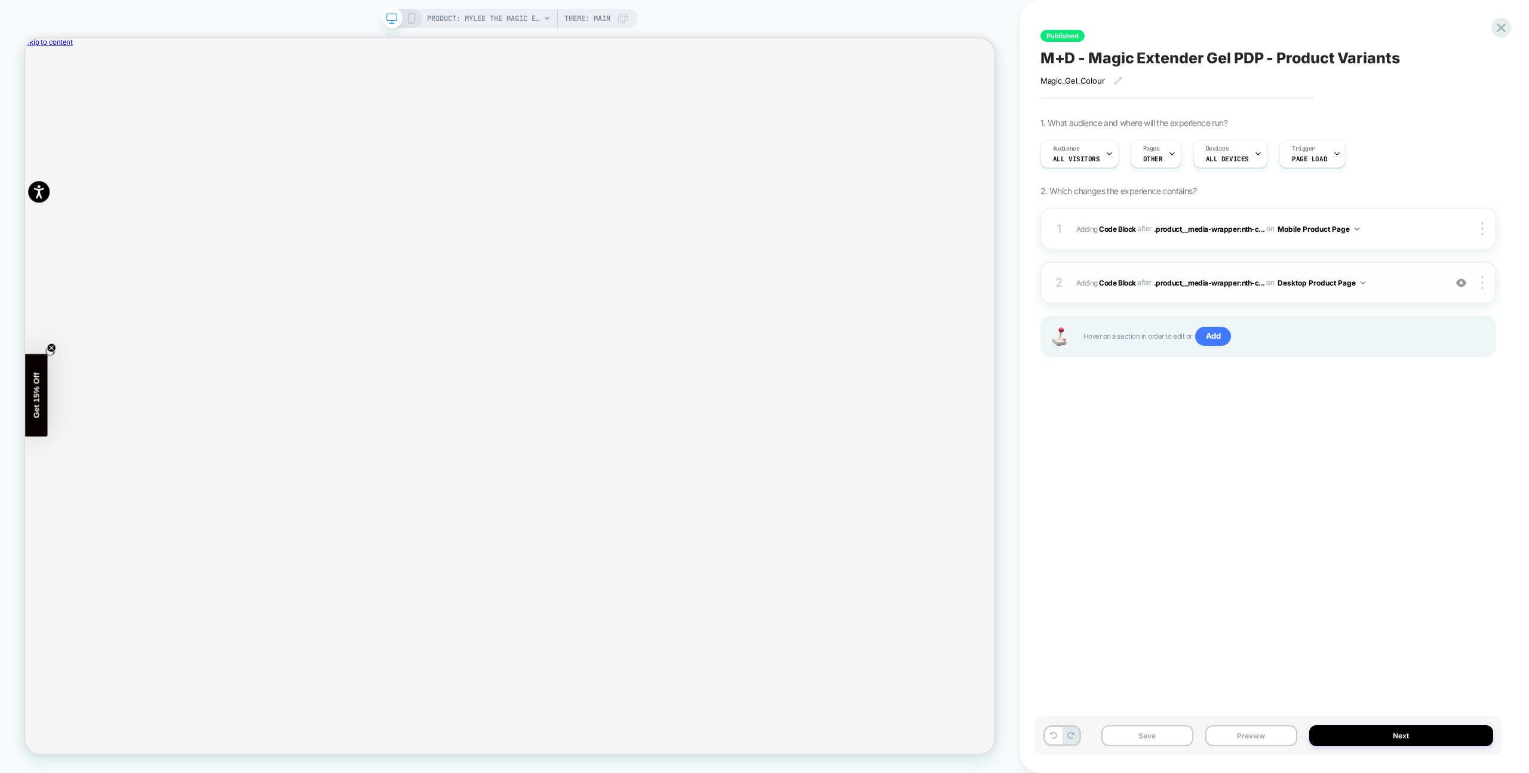
click at [1422, 279] on span "Adding Code Block AFTER .product__media-wrapper:nth-c... .product__media-wrappe…" at bounding box center [1257, 282] width 363 height 15
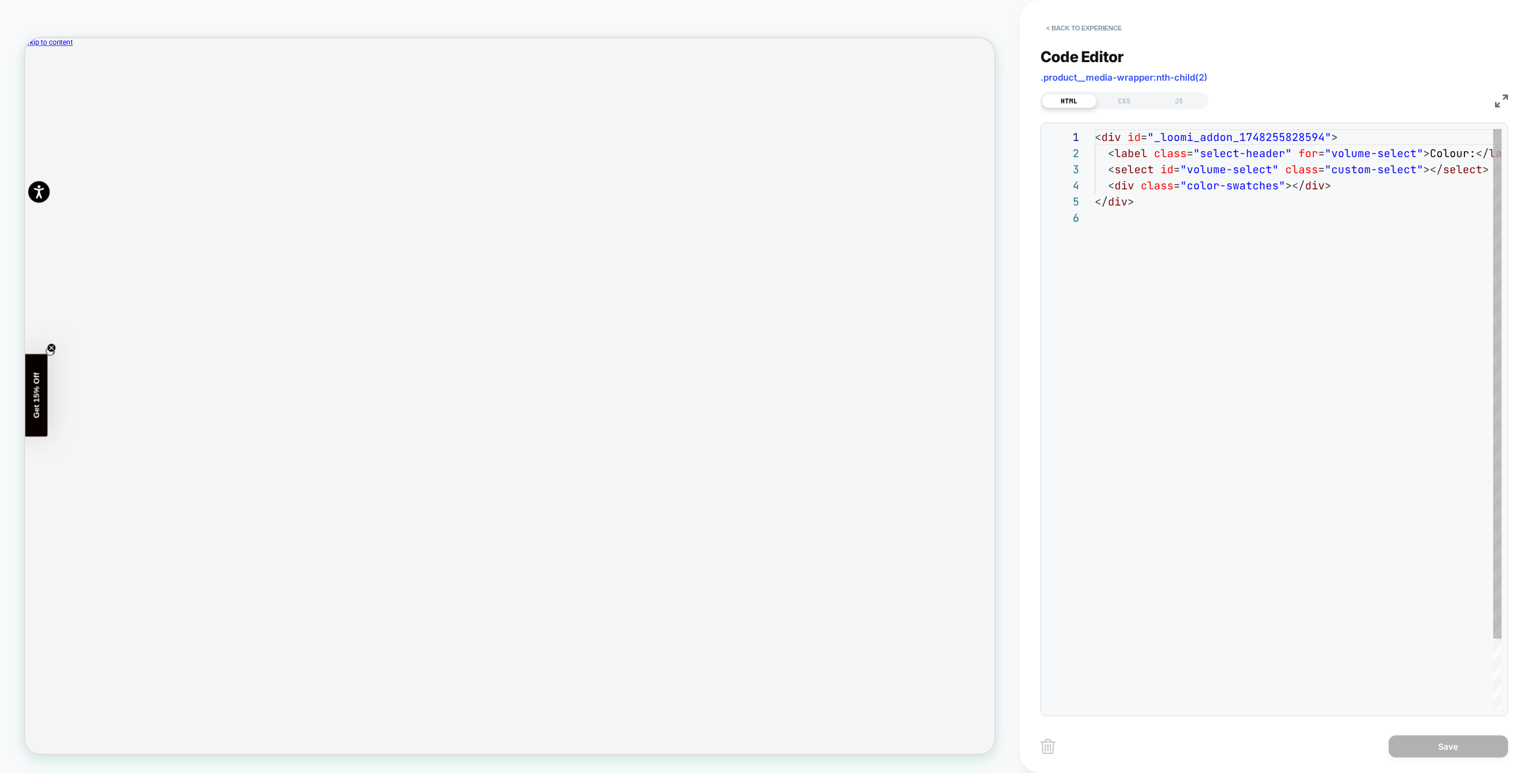
scroll to position [81, 0]
click at [1173, 104] on div "JS" at bounding box center [1178, 101] width 55 height 14
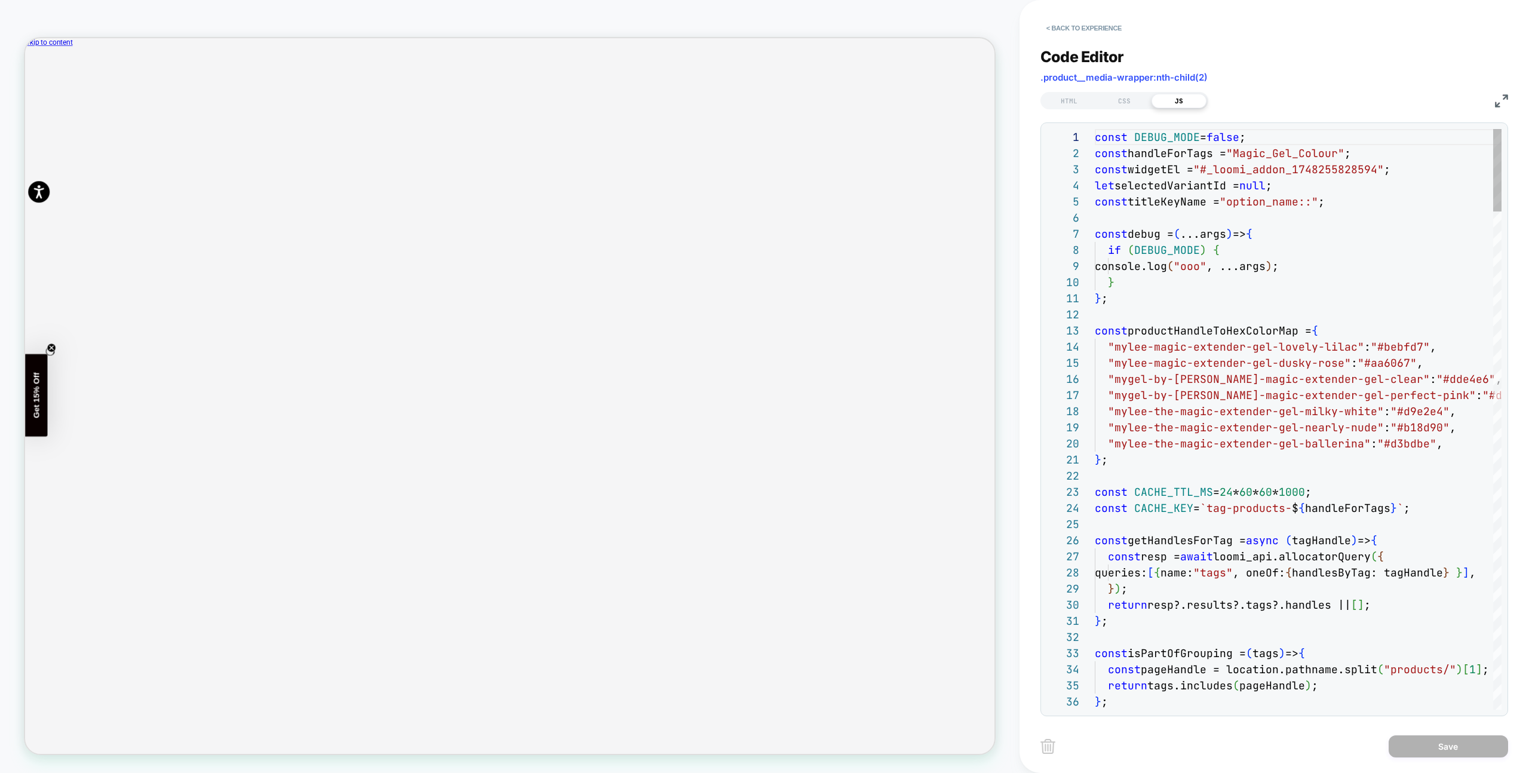
scroll to position [161, 0]
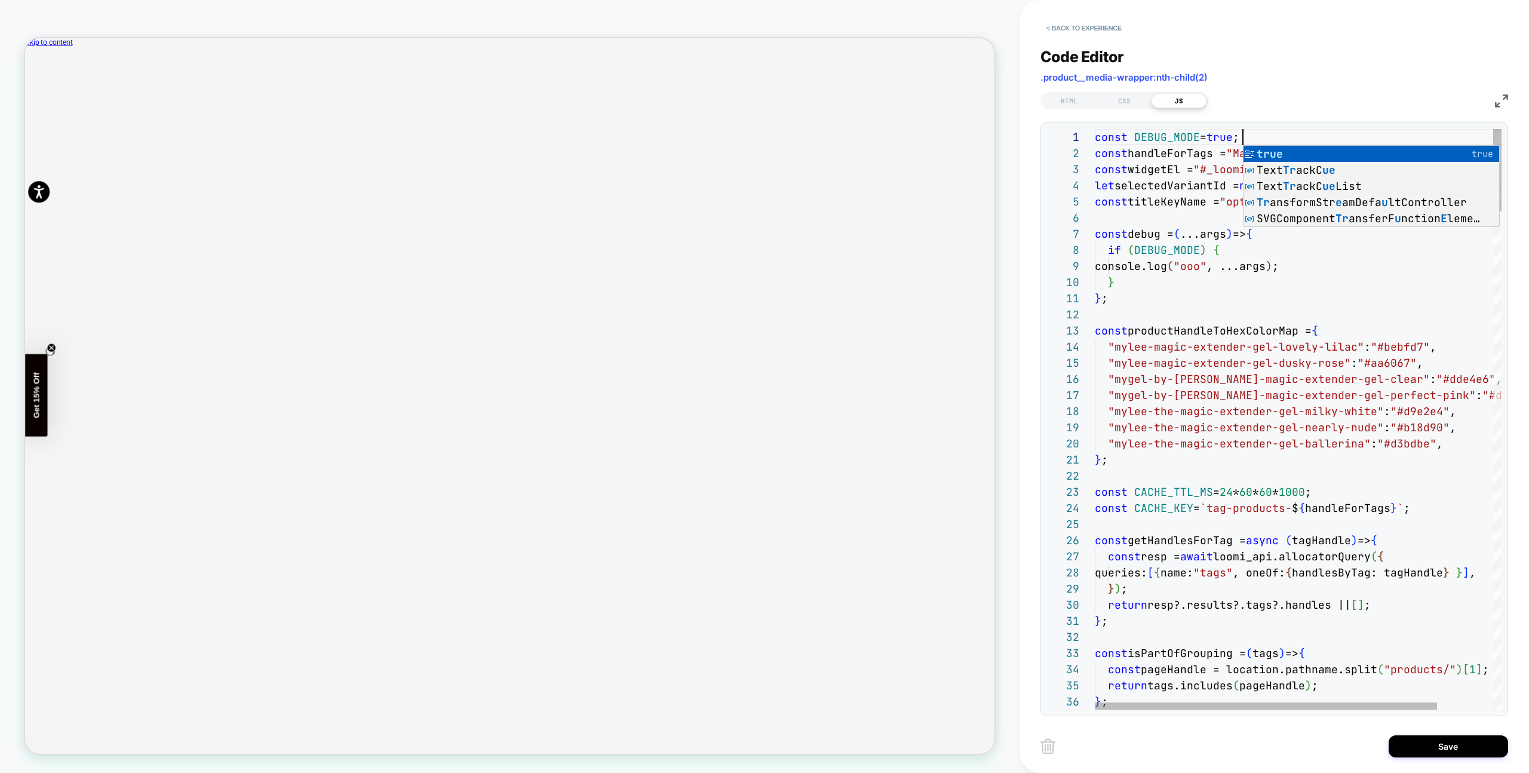
scroll to position [0, 148]
type textarea "**********"
click at [1411, 732] on div "Save" at bounding box center [1274, 746] width 468 height 30
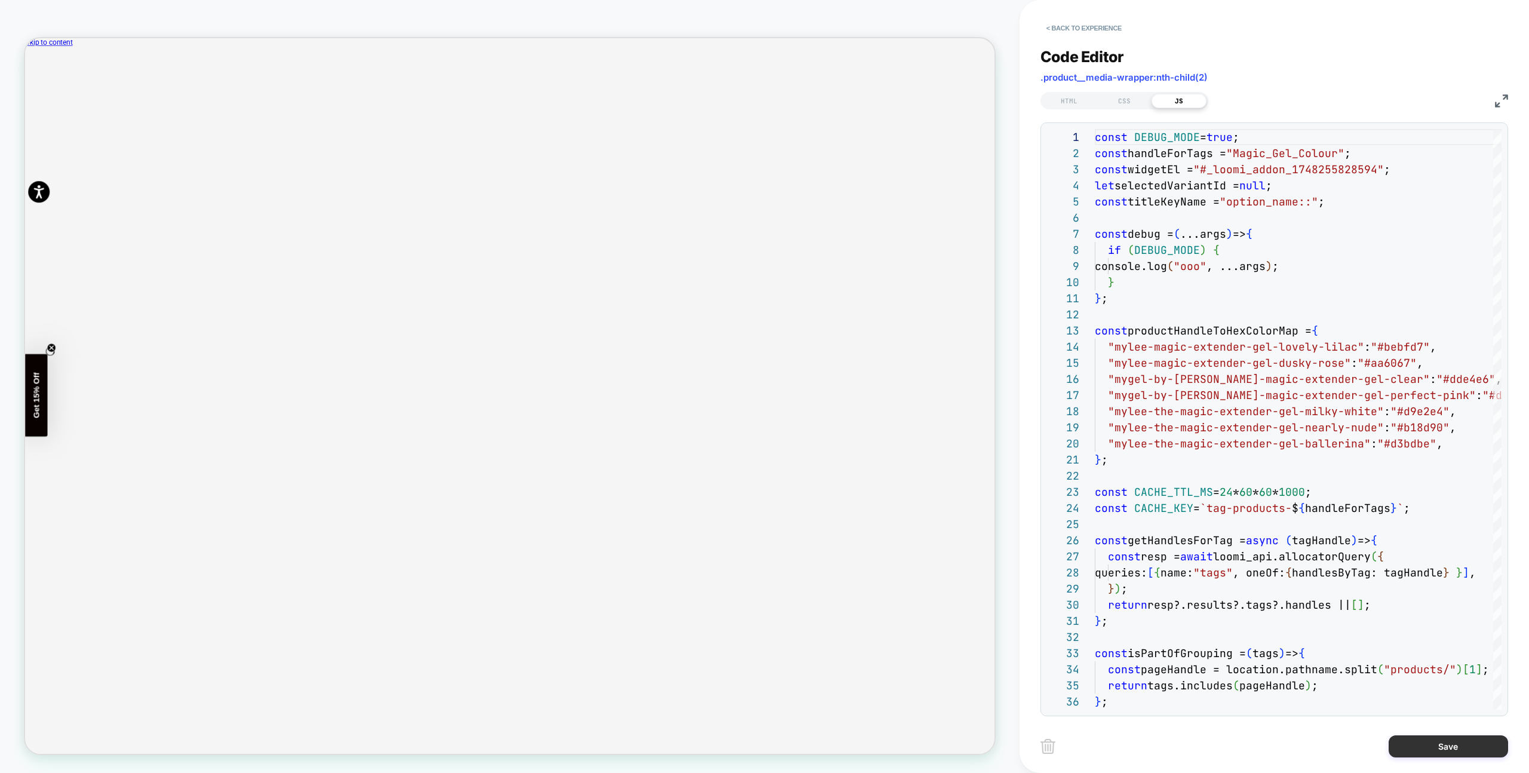
drag, startPoint x: 1416, startPoint y: 740, endPoint x: 1403, endPoint y: 739, distance: 13.2
click at [1416, 740] on button "Save" at bounding box center [1447, 746] width 119 height 22
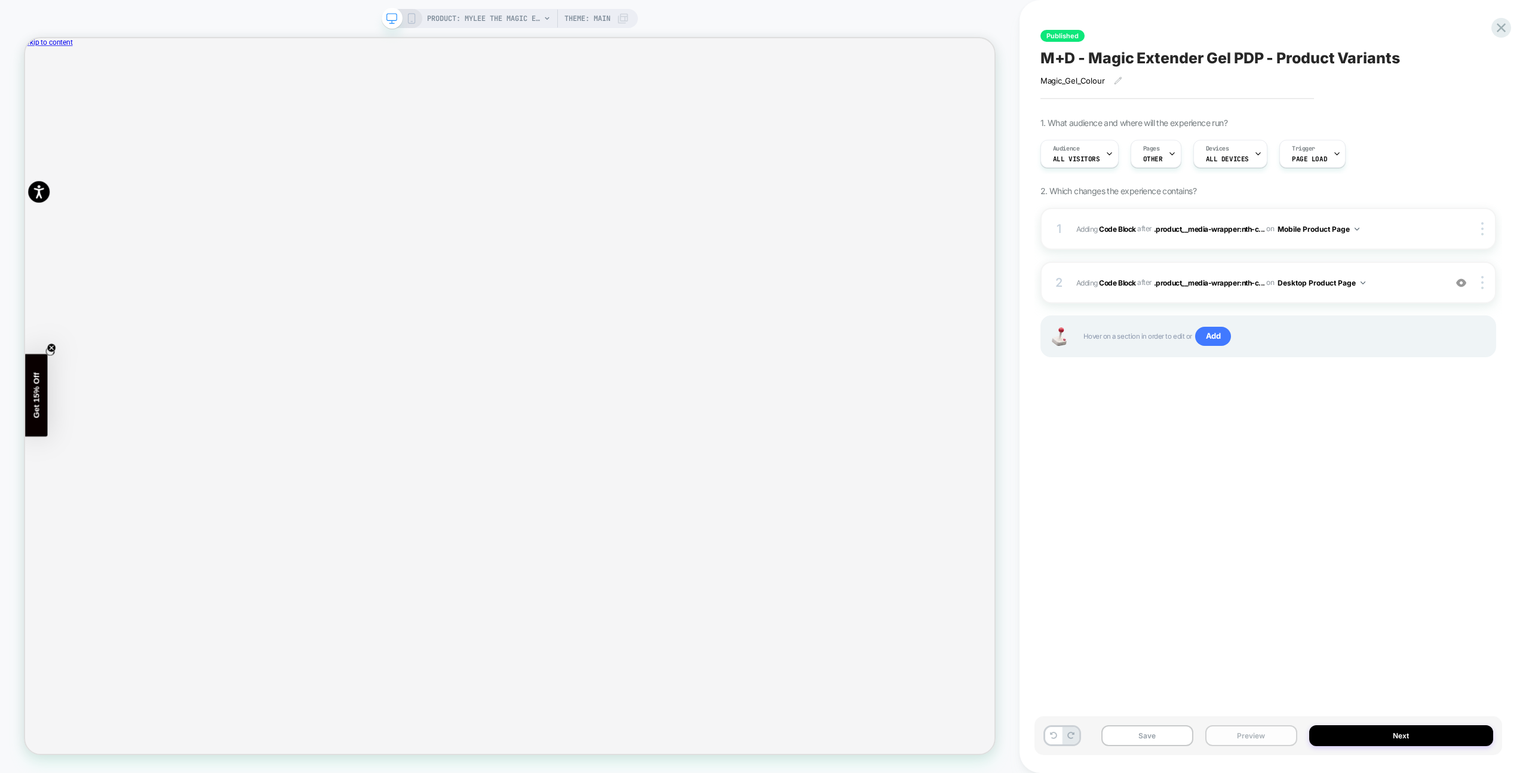
click at [1262, 728] on button "Preview" at bounding box center [1251, 735] width 92 height 21
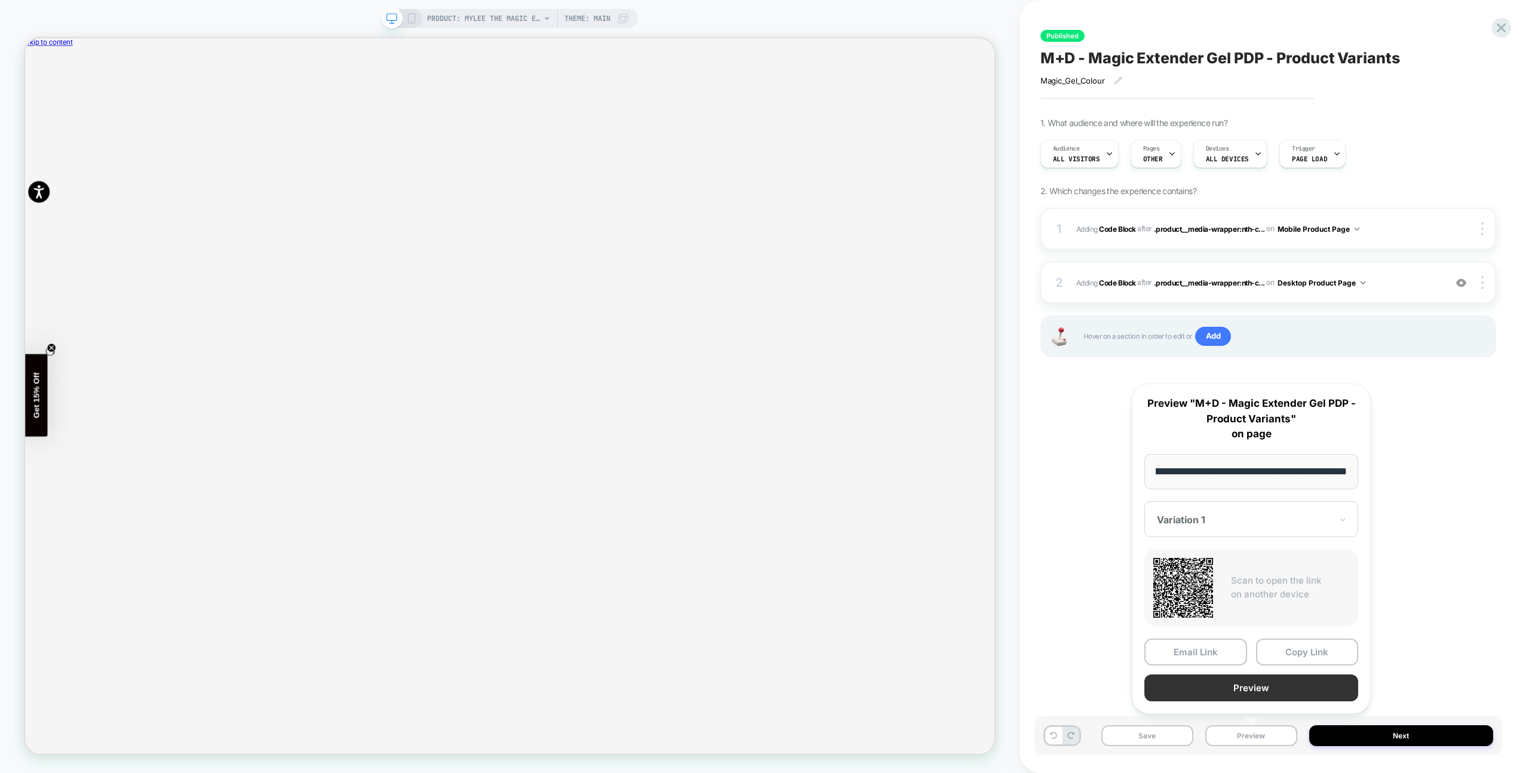
scroll to position [0, 0]
click at [1275, 692] on button "Preview" at bounding box center [1251, 687] width 214 height 27
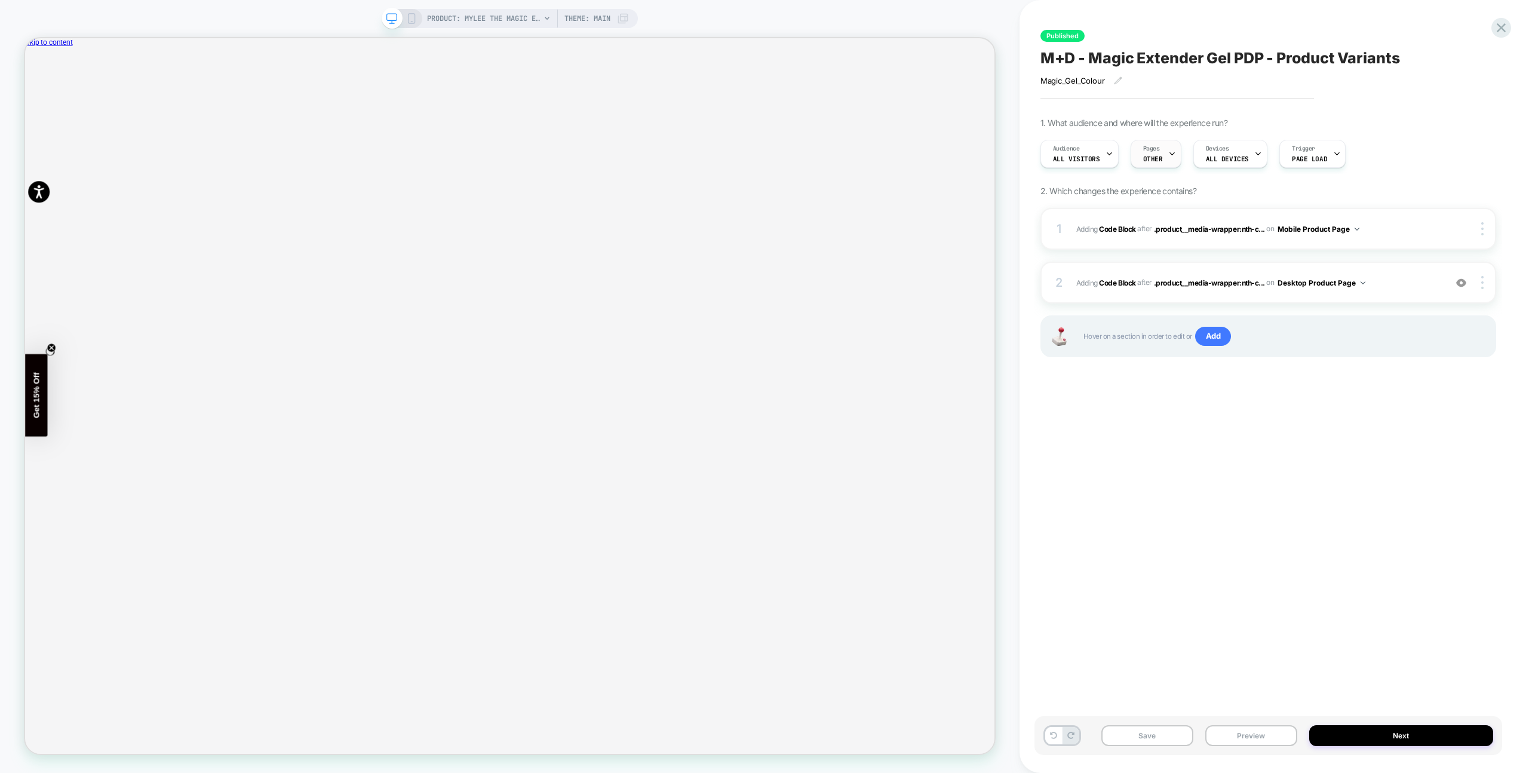
click at [1155, 154] on div "Pages OTHER" at bounding box center [1153, 153] width 44 height 27
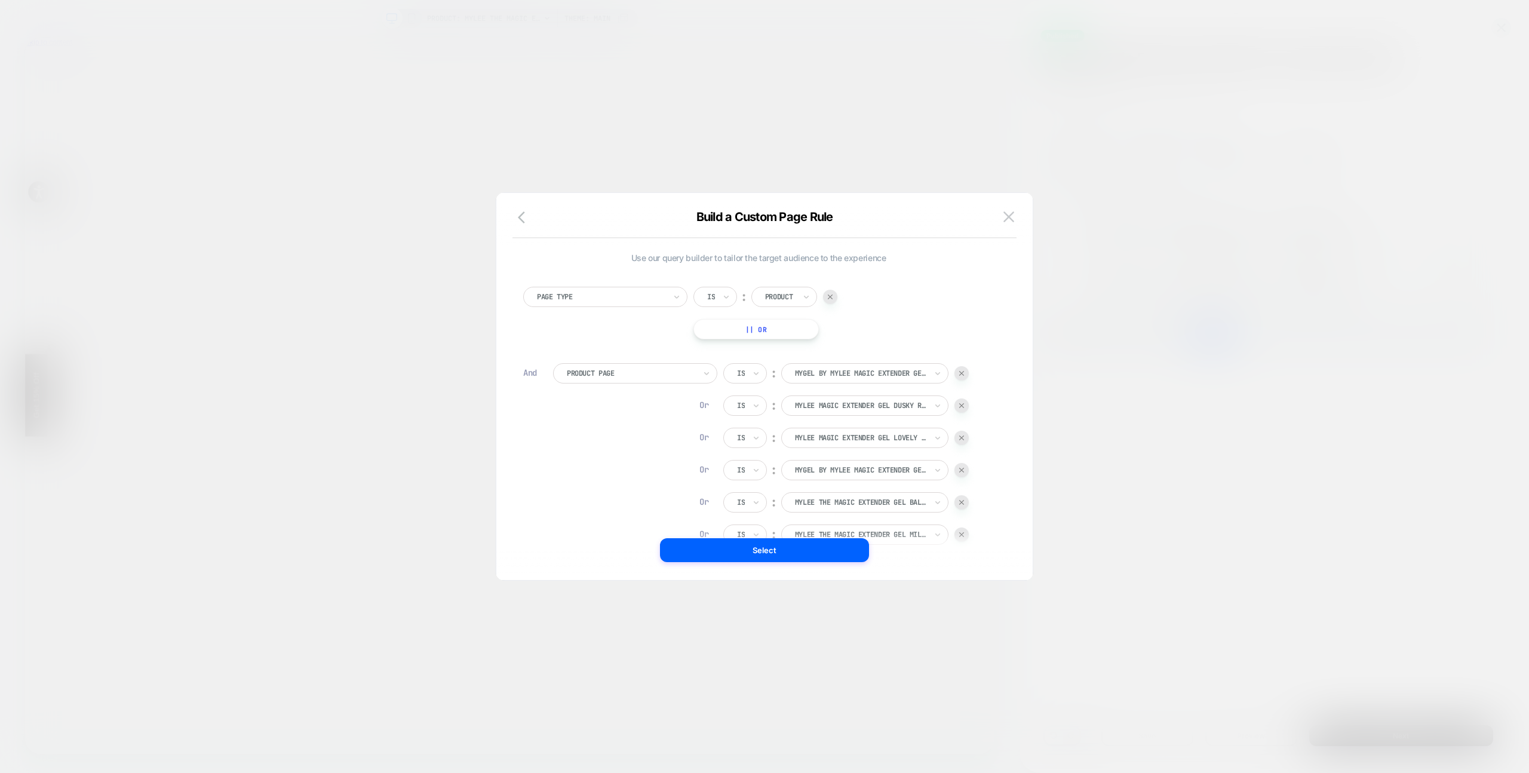
drag, startPoint x: 1013, startPoint y: 216, endPoint x: 1057, endPoint y: 220, distance: 44.9
click at [1013, 216] on img at bounding box center [1008, 216] width 11 height 10
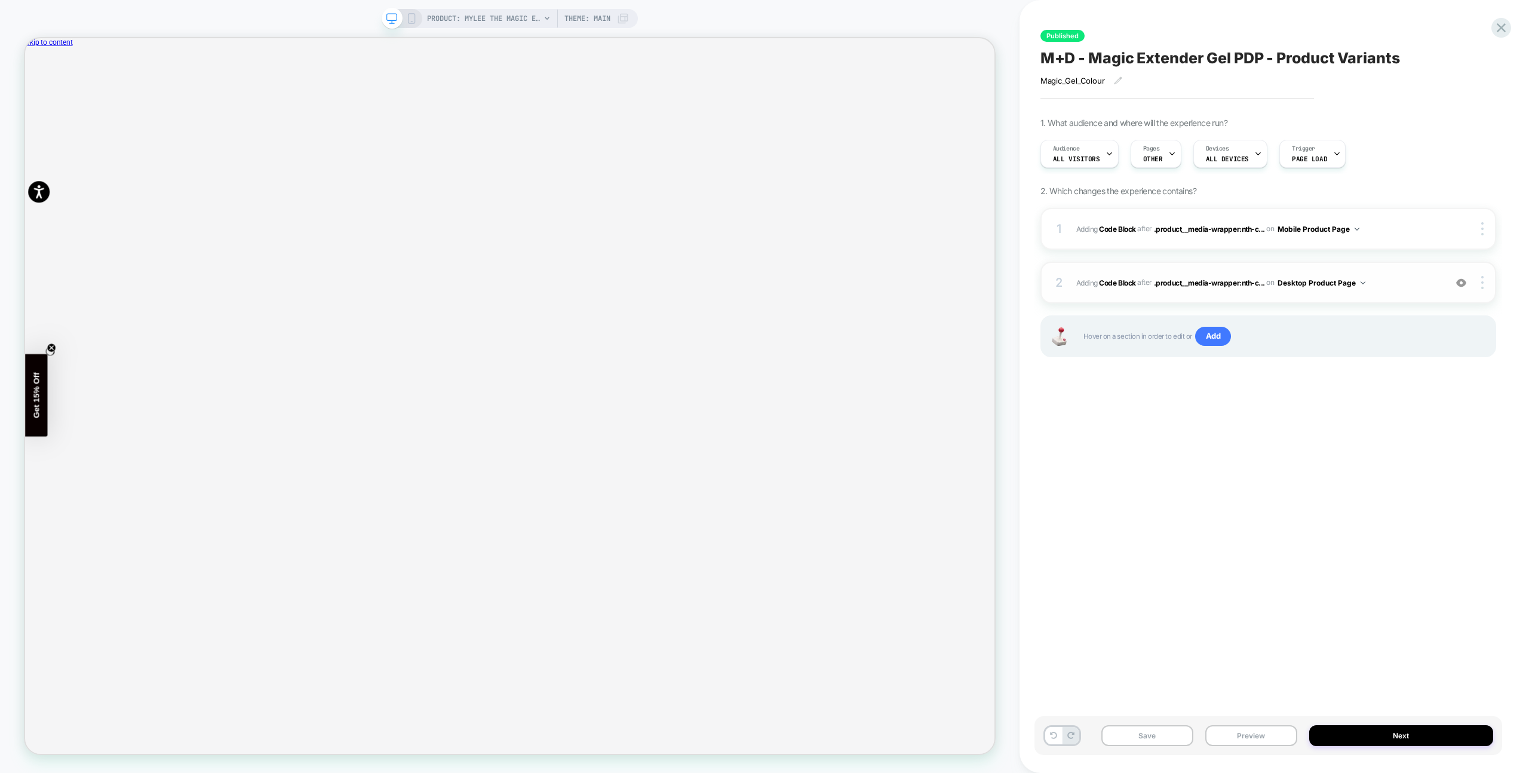
click at [1412, 268] on div "2 Adding Code Block AFTER .product__media-wrapper:nth-c... .product__media-wrap…" at bounding box center [1268, 283] width 456 height 42
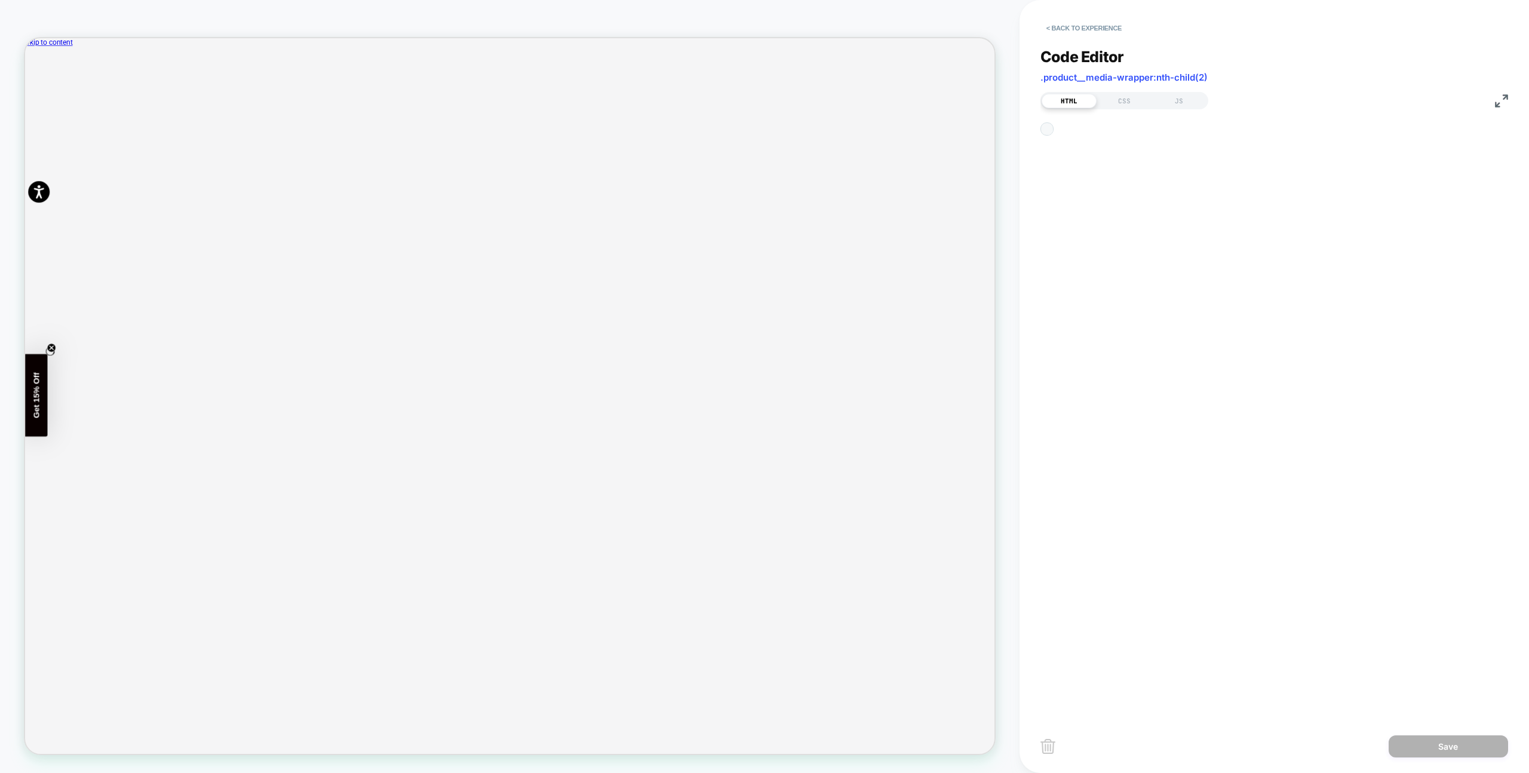
scroll to position [81, 0]
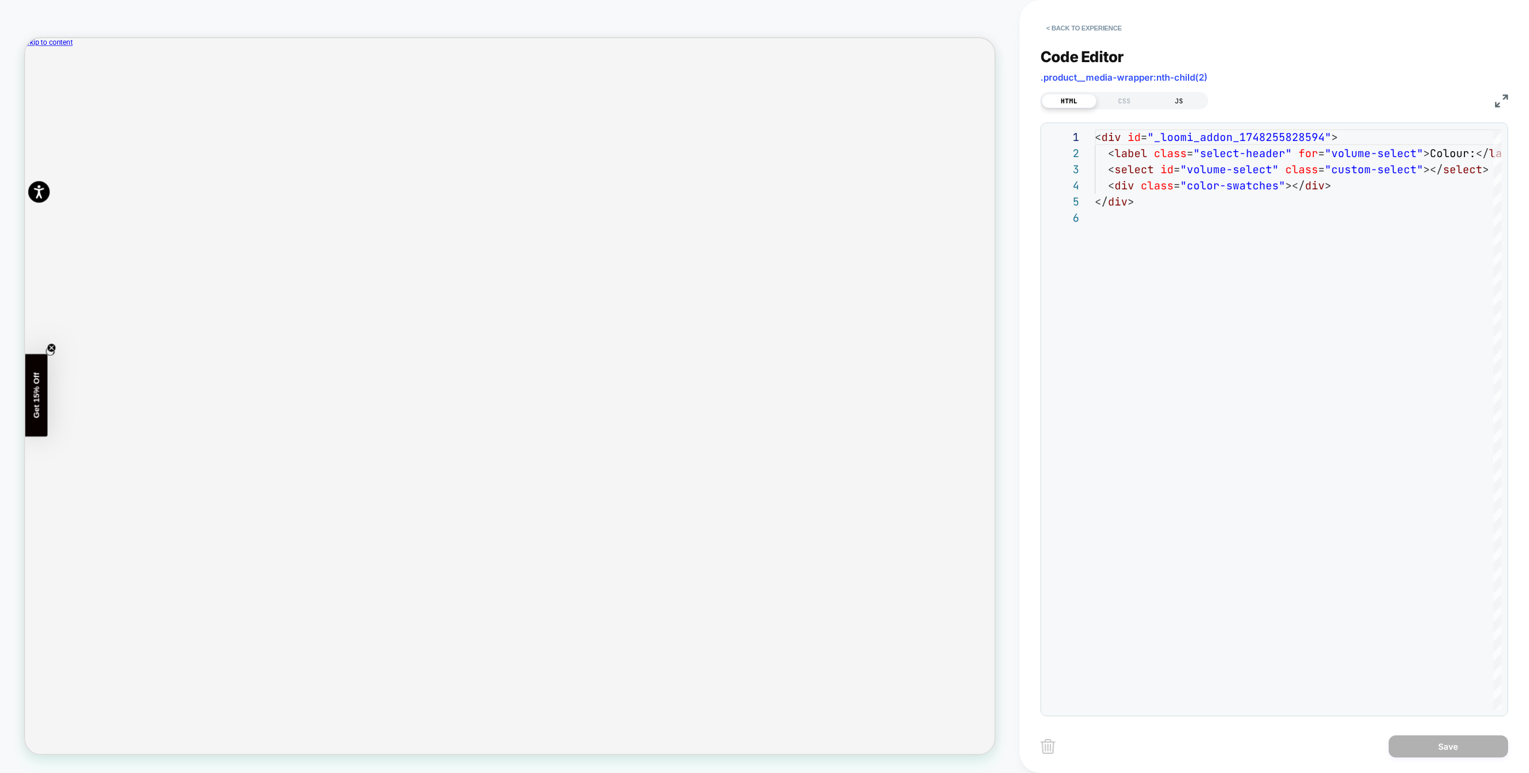
drag, startPoint x: 1166, startPoint y: 98, endPoint x: 1173, endPoint y: 106, distance: 10.2
click at [1166, 98] on div "JS" at bounding box center [1178, 101] width 55 height 14
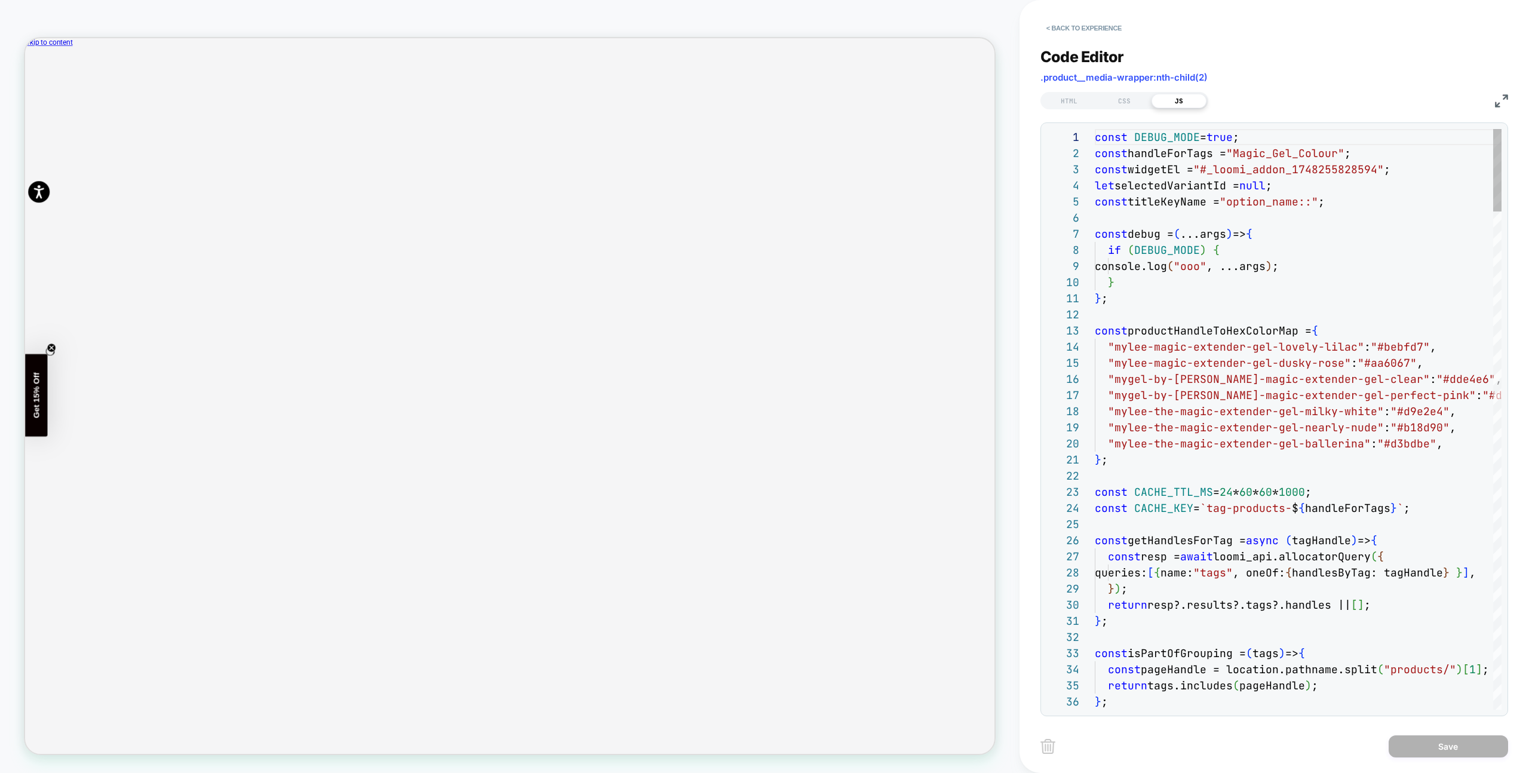
scroll to position [161, 0]
type textarea "**********"
click at [1108, 21] on button "< Back to experience" at bounding box center [1083, 28] width 87 height 19
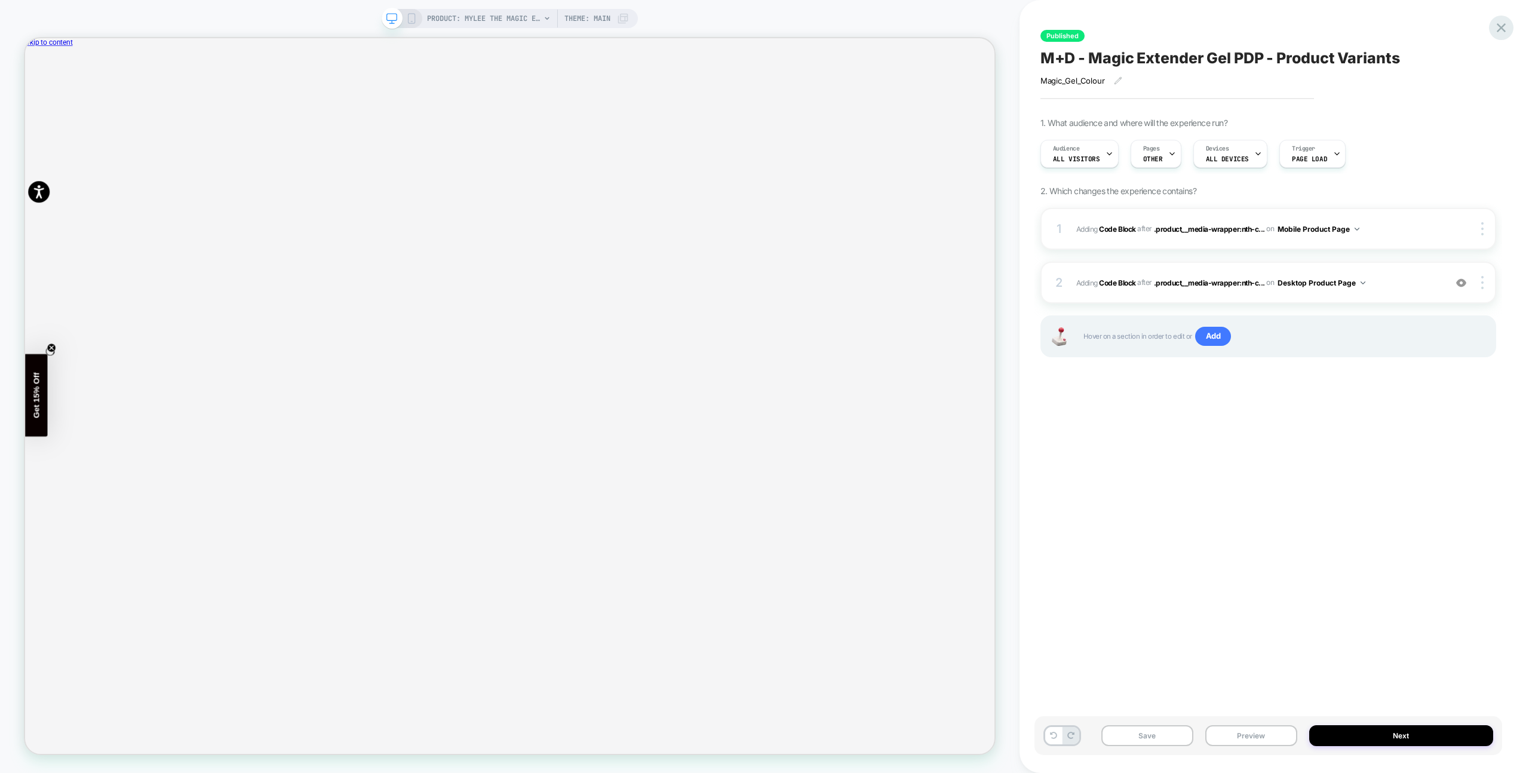
click at [1493, 27] on icon at bounding box center [1501, 28] width 16 height 16
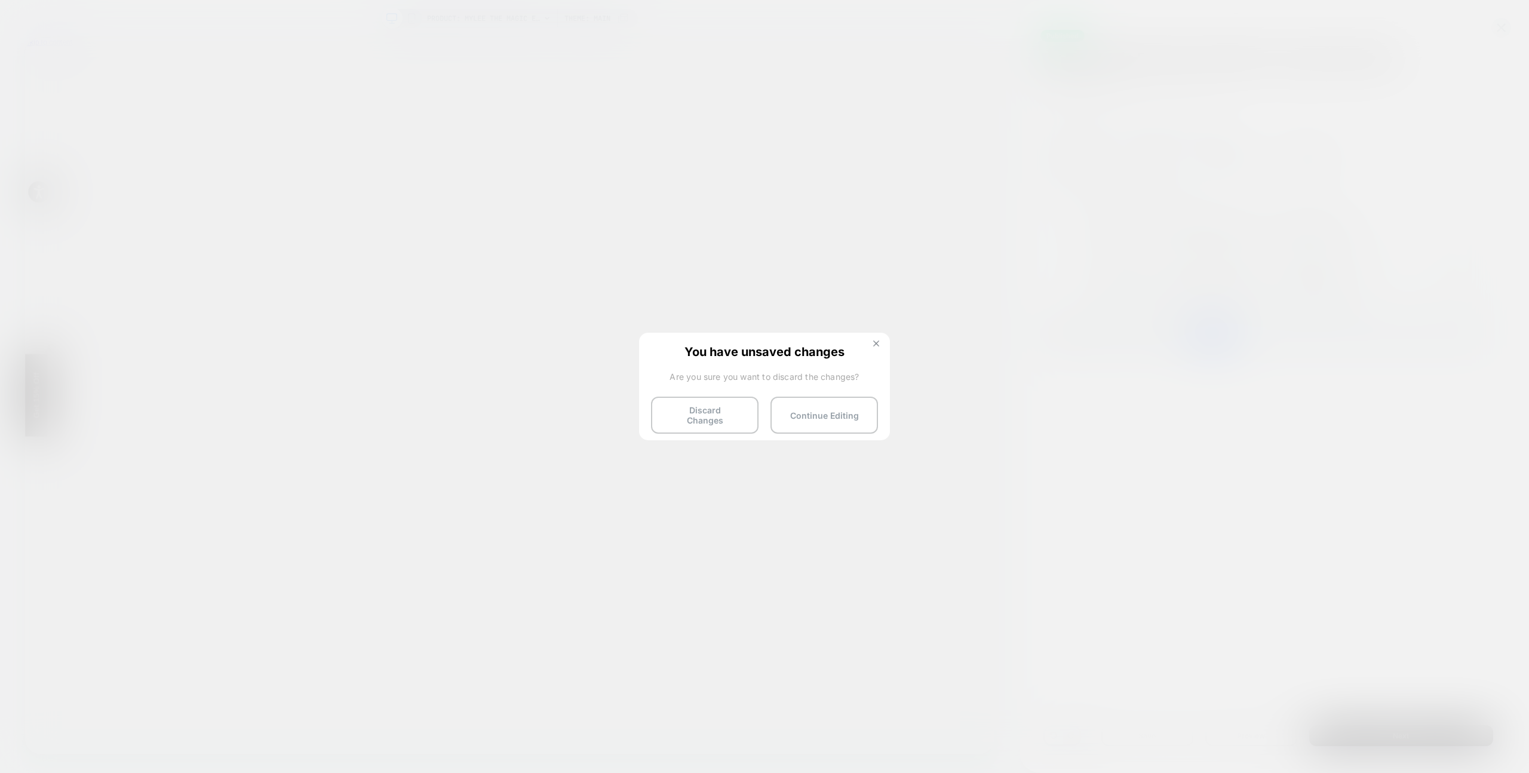
click at [881, 340] on button at bounding box center [875, 345] width 13 height 10
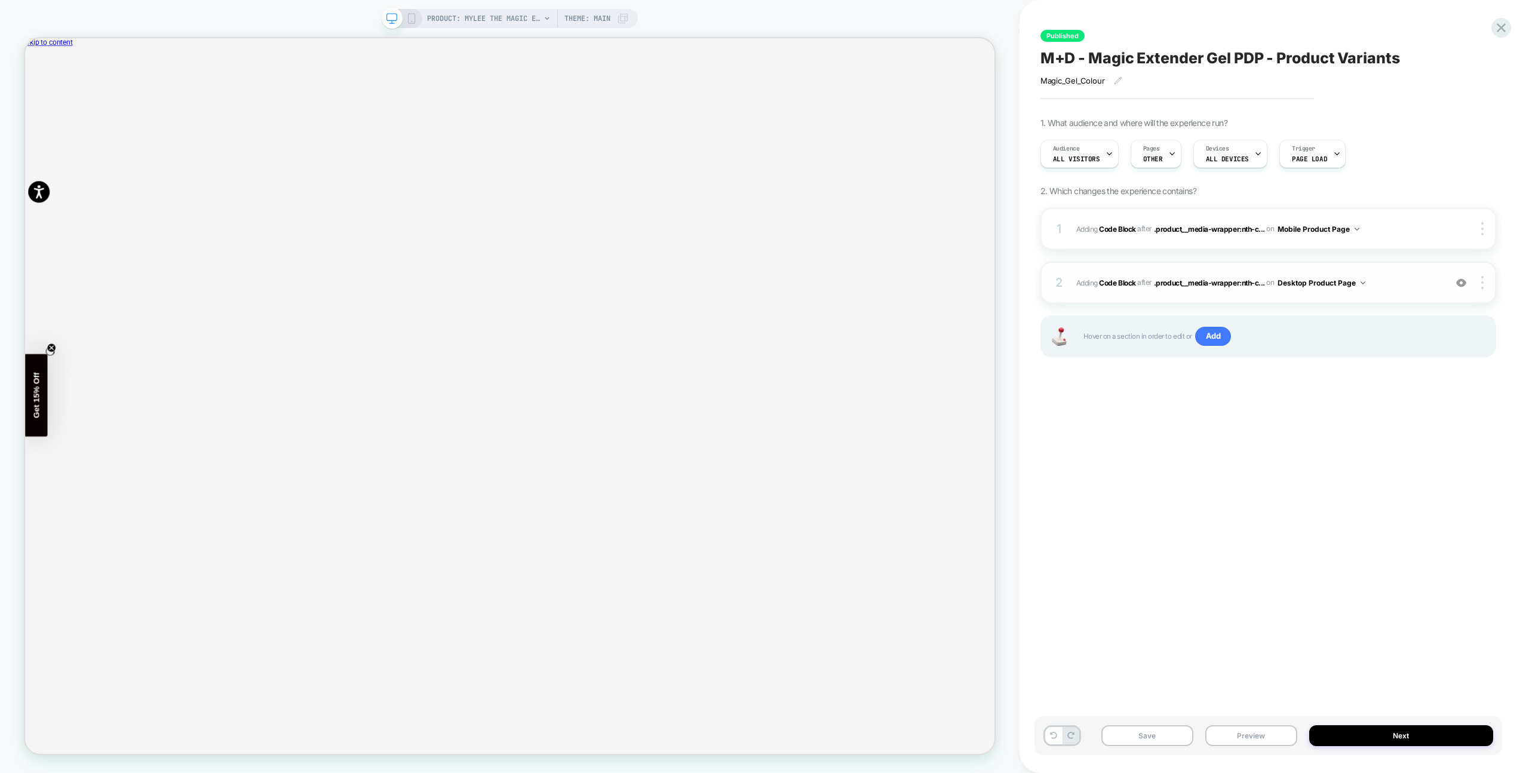
click at [1407, 279] on span "Adding Code Block AFTER .product__media-wrapper:nth-c... .product__media-wrappe…" at bounding box center [1257, 282] width 363 height 15
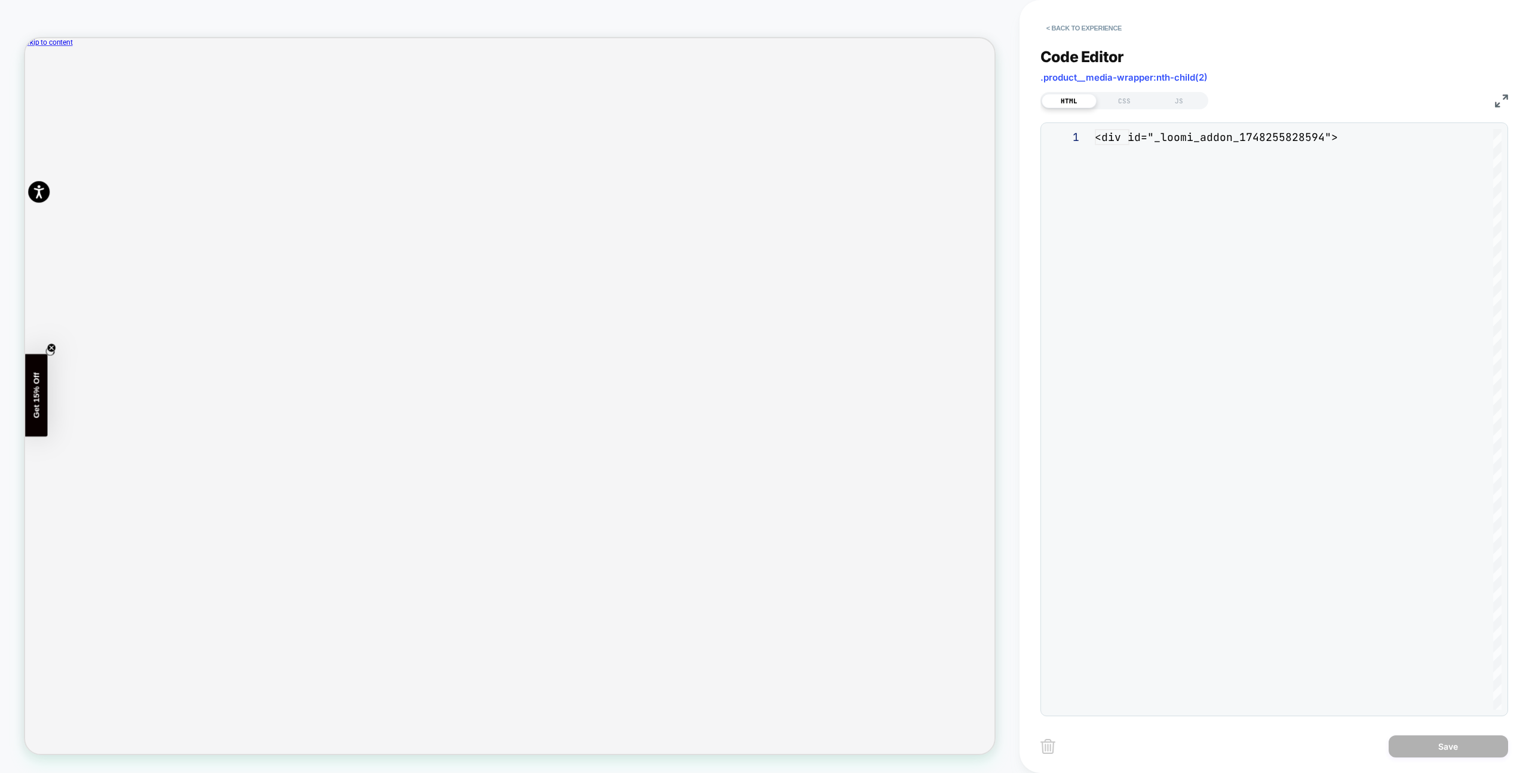
scroll to position [81, 0]
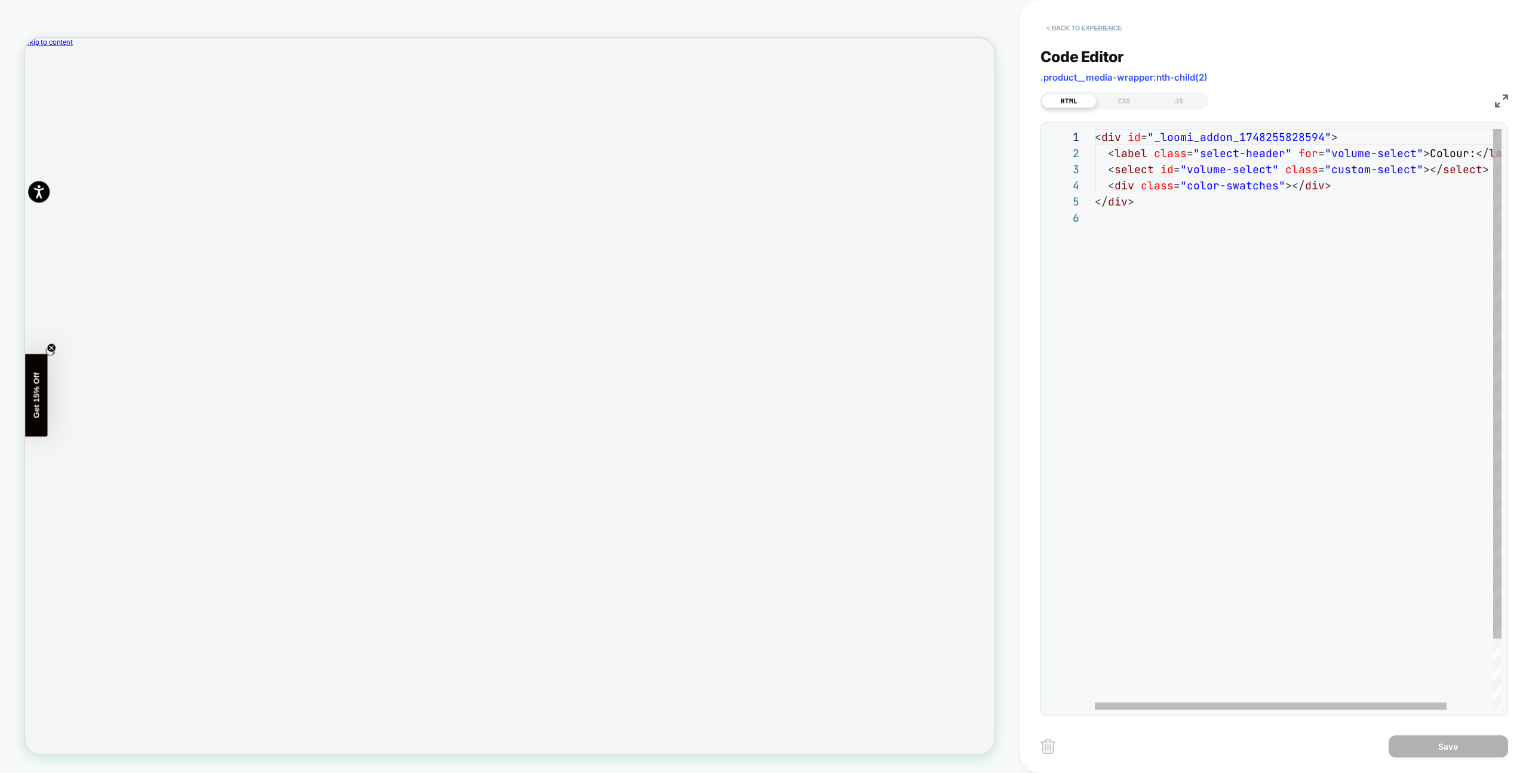
click at [1081, 29] on button "< Back to experience" at bounding box center [1083, 28] width 87 height 19
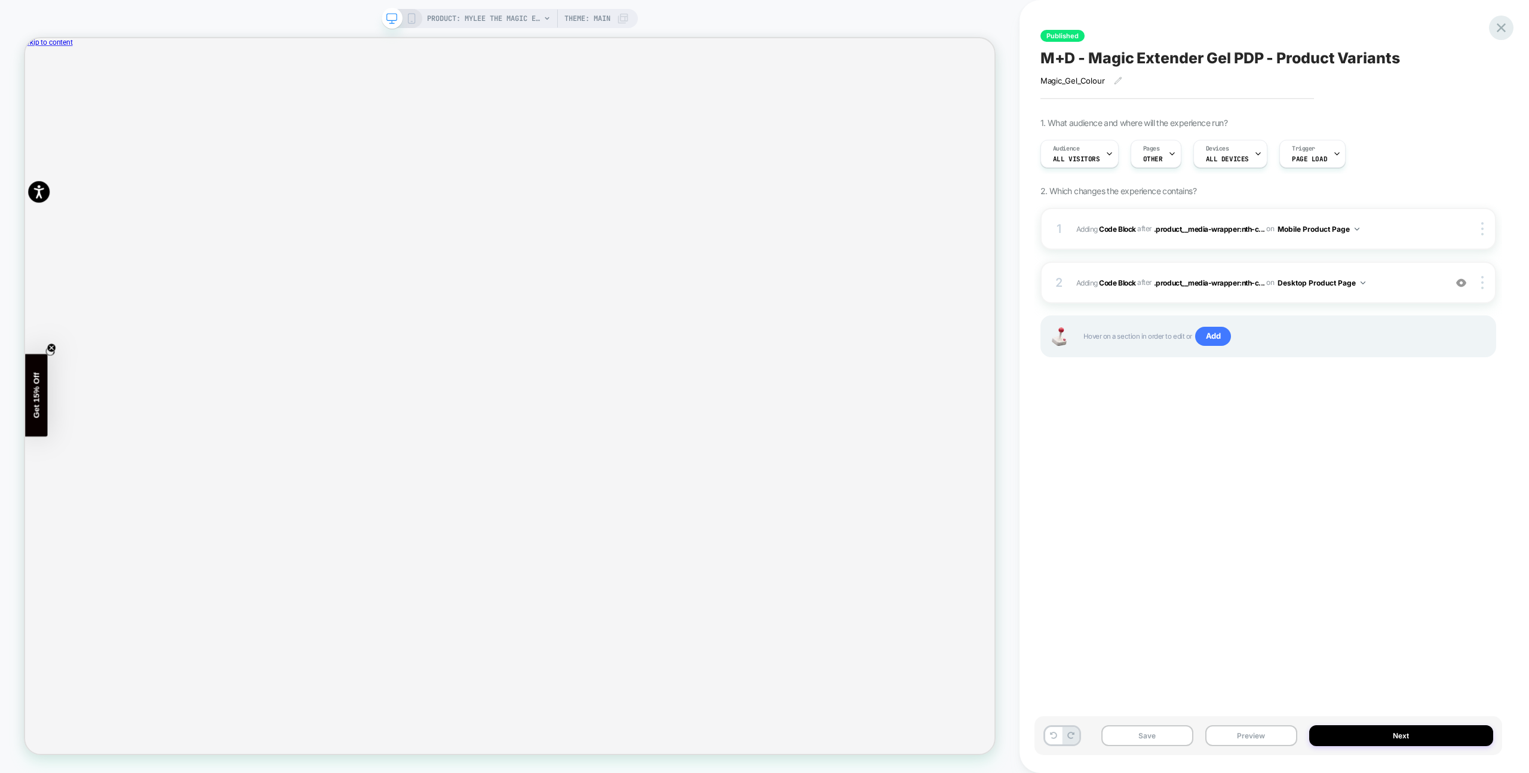
click at [1506, 21] on icon at bounding box center [1501, 28] width 16 height 16
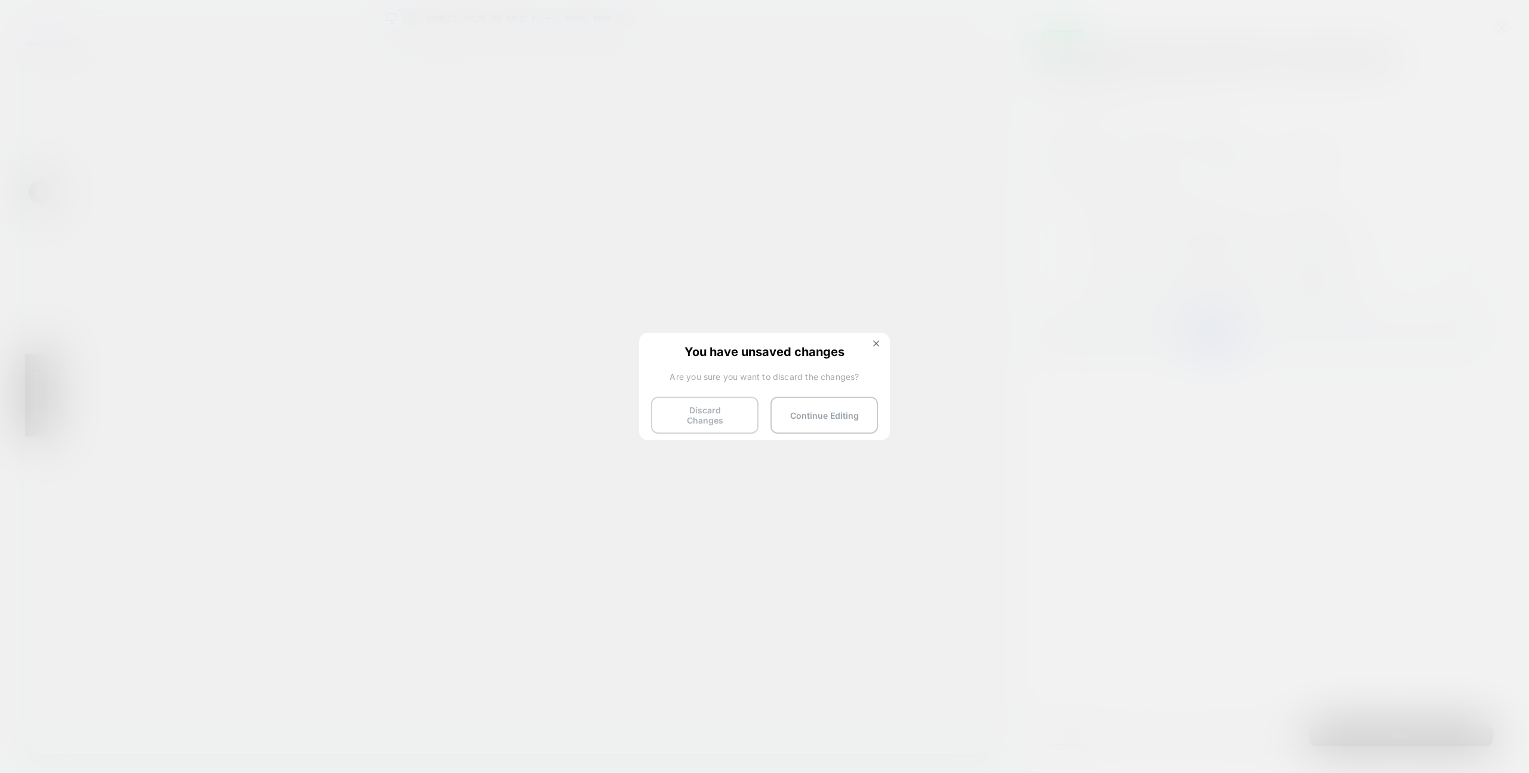
click at [694, 405] on button "Discard Changes" at bounding box center [704, 414] width 107 height 37
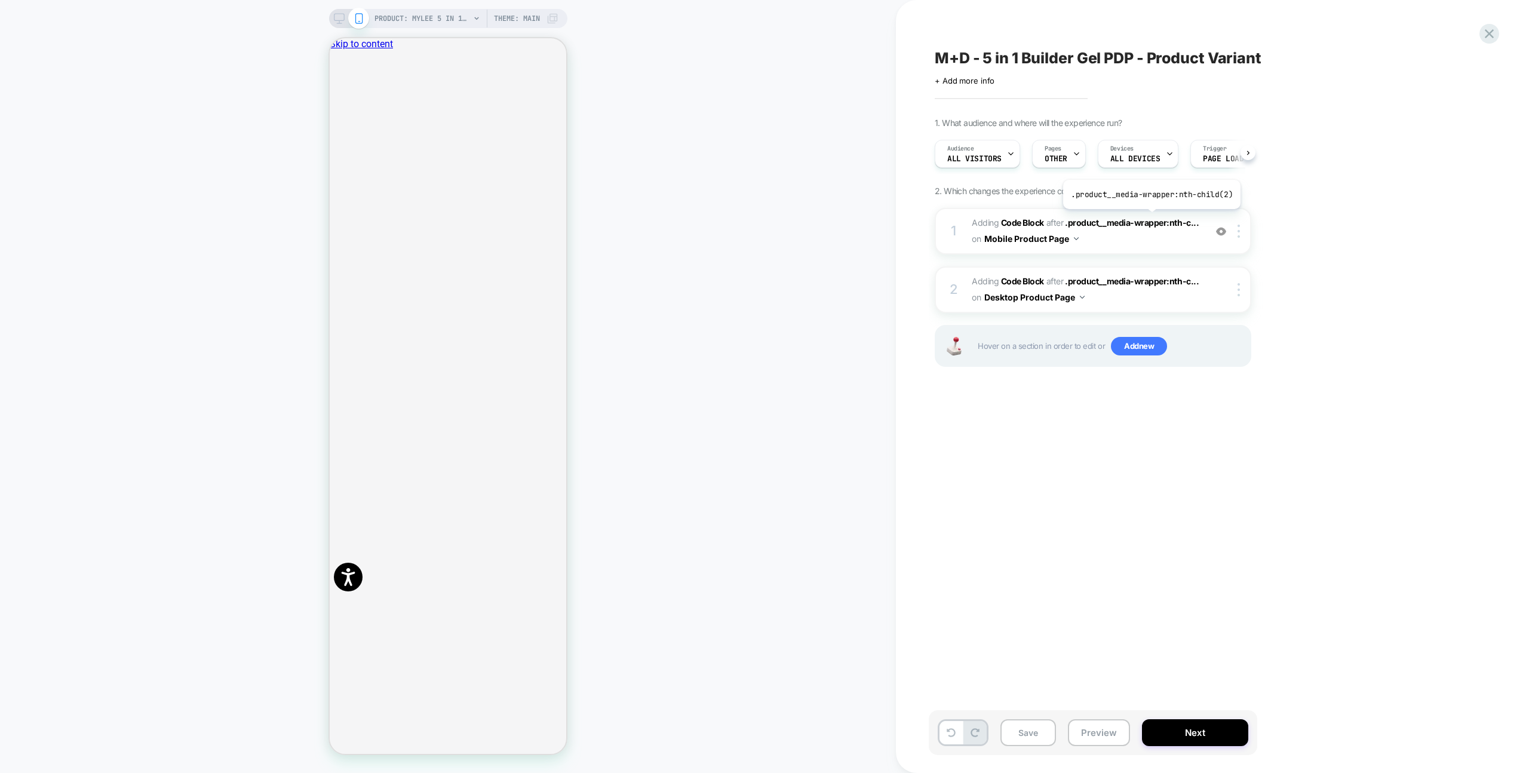
scroll to position [0, 1]
click at [1127, 242] on span "Adding Code Block AFTER .product__media-wrapper:nth-c... .product__media-wrappe…" at bounding box center [1084, 231] width 227 height 32
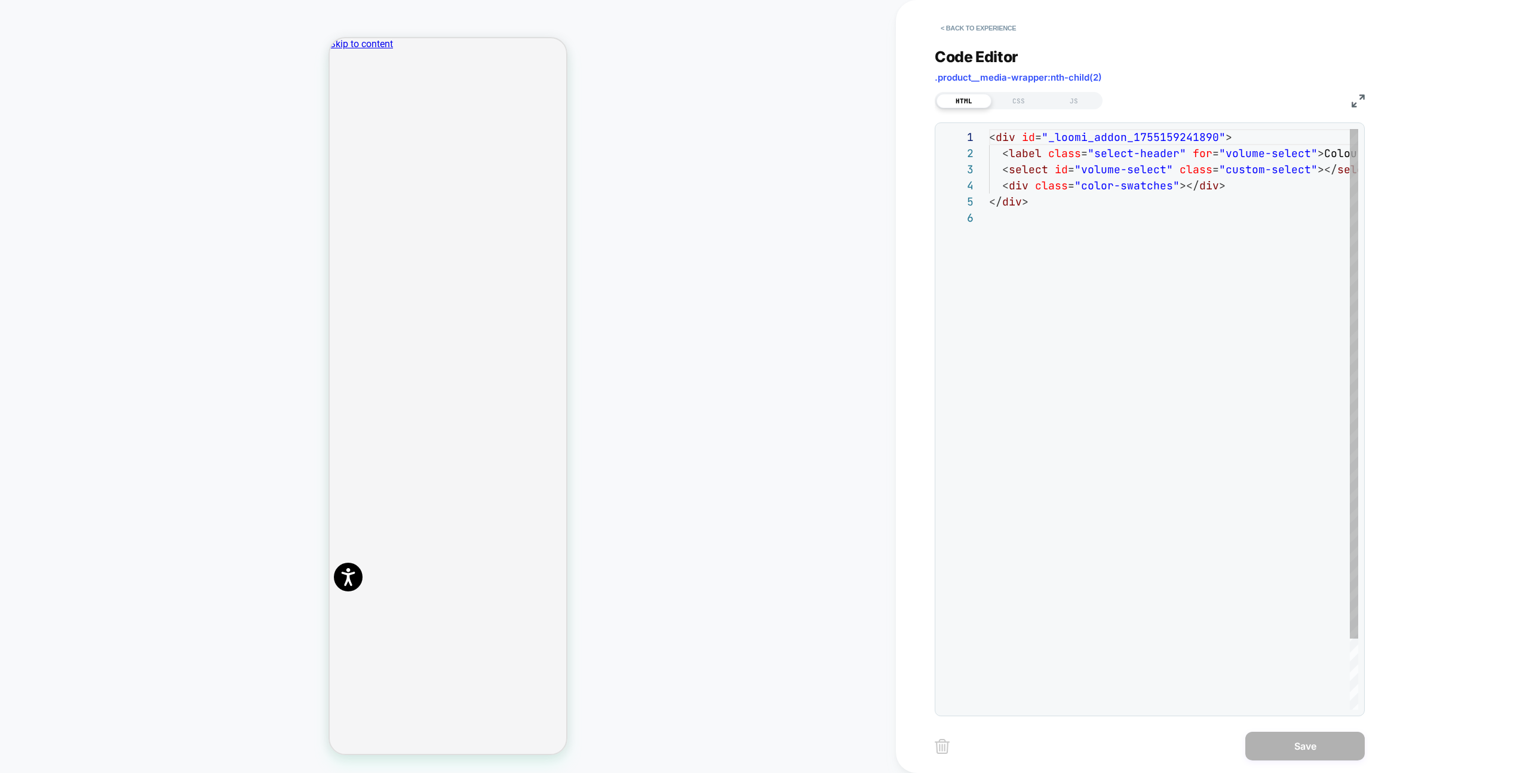
scroll to position [81, 0]
click at [1026, 102] on div "CSS" at bounding box center [1018, 101] width 55 height 14
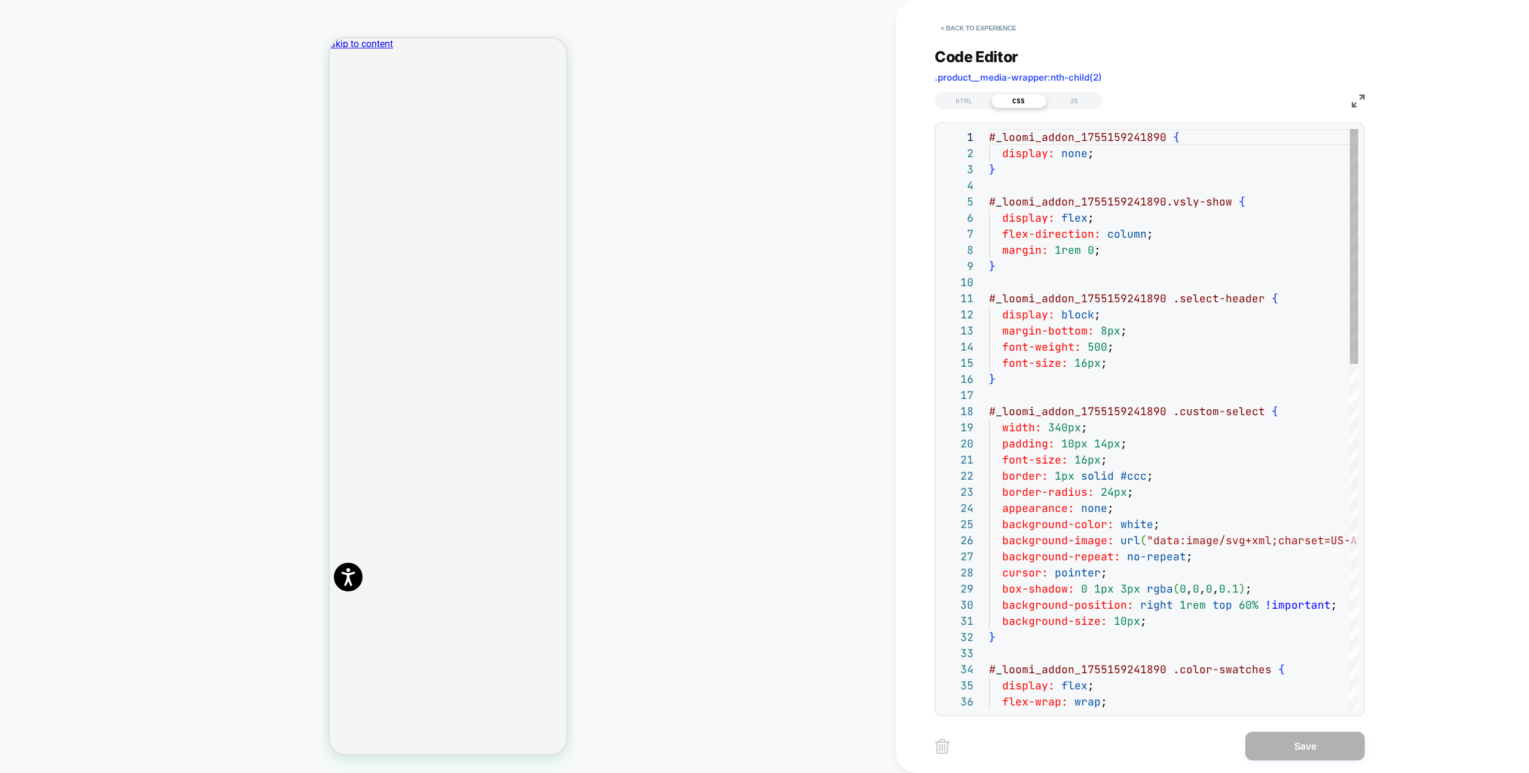
scroll to position [161, 0]
click at [1081, 107] on div "JS" at bounding box center [1073, 101] width 55 height 14
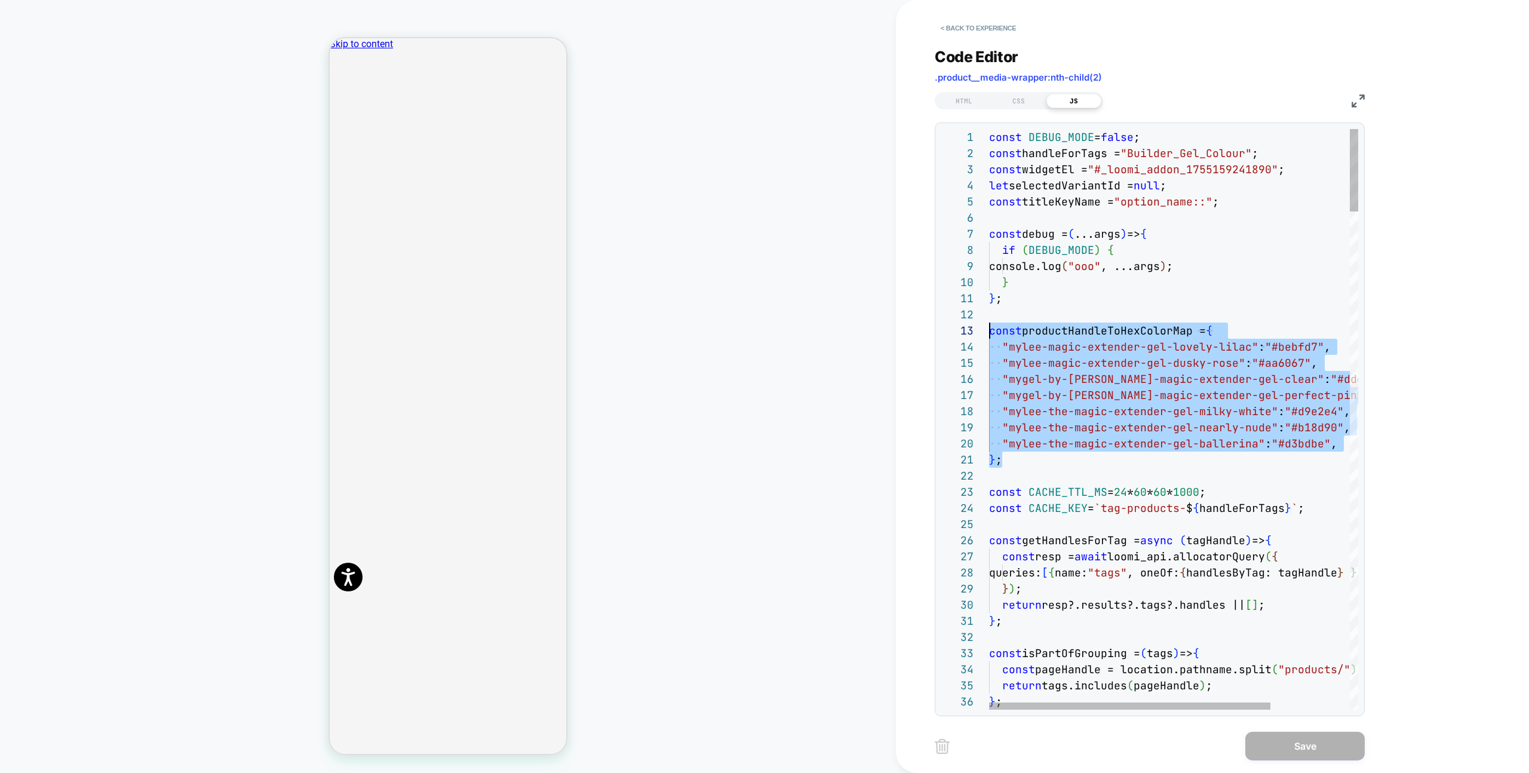
scroll to position [32, 0]
drag, startPoint x: 1010, startPoint y: 459, endPoint x: 943, endPoint y: 327, distance: 148.2
type textarea "**********"
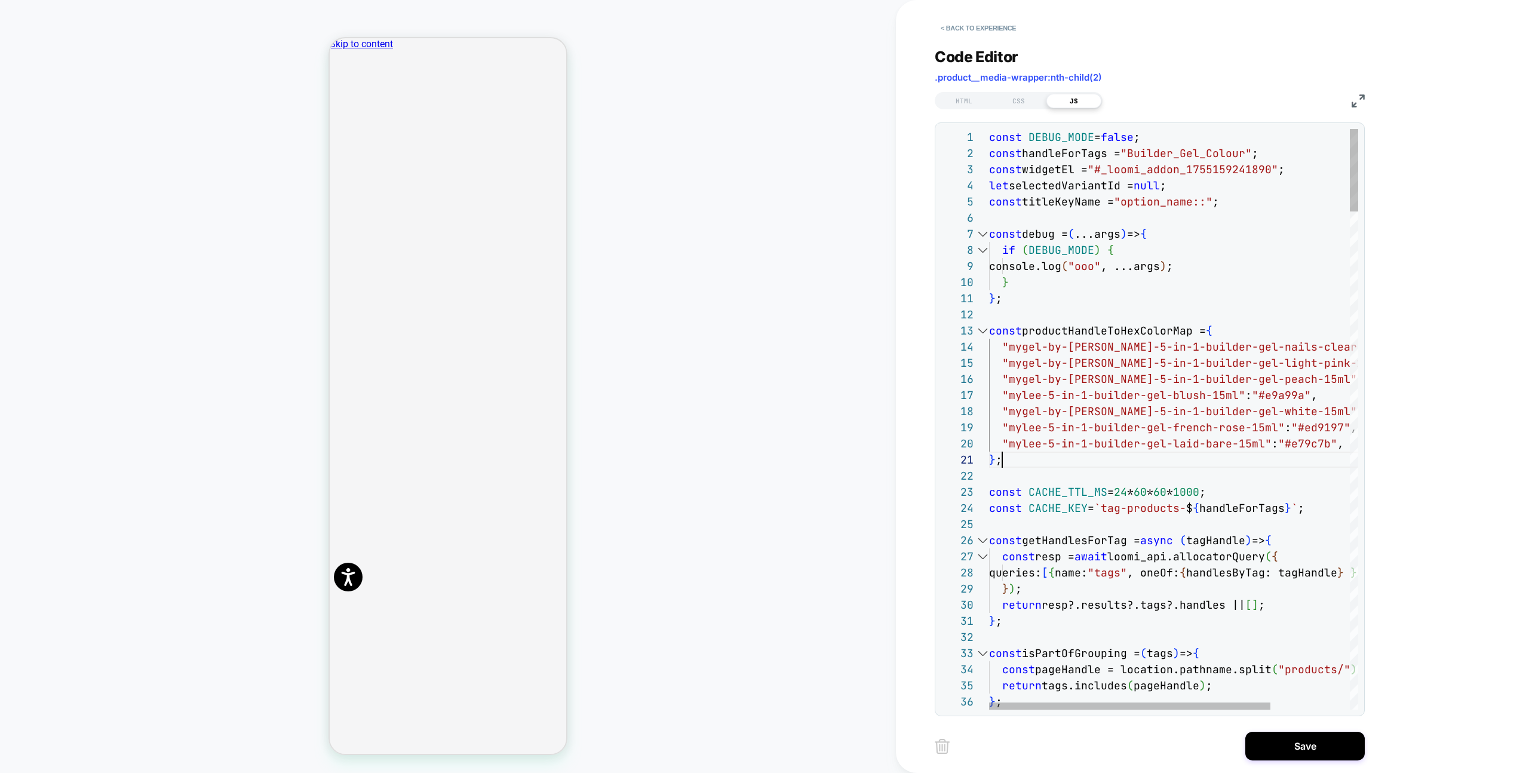
scroll to position [0, 13]
click at [1251, 744] on button "Save" at bounding box center [1304, 745] width 119 height 29
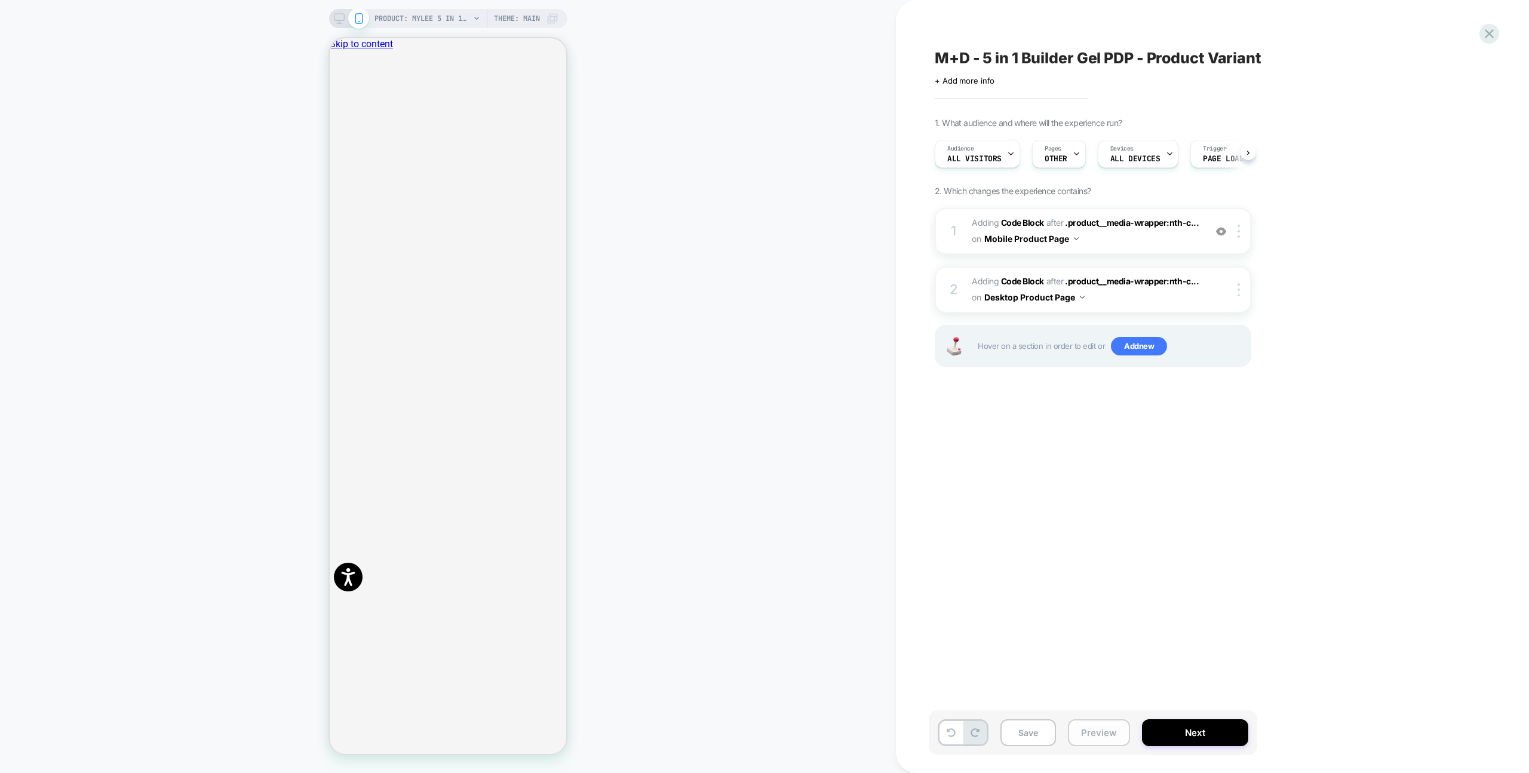
click at [1097, 739] on button "Preview" at bounding box center [1099, 732] width 62 height 27
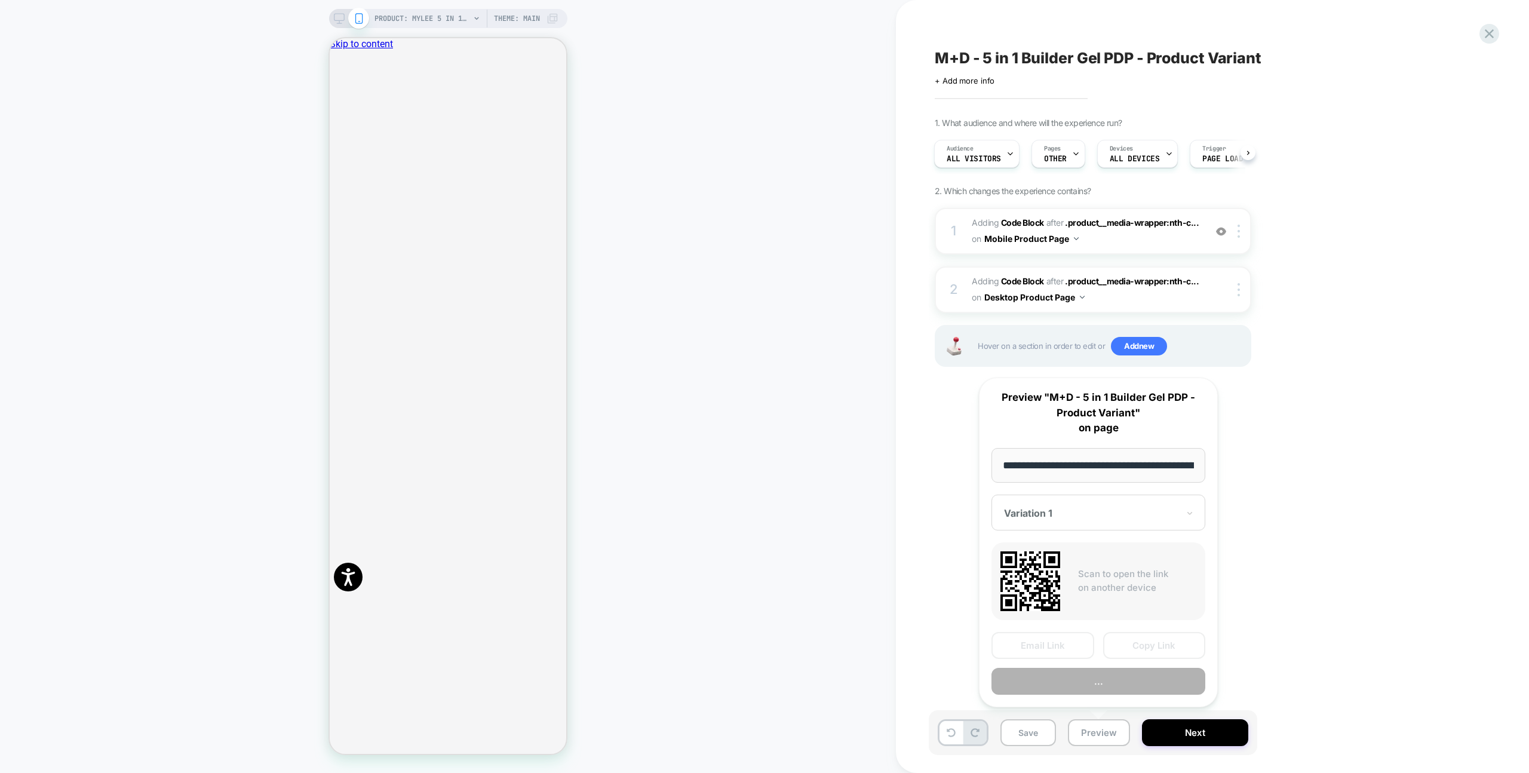
scroll to position [0, 231]
click at [1102, 684] on button "Preview" at bounding box center [1098, 681] width 214 height 27
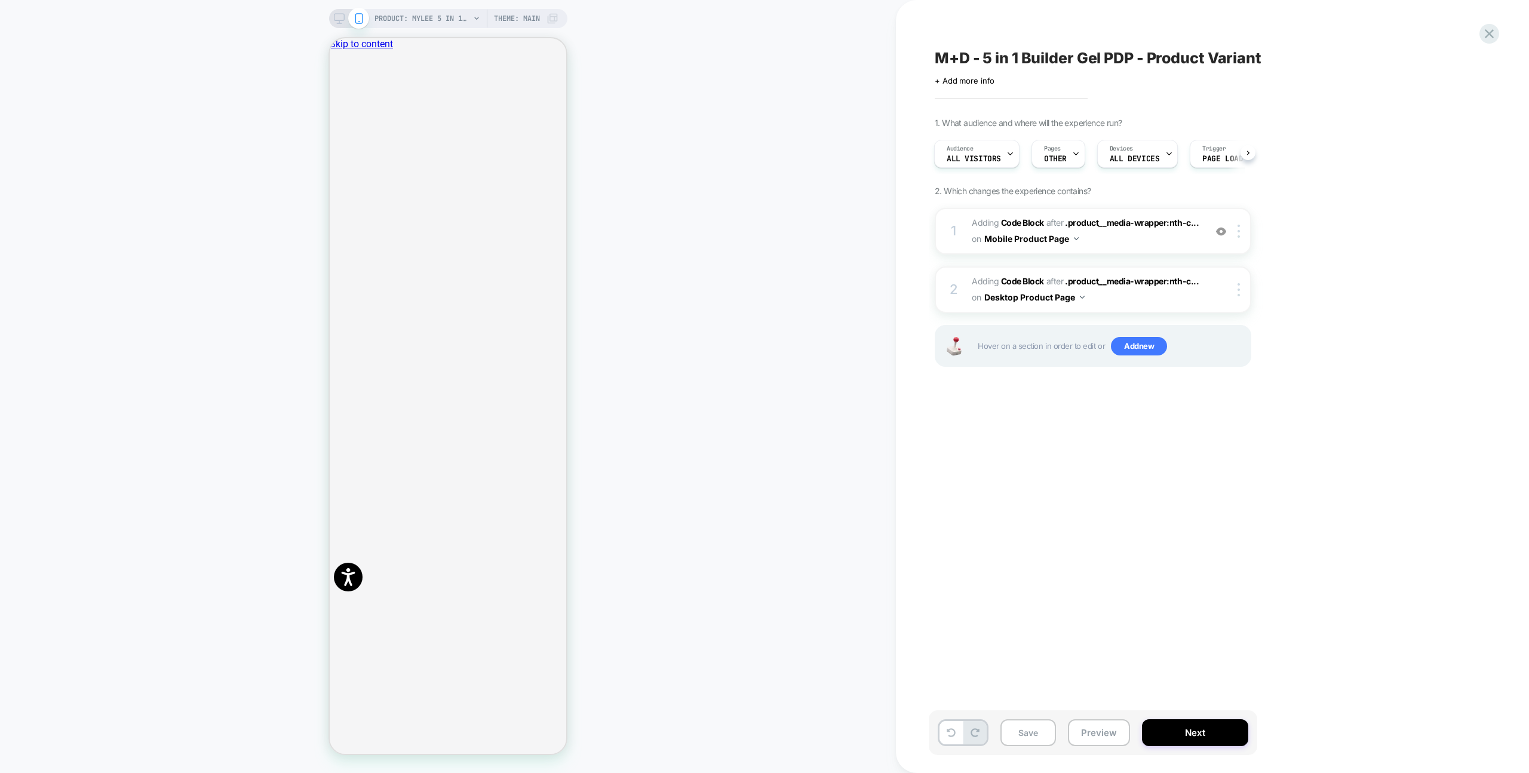
click at [342, 24] on div "PRODUCT: Mylee 5 in 1 Builder Gel Laid Bare 15ml Theme: MAIN" at bounding box center [448, 18] width 238 height 19
click at [1034, 744] on button "Save" at bounding box center [1028, 732] width 56 height 27
drag, startPoint x: 1506, startPoint y: 50, endPoint x: 1491, endPoint y: 33, distance: 22.4
click at [1506, 50] on div "M+D - 5 in 1 Builder Gel PDP - Product Variant Click to edit experience details…" at bounding box center [1212, 386] width 633 height 773
click at [1491, 33] on icon at bounding box center [1489, 34] width 16 height 16
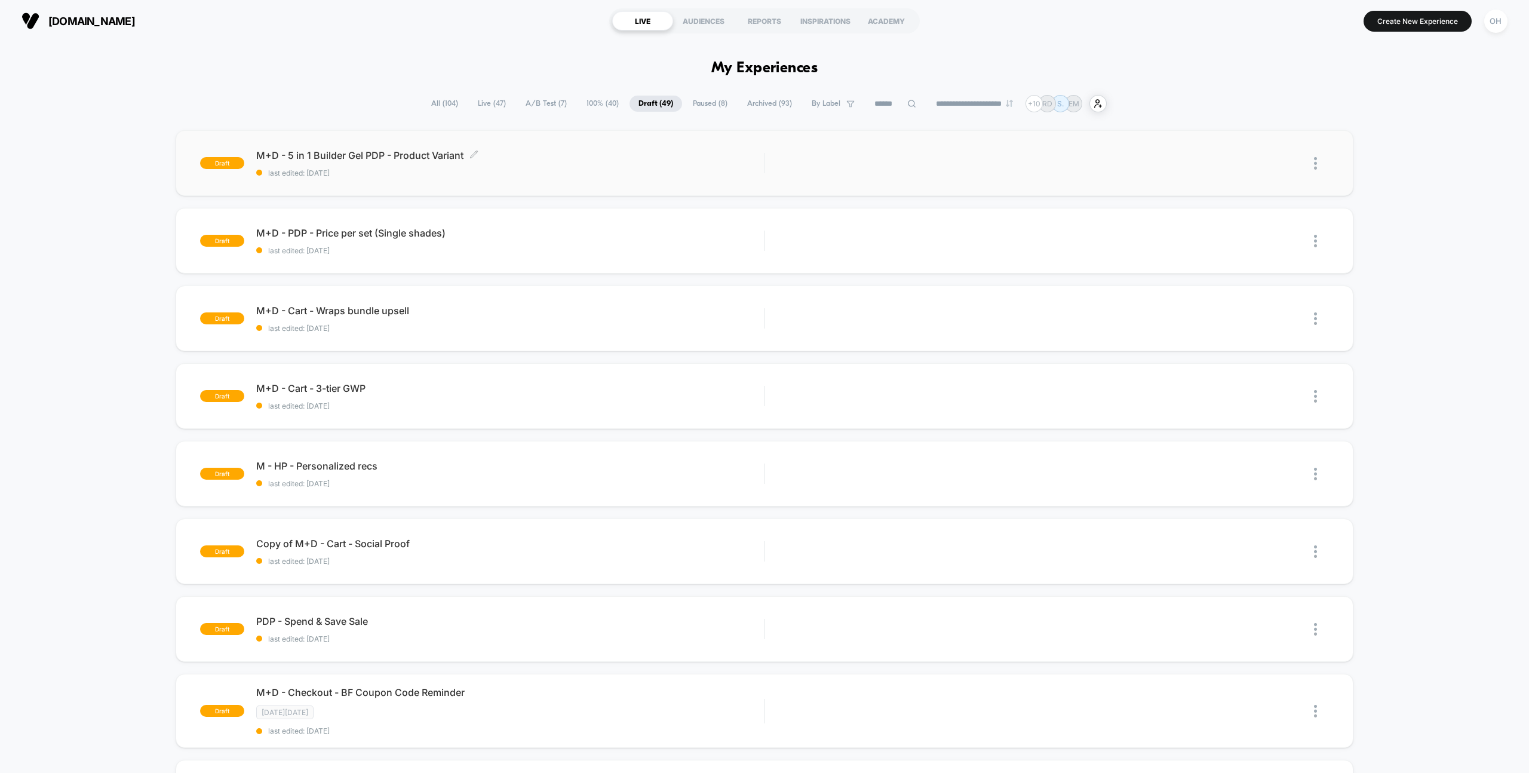
click at [597, 156] on span "M+D - 5 in 1 Builder Gel PDP - Product Variant Click to edit experience details" at bounding box center [510, 155] width 508 height 12
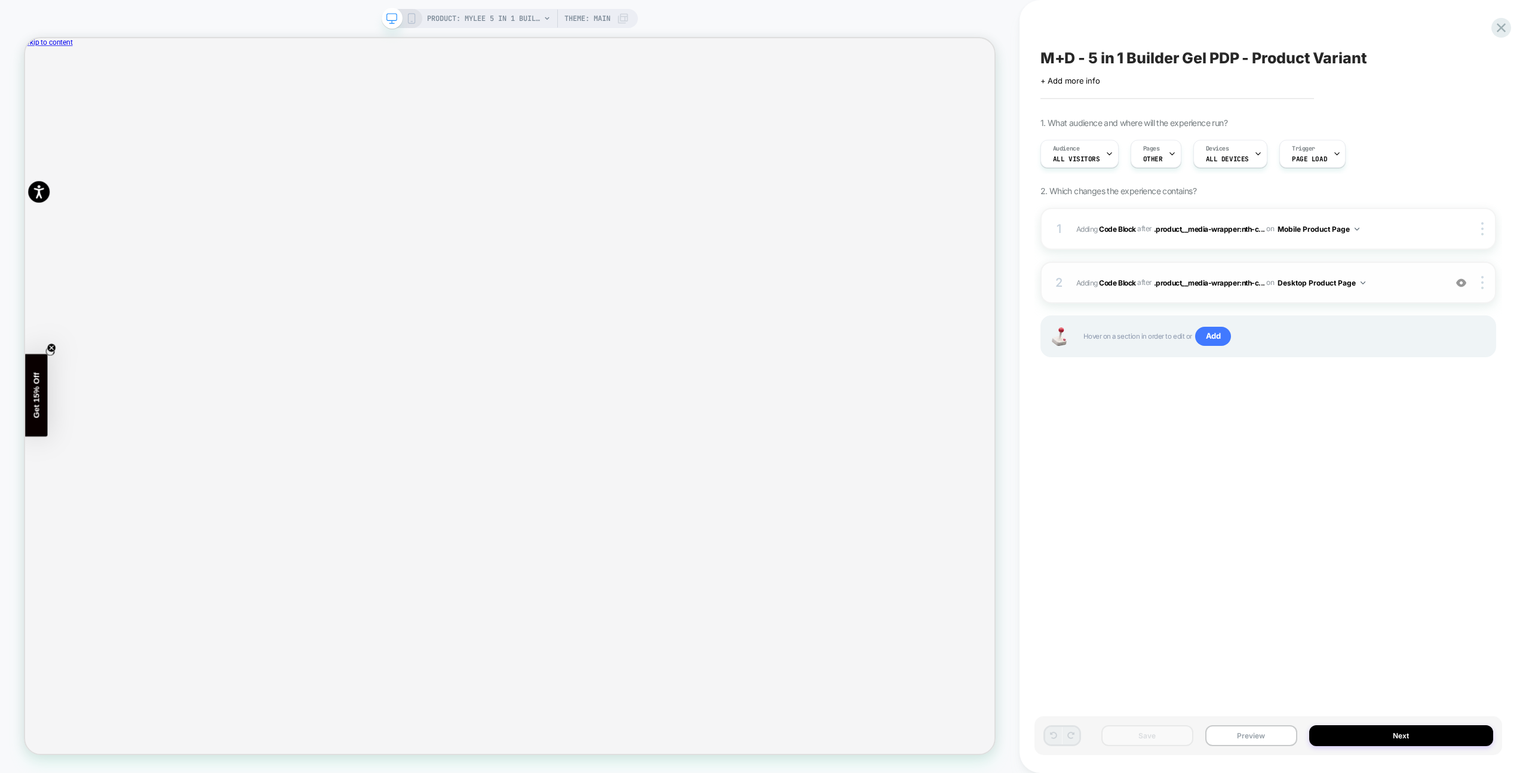
click at [1407, 289] on span "Adding Code Block AFTER .product__media-wrapper:nth-c... .product__media-wrappe…" at bounding box center [1257, 282] width 363 height 15
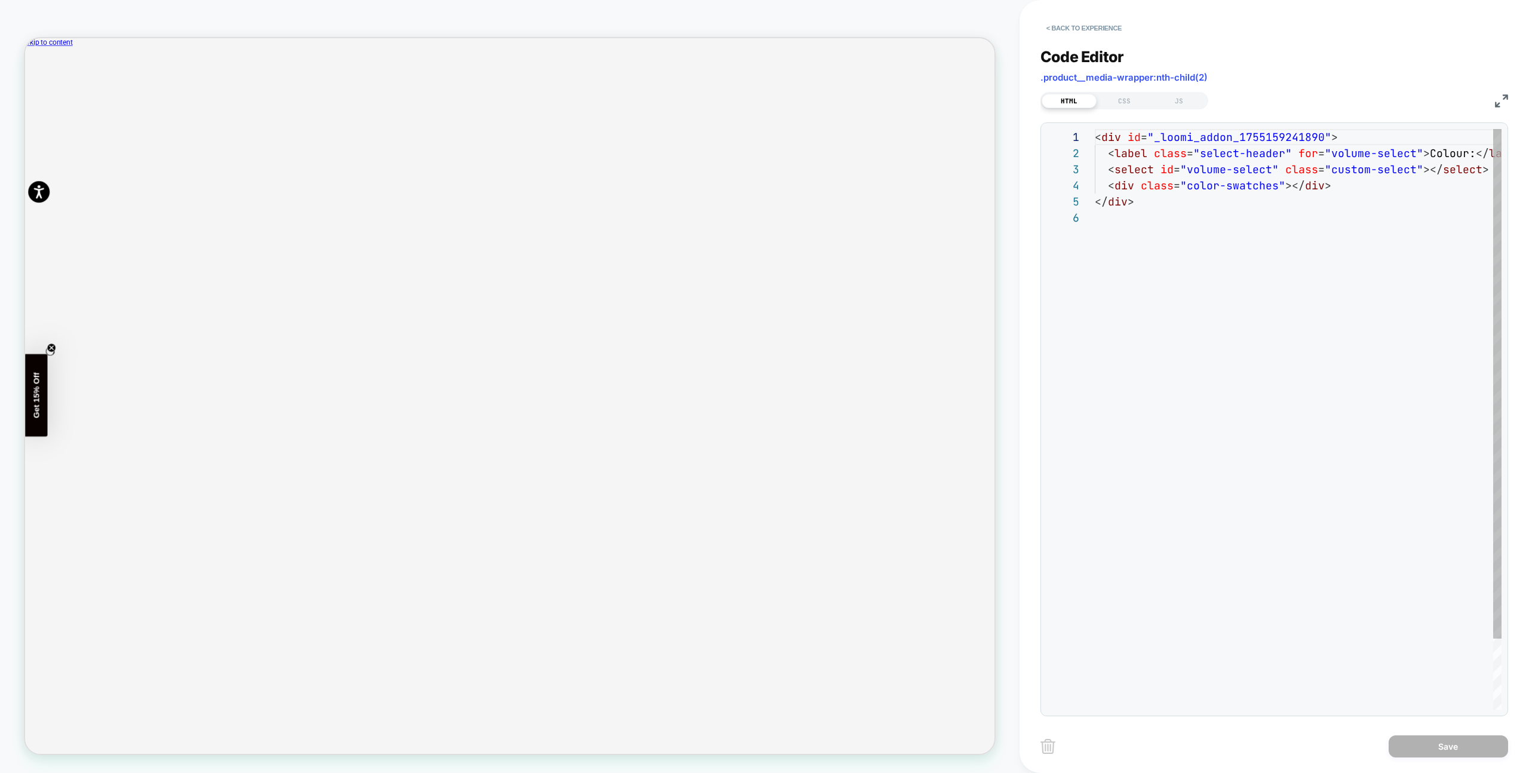
scroll to position [81, 0]
drag, startPoint x: 1173, startPoint y: 102, endPoint x: 1177, endPoint y: 115, distance: 13.2
click at [1173, 102] on div "JS" at bounding box center [1178, 101] width 55 height 14
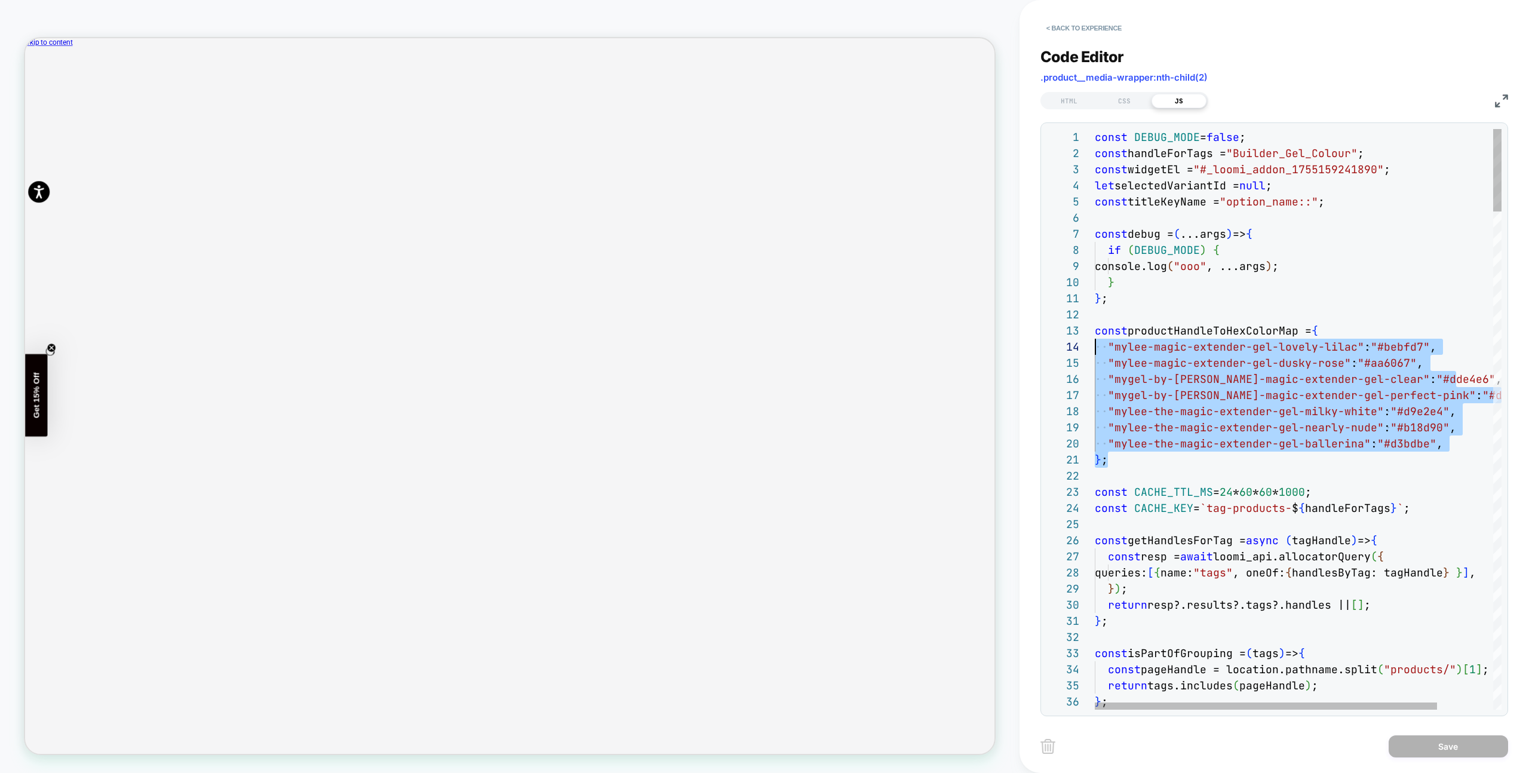
scroll to position [32, 0]
drag, startPoint x: 1118, startPoint y: 458, endPoint x: 1097, endPoint y: 405, distance: 57.1
click at [1065, 332] on div "1 2 3 4 5 6 7 8 9 10 11 12 13 14 15 16 17 18 19 20 21 22 23 24 25 26 27 28 29 3…" at bounding box center [1274, 419] width 454 height 580
type textarea "**********"
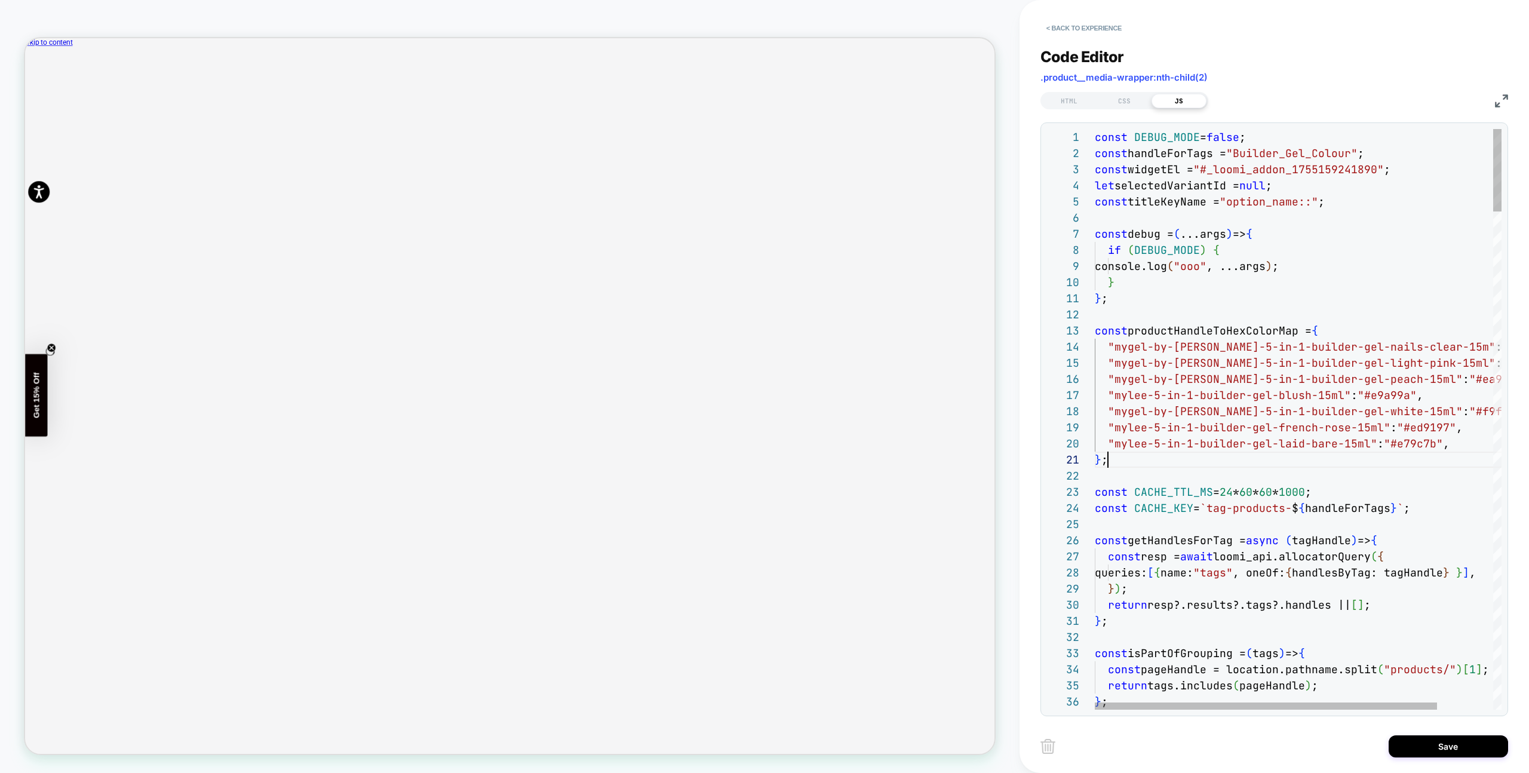
scroll to position [0, 13]
click at [1402, 737] on button "Save" at bounding box center [1447, 746] width 119 height 22
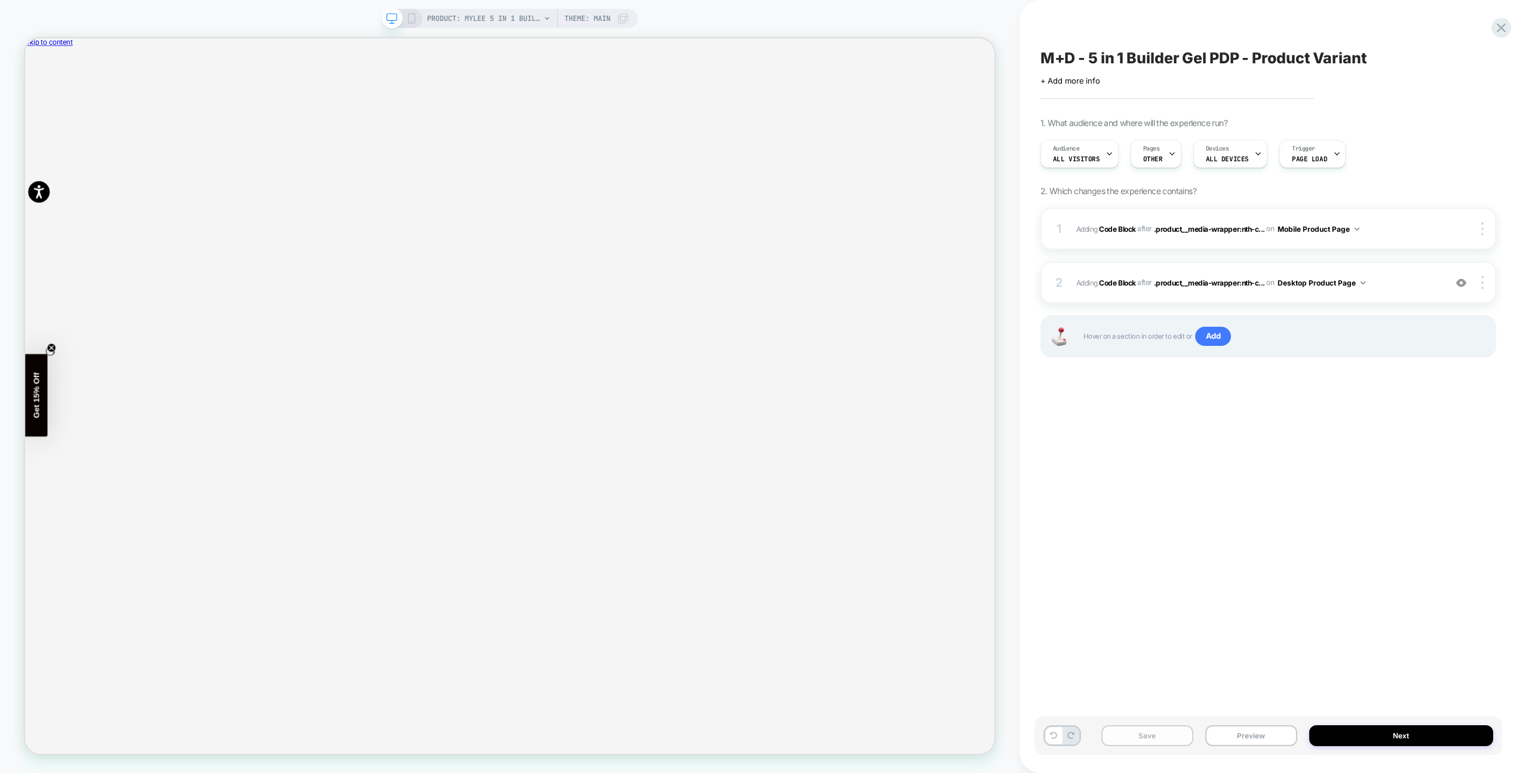
click at [1169, 739] on button "Save" at bounding box center [1147, 735] width 92 height 21
drag, startPoint x: 1278, startPoint y: 734, endPoint x: 1278, endPoint y: 725, distance: 9.0
click at [1278, 734] on button "Preview" at bounding box center [1251, 735] width 92 height 21
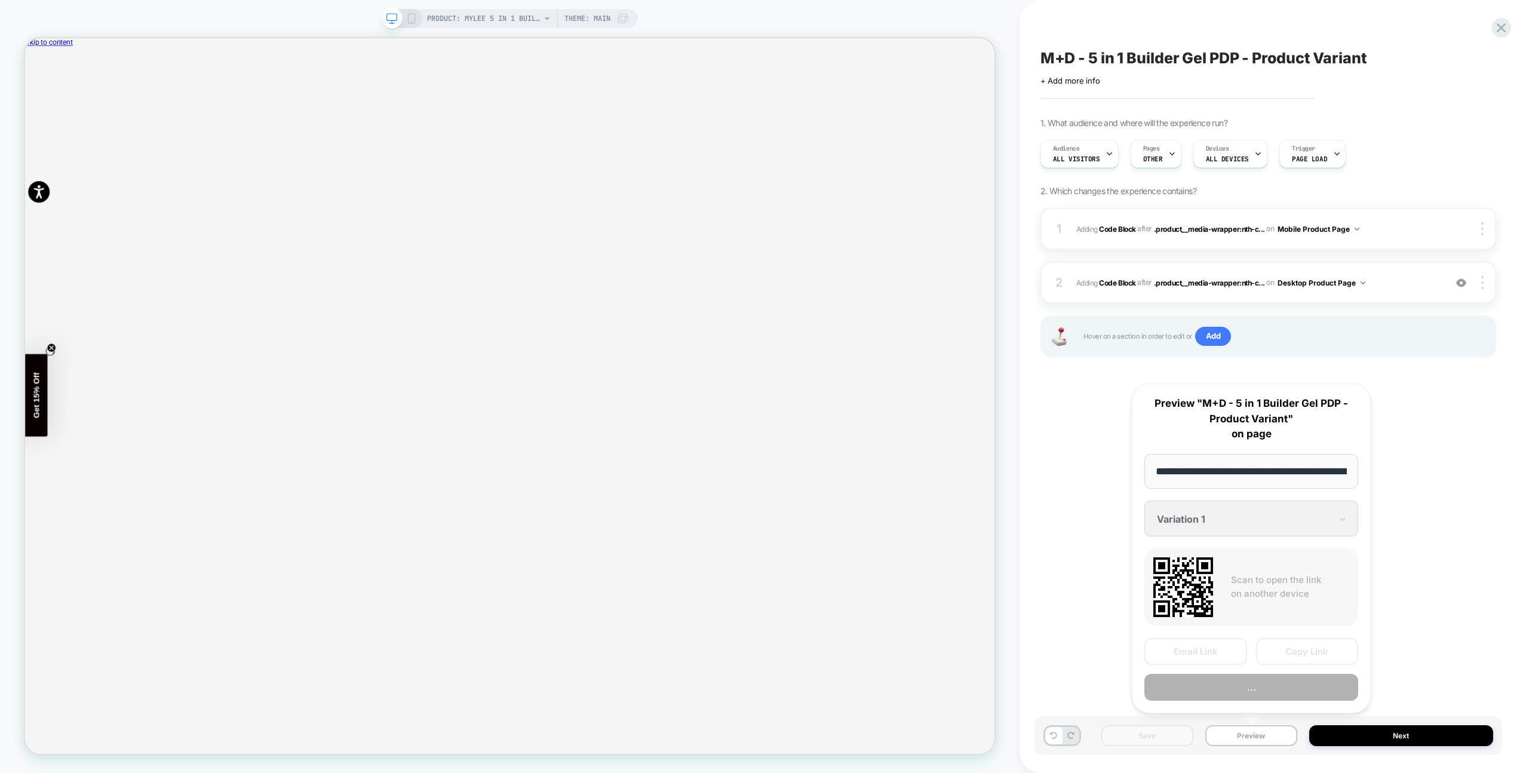
scroll to position [0, 231]
click at [1275, 684] on button "Preview" at bounding box center [1251, 687] width 214 height 27
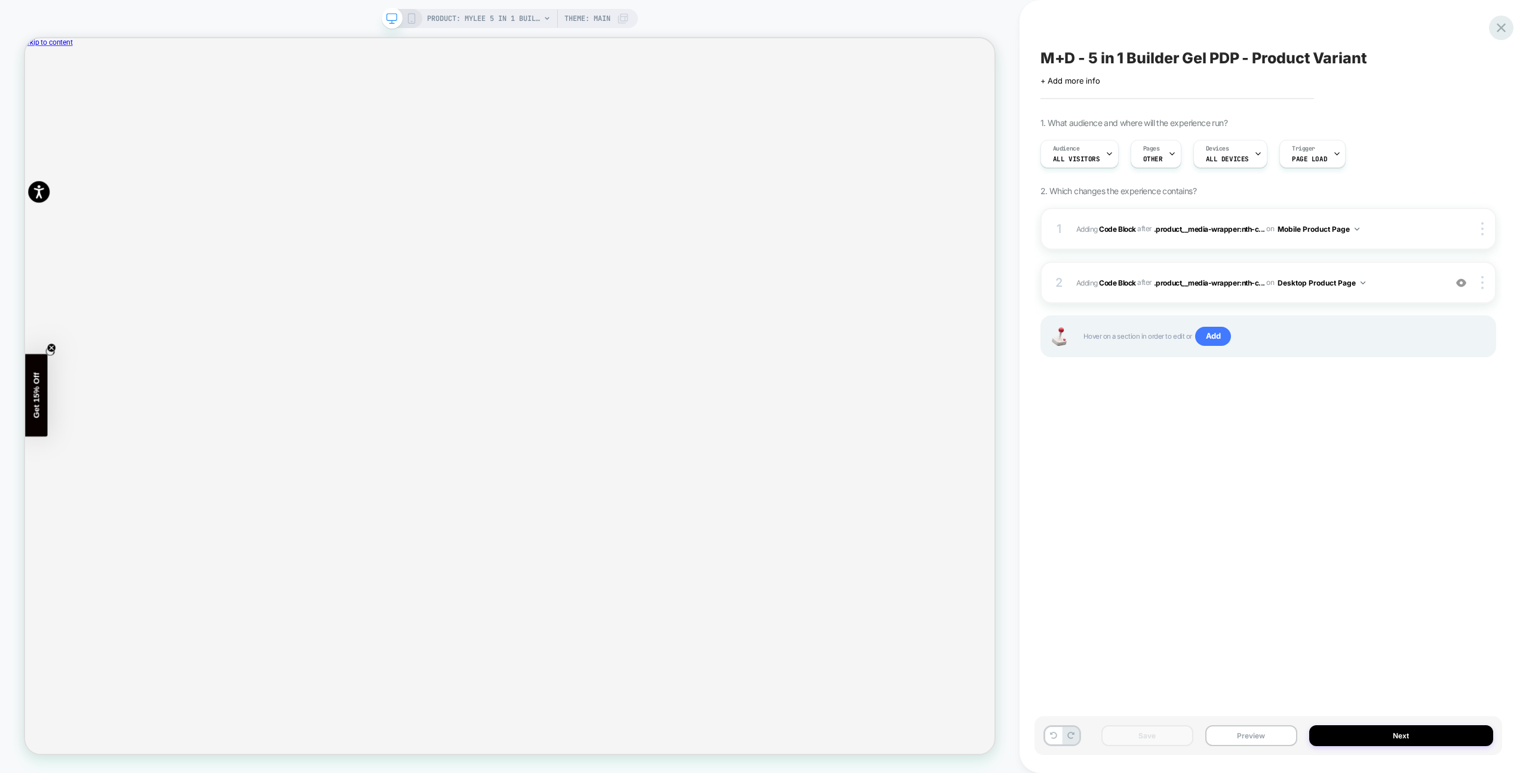
click at [1502, 27] on icon at bounding box center [1501, 28] width 16 height 16
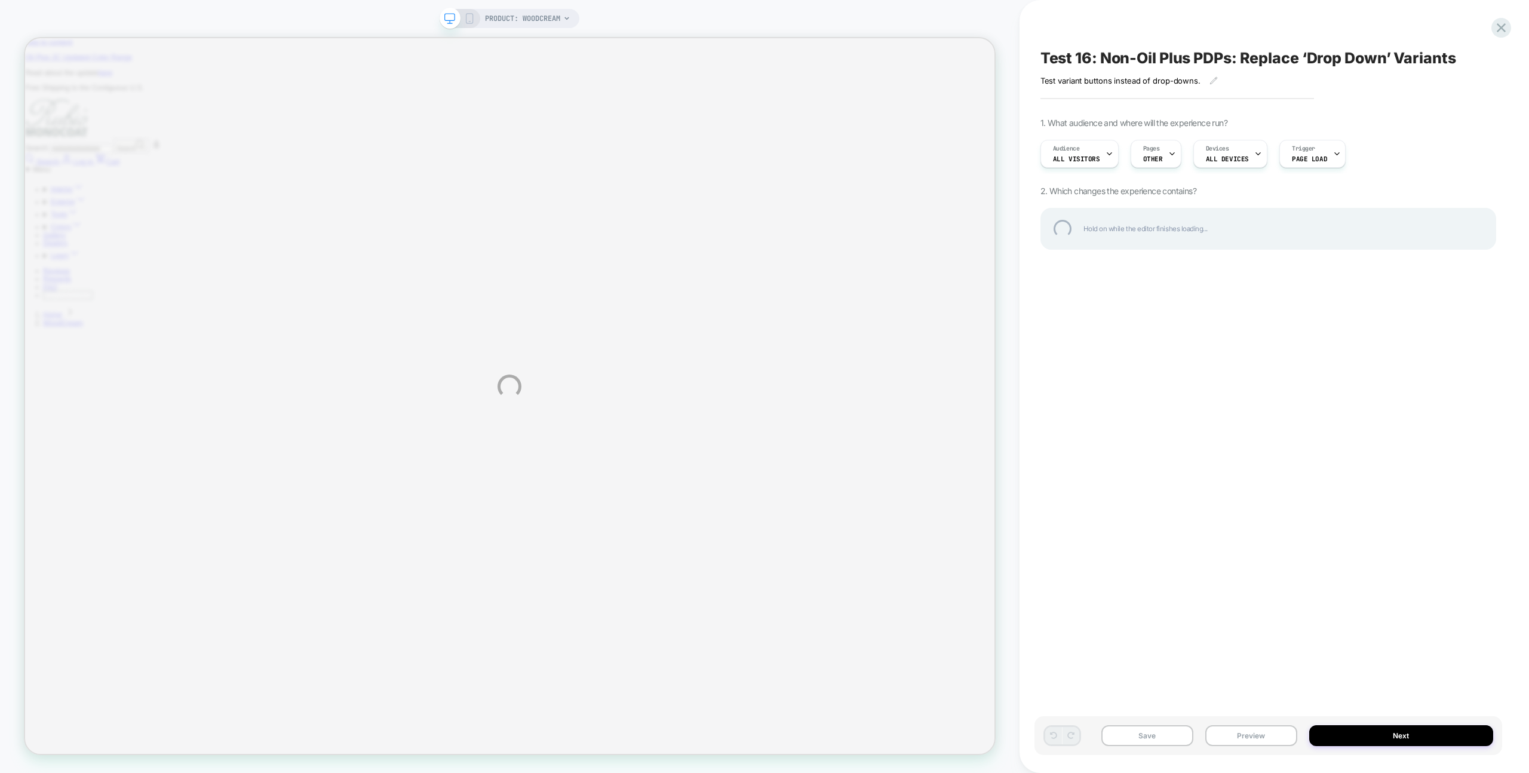
scroll to position [0, 432]
click at [1033, 31] on div "PRODUCT: WoodCream Test 16: Non-Oil Plus PDPs: Replace ‘Drop Down’ Variants Tes…" at bounding box center [764, 386] width 1529 height 773
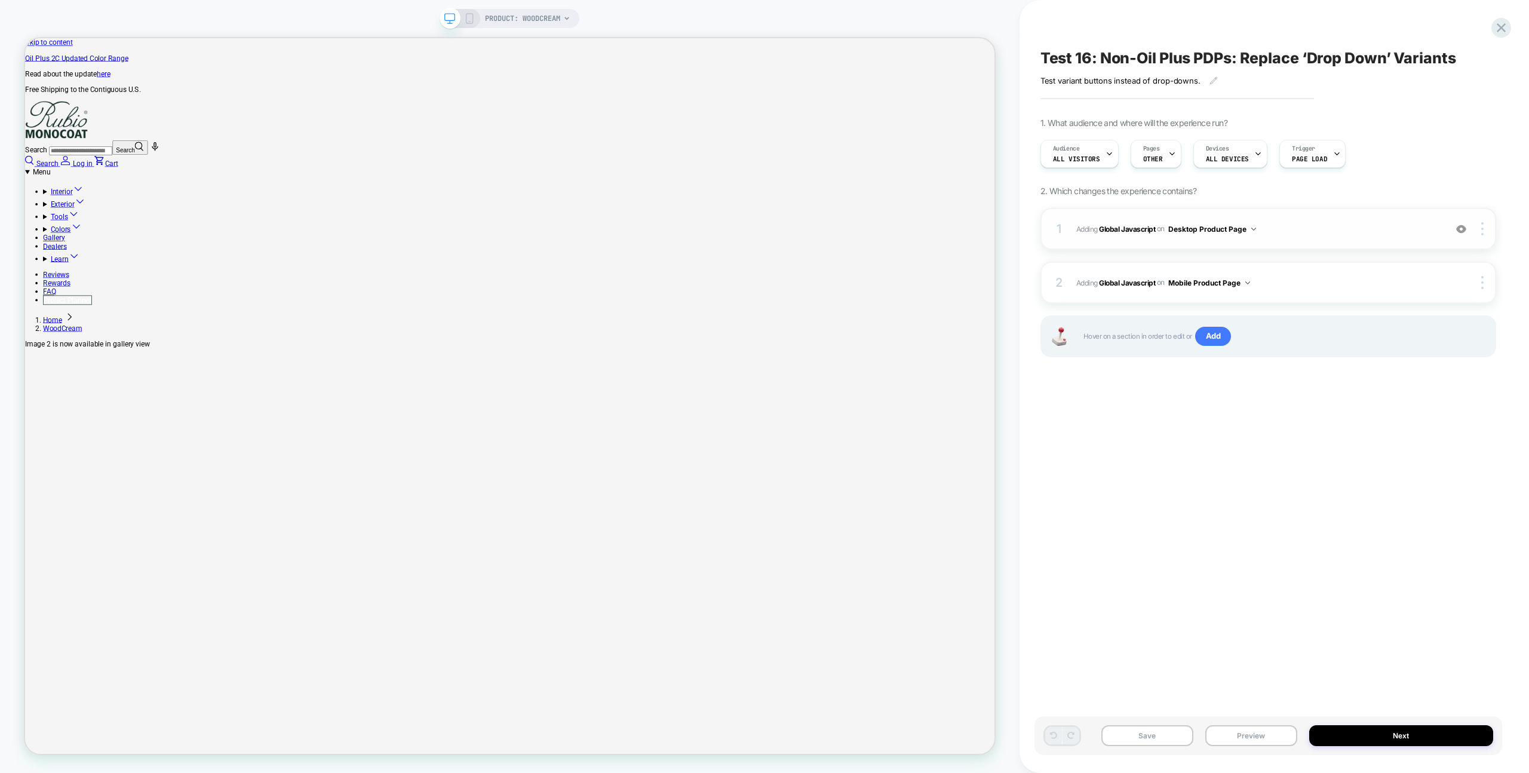
click at [1329, 224] on span "Adding Global Javascript on Desktop Product Page" at bounding box center [1257, 229] width 363 height 15
click at [1317, 235] on span "Adding Global Javascript on Desktop Product Page" at bounding box center [1257, 229] width 363 height 15
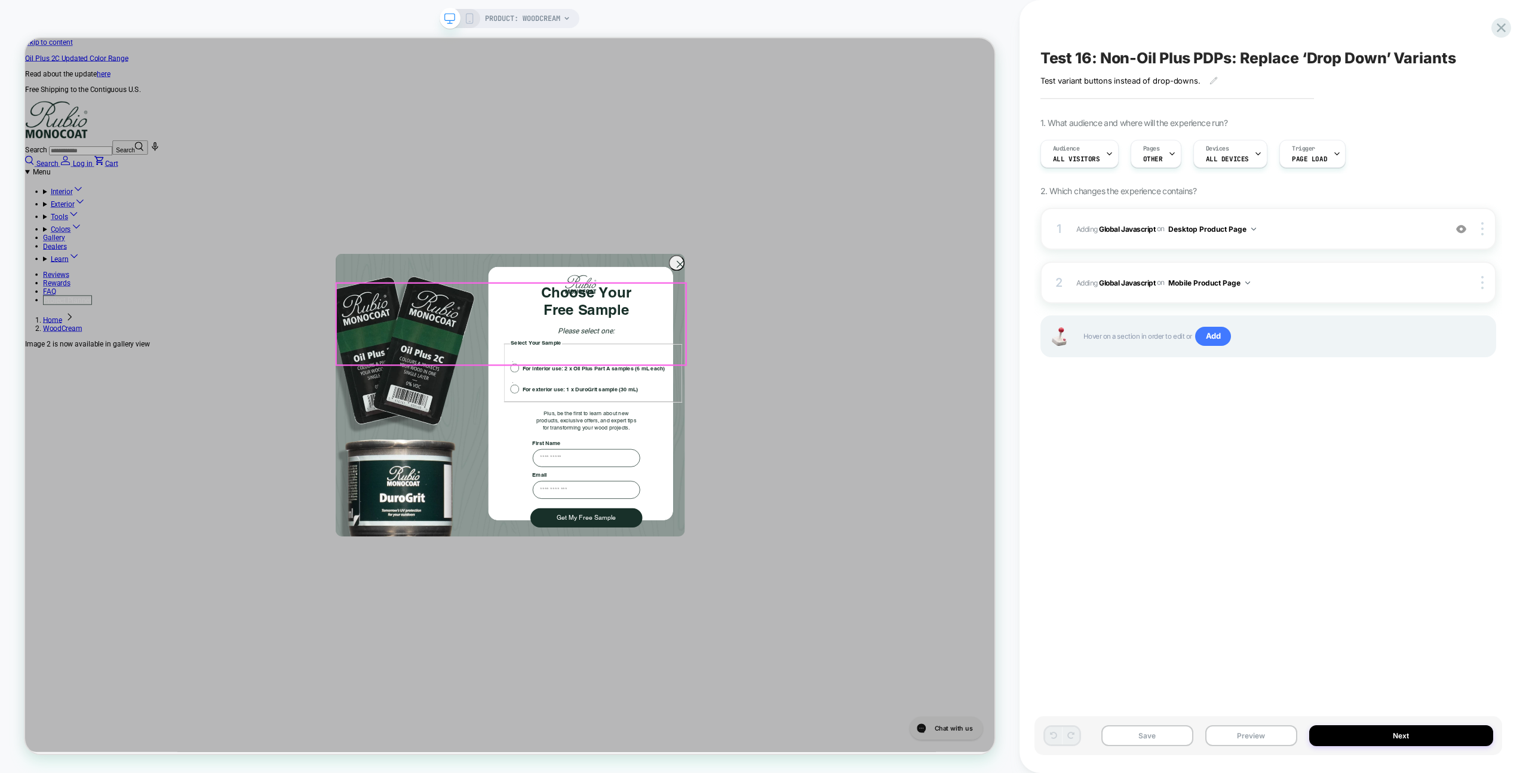
scroll to position [0, 0]
drag, startPoint x: 890, startPoint y: 352, endPoint x: 1302, endPoint y: 355, distance: 411.4
click at [890, 349] on circle "Close dialog" at bounding box center [898, 340] width 20 height 20
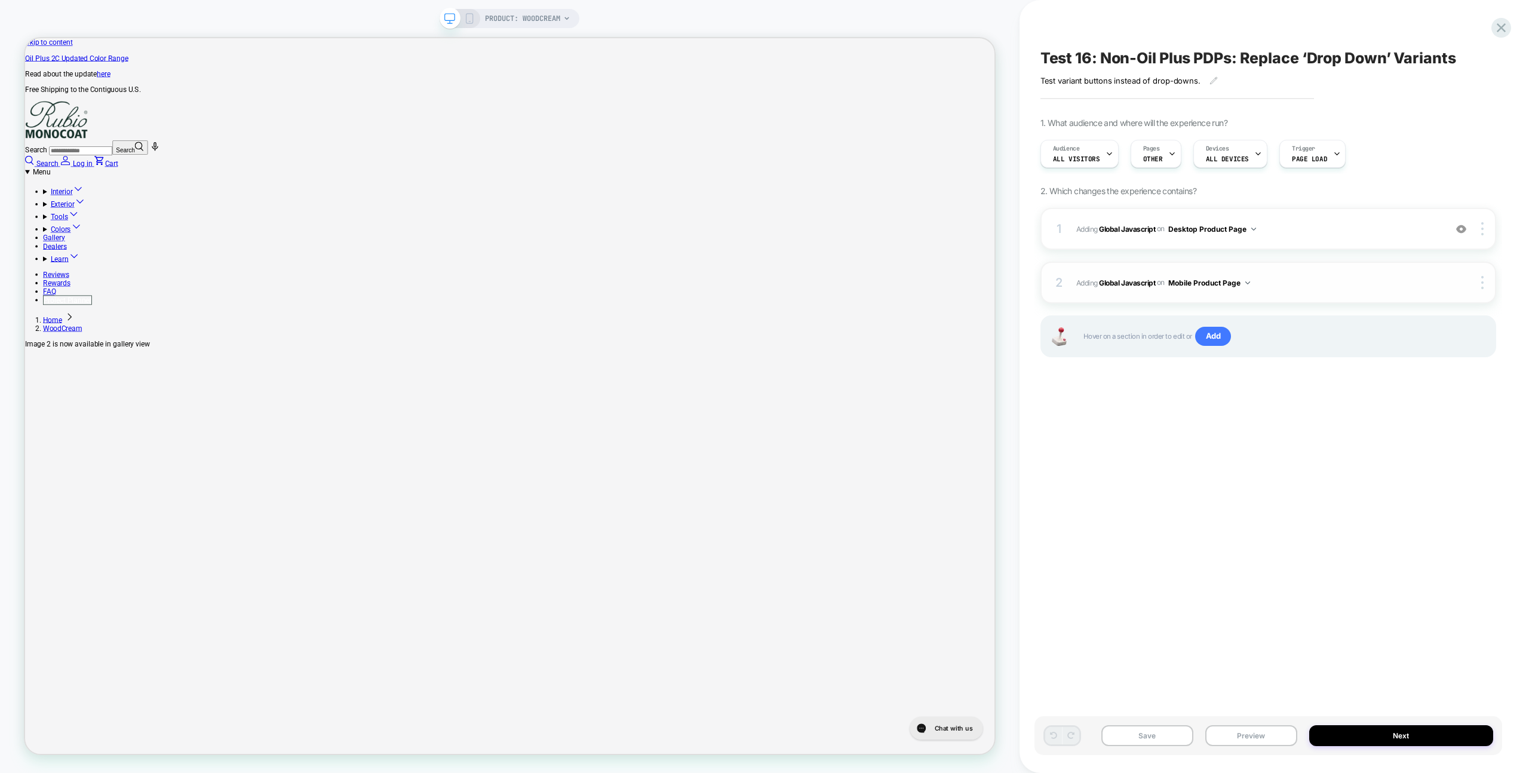
click at [1391, 287] on span "Adding Global Javascript on Mobile Product Page" at bounding box center [1257, 282] width 363 height 15
click at [1377, 226] on span "Adding Global Javascript on Desktop Product Page" at bounding box center [1257, 229] width 363 height 15
click at [1377, 225] on span "Adding Global Javascript on Desktop Product Page" at bounding box center [1257, 229] width 363 height 15
drag, startPoint x: 1376, startPoint y: 225, endPoint x: 1369, endPoint y: 223, distance: 8.1
click at [1376, 225] on span "Adding Global Javascript on Desktop Product Page" at bounding box center [1257, 229] width 363 height 15
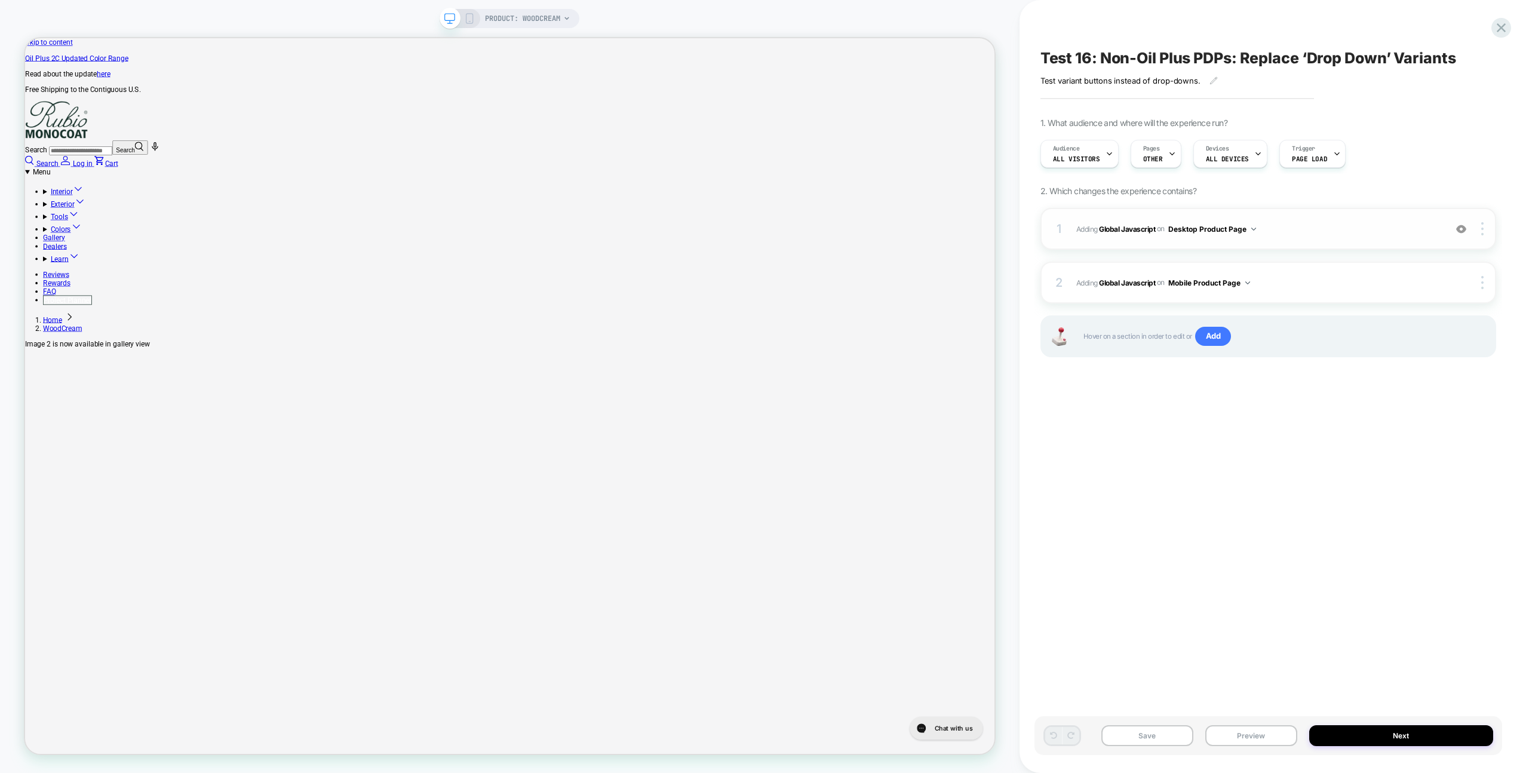
click at [1360, 222] on span "Adding Global Javascript on Desktop Product Page" at bounding box center [1257, 229] width 363 height 15
click at [1506, 27] on icon at bounding box center [1501, 28] width 16 height 16
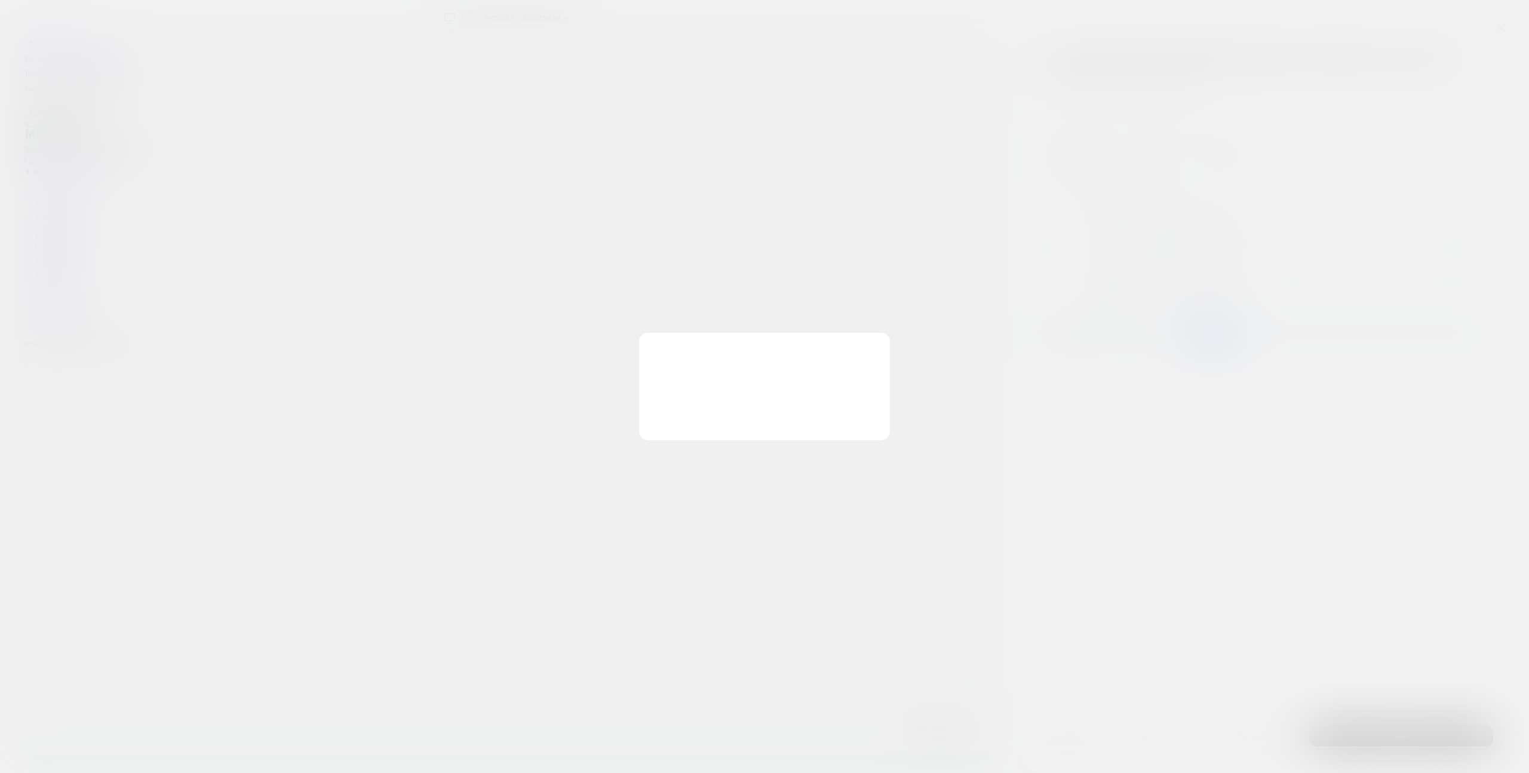
click at [666, 417] on button "Discard Changes" at bounding box center [704, 414] width 107 height 37
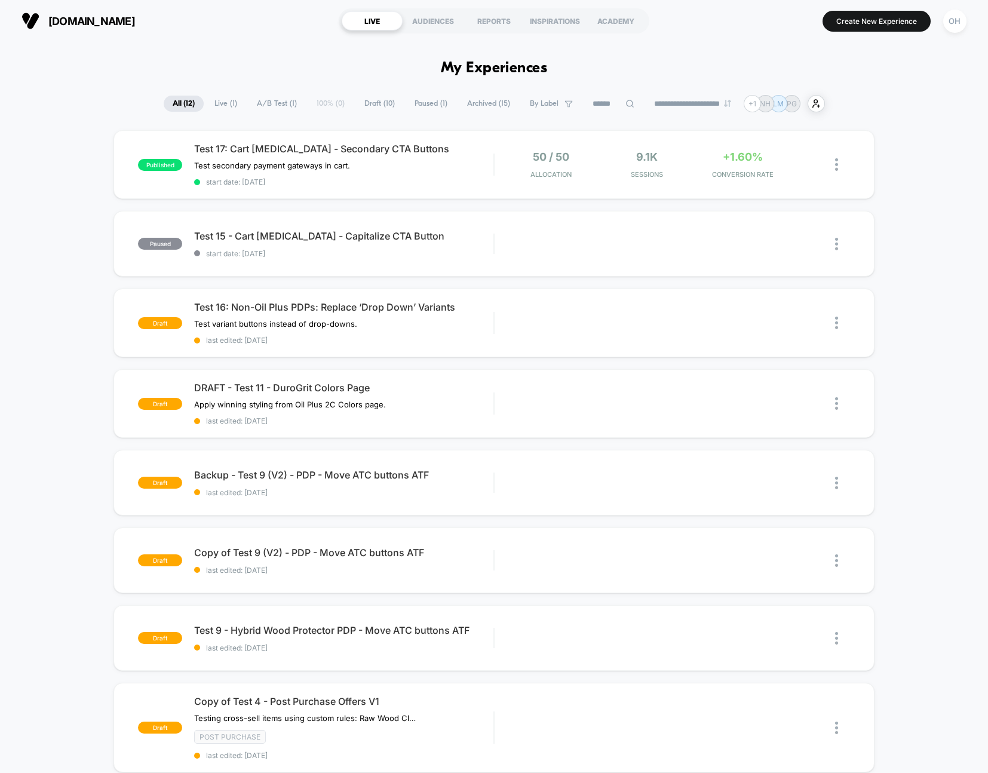
click at [912, 103] on div "**********" at bounding box center [494, 103] width 988 height 17
